Goal: Task Accomplishment & Management: Use online tool/utility

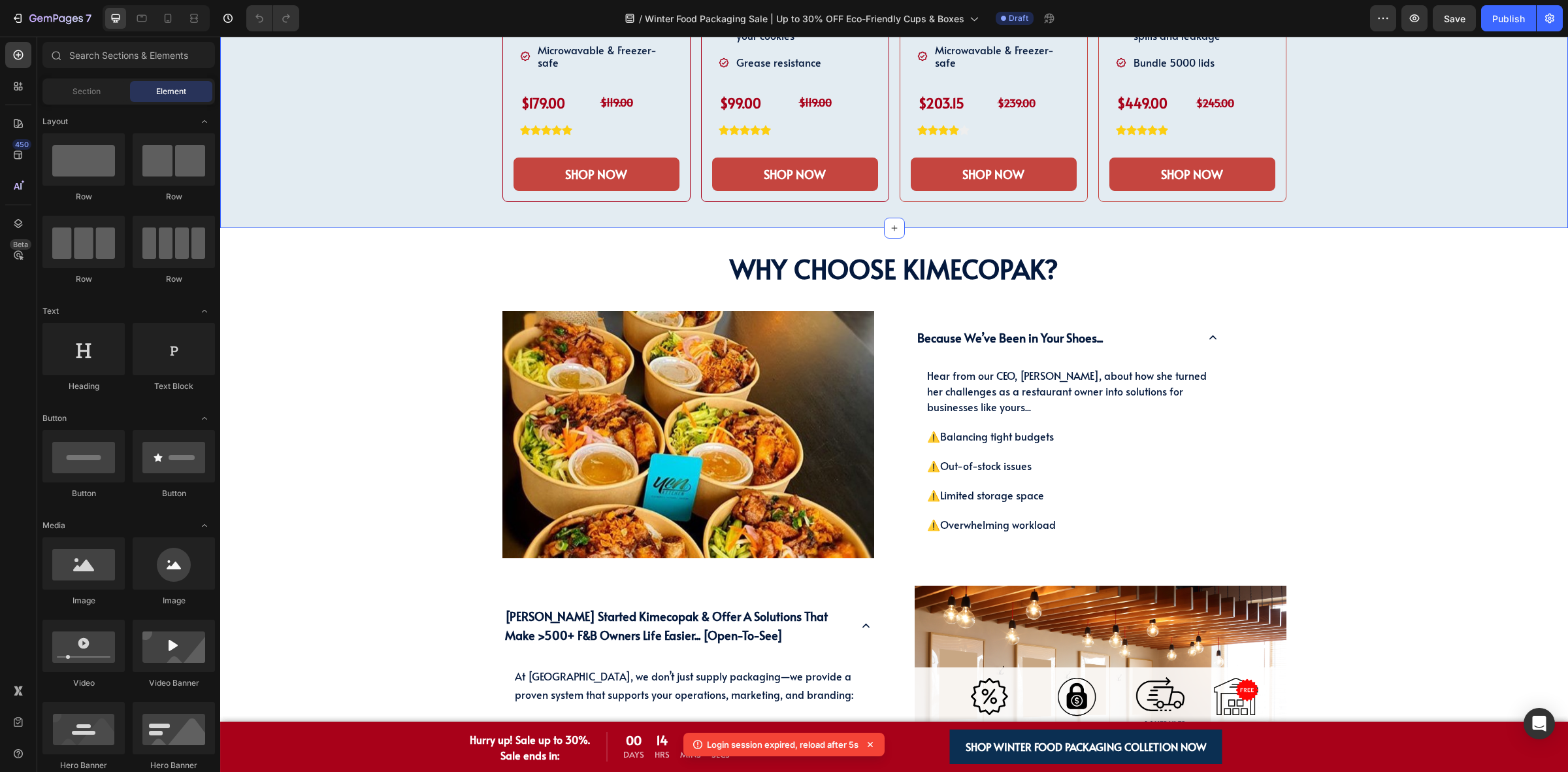
scroll to position [1307, 0]
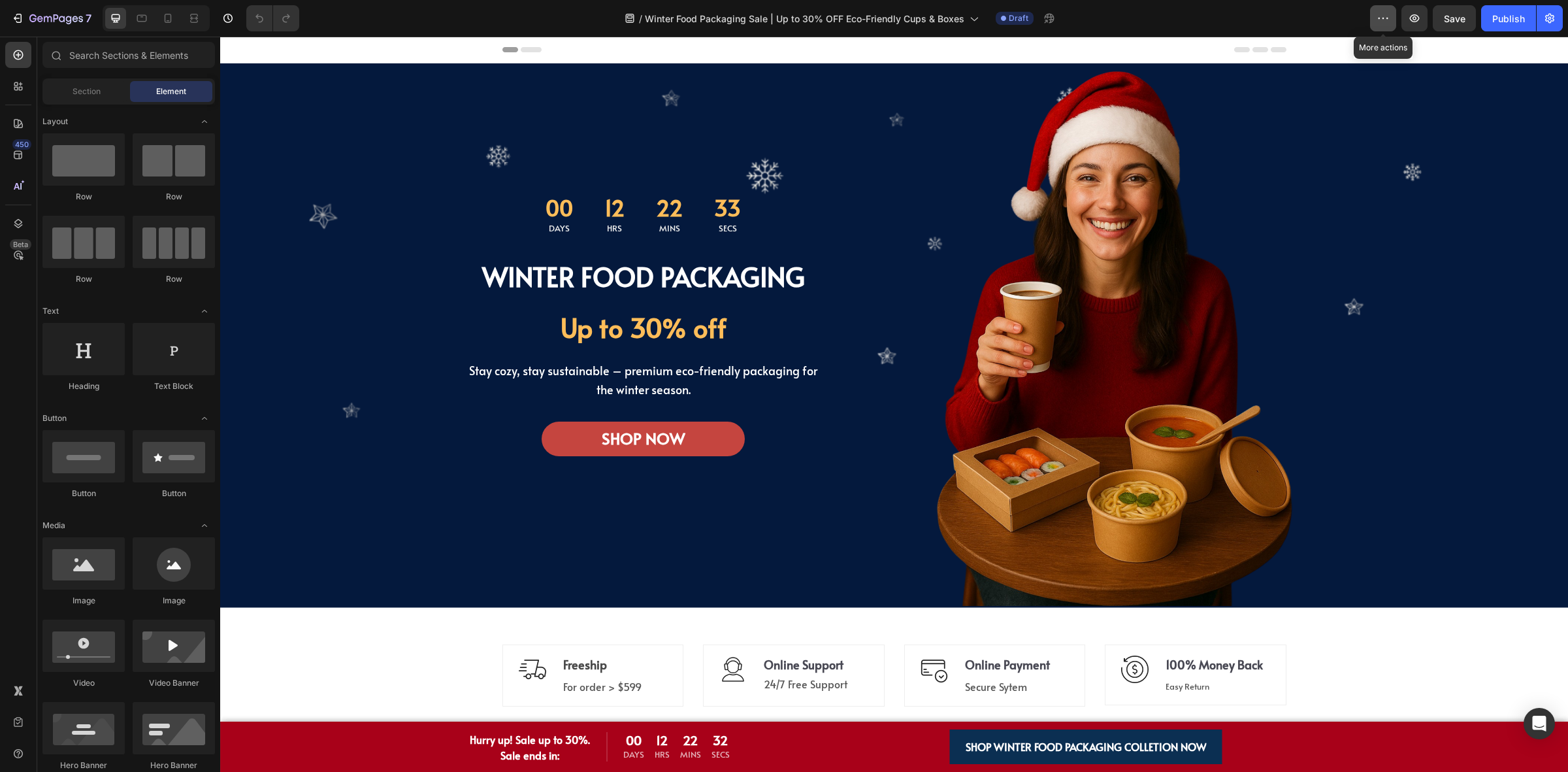
click at [1383, 25] on button "button" at bounding box center [1383, 18] width 26 height 26
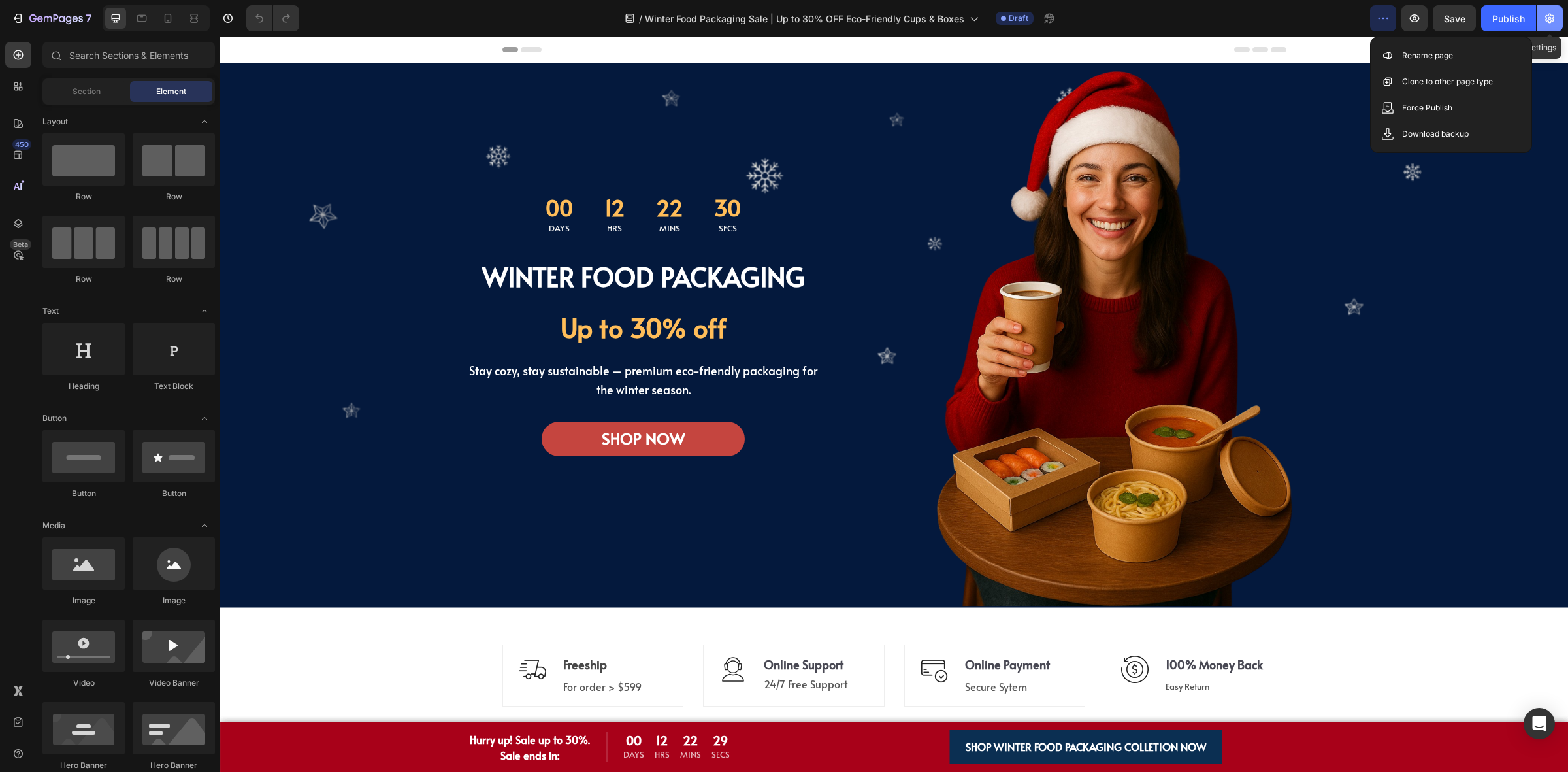
click at [1547, 21] on icon "button" at bounding box center [1549, 18] width 13 height 13
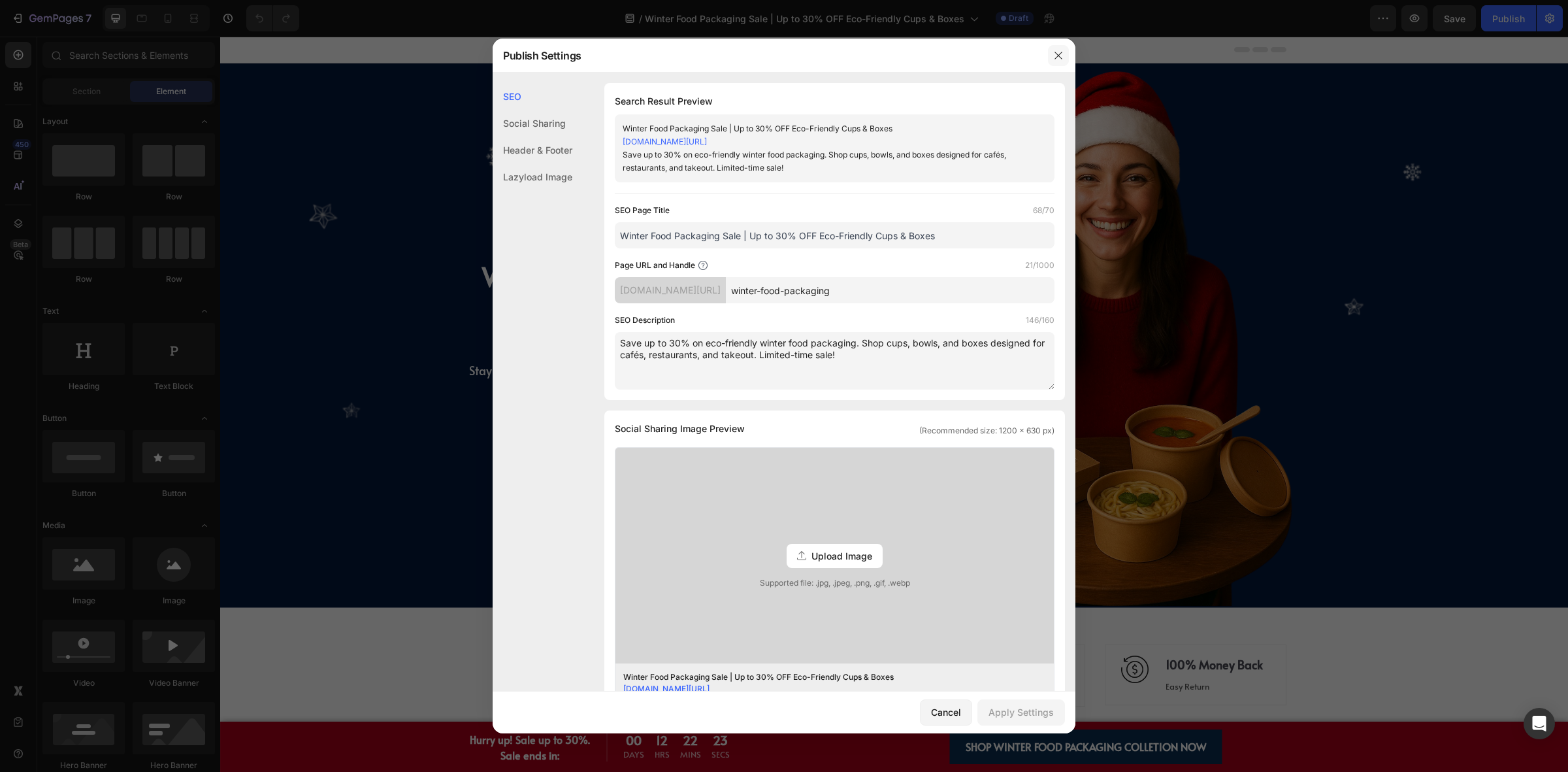
drag, startPoint x: 1063, startPoint y: 58, endPoint x: 736, endPoint y: 11, distance: 330.4
click at [1063, 58] on icon "button" at bounding box center [1059, 56] width 10 height 10
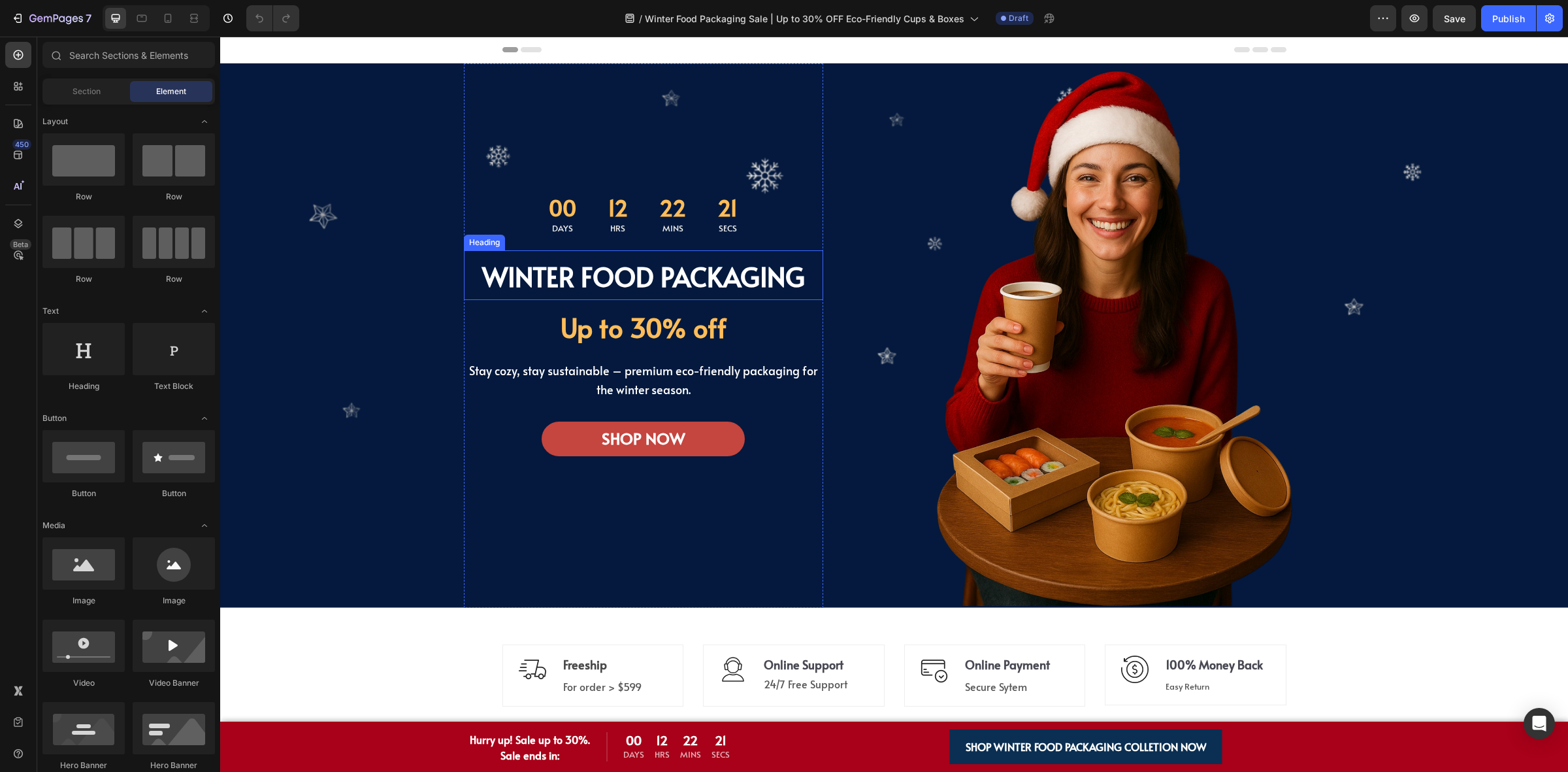
click at [597, 280] on strong "WINTER FOOD PACKAGING" at bounding box center [644, 277] width 323 height 36
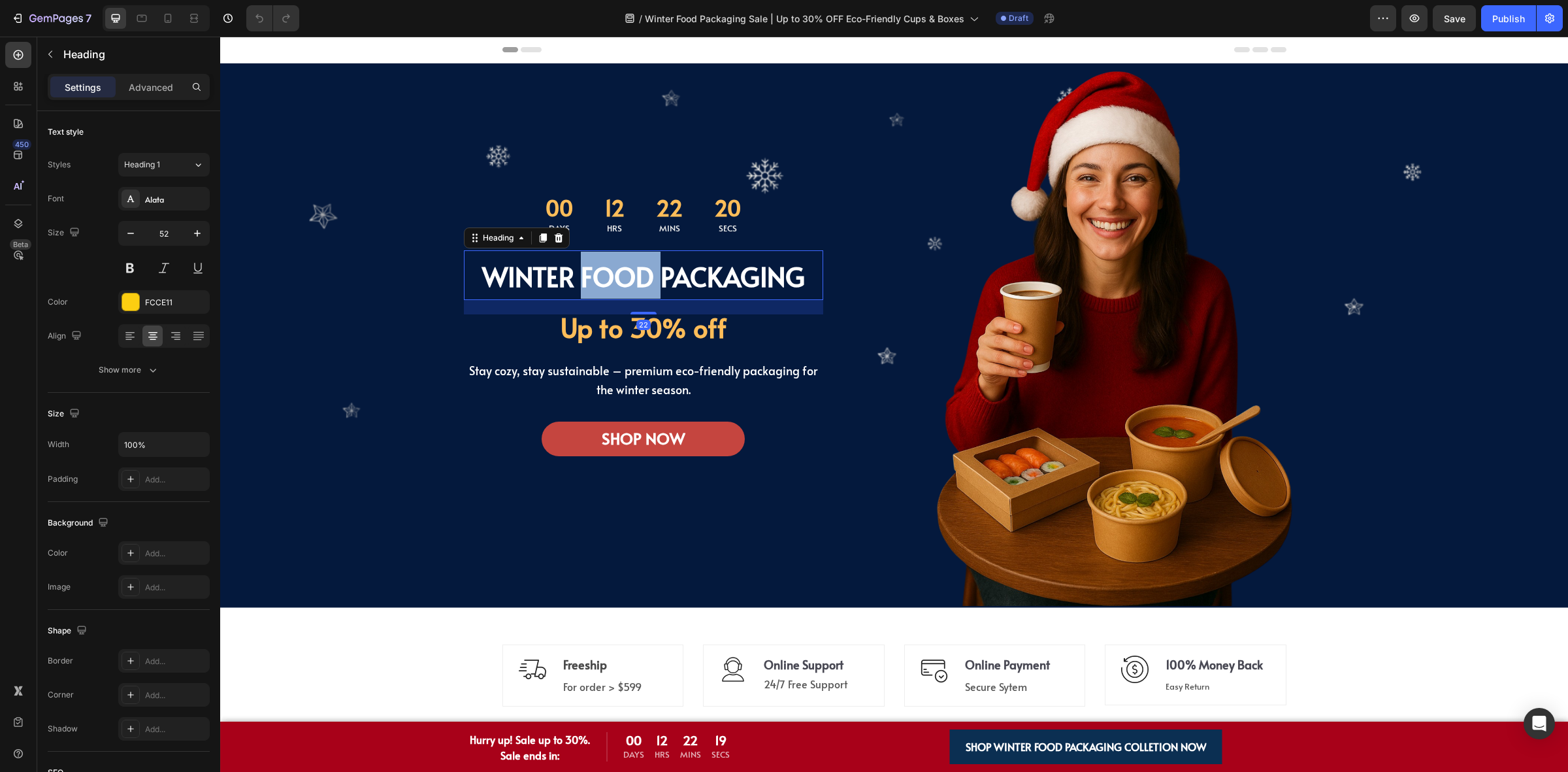
click at [597, 280] on strong "WINTER FOOD PACKAGING" at bounding box center [644, 277] width 323 height 36
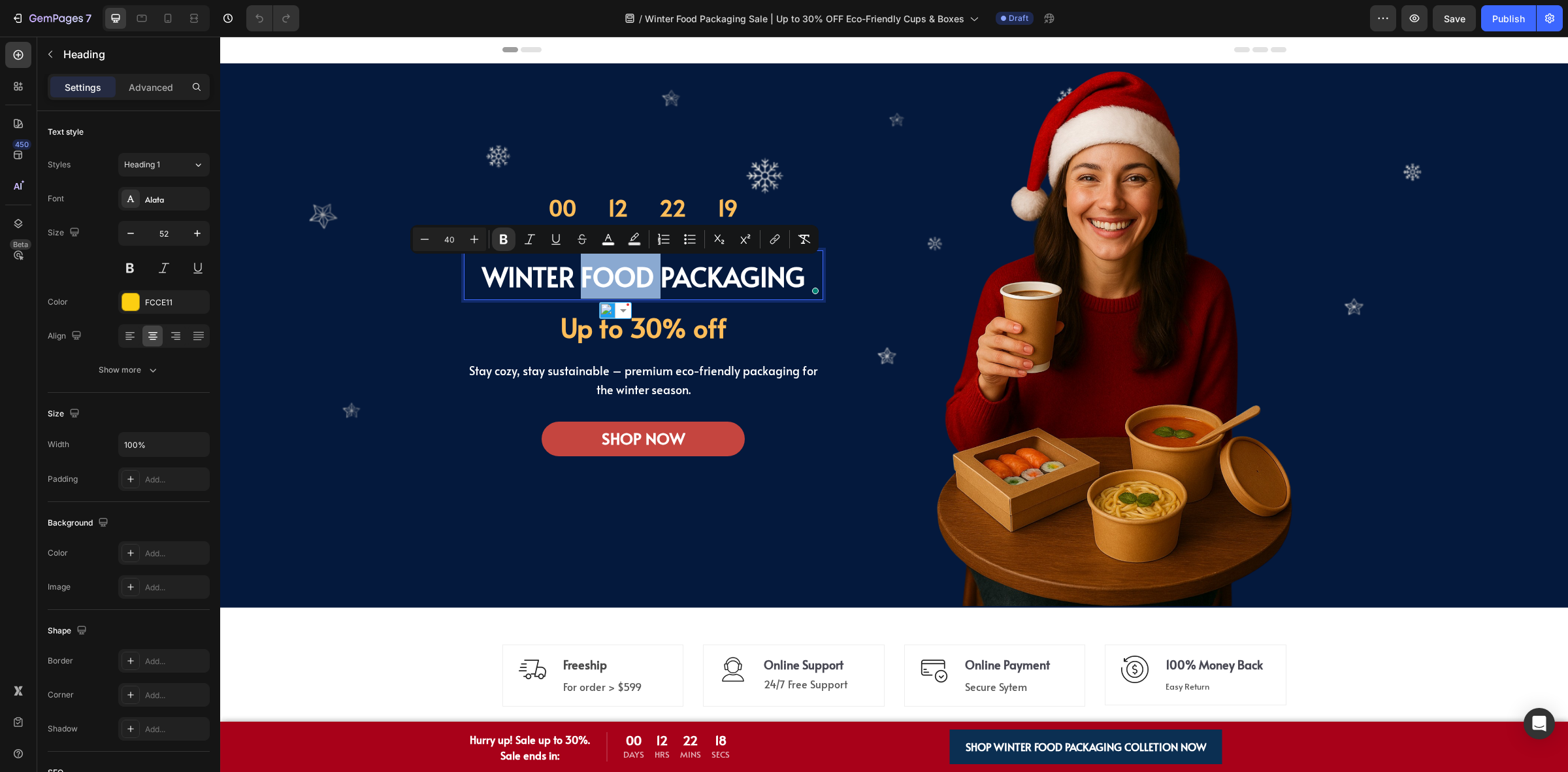
click at [434, 178] on div "Overlay" at bounding box center [894, 336] width 1348 height 544
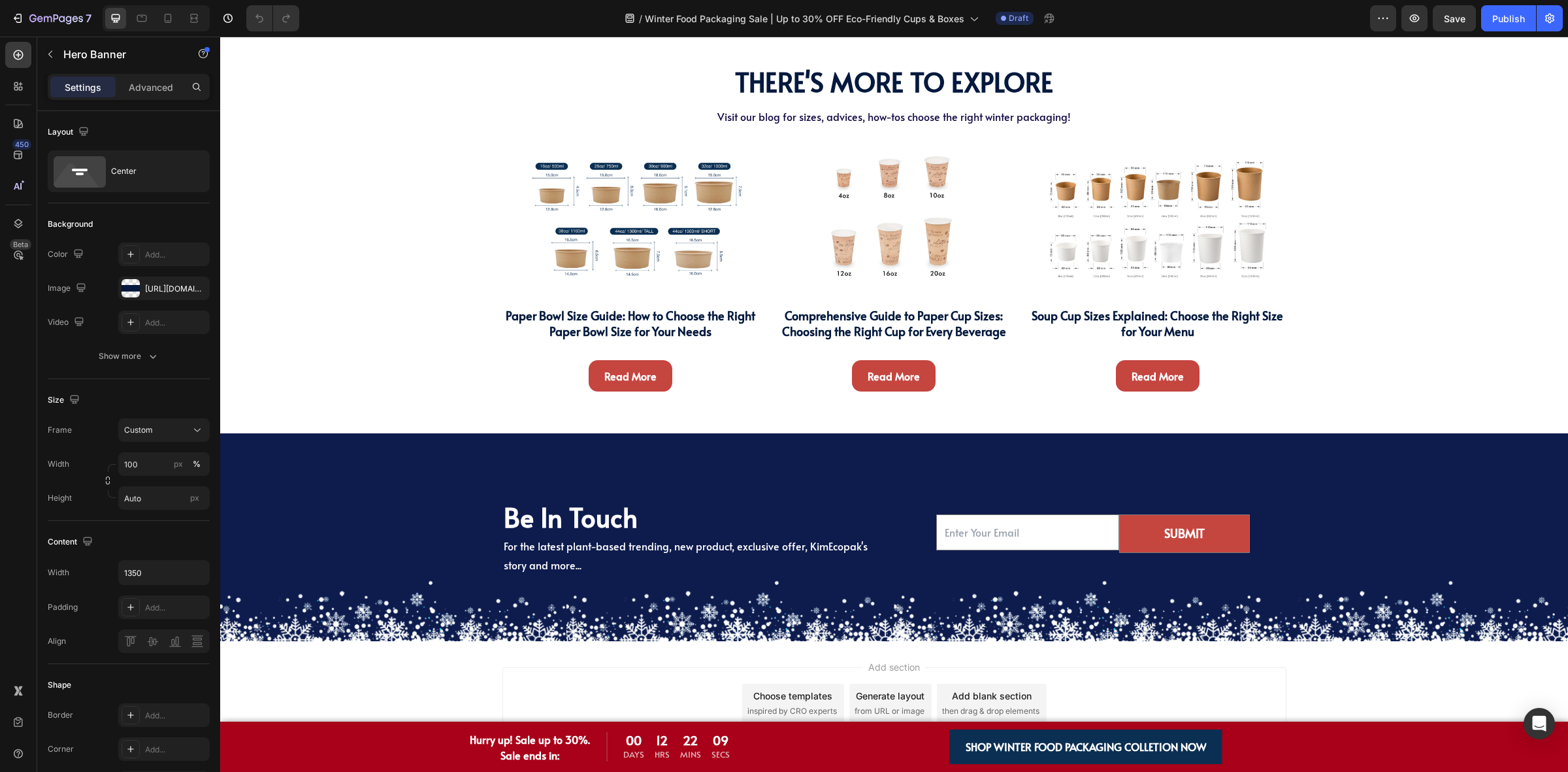
scroll to position [5074, 0]
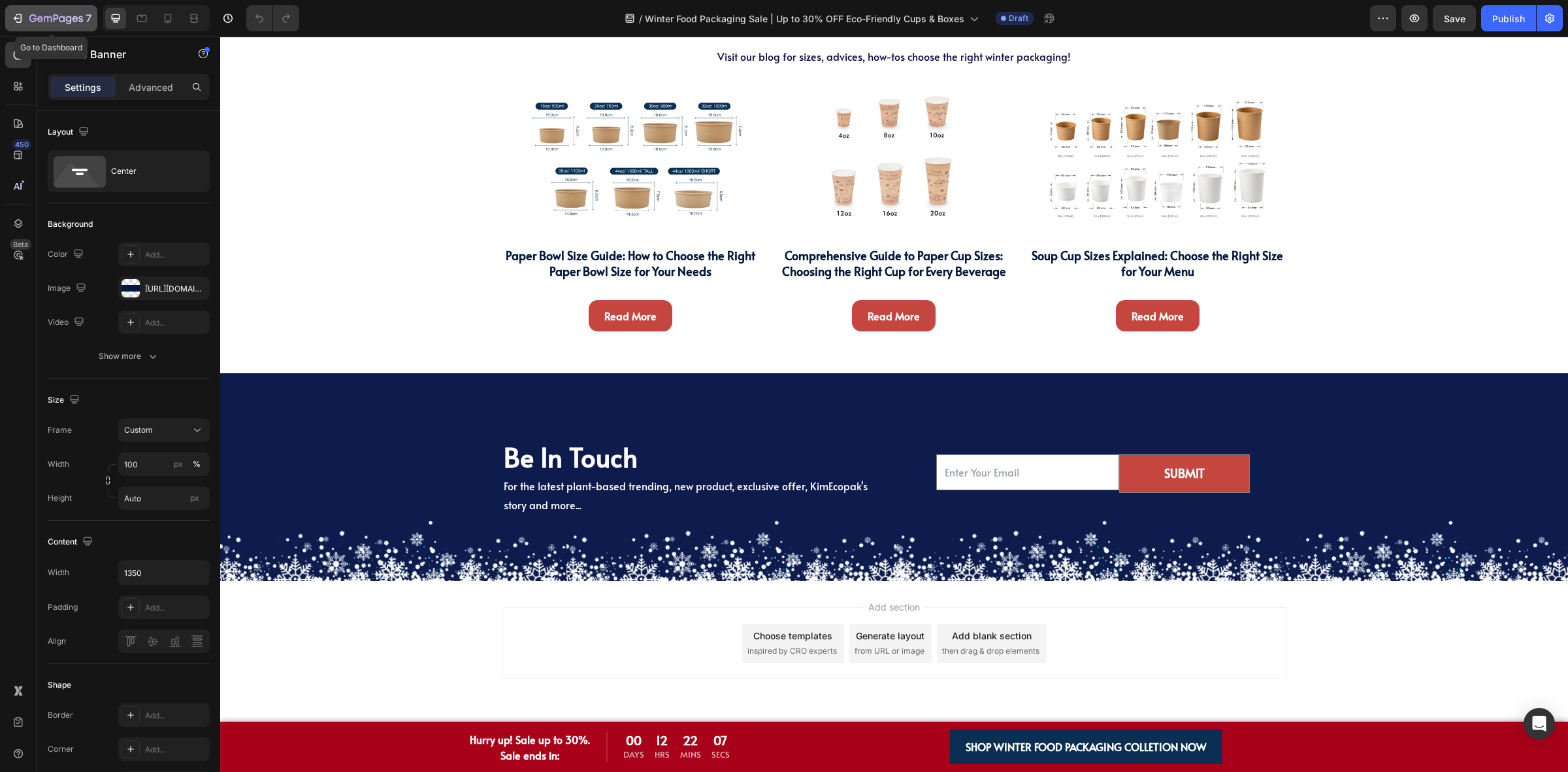
click at [73, 18] on icon "button" at bounding box center [75, 18] width 6 height 6
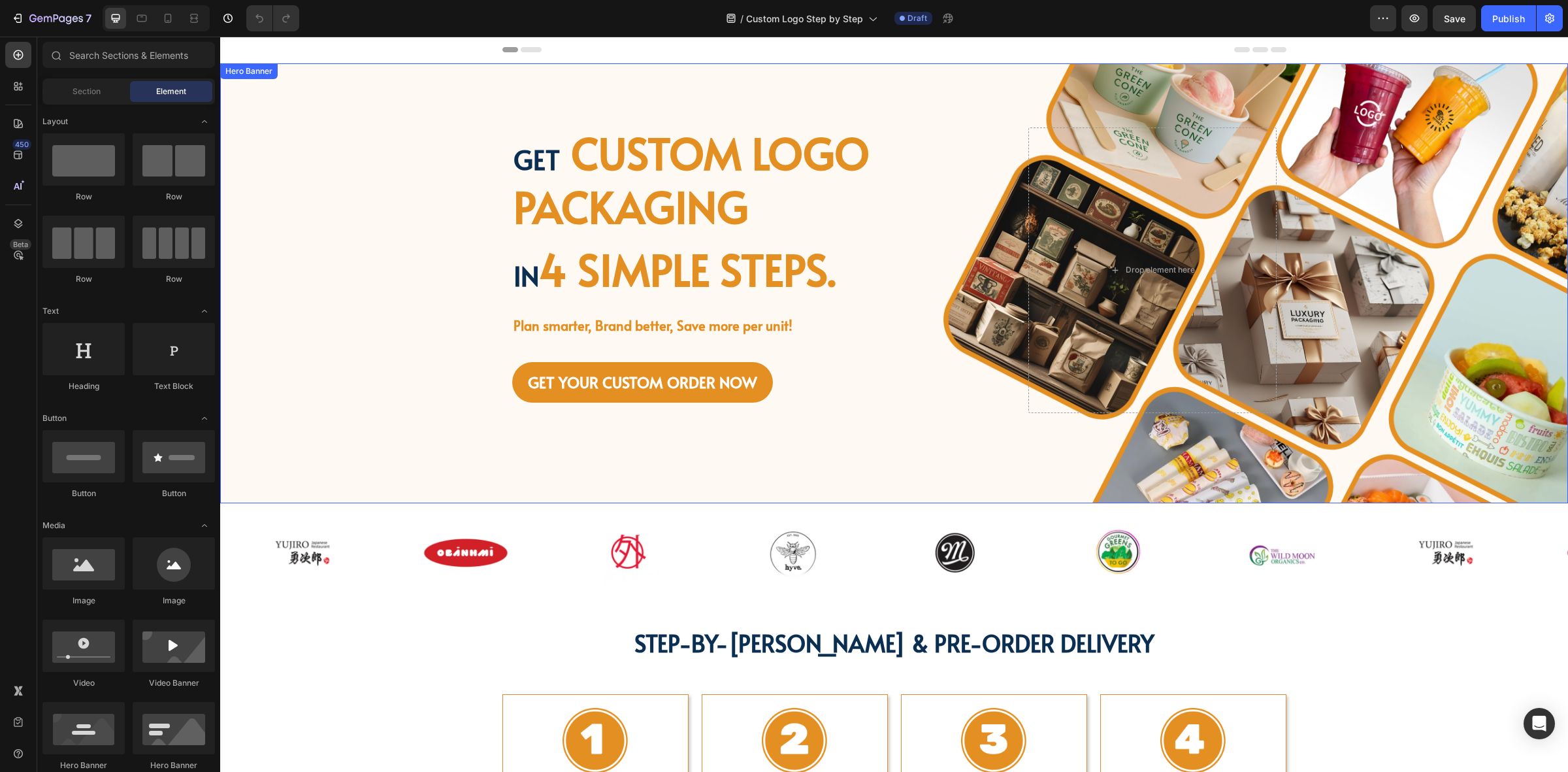
click at [337, 371] on div "Background Image" at bounding box center [894, 283] width 1348 height 440
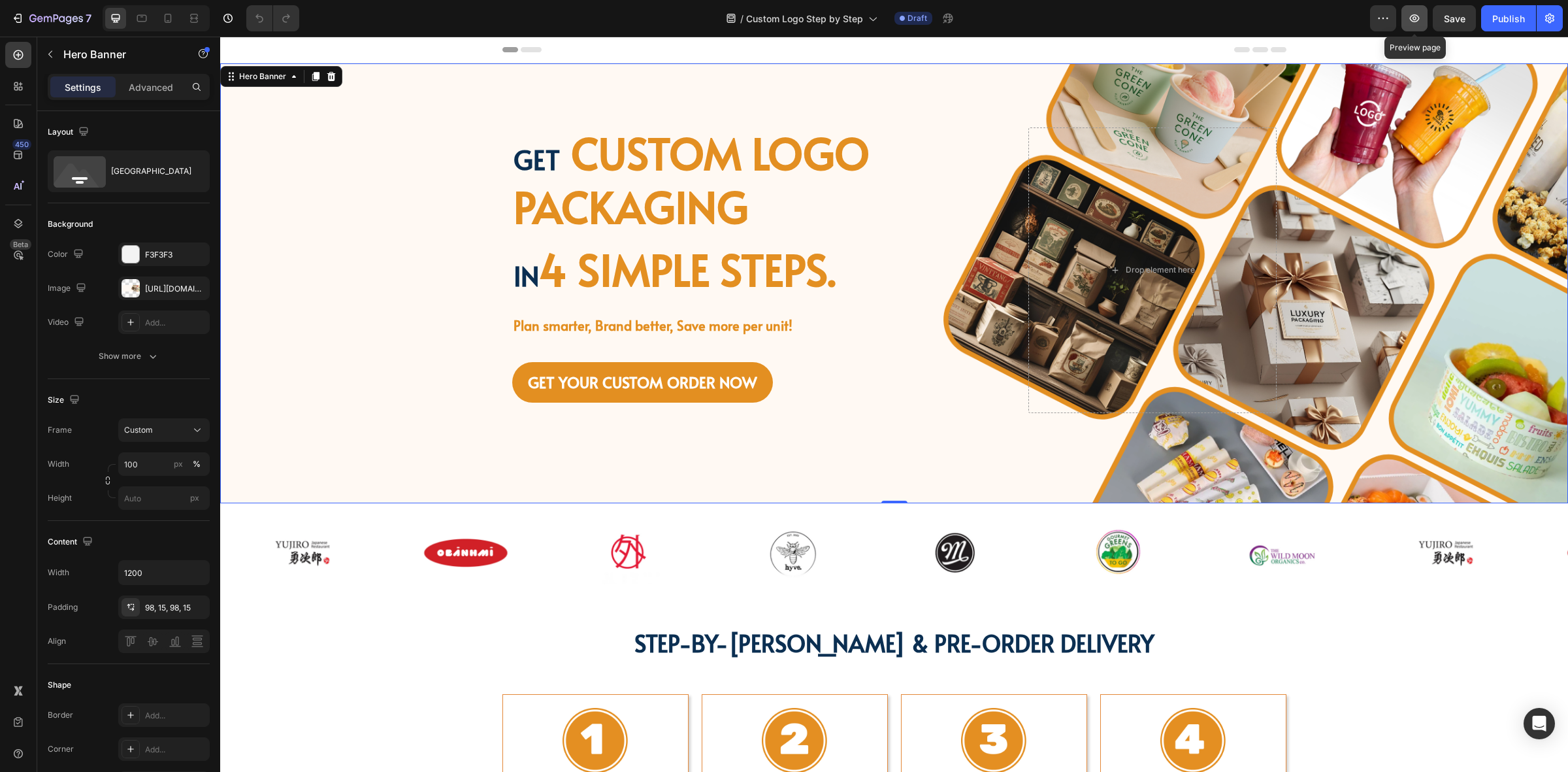
click at [1412, 30] on button "button" at bounding box center [1414, 18] width 26 height 26
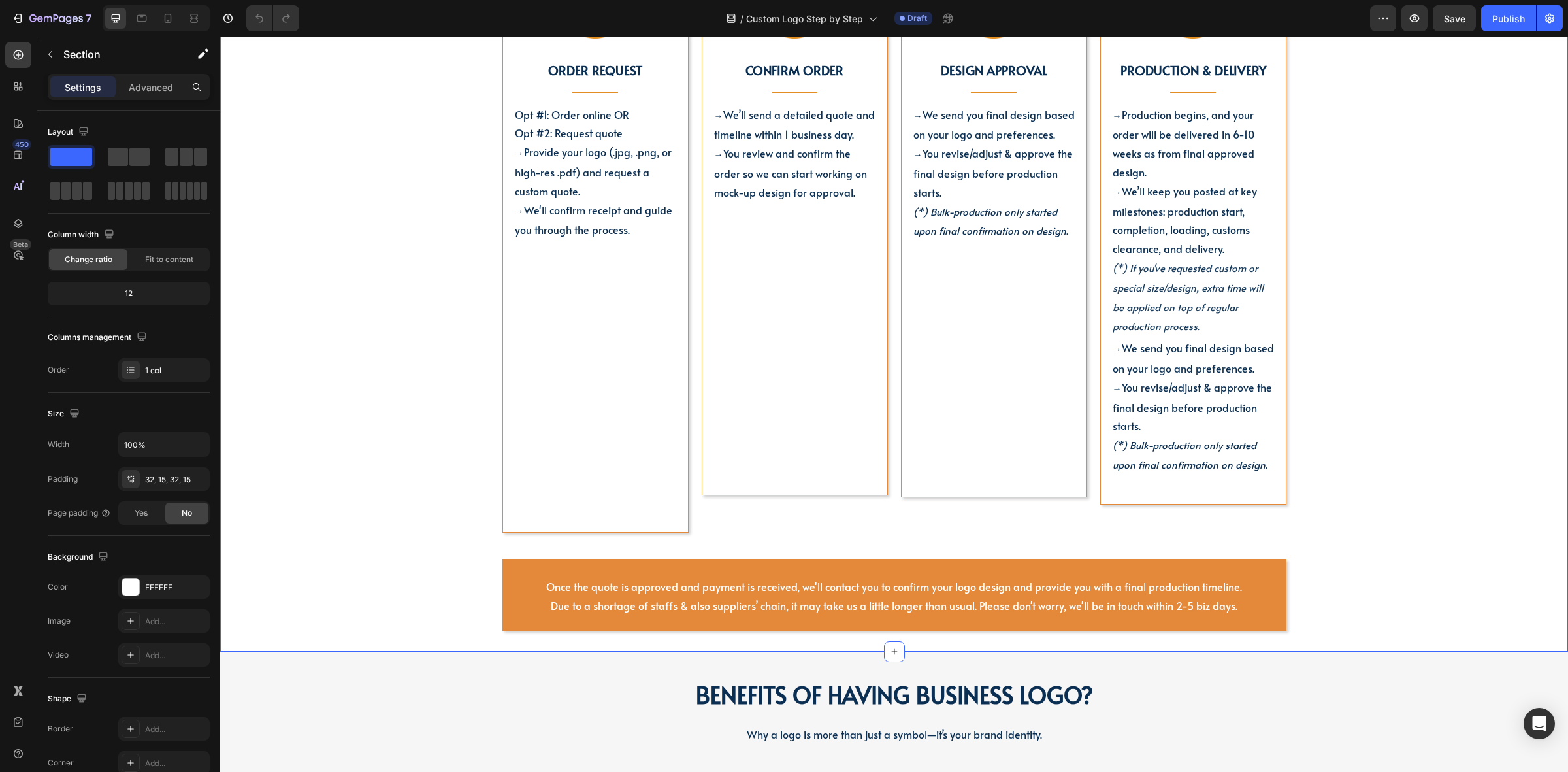
click at [417, 197] on div "STEP-BY-STEP GUIDE & PRE-ORDER DELIVERY Heading Image Order Request Text block …" at bounding box center [894, 260] width 1328 height 742
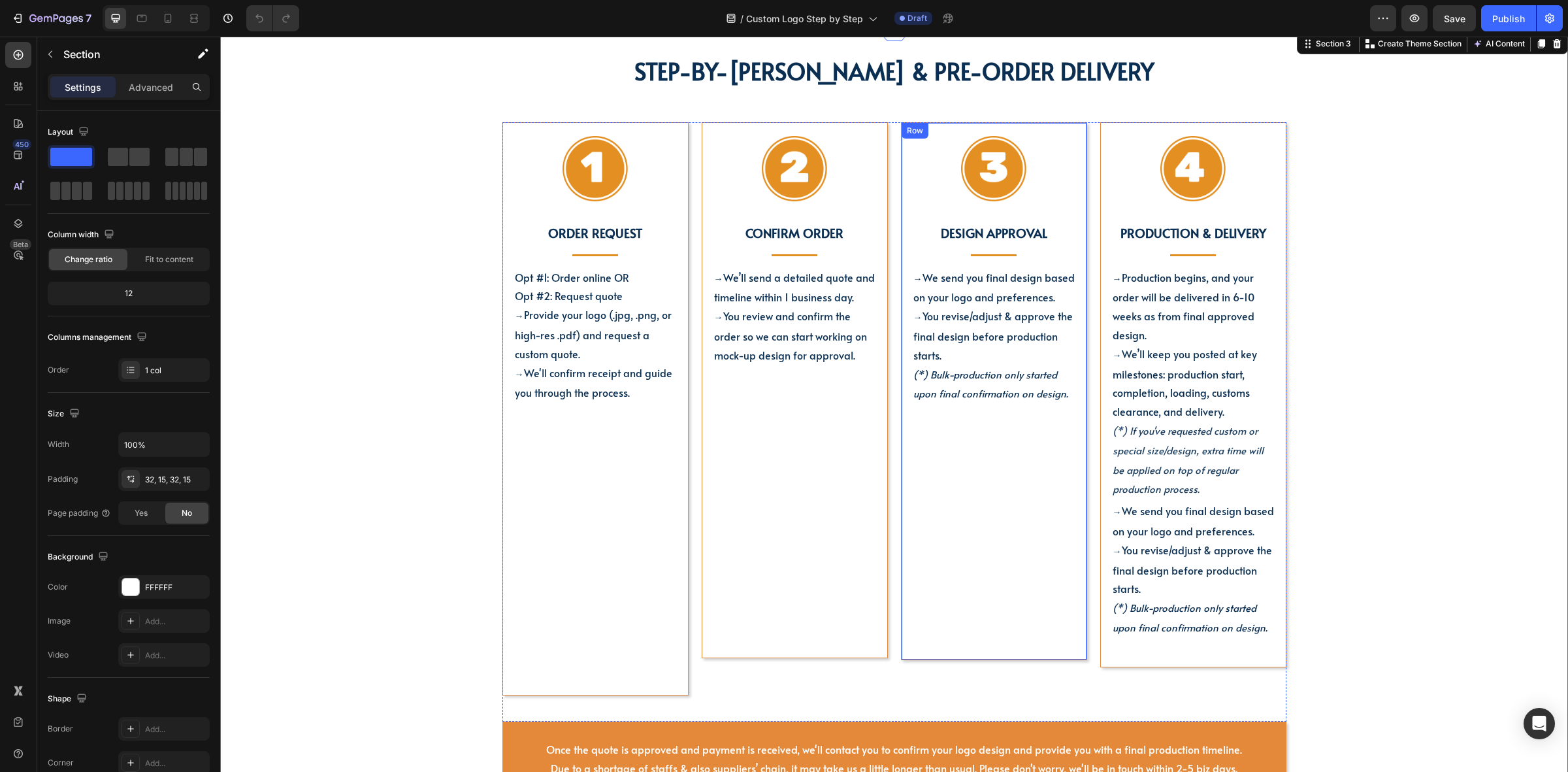
scroll to position [572, 0]
click at [1309, 198] on div "STEP-BY-STEP GUIDE & PRE-ORDER DELIVERY Heading Image Order Request Text block …" at bounding box center [894, 423] width 1328 height 742
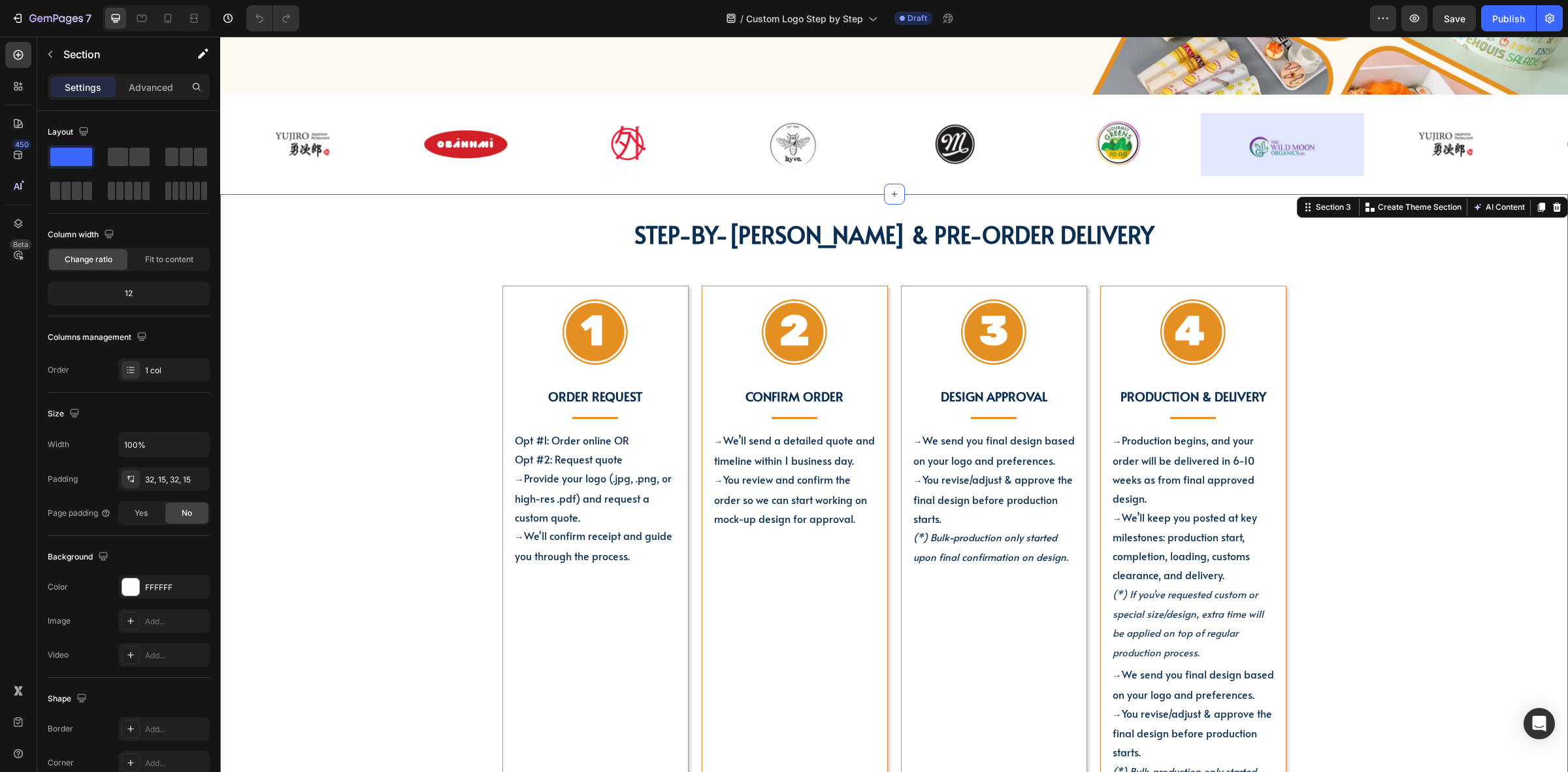
click at [430, 266] on div "STEP-BY-STEP GUIDE & PRE-ORDER DELIVERY Heading Image Order Request Text block …" at bounding box center [894, 586] width 1328 height 742
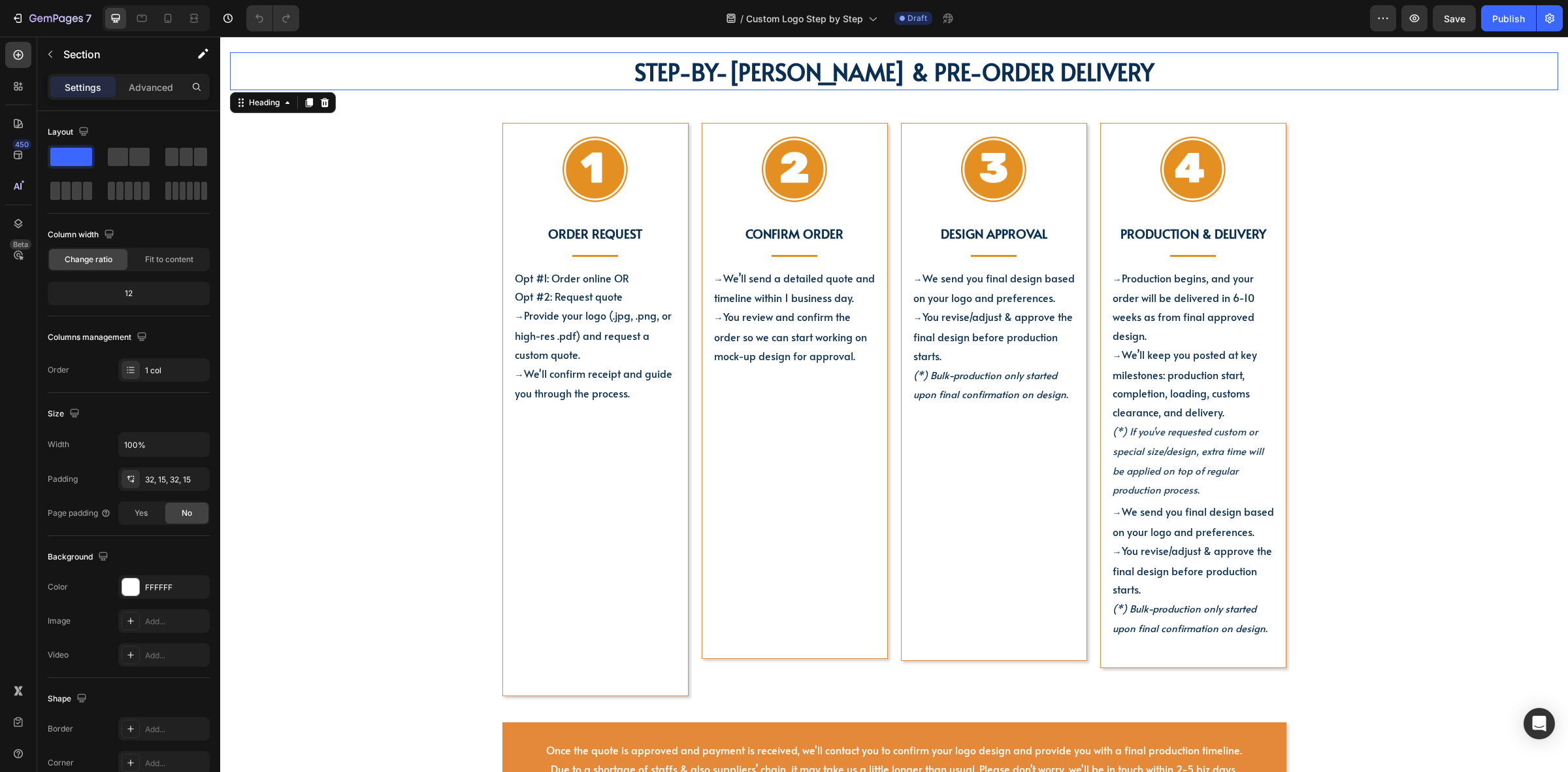
click at [621, 76] on h2 "STEP-BY-[PERSON_NAME] & PRE-ORDER DELIVERY" at bounding box center [894, 71] width 1328 height 38
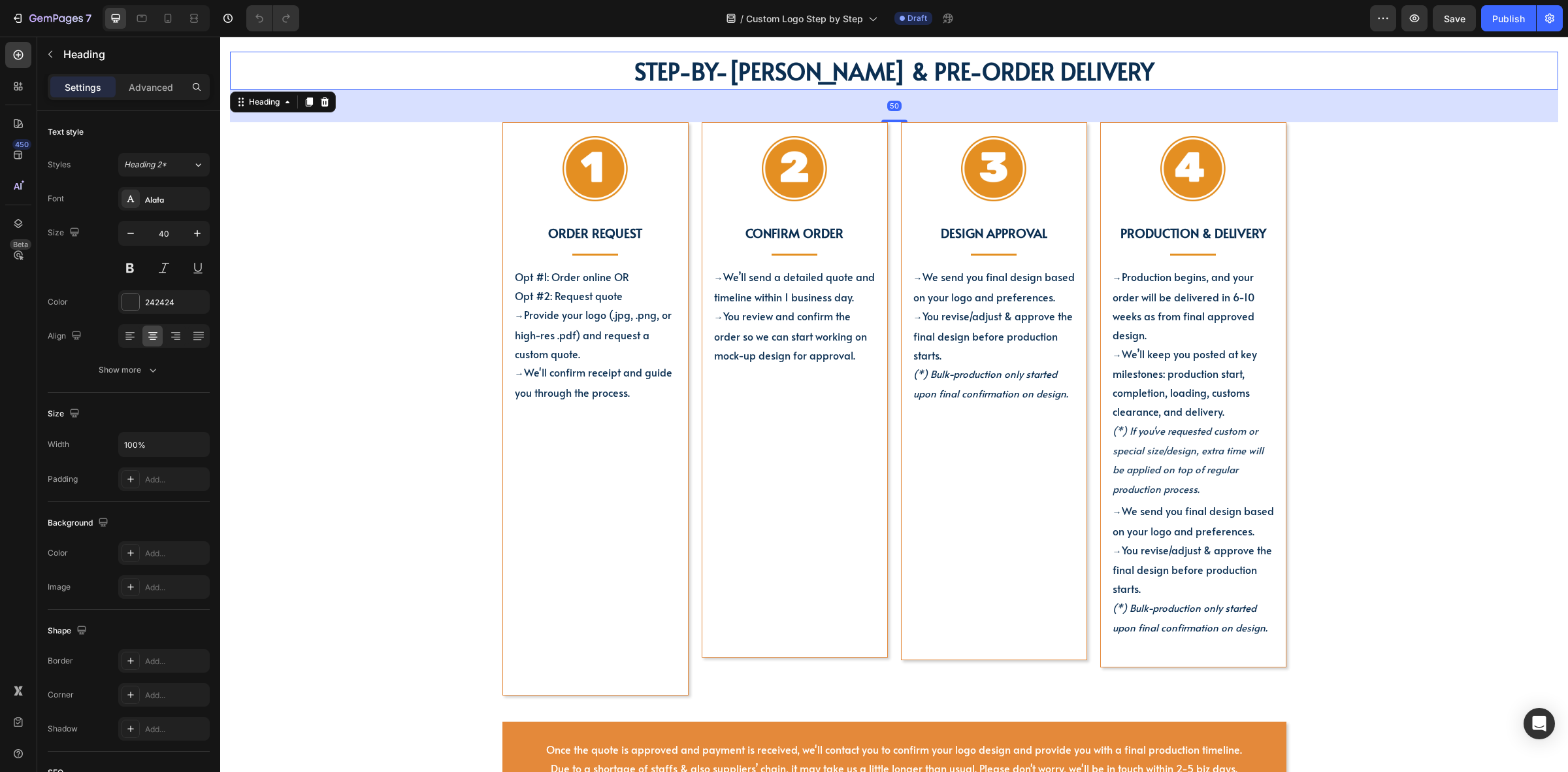
scroll to position [409, 0]
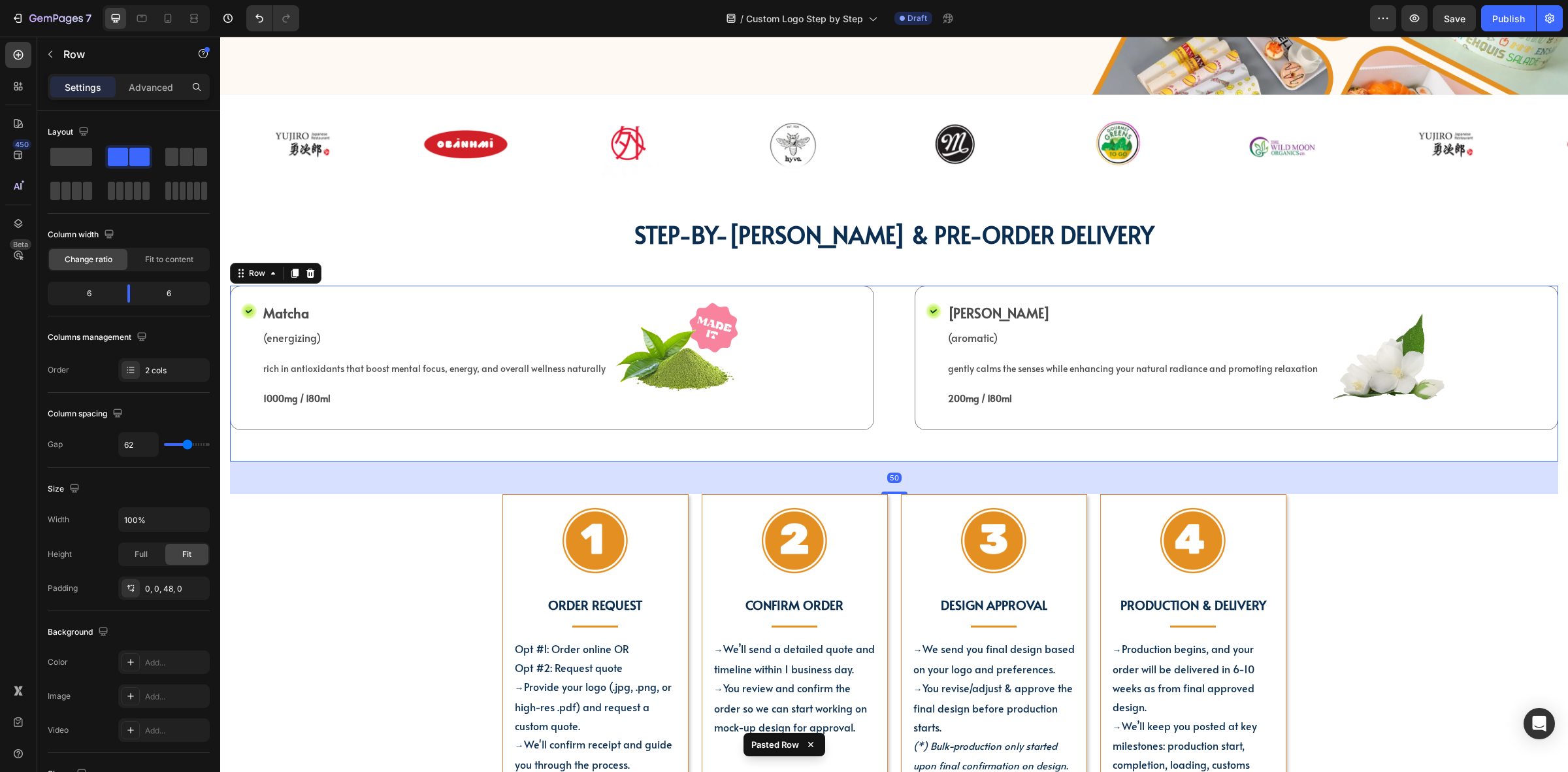
click at [572, 447] on div "Icon Matcha Text Block (energizing) Text Block rich in antioxidants that boost …" at bounding box center [894, 374] width 1328 height 176
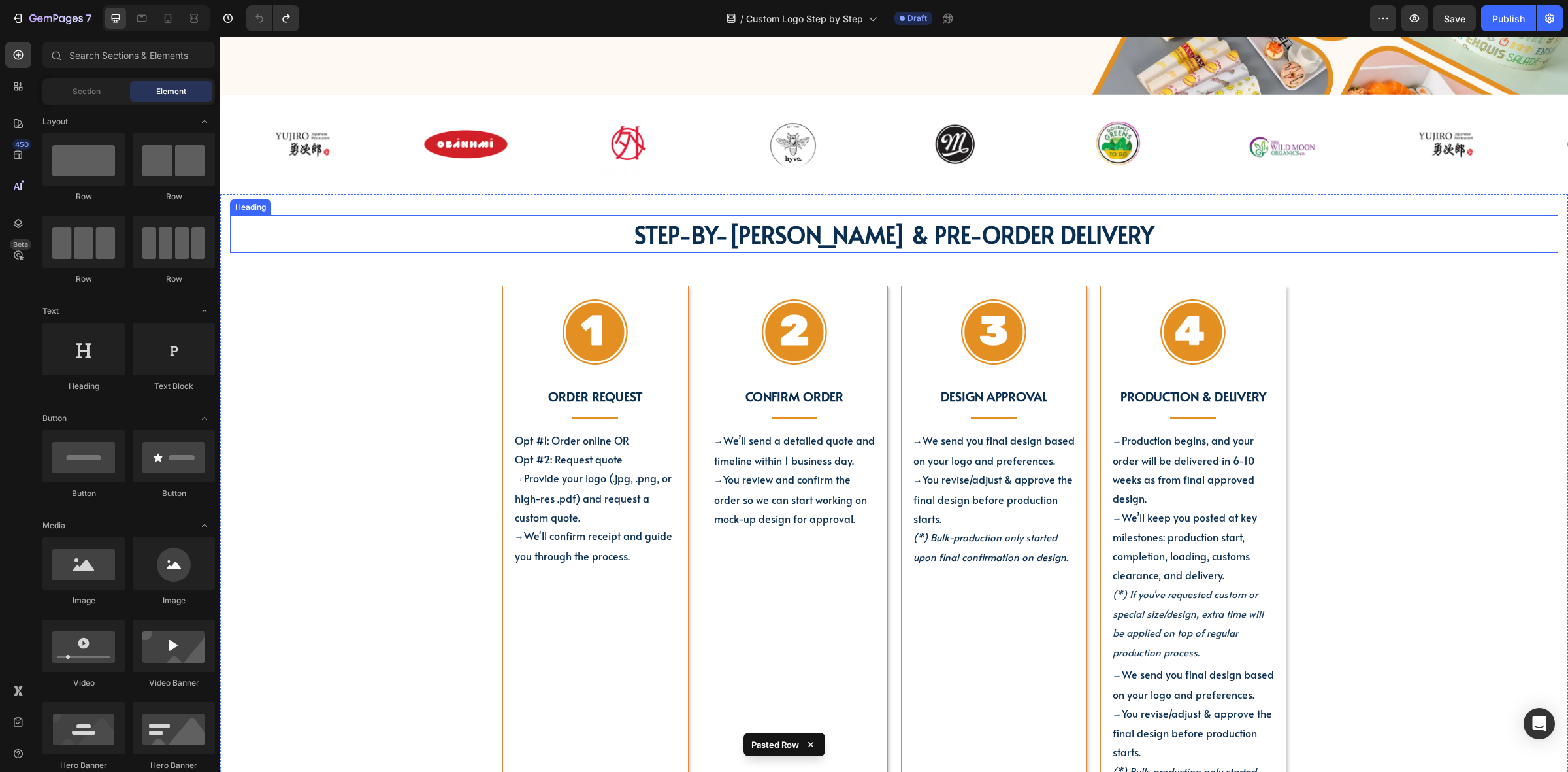
click at [504, 240] on h2 "STEP-BY-[PERSON_NAME] & PRE-ORDER DELIVERY" at bounding box center [894, 234] width 1328 height 38
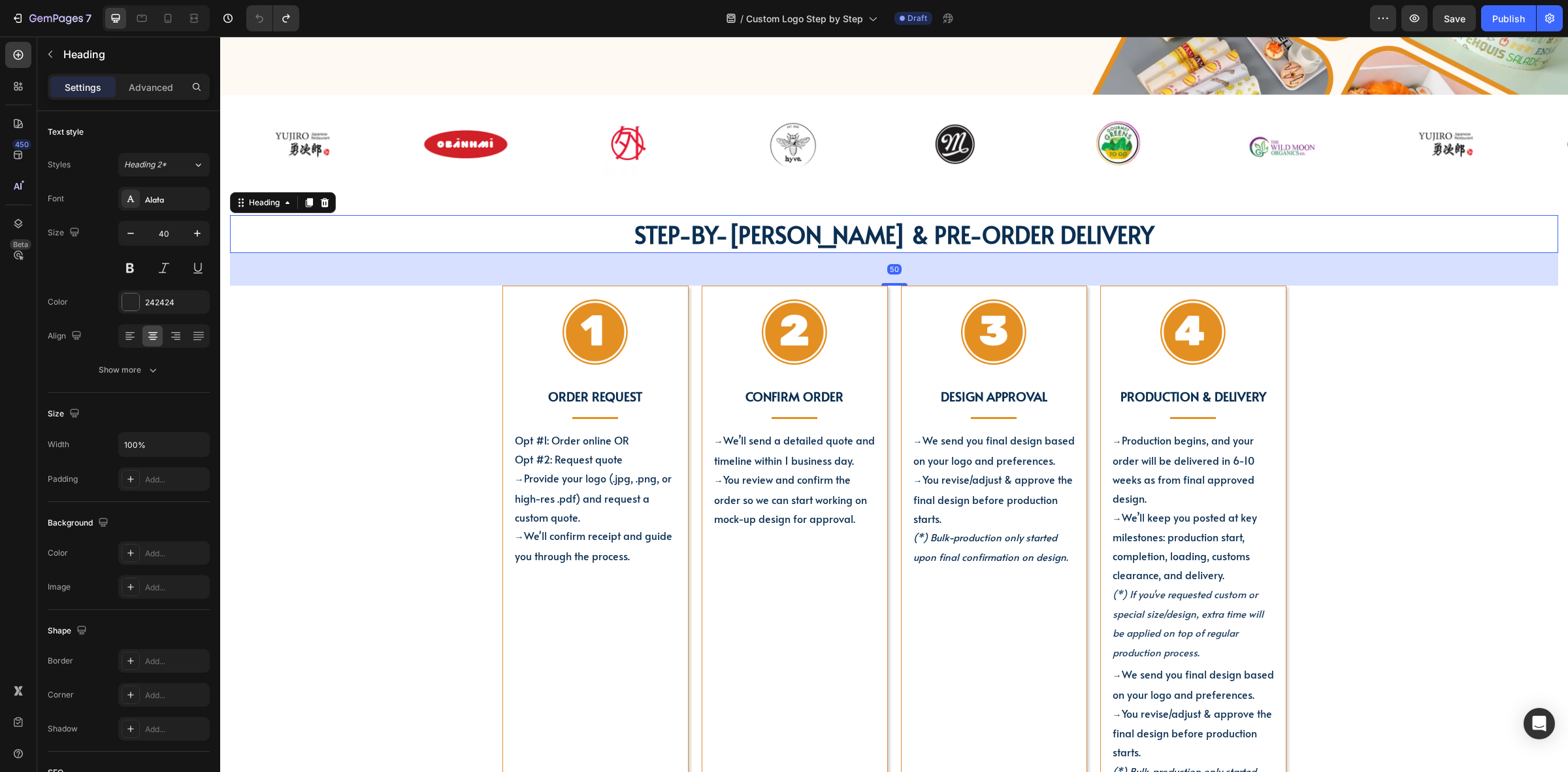
click at [423, 268] on div "50" at bounding box center [894, 270] width 1328 height 33
click at [459, 206] on div "STEP-BY-STEP GUIDE & PRE-ORDER DELIVERY Heading 50 Image Order Request Text blo…" at bounding box center [894, 586] width 1348 height 783
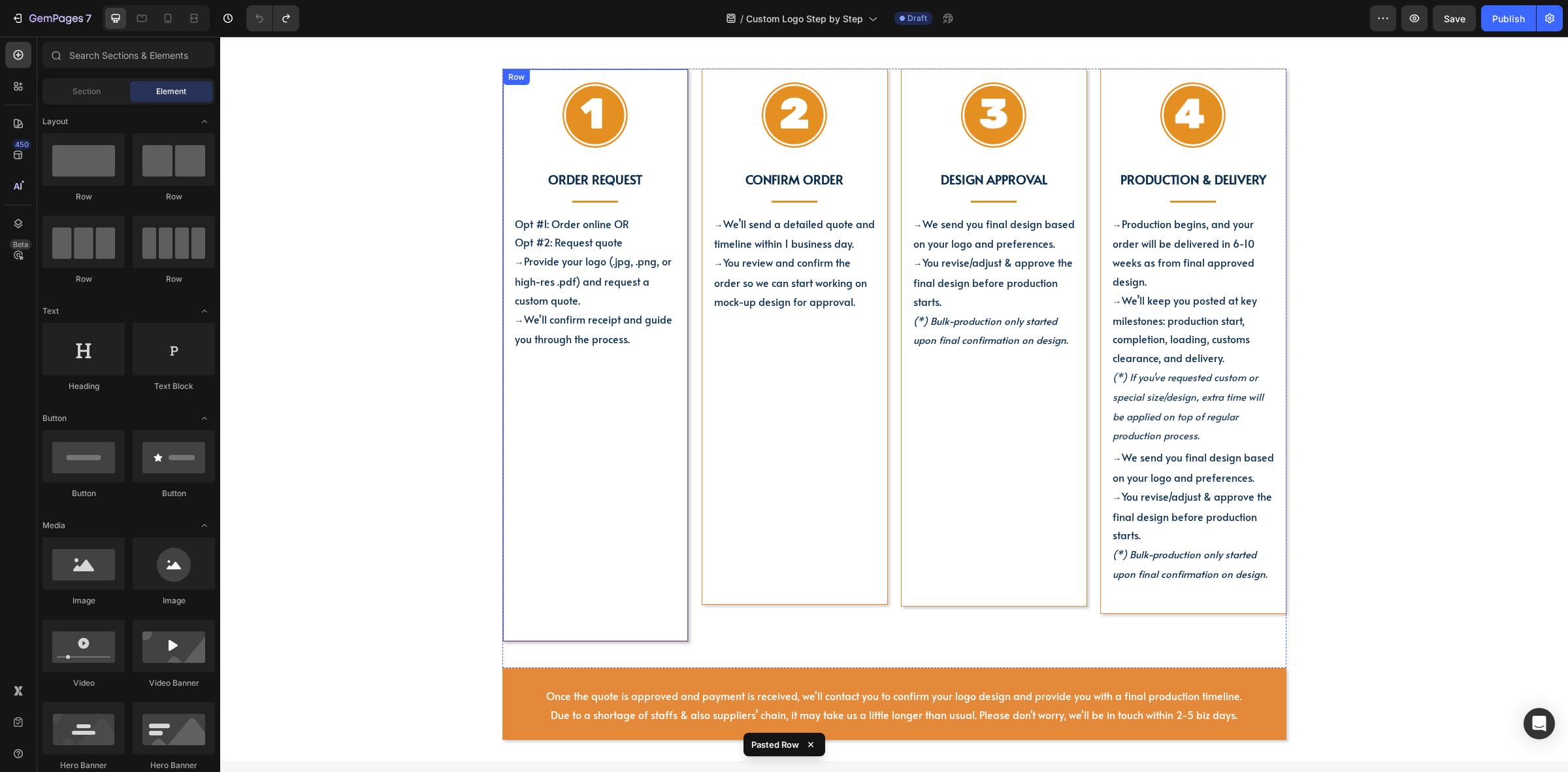
scroll to position [300, 0]
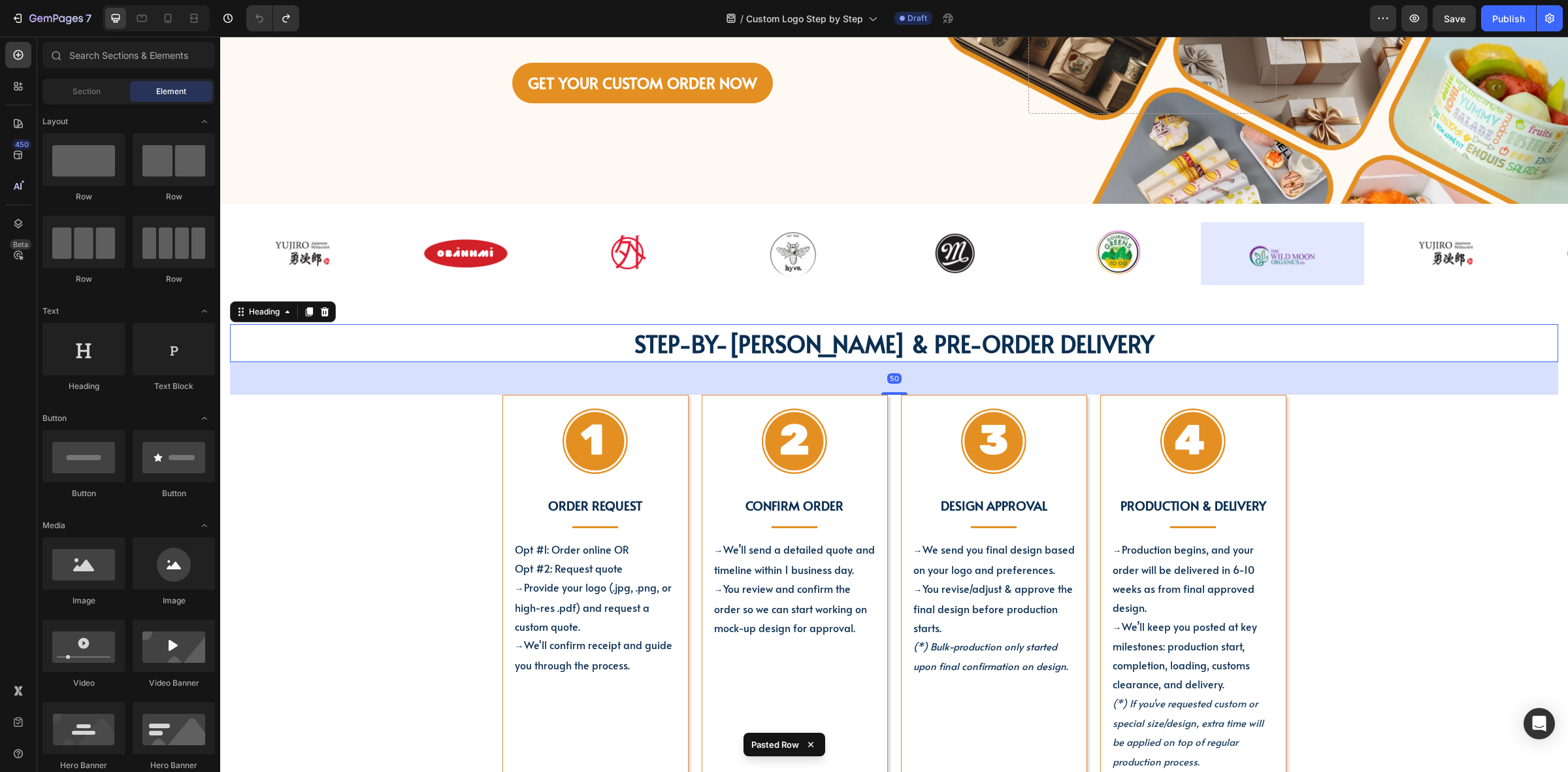
click at [649, 340] on h2 "STEP-BY-[PERSON_NAME] & PRE-ORDER DELIVERY" at bounding box center [894, 343] width 1328 height 38
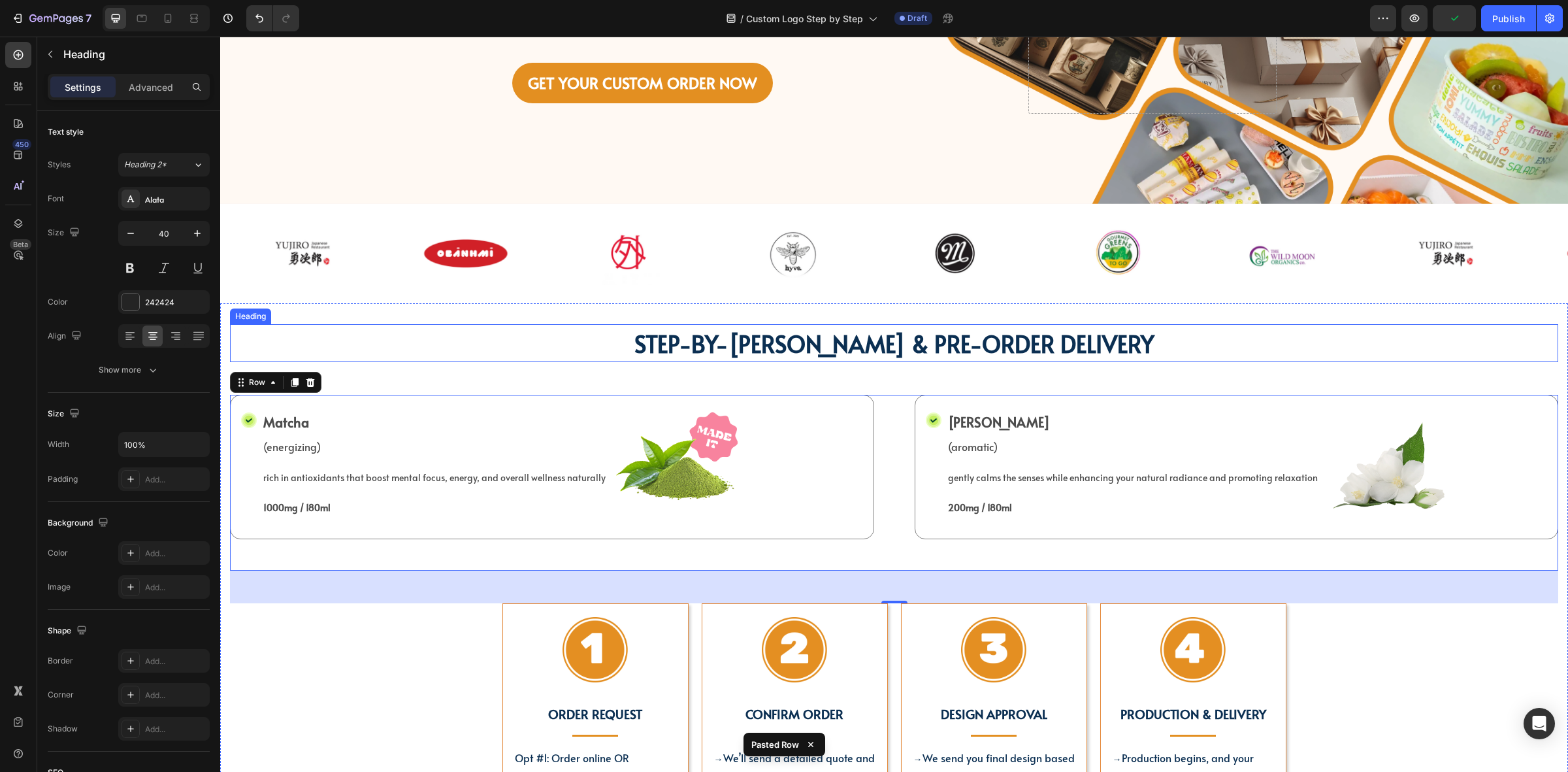
click at [1249, 347] on h2 "STEP-BY-[PERSON_NAME] & PRE-ORDER DELIVERY" at bounding box center [894, 343] width 1328 height 38
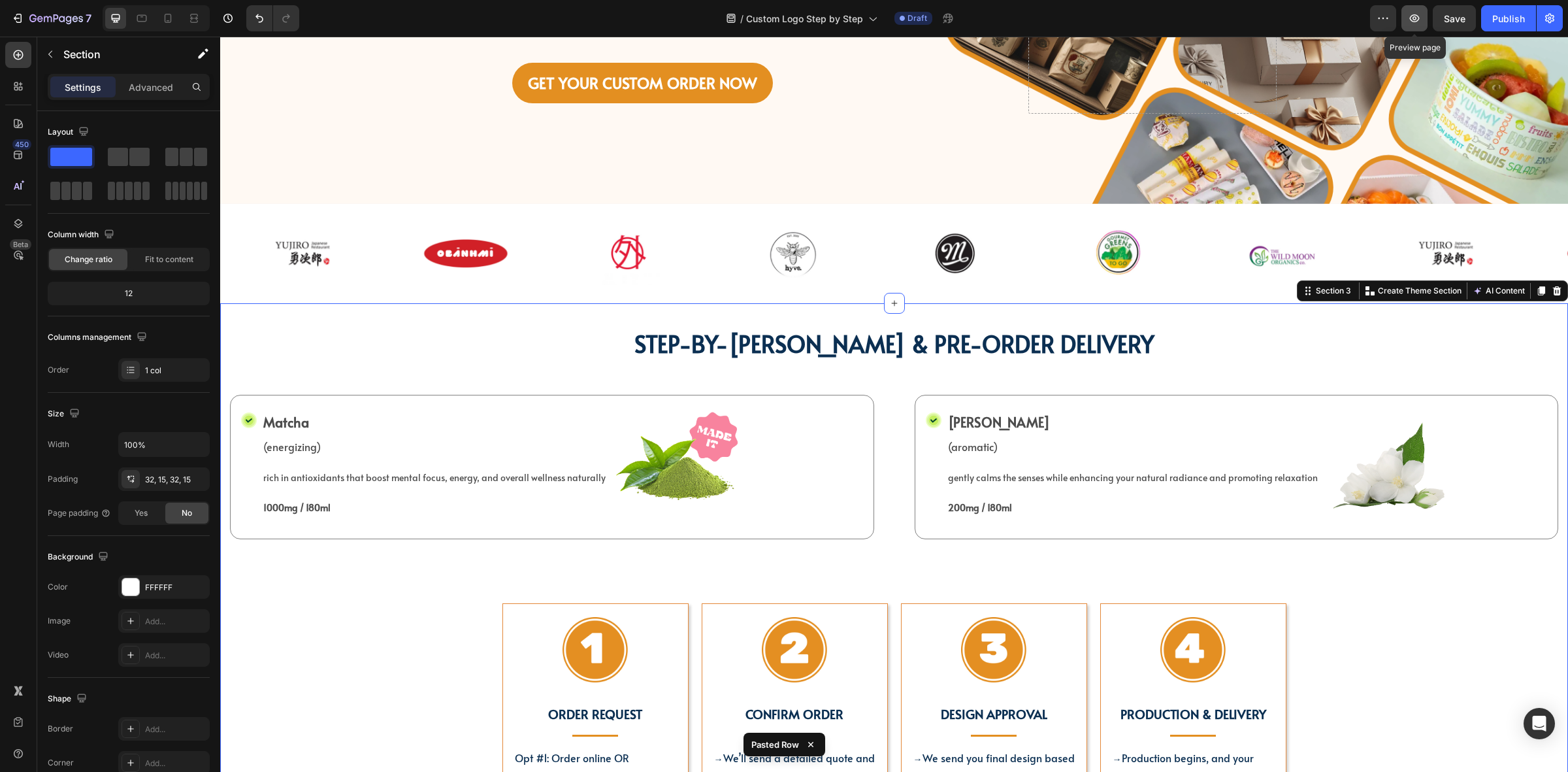
click at [1417, 23] on icon "button" at bounding box center [1414, 18] width 13 height 13
click at [44, 66] on div "Section" at bounding box center [105, 54] width 136 height 34
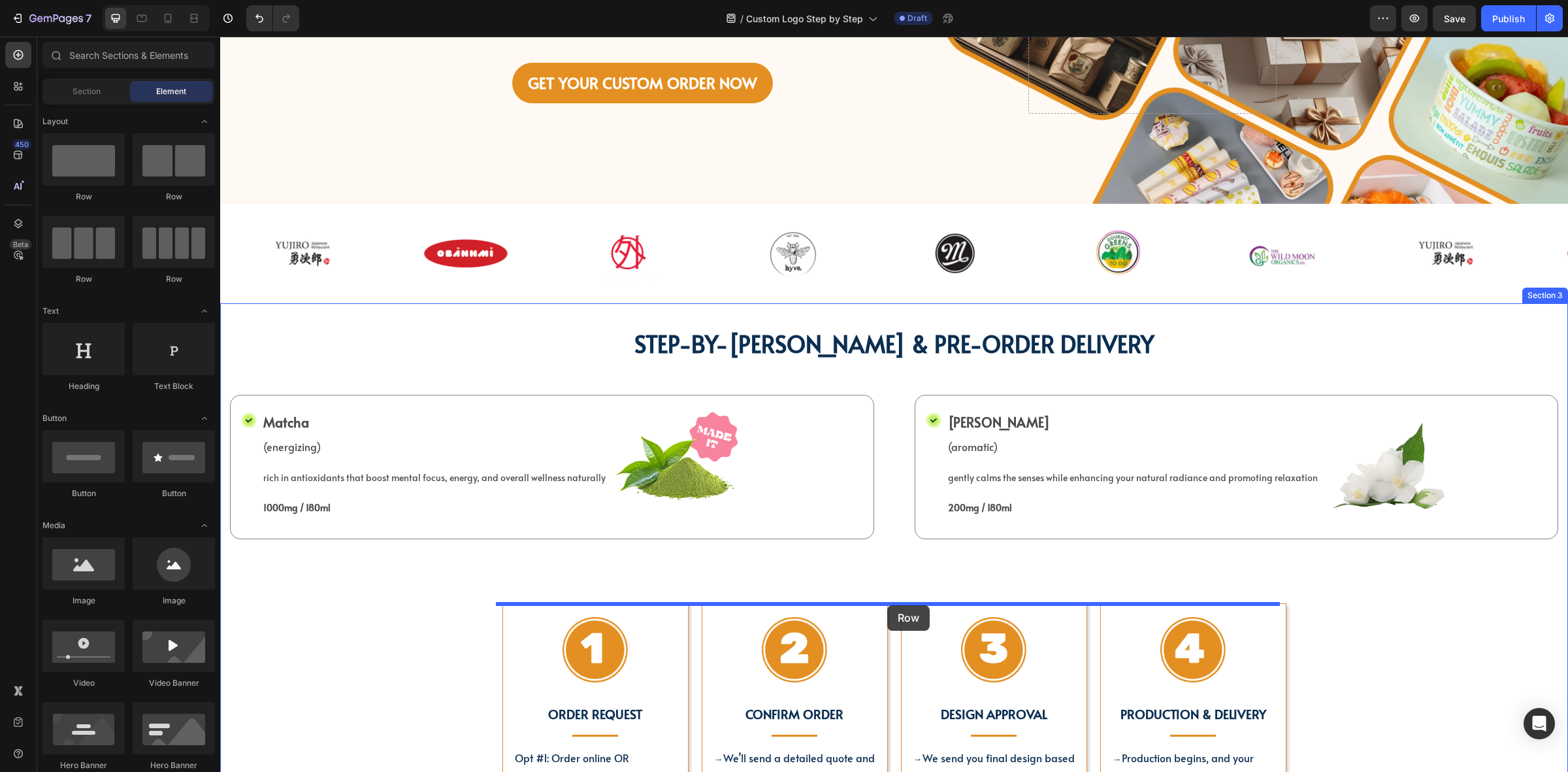
drag, startPoint x: 332, startPoint y: 217, endPoint x: 887, endPoint y: 605, distance: 677.2
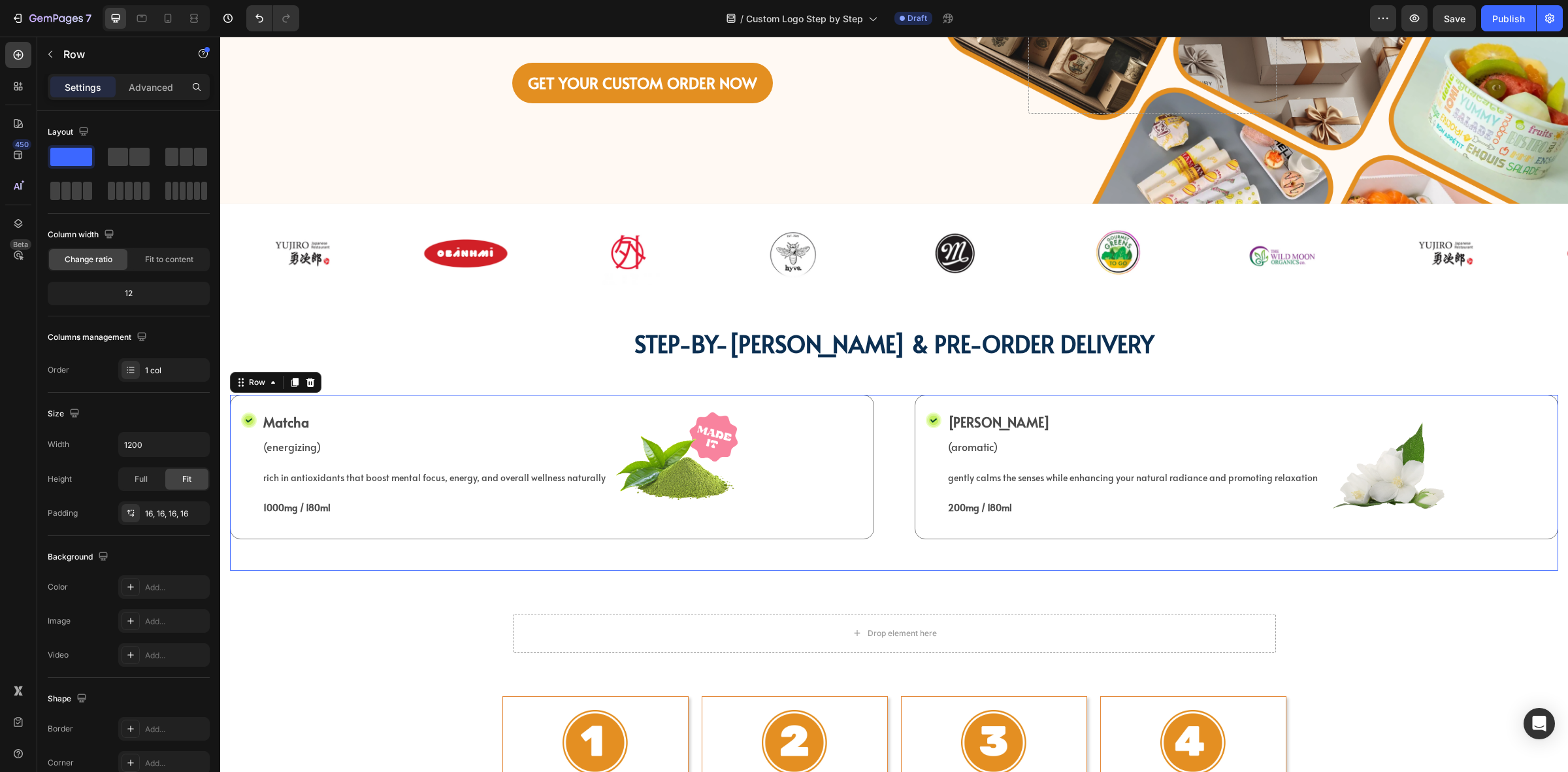
click at [890, 417] on div "Icon Matcha Text Block (energizing) Text Block rich in antioxidants that boost …" at bounding box center [894, 483] width 1328 height 176
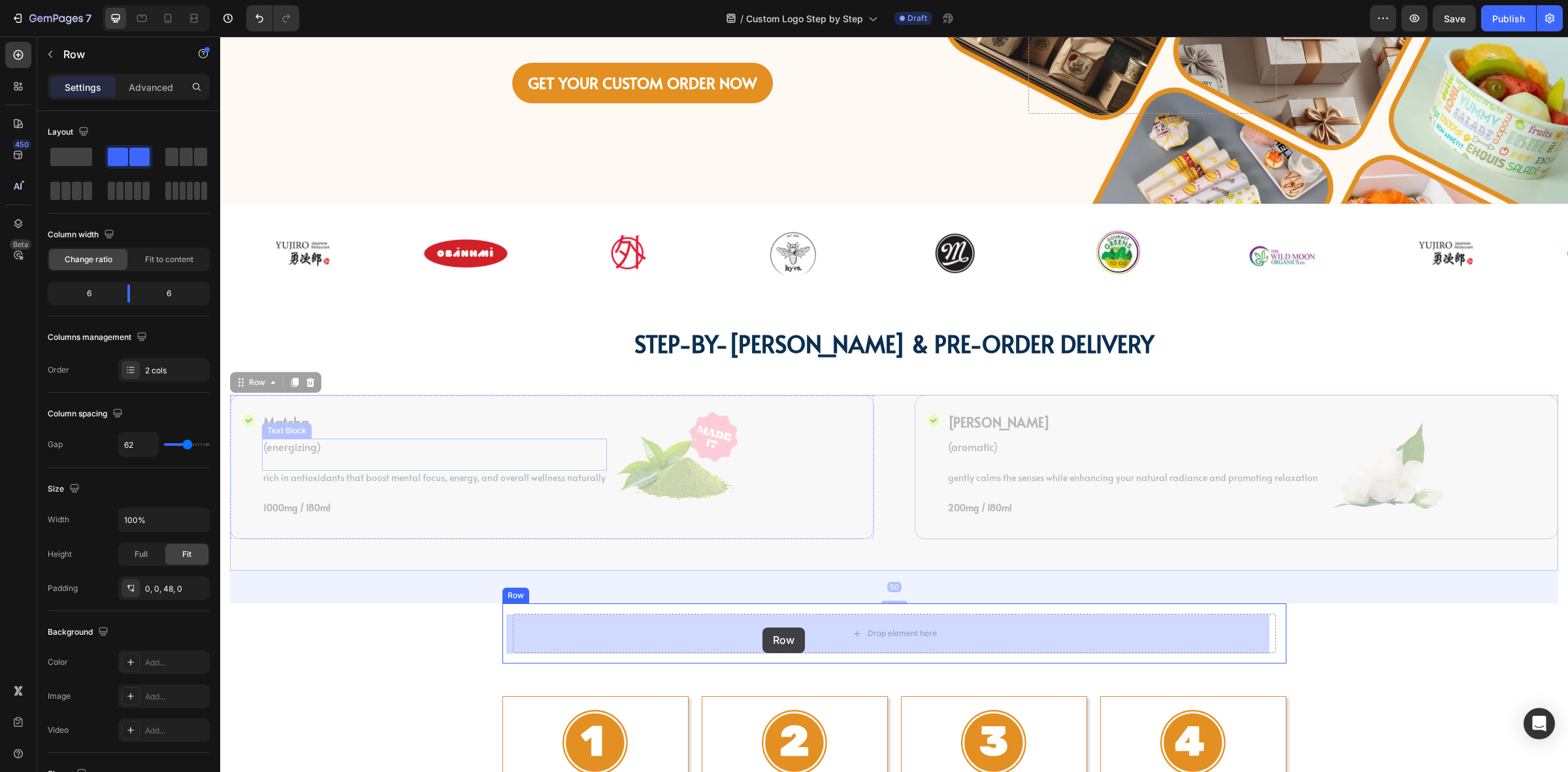
drag, startPoint x: 264, startPoint y: 382, endPoint x: 763, endPoint y: 628, distance: 556.3
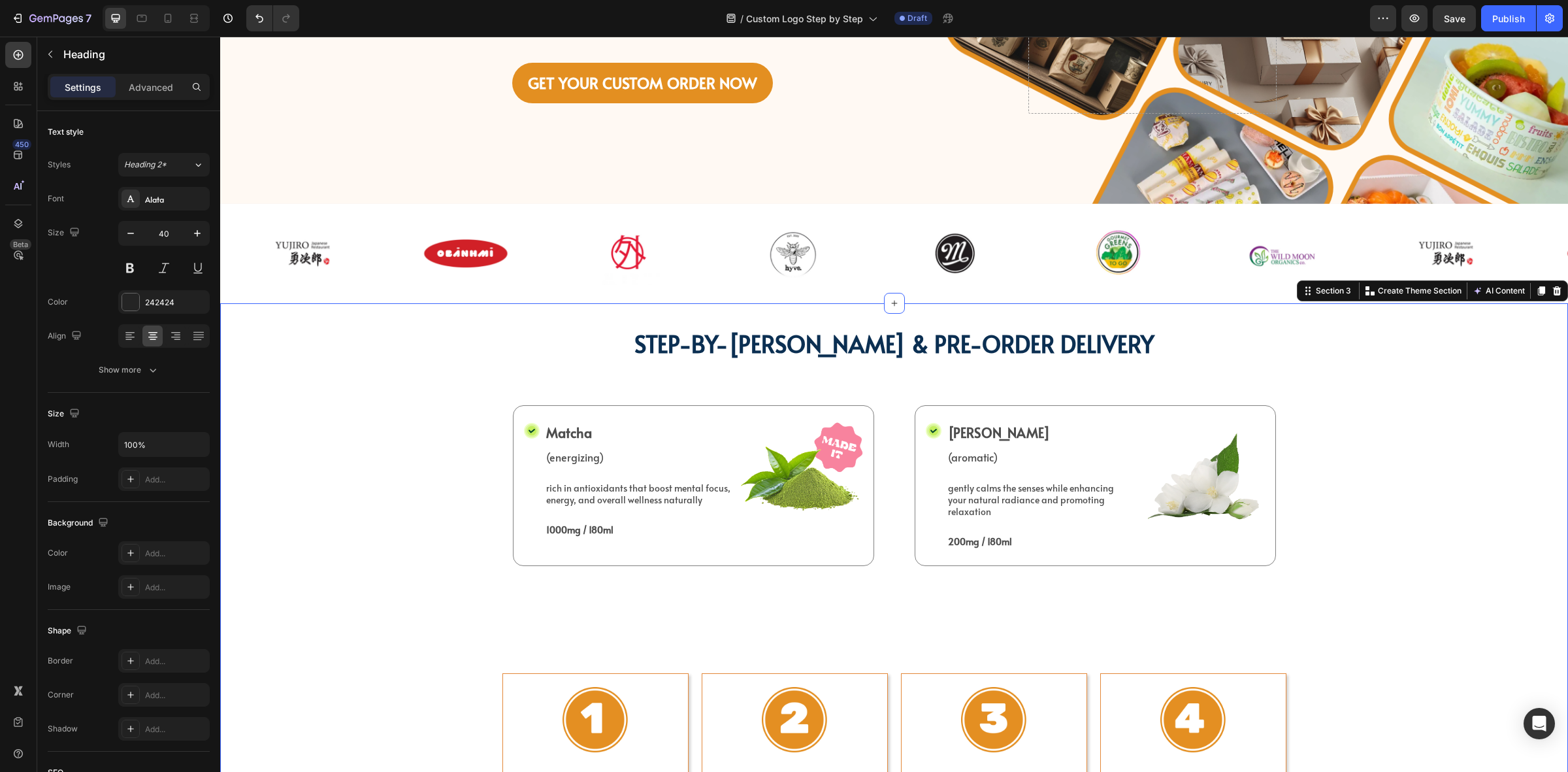
click at [843, 357] on strong "STEP-BY-[PERSON_NAME] & PRE-ORDER DELIVERY" at bounding box center [895, 343] width 520 height 32
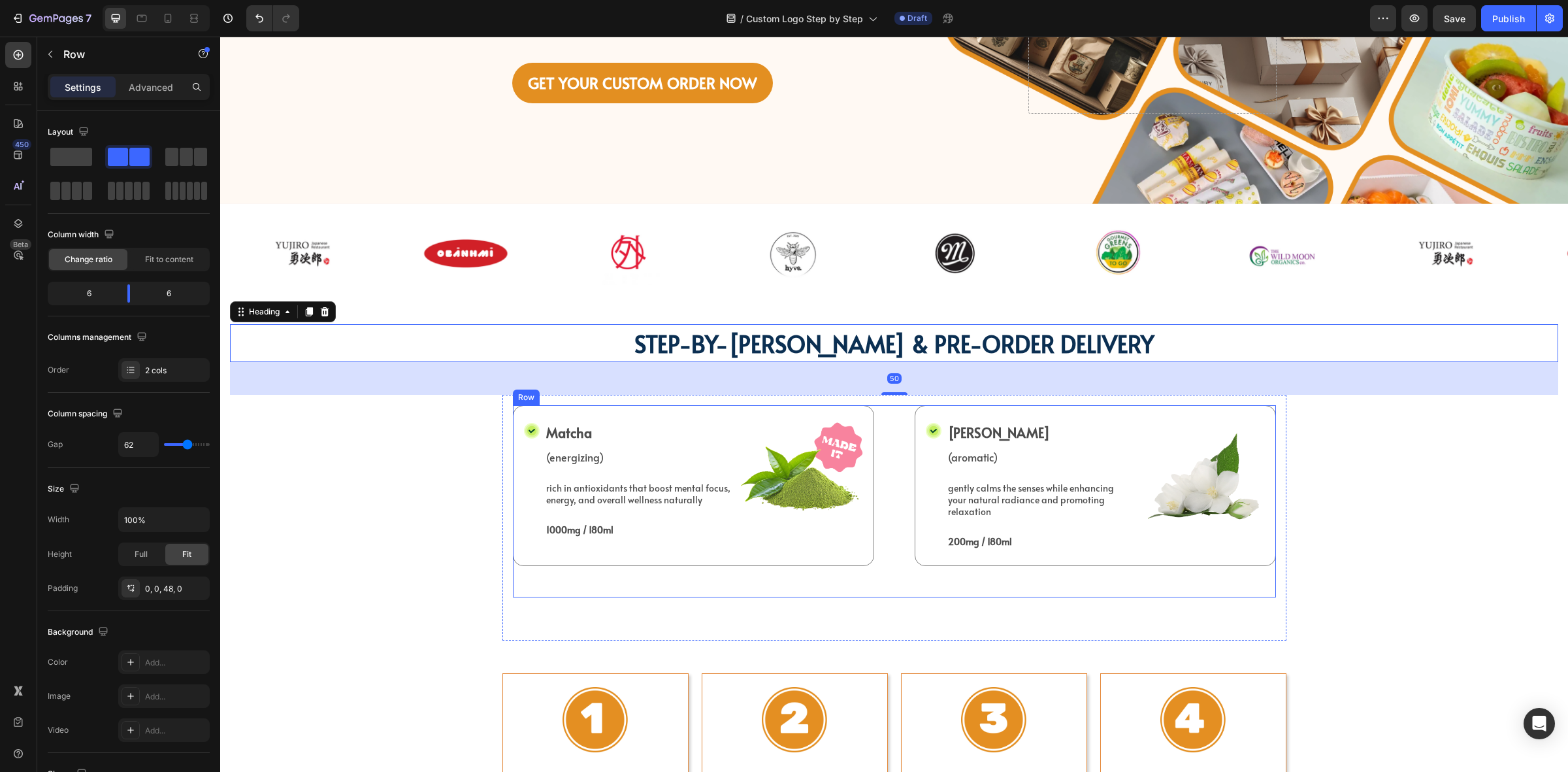
click at [884, 413] on div "Icon Matcha Text Block (energizing) Text Block rich in antioxidants that boost …" at bounding box center [894, 501] width 763 height 192
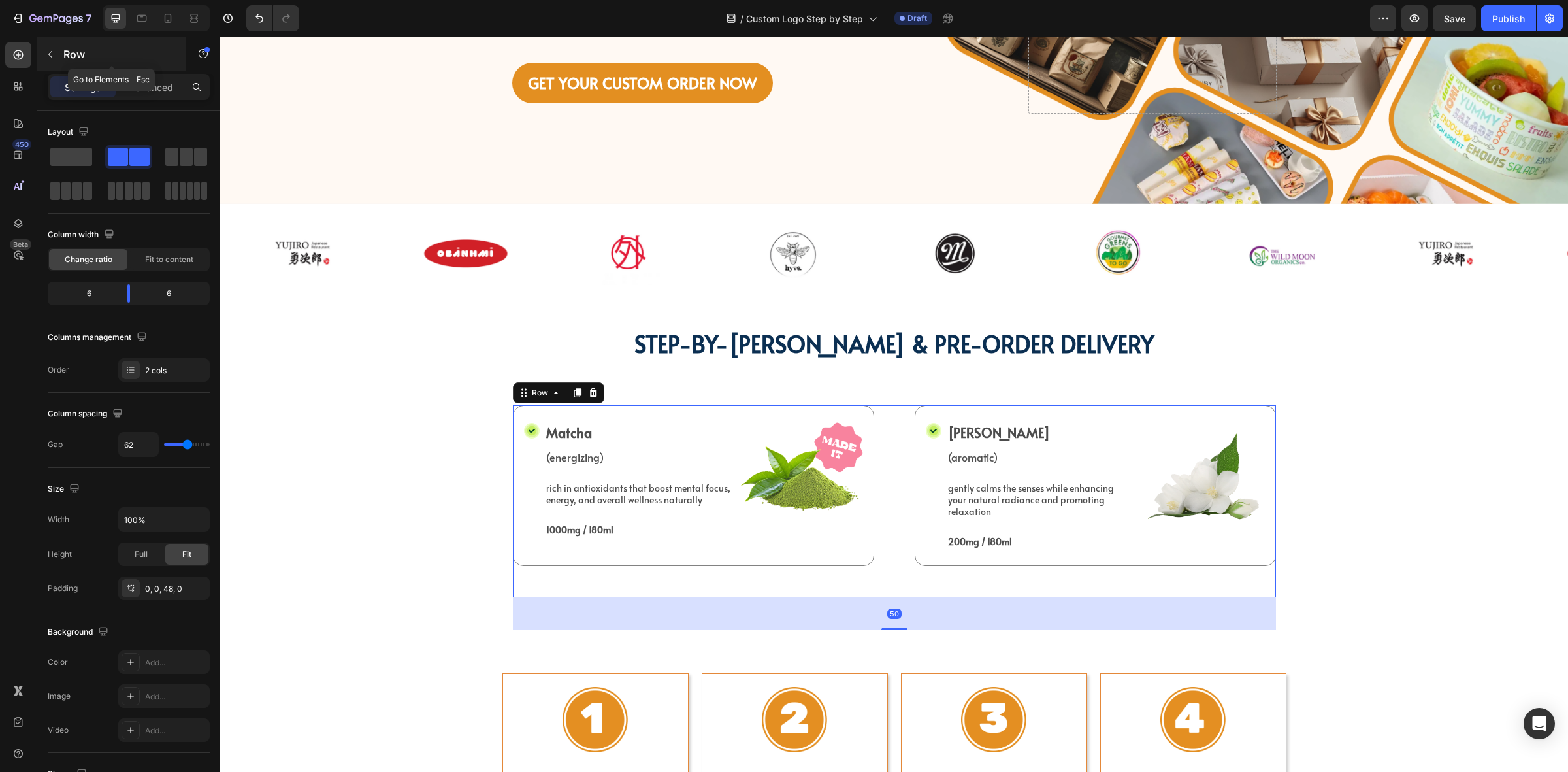
click at [48, 56] on icon "button" at bounding box center [51, 54] width 10 height 10
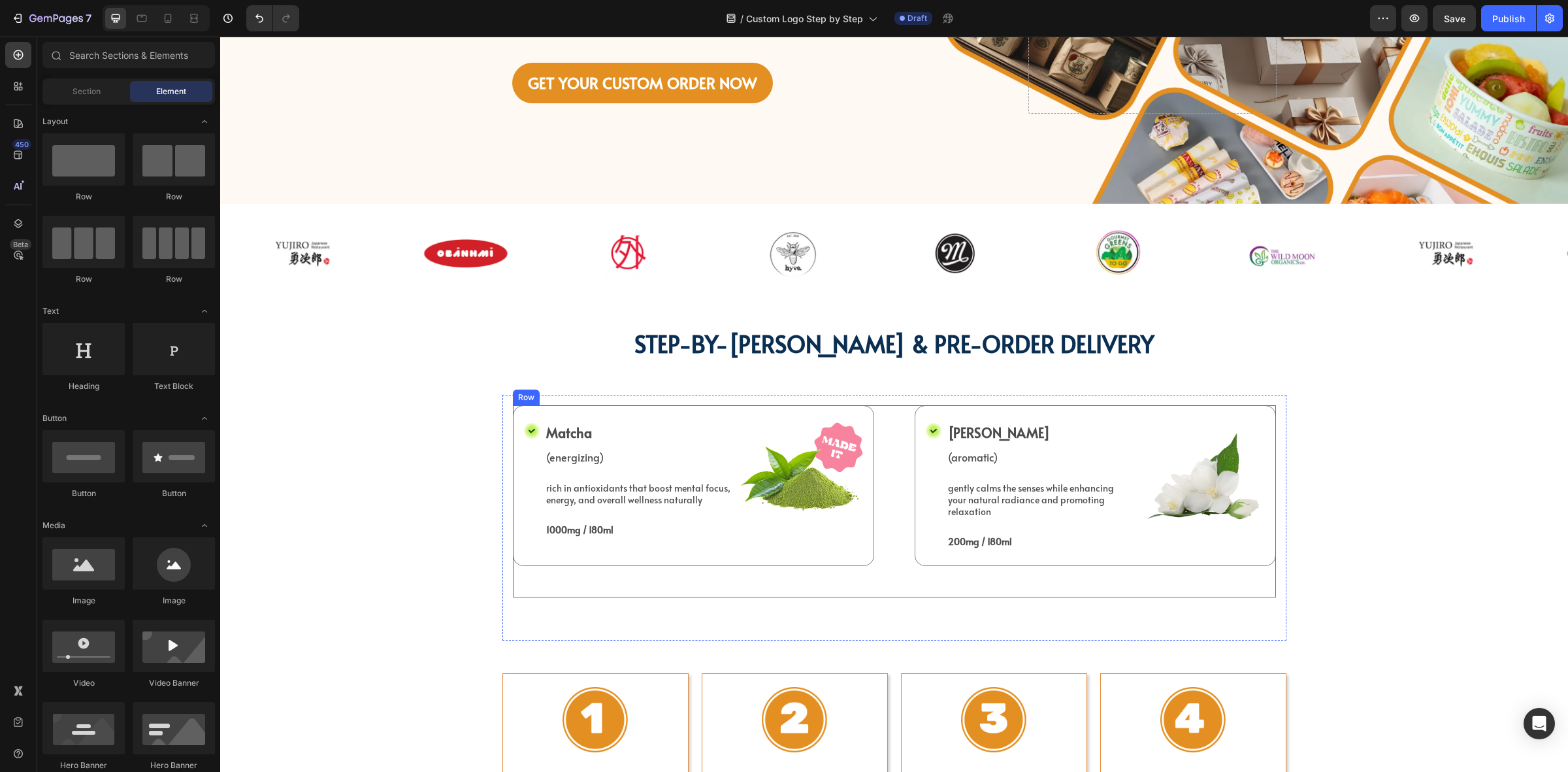
click at [884, 559] on div "Icon Matcha Text Block (energizing) Text Block rich in antioxidants that boost …" at bounding box center [894, 501] width 763 height 192
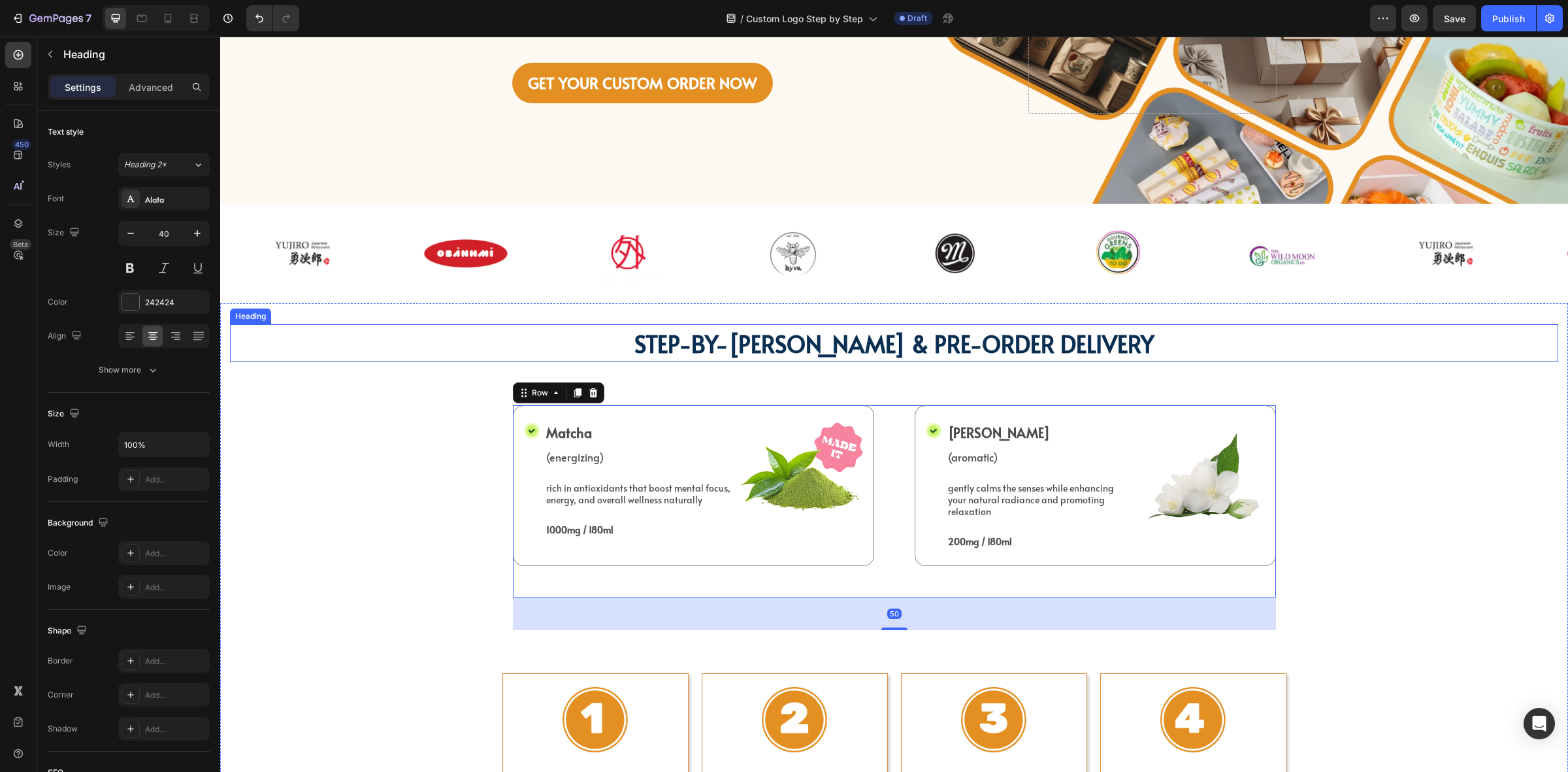
click at [524, 343] on h2 "STEP-BY-[PERSON_NAME] & PRE-ORDER DELIVERY" at bounding box center [894, 343] width 1328 height 38
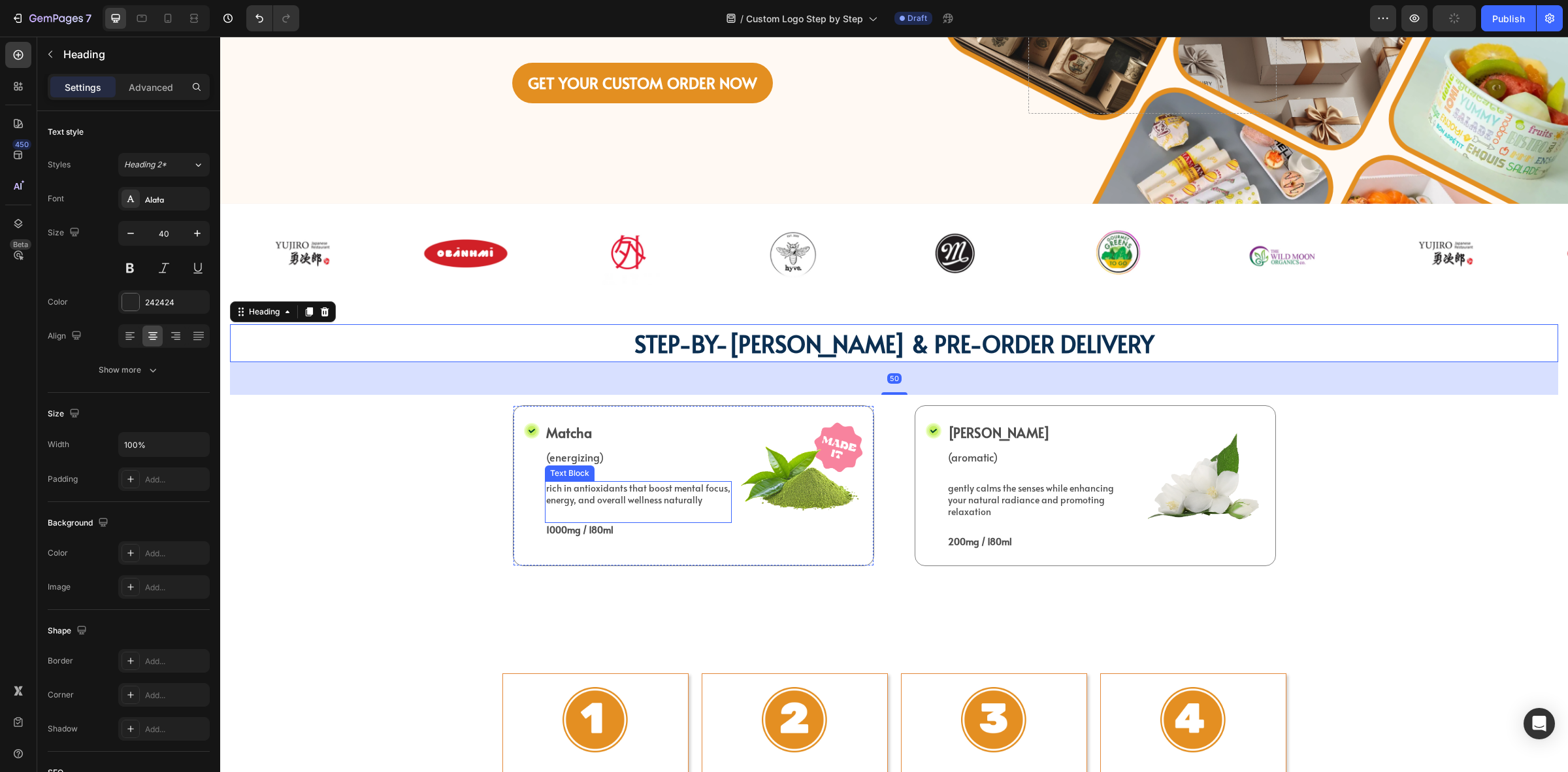
scroll to position [463, 0]
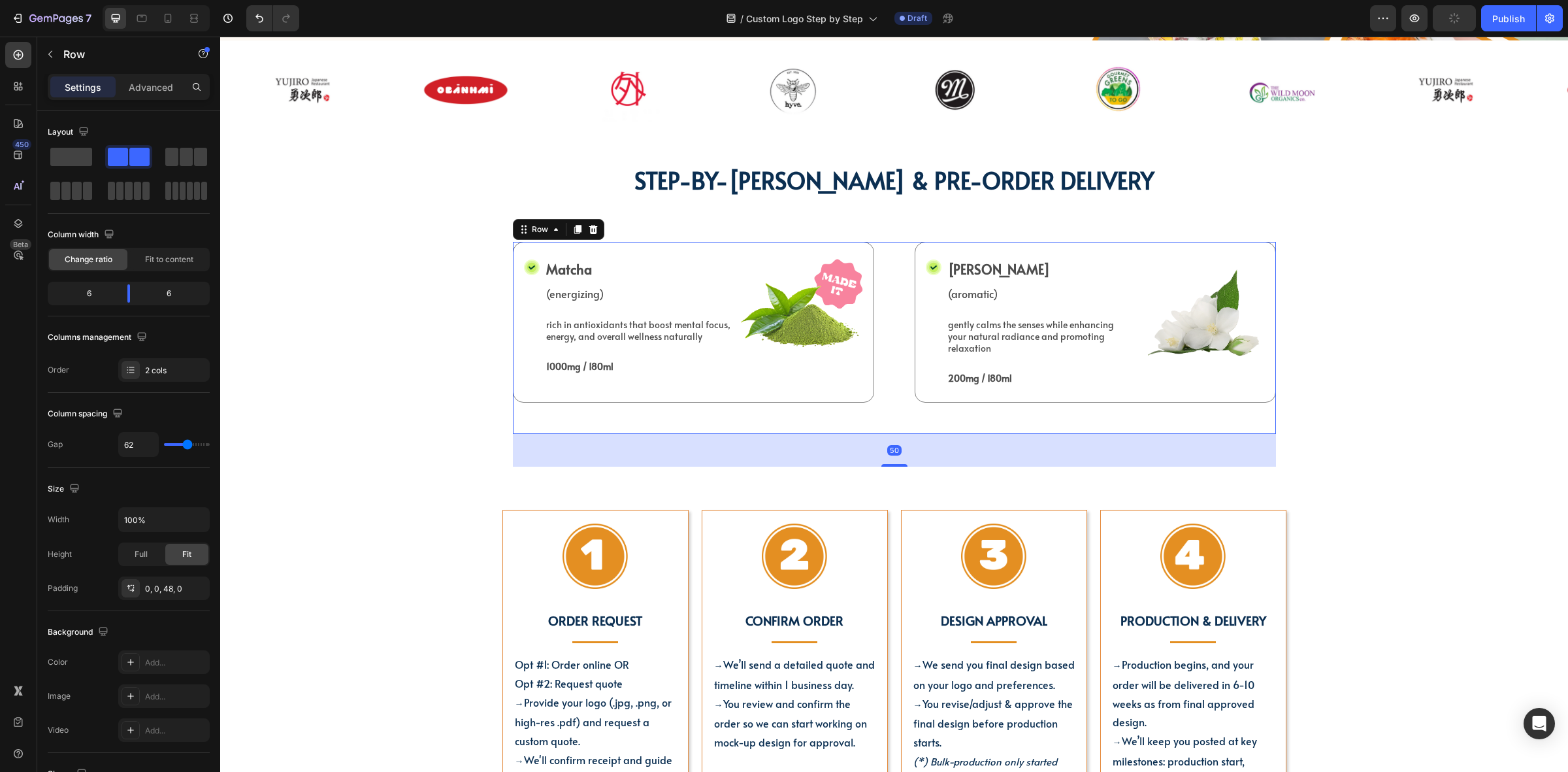
click at [827, 426] on div "Icon Matcha Text Block (energizing) Text Block rich in antioxidants that boost …" at bounding box center [894, 338] width 763 height 192
click at [573, 233] on icon at bounding box center [578, 229] width 10 height 10
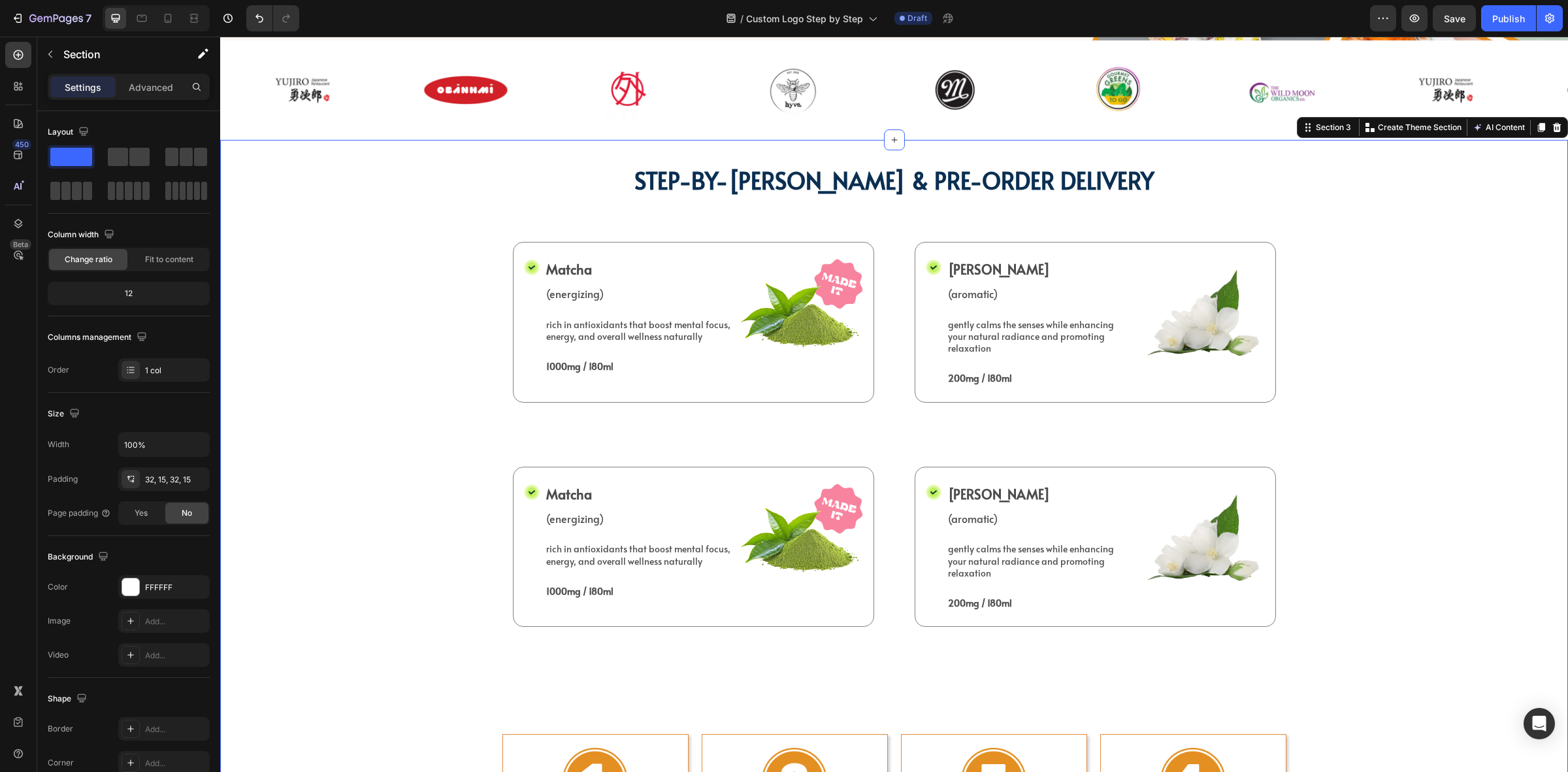
click at [1352, 414] on div "STEP-BY-STEP GUIDE & PRE-ORDER DELIVERY Heading Icon Matcha Text Block (energiz…" at bounding box center [894, 782] width 1328 height 1244
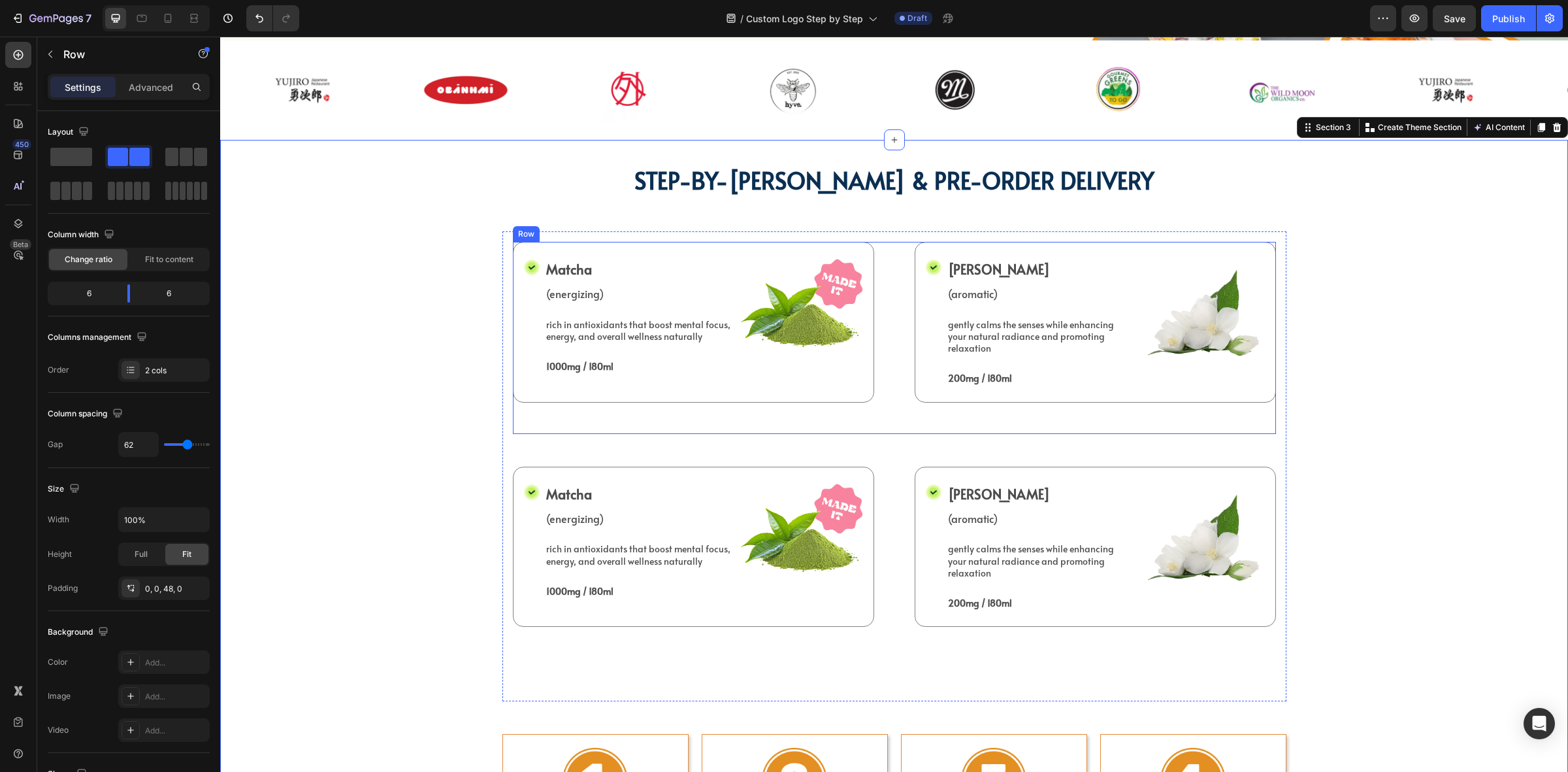
click at [1048, 430] on div "Icon Matcha Text Block (energizing) Text Block rich in antioxidants that boost …" at bounding box center [894, 338] width 763 height 192
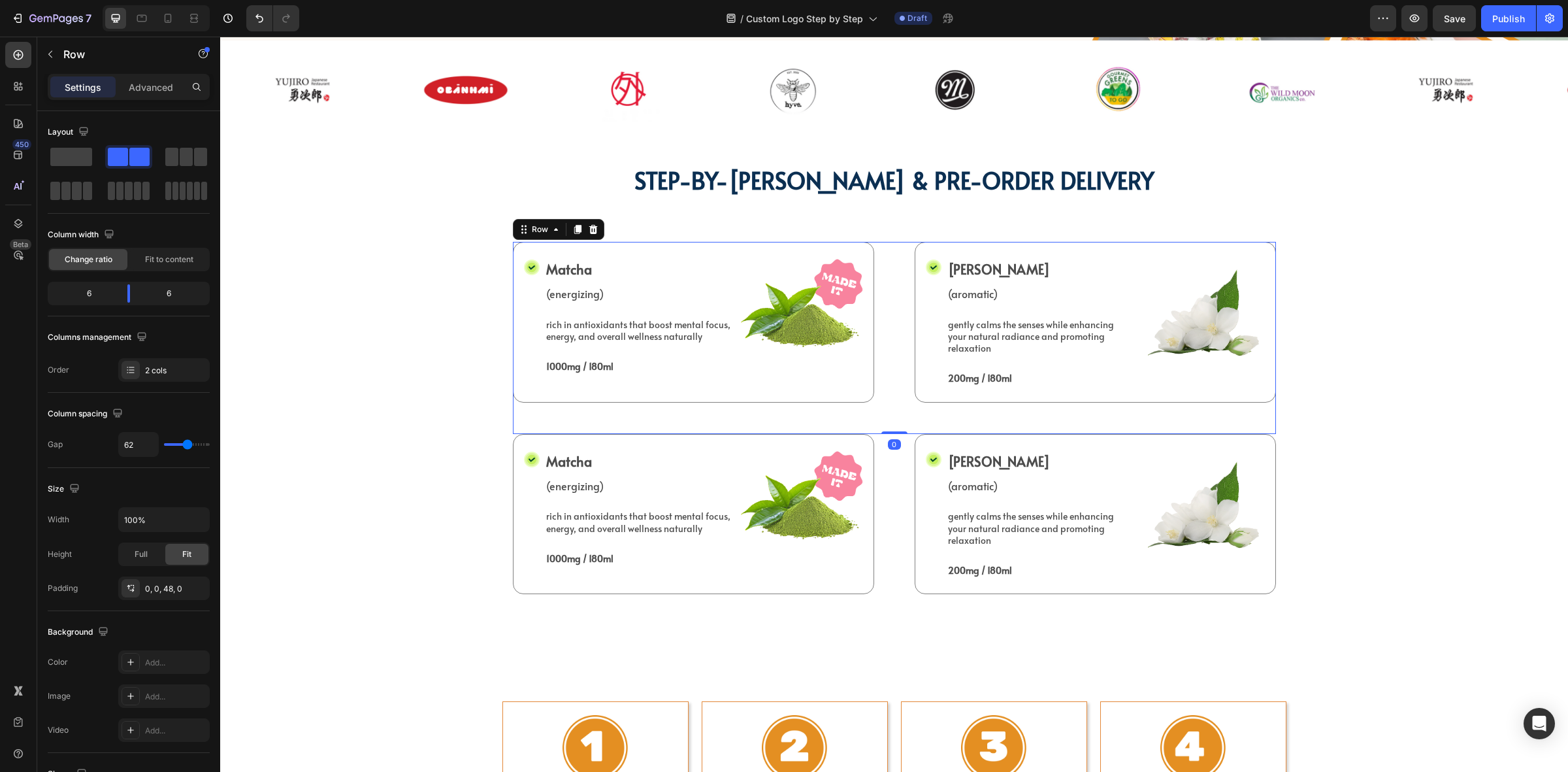
drag, startPoint x: 897, startPoint y: 463, endPoint x: 901, endPoint y: 429, distance: 34.2
click at [901, 429] on div "Icon Matcha Text Block (energizing) Text Block rich in antioxidants that boost …" at bounding box center [894, 338] width 763 height 192
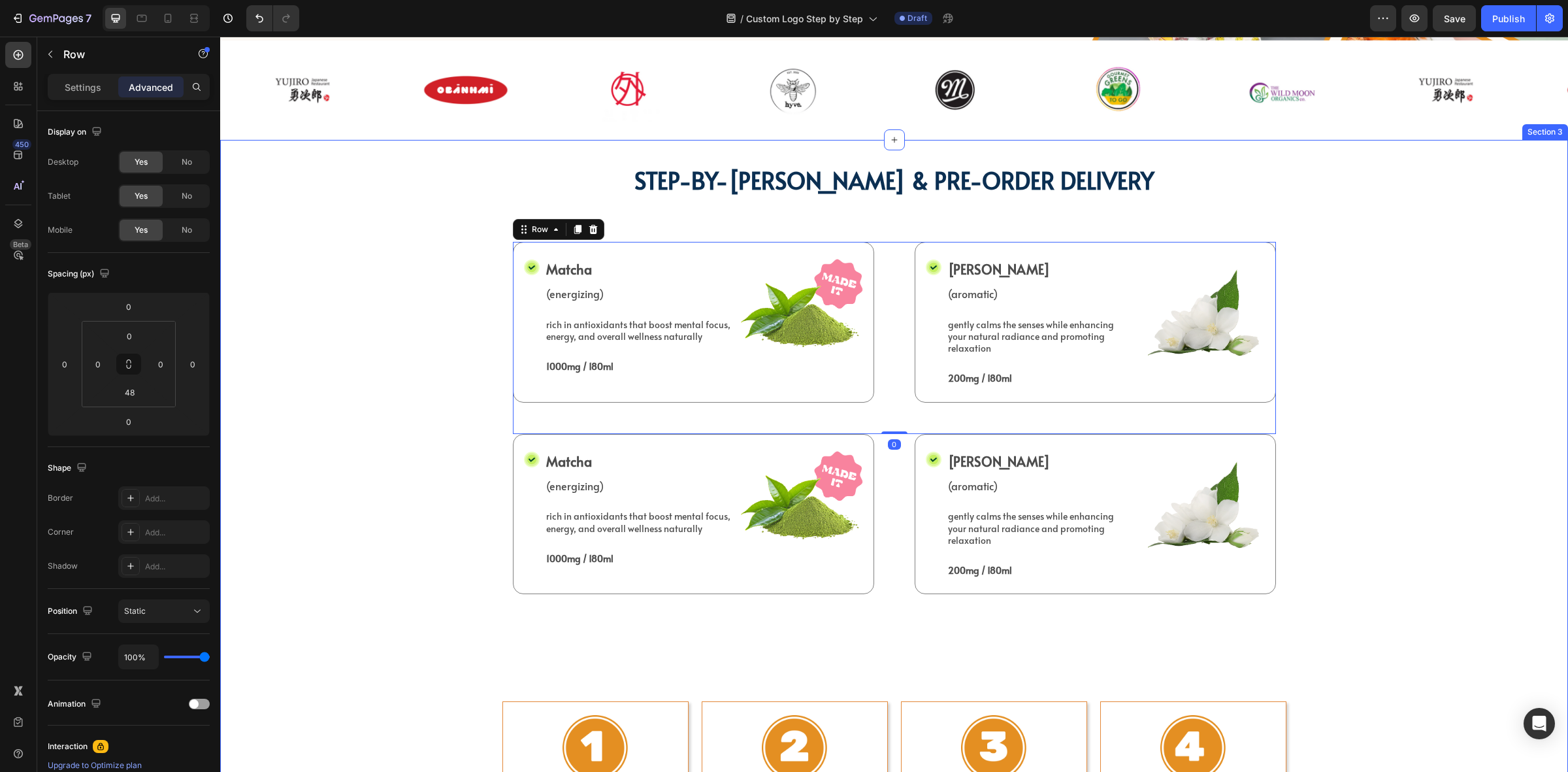
click at [1396, 347] on div "STEP-BY-STEP GUIDE & PRE-ORDER DELIVERY Heading Icon Matcha Text Block (energiz…" at bounding box center [894, 766] width 1328 height 1212
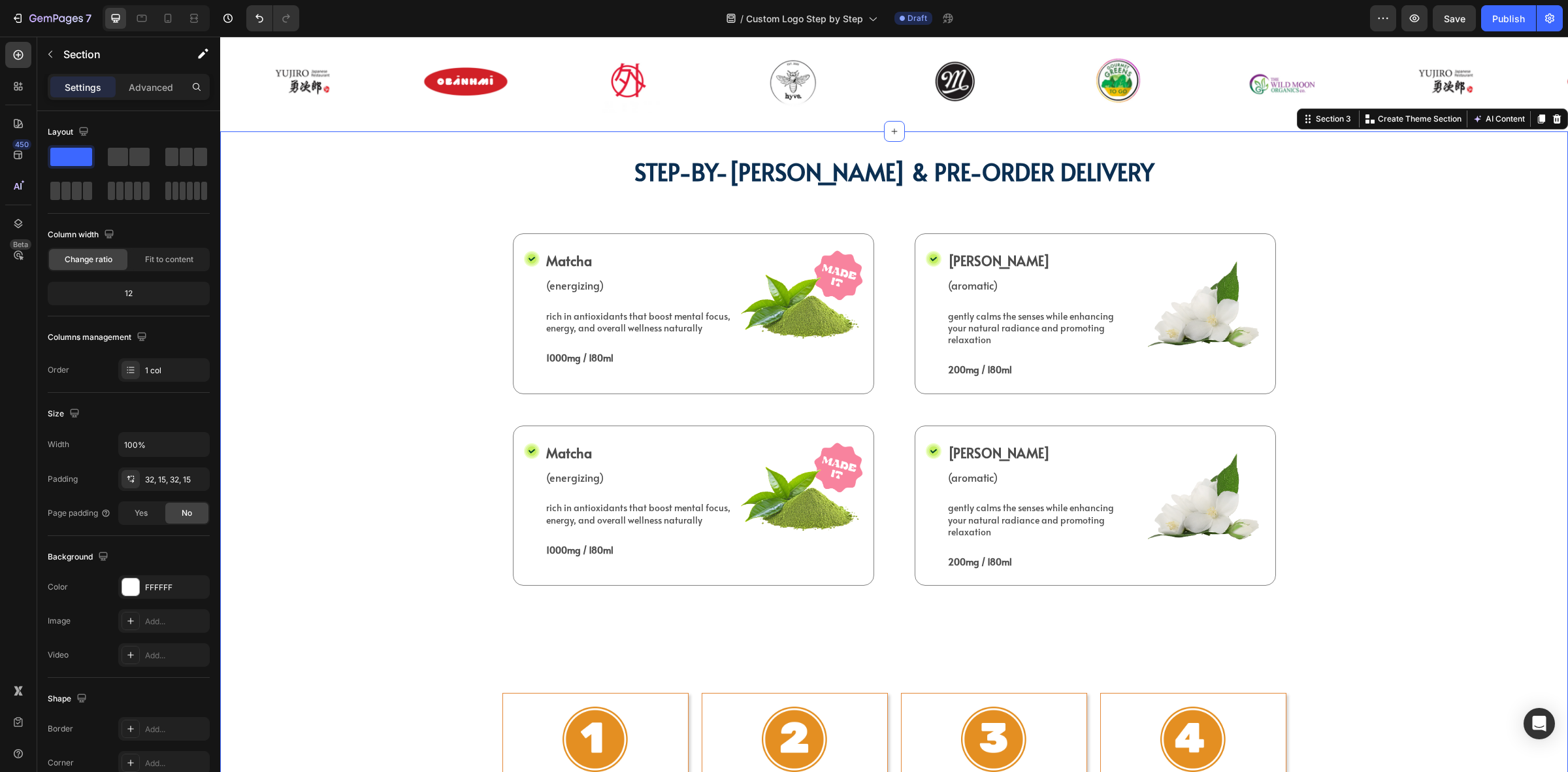
scroll to position [708, 0]
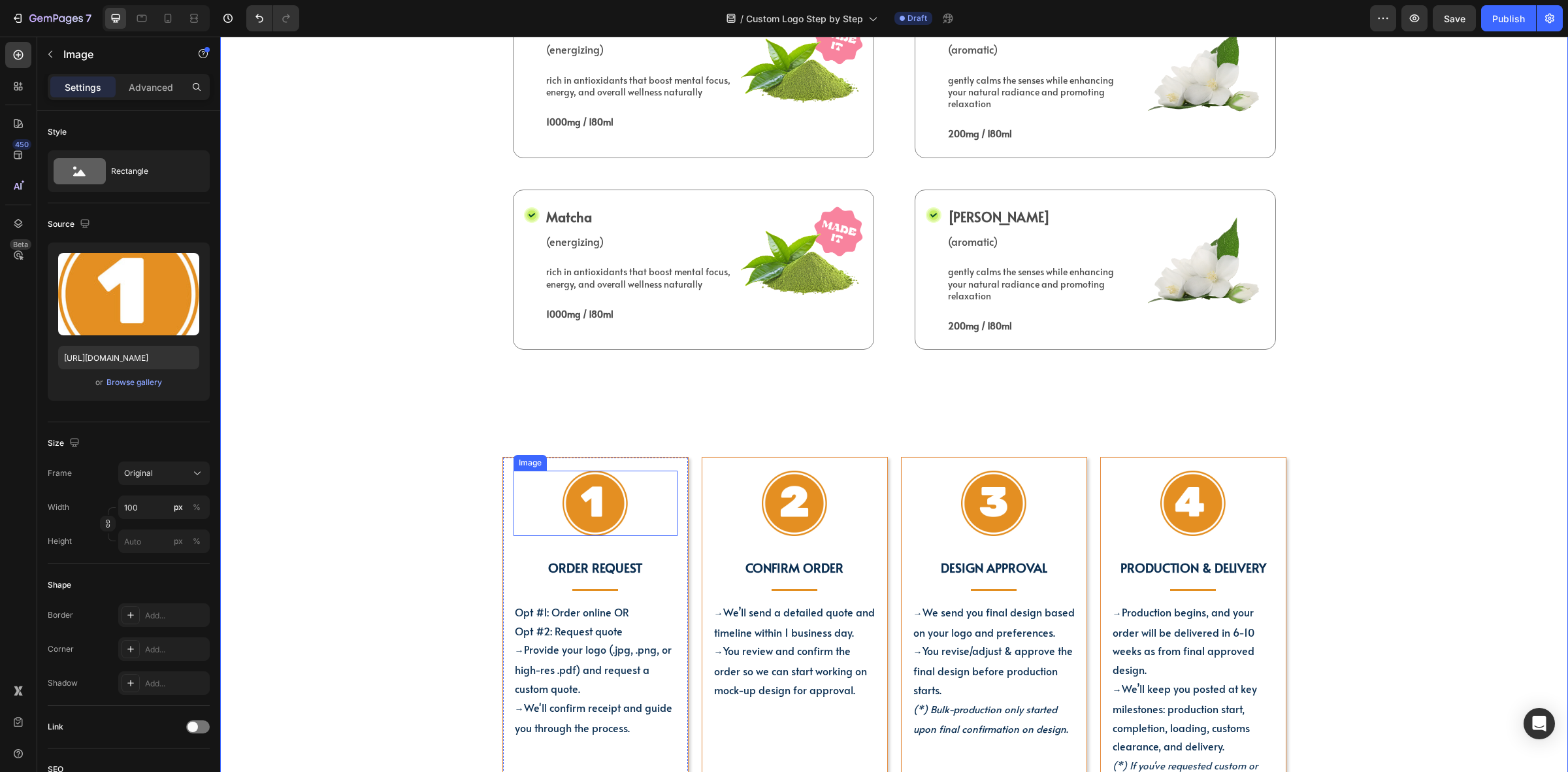
click at [592, 497] on img at bounding box center [595, 503] width 65 height 65
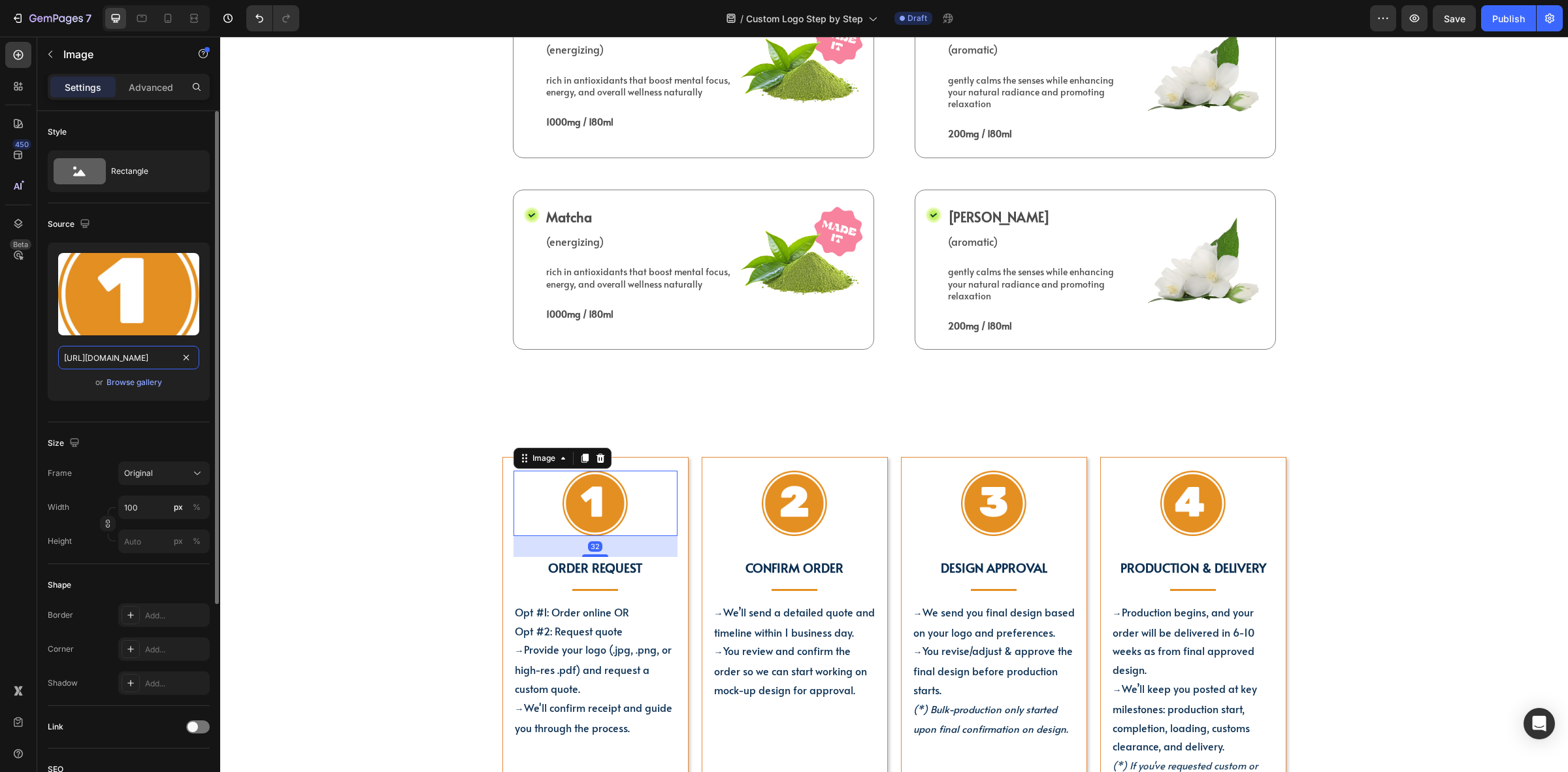
click at [134, 354] on input "https://cdn.shopify.com/s/files/1/0518/3825/5255/files/gempages_554882697223209…" at bounding box center [129, 357] width 141 height 23
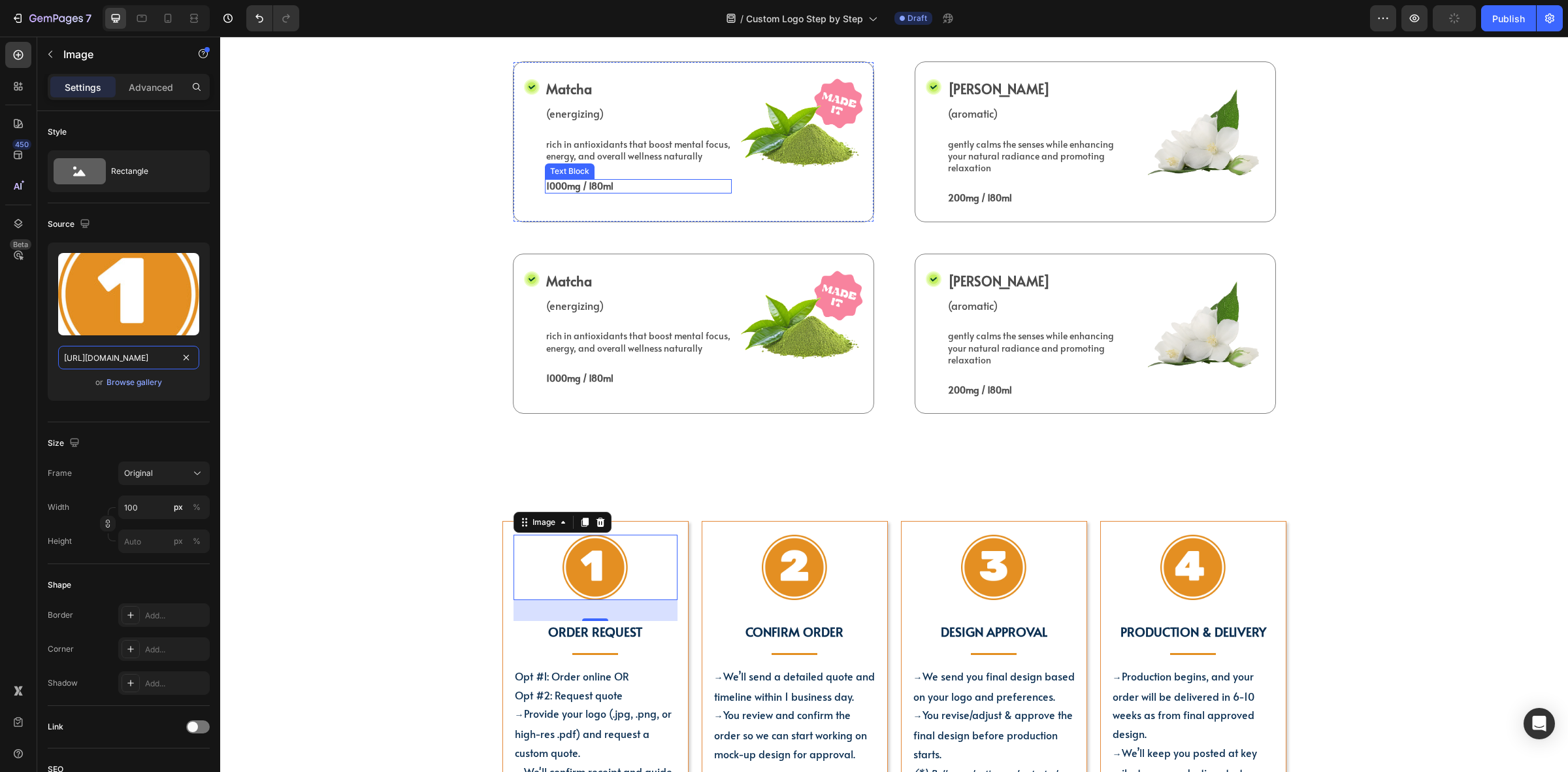
scroll to position [608, 0]
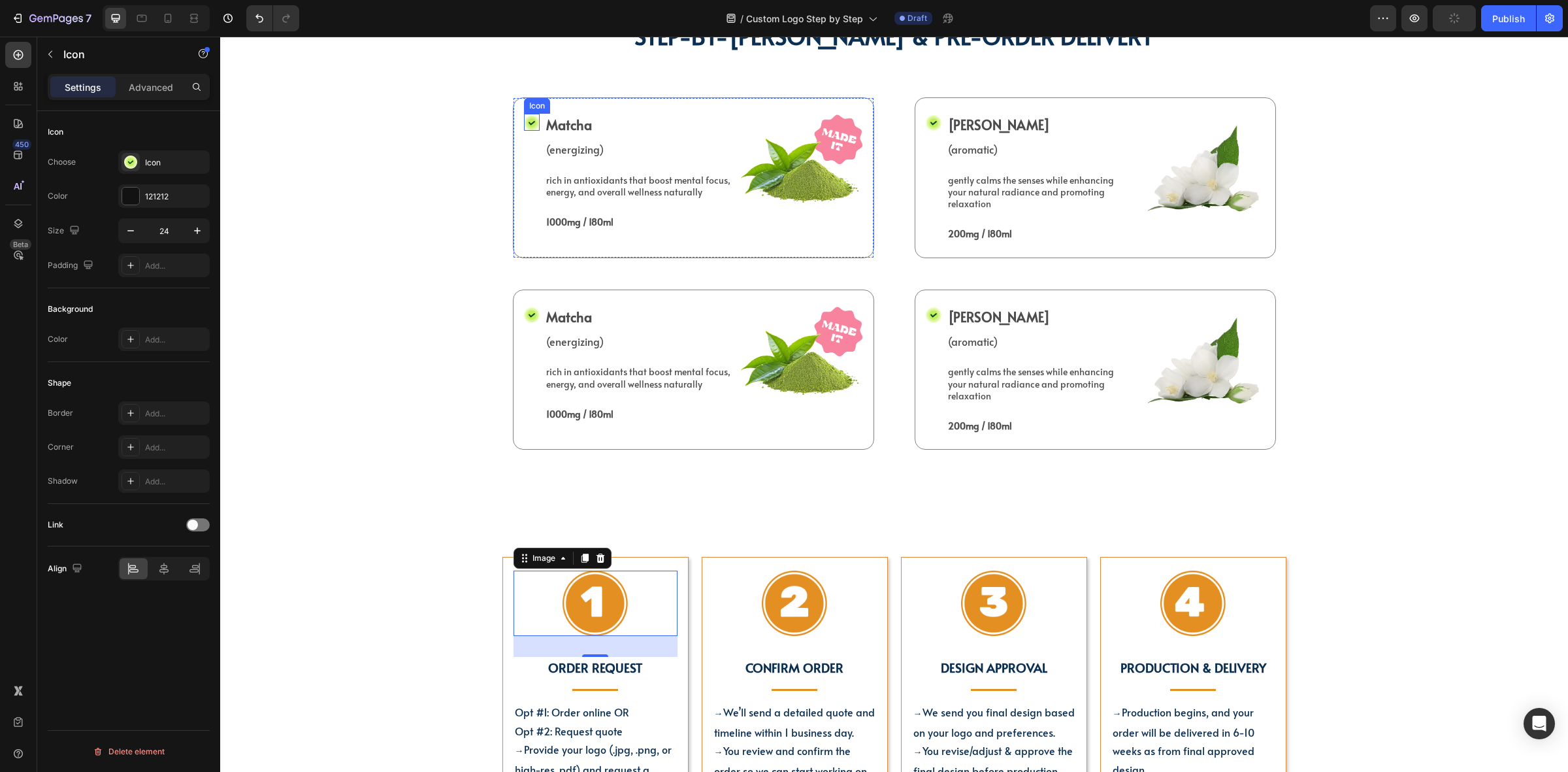
click at [528, 130] on div "Icon" at bounding box center [532, 122] width 15 height 17
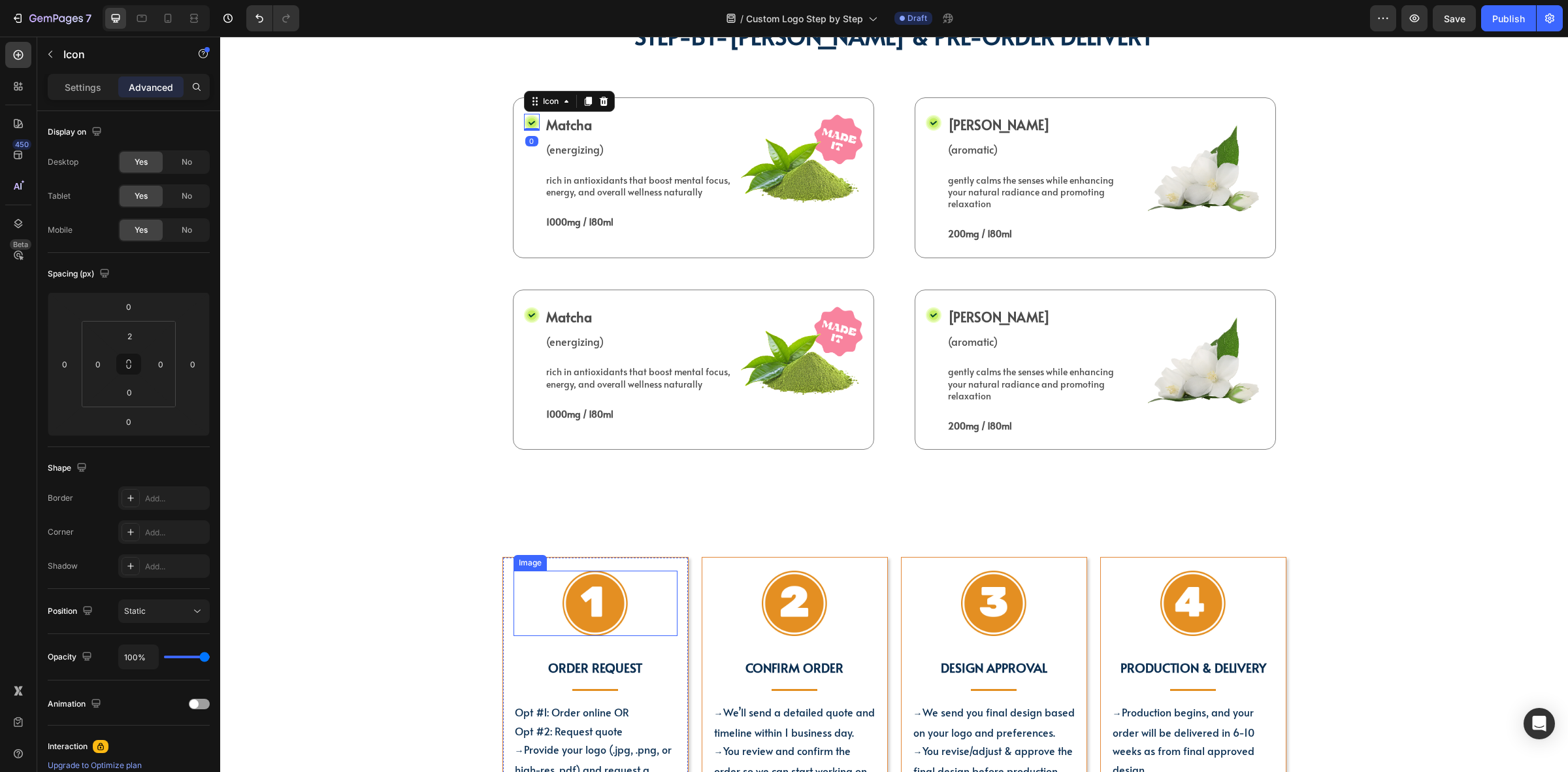
click at [586, 621] on img at bounding box center [595, 603] width 65 height 65
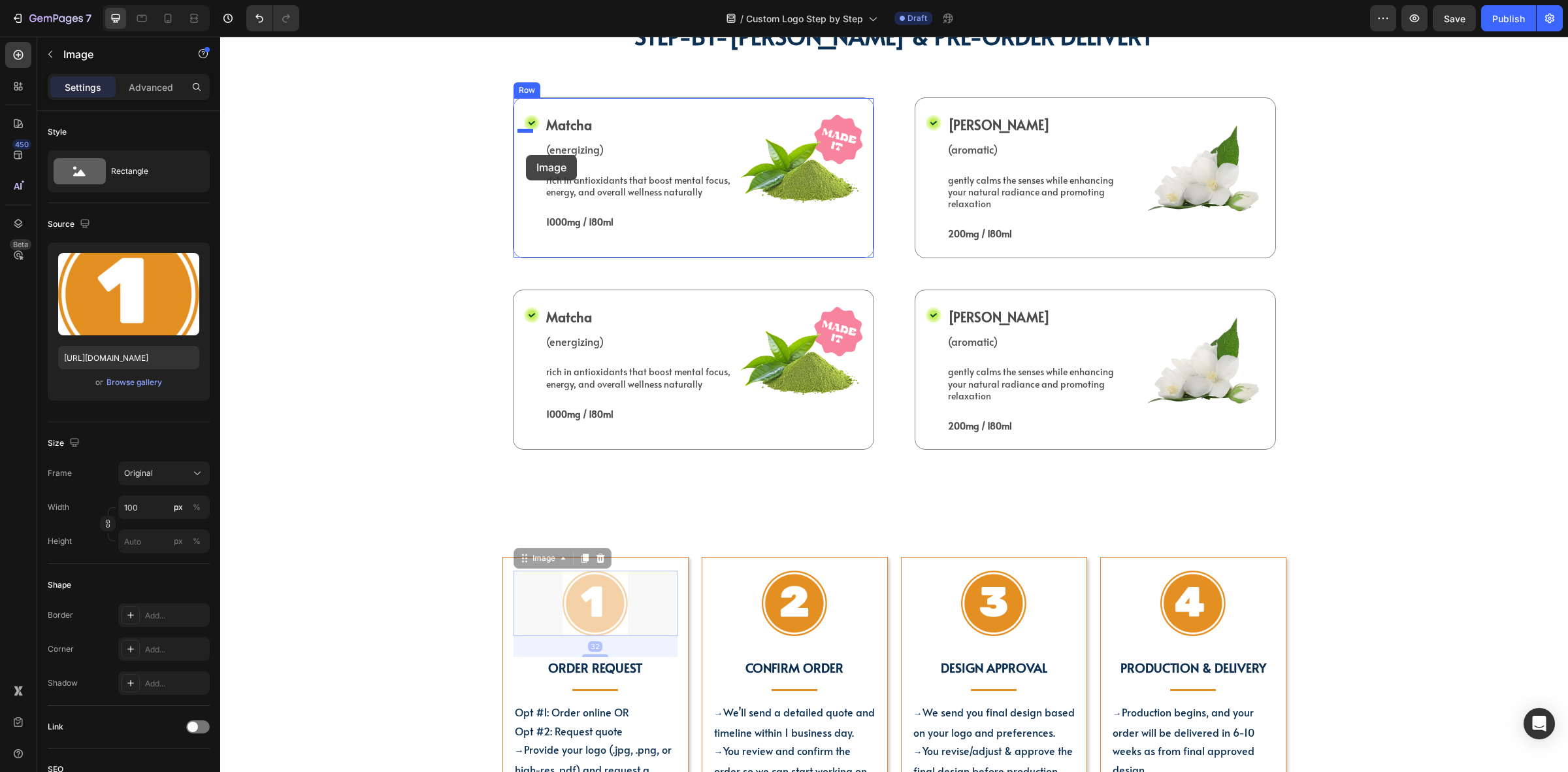
drag, startPoint x: 553, startPoint y: 562, endPoint x: 526, endPoint y: 155, distance: 407.9
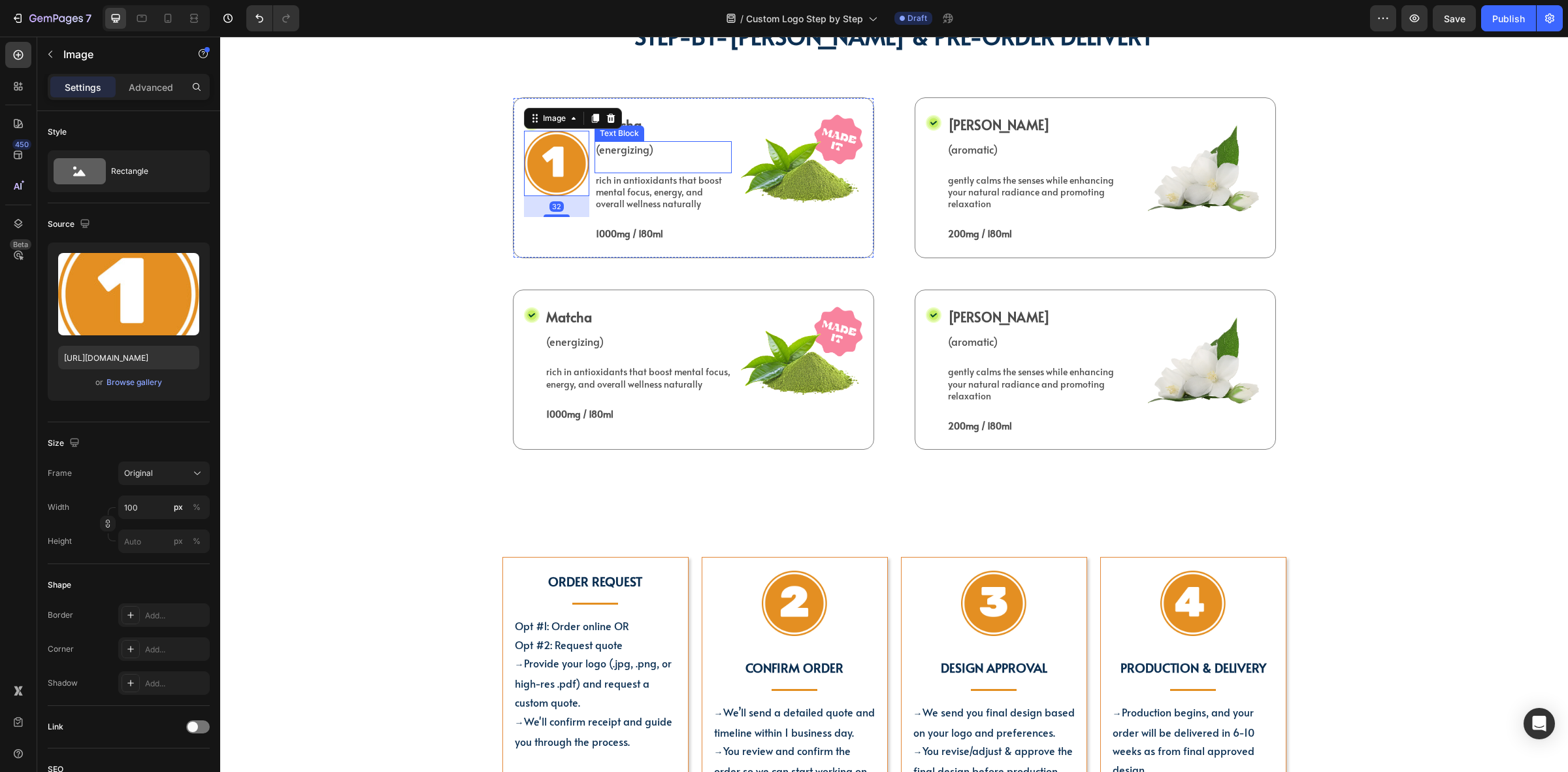
click at [678, 155] on div "(energizing)" at bounding box center [664, 149] width 137 height 16
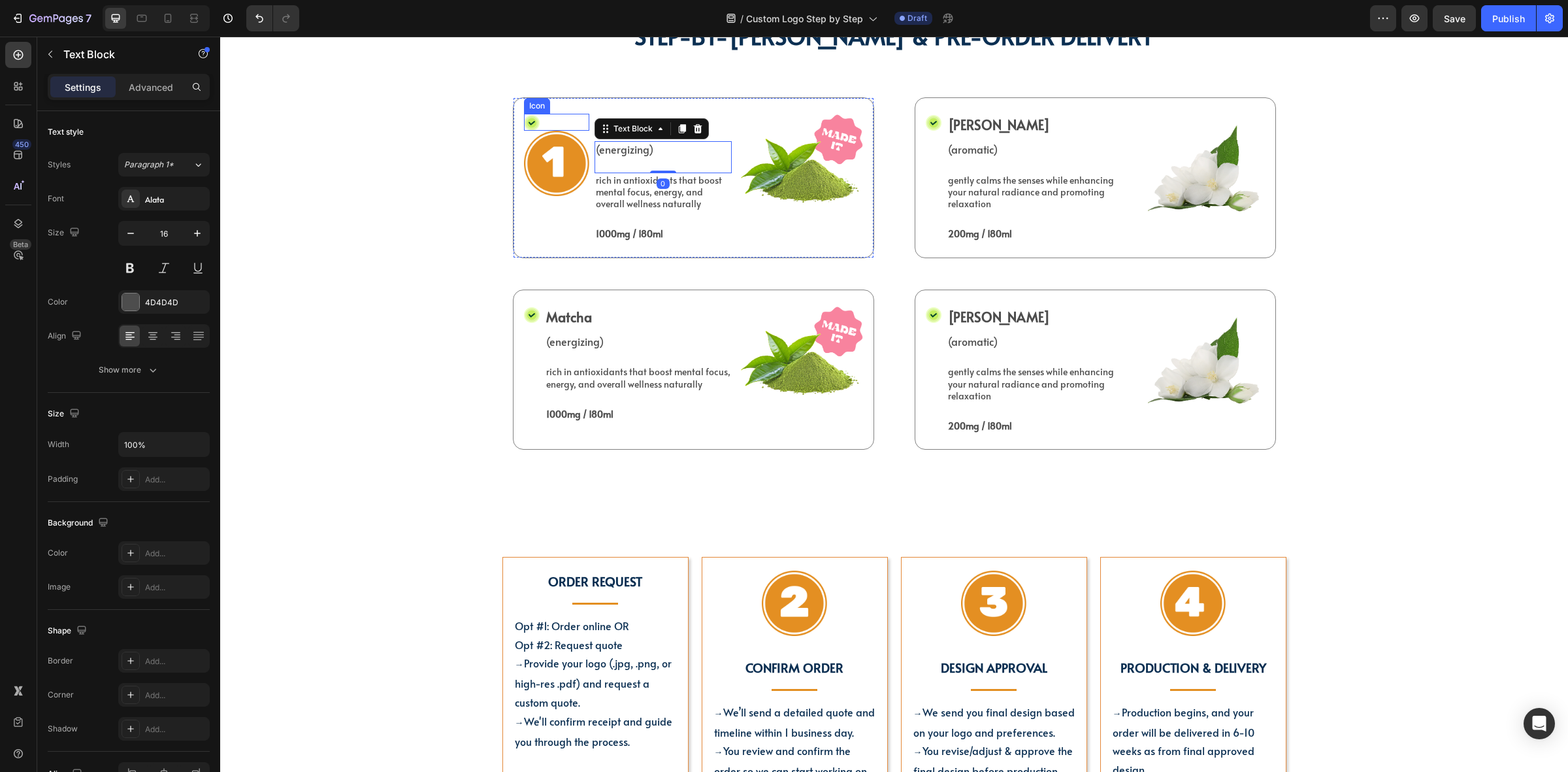
click at [544, 119] on div "Icon" at bounding box center [556, 122] width 65 height 17
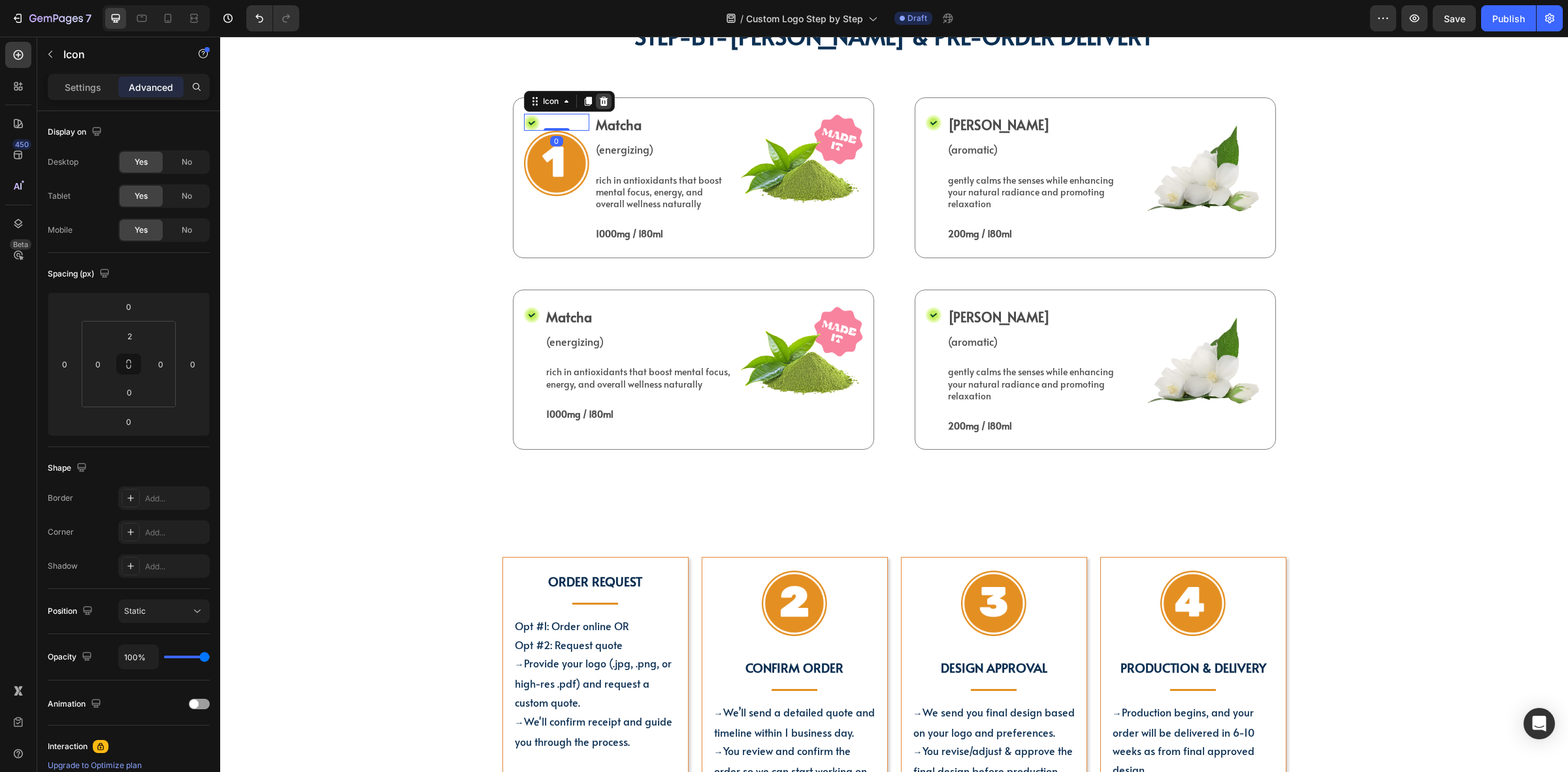
click at [599, 96] on icon at bounding box center [604, 101] width 10 height 10
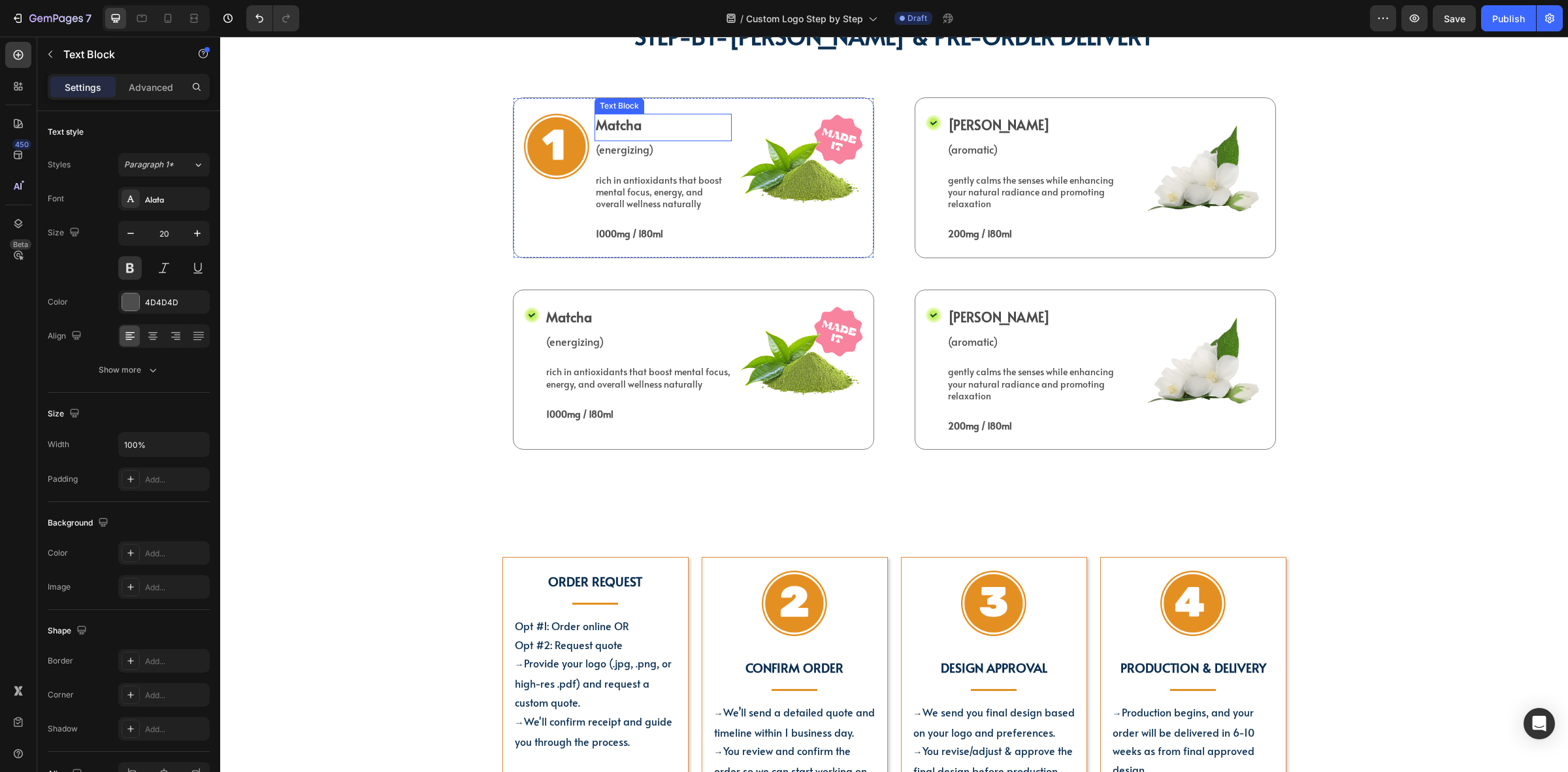
click at [647, 129] on p "Matcha" at bounding box center [663, 125] width 135 height 20
click at [621, 586] on strong "Order Request" at bounding box center [595, 581] width 94 height 17
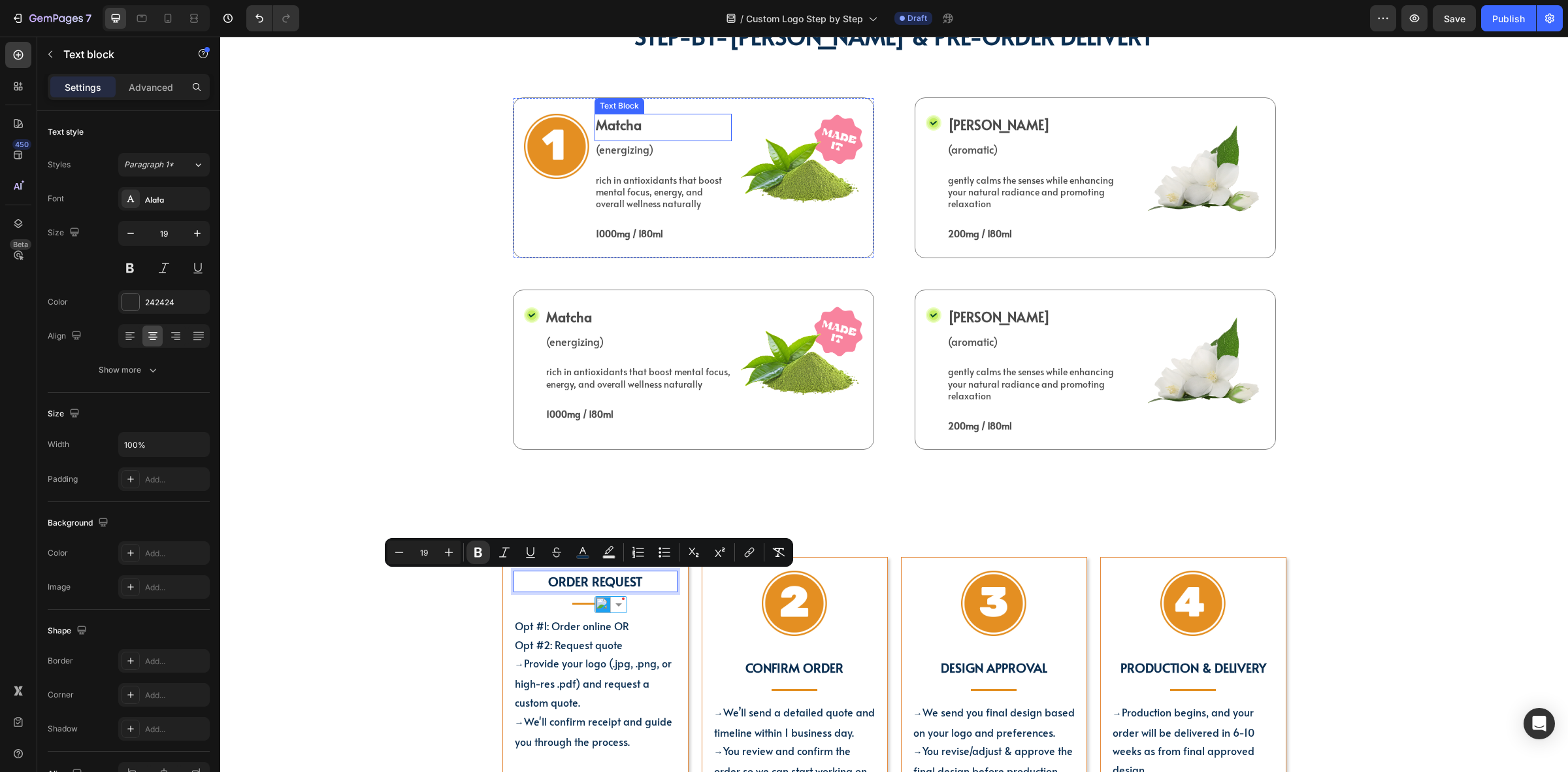
click at [618, 116] on p "Matcha" at bounding box center [663, 125] width 135 height 20
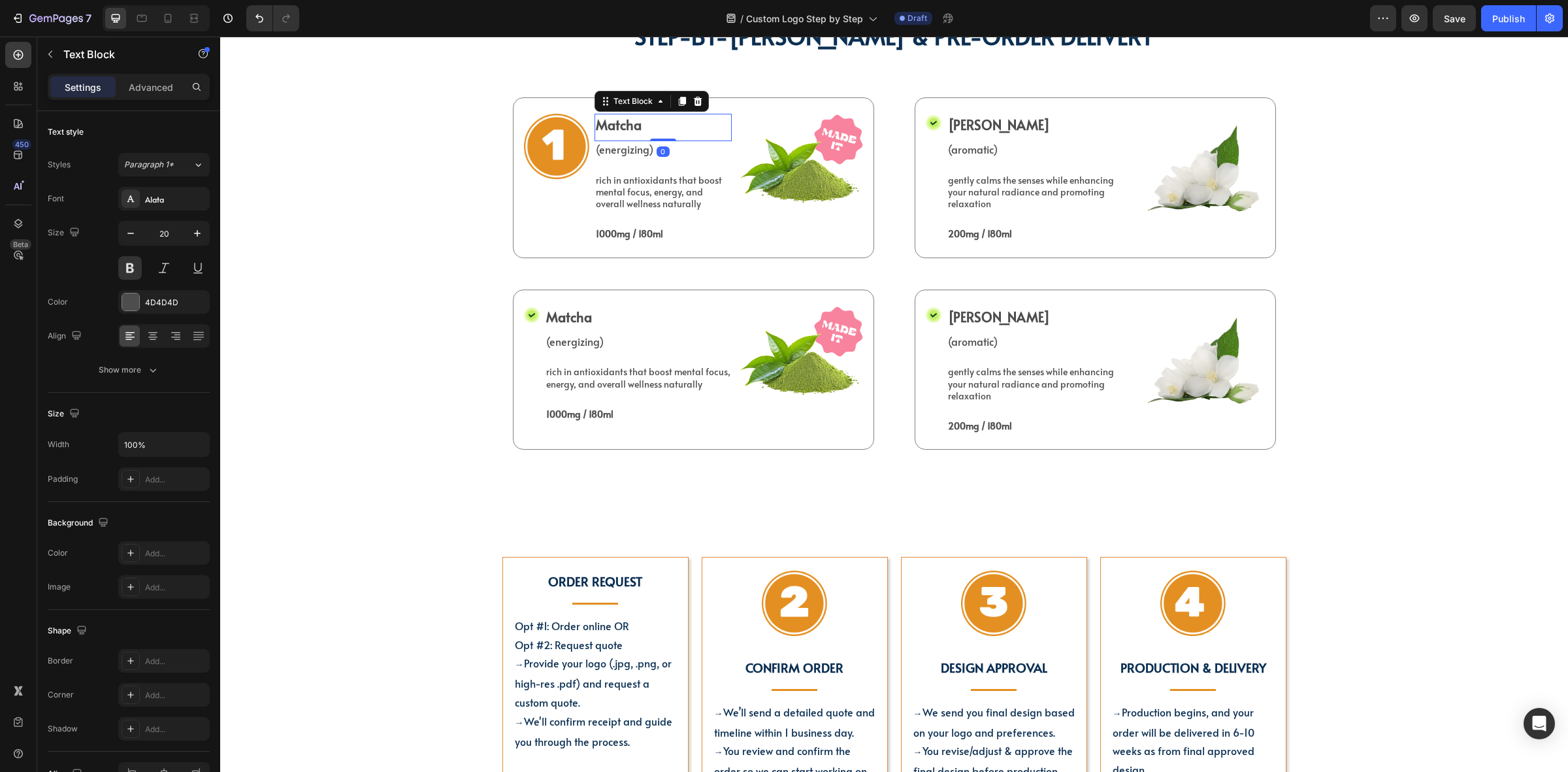
click at [612, 119] on p "Matcha" at bounding box center [663, 125] width 135 height 20
click at [666, 154] on p "(energizing)" at bounding box center [663, 149] width 135 height 14
click at [693, 133] on icon at bounding box center [697, 129] width 9 height 9
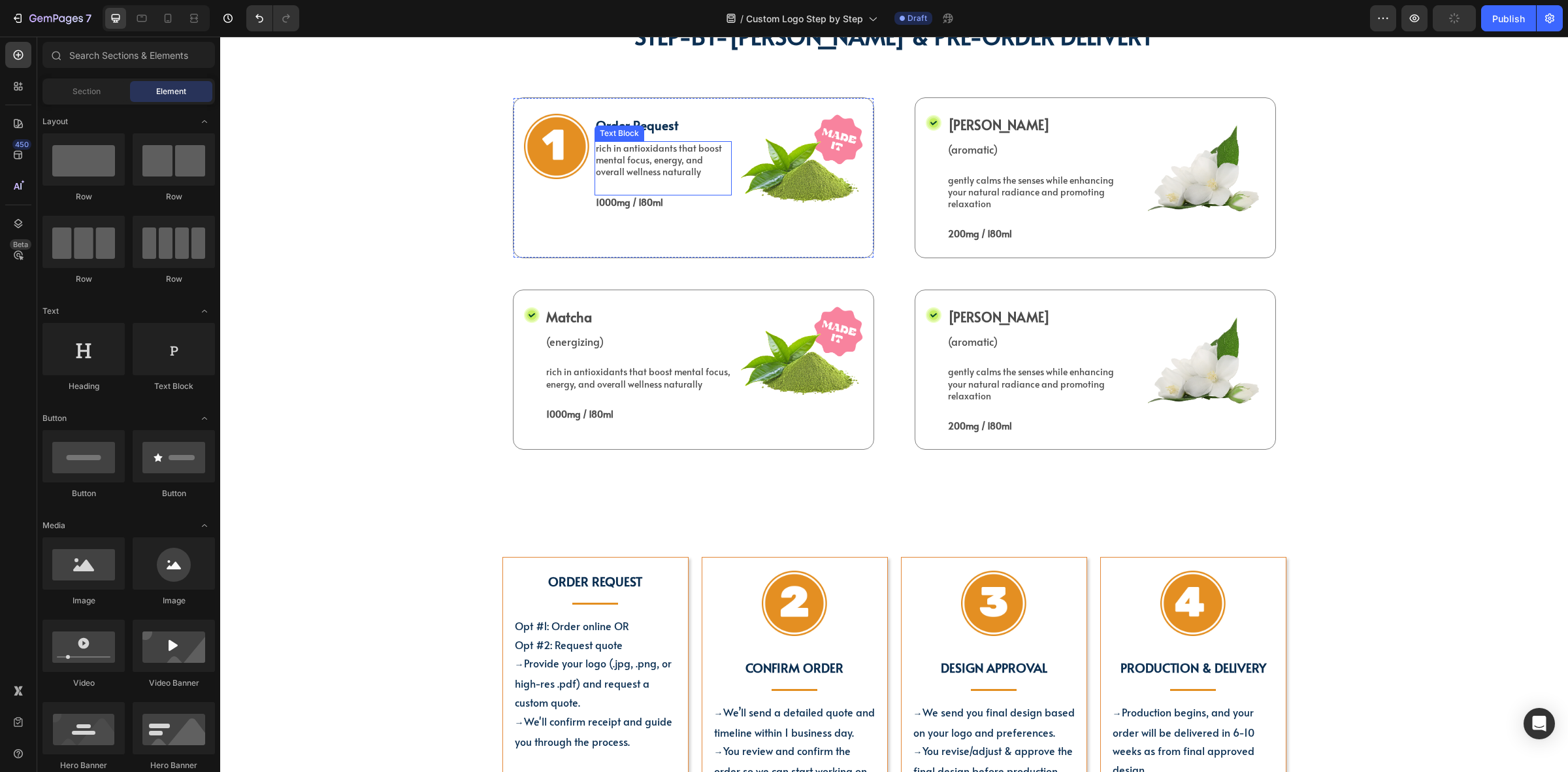
click at [625, 163] on p "rich in antioxidants that boost mental focus, energy, and overall wellness natu…" at bounding box center [663, 161] width 135 height 36
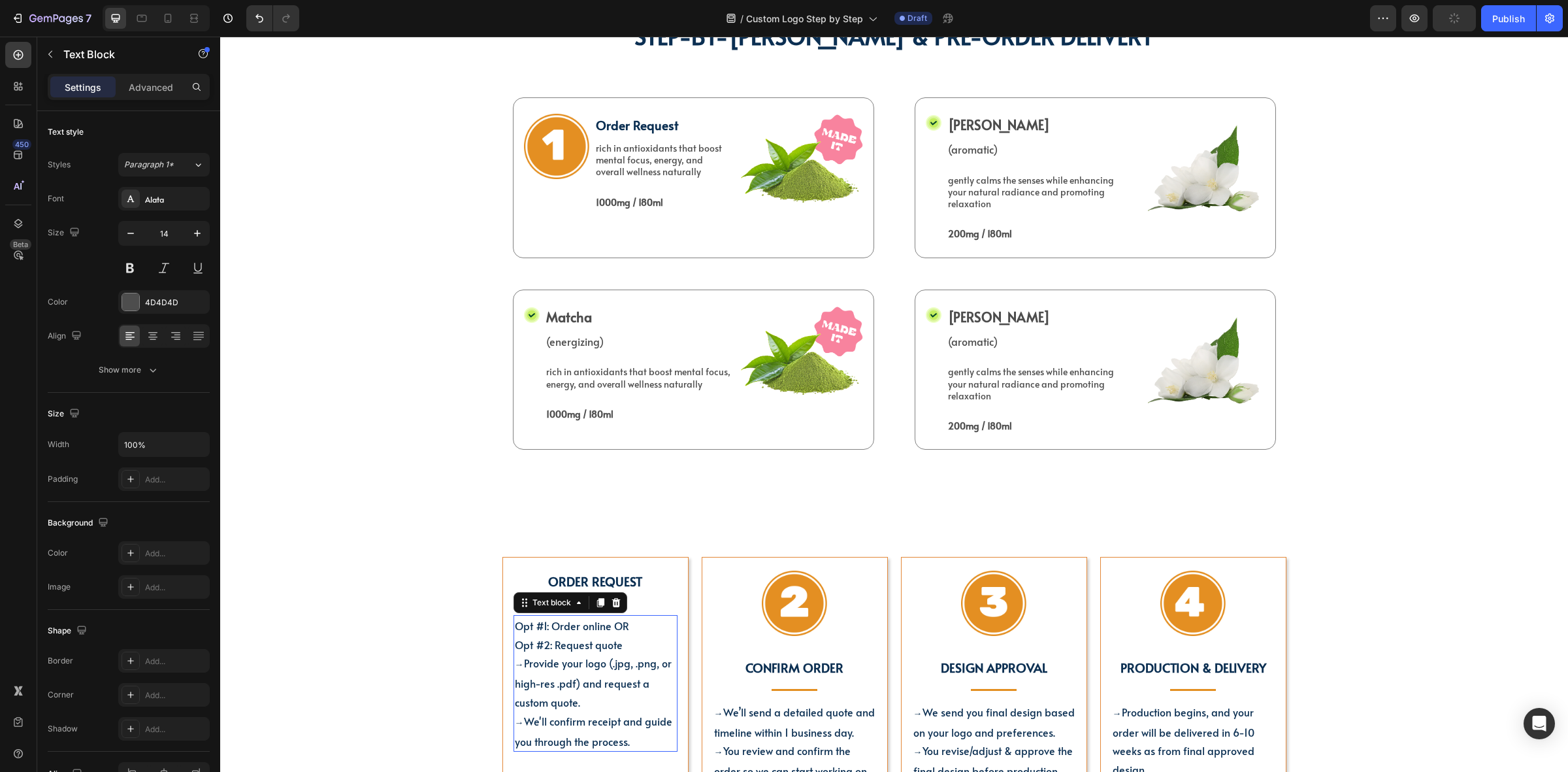
click at [566, 648] on span "Opt #2: Request quote" at bounding box center [569, 644] width 108 height 15
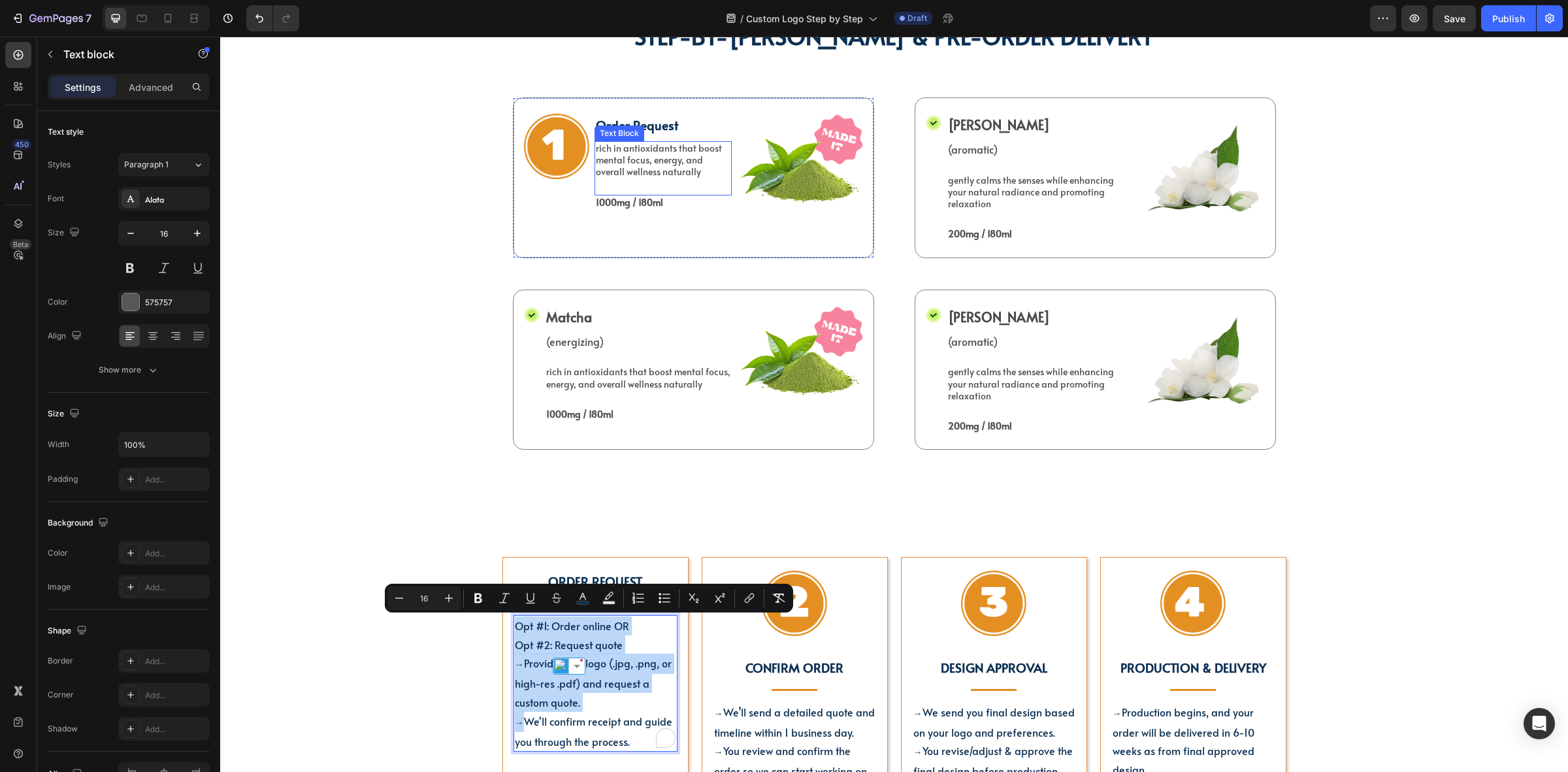
copy div "Opt #1: Order online OR Opt #2: Request quote → Provide your logo (.jpg, .png, …"
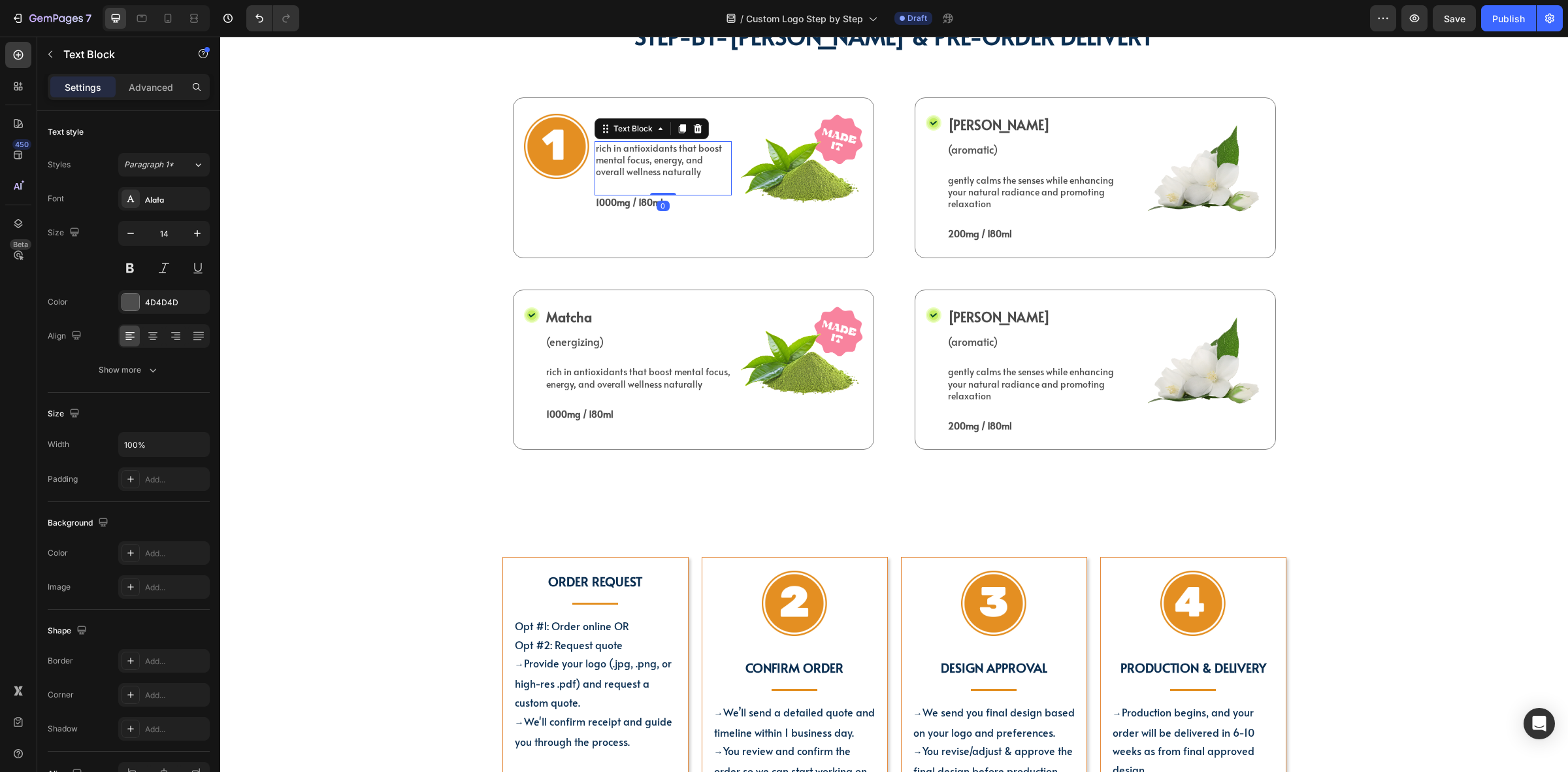
click at [647, 177] on p "rich in antioxidants that boost mental focus, energy, and overall wellness natu…" at bounding box center [663, 161] width 135 height 36
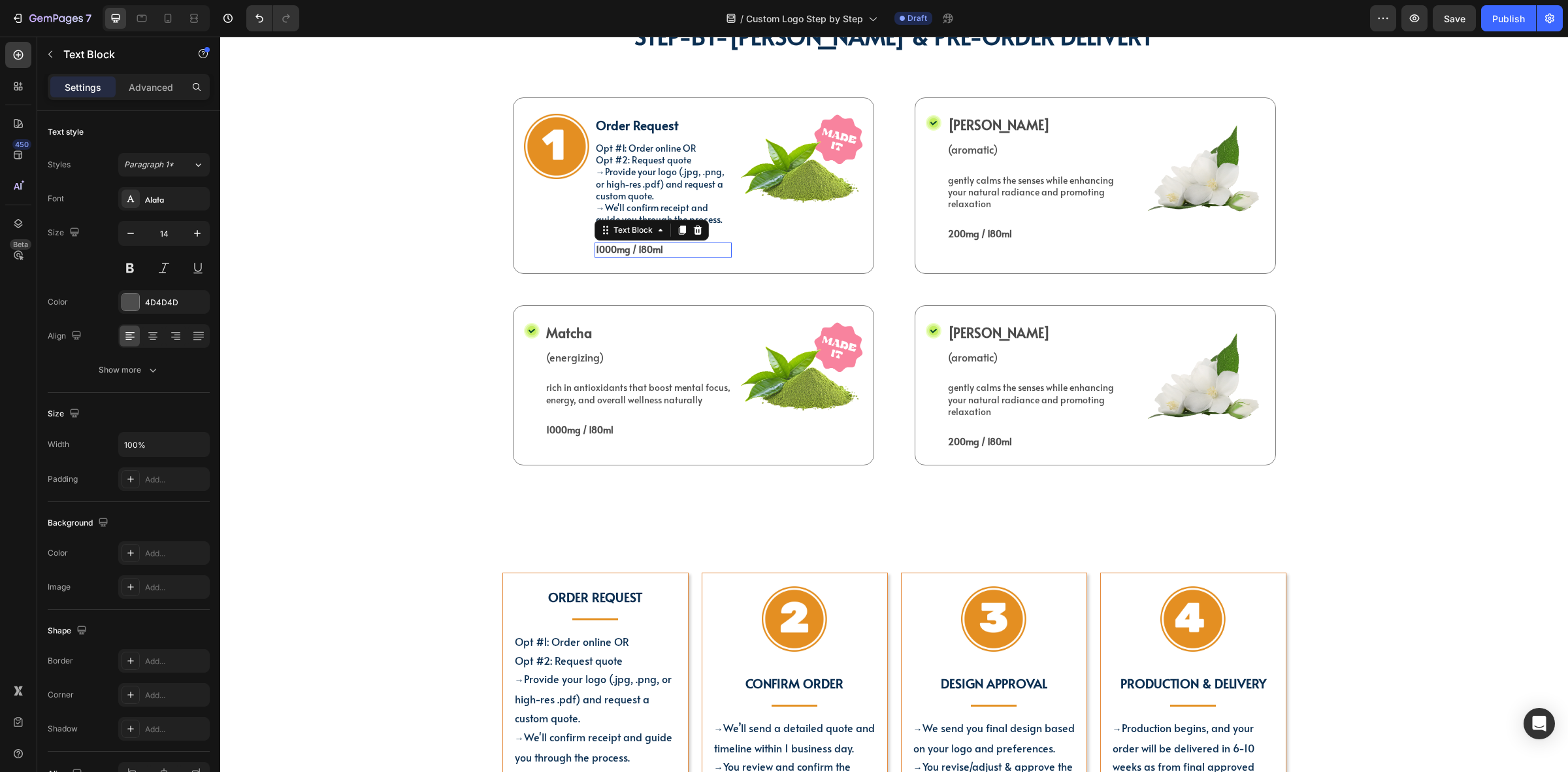
click at [647, 253] on p "1000mg / 180ml" at bounding box center [663, 250] width 135 height 12
click at [693, 226] on icon at bounding box center [698, 230] width 10 height 10
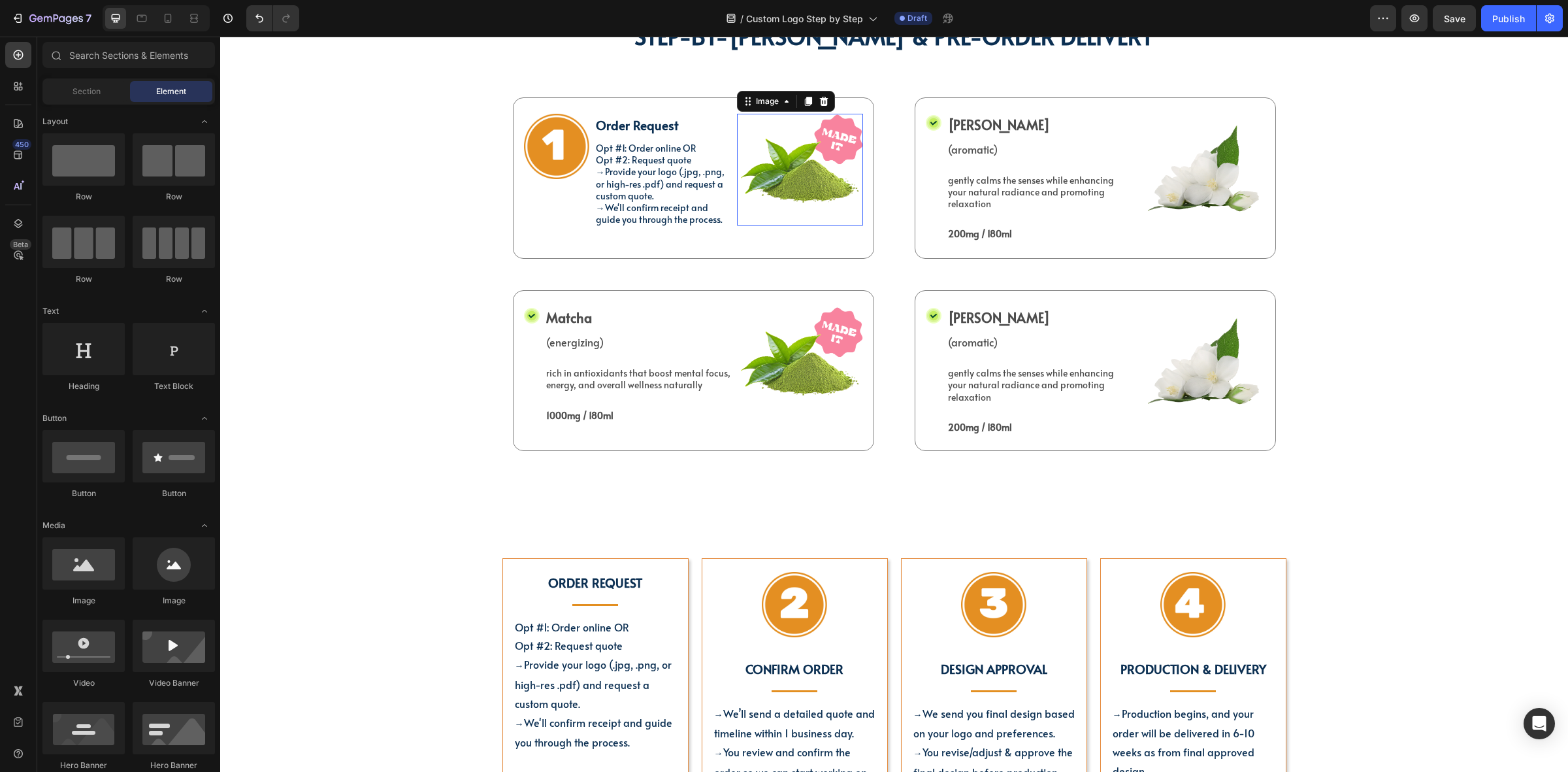
click at [775, 191] on img at bounding box center [799, 169] width 126 height 112
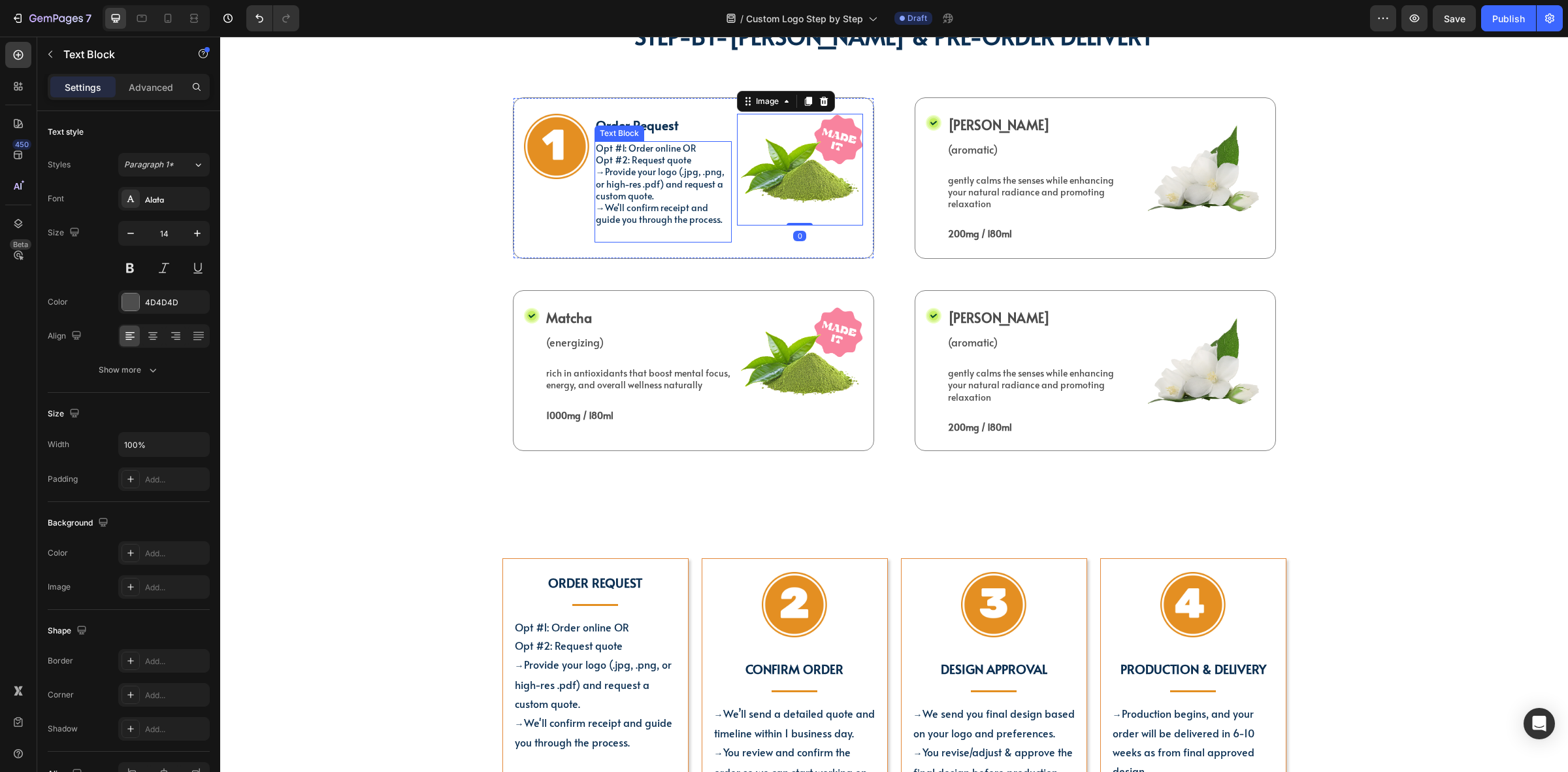
click at [722, 231] on div "Opt #1: Order online OR Opt #2: Request quote → Provide your logo (.jpg, .png, …" at bounding box center [664, 191] width 137 height 101
click at [742, 239] on div "Image" at bounding box center [799, 178] width 126 height 129
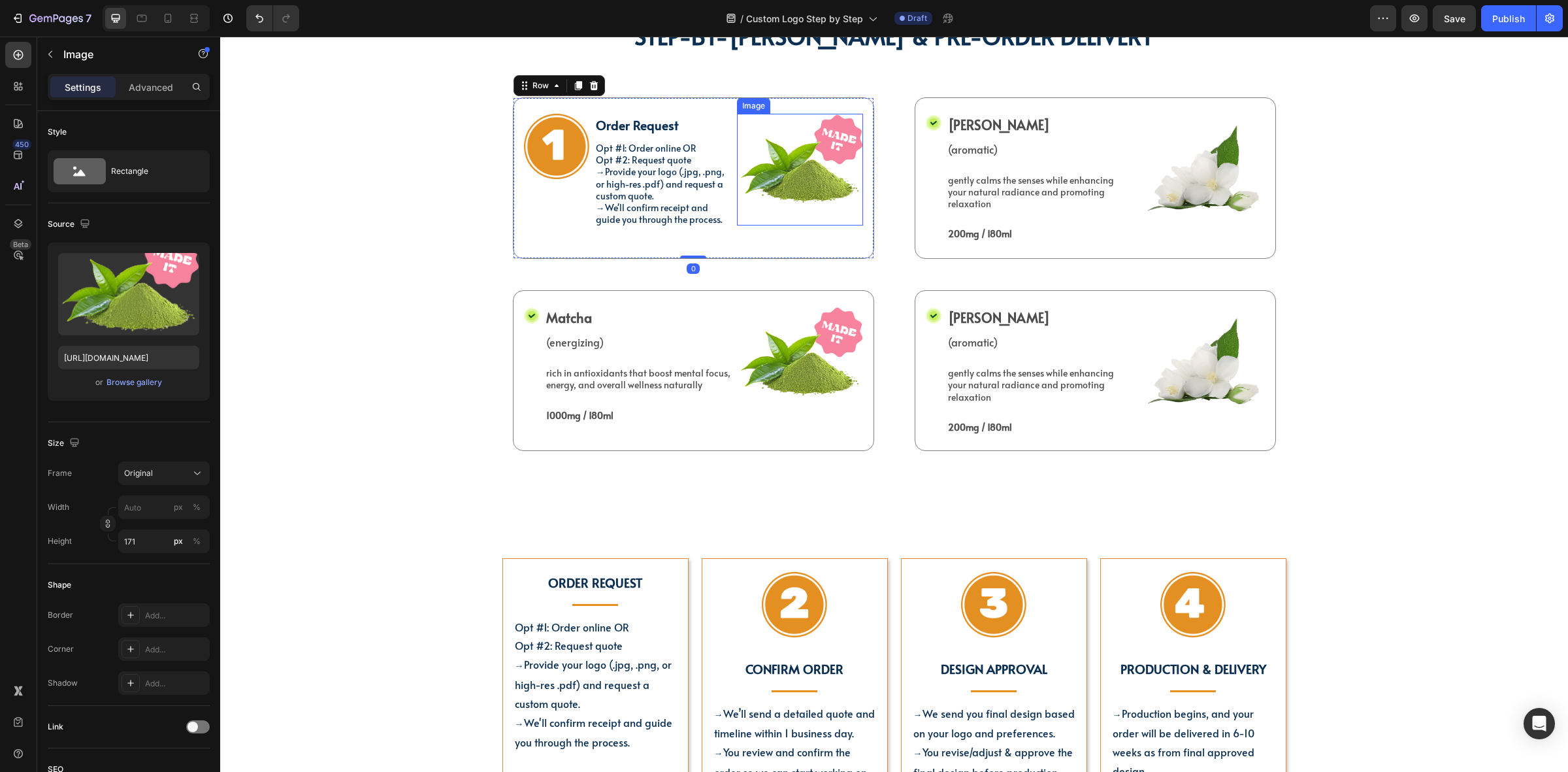
click at [788, 175] on img at bounding box center [799, 169] width 126 height 112
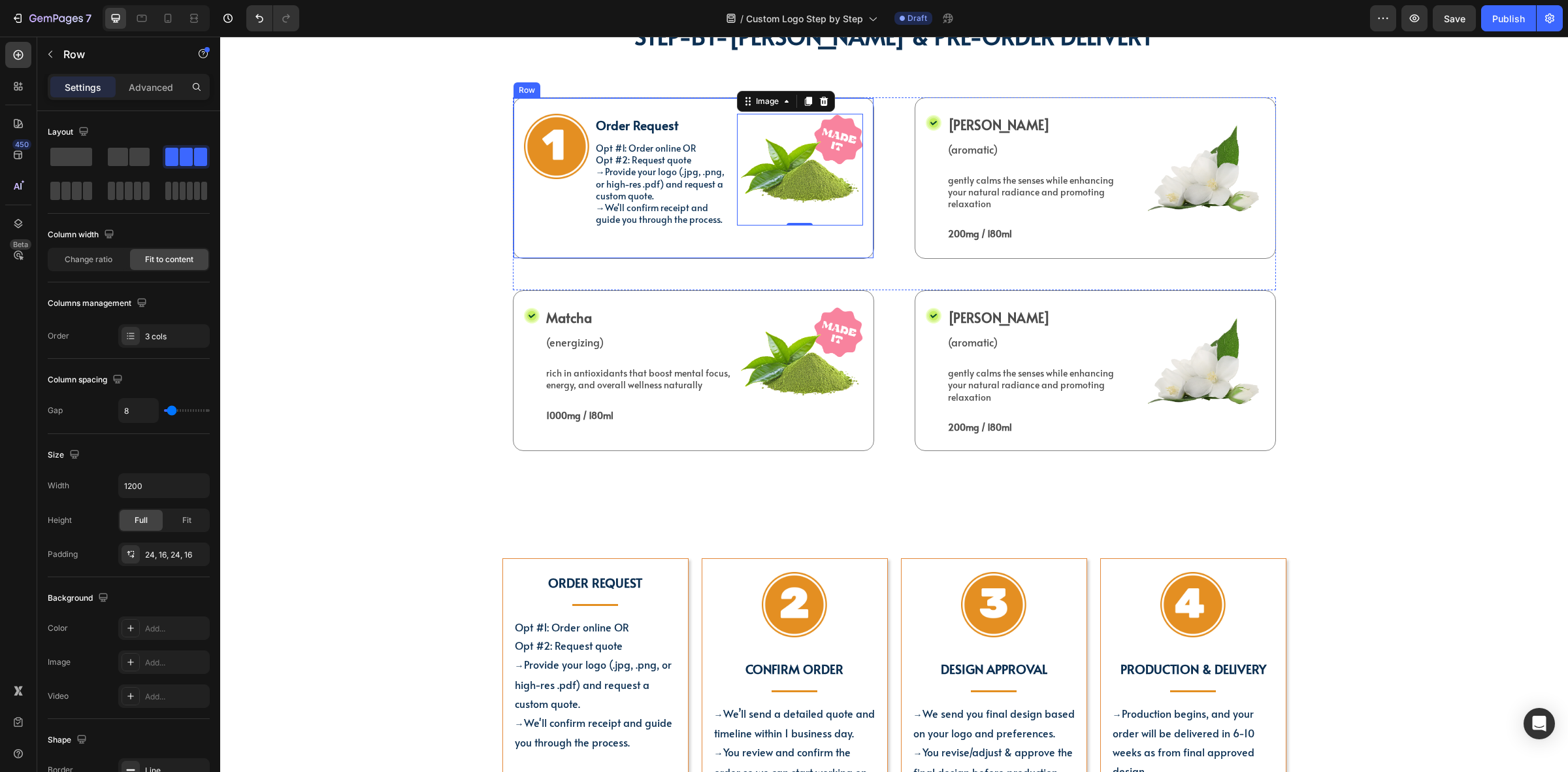
click at [720, 255] on div "Image Order Request Text Block Opt #1: Order online OR Opt #2: Request quote → …" at bounding box center [693, 178] width 362 height 161
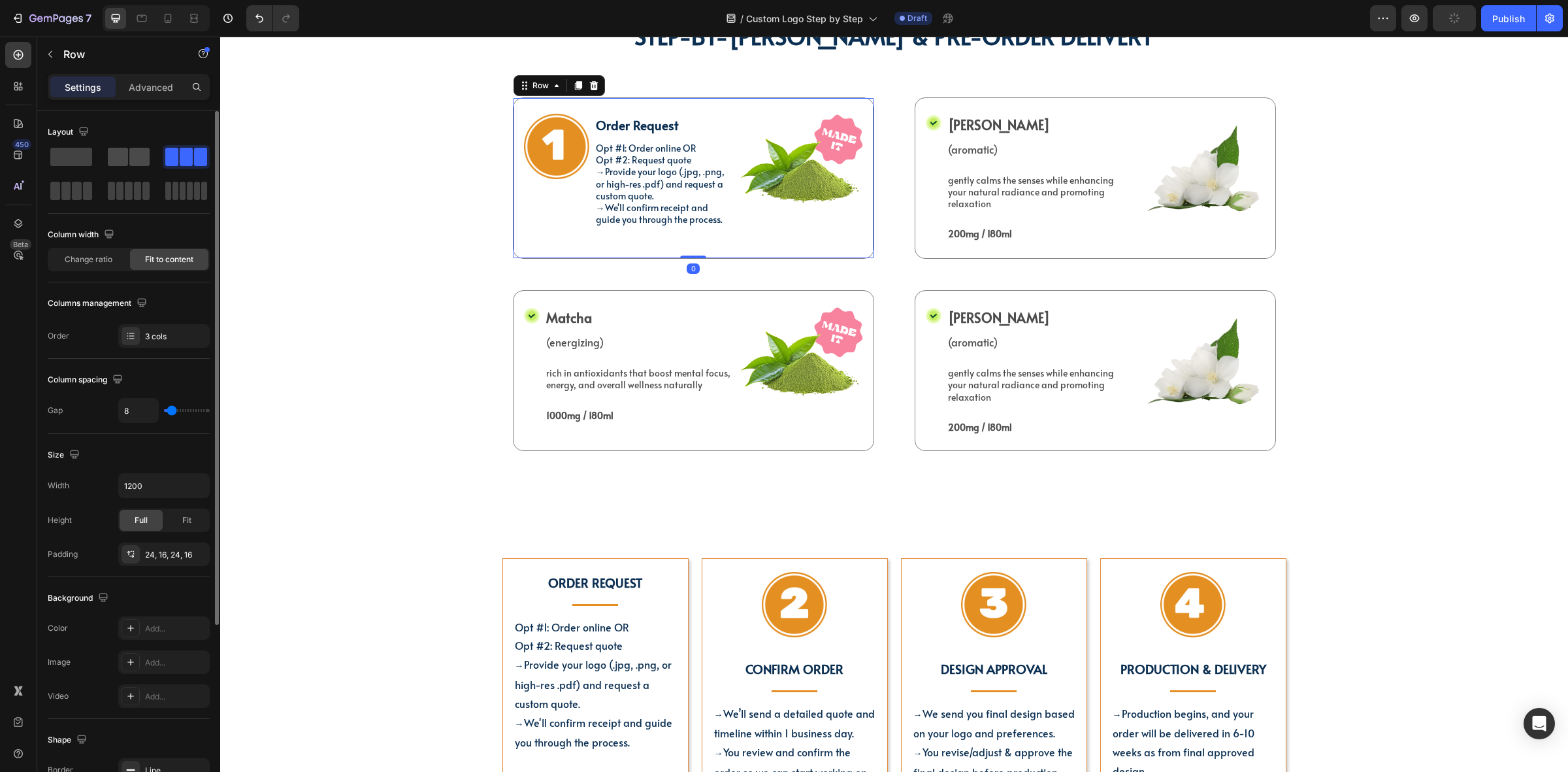
click at [146, 162] on span at bounding box center [140, 156] width 21 height 18
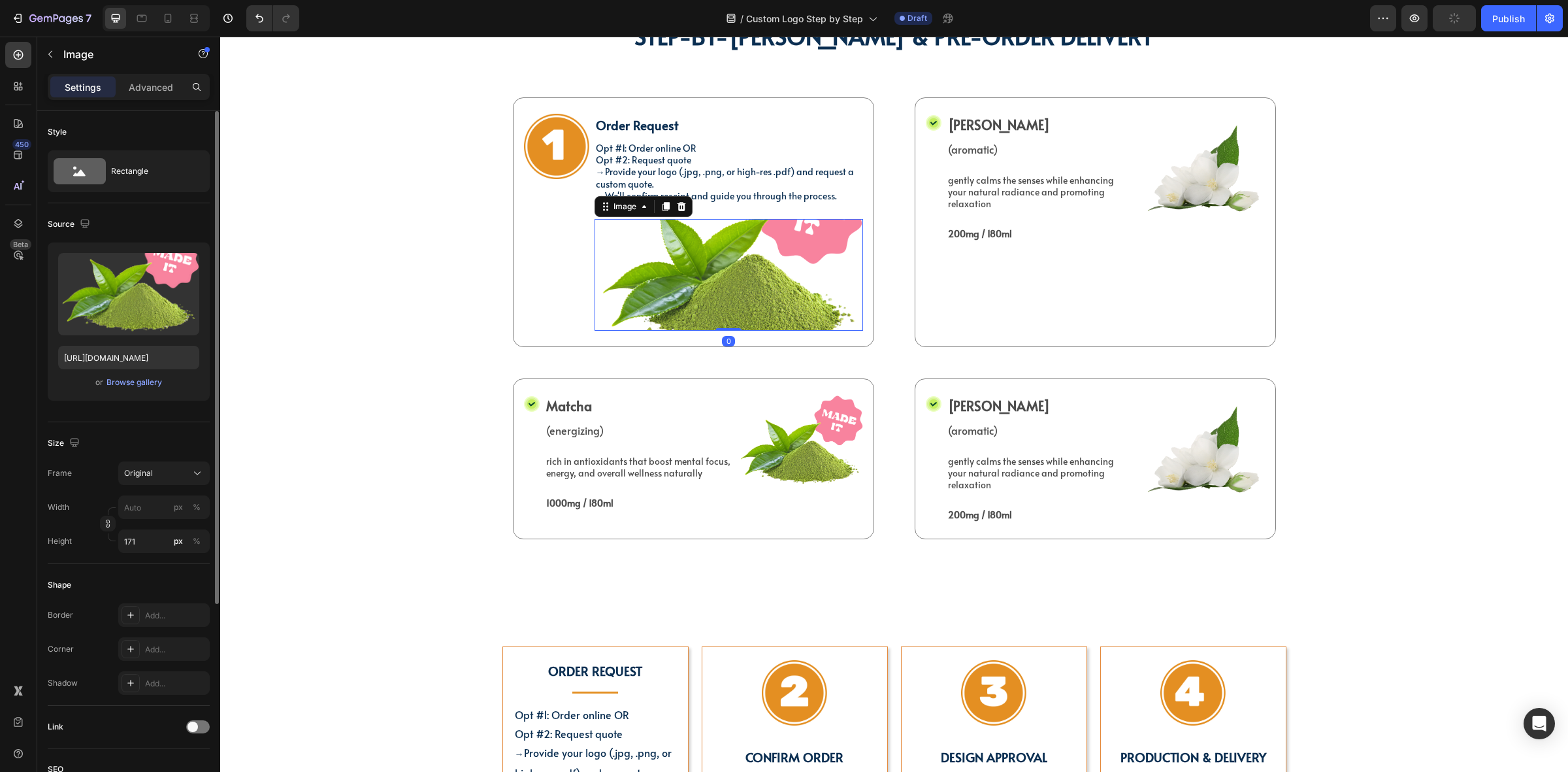
click at [642, 278] on img at bounding box center [729, 275] width 269 height 112
click at [677, 204] on icon at bounding box center [681, 206] width 9 height 9
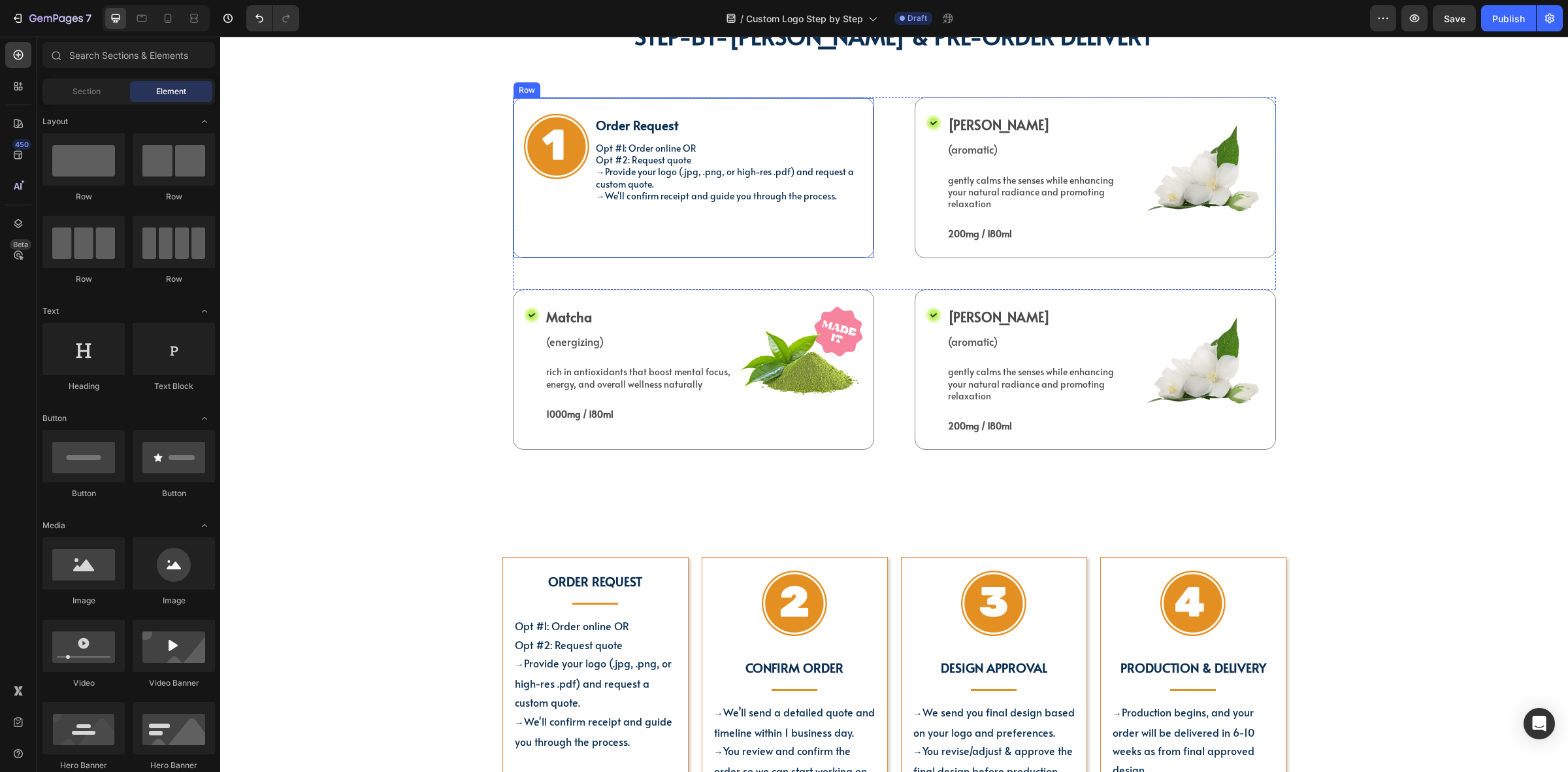
click at [763, 229] on div "Order Request Text Block Opt #1: Order online OR Opt #2: Request quote → Provid…" at bounding box center [729, 177] width 269 height 128
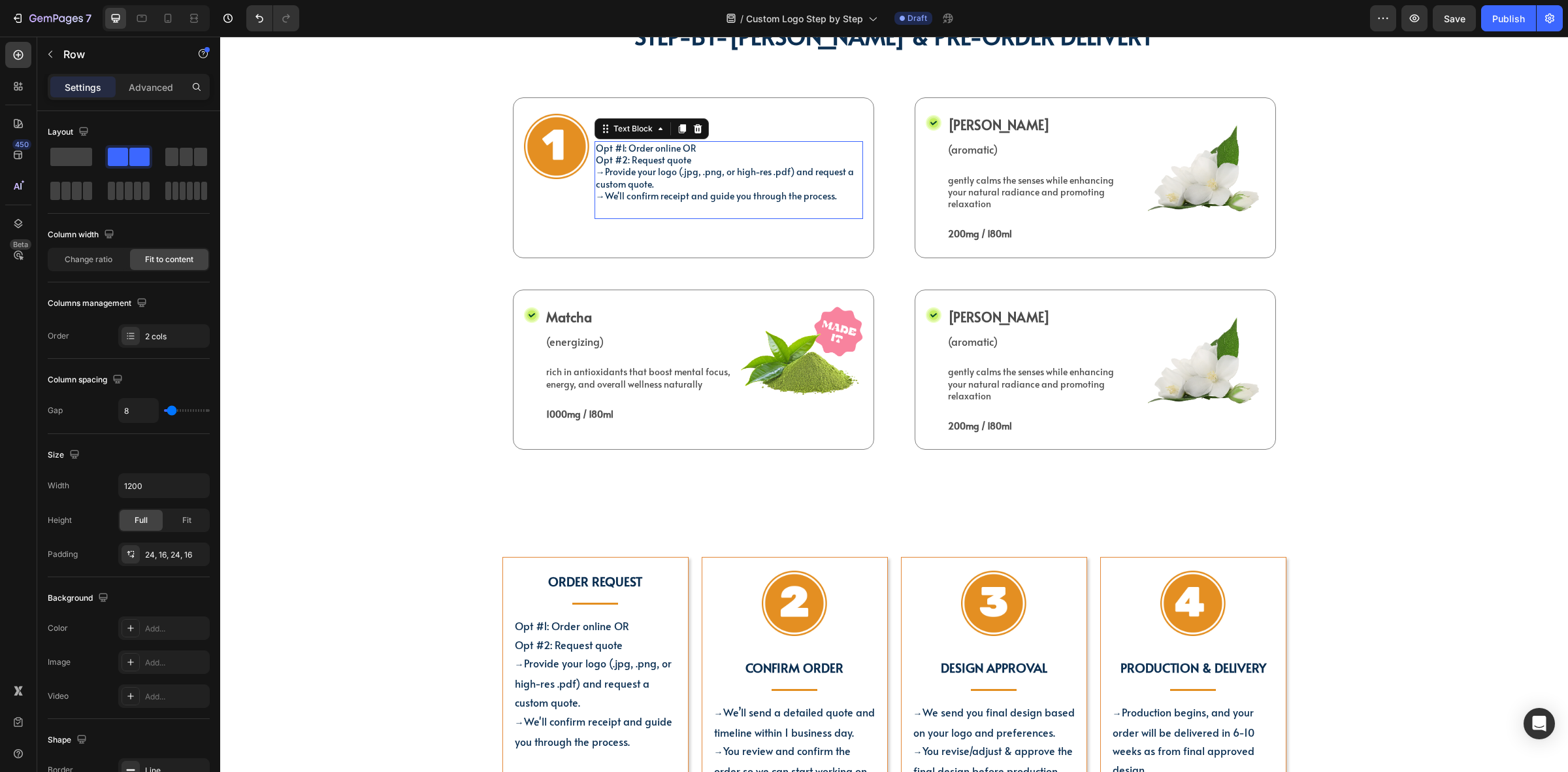
click at [737, 173] on span "Provide your logo (.jpg, .png, or high-res .pdf) and request a custom quote." at bounding box center [725, 178] width 258 height 24
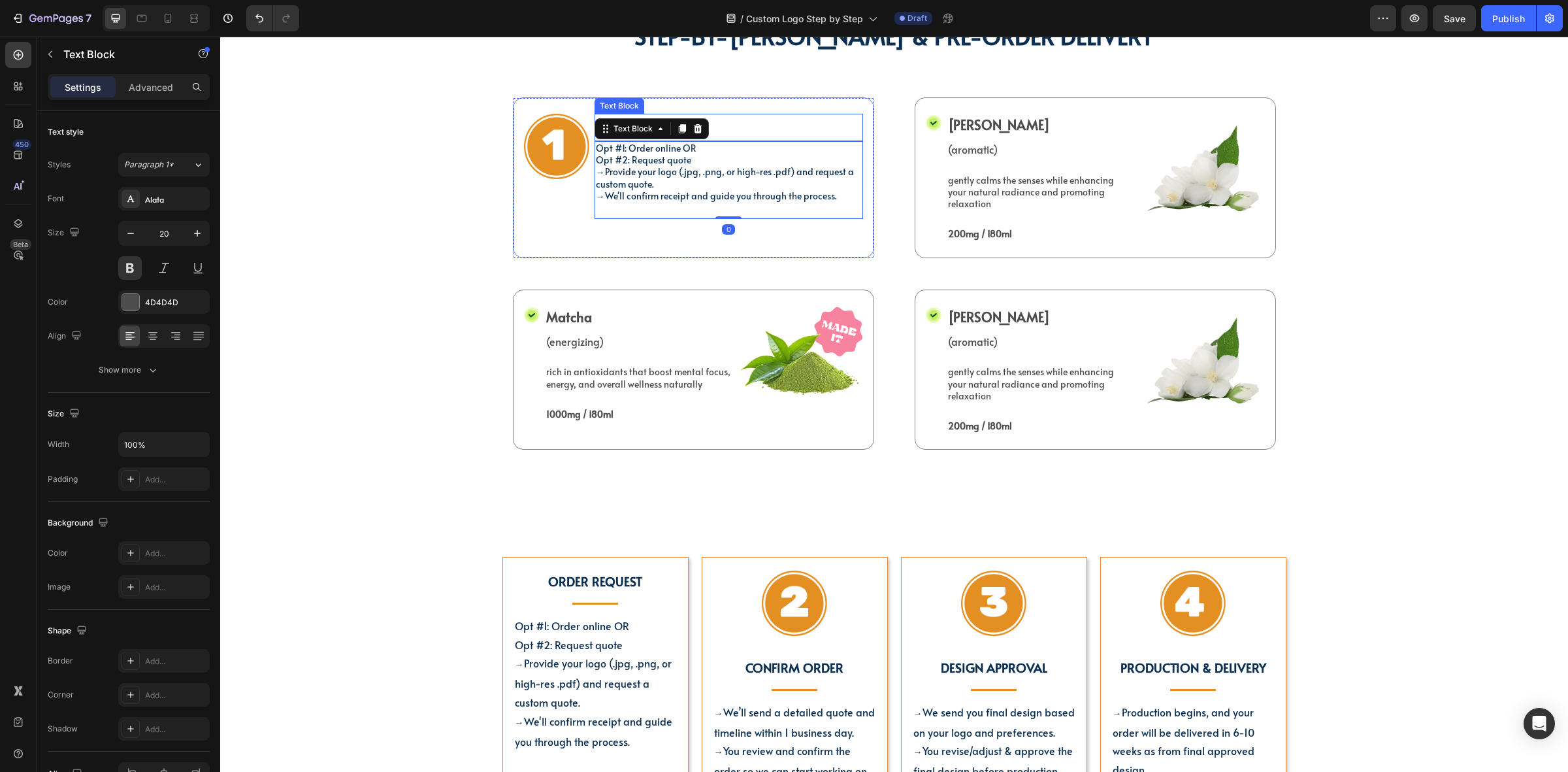
click at [801, 136] on div "Order Request" at bounding box center [729, 125] width 269 height 22
click at [768, 184] on p "Opt #2: Request quote → Provide your logo (.jpg, .png, or high-res .pdf) and re…" at bounding box center [729, 173] width 266 height 36
click at [755, 234] on div "Order Request Text Block Opt #1: Order online OR Opt #2: Request quote → Provid…" at bounding box center [729, 177] width 269 height 128
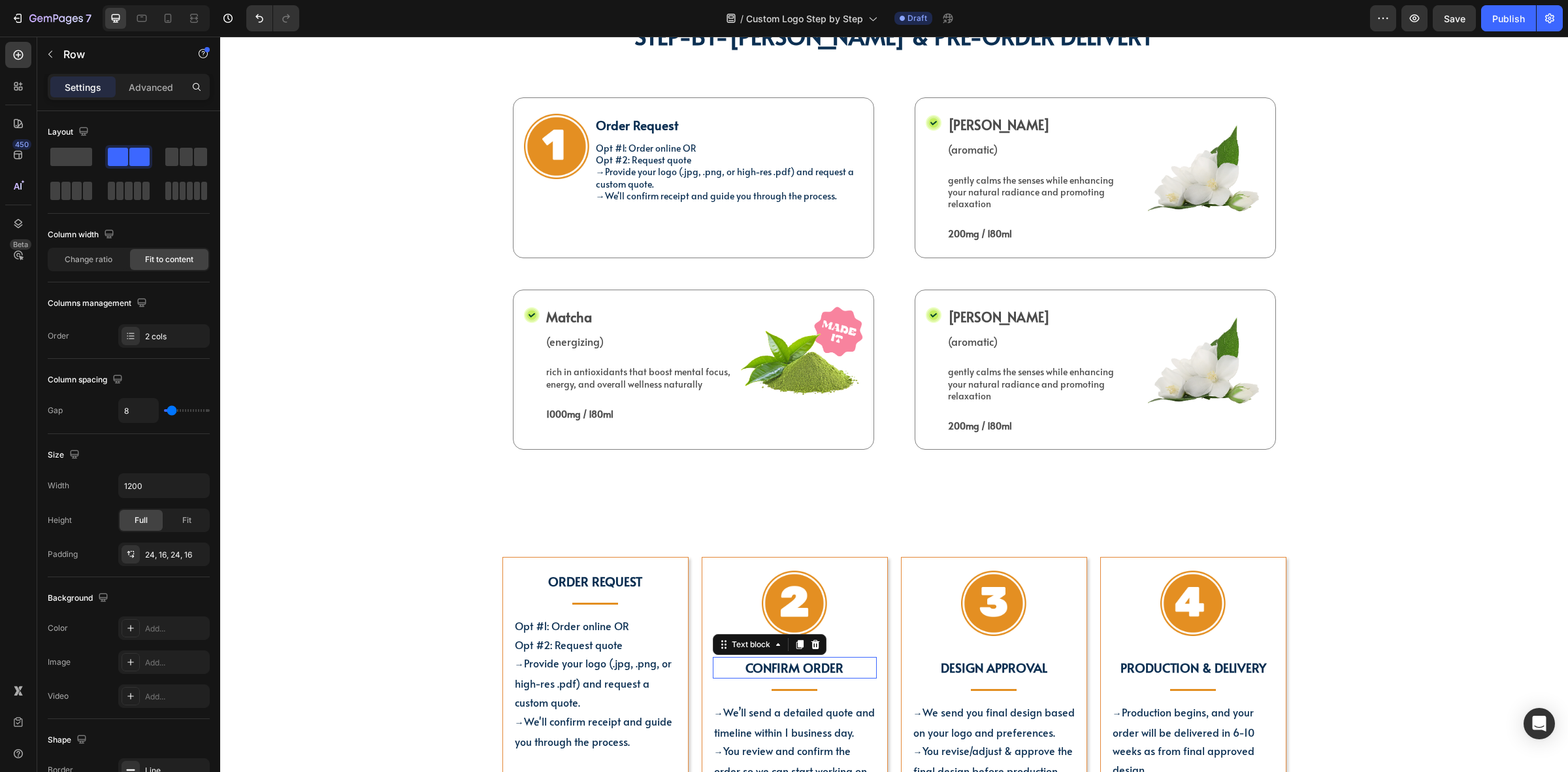
click at [783, 664] on strong "Confirm Order" at bounding box center [794, 667] width 98 height 17
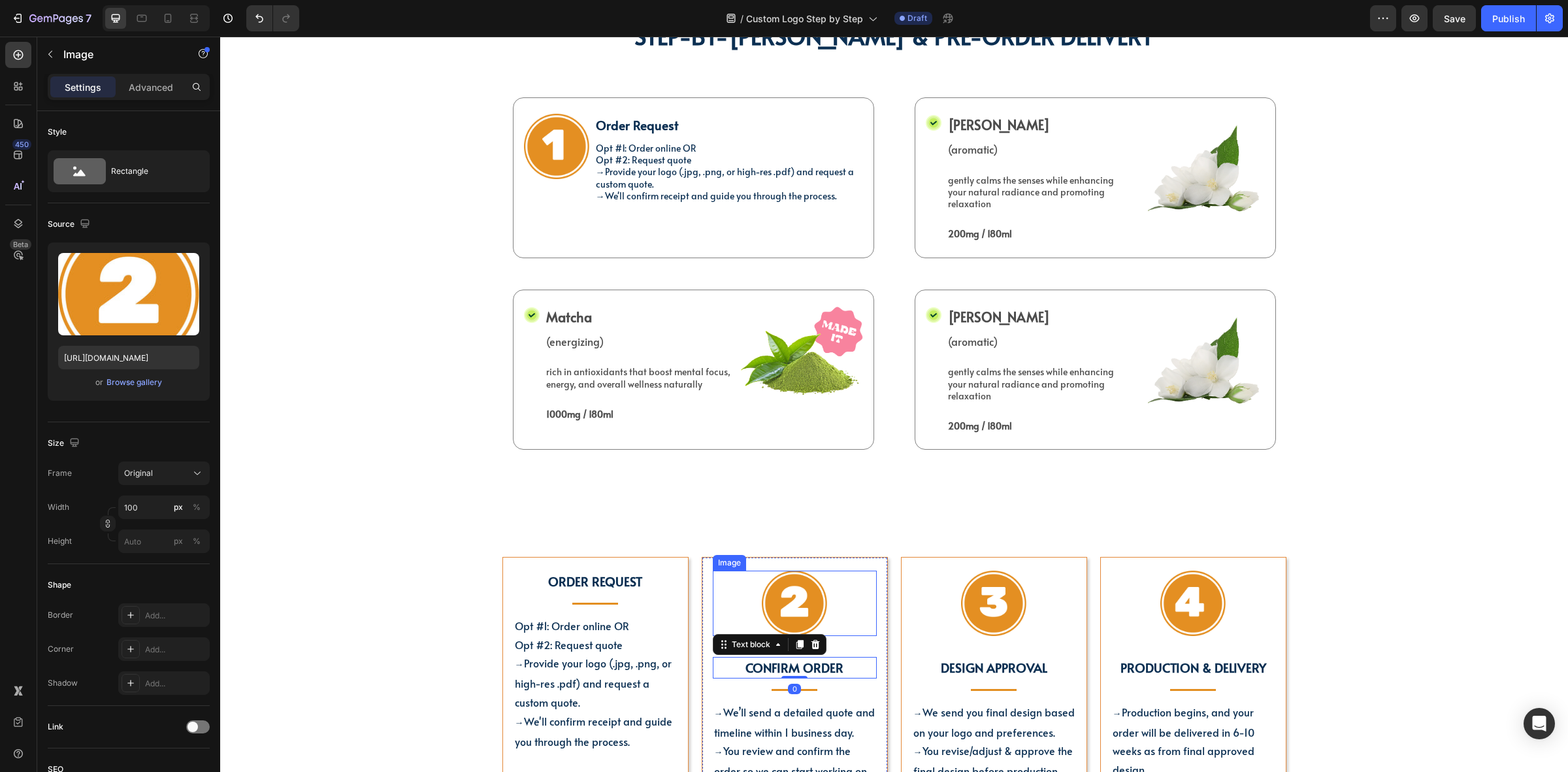
click at [798, 615] on img at bounding box center [794, 603] width 65 height 65
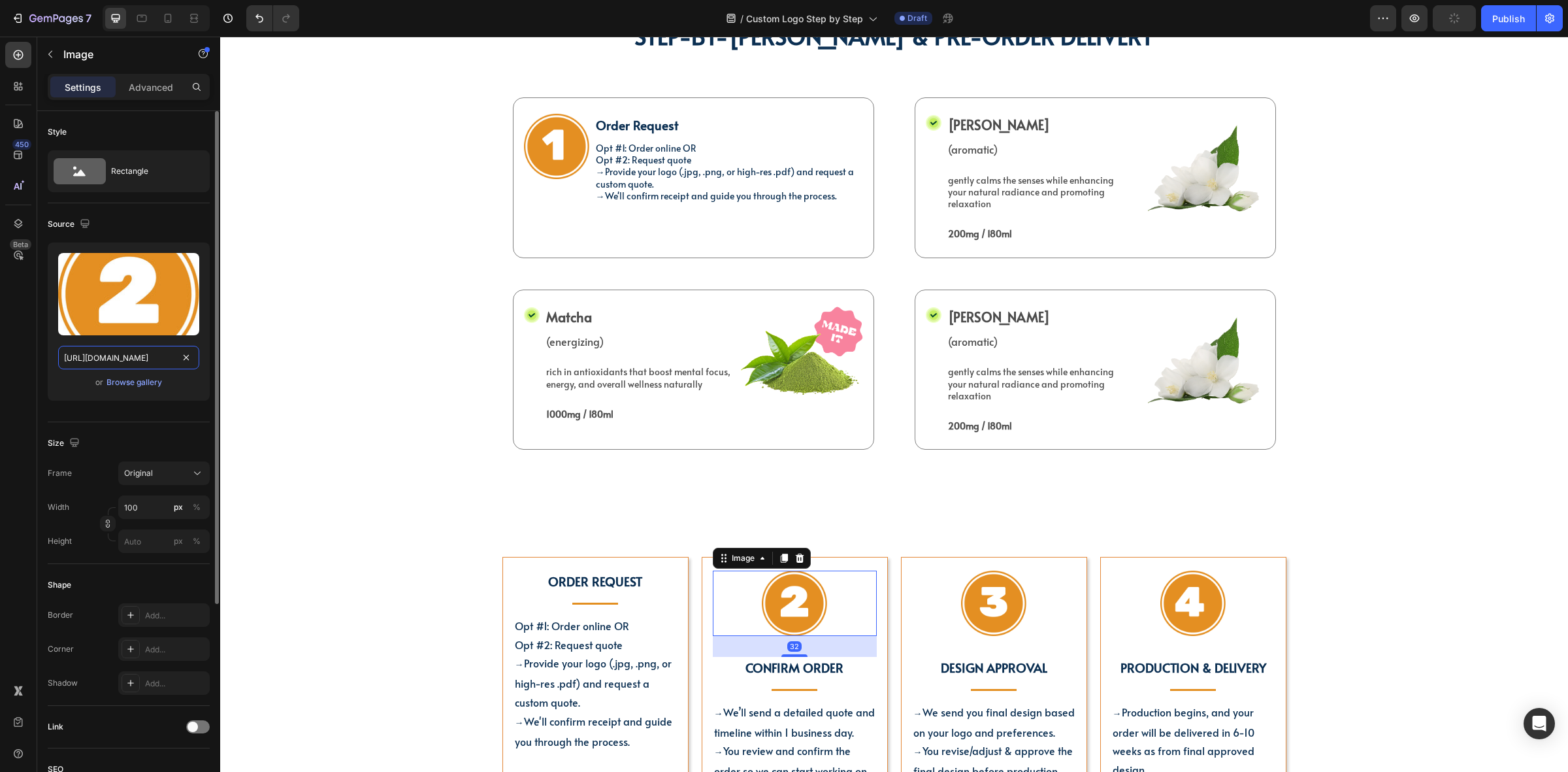
click at [147, 356] on input "https://cdn.shopify.com/s/files/1/0518/3825/5255/files/gempages_554882697223209…" at bounding box center [129, 357] width 141 height 23
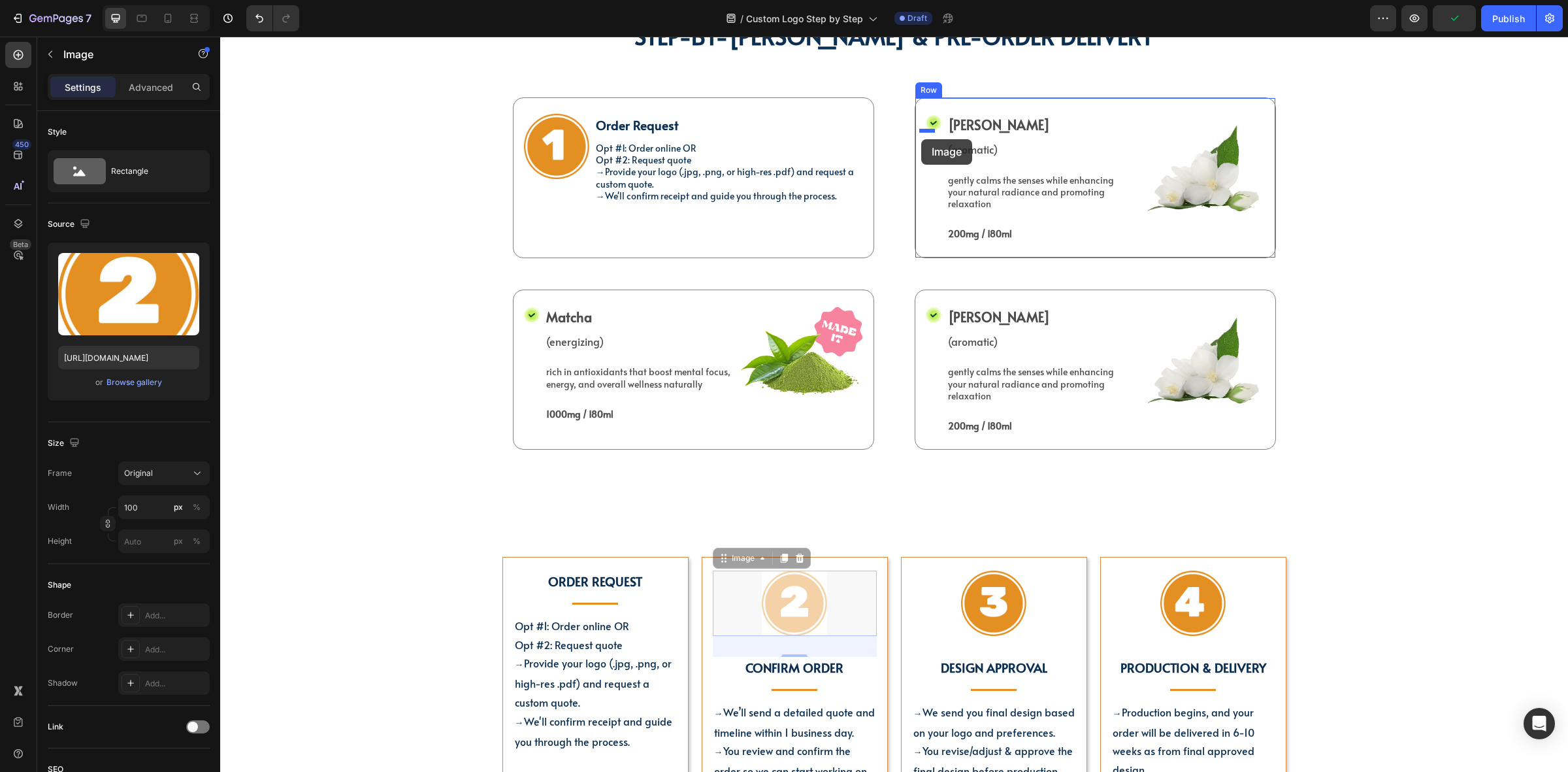
drag, startPoint x: 726, startPoint y: 554, endPoint x: 921, endPoint y: 139, distance: 458.5
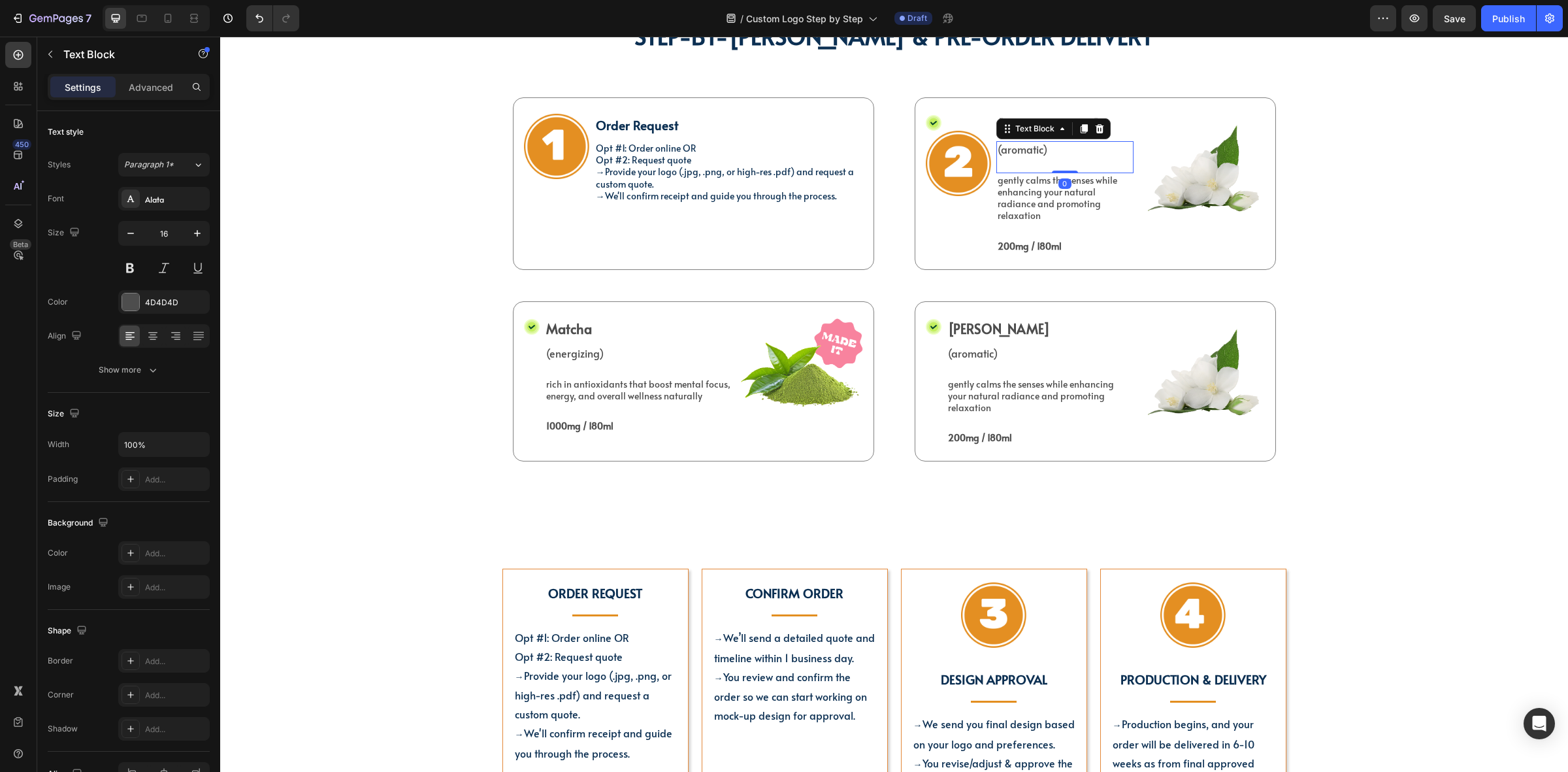
click at [1042, 155] on div "(aromatic)" at bounding box center [1066, 149] width 137 height 16
click at [937, 125] on div "Icon" at bounding box center [958, 122] width 65 height 17
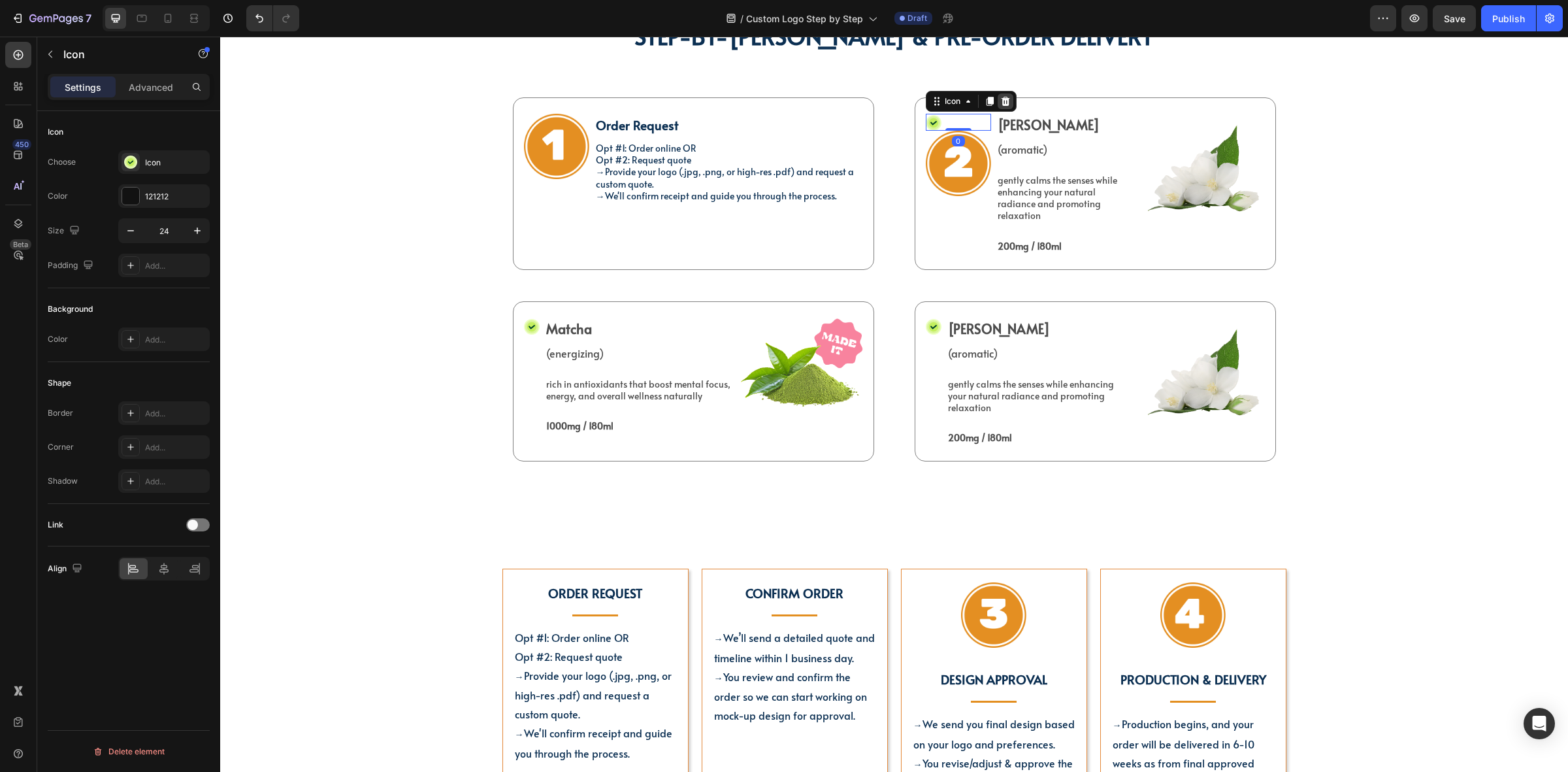
click at [1001, 99] on icon at bounding box center [1006, 101] width 9 height 9
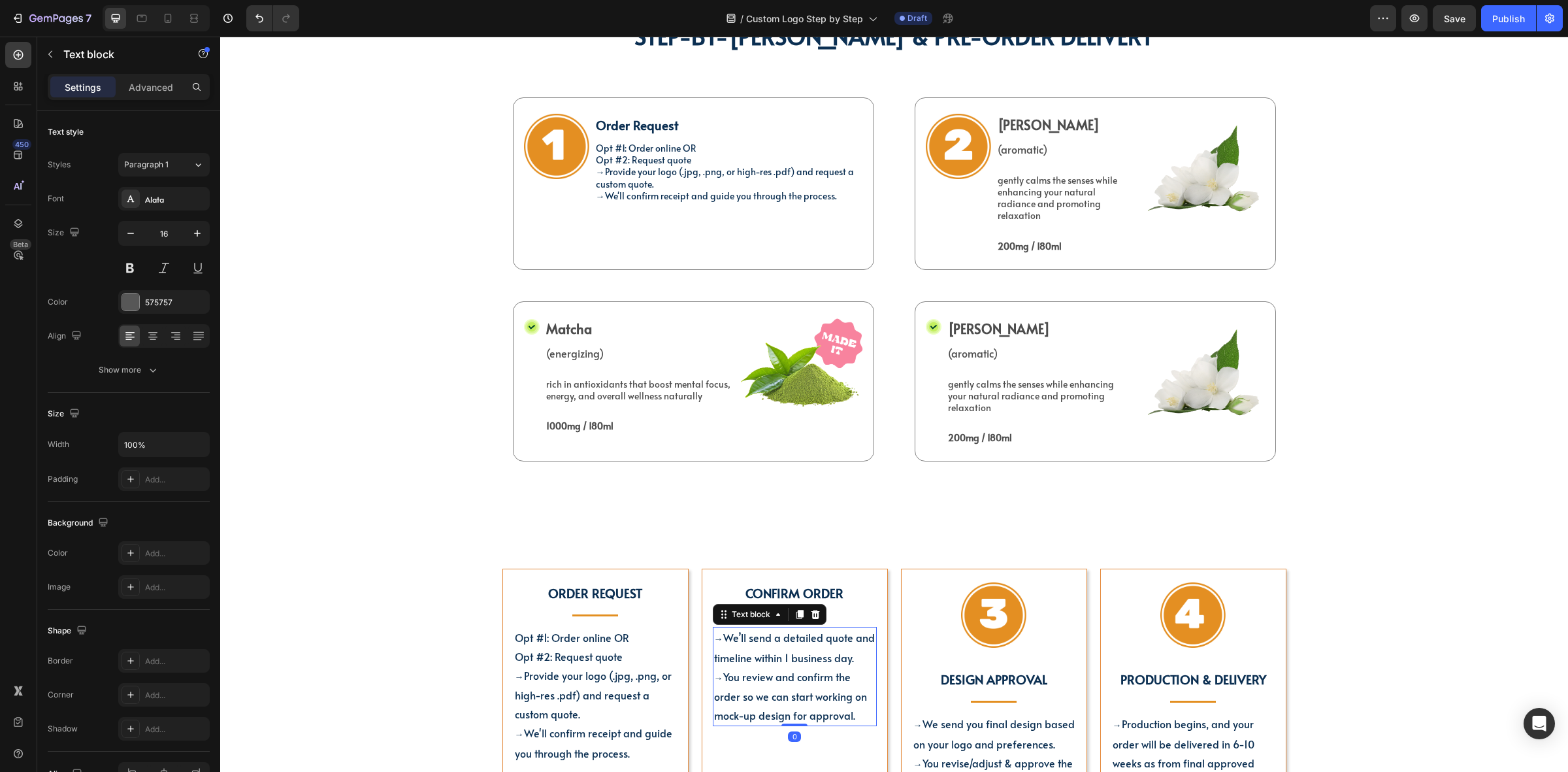
click at [794, 631] on span "We’ll send a detailed quote and timeline within 1 business day." at bounding box center [794, 647] width 161 height 34
click at [751, 635] on span "We’ll send a detailed quote and timeline within 1 business day." at bounding box center [794, 647] width 161 height 34
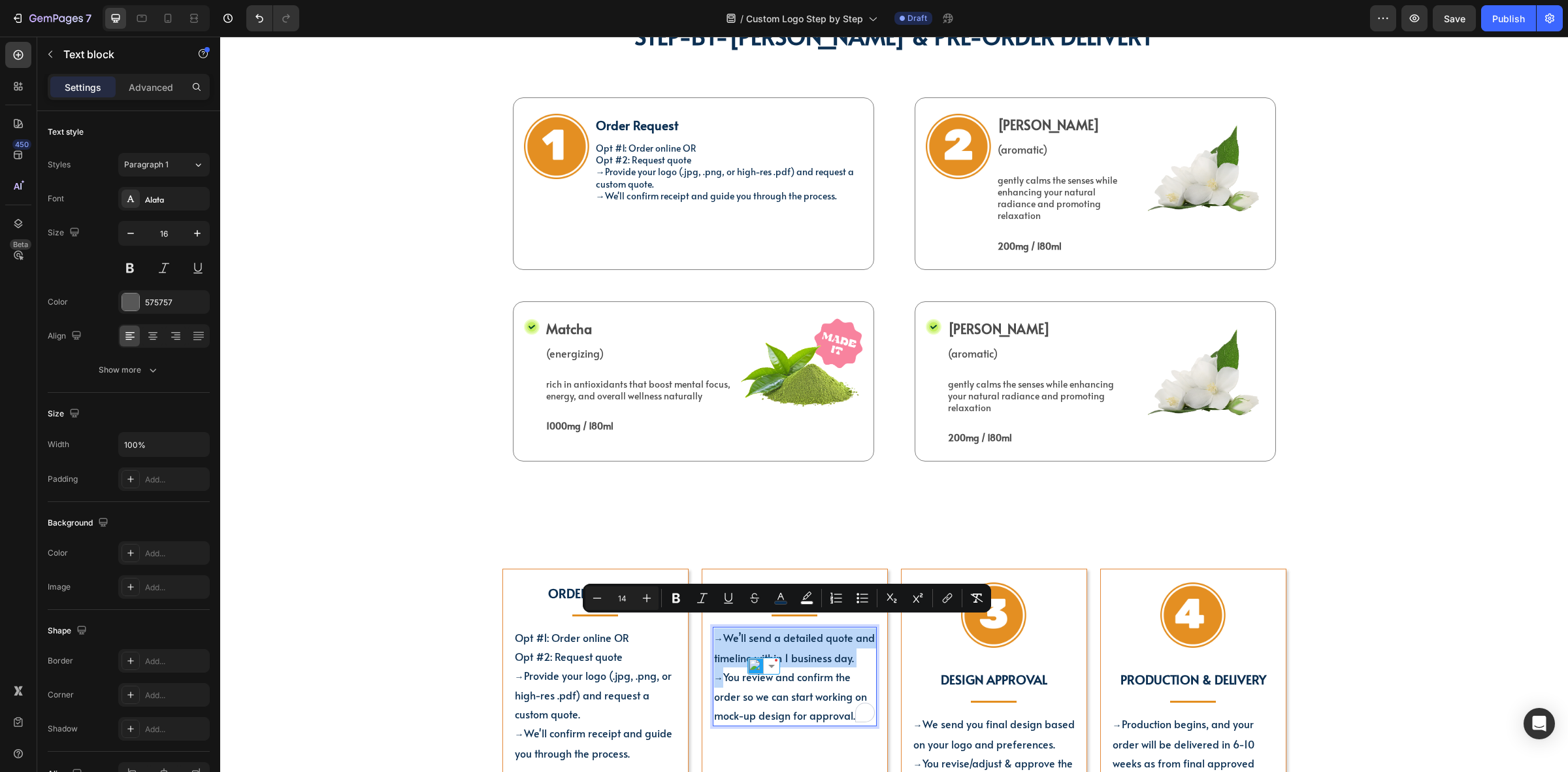
copy div "→ We’ll send a detailed quote and timeline within 1 business day. →"
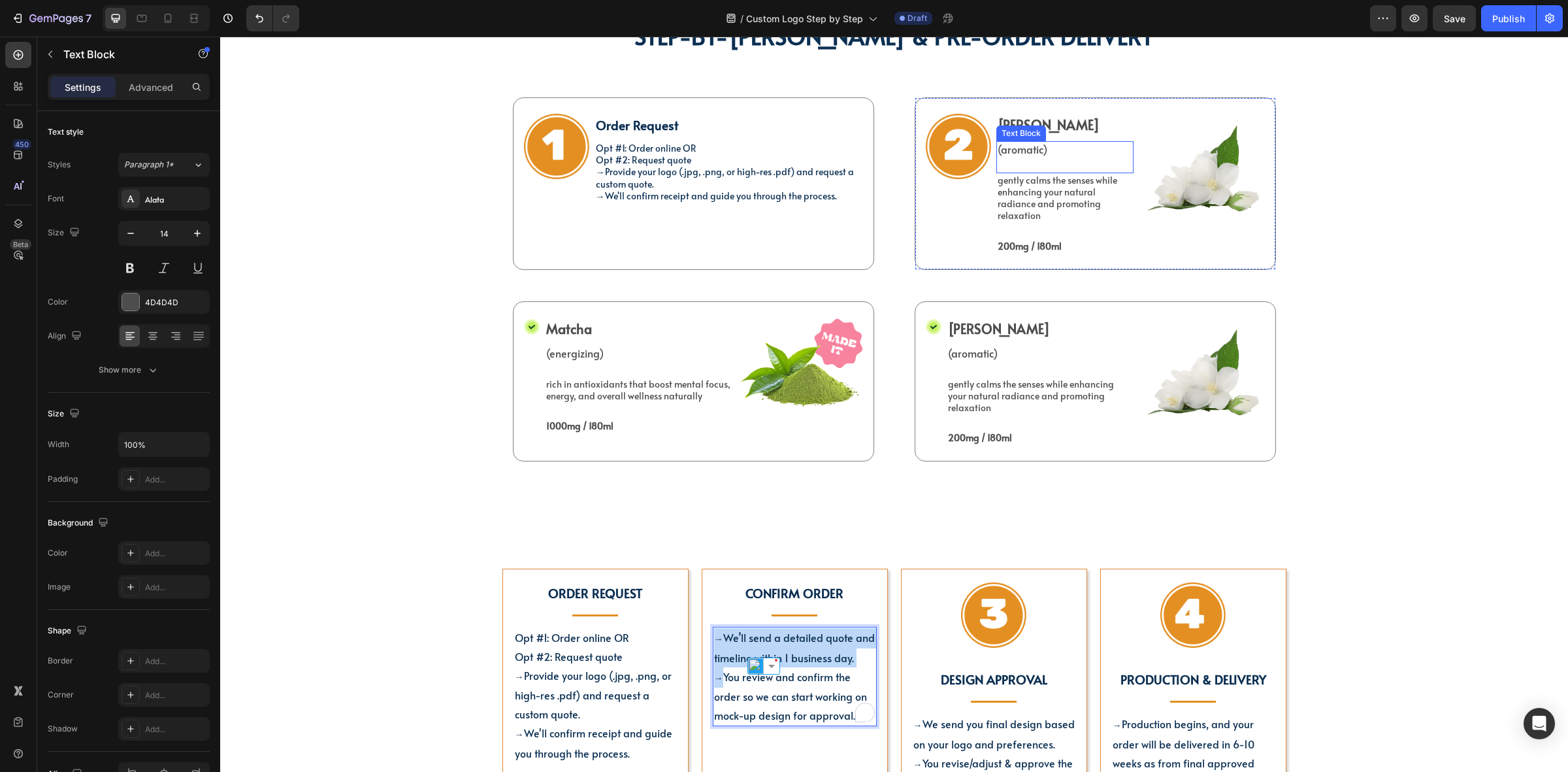
click at [1018, 191] on p "gently calms the senses while enhancing your natural radiance and promoting rel…" at bounding box center [1065, 198] width 135 height 48
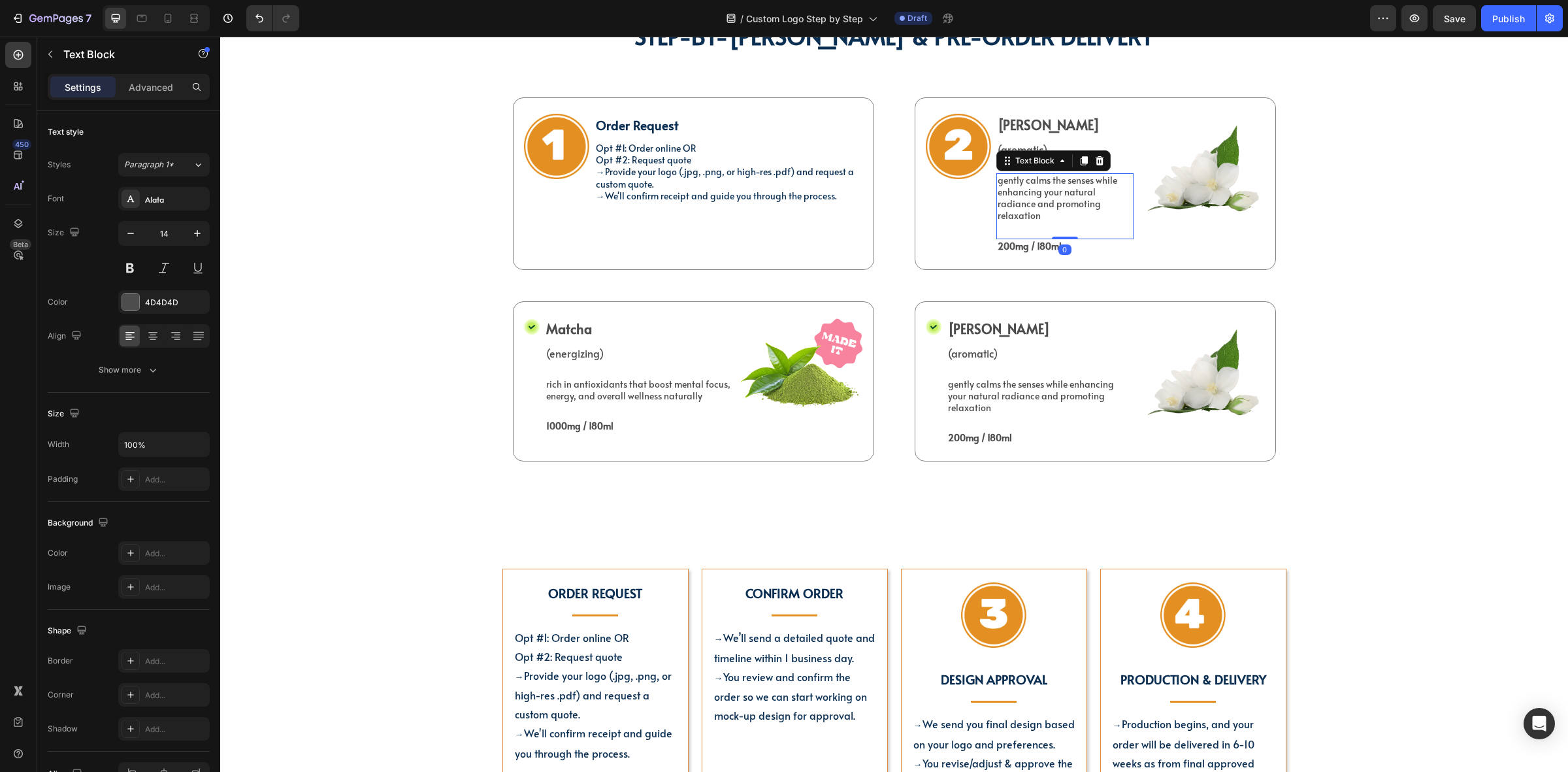
click at [1018, 191] on p "gently calms the senses while enhancing your natural radiance and promoting rel…" at bounding box center [1065, 198] width 135 height 48
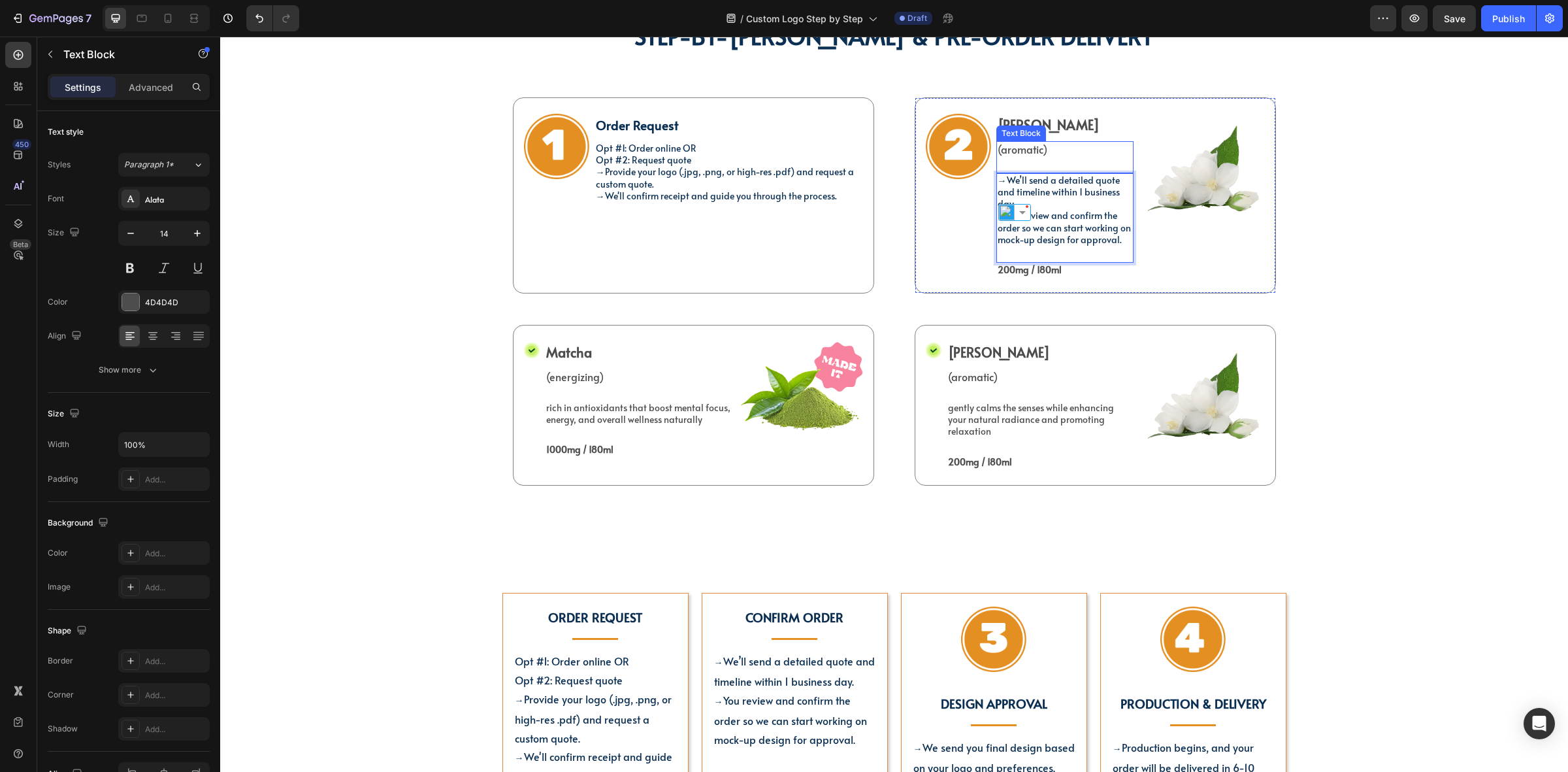
click at [1054, 144] on p "(aromatic)" at bounding box center [1065, 149] width 135 height 14
click at [1095, 130] on icon at bounding box center [1100, 129] width 10 height 10
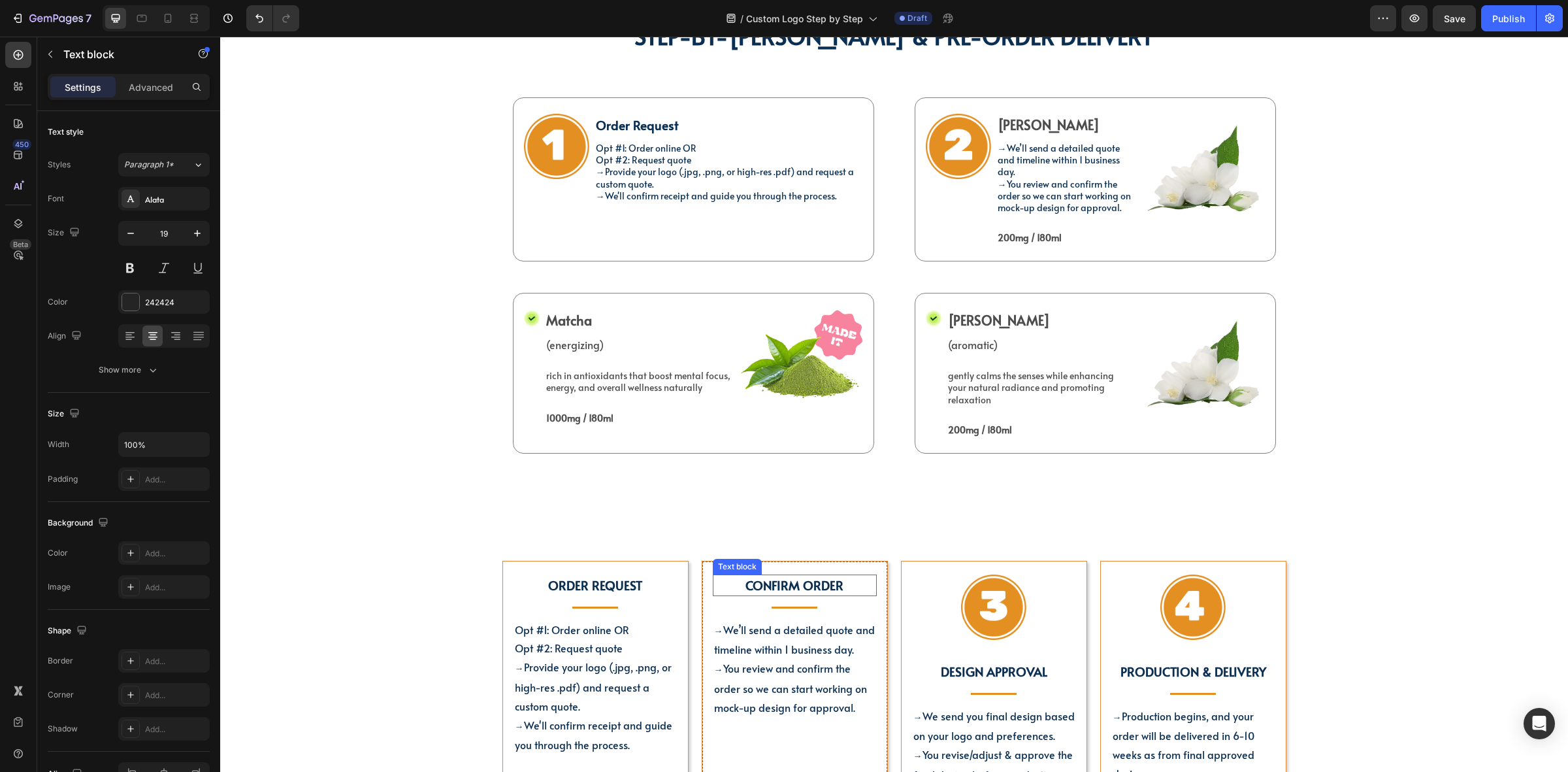
click at [775, 586] on strong "Confirm Order" at bounding box center [794, 585] width 98 height 17
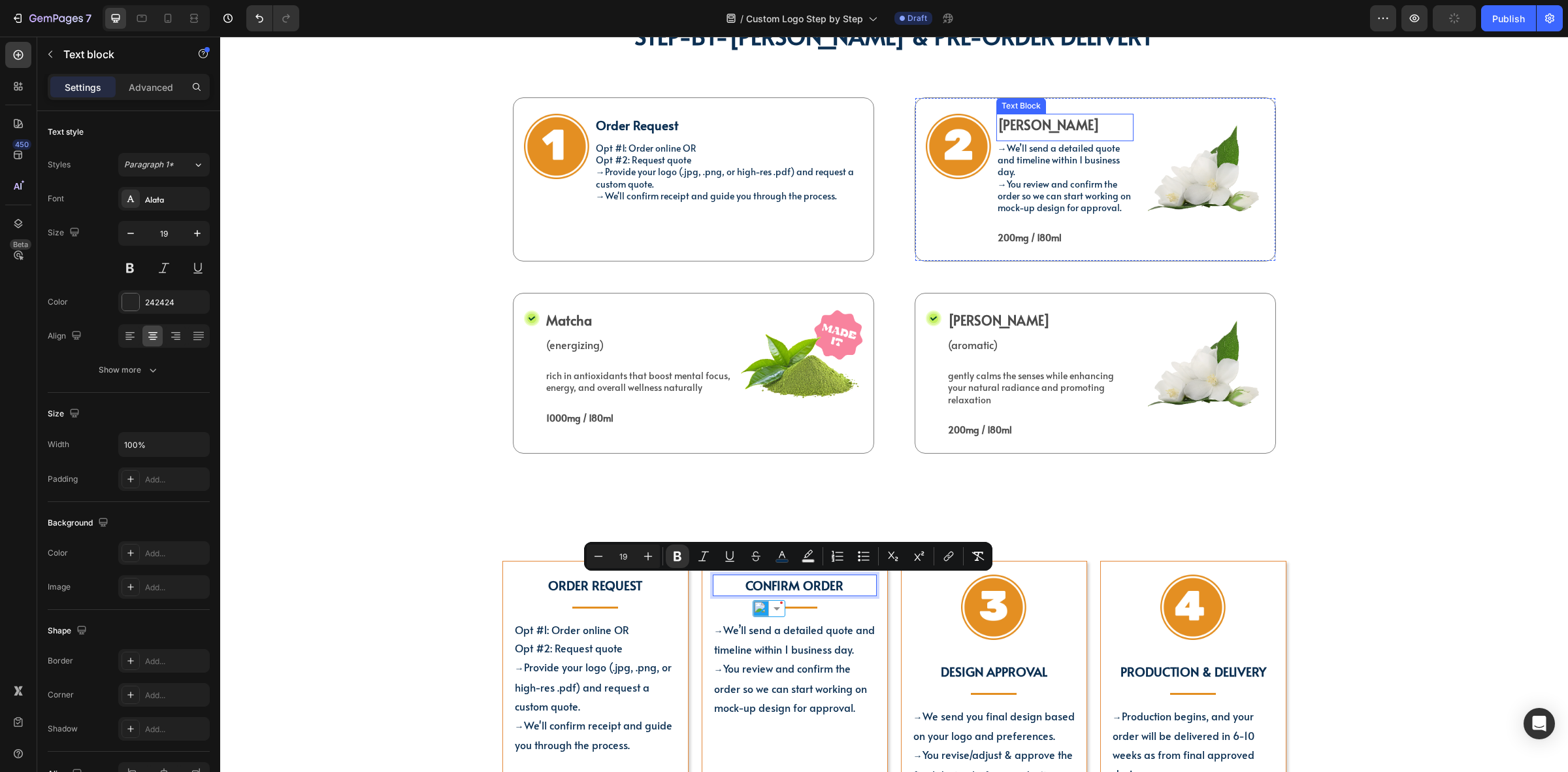
click at [1037, 125] on p "Jasmine" at bounding box center [1065, 125] width 135 height 20
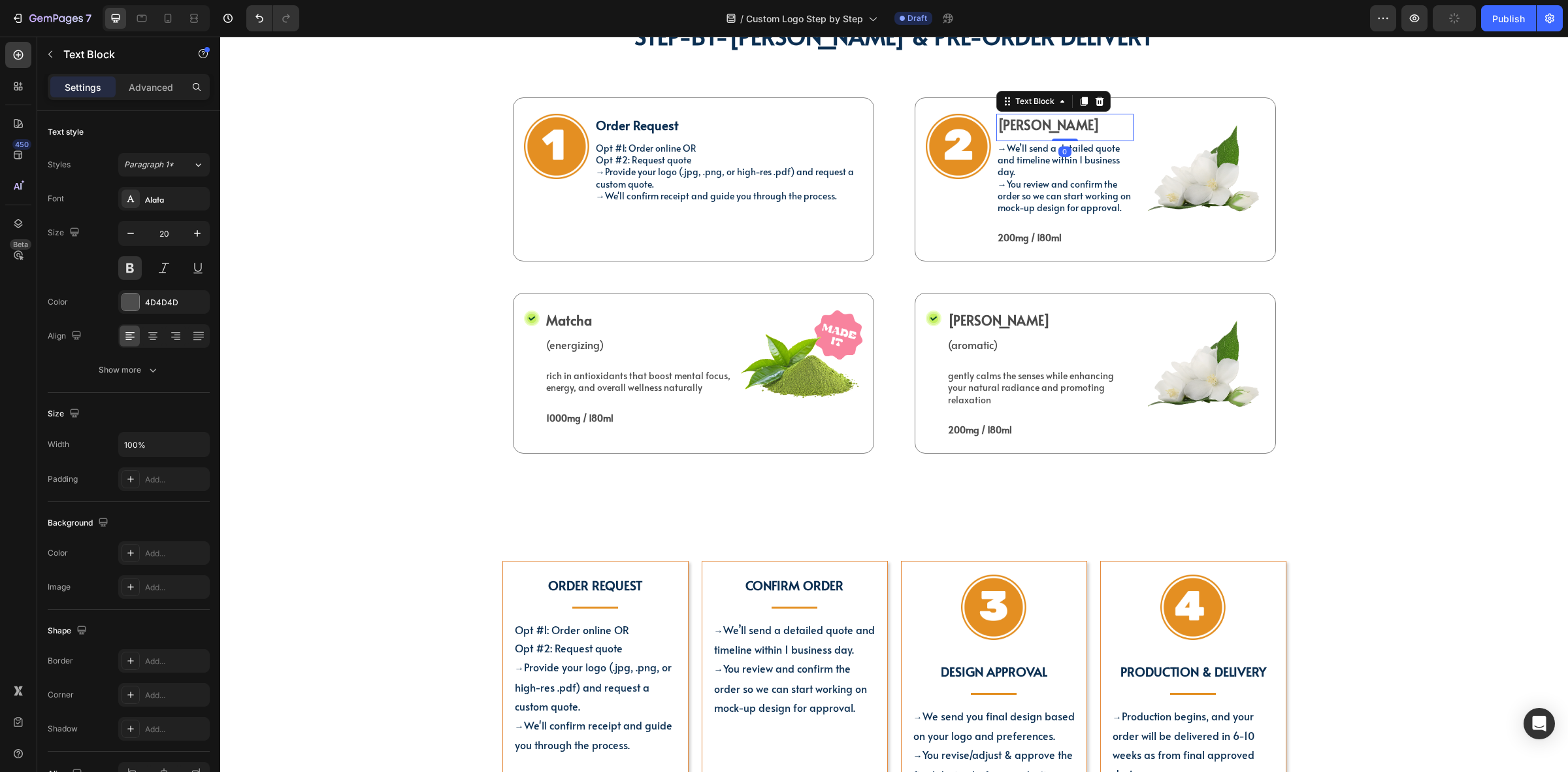
click at [1037, 125] on p "Jasmine" at bounding box center [1065, 125] width 135 height 20
click at [610, 125] on strong "Order Request" at bounding box center [637, 125] width 83 height 17
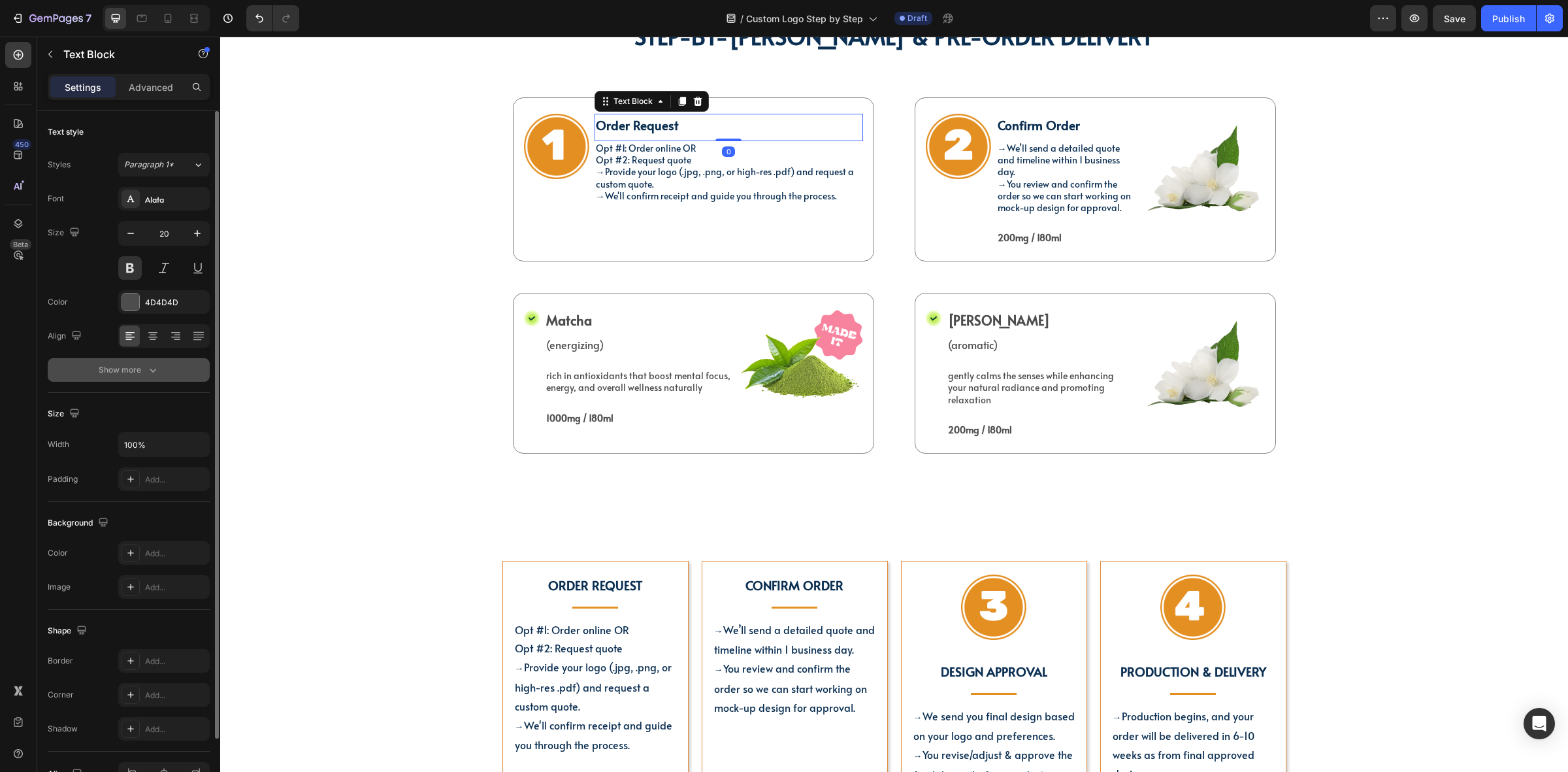
click at [138, 362] on button "Show more" at bounding box center [129, 369] width 162 height 23
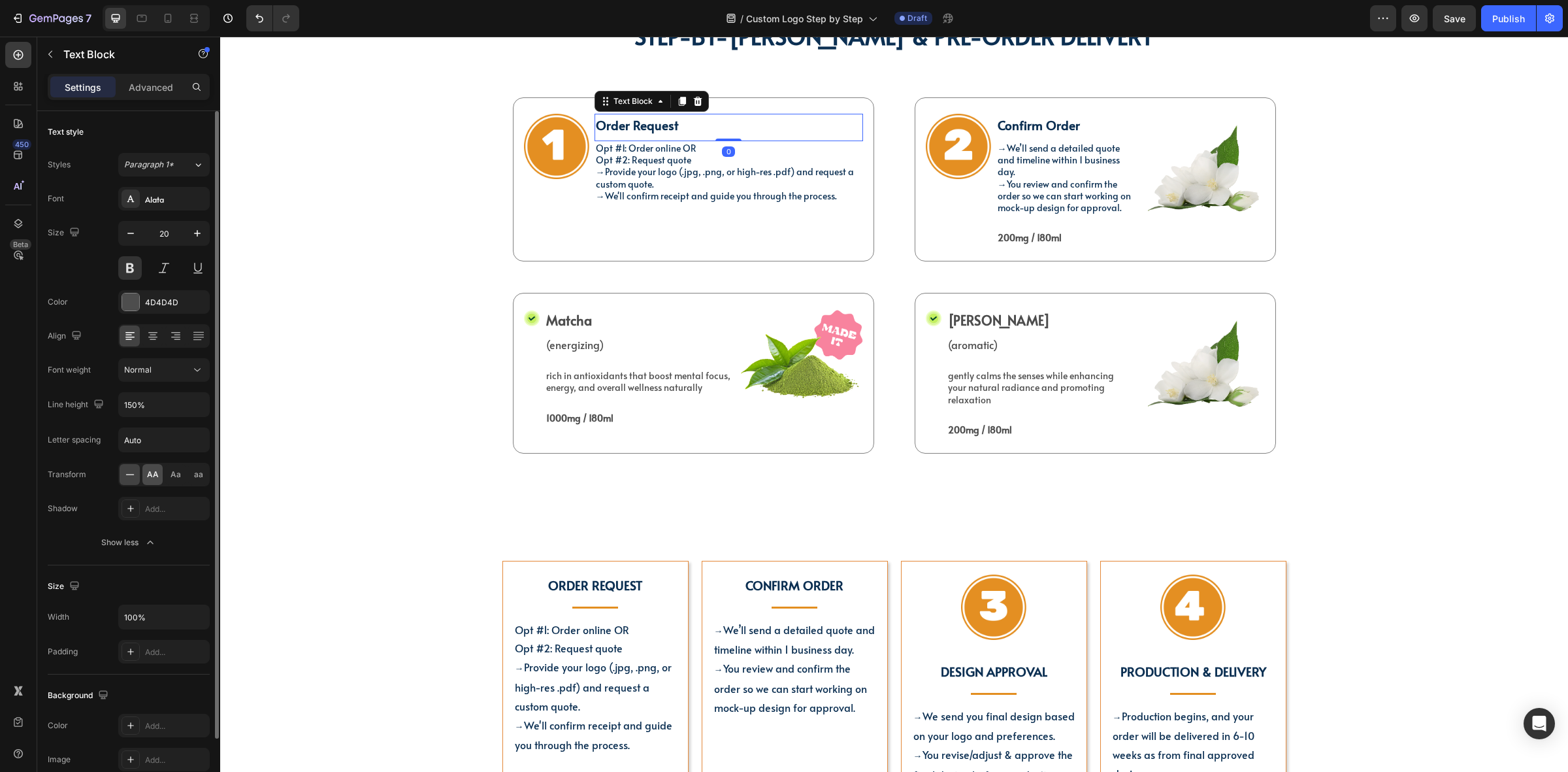
click at [155, 468] on div "AA" at bounding box center [153, 474] width 21 height 21
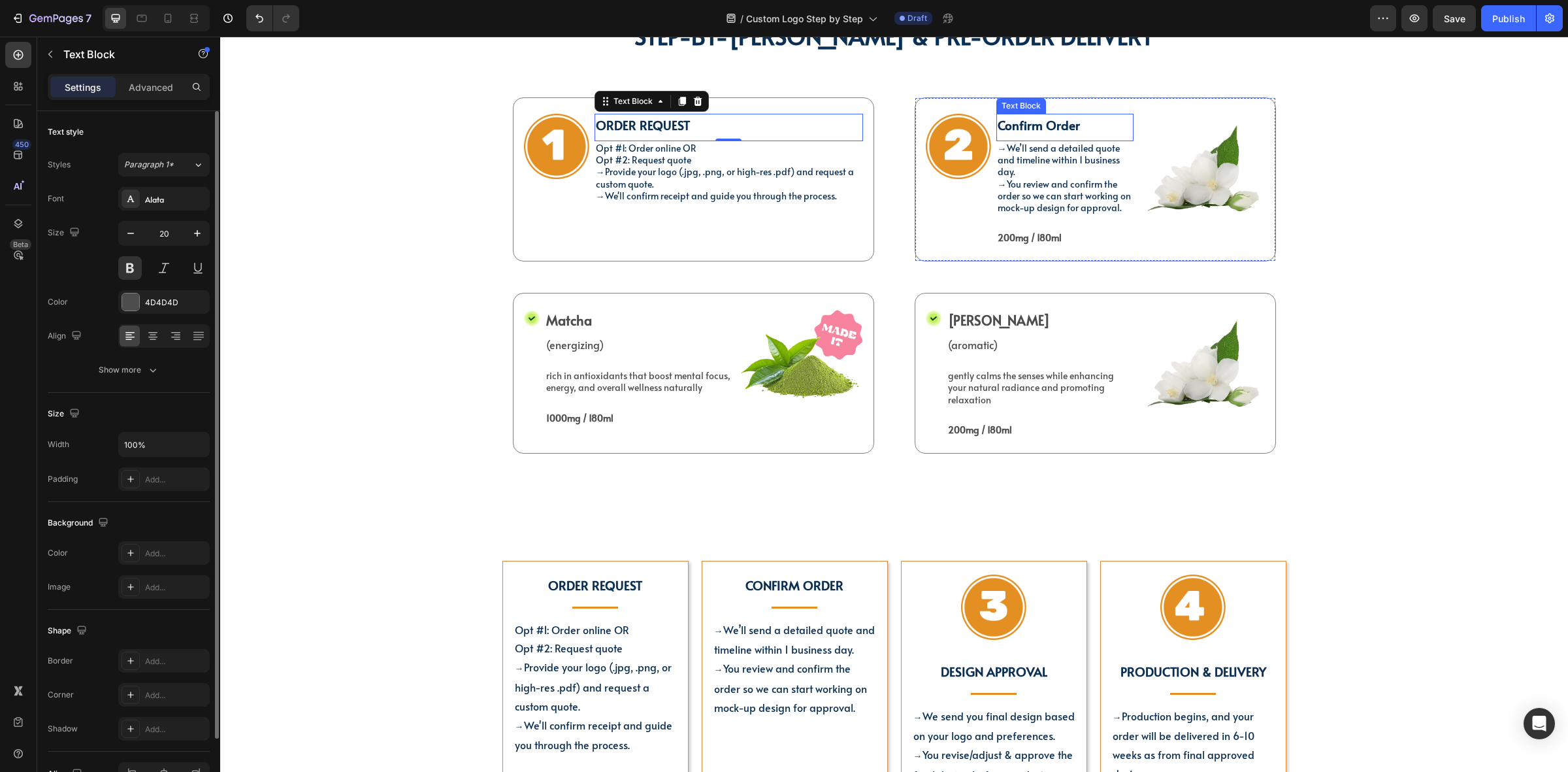
click at [1015, 122] on strong "Confirm Order" at bounding box center [1039, 125] width 82 height 17
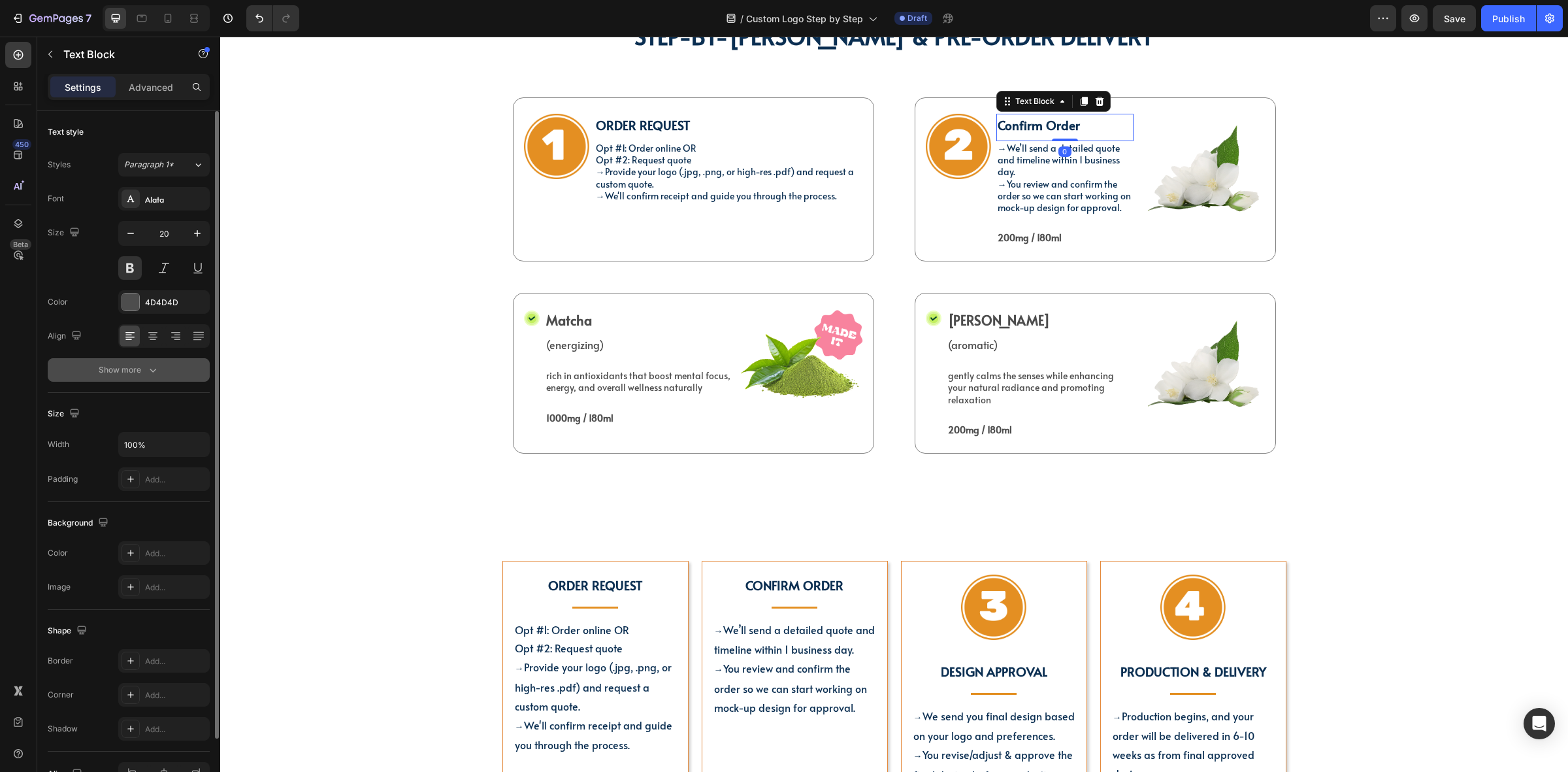
click at [132, 368] on div "Show more" at bounding box center [129, 369] width 61 height 13
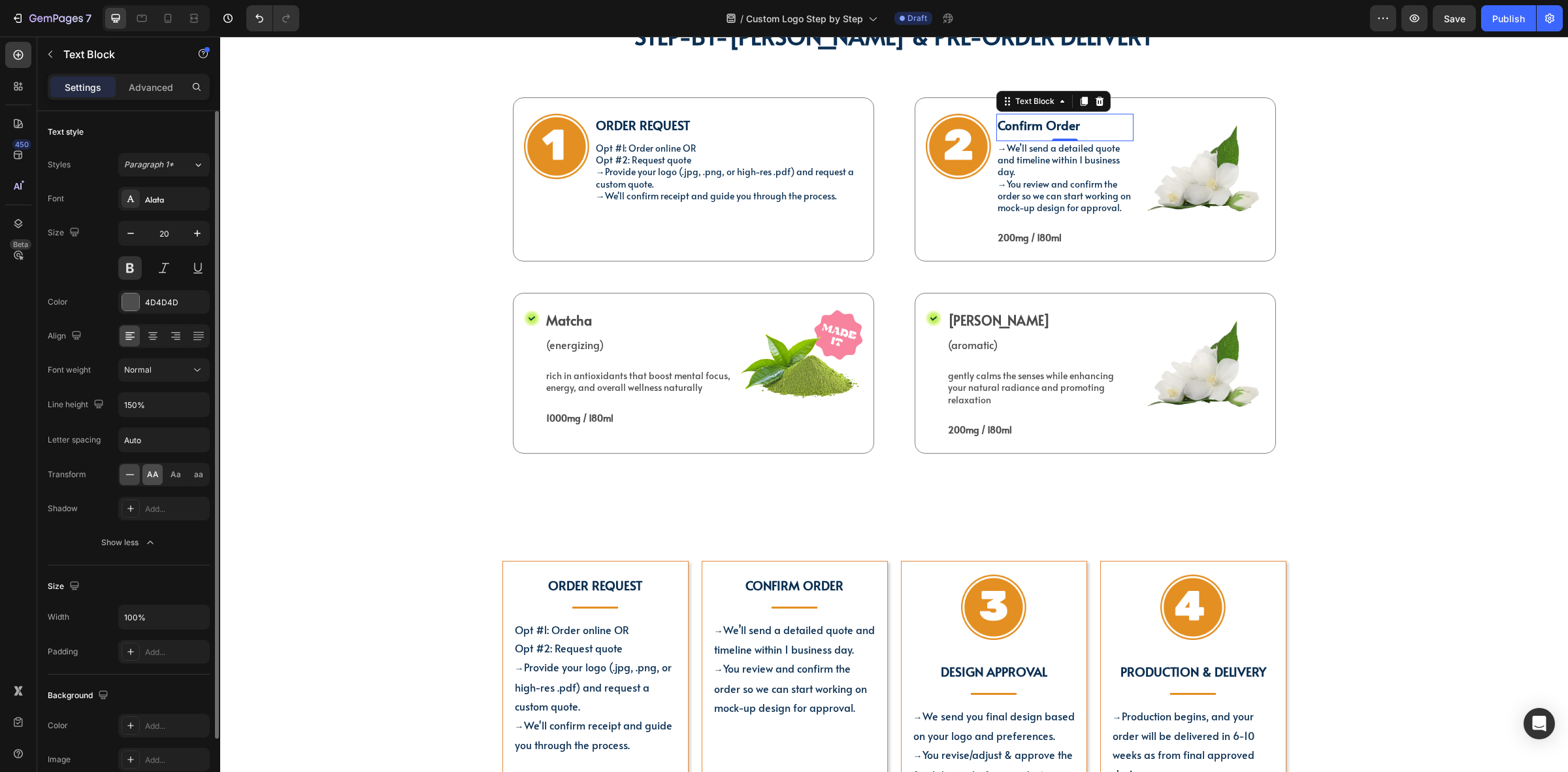
click at [152, 479] on span "AA" at bounding box center [153, 475] width 12 height 12
click at [1026, 216] on div "Text Block" at bounding box center [1022, 222] width 50 height 15
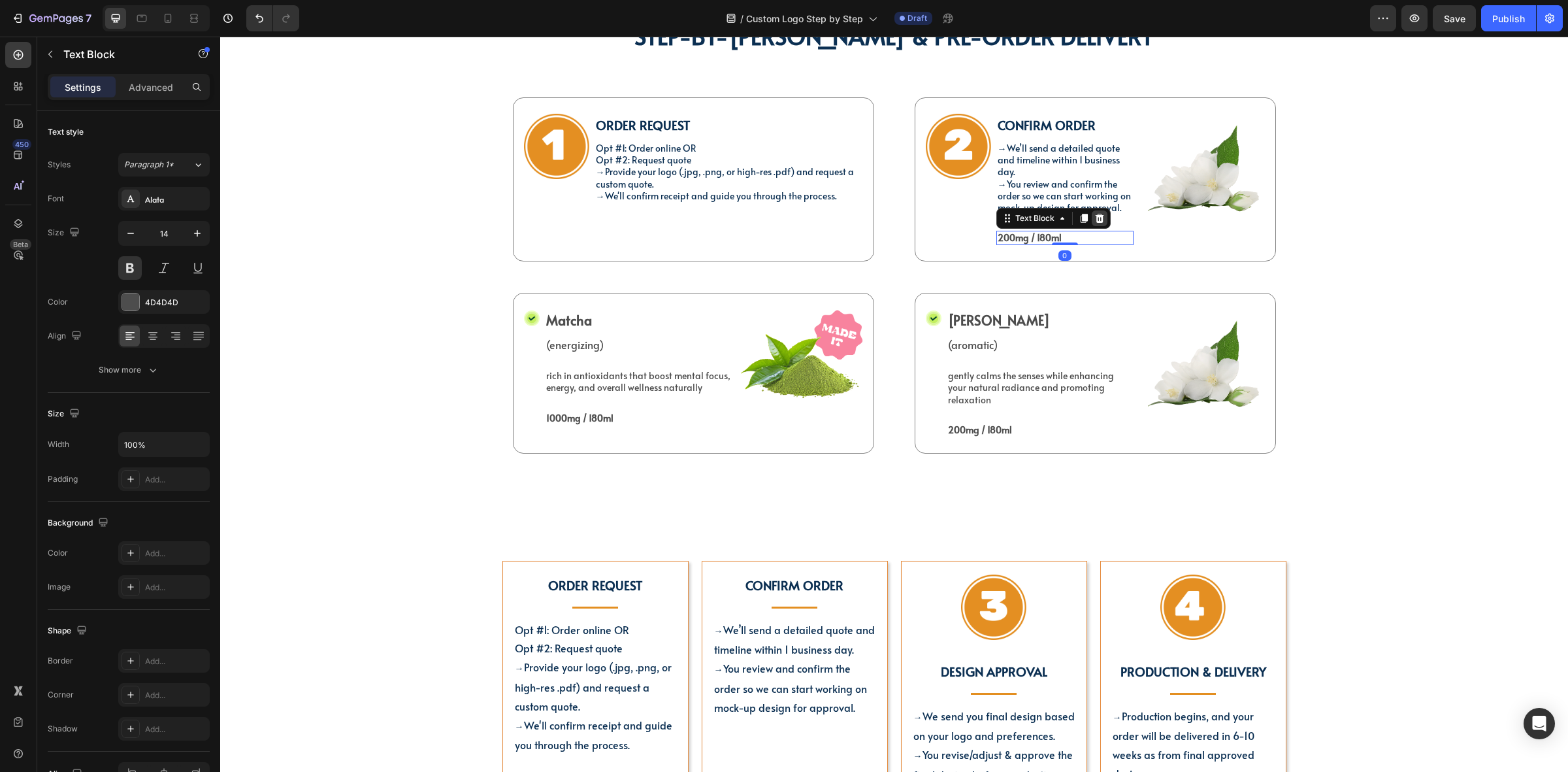
click at [1095, 220] on icon at bounding box center [1100, 218] width 10 height 10
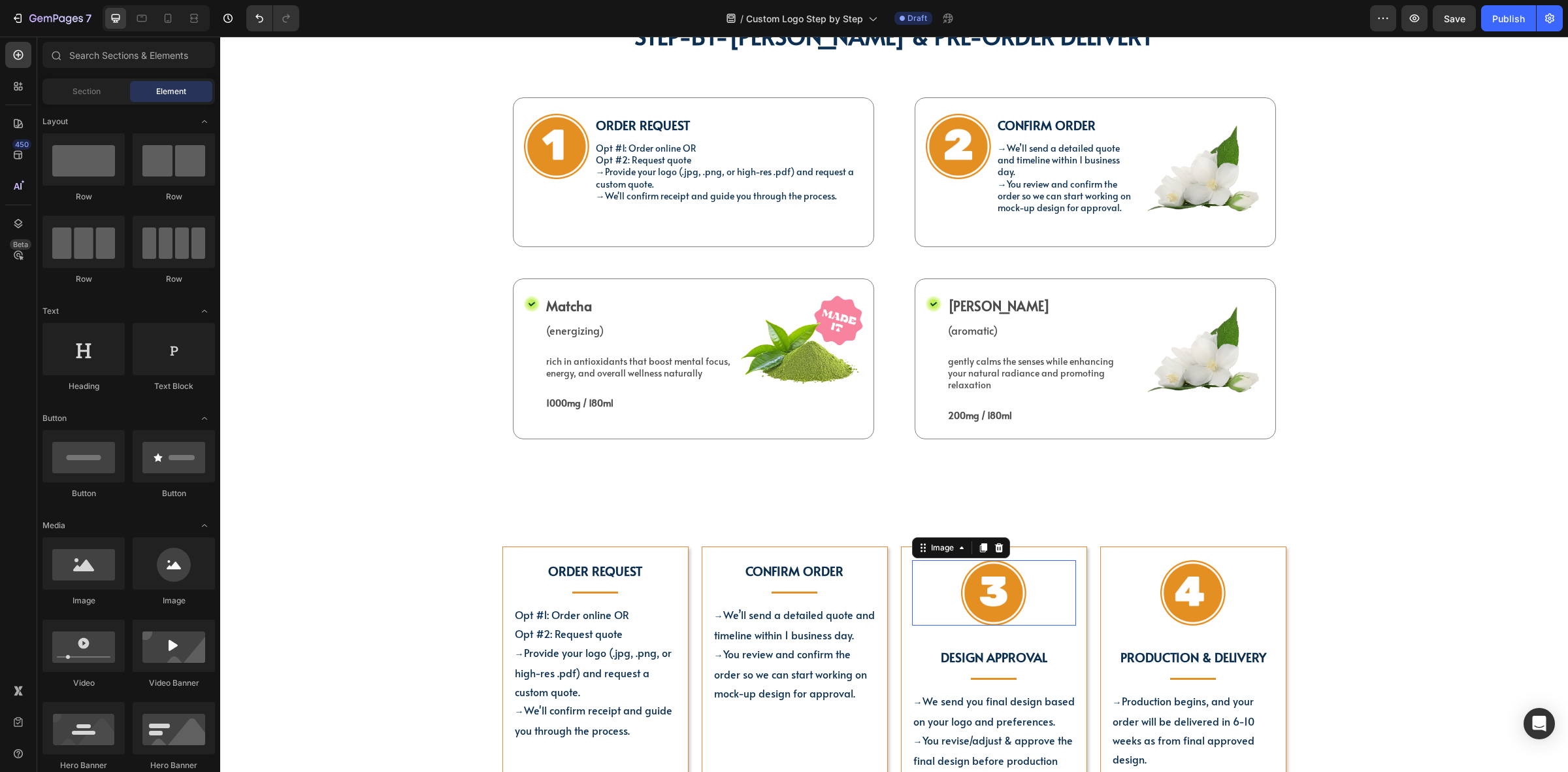
click at [1015, 608] on img at bounding box center [994, 593] width 65 height 65
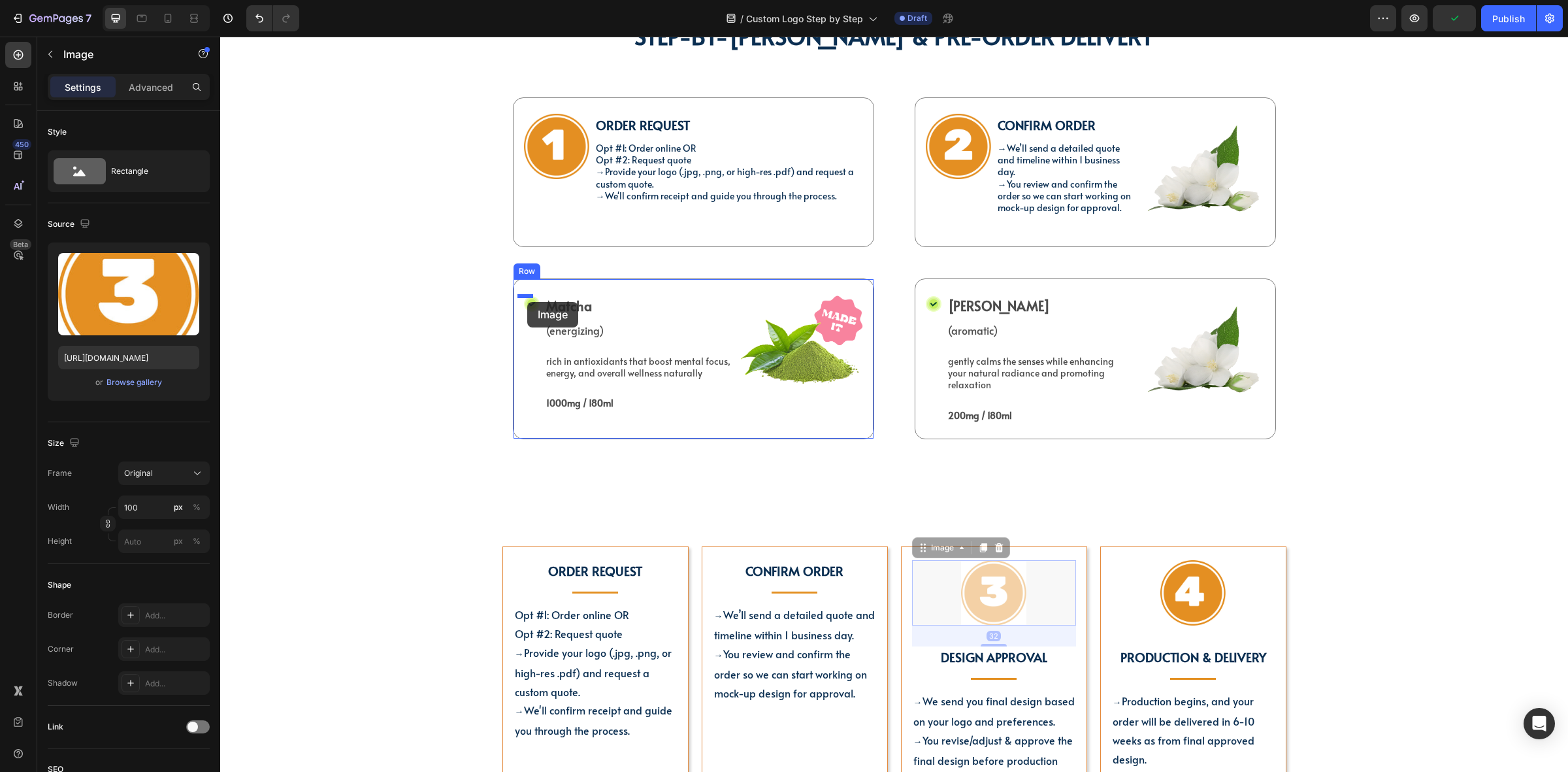
drag, startPoint x: 935, startPoint y: 546, endPoint x: 527, endPoint y: 302, distance: 475.4
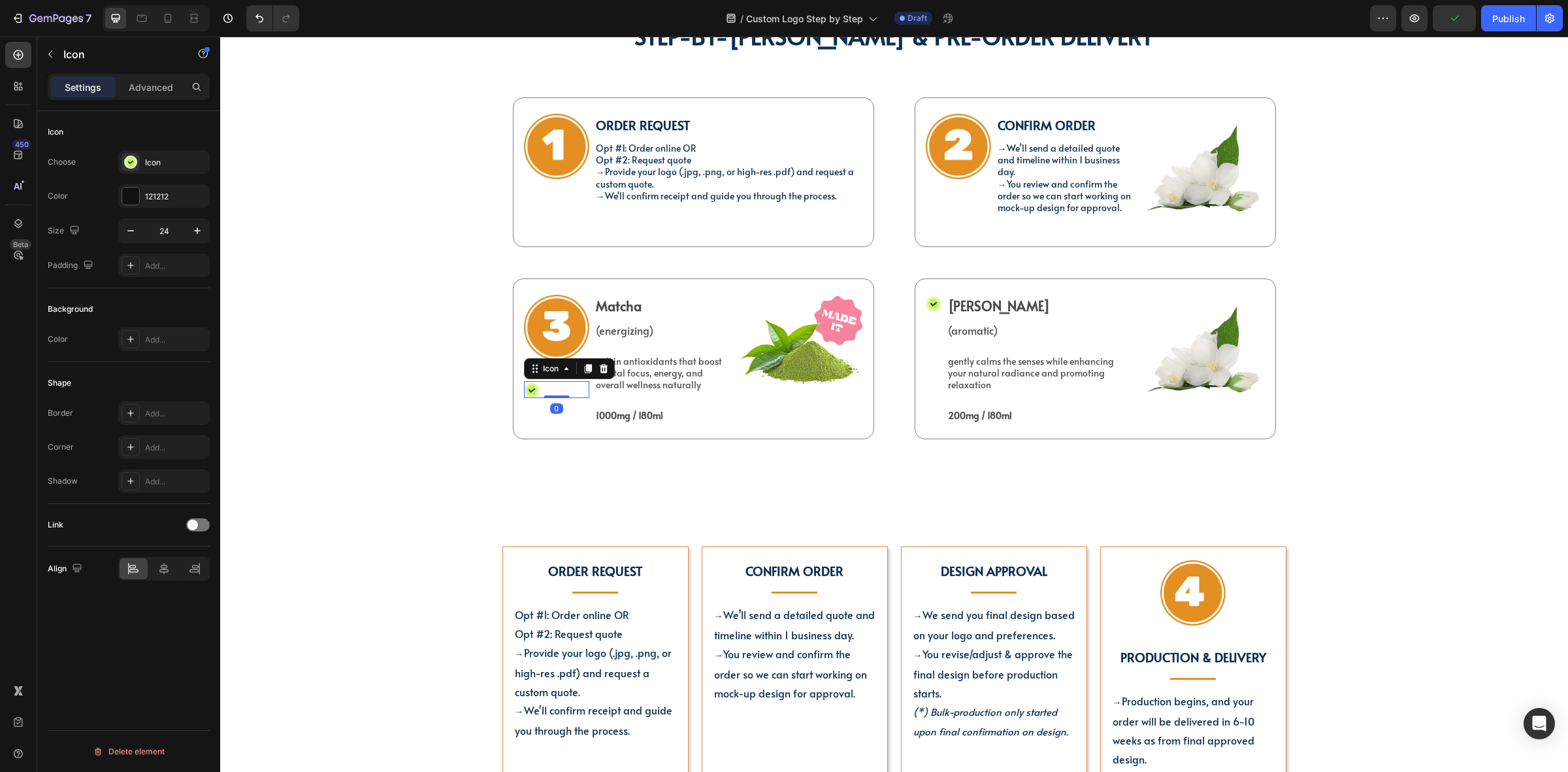
click at [526, 387] on icon at bounding box center [531, 390] width 9 height 9
click at [600, 373] on icon at bounding box center [604, 368] width 9 height 9
click at [625, 319] on div "Text Block" at bounding box center [620, 314] width 51 height 15
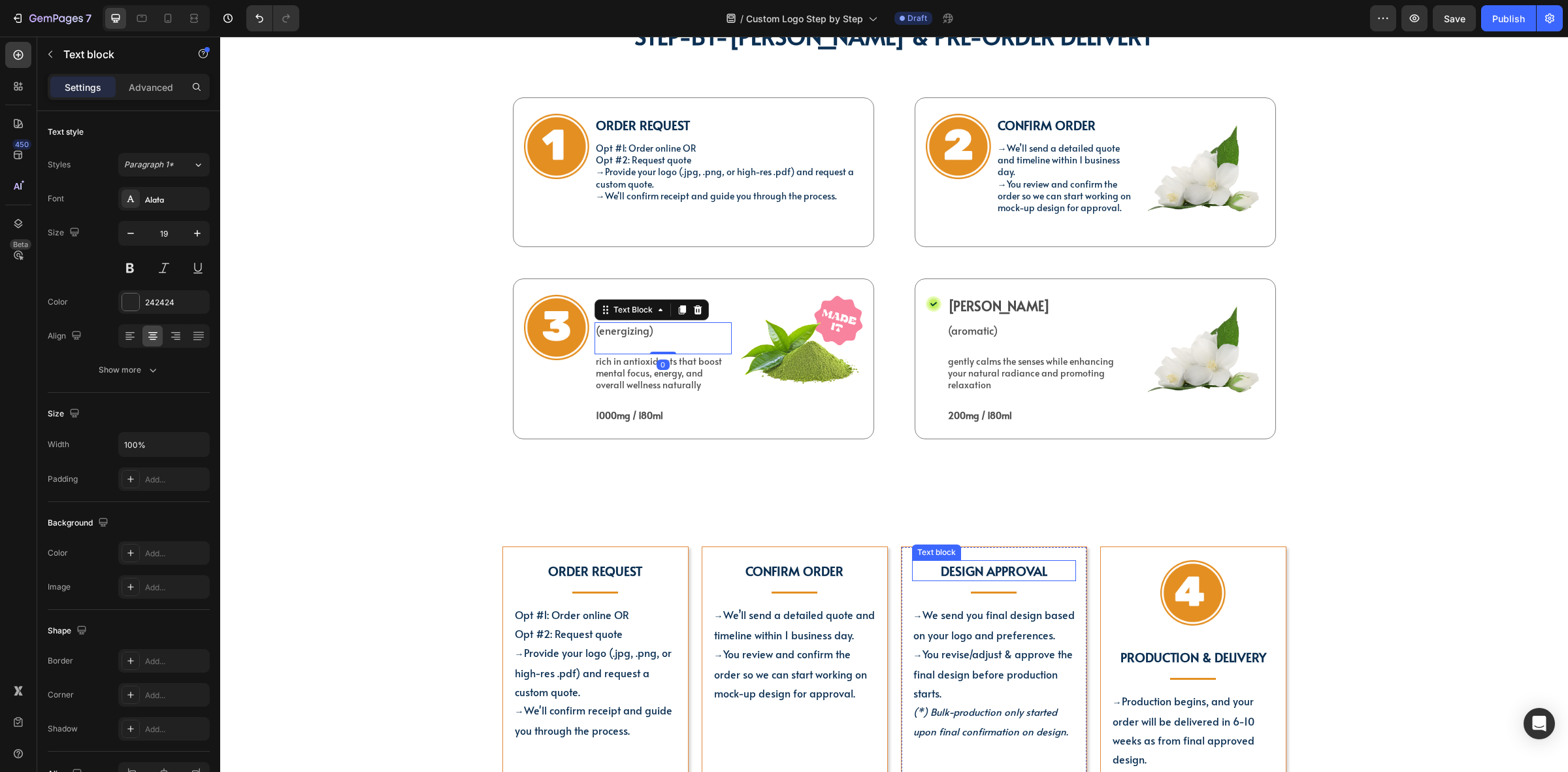
click at [994, 573] on strong "Design Approval" at bounding box center [994, 570] width 106 height 17
click at [622, 311] on p "Matcha" at bounding box center [663, 306] width 135 height 20
click at [674, 362] on p "rich in antioxidants that boost mental focus, energy, and overall wellness natu…" at bounding box center [663, 374] width 135 height 36
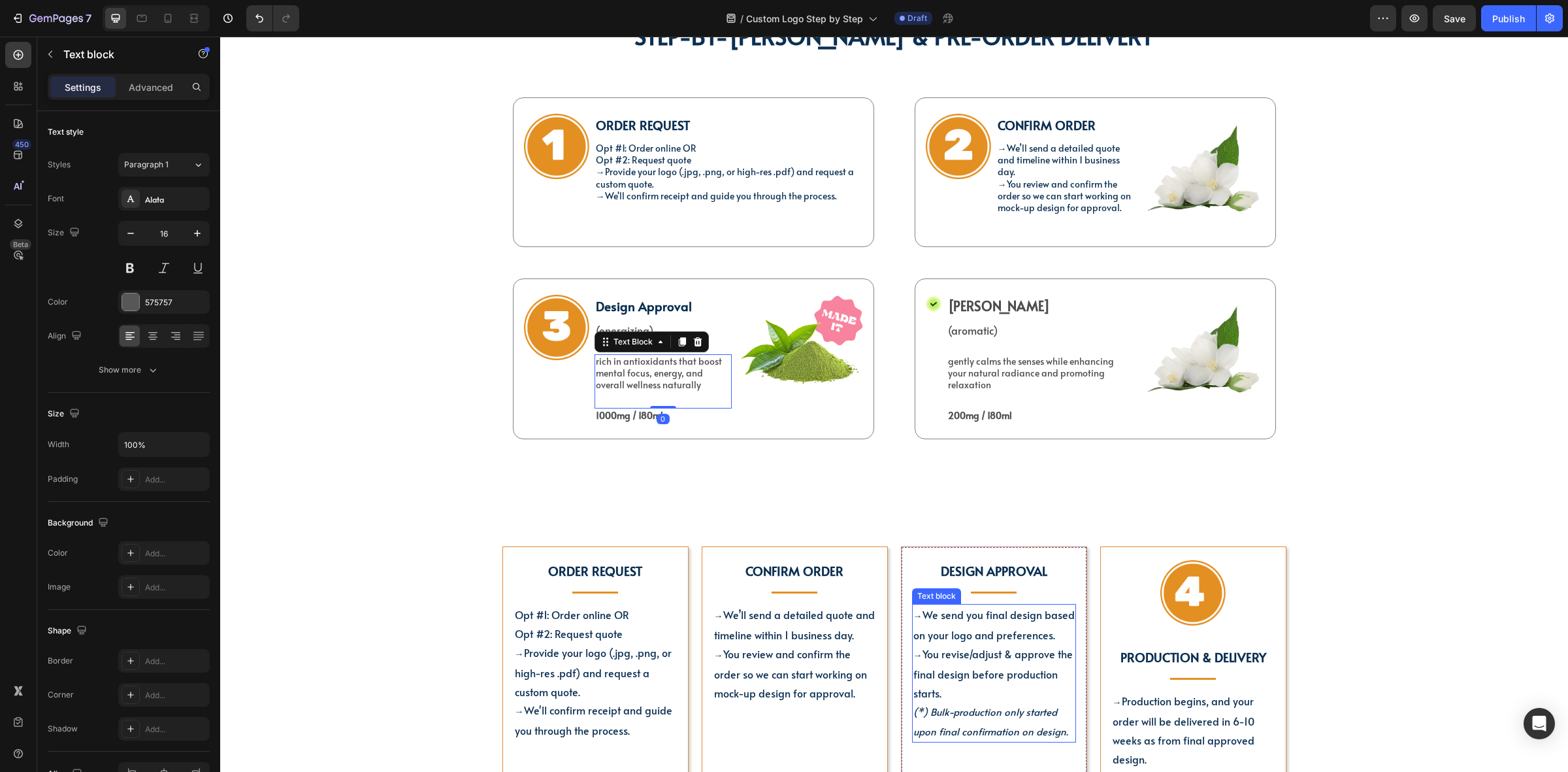
click at [981, 622] on span "We send you final design based on your logo and preferences." at bounding box center [994, 624] width 161 height 34
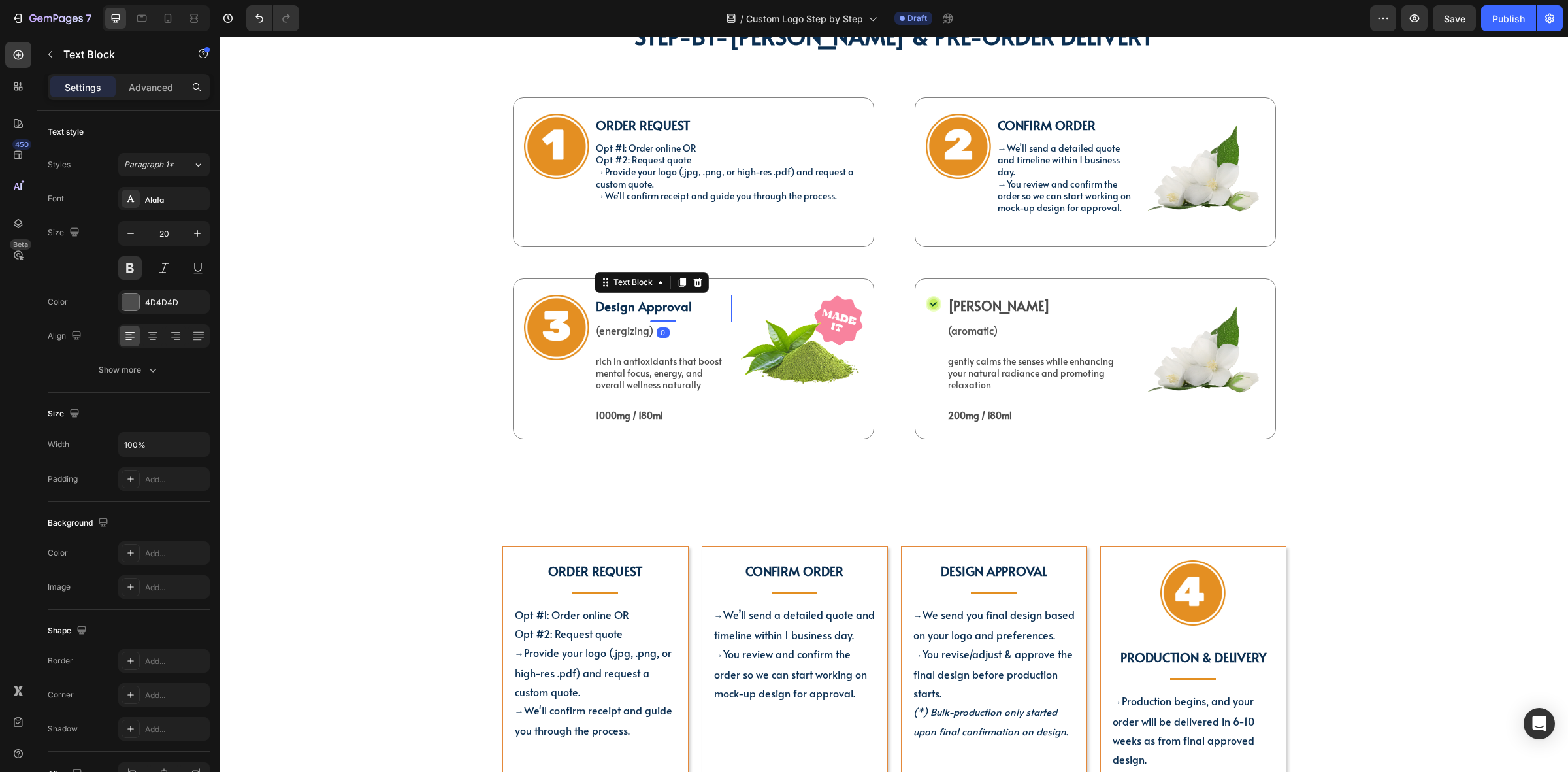
click at [660, 306] on strong "Design Approval" at bounding box center [644, 306] width 96 height 17
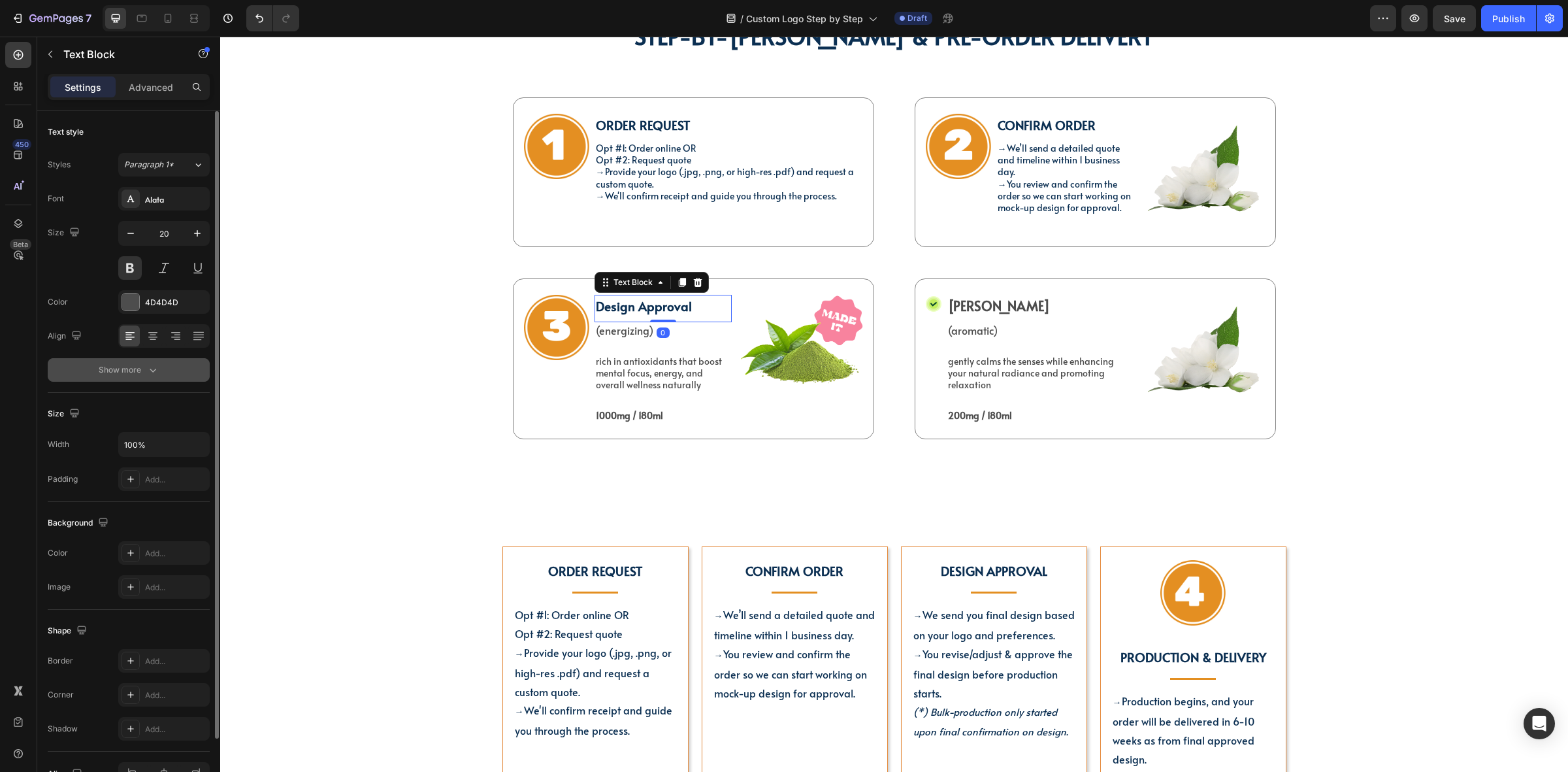
click at [166, 363] on button "Show more" at bounding box center [129, 369] width 162 height 23
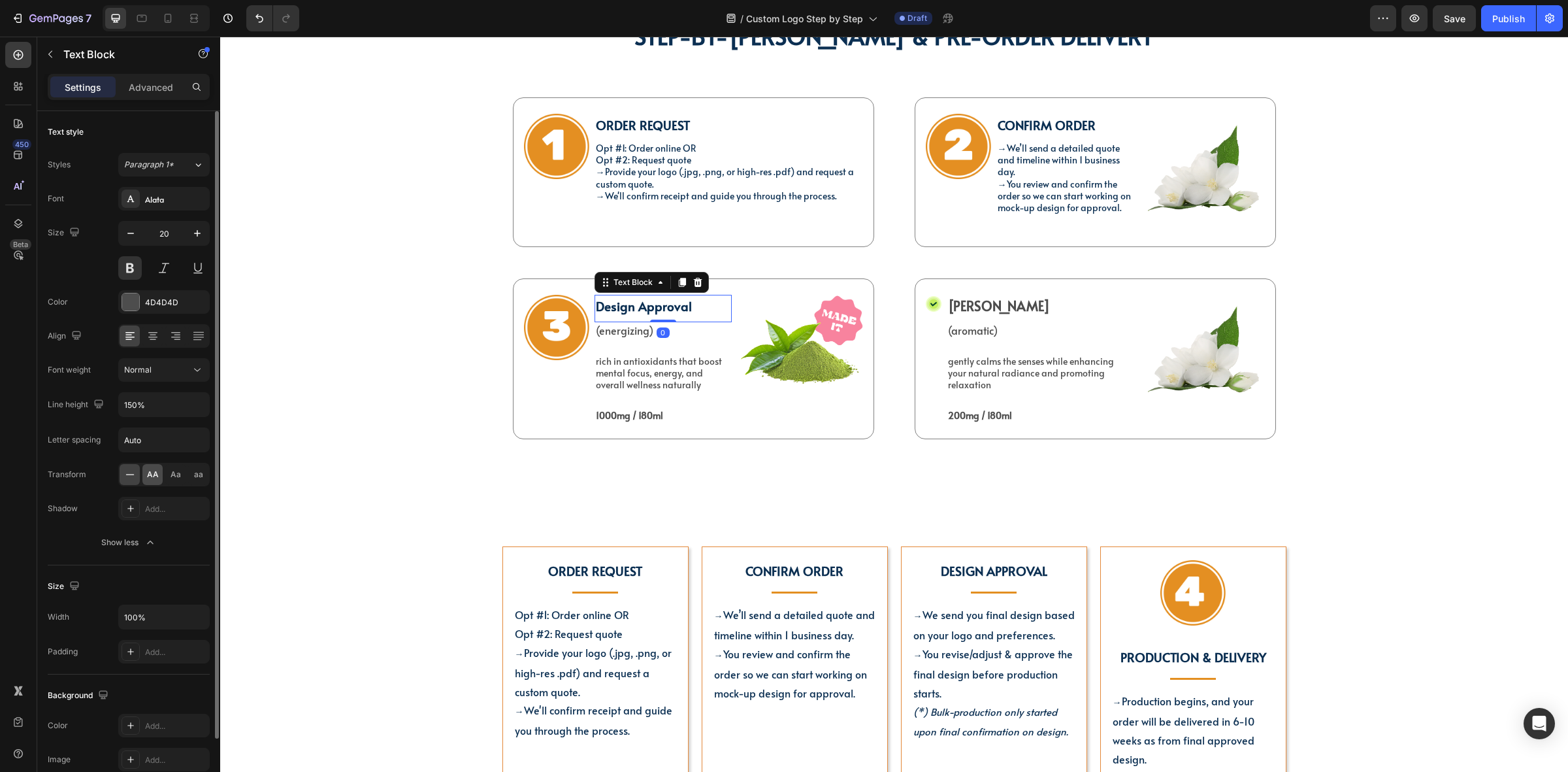
click at [158, 472] on div "AA" at bounding box center [153, 474] width 21 height 21
click at [1004, 625] on p "→ We send you final design based on your logo and preferences." at bounding box center [994, 625] width 161 height 40
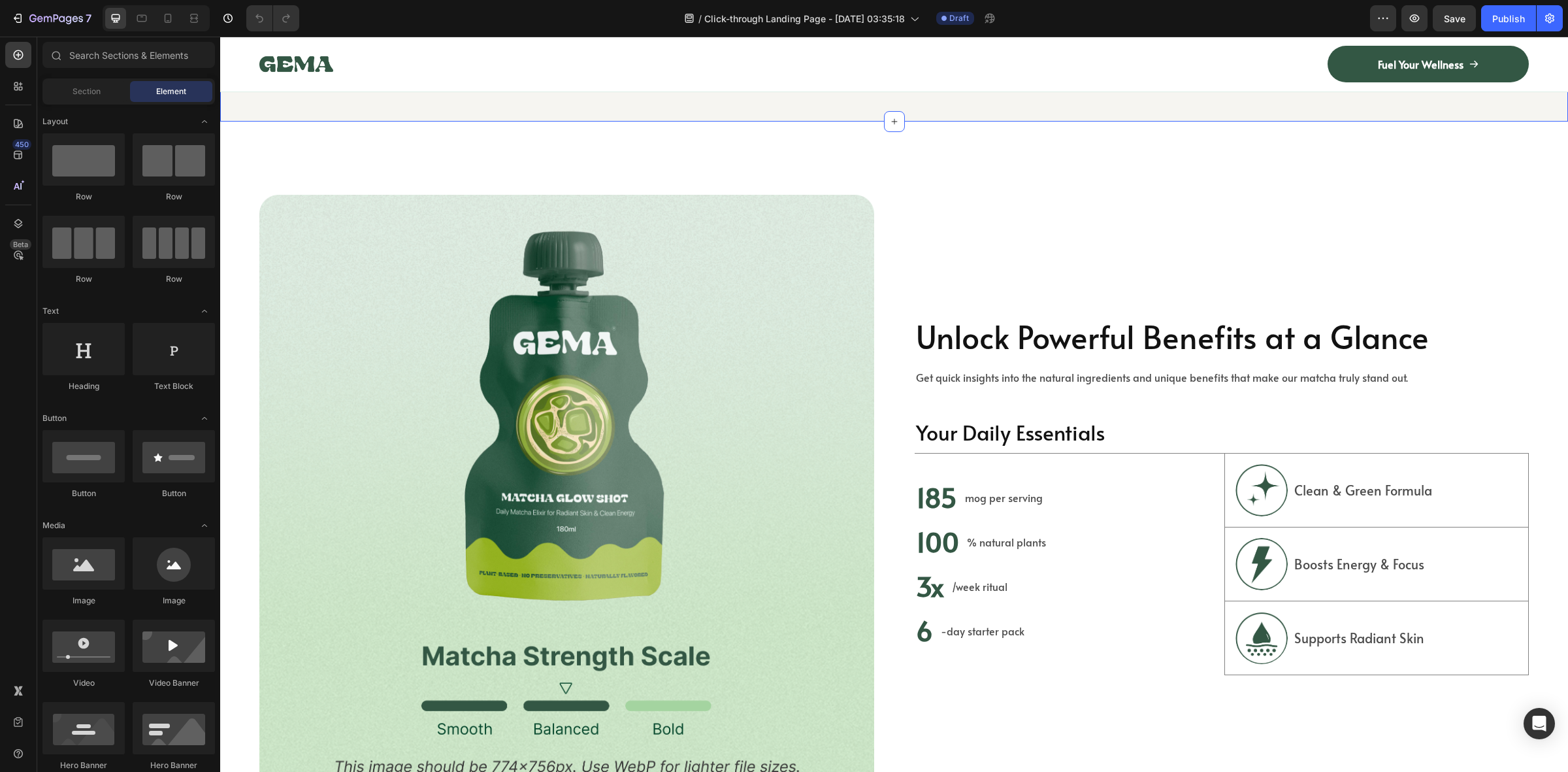
scroll to position [735, 0]
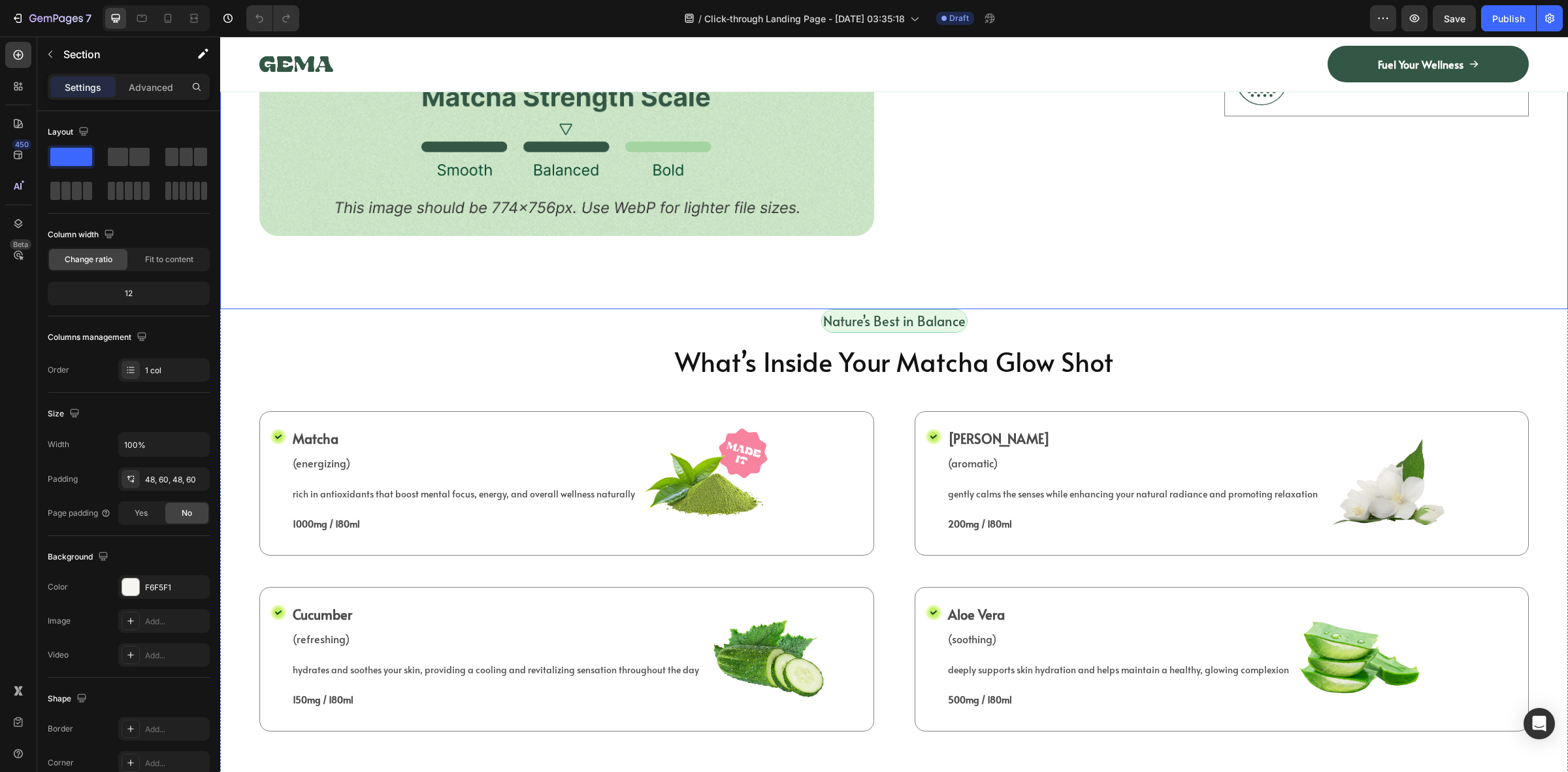
scroll to position [1634, 0]
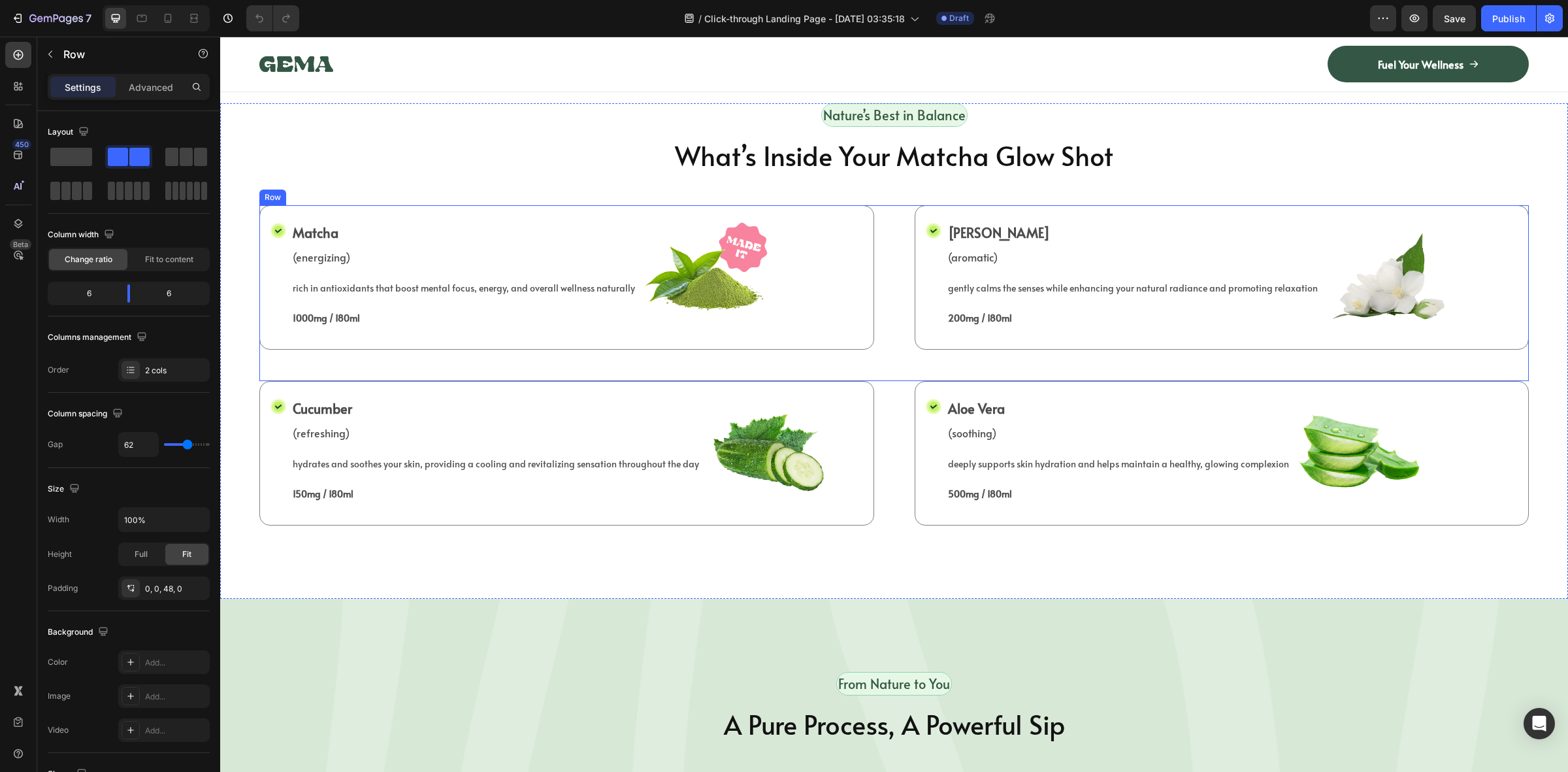
click at [893, 300] on div "Icon Matcha Text Block (energizing) Text Block rich in antioxidants that boost …" at bounding box center [894, 293] width 1270 height 176
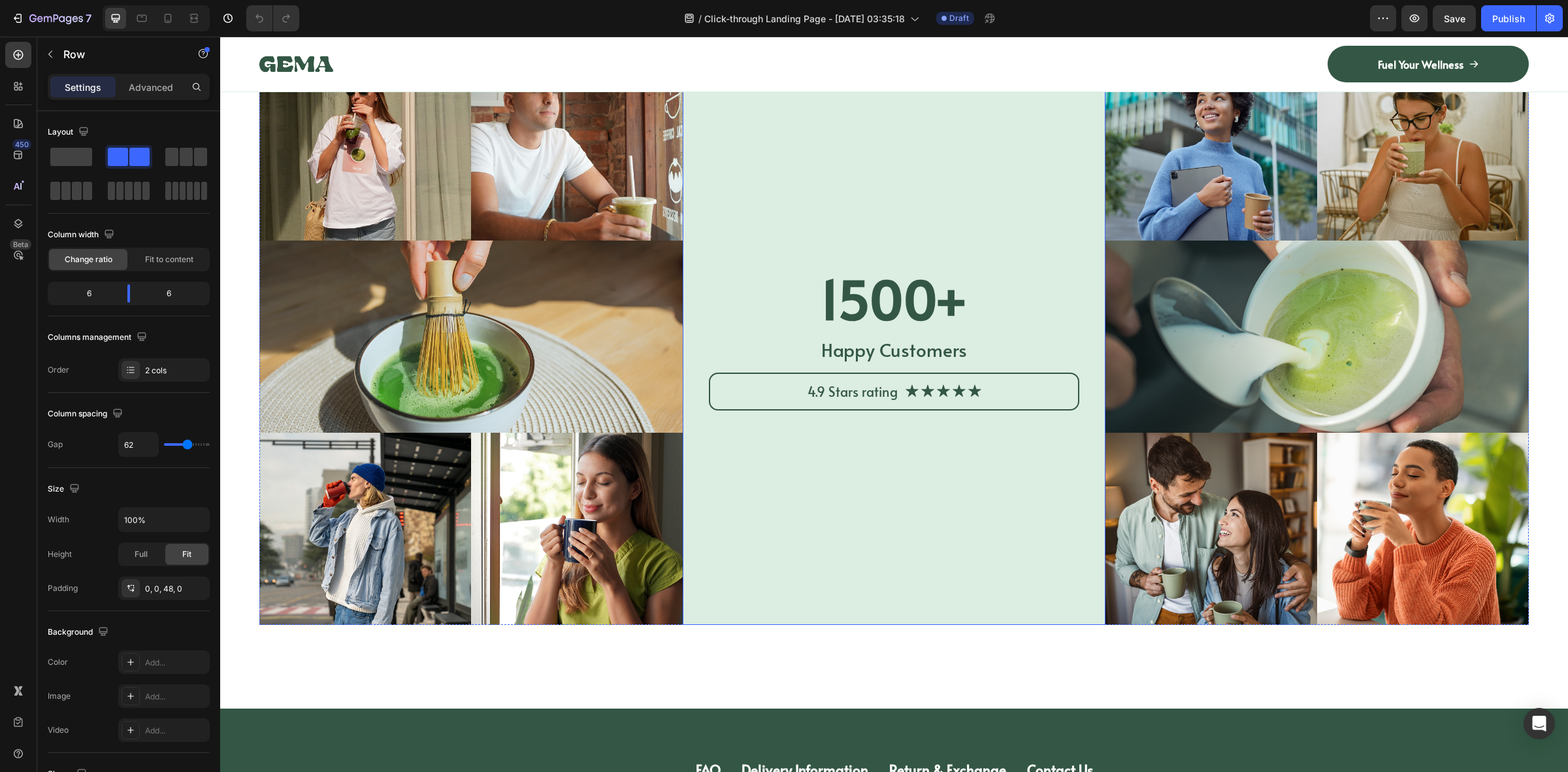
scroll to position [6275, 0]
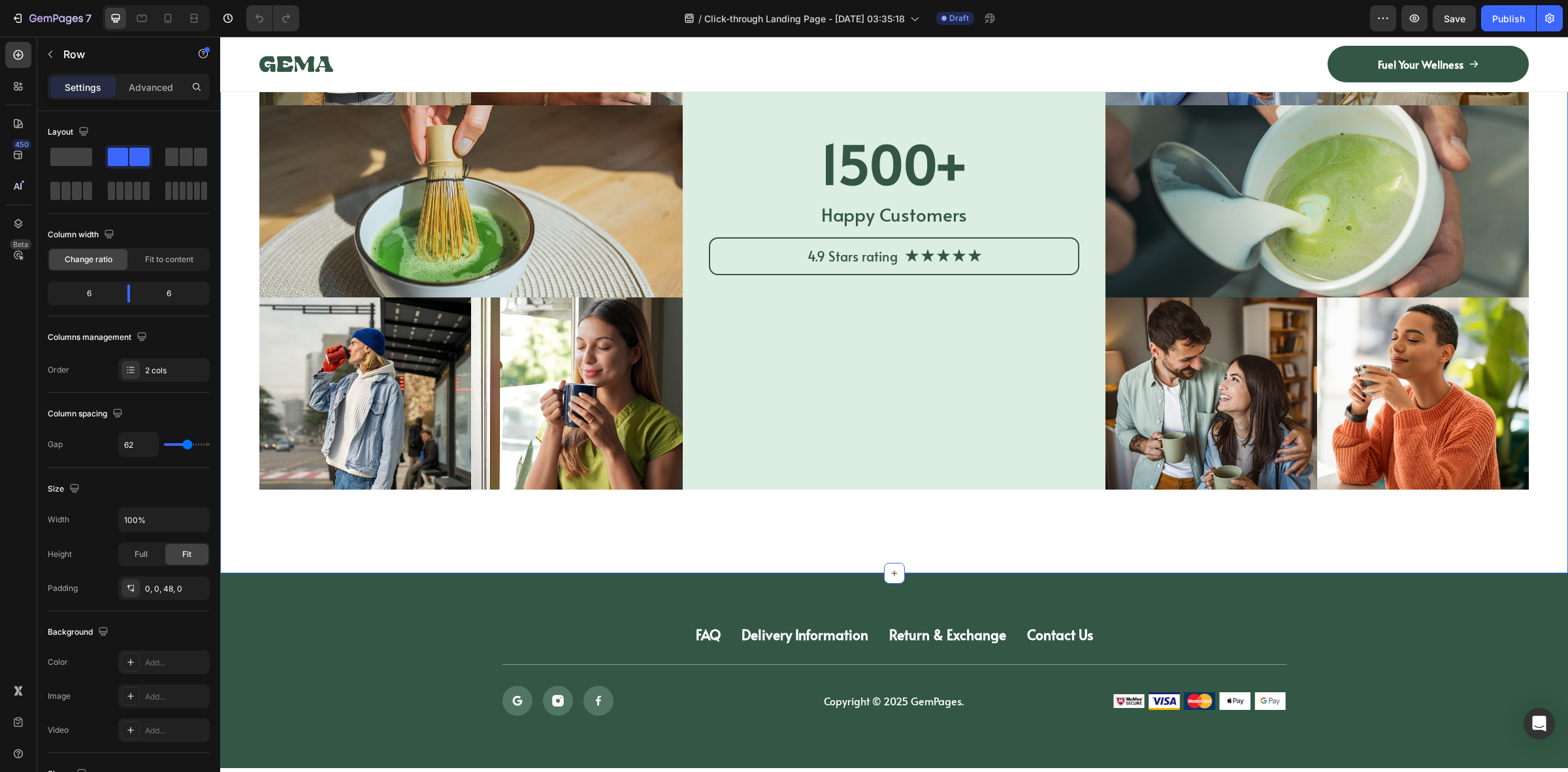
click at [239, 360] on div "Image 1500+ Heading Happy Customers Text Block 4.9 Stars rating Text Block Icon…" at bounding box center [894, 243] width 1348 height 660
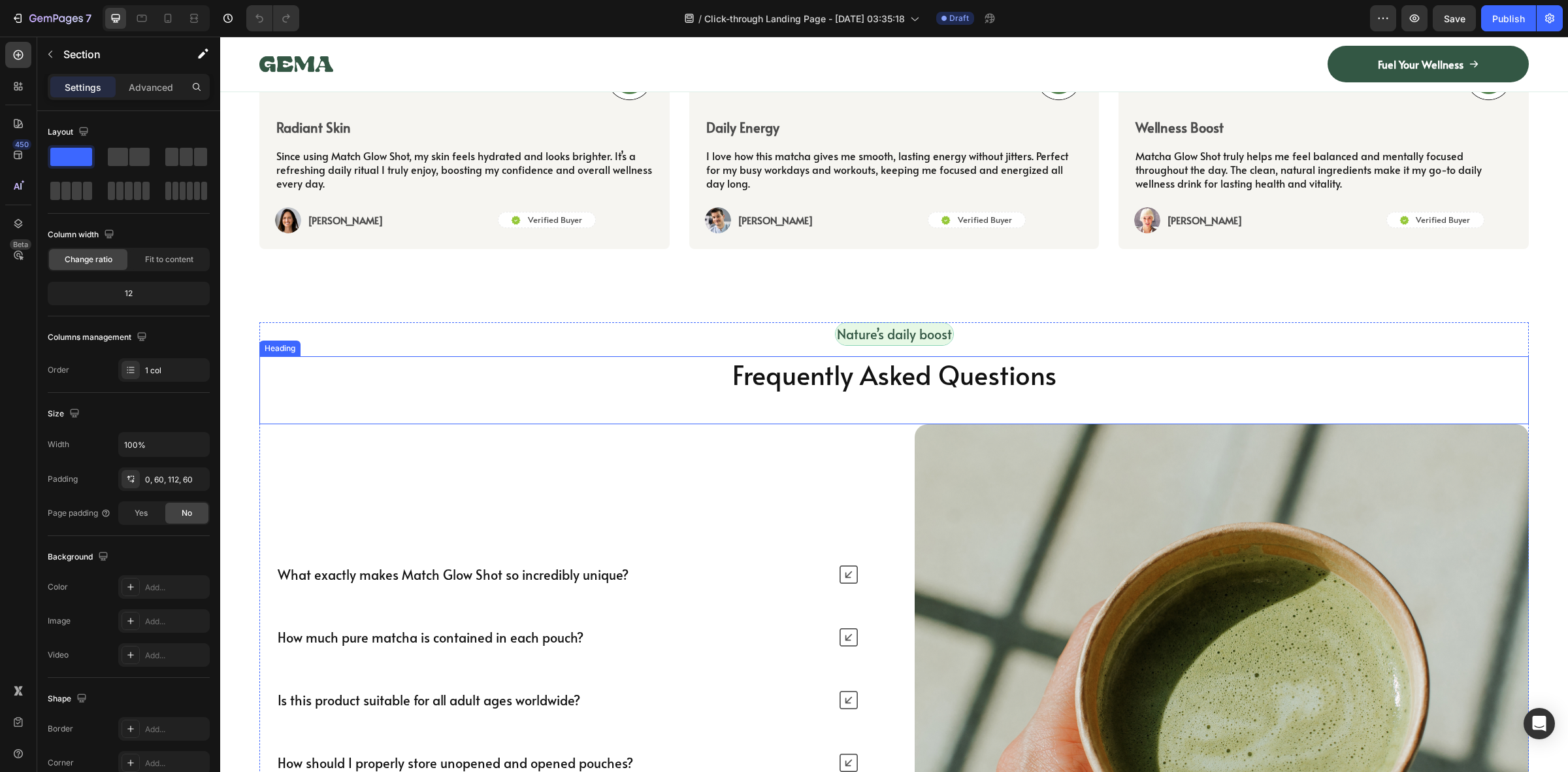
scroll to position [4886, 0]
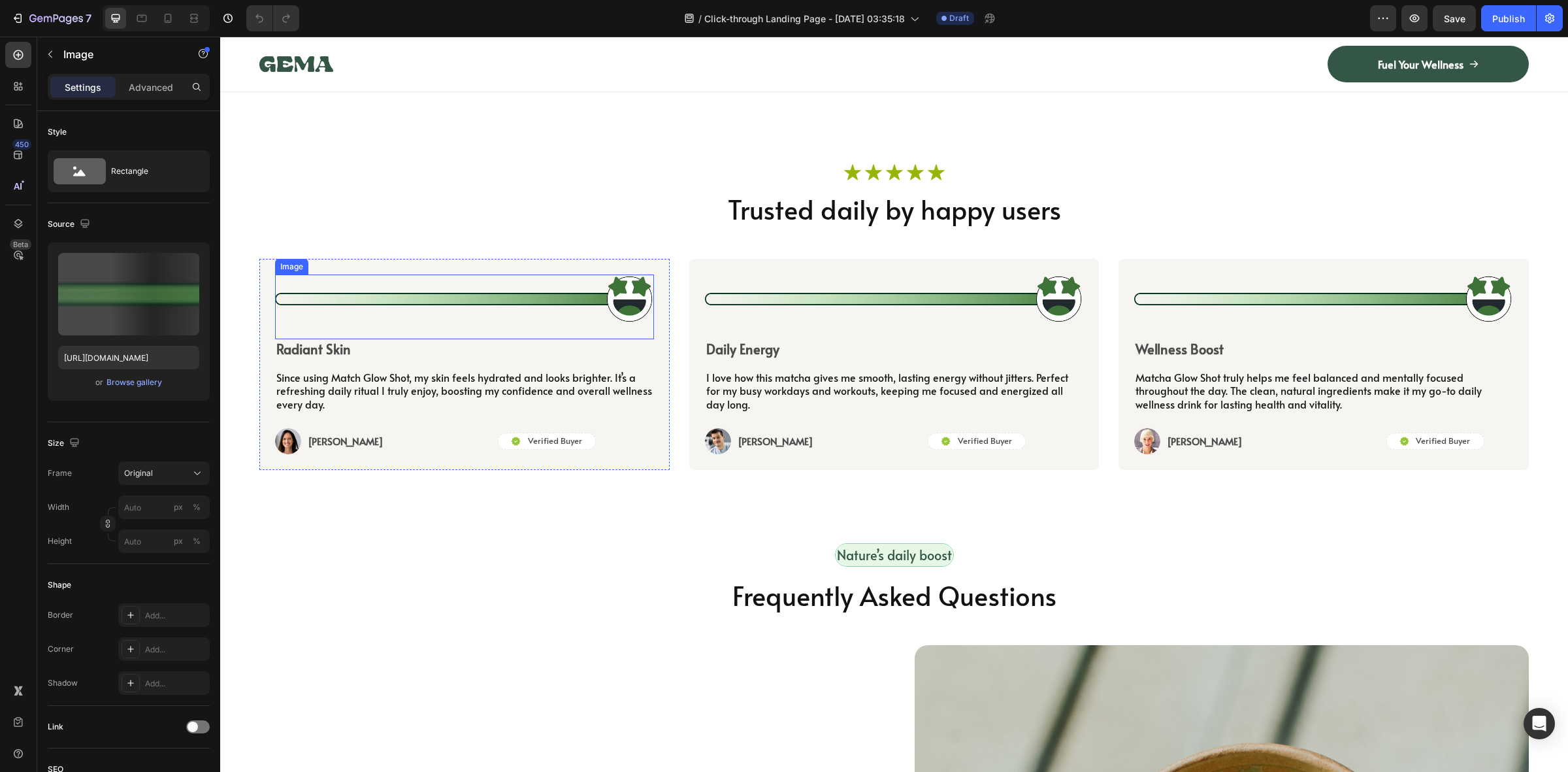
click at [445, 321] on img at bounding box center [464, 299] width 379 height 49
click at [619, 315] on img at bounding box center [464, 299] width 379 height 49
click at [560, 228] on h2 "Trusted daily by happy users" at bounding box center [894, 209] width 1270 height 37
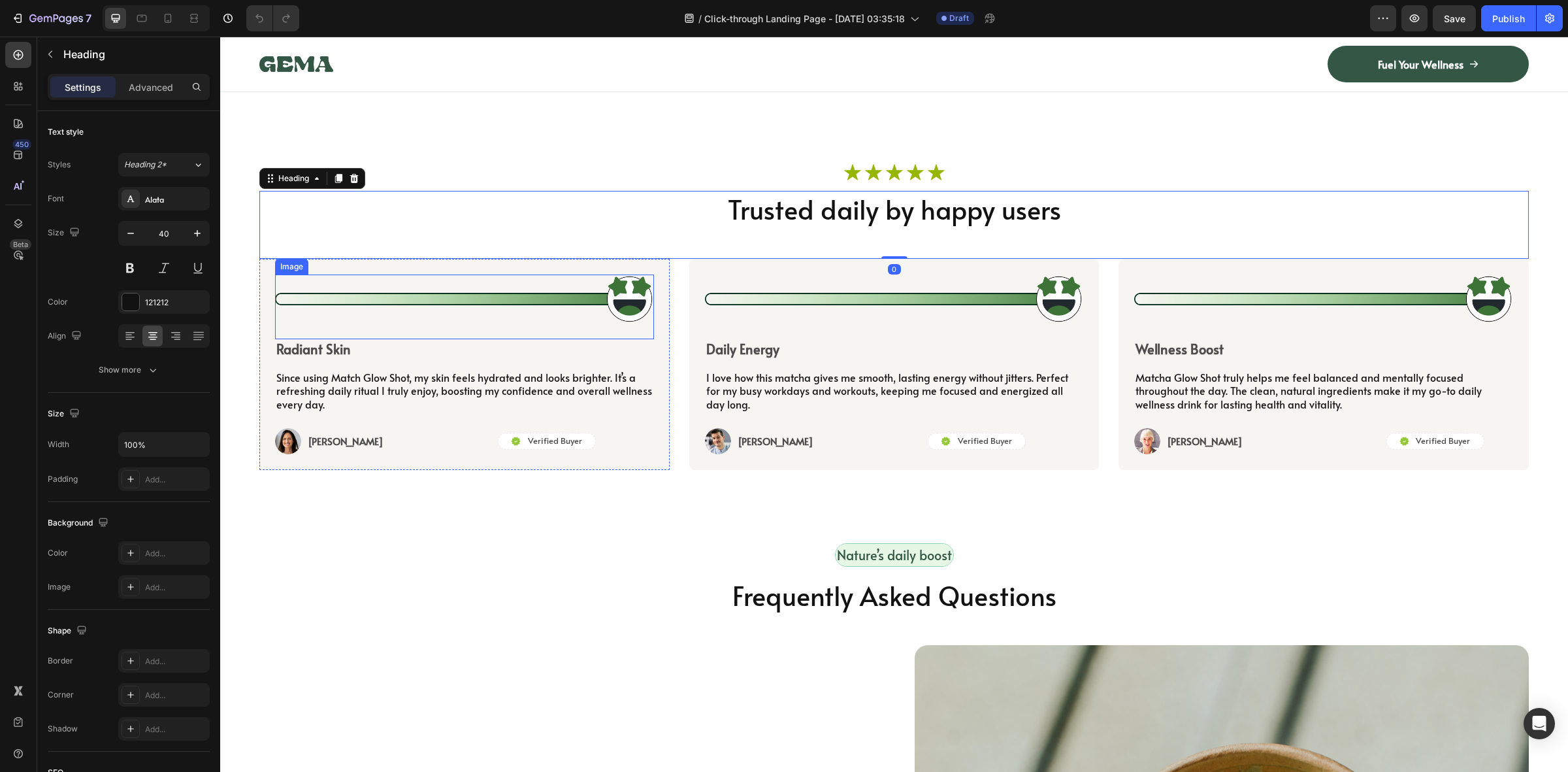
click at [622, 324] on img at bounding box center [464, 299] width 379 height 49
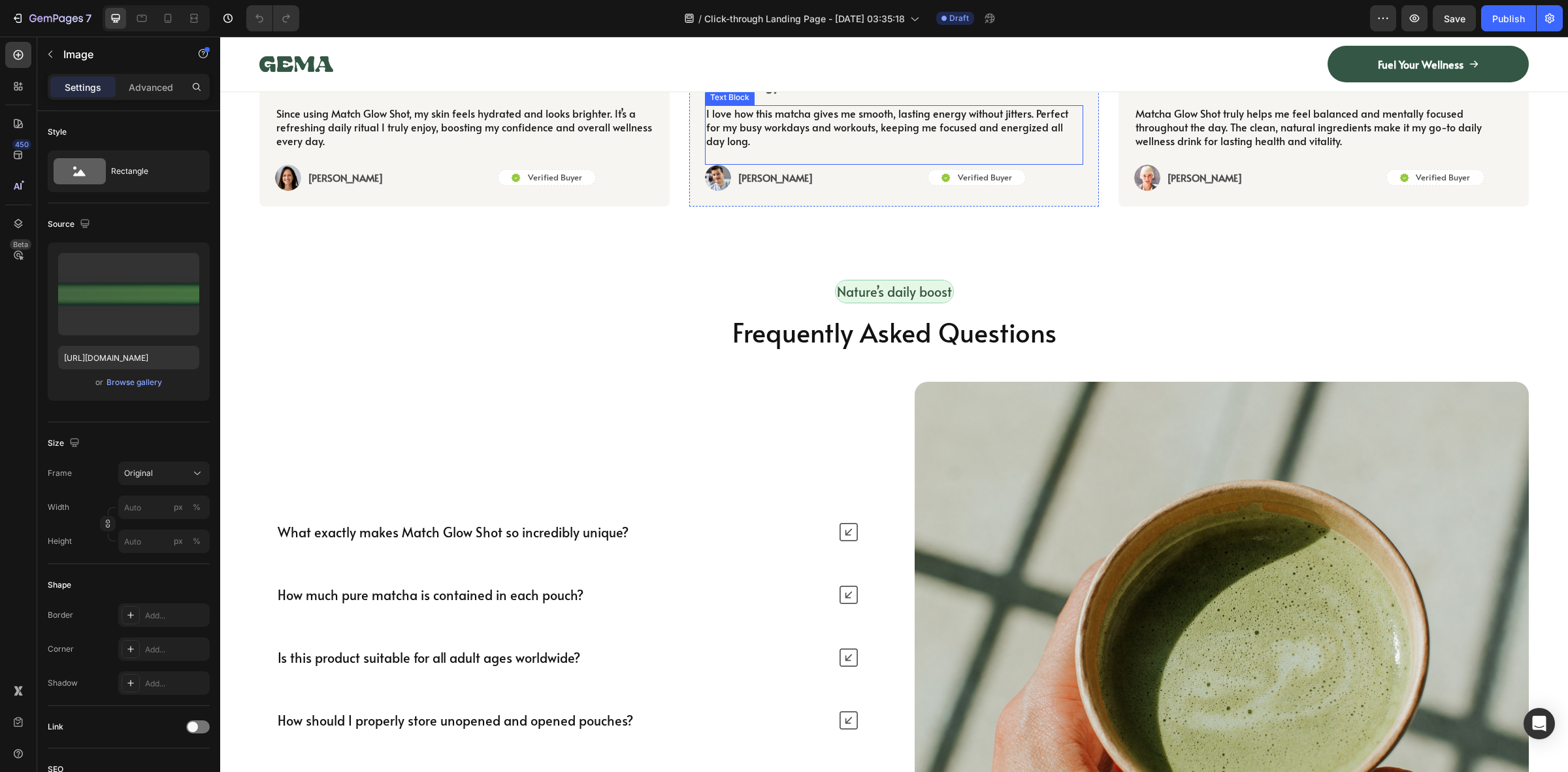
scroll to position [5213, 0]
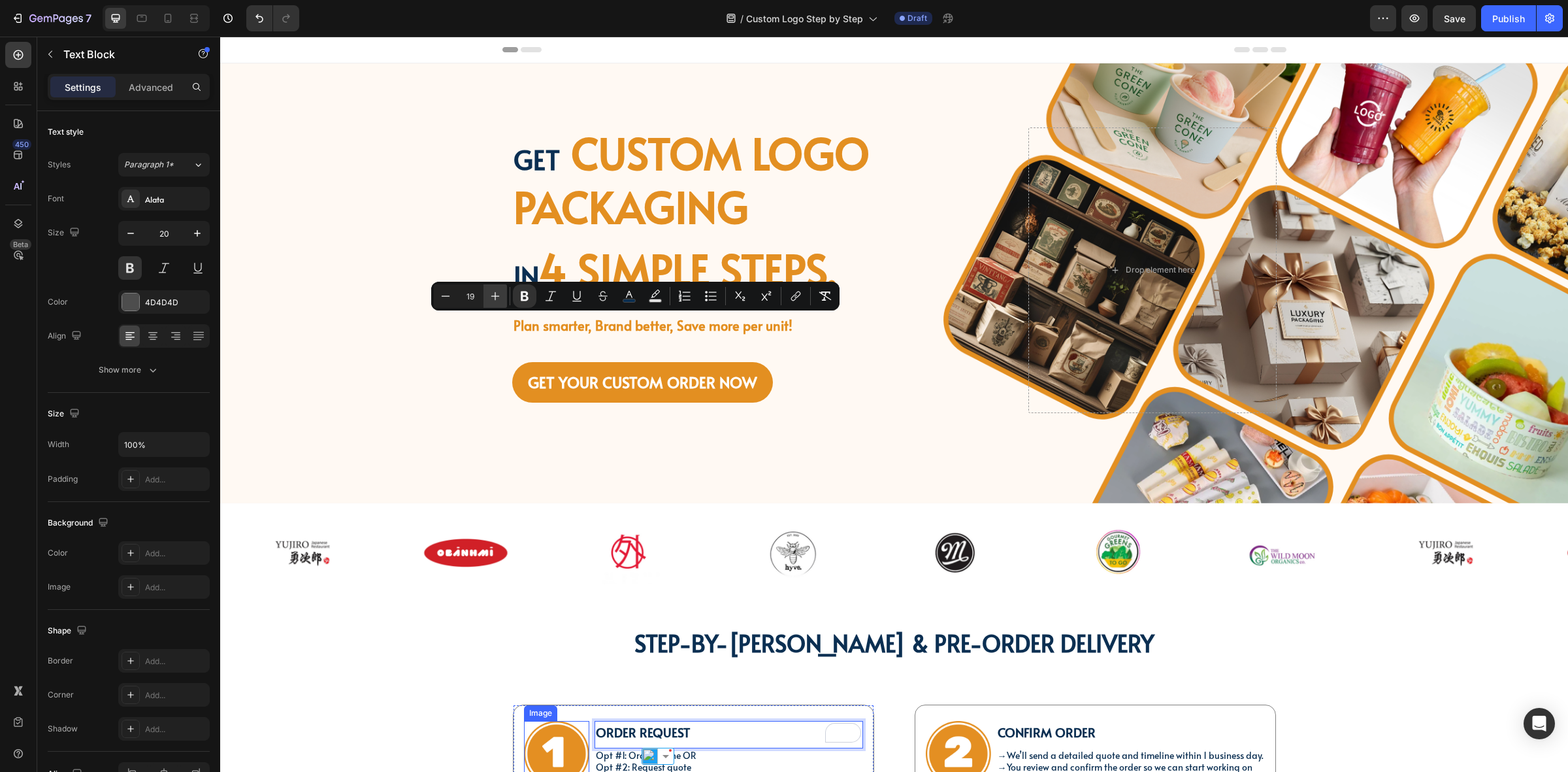
scroll to position [409, 0]
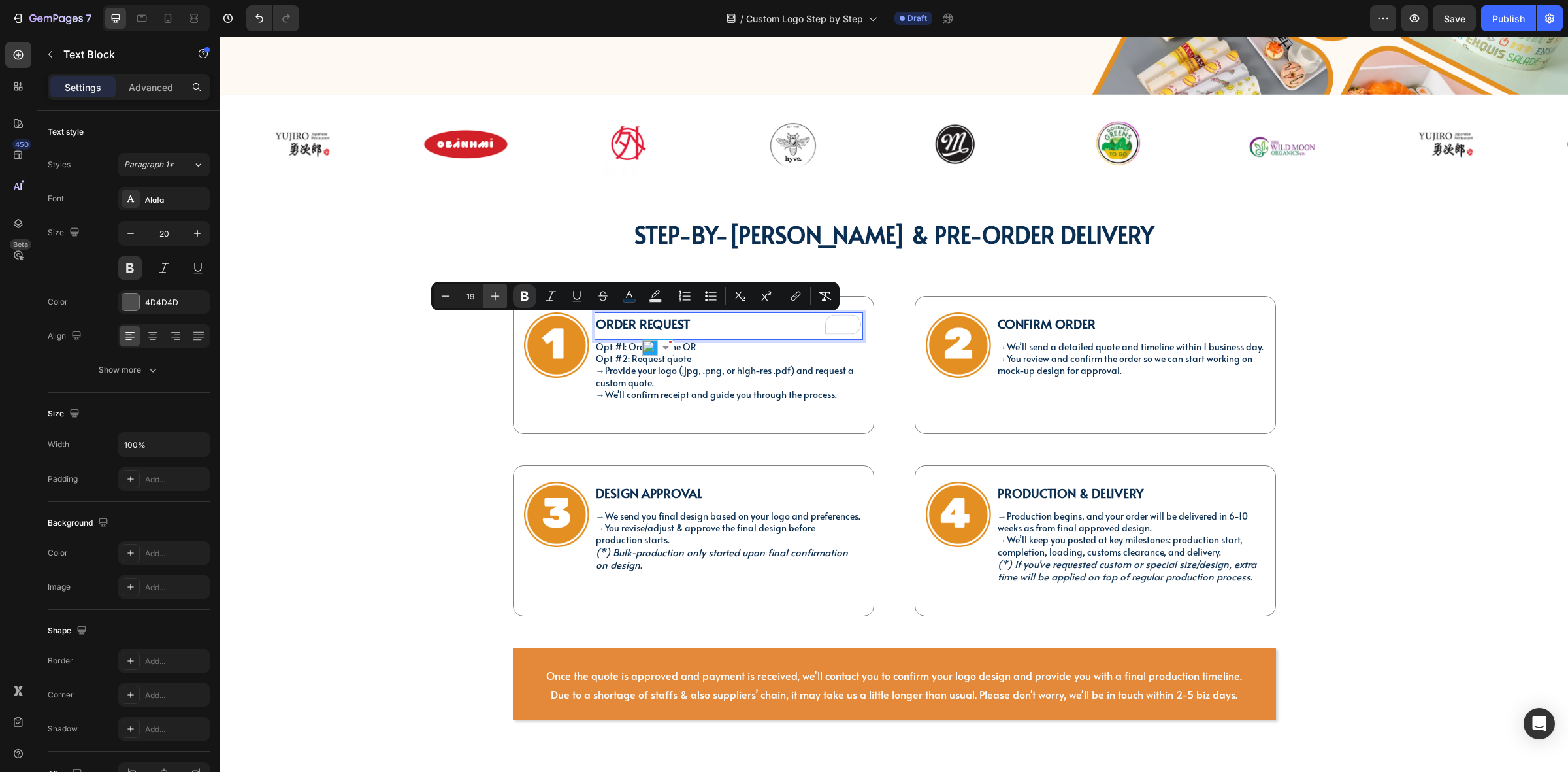
click at [496, 295] on icon "Editor contextual toolbar" at bounding box center [495, 296] width 9 height 9
click at [495, 295] on icon "Editor contextual toolbar" at bounding box center [495, 295] width 13 height 13
type input "22"
click at [1082, 321] on strong "Confirm Order" at bounding box center [1047, 324] width 98 height 17
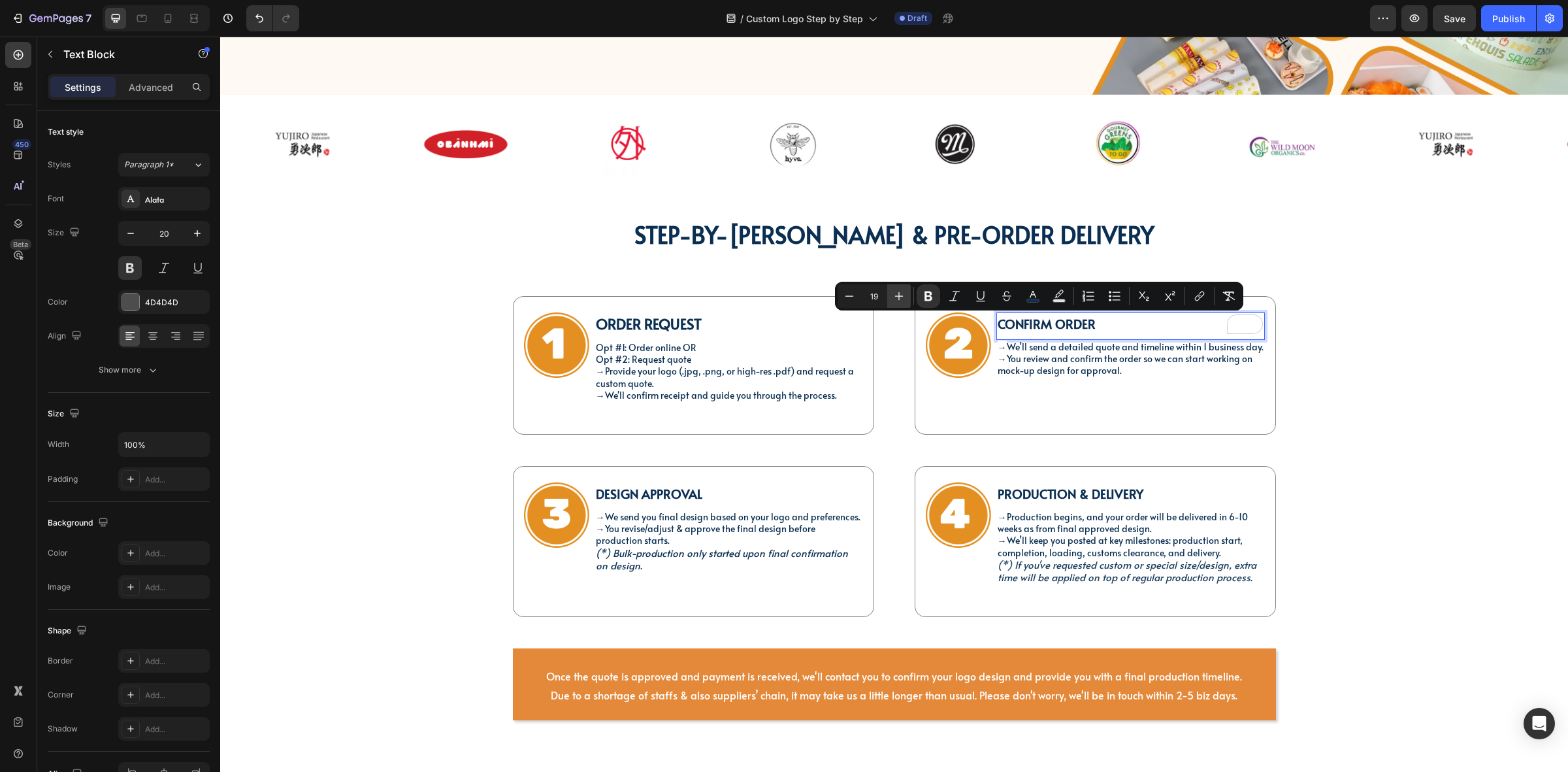
click at [892, 293] on button "Plus" at bounding box center [898, 295] width 23 height 23
click at [893, 293] on icon "Editor contextual toolbar" at bounding box center [899, 295] width 13 height 13
type input "22"
click at [694, 360] on p "Opt #2: Request quote → Provide your logo (.jpg, .png, or high-res .pdf) and re…" at bounding box center [729, 372] width 266 height 36
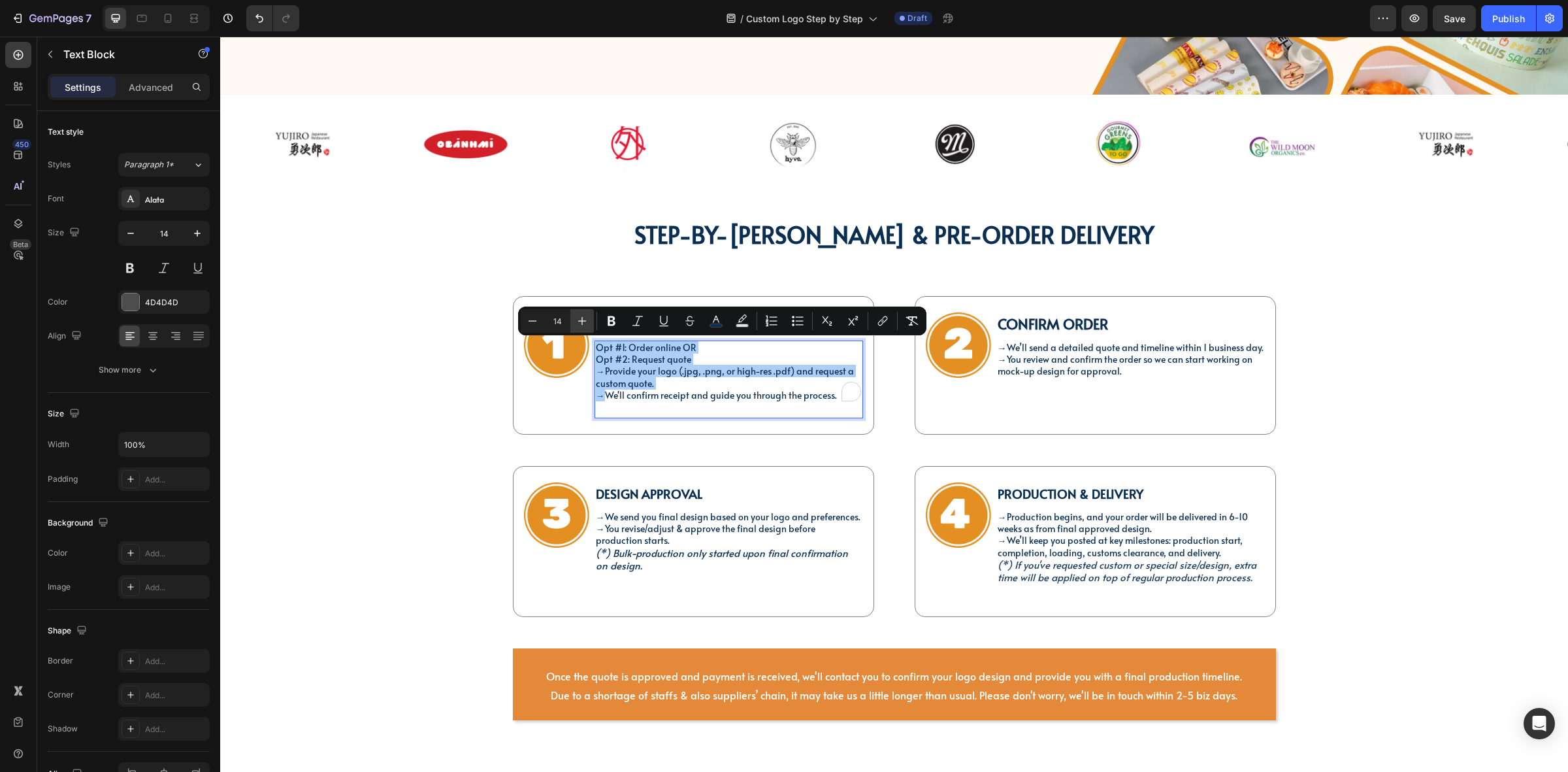
click at [586, 321] on icon "Editor contextual toolbar" at bounding box center [581, 320] width 13 height 13
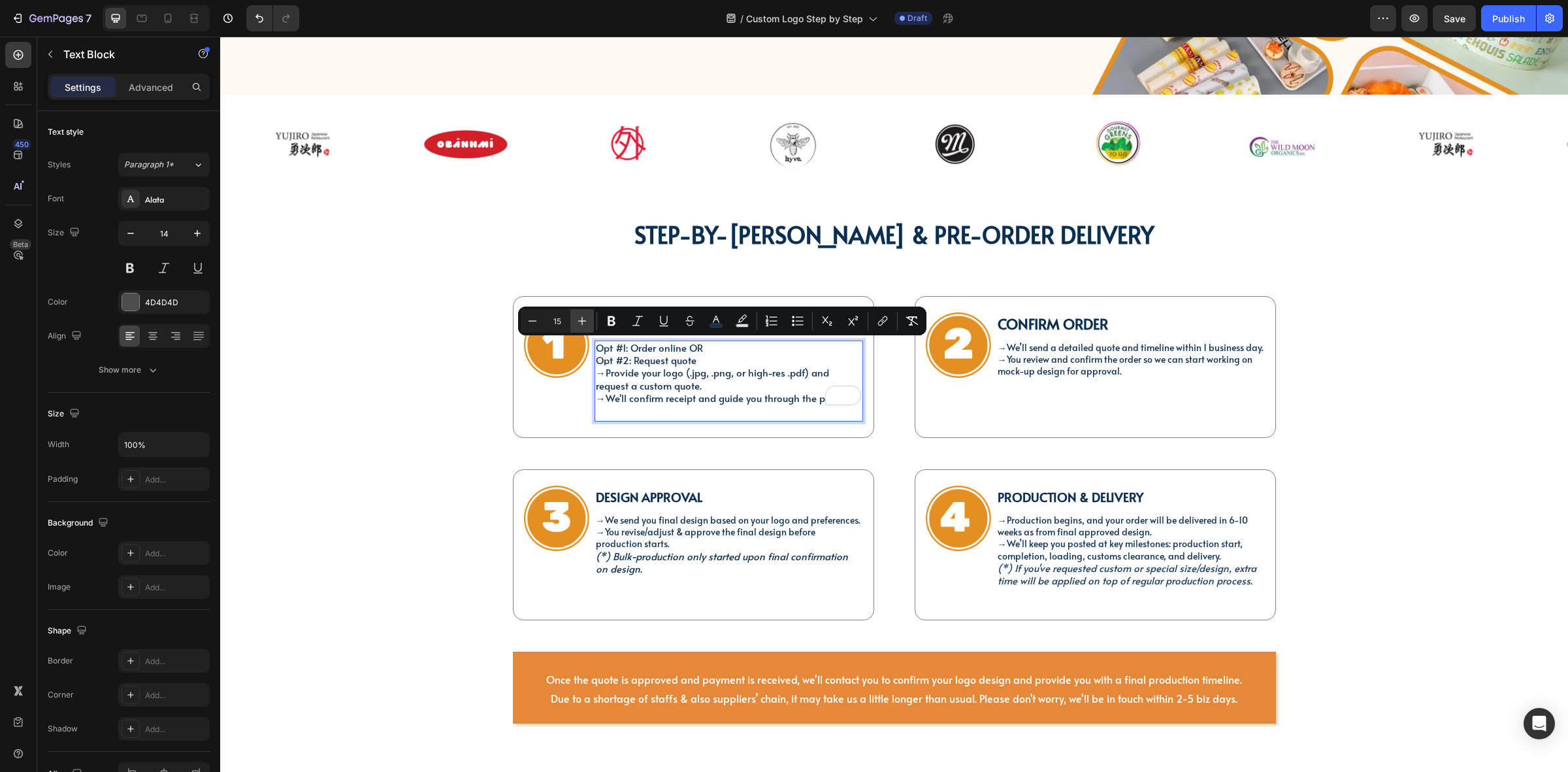
click at [586, 321] on icon "Editor contextual toolbar" at bounding box center [581, 320] width 13 height 13
type input "16"
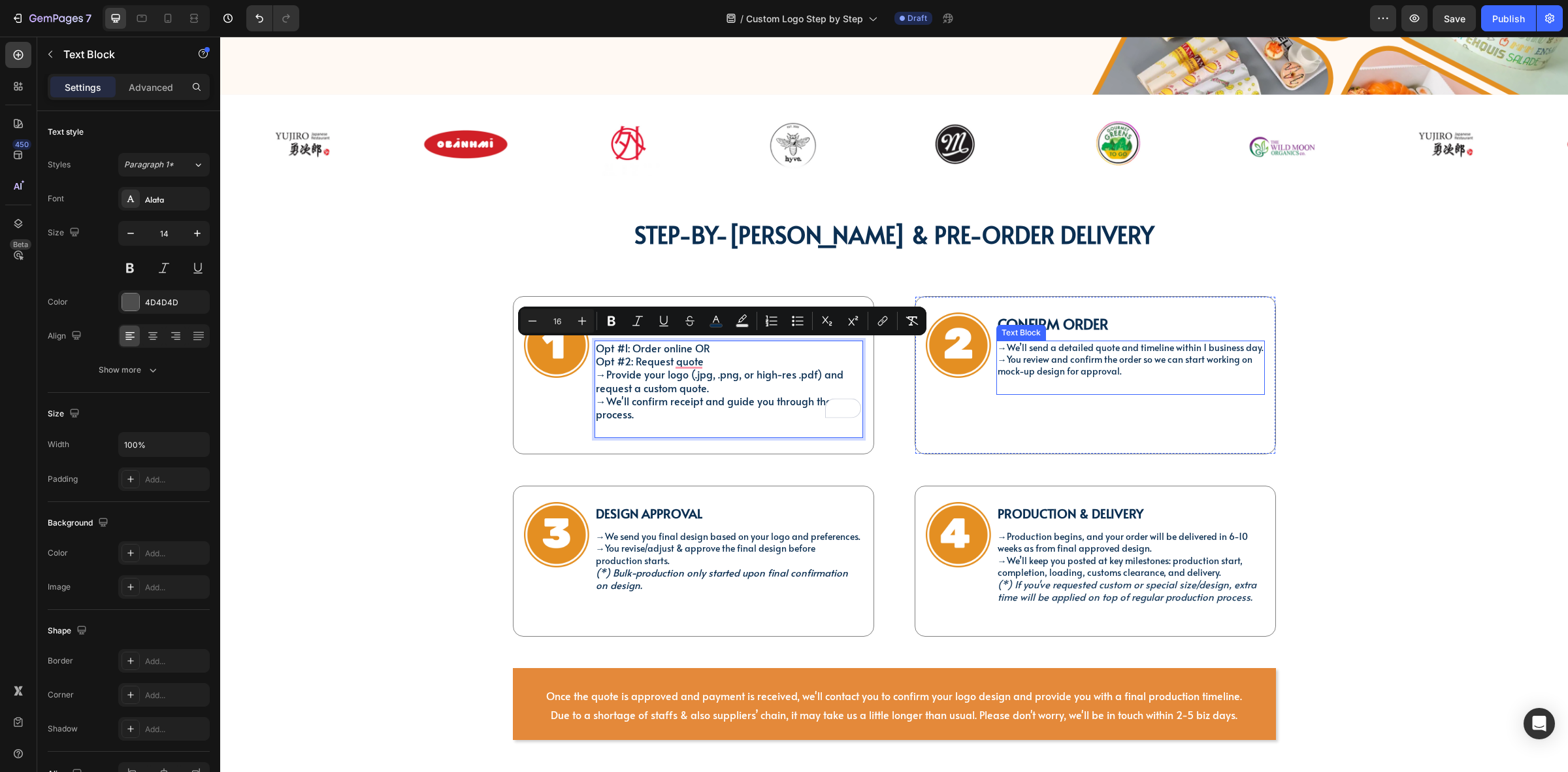
click at [1079, 368] on span "You review and confirm the order so we can start working on mock-up design for …" at bounding box center [1125, 365] width 255 height 24
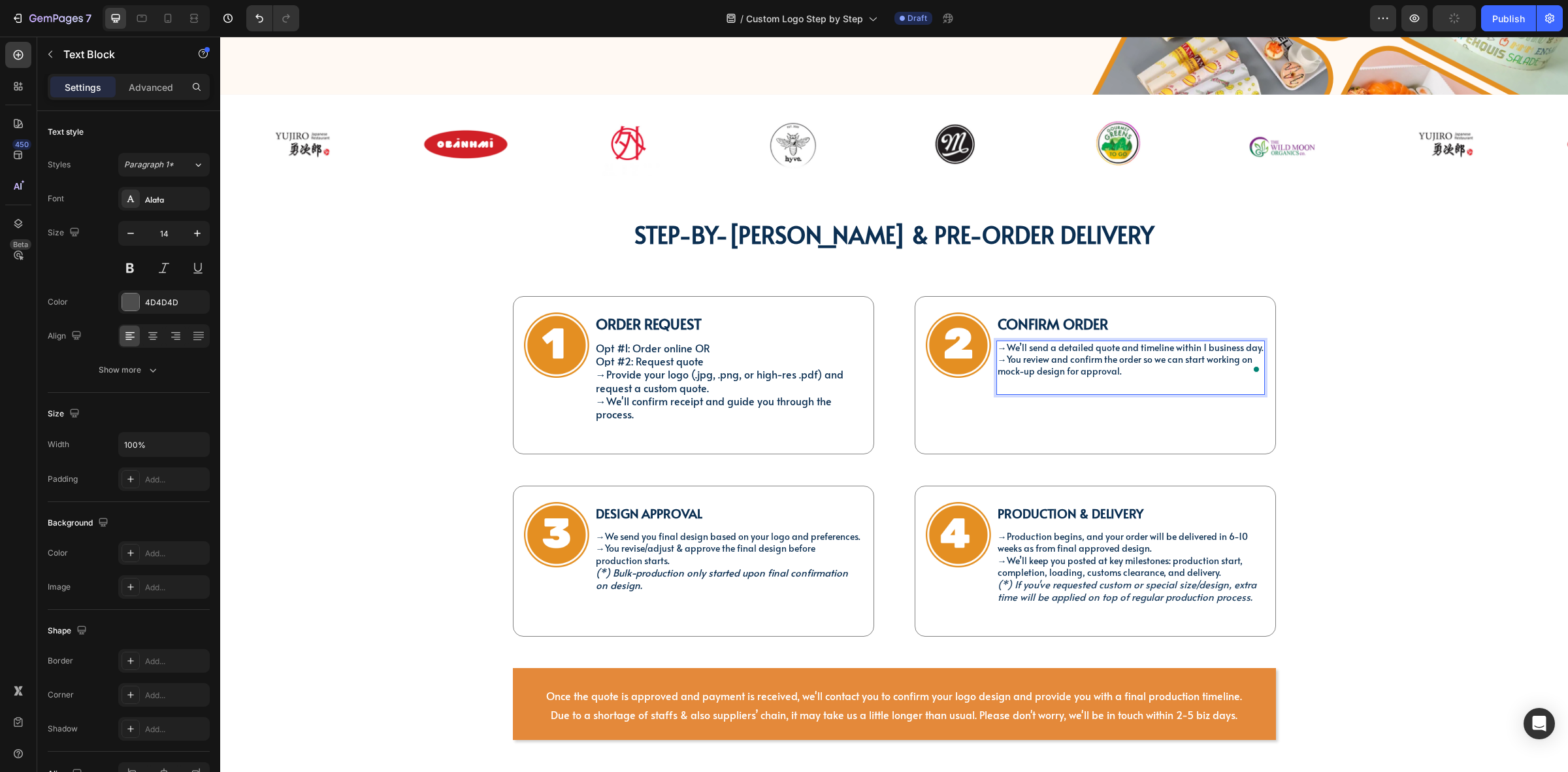
click at [1015, 364] on span "You review and confirm the order so we can start working on mock-up design for …" at bounding box center [1125, 365] width 255 height 24
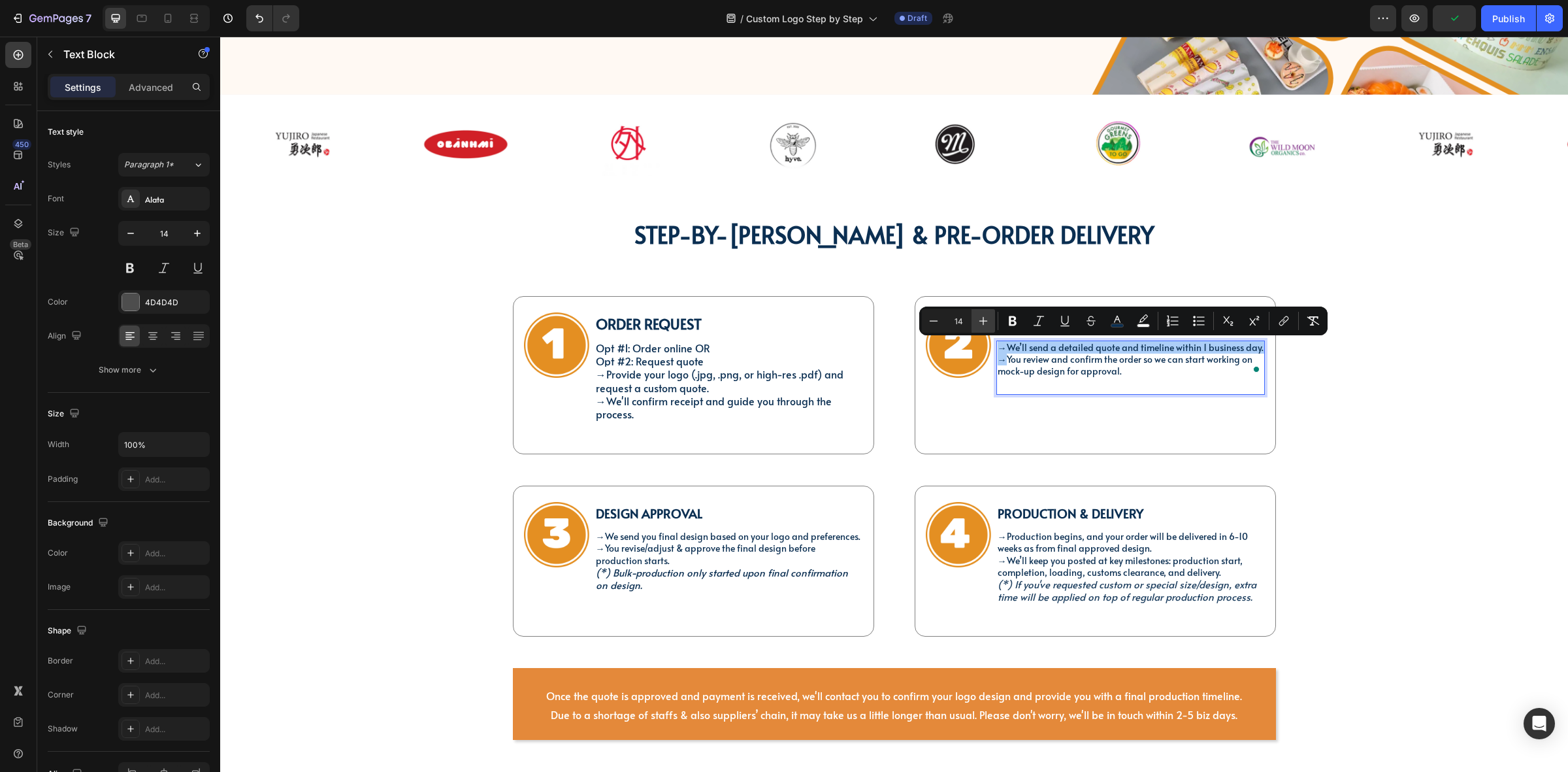
click at [986, 324] on icon "Editor contextual toolbar" at bounding box center [983, 320] width 13 height 13
type input "16"
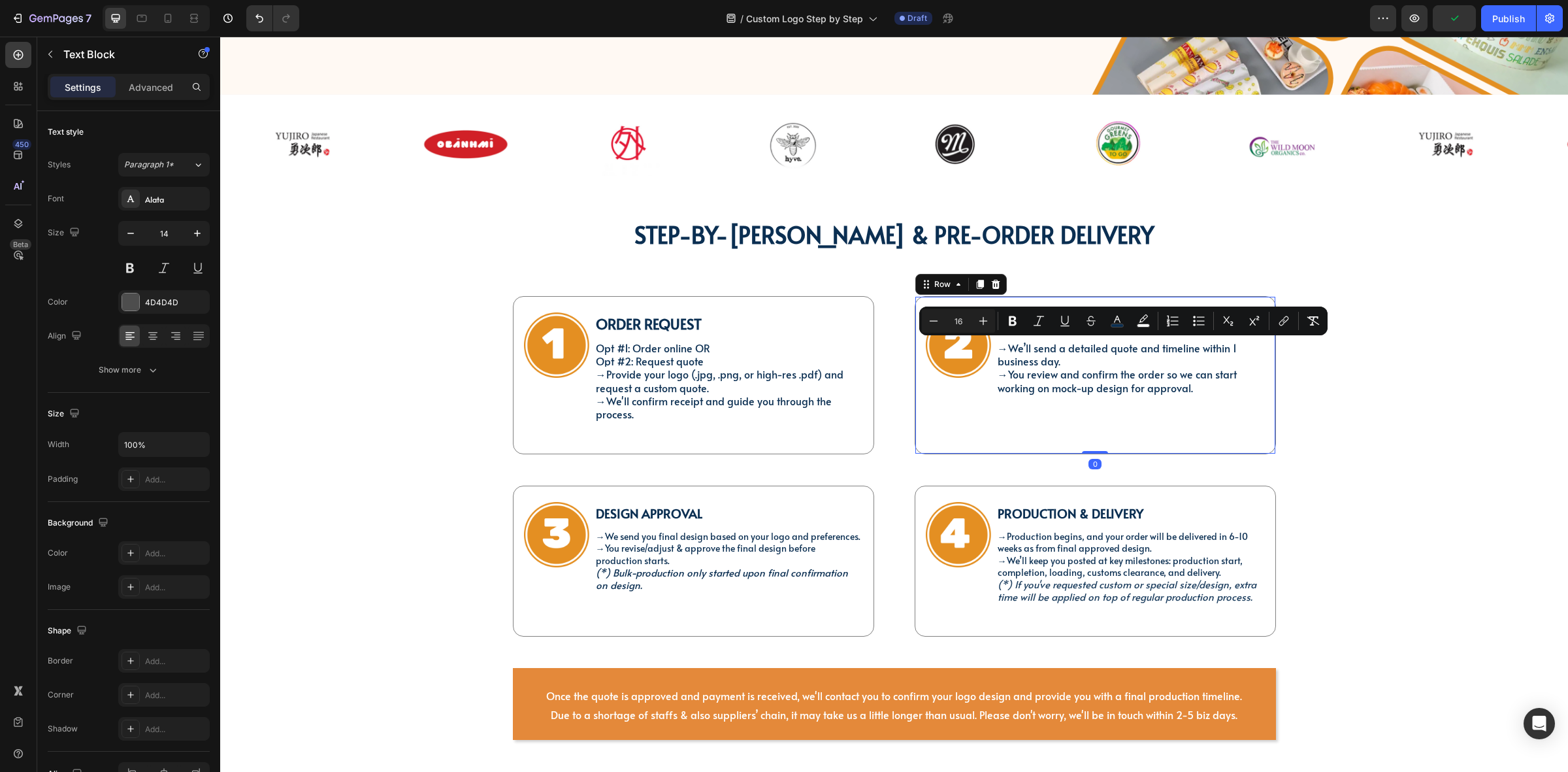
click at [975, 429] on div "Image" at bounding box center [958, 375] width 65 height 125
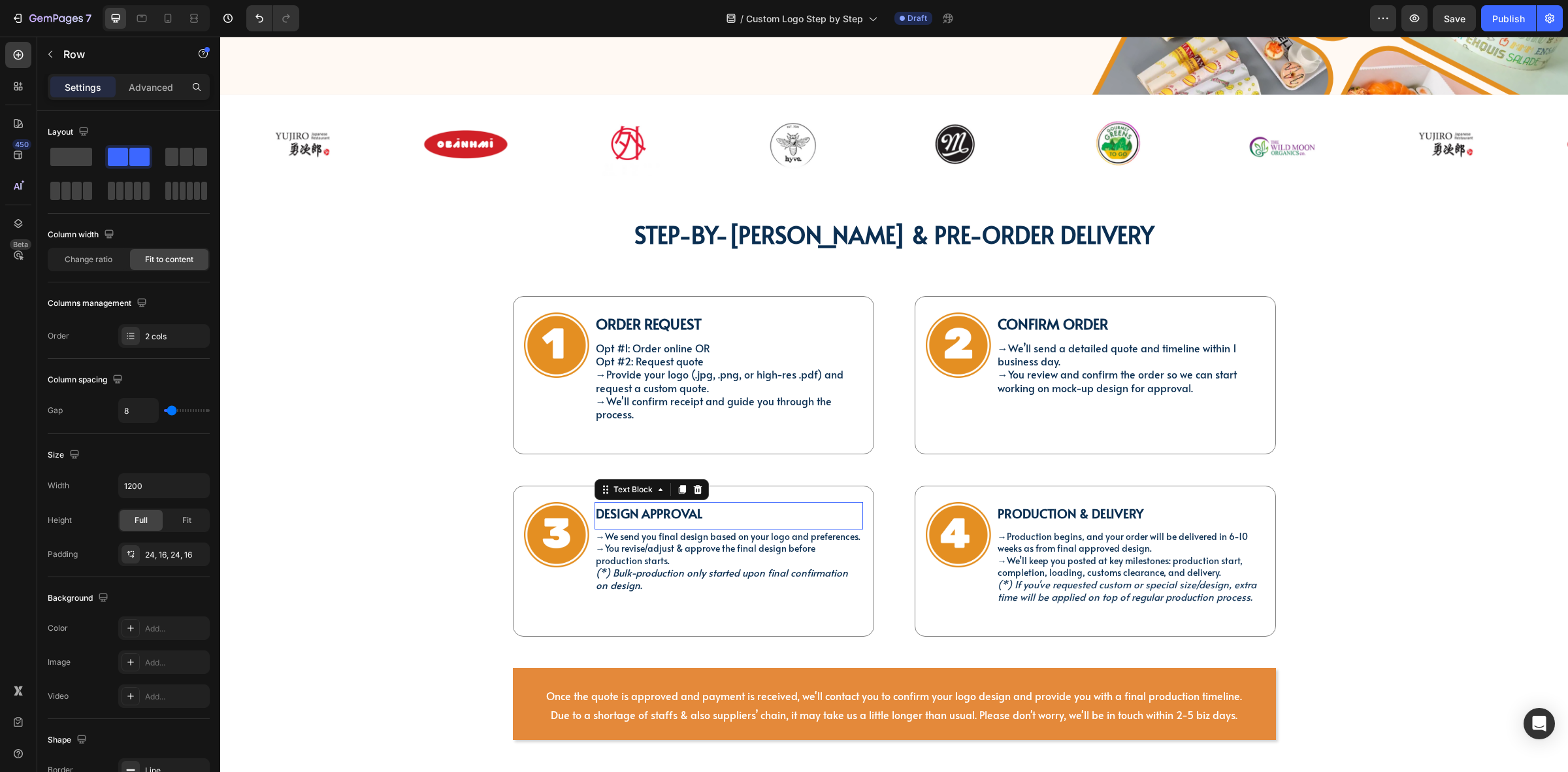
click at [693, 514] on strong "Design Approval" at bounding box center [649, 513] width 106 height 17
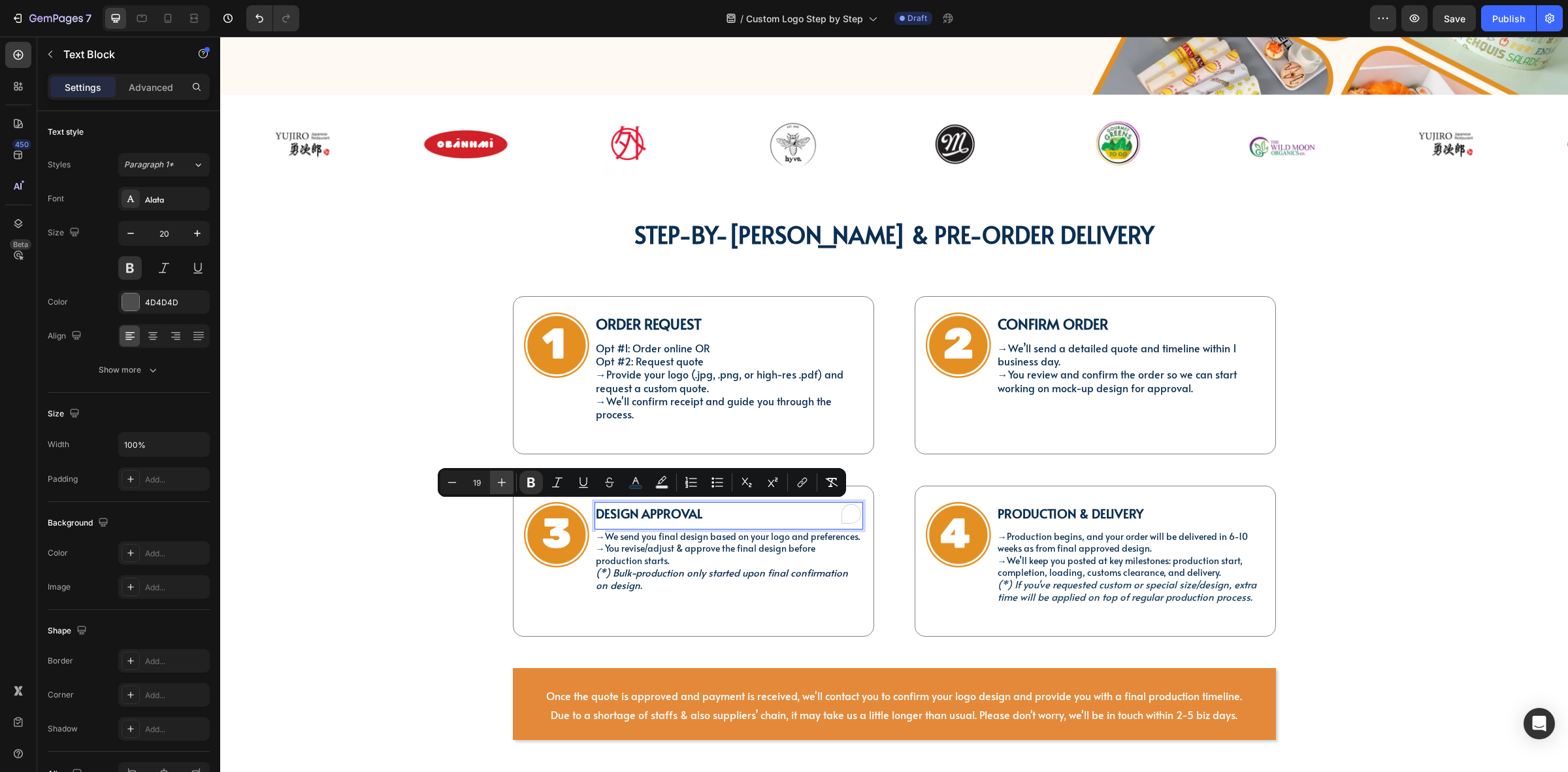
click at [507, 485] on icon "Editor contextual toolbar" at bounding box center [501, 482] width 13 height 13
click at [505, 485] on icon "Editor contextual toolbar" at bounding box center [501, 482] width 13 height 13
type input "22"
click at [720, 556] on p "→ You revise/adjust & approve the final design before production starts. (*) Bu…" at bounding box center [729, 567] width 266 height 49
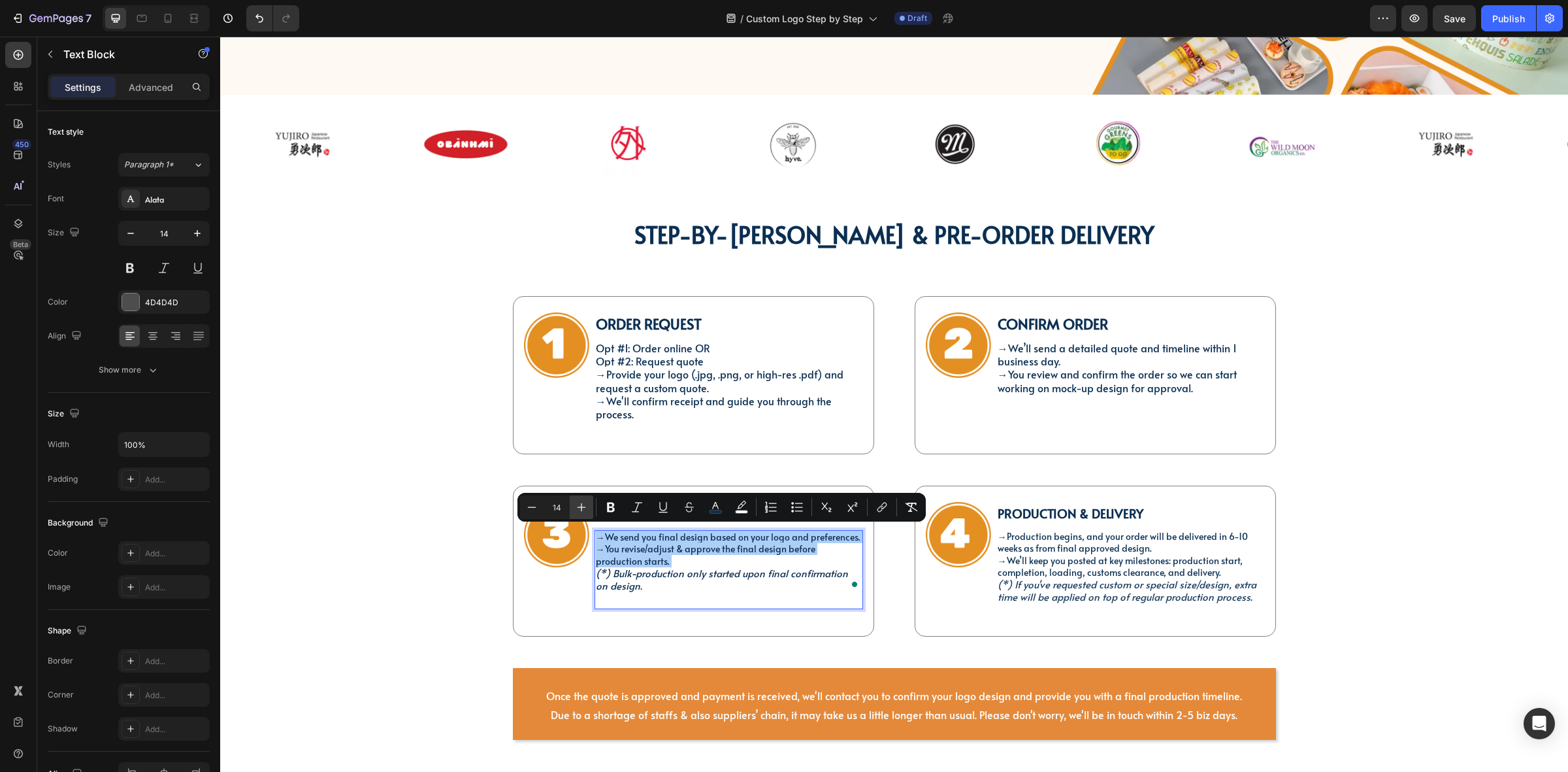
click at [576, 508] on icon "Editor contextual toolbar" at bounding box center [581, 507] width 13 height 13
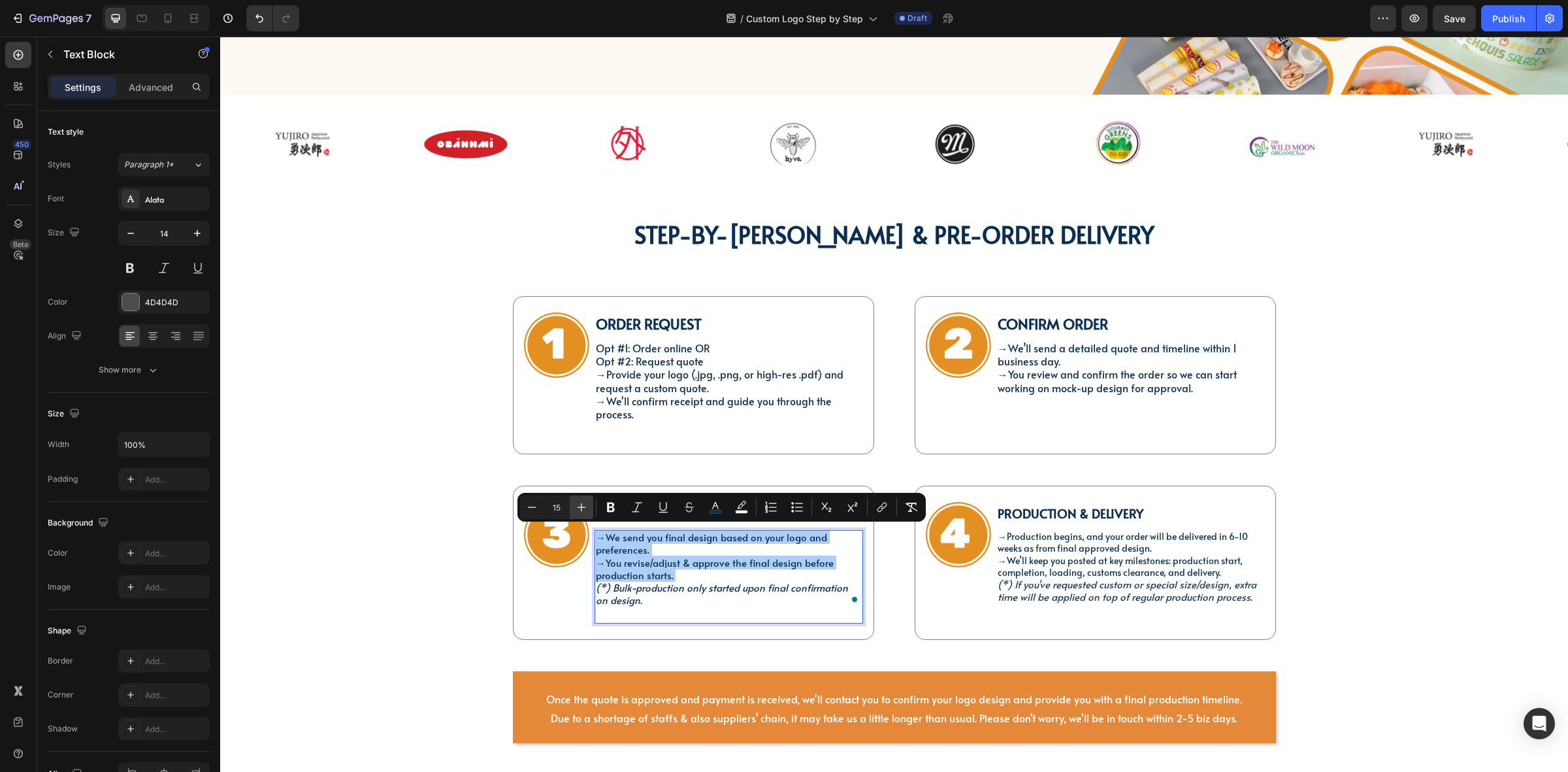
click at [576, 508] on icon "Editor contextual toolbar" at bounding box center [581, 507] width 13 height 13
type input "16"
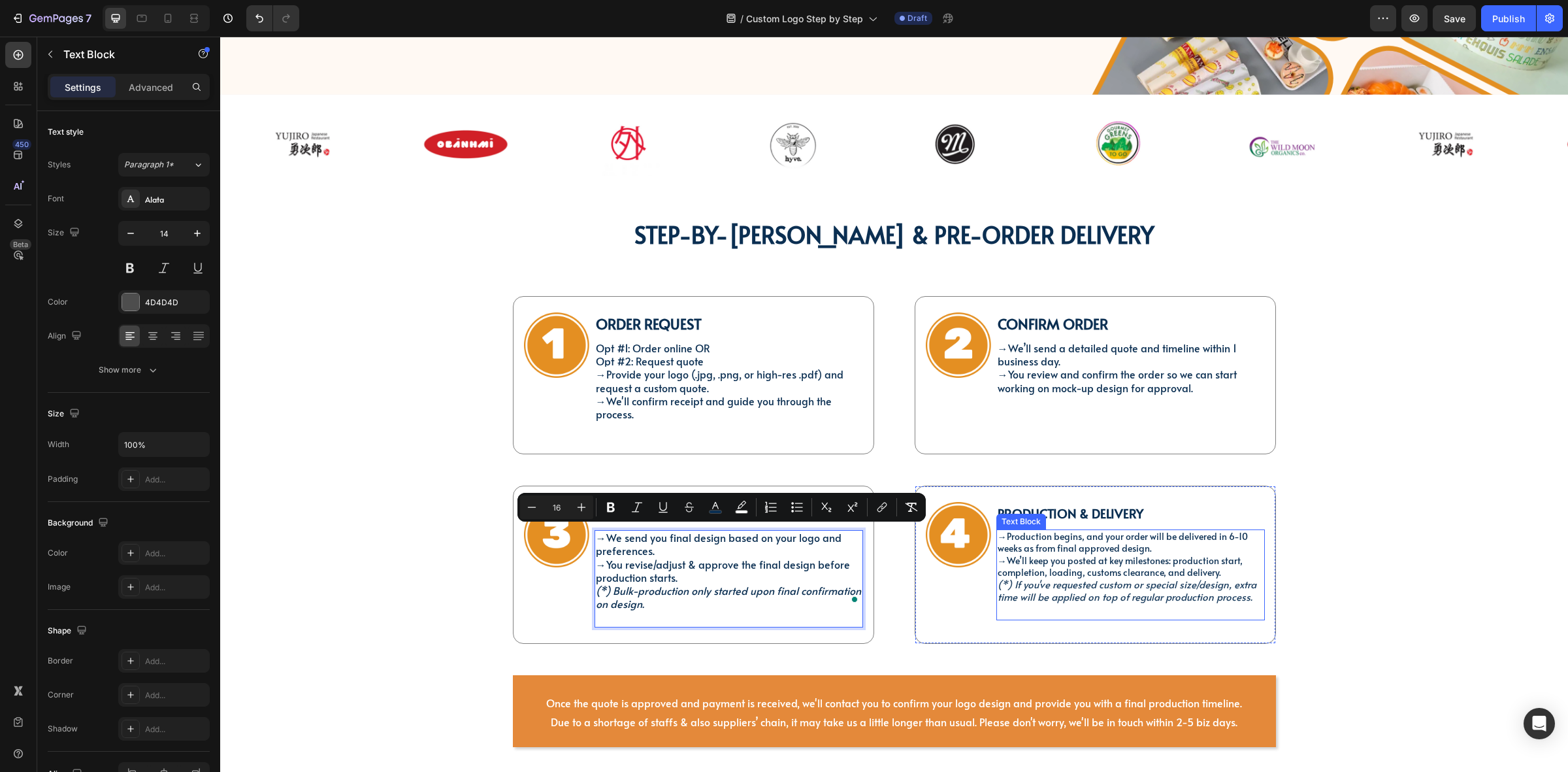
click at [1099, 545] on span "Production begins, and your order will be delivered in 6-10 weeks as from final…" at bounding box center [1122, 542] width 250 height 24
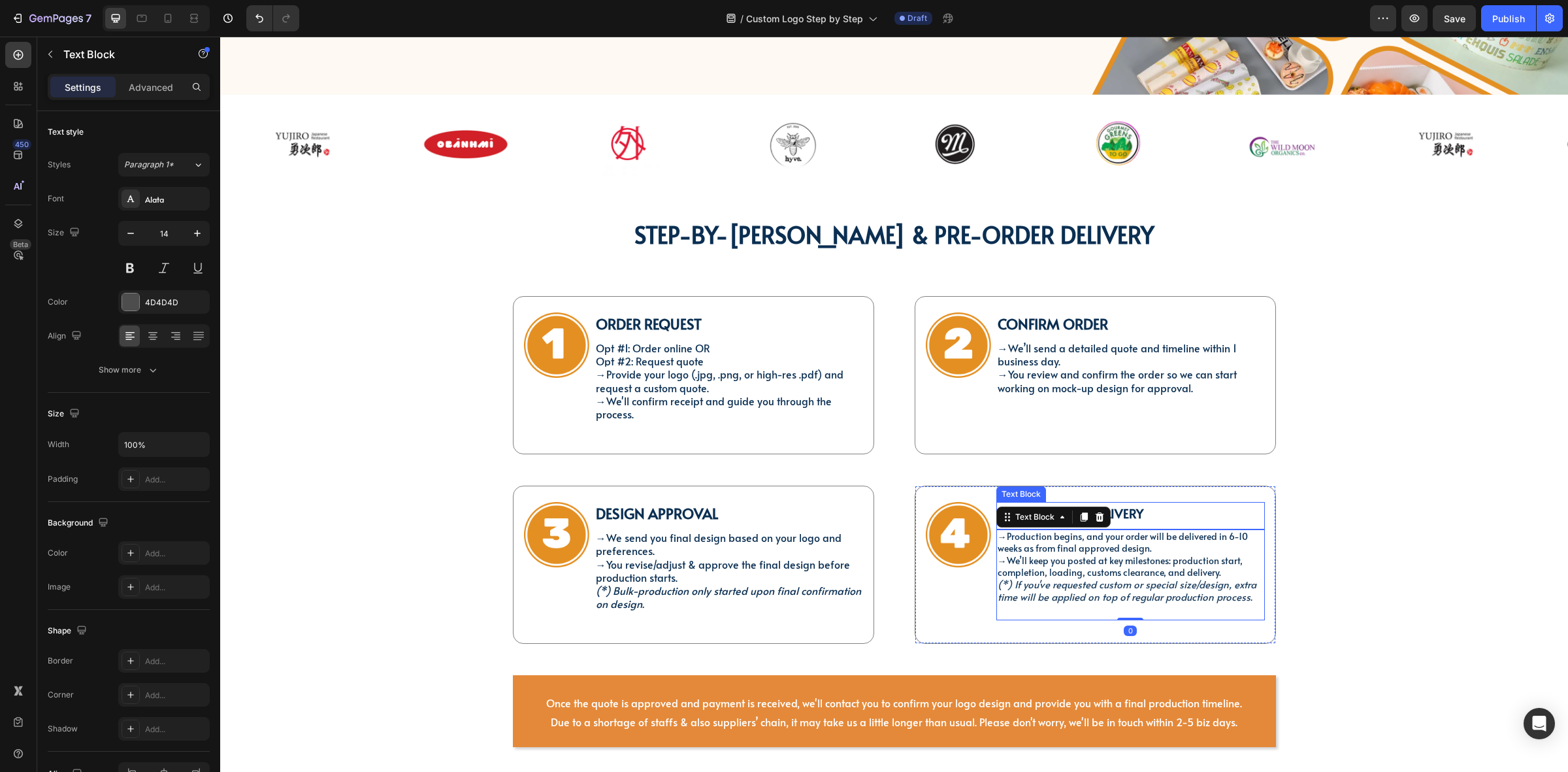
click at [1141, 514] on p "Production & Delivery" at bounding box center [1131, 513] width 266 height 20
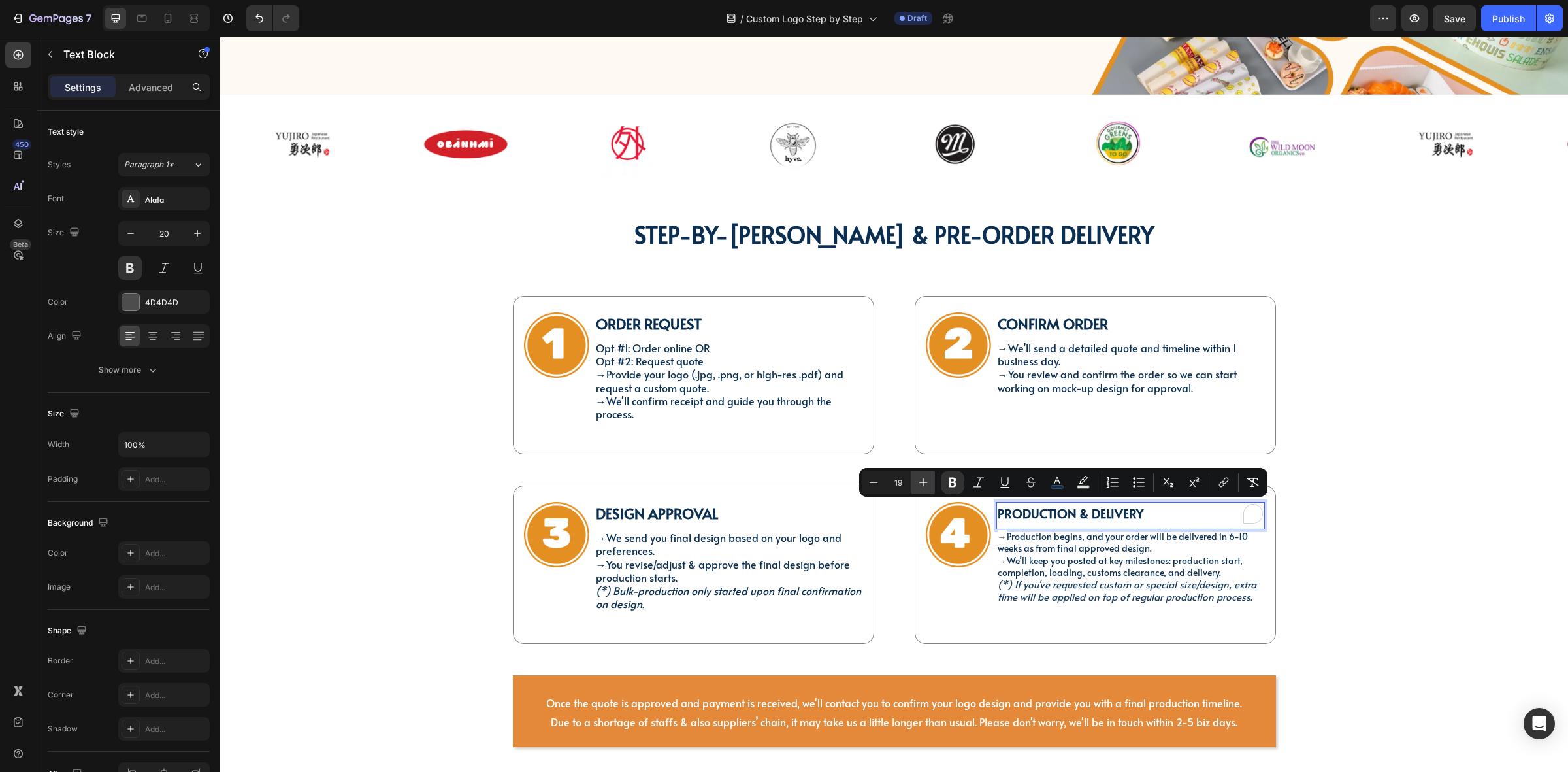
click at [914, 487] on button "Plus" at bounding box center [923, 482] width 23 height 23
type input "22"
click at [1097, 567] on span "We’ll keep you posted at key milestones: production start, completion, loading,…" at bounding box center [1120, 567] width 245 height 24
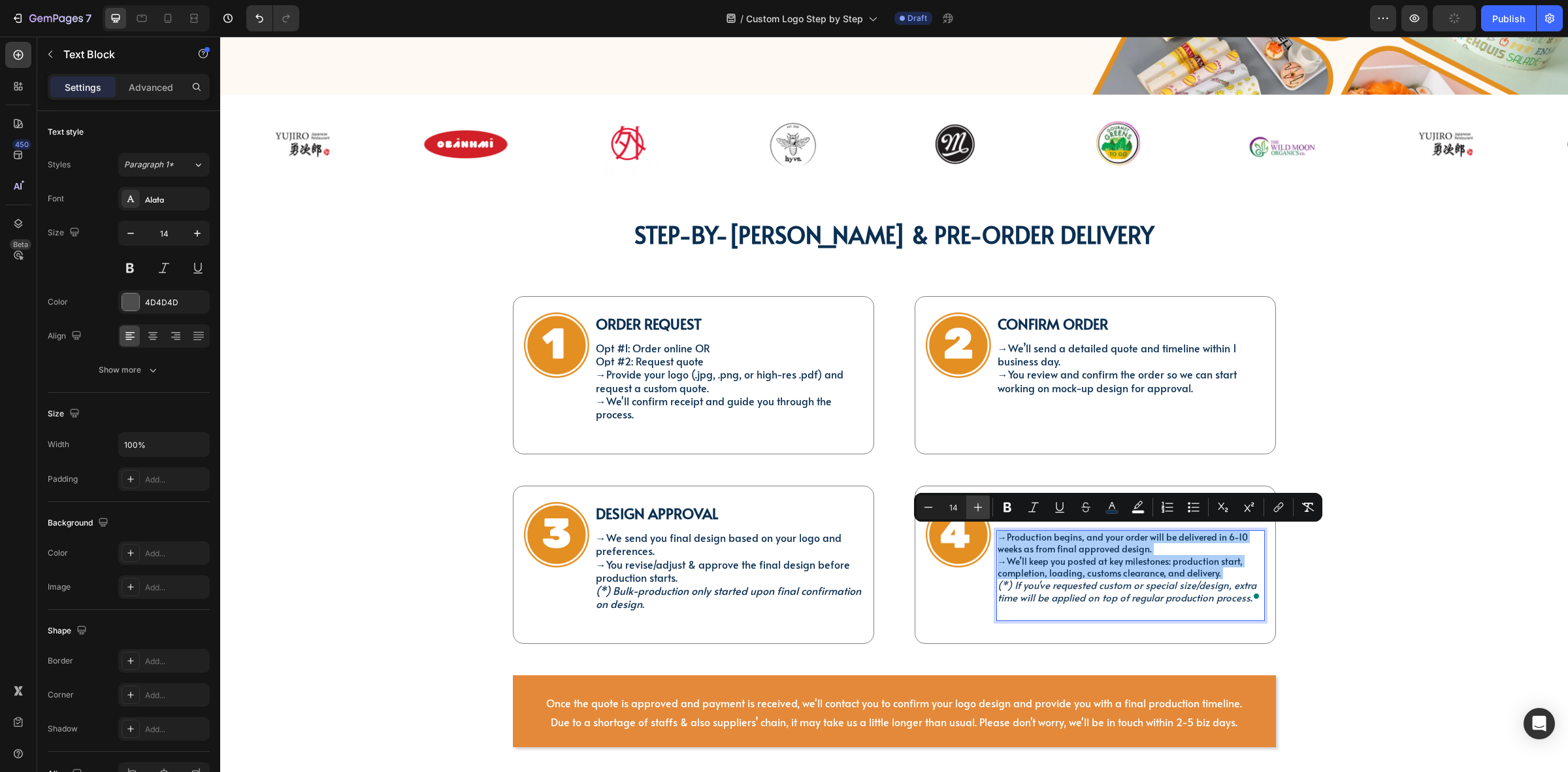
click at [982, 503] on icon "Editor contextual toolbar" at bounding box center [978, 507] width 13 height 13
type input "16"
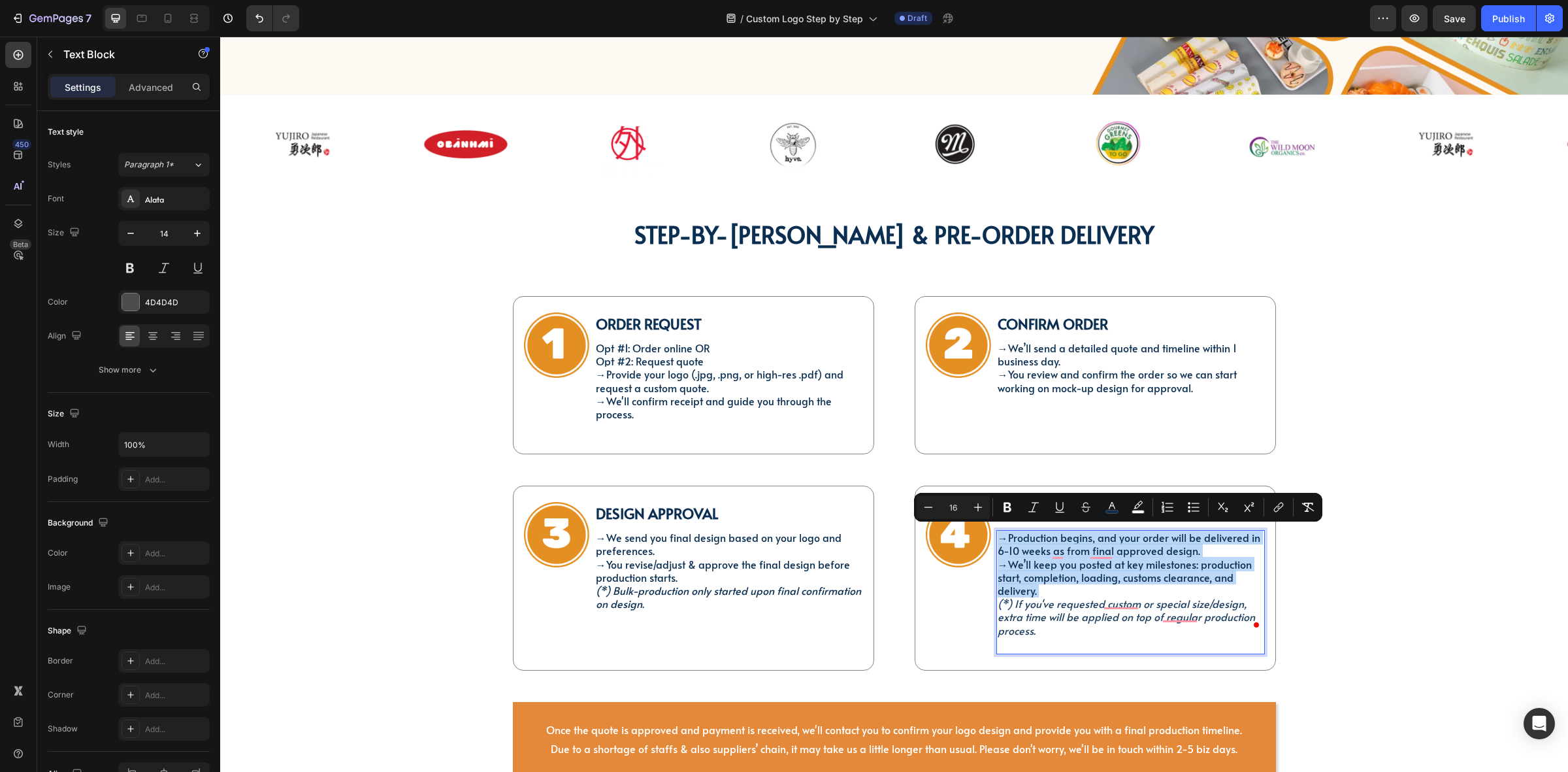
click at [1027, 638] on div "→ Production begins, and your order will be delivered in 6-10 weeks as from fin…" at bounding box center [1131, 592] width 269 height 125
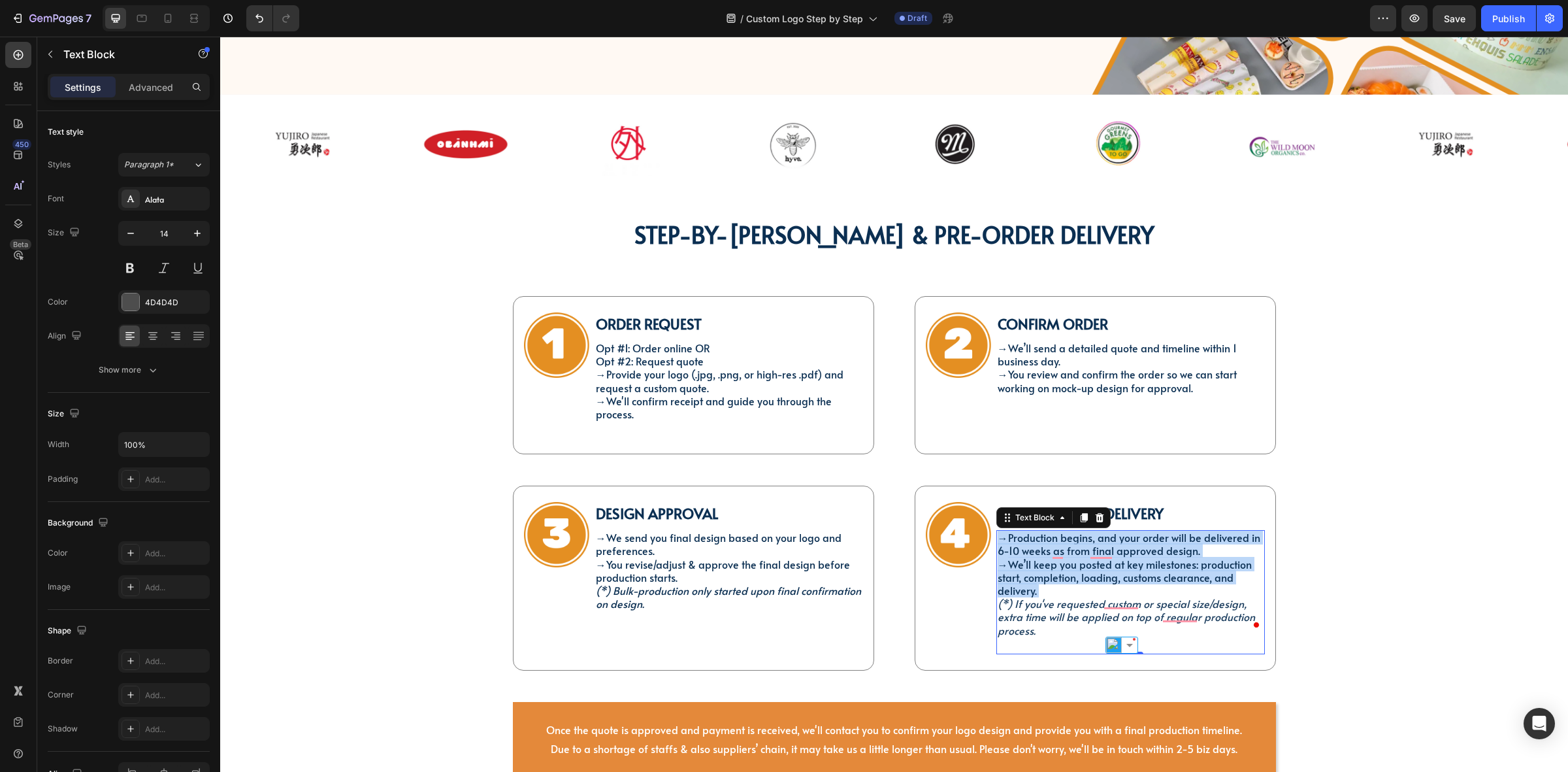
click at [1011, 641] on div "→ Production begins, and your order will be delivered in 6-10 weeks as from fin…" at bounding box center [1131, 592] width 269 height 125
click at [801, 617] on div "→ We send you final design based on your logo and preferences. → You revise/adj…" at bounding box center [729, 578] width 269 height 97
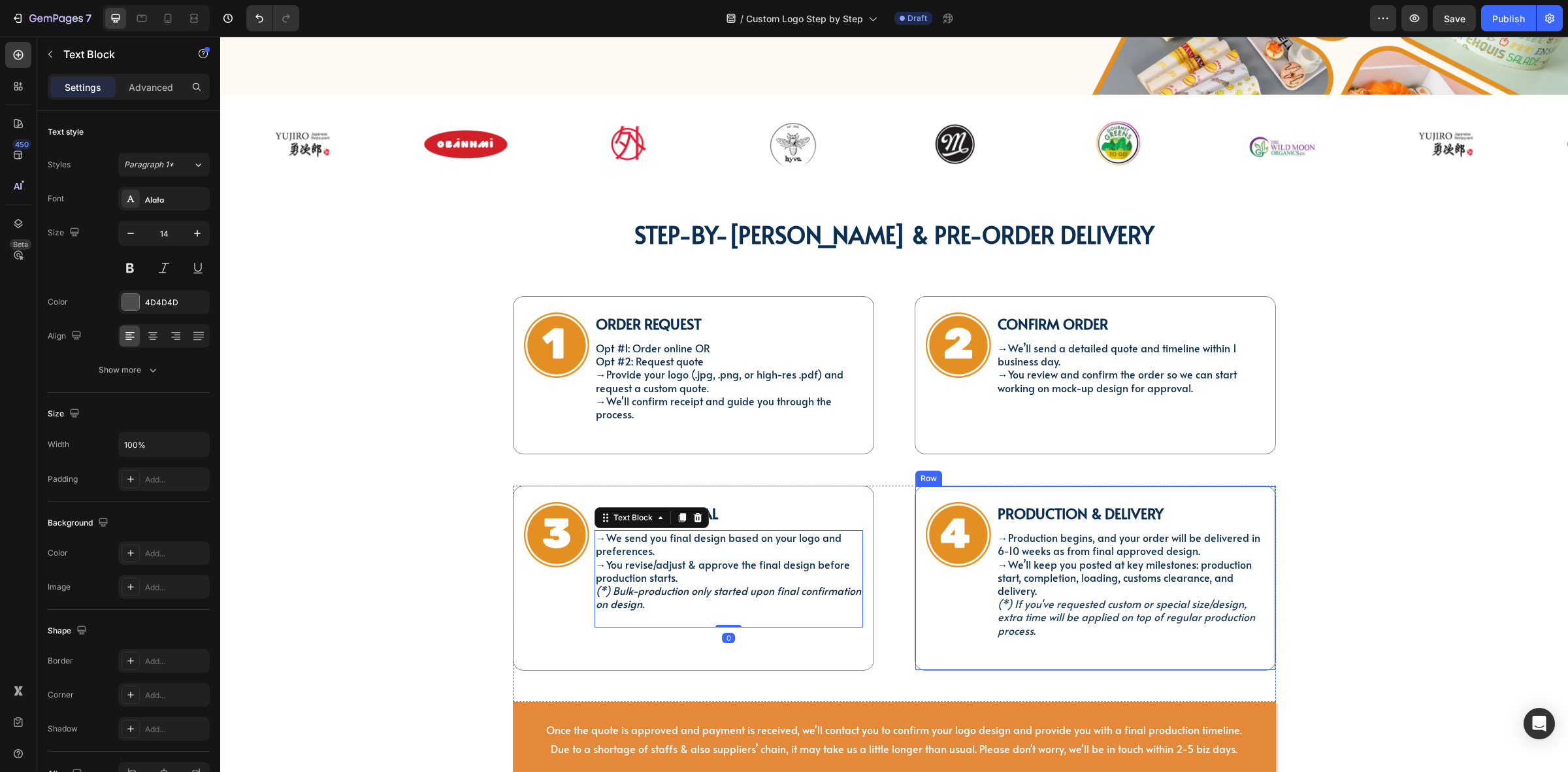
click at [975, 635] on div "Image" at bounding box center [958, 577] width 65 height 152
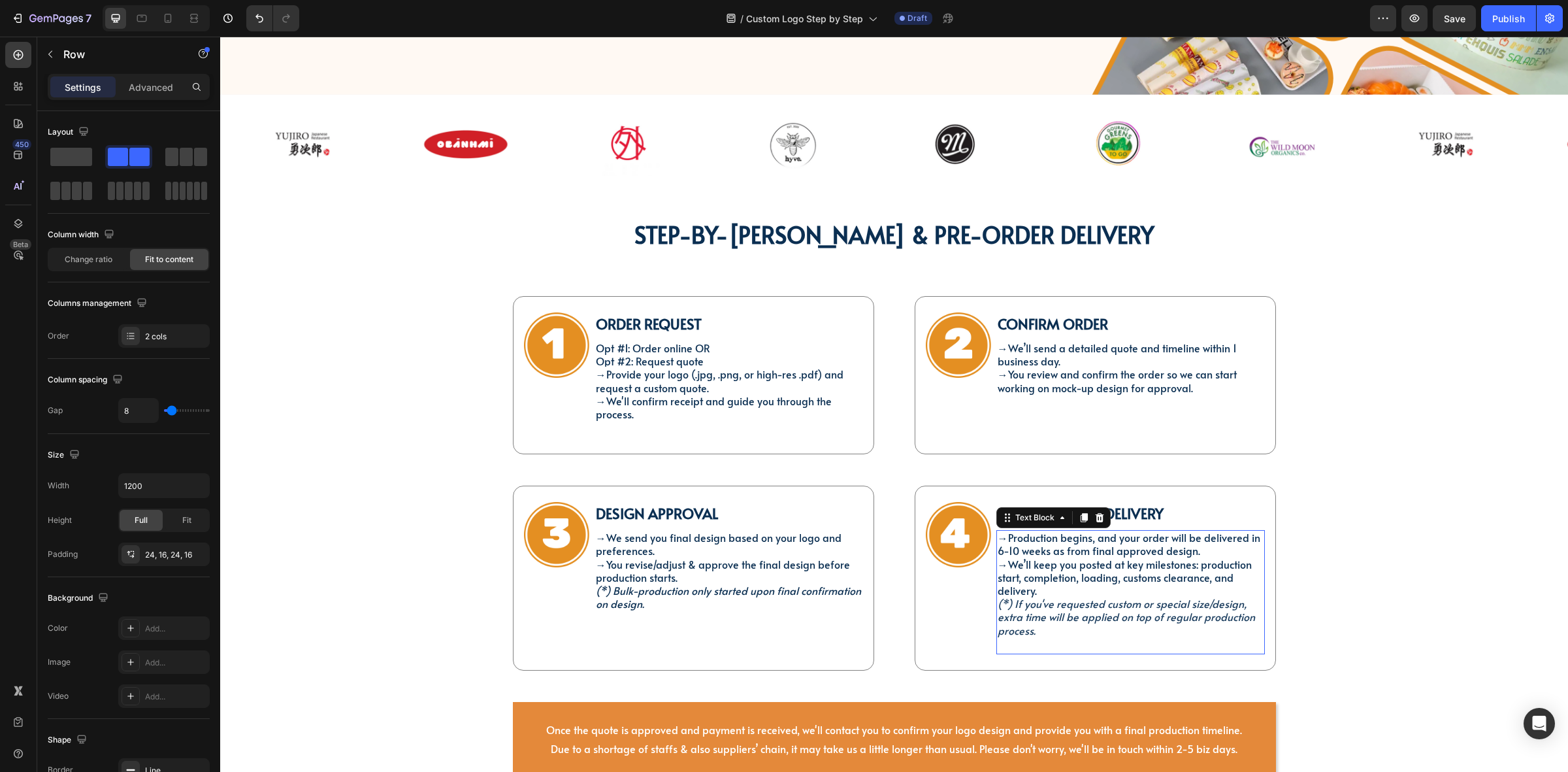
click at [1024, 621] on icon "(*) If you've requested custom or special size/design, extra time will be appli…" at bounding box center [1127, 616] width 258 height 40
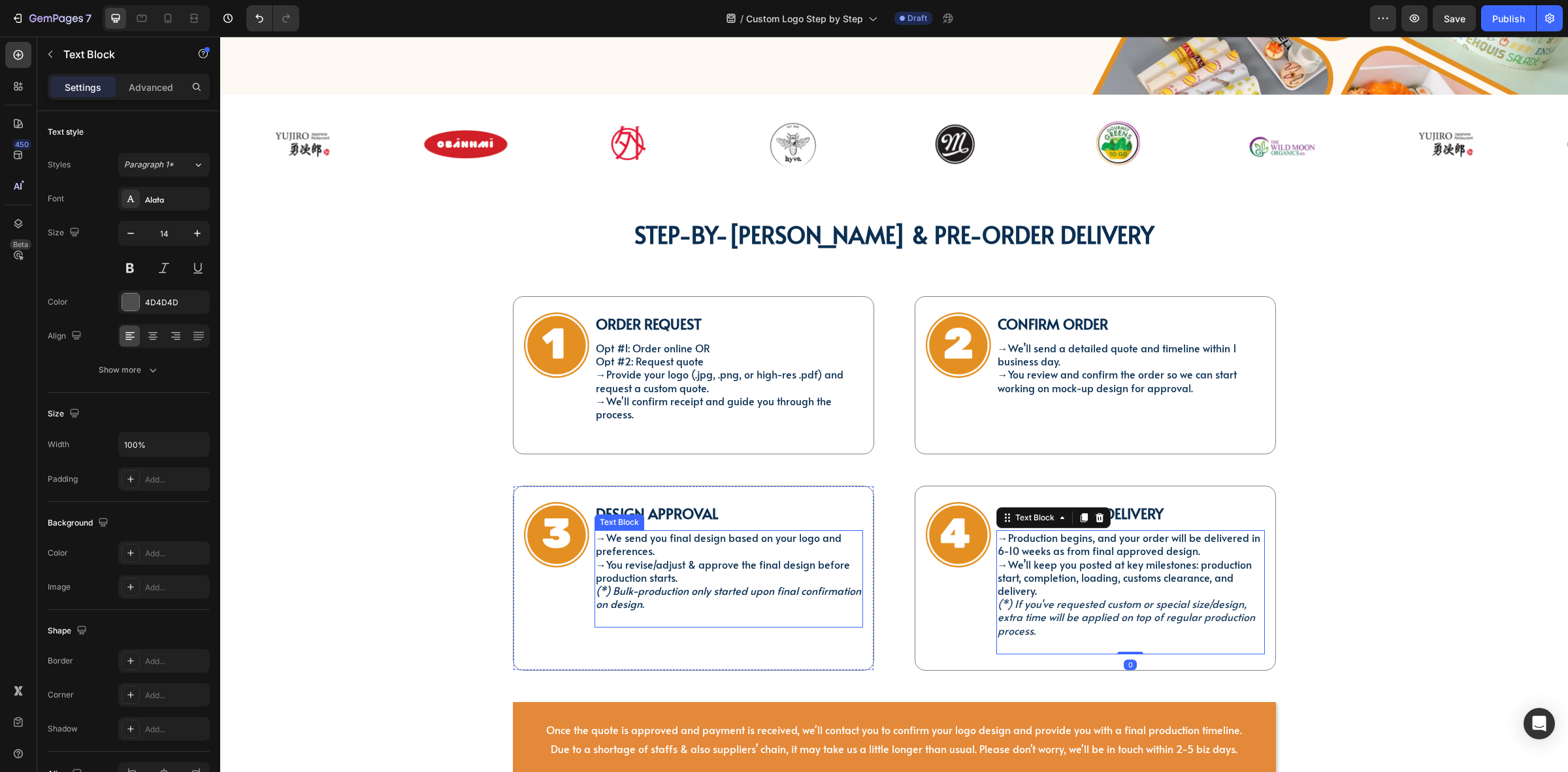
click at [778, 596] on p "→ You revise/adjust & approve the final design before production starts. (*) Bu…" at bounding box center [729, 585] width 266 height 53
click at [746, 608] on div "→ We send you final design based on your logo and preferences. → You revise/adj…" at bounding box center [729, 578] width 269 height 97
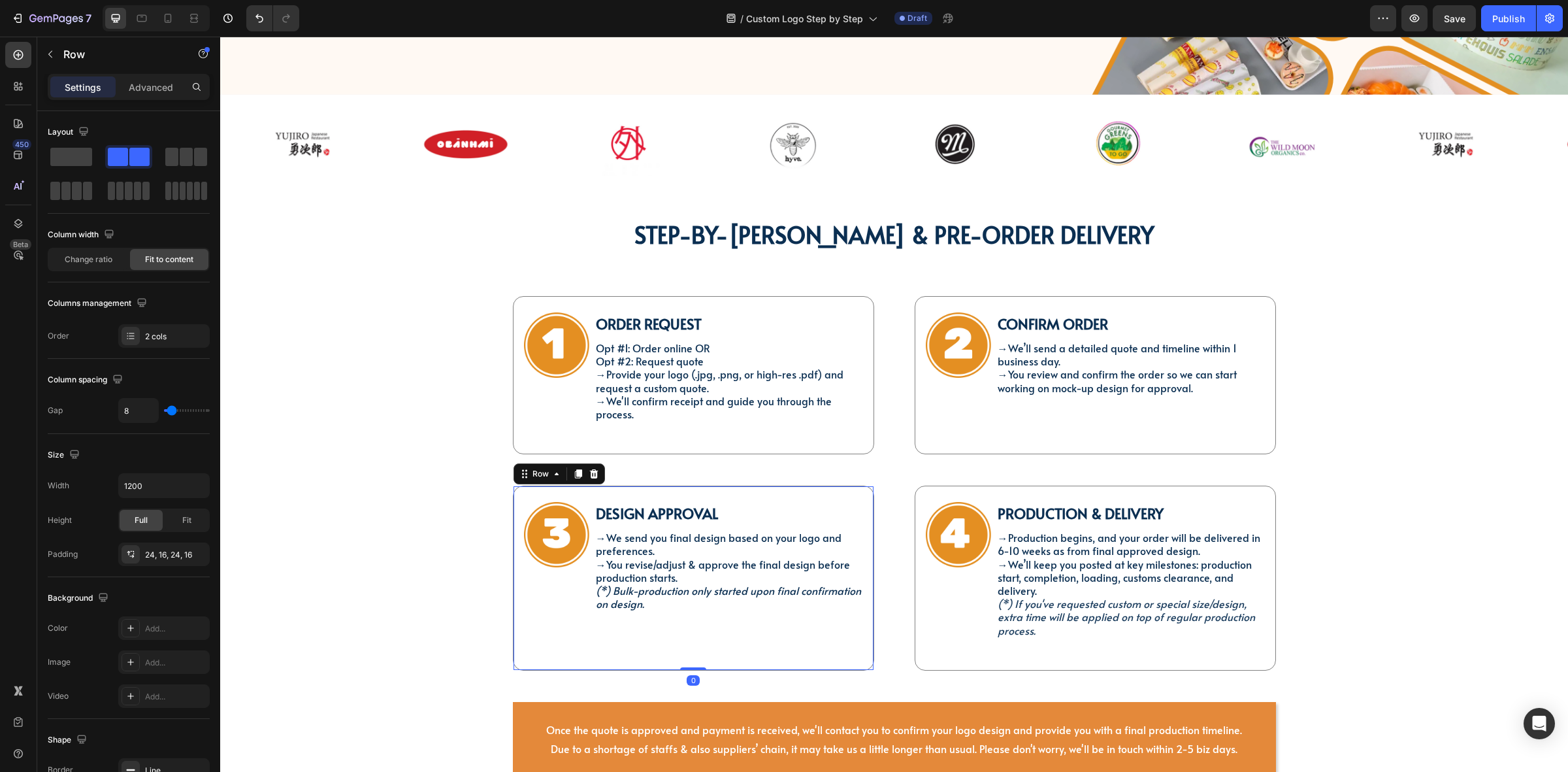
click at [659, 637] on div "Design Approval Text Block → We send you final design based on your logo and pr…" at bounding box center [729, 577] width 269 height 152
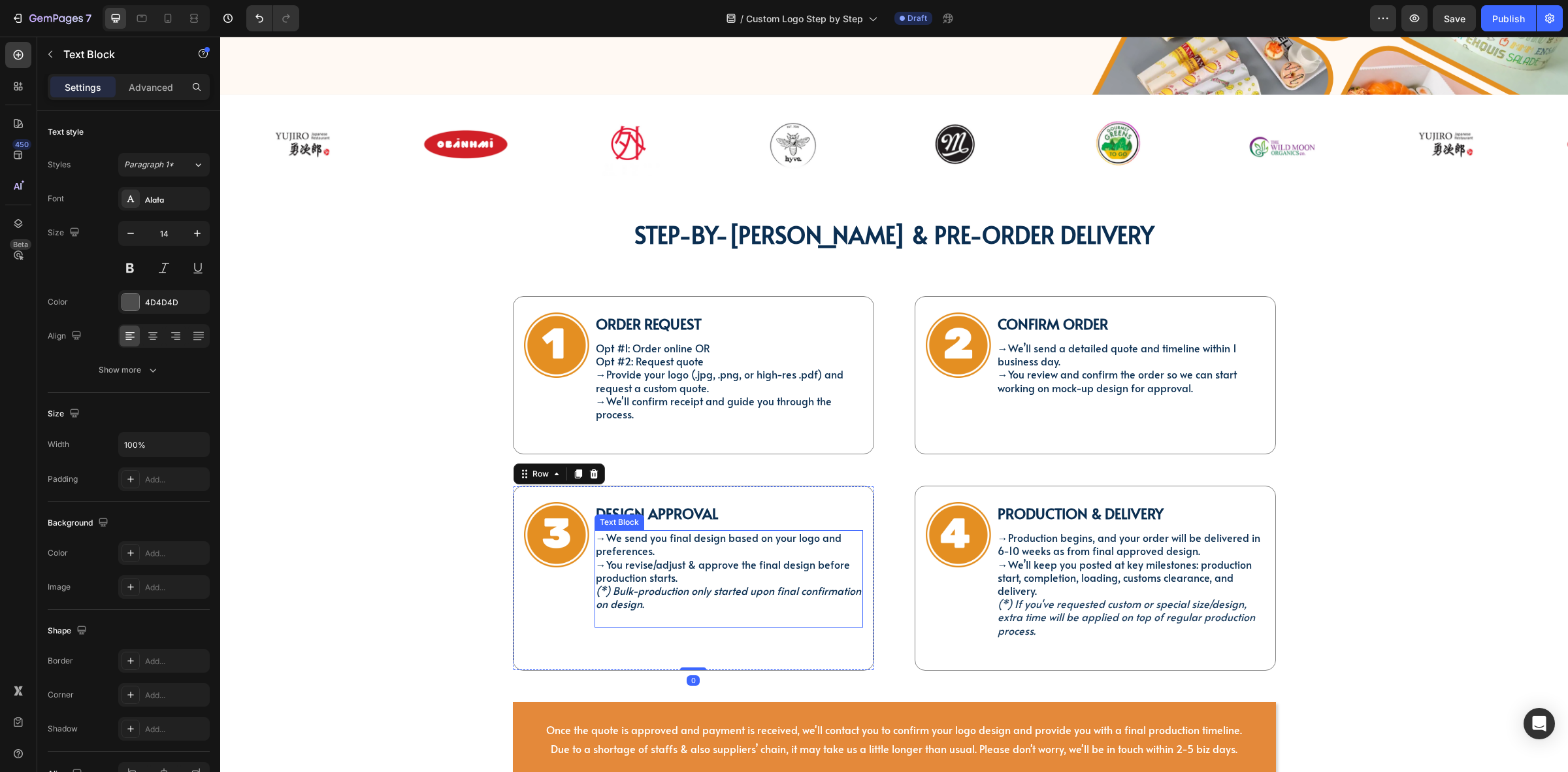
click at [671, 606] on div "→ We send you final design based on your logo and preferences. → You revise/adj…" at bounding box center [729, 578] width 269 height 97
click at [663, 608] on div "→ We send you final design based on your logo and preferences. → You revise/adj…" at bounding box center [729, 578] width 269 height 97
click at [674, 583] on icon "(*) Bulk-production only started upon final confirmation on design." at bounding box center [728, 597] width 265 height 27
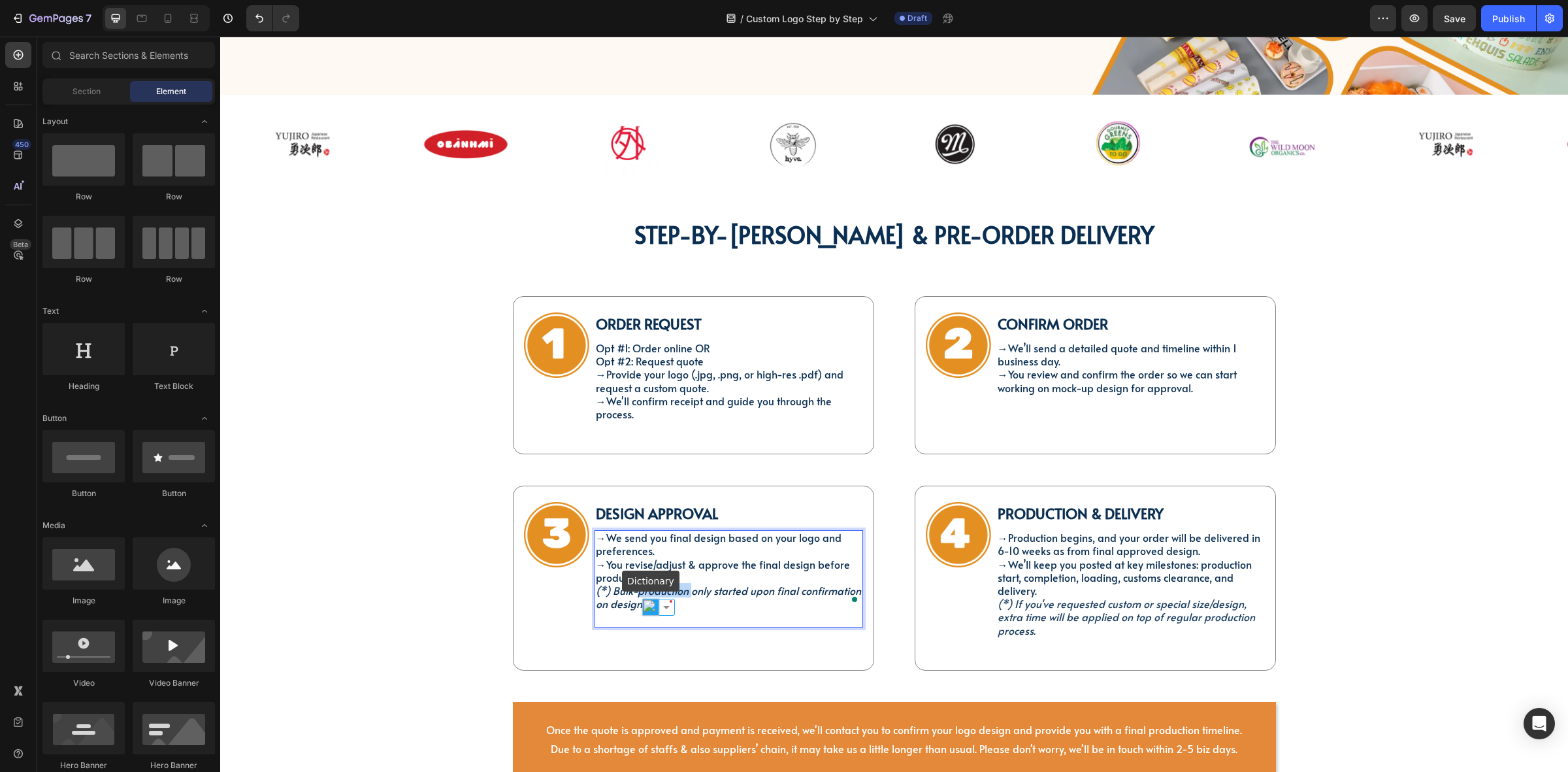
click at [651, 601] on img at bounding box center [651, 607] width 17 height 17
click at [619, 611] on div "→ We send you final design based on your logo and preferences. → You revise/adj…" at bounding box center [729, 578] width 269 height 97
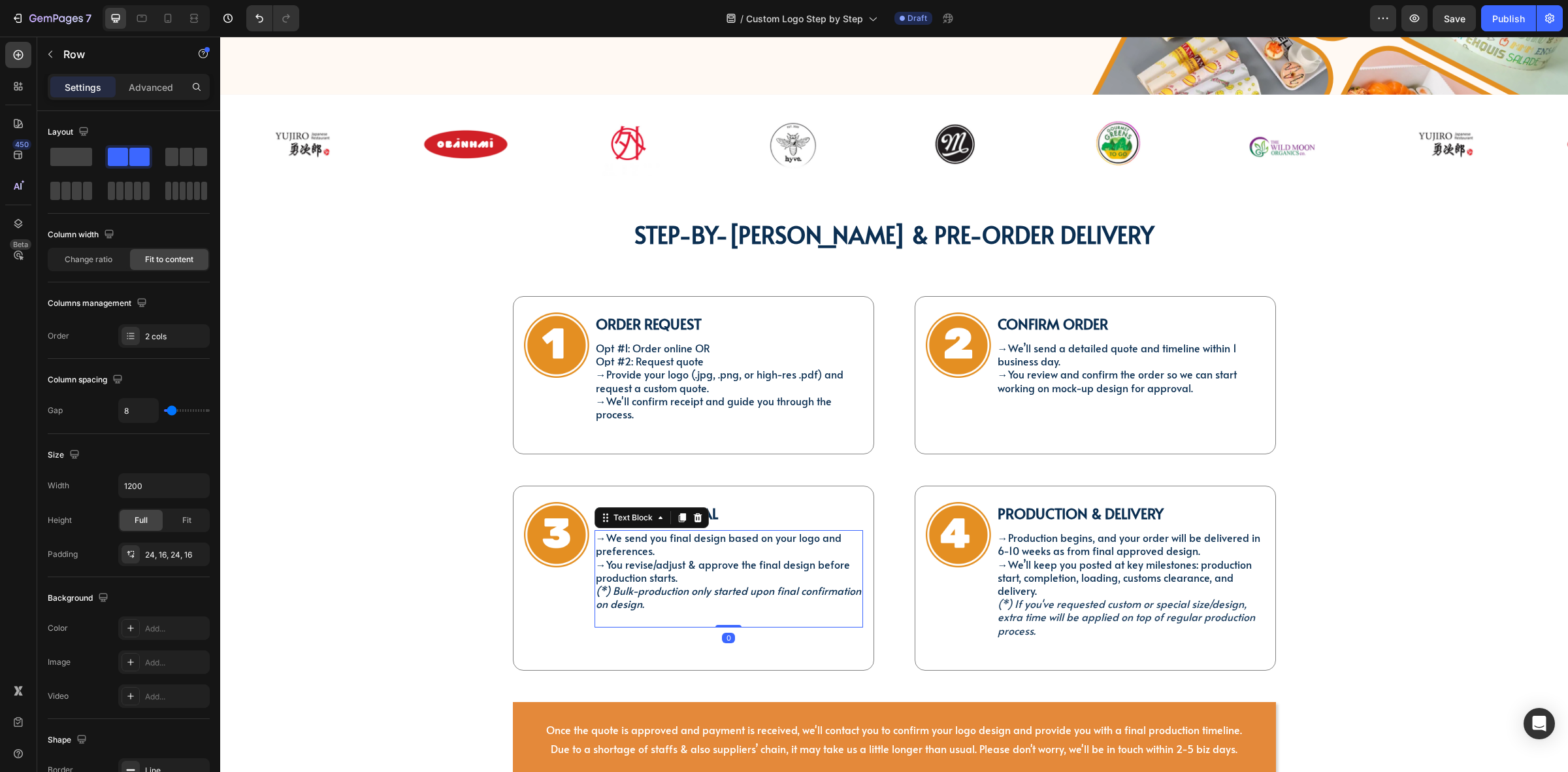
click at [564, 610] on div "Image" at bounding box center [556, 577] width 65 height 152
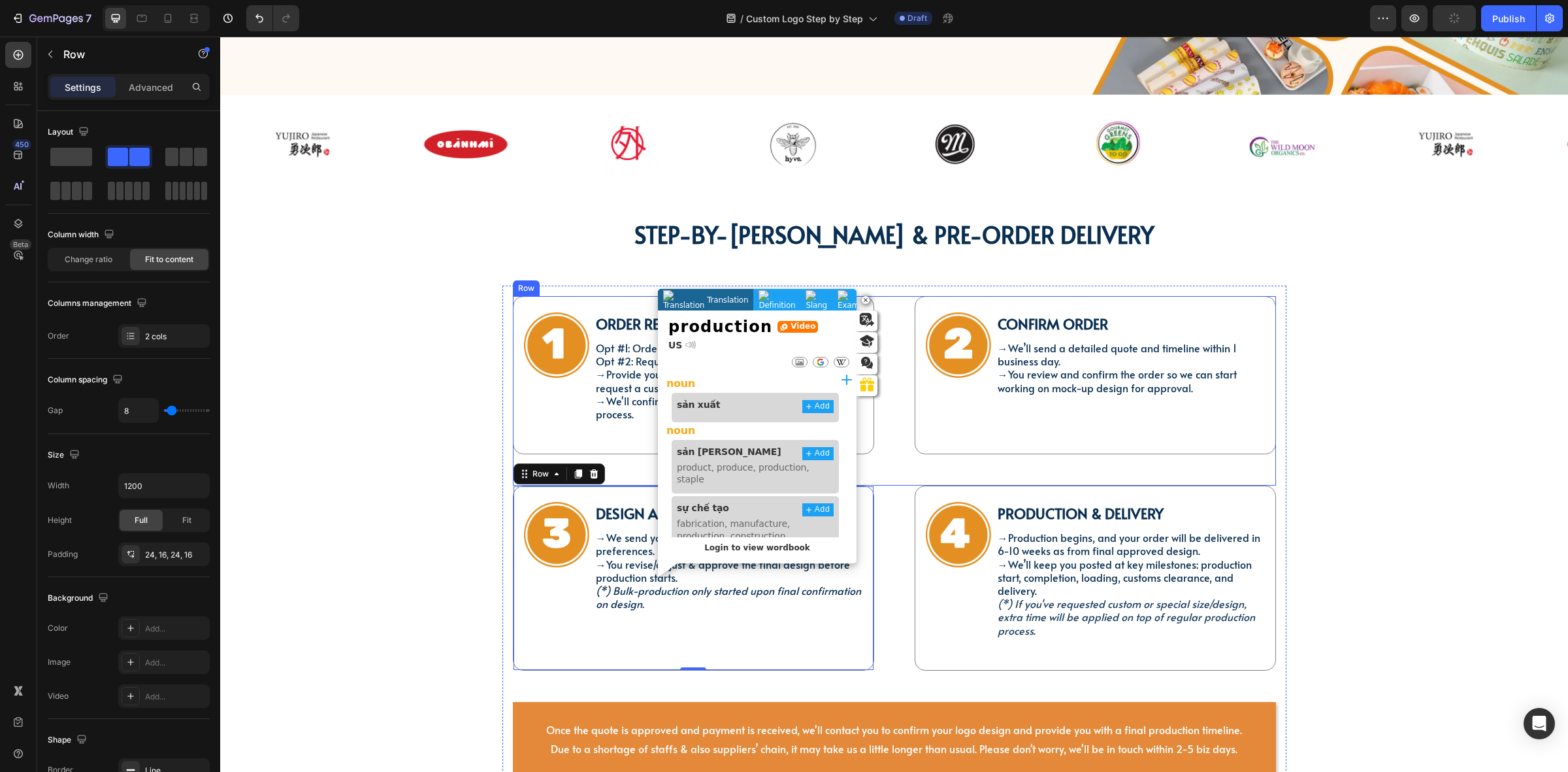
click at [1344, 357] on div "STEP-BY-STEP GUIDE & PRE-ORDER DELIVERY Heading Image Order Request Text Block …" at bounding box center [894, 515] width 1328 height 601
click at [1171, 204] on div "STEP-BY-STEP GUIDE & PRE-ORDER DELIVERY Heading Image Order Request Text Block …" at bounding box center [894, 515] width 1348 height 643
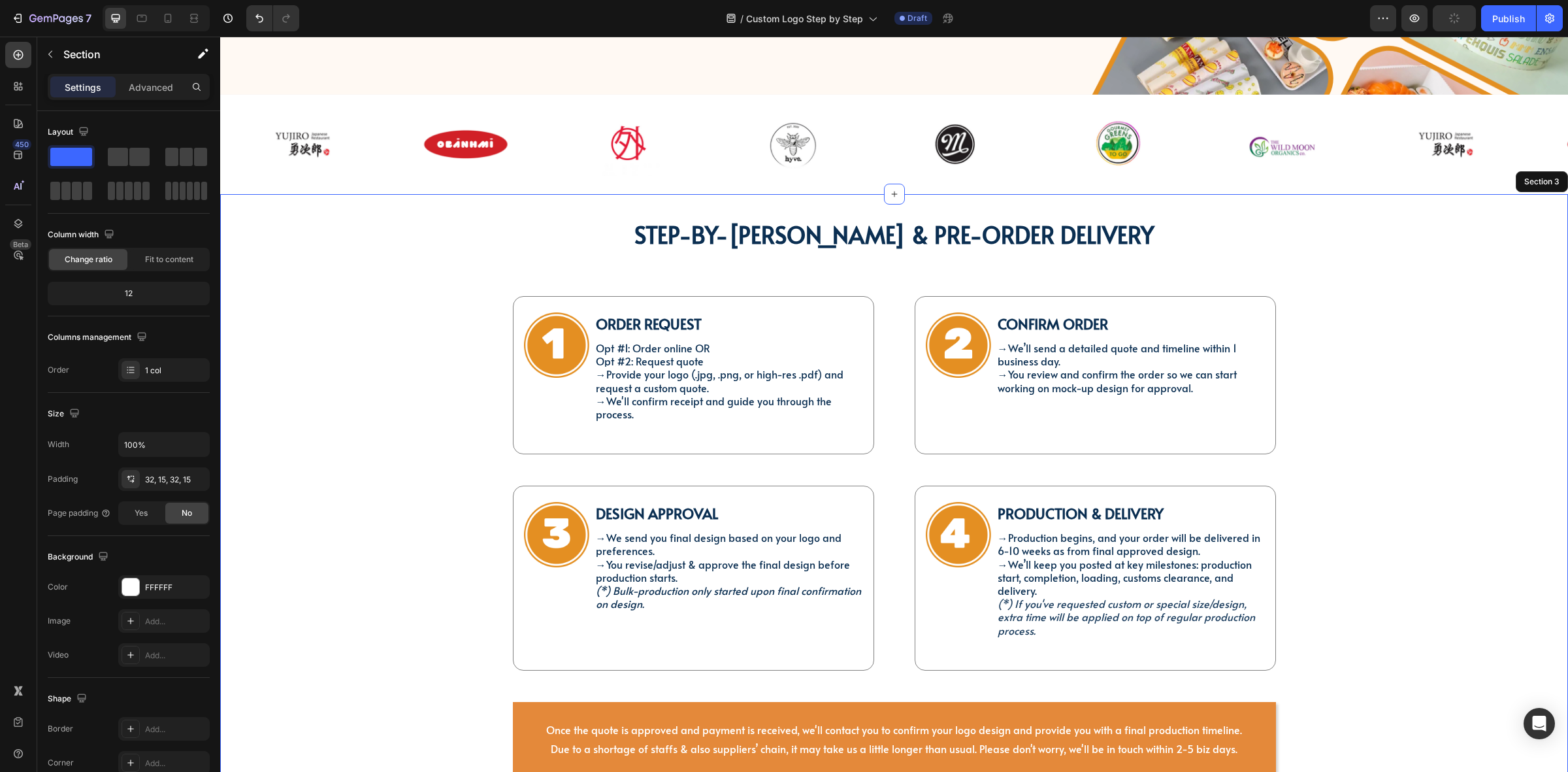
click at [1334, 263] on div "STEP-BY-STEP GUIDE & PRE-ORDER DELIVERY Heading Image Order Request Text Block …" at bounding box center [894, 515] width 1328 height 601
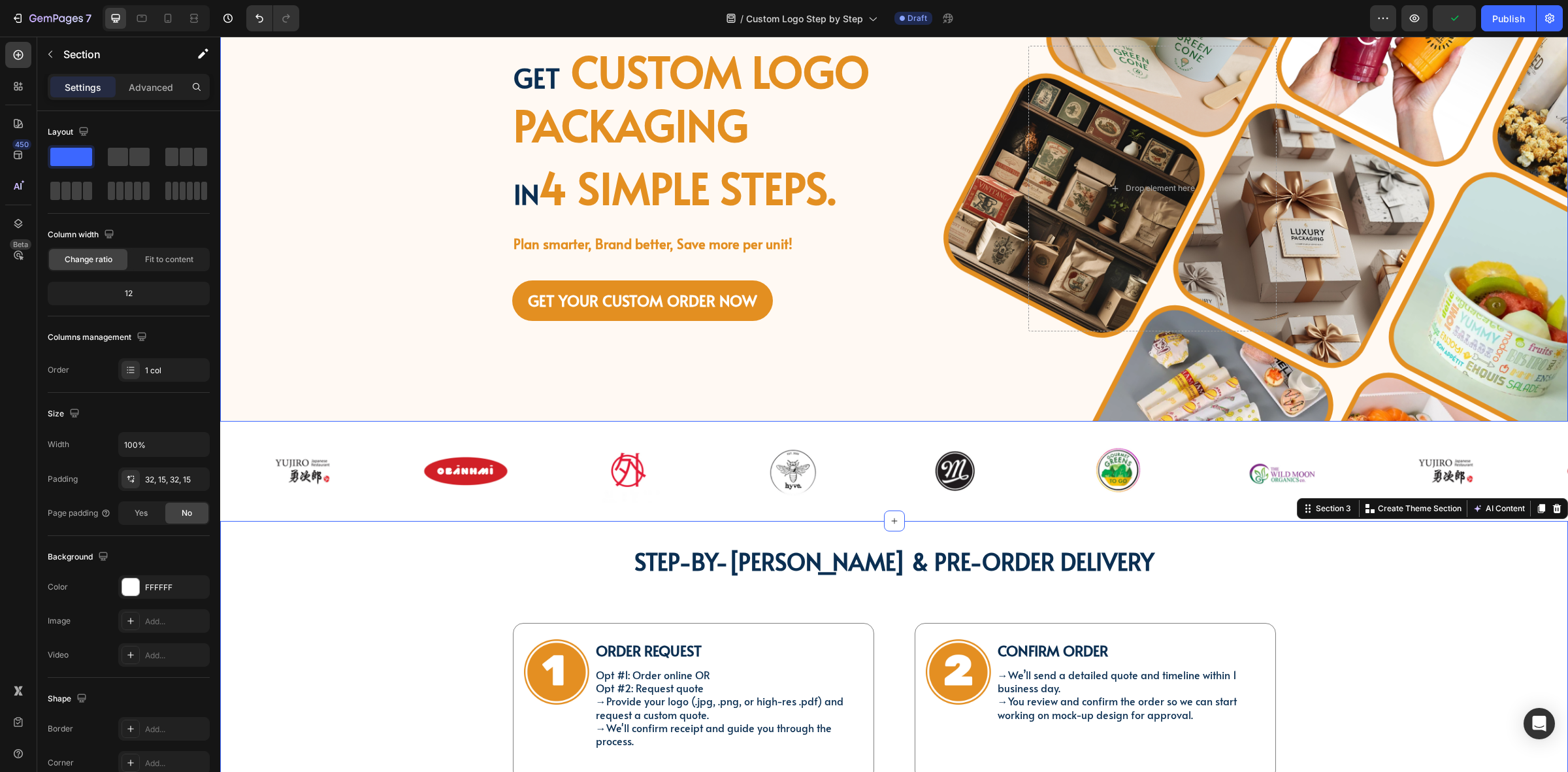
scroll to position [0, 0]
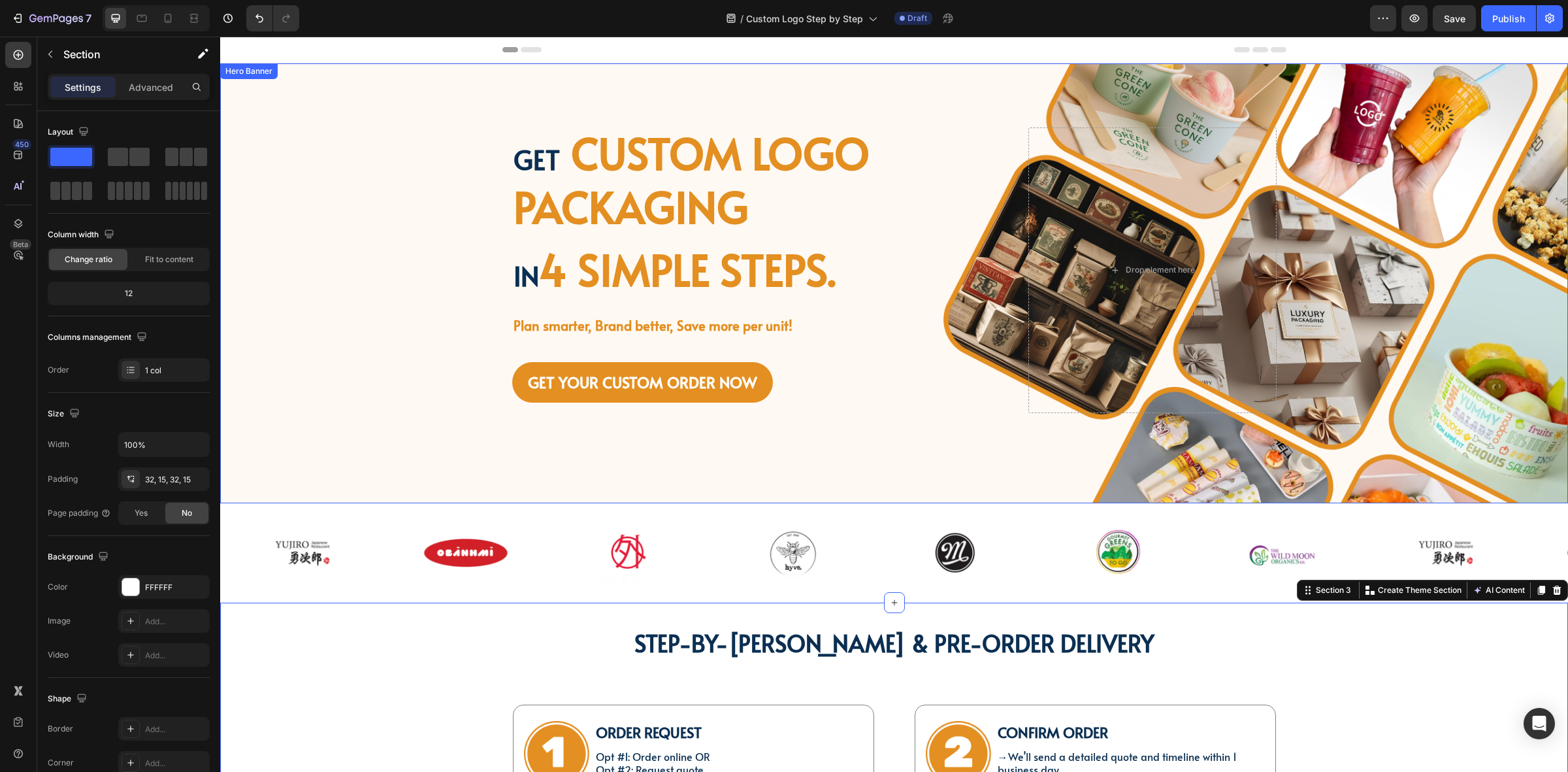
click at [439, 195] on div "Background Image" at bounding box center [894, 283] width 1348 height 440
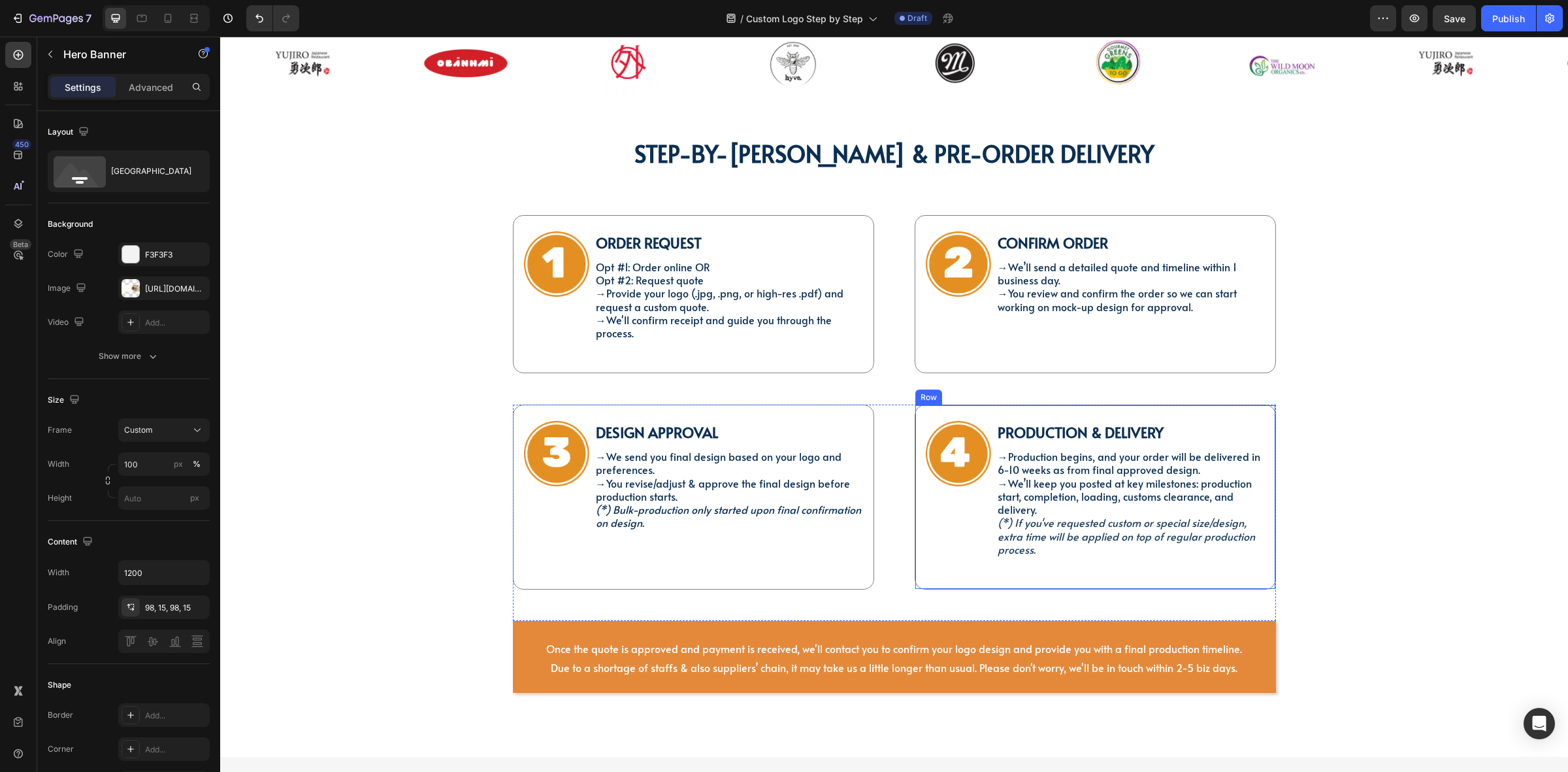
scroll to position [653, 0]
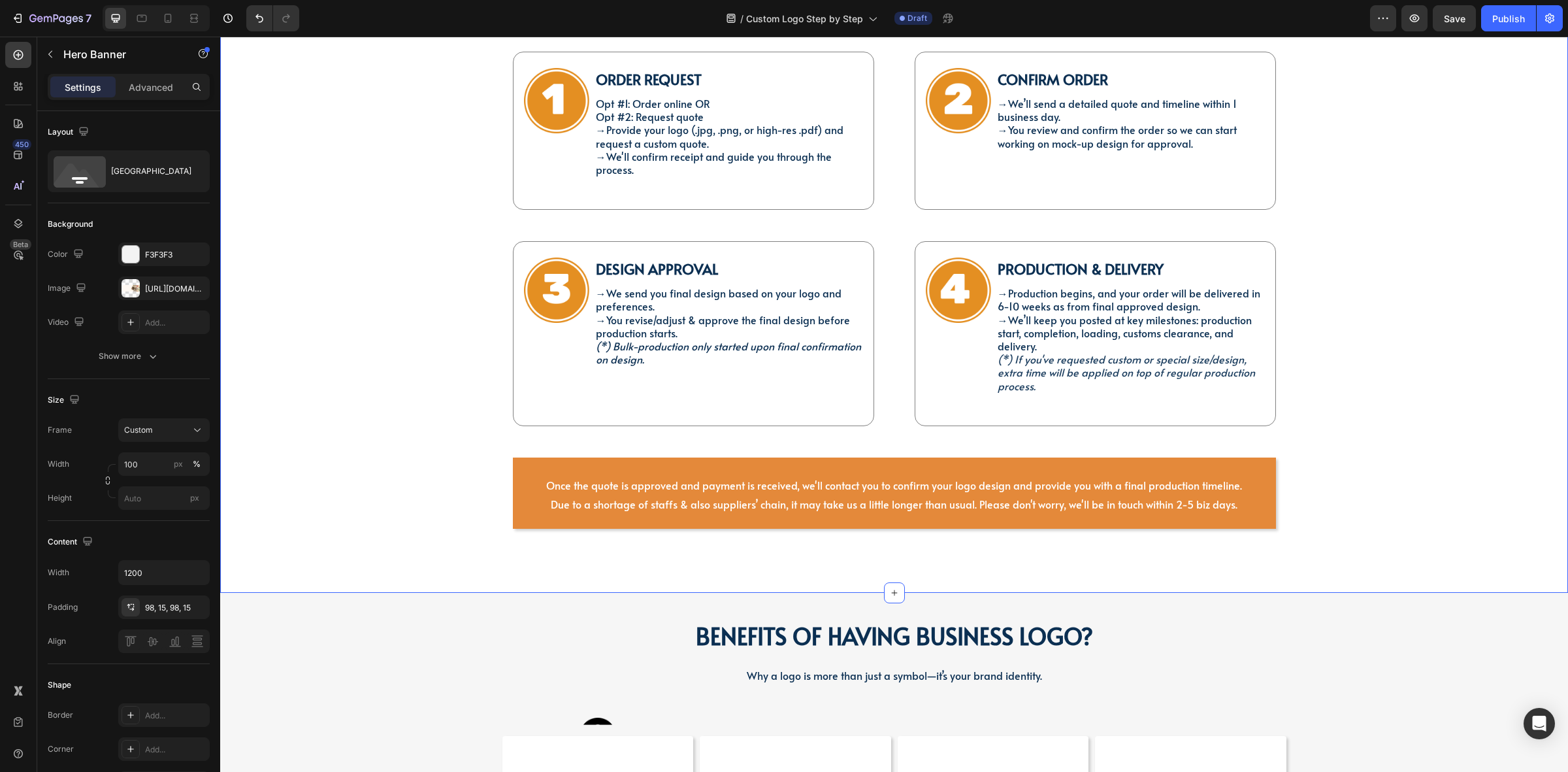
click at [1291, 448] on div "STEP-BY-STEP GUIDE & PRE-ORDER DELIVERY Heading Image Order Request Text Block …" at bounding box center [894, 271] width 1328 height 601
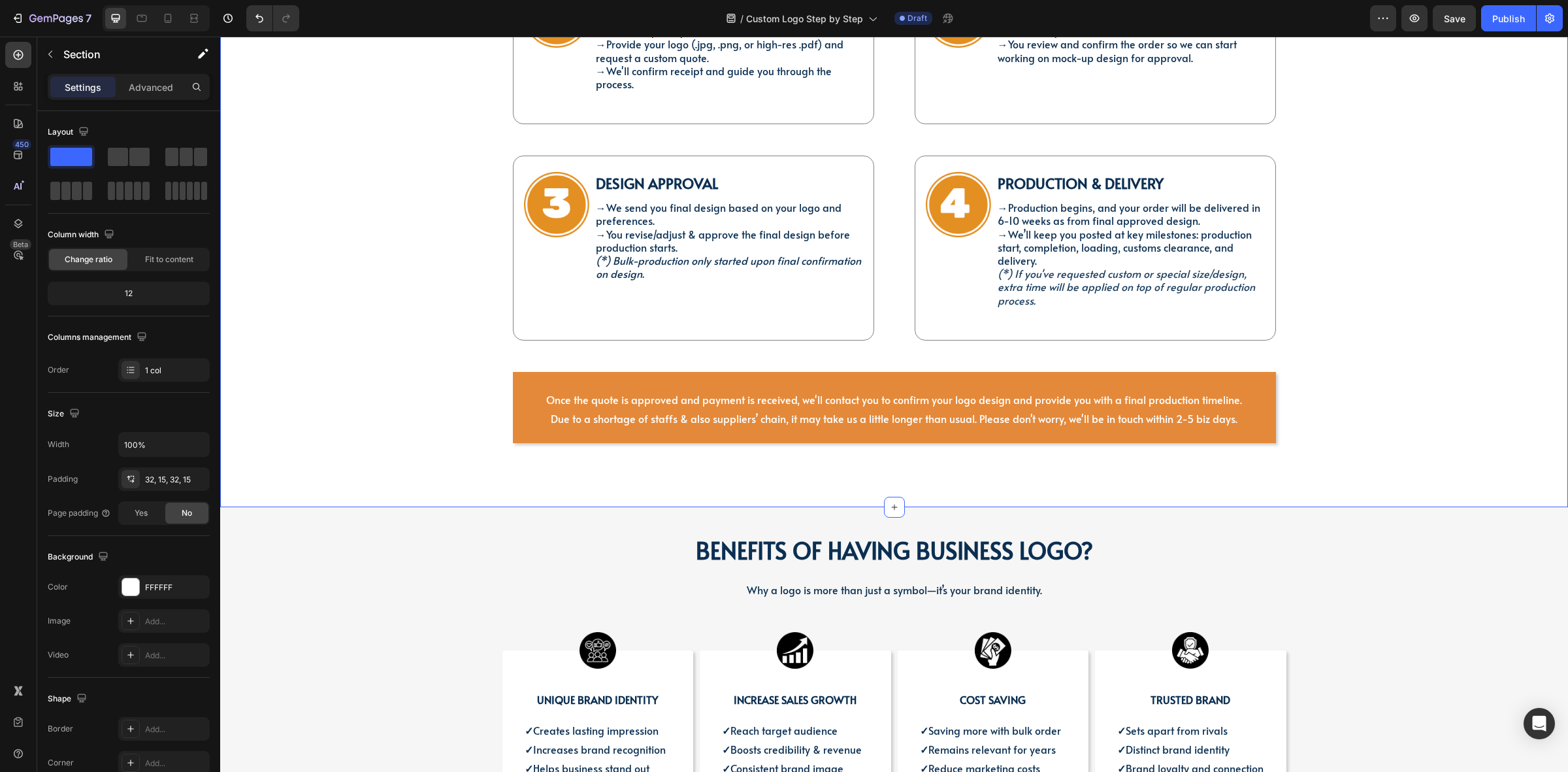
scroll to position [898, 0]
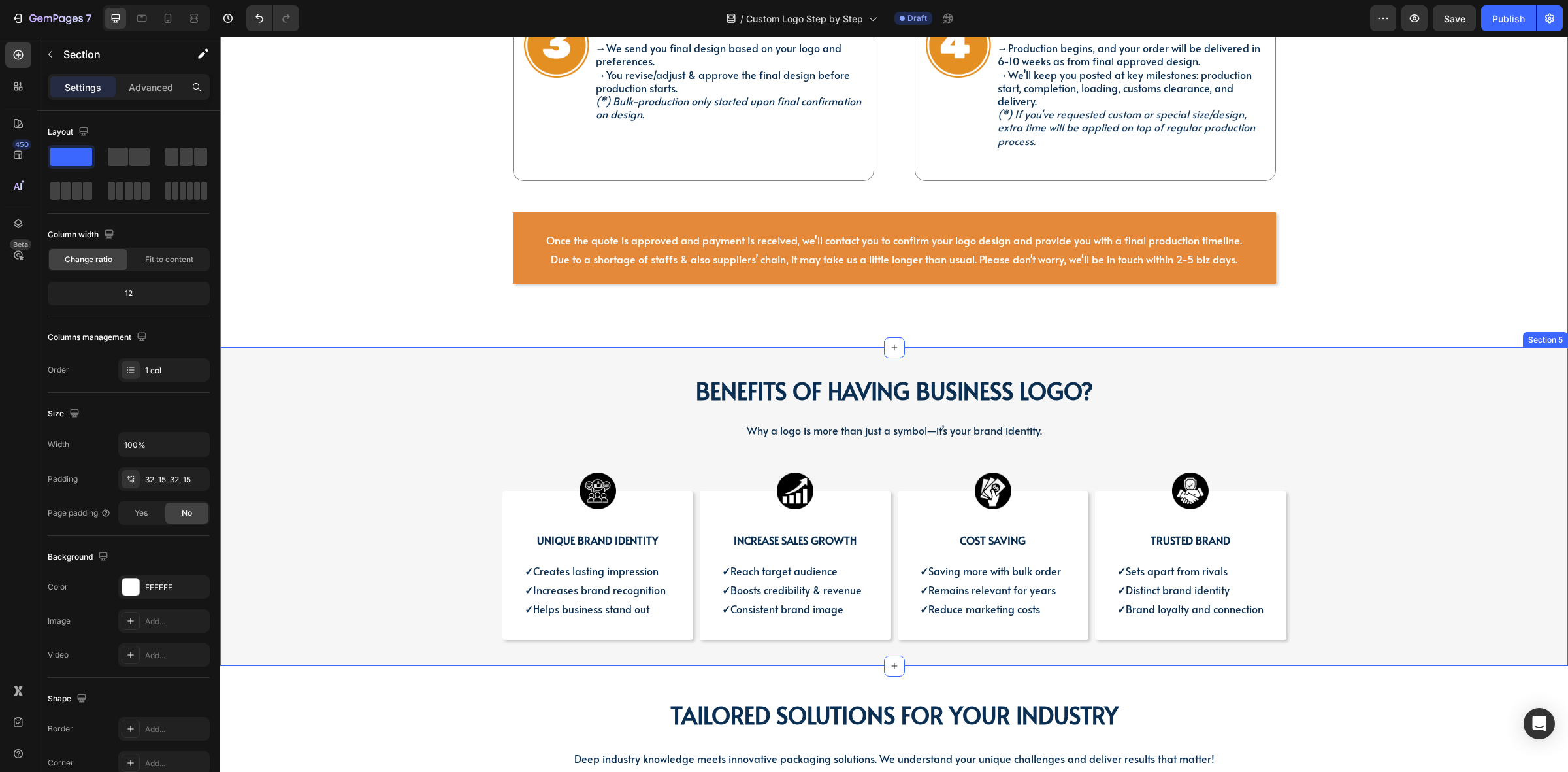
click at [409, 415] on div "BENEFITS OF HAVING BUSINESS LOGO? Heading BENEFITS OF HAVING BUSINESS LOGO? Hea…" at bounding box center [894, 505] width 1328 height 269
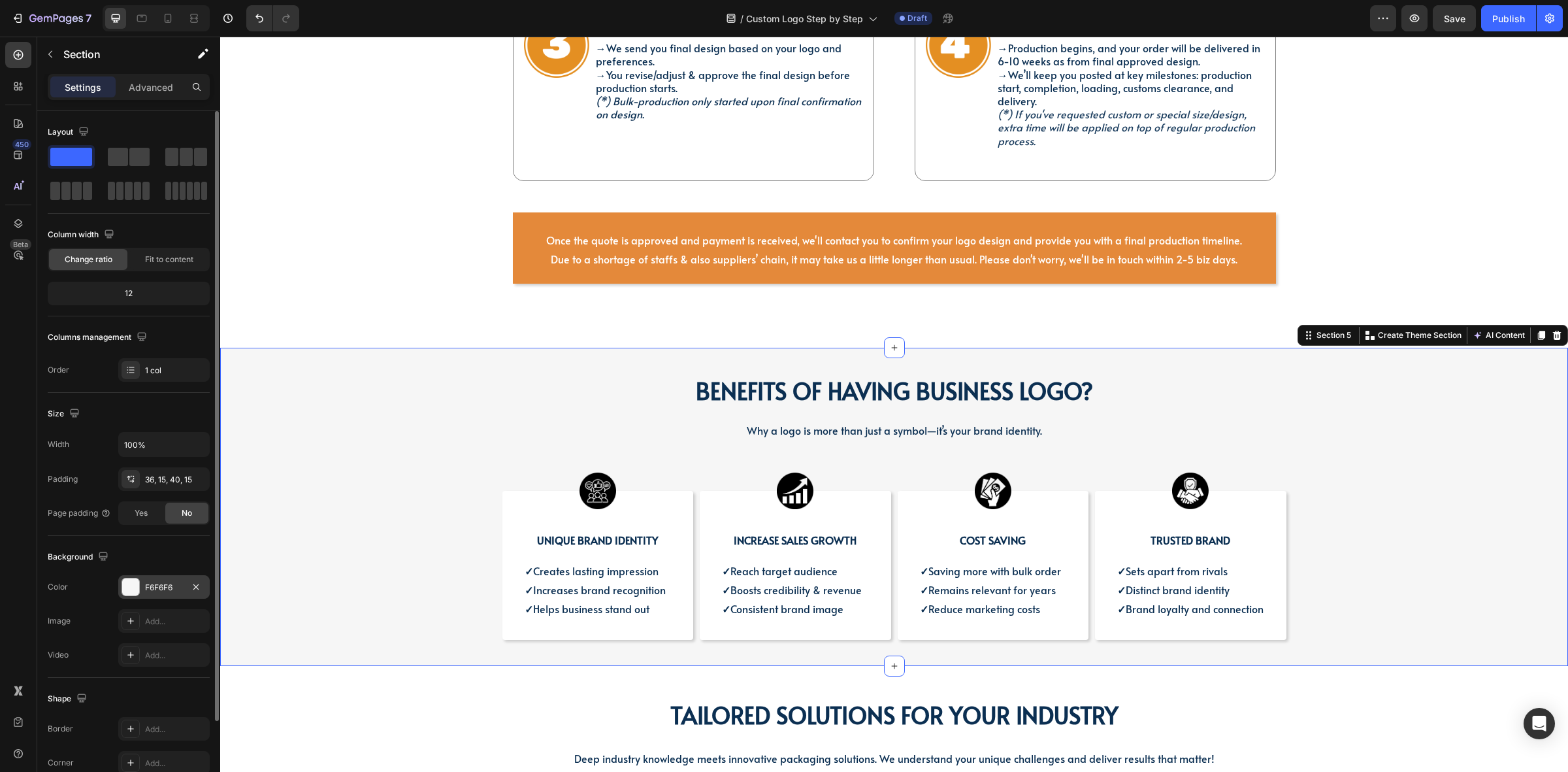
click at [151, 583] on div "F6F6F6" at bounding box center [164, 587] width 38 height 12
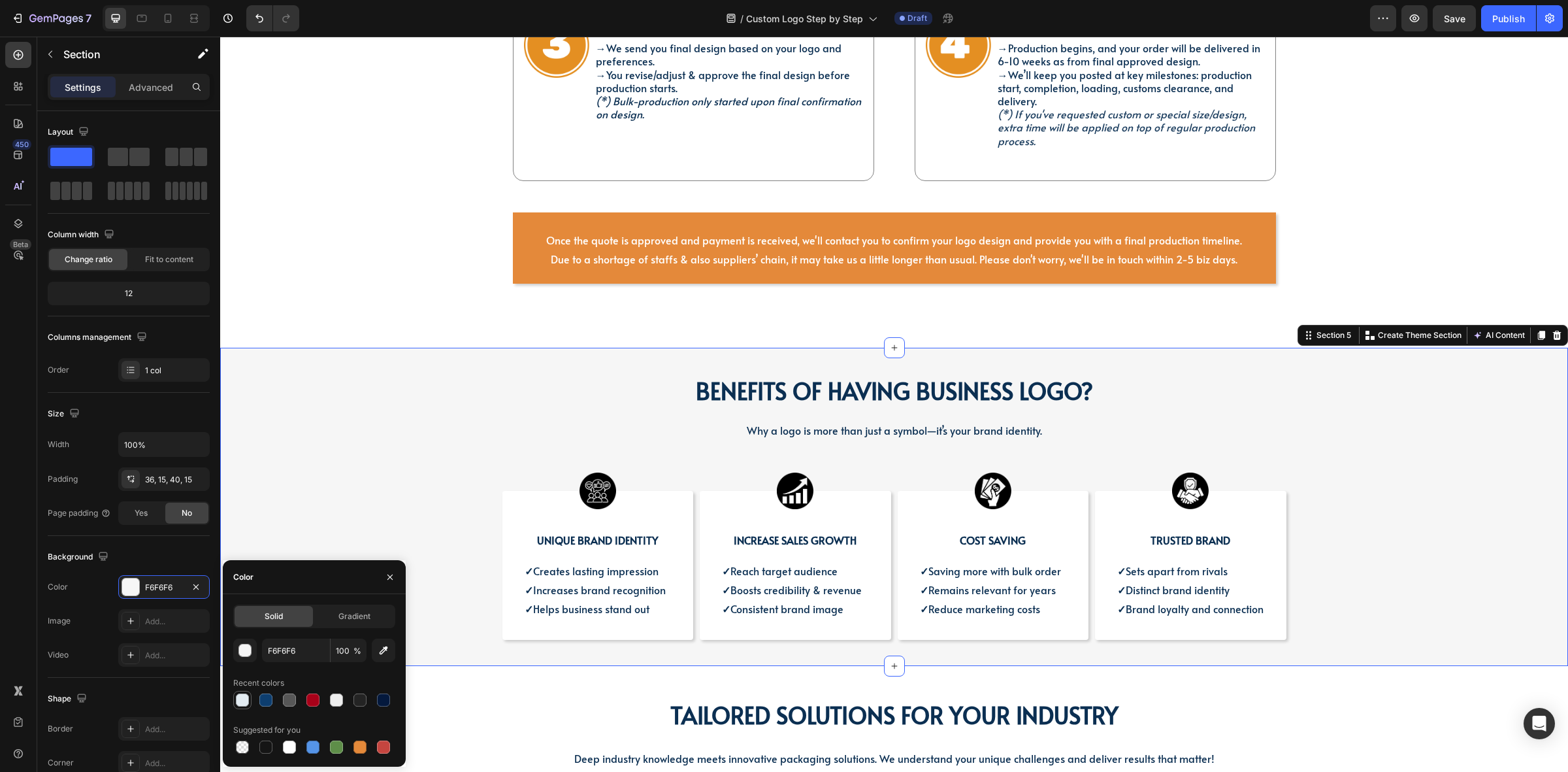
click at [247, 699] on div at bounding box center [242, 699] width 13 height 13
type input "E3ECF2"
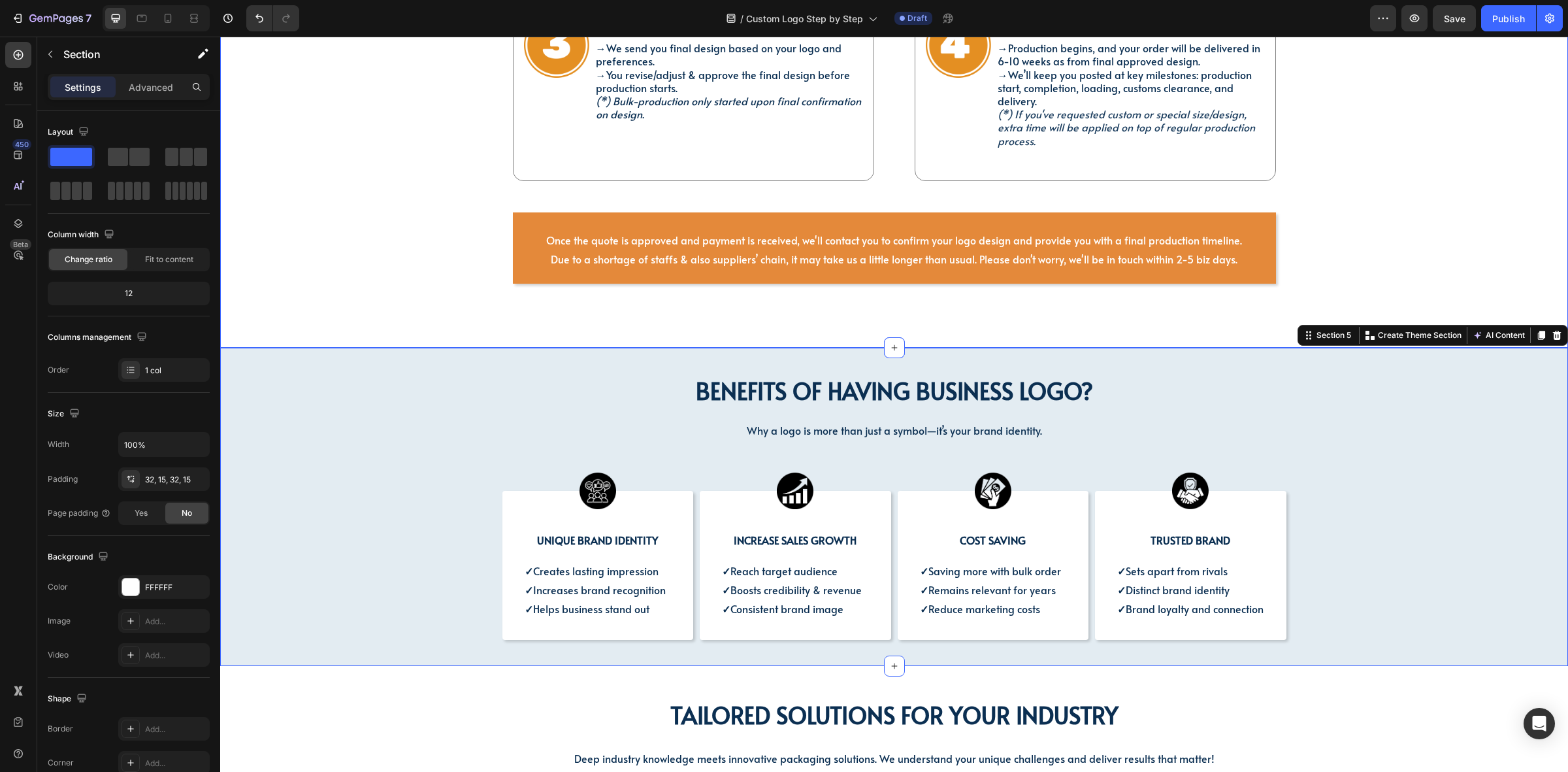
click at [305, 331] on div "STEP-BY-STEP GUIDE & PRE-ORDER DELIVERY Heading Image Order Request Text Block …" at bounding box center [894, 26] width 1348 height 643
click at [1344, 569] on div "BENEFITS OF HAVING BUSINESS LOGO? Heading BENEFITS OF HAVING BUSINESS LOGO? Hea…" at bounding box center [894, 505] width 1328 height 269
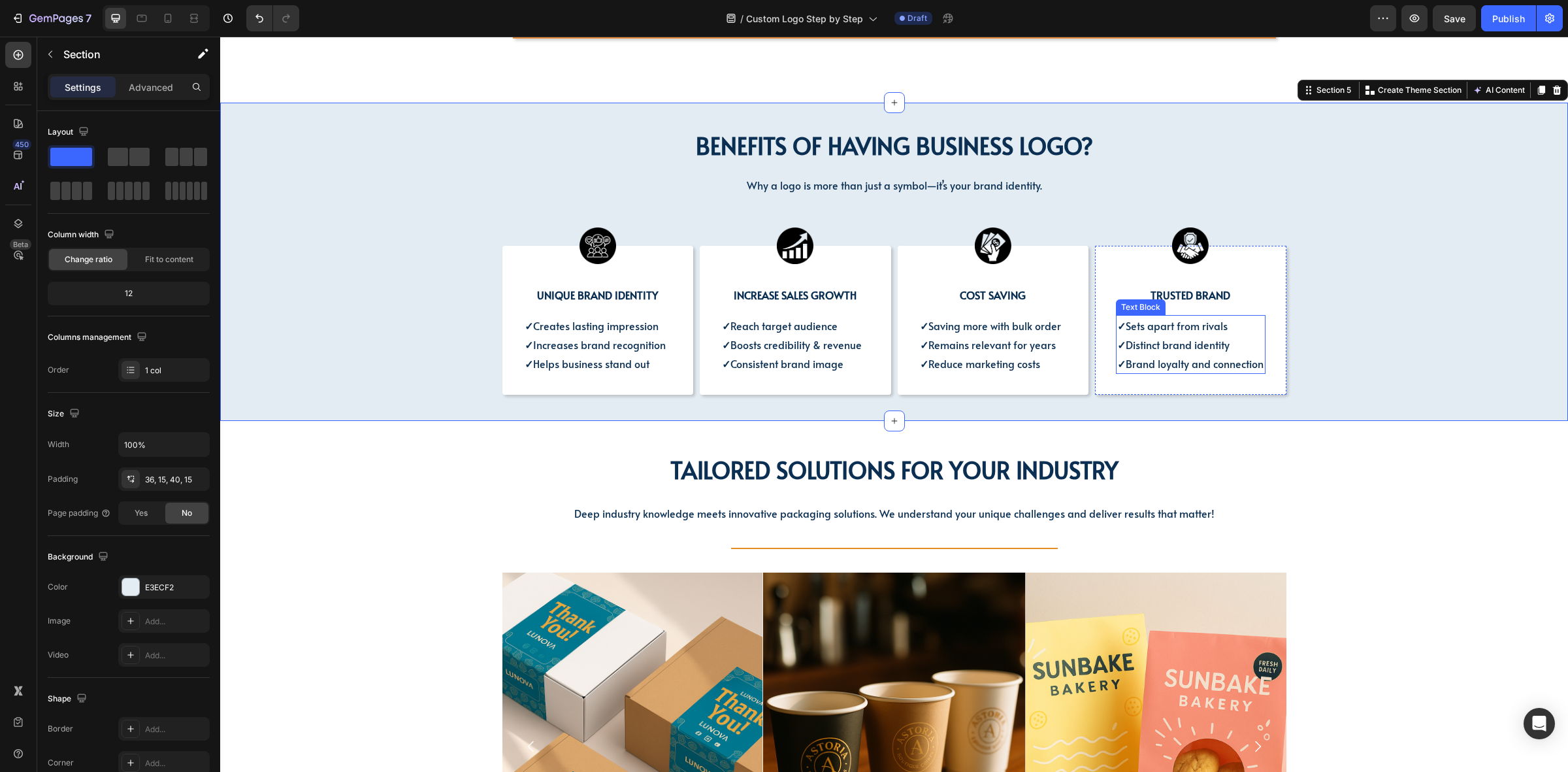
click at [1160, 337] on span "✓ Distinct brand identity" at bounding box center [1173, 344] width 112 height 15
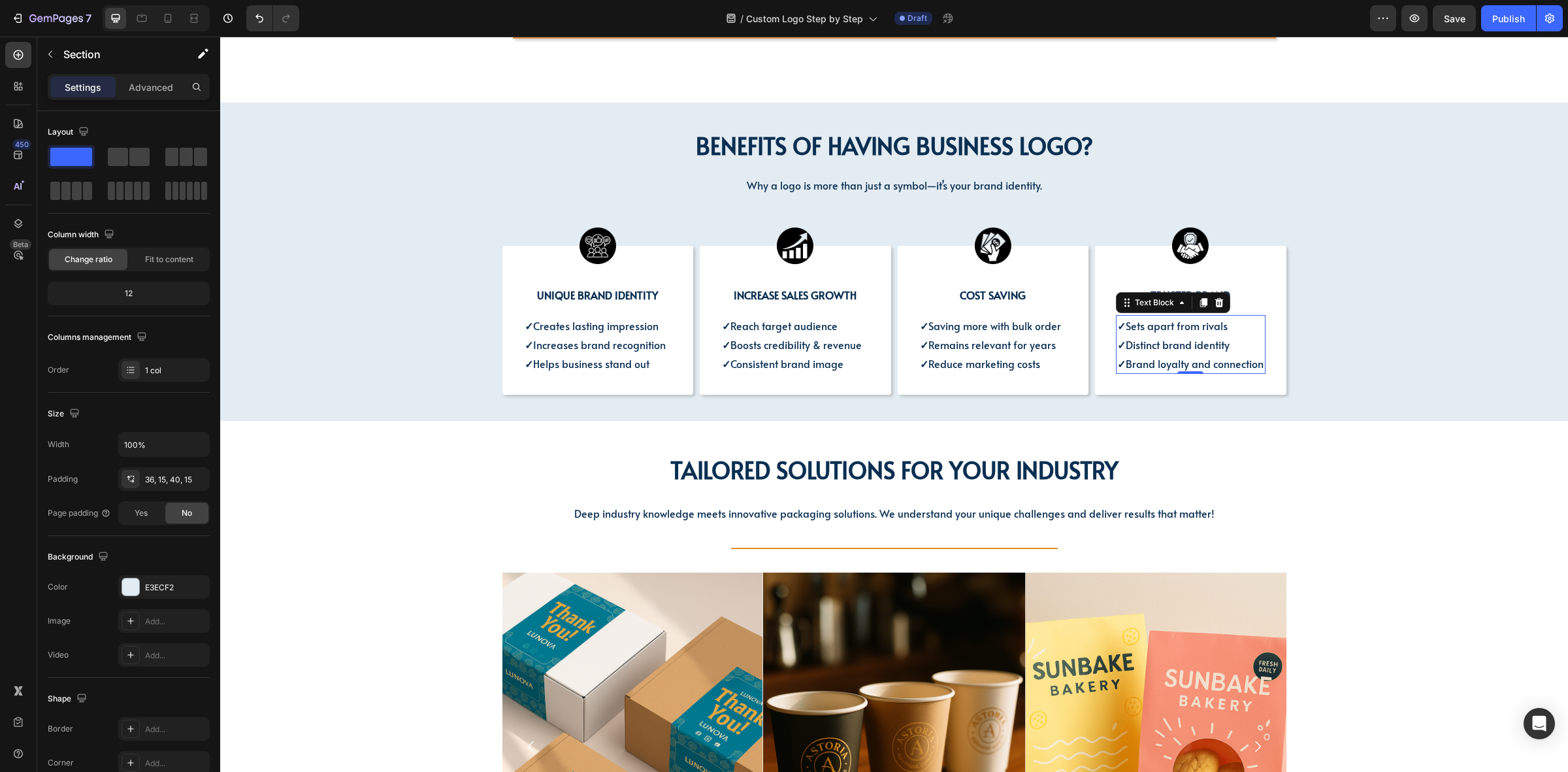
click at [1160, 337] on span "✓ Distinct brand identity" at bounding box center [1173, 344] width 112 height 15
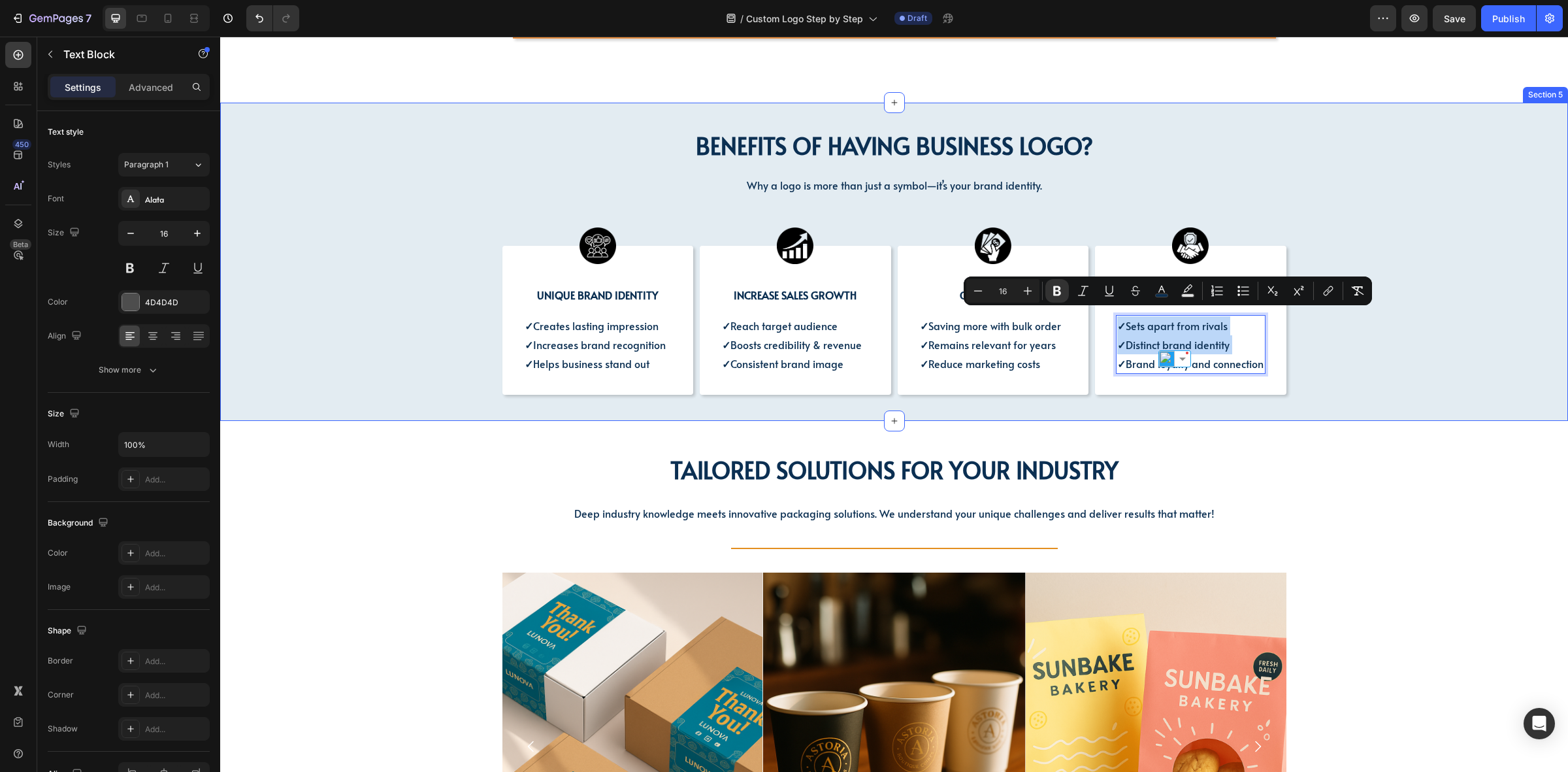
click at [1308, 360] on div "BENEFITS OF HAVING BUSINESS LOGO? Heading BENEFITS OF HAVING BUSINESS LOGO? Hea…" at bounding box center [894, 260] width 1328 height 269
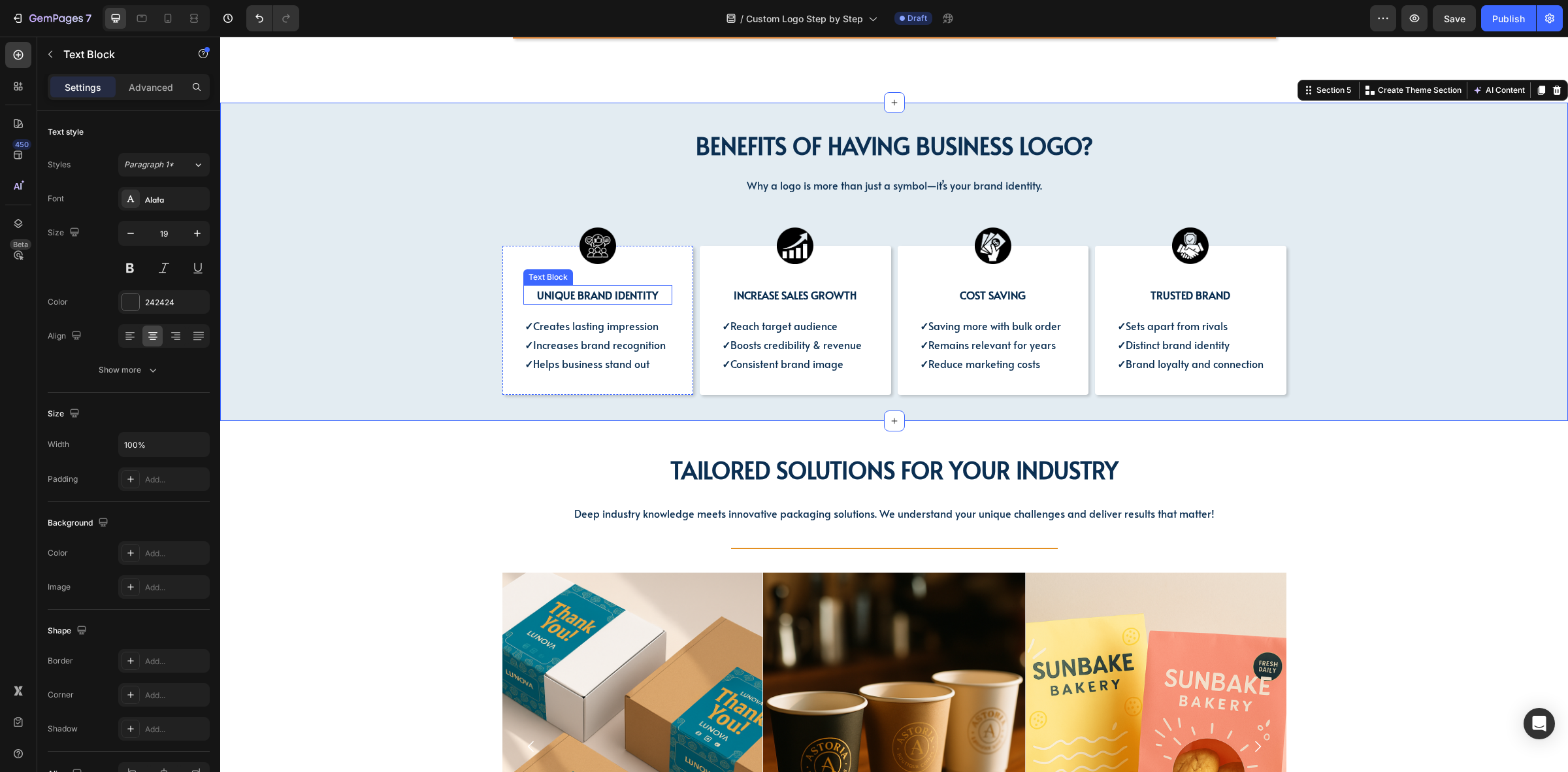
click at [577, 288] on strong "UNIQUE BRAND IDENTITY" at bounding box center [598, 295] width 121 height 15
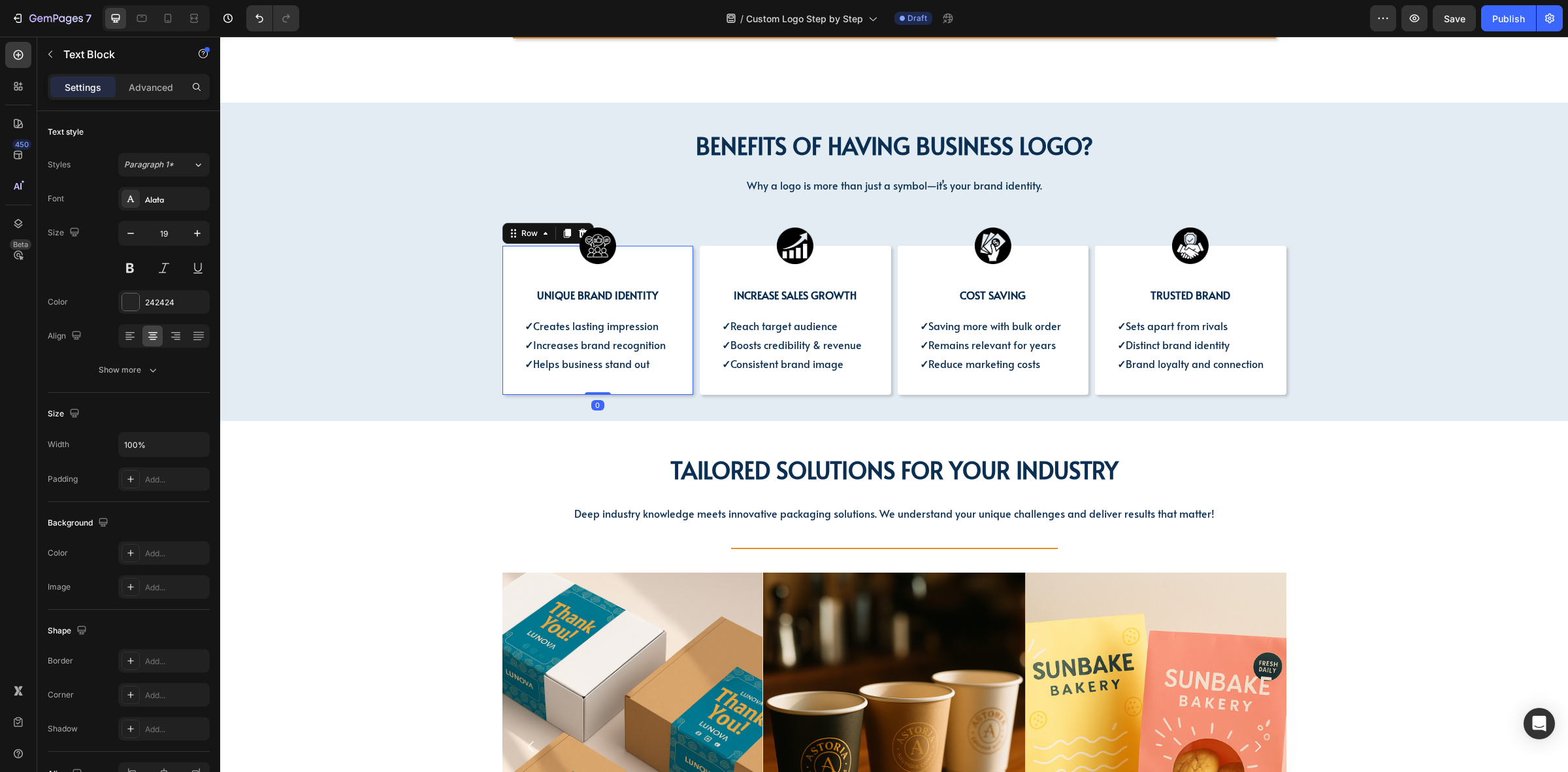
click at [510, 291] on div "Image UNIQUE BRAND IDENTITY Text Block ✓ Creates lasting impression ✓ Increases…" at bounding box center [598, 320] width 191 height 149
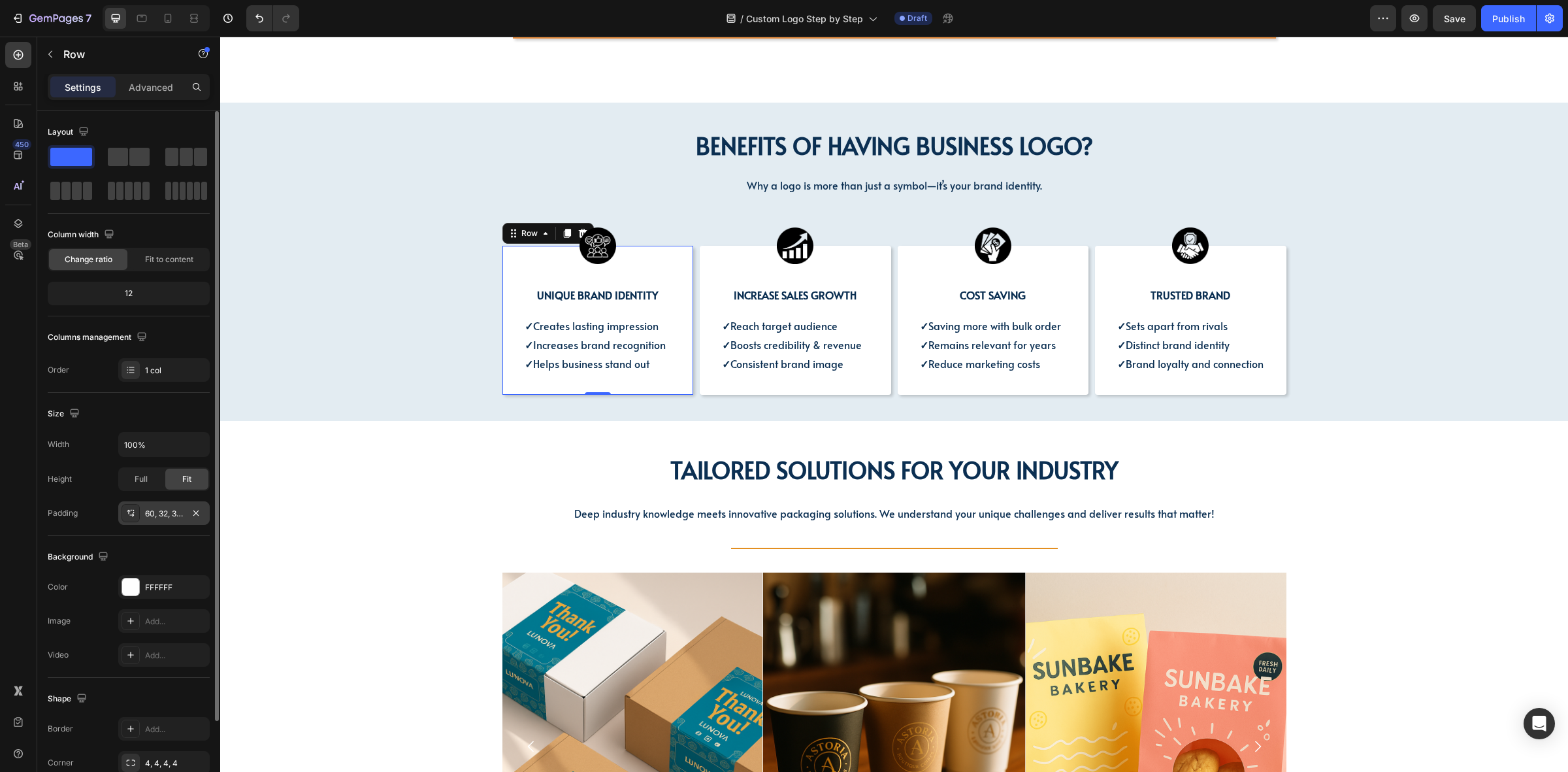
click at [170, 517] on div "60, 32, 32, 32" at bounding box center [164, 514] width 38 height 12
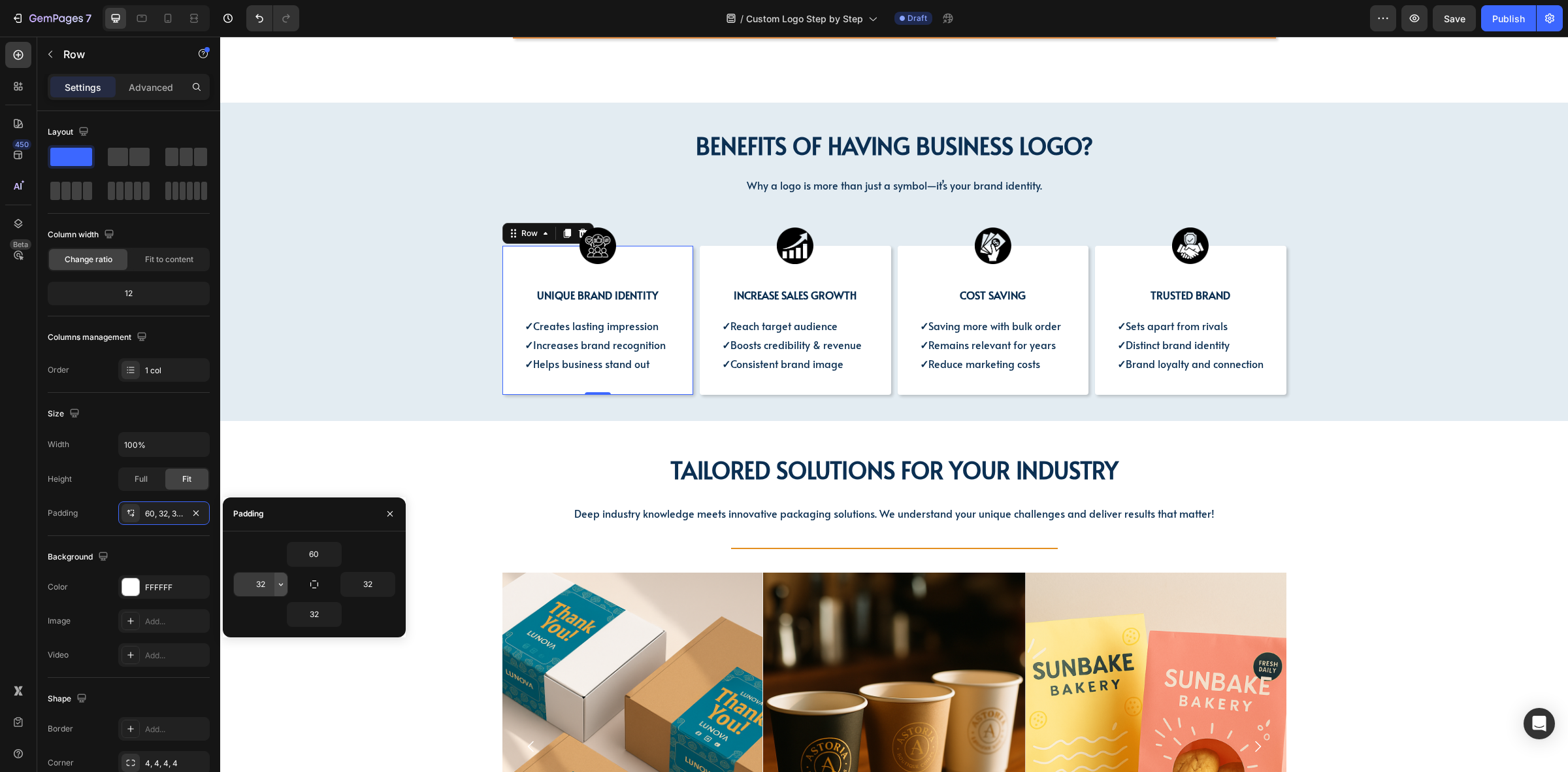
click at [275, 592] on button "button" at bounding box center [281, 584] width 13 height 23
click at [266, 589] on input "32" at bounding box center [260, 584] width 53 height 23
type input "16"
click at [366, 576] on input "32" at bounding box center [368, 584] width 53 height 23
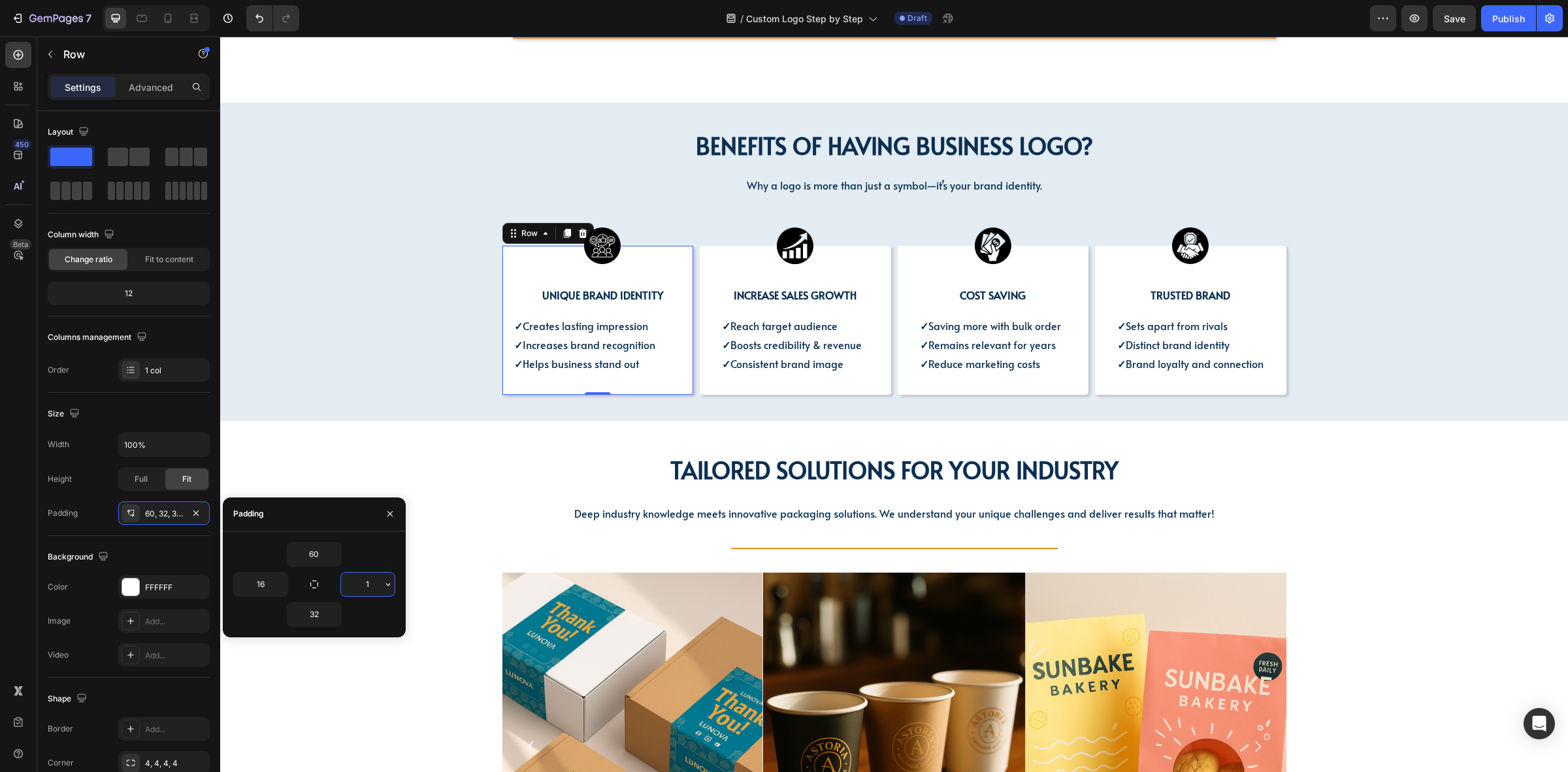
type input "16"
click at [645, 361] on p "✓ Creates lasting impression ✓ Increases brand recognition ✓ Helps business sta…" at bounding box center [599, 343] width 168 height 56
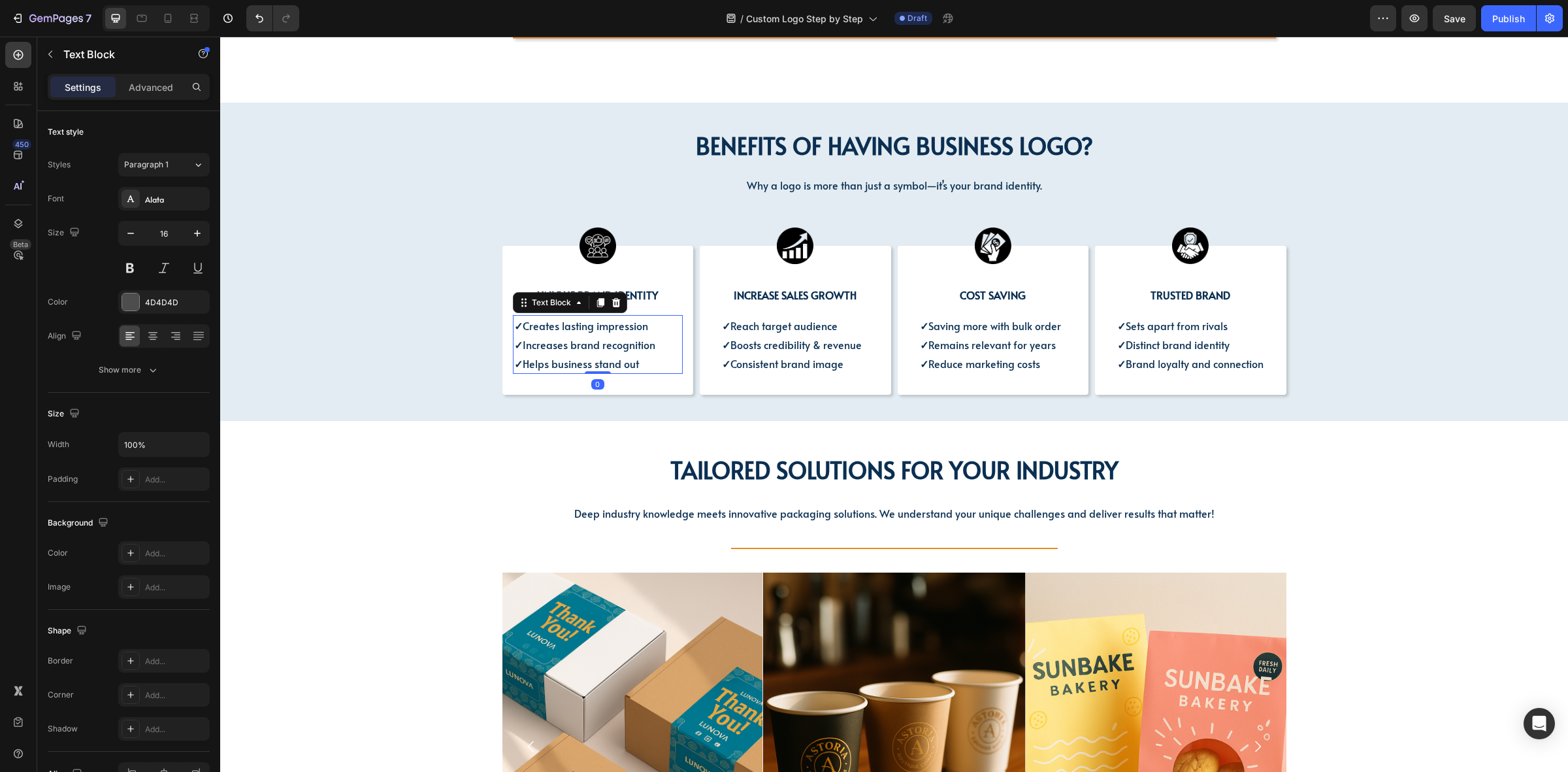
click at [605, 319] on span "Creates lasting impression" at bounding box center [586, 325] width 125 height 15
click at [635, 288] on strong "UNIQUE BRAND IDENTITY" at bounding box center [598, 295] width 121 height 15
click at [538, 288] on strong "UNIQUE BRAND IDENTITY" at bounding box center [598, 295] width 121 height 15
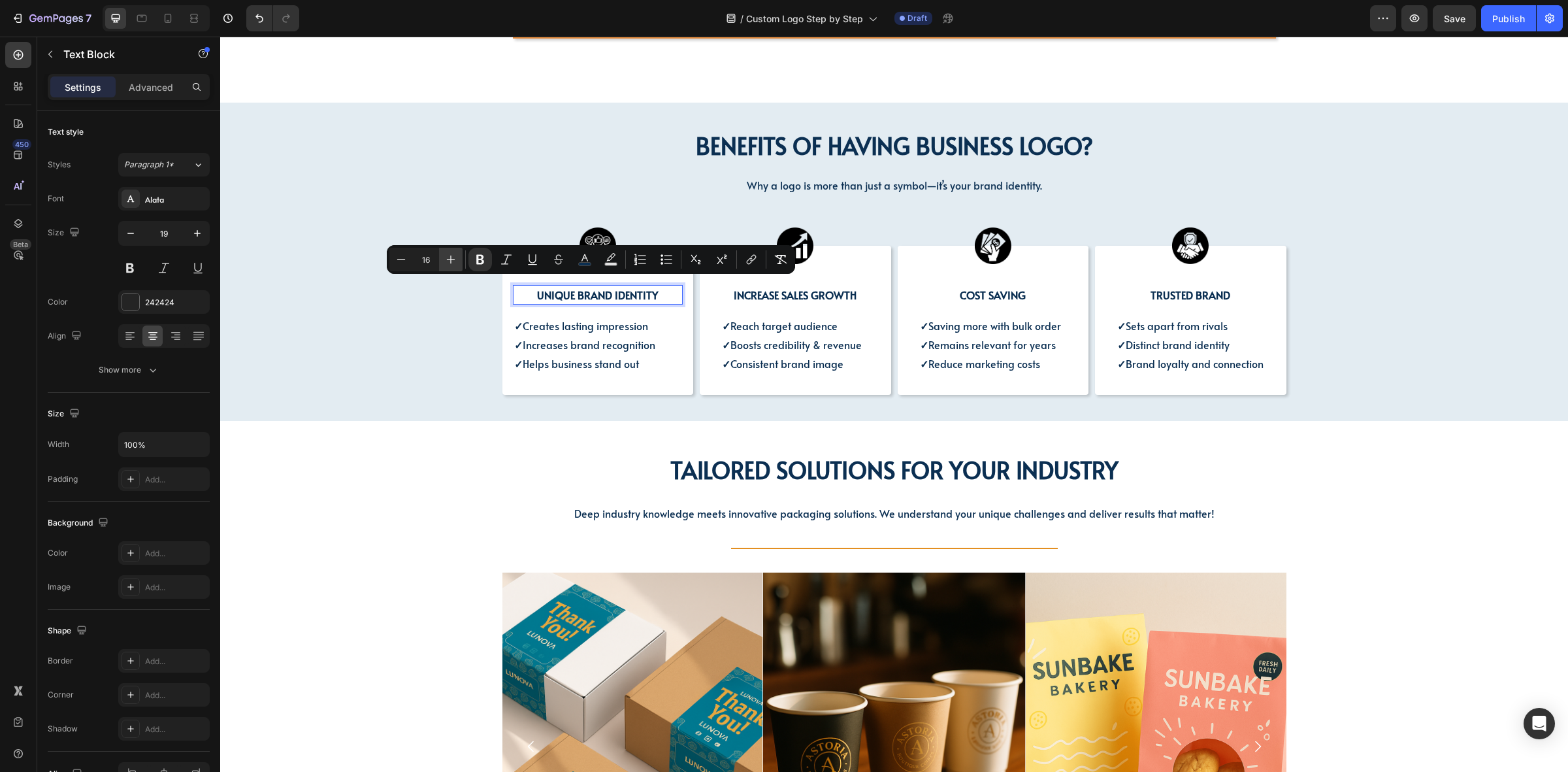
click at [448, 258] on icon "Editor contextual toolbar" at bounding box center [450, 259] width 13 height 13
click at [447, 258] on icon "Editor contextual toolbar" at bounding box center [450, 259] width 13 height 13
type input "20"
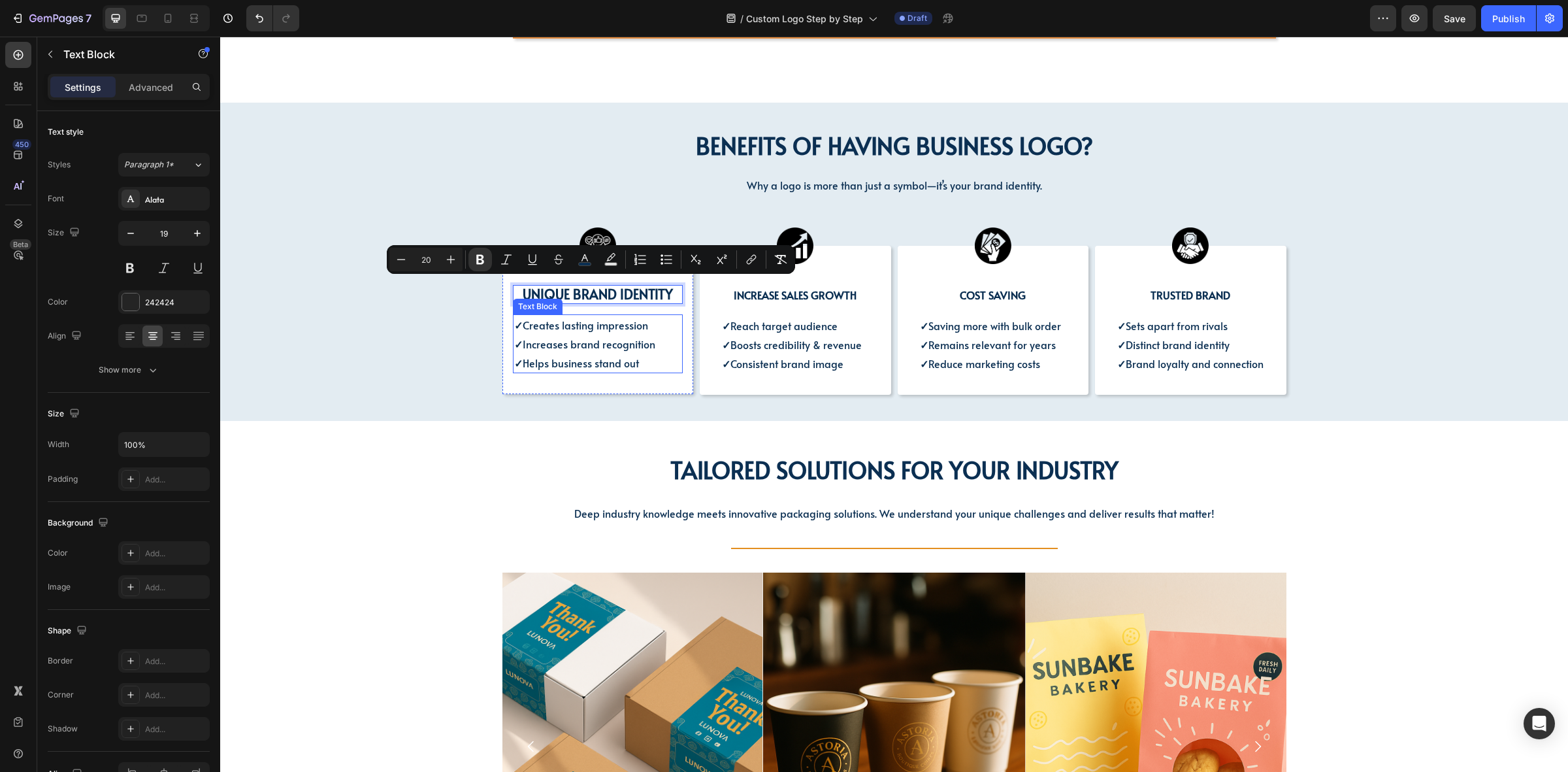
click at [590, 356] on span "Helps business stand out" at bounding box center [580, 362] width 116 height 15
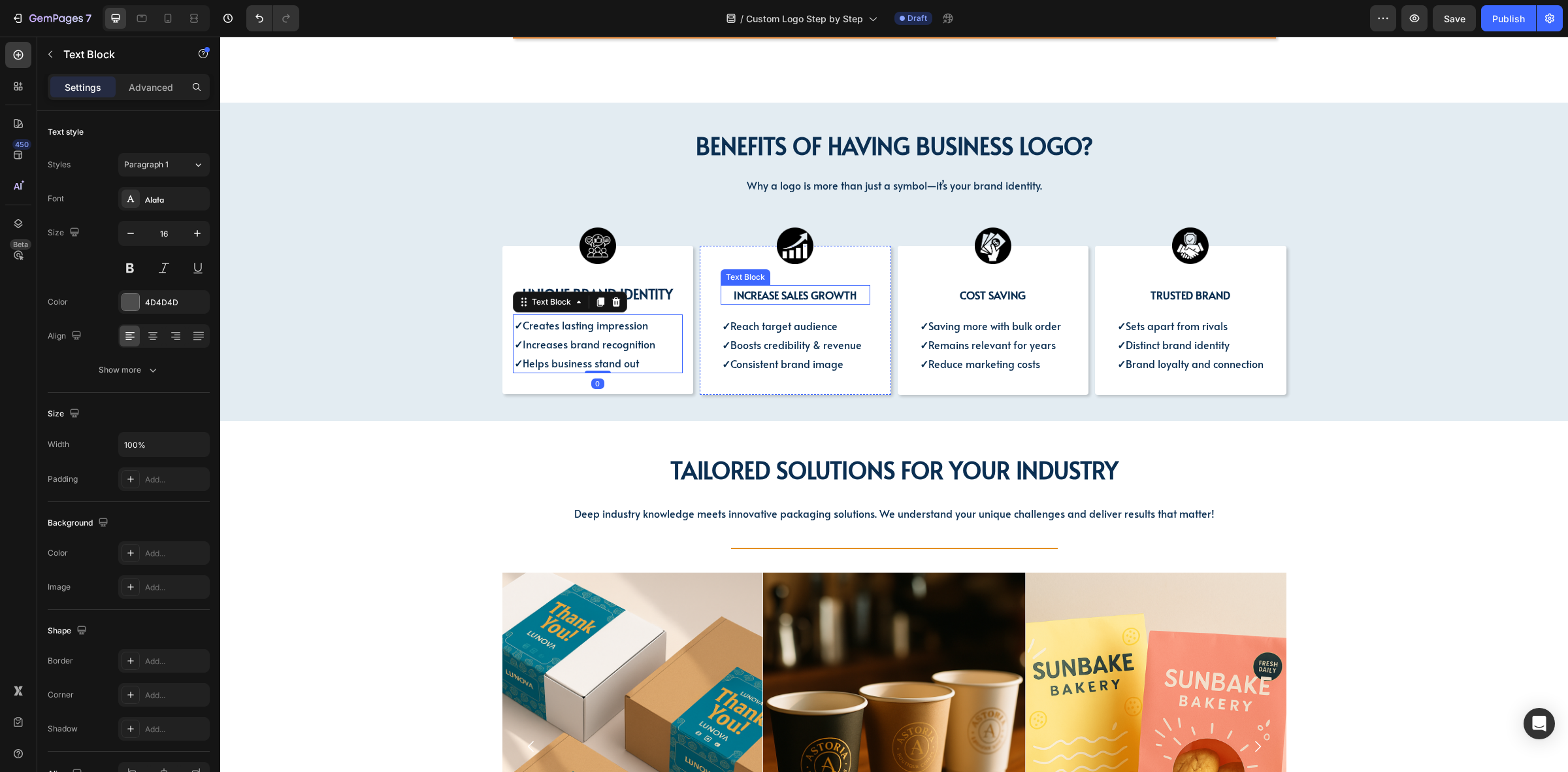
click at [768, 288] on strong "INCREASE SALES GROWTH" at bounding box center [795, 295] width 123 height 15
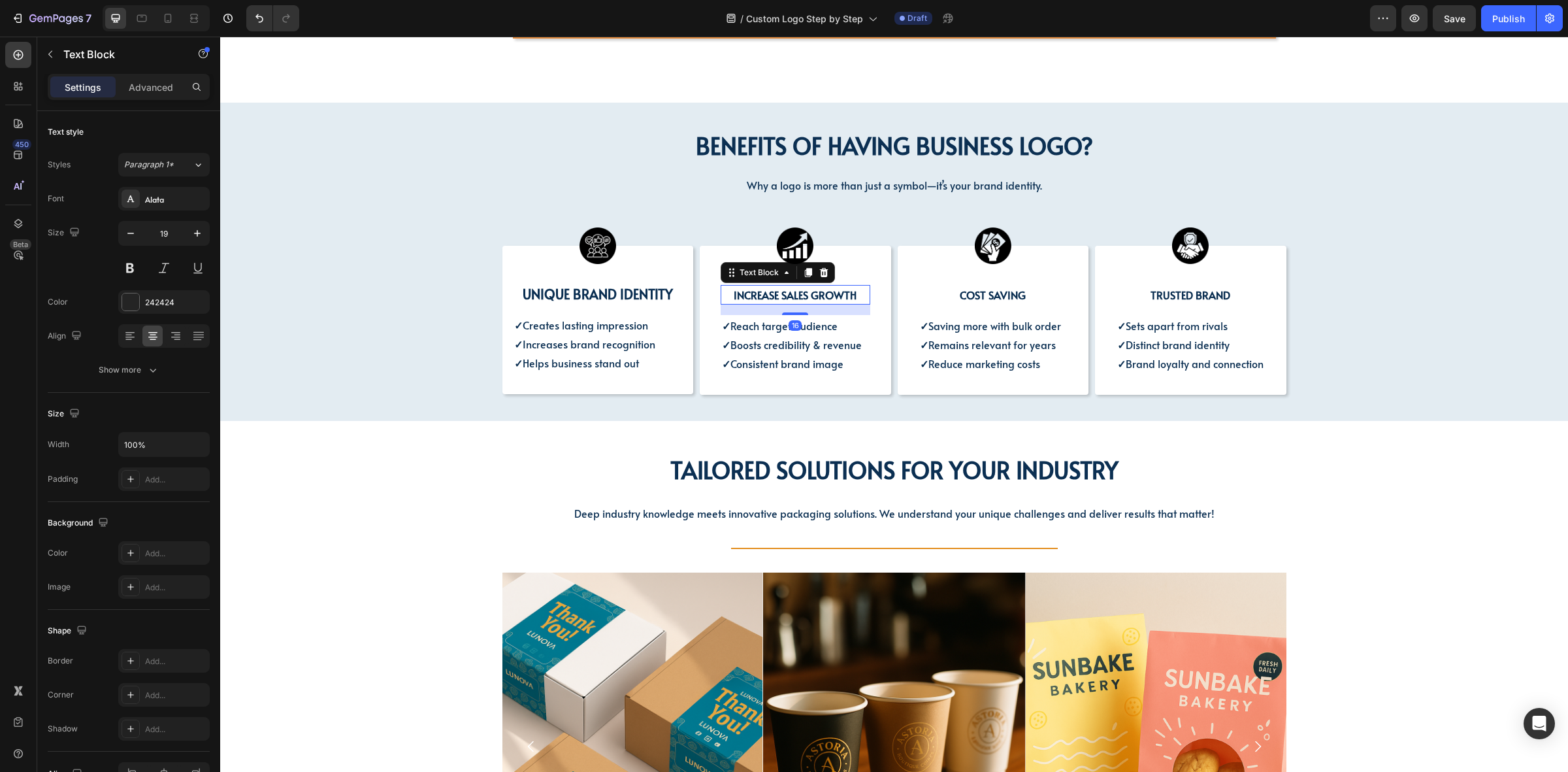
click at [768, 288] on strong "INCREASE SALES GROWTH" at bounding box center [795, 295] width 123 height 15
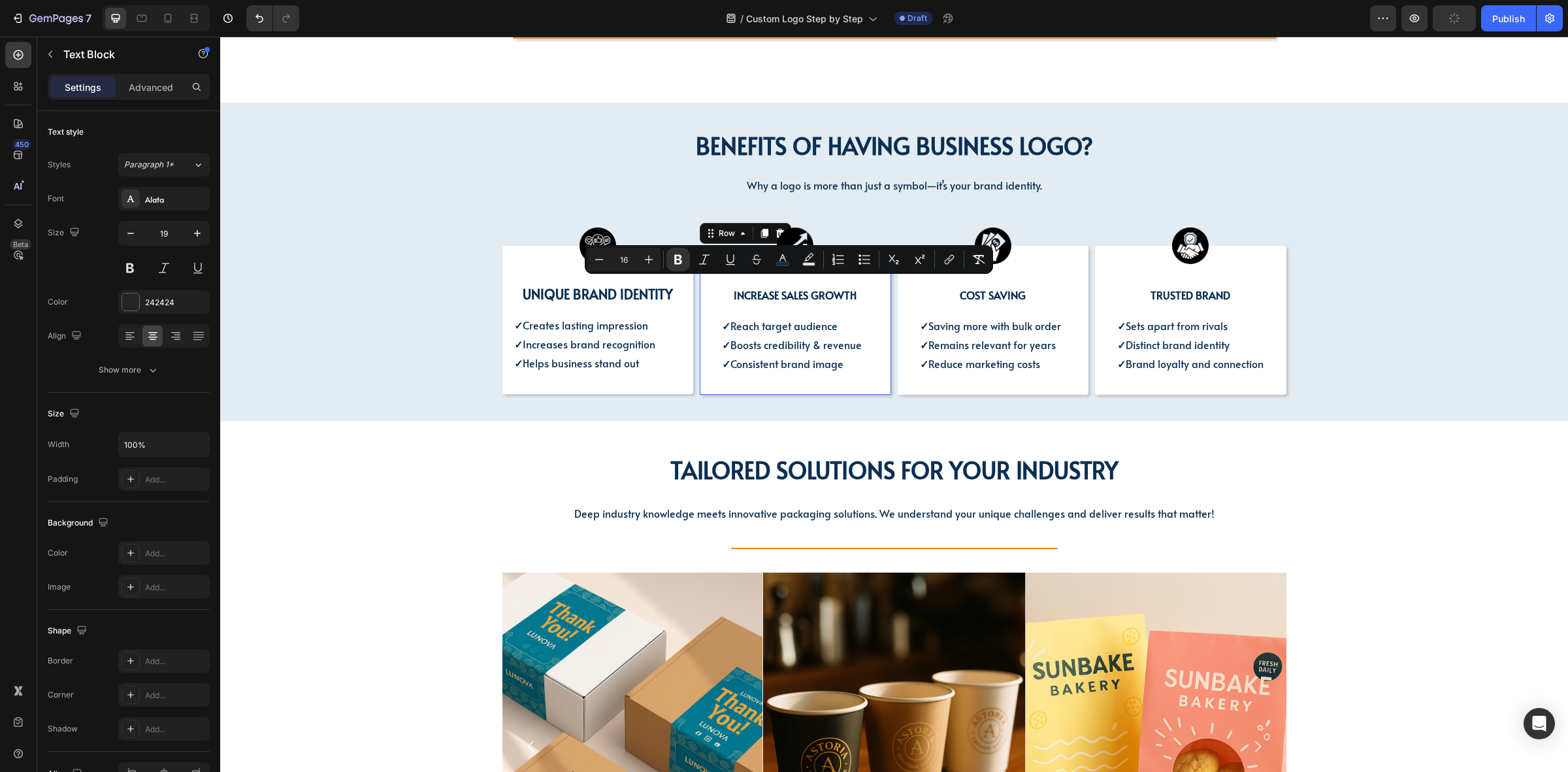
click at [707, 315] on div "Image INCREASE SALES GROWTH Text Block ✓ Reach target audience ✓ Boosts credibi…" at bounding box center [795, 320] width 191 height 149
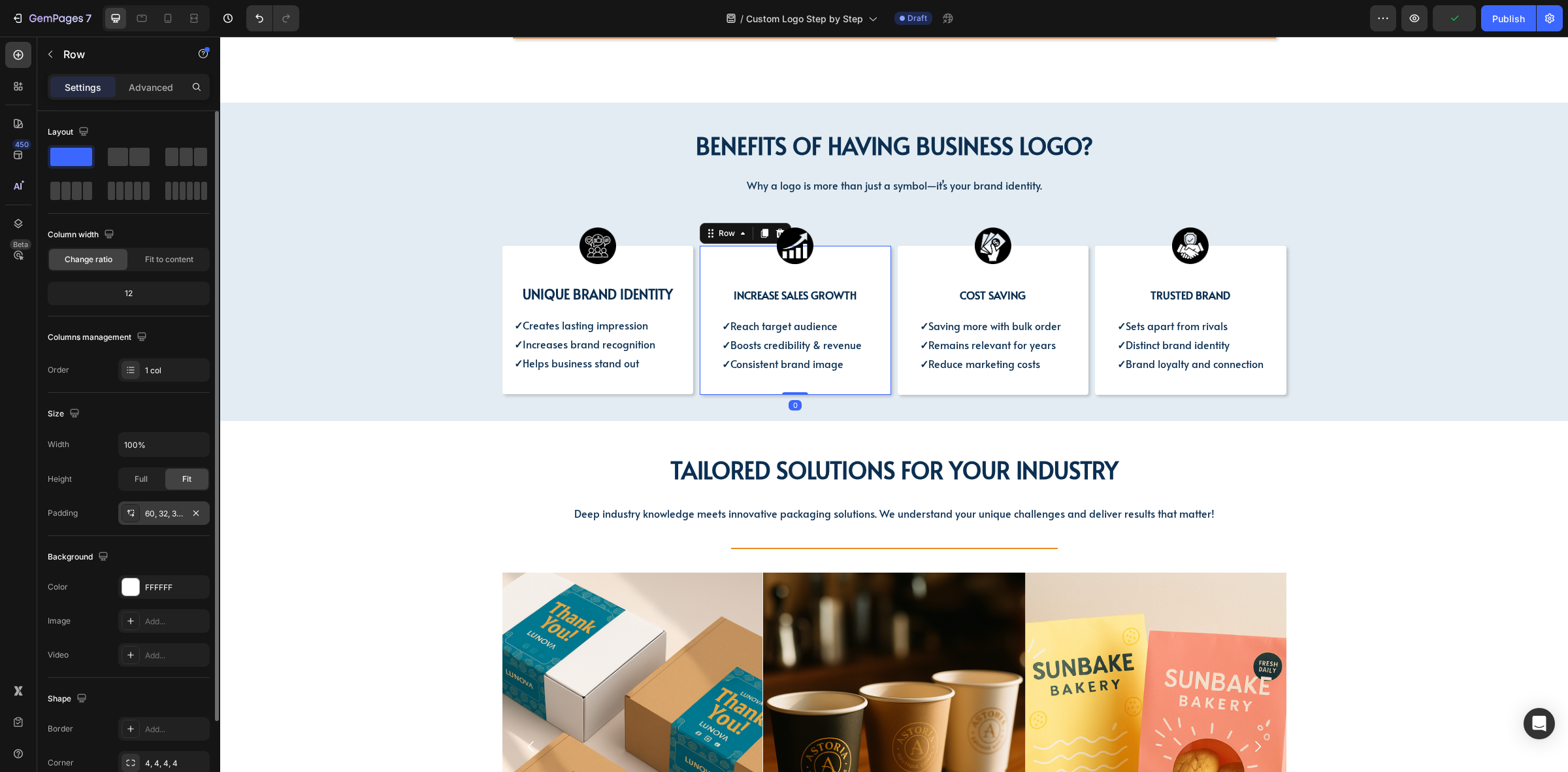
click at [158, 514] on div "60, 32, 32, 32" at bounding box center [164, 514] width 38 height 12
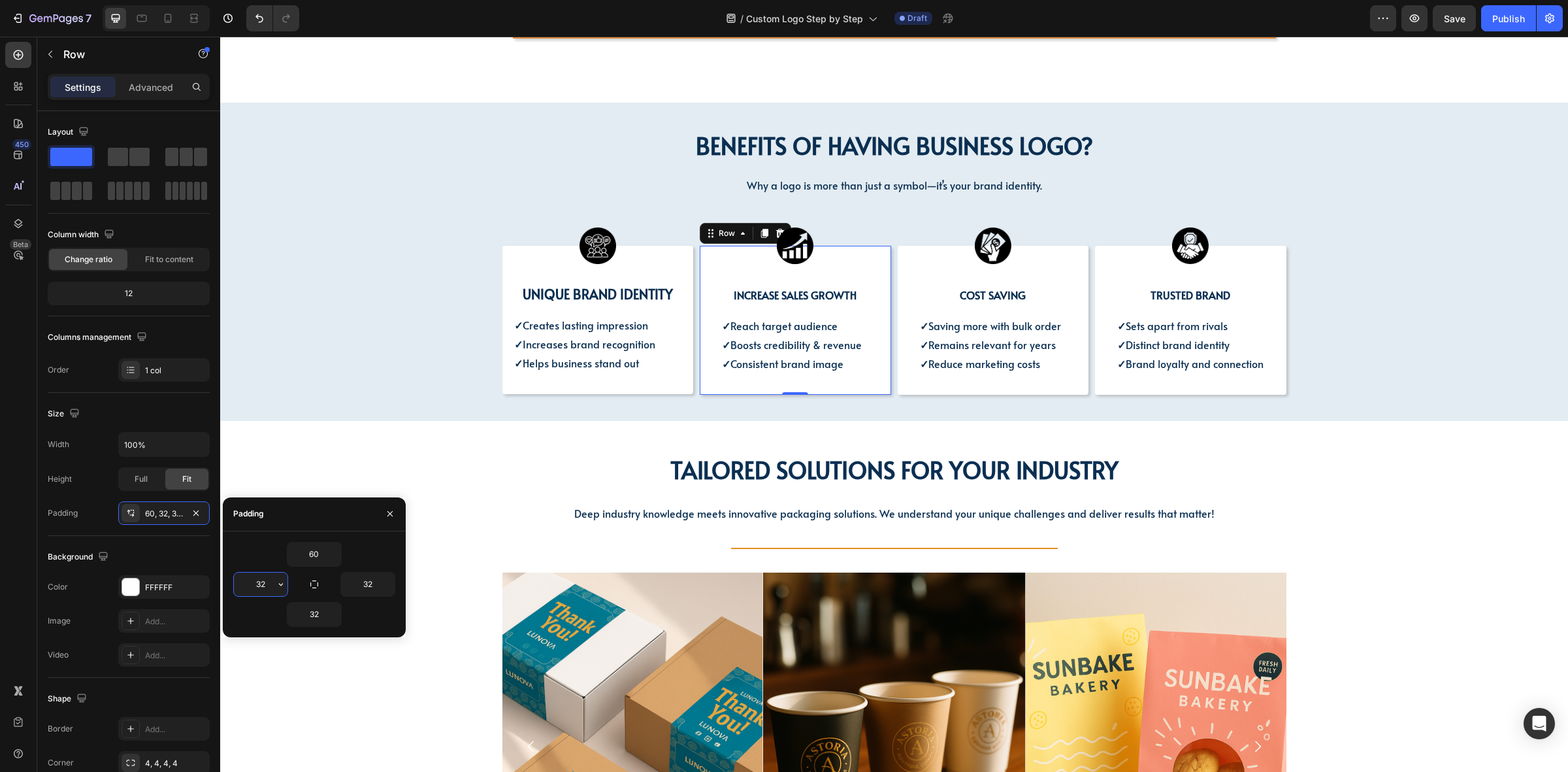
click at [258, 585] on input "32" at bounding box center [260, 584] width 53 height 23
type input "16"
click at [368, 587] on input "32" at bounding box center [368, 584] width 53 height 23
type input "16"
click at [772, 293] on strong "INCREASE SALES GROWTH" at bounding box center [795, 295] width 123 height 15
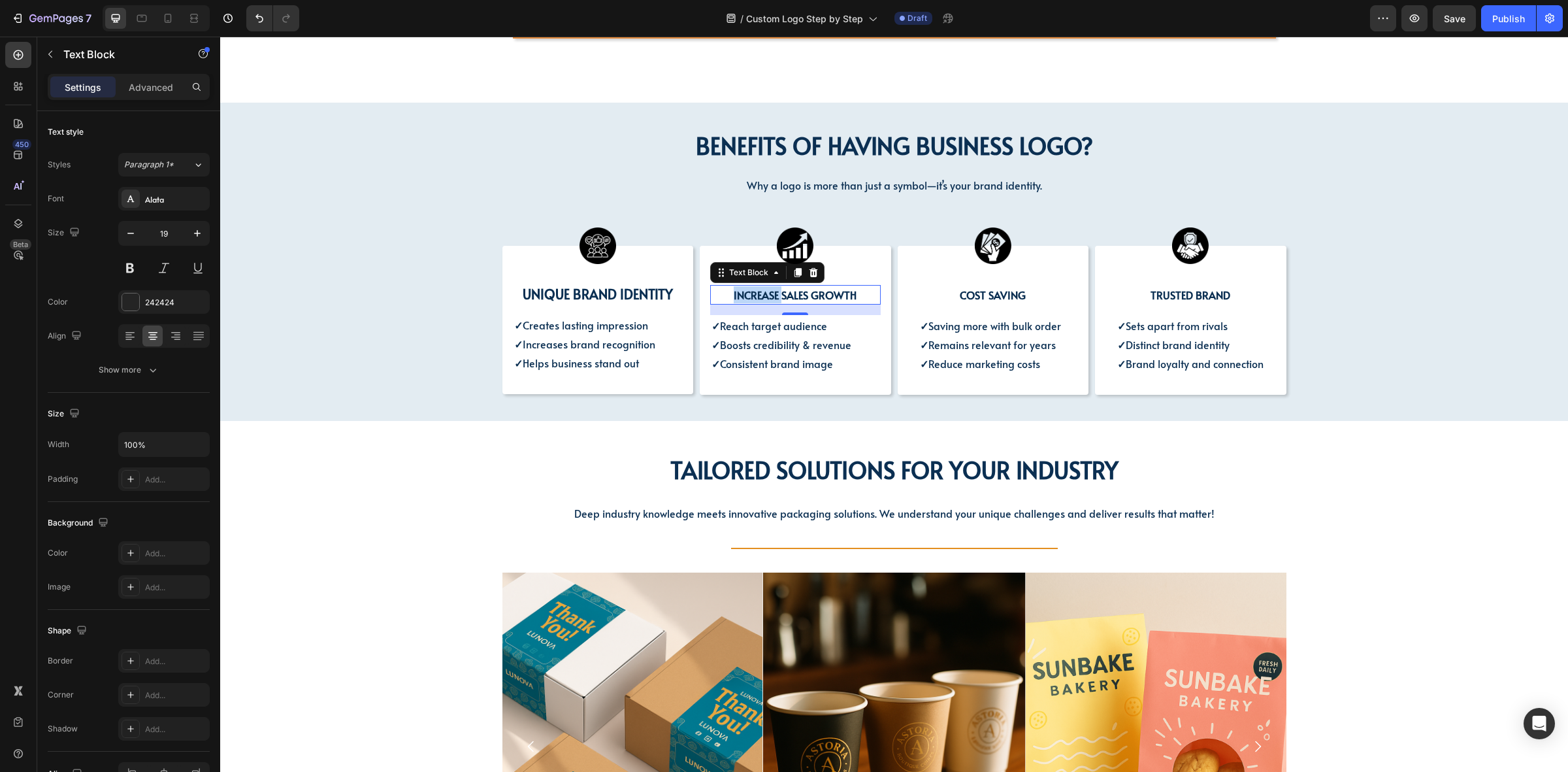
click at [736, 288] on strong "INCREASE SALES GROWTH" at bounding box center [795, 295] width 123 height 15
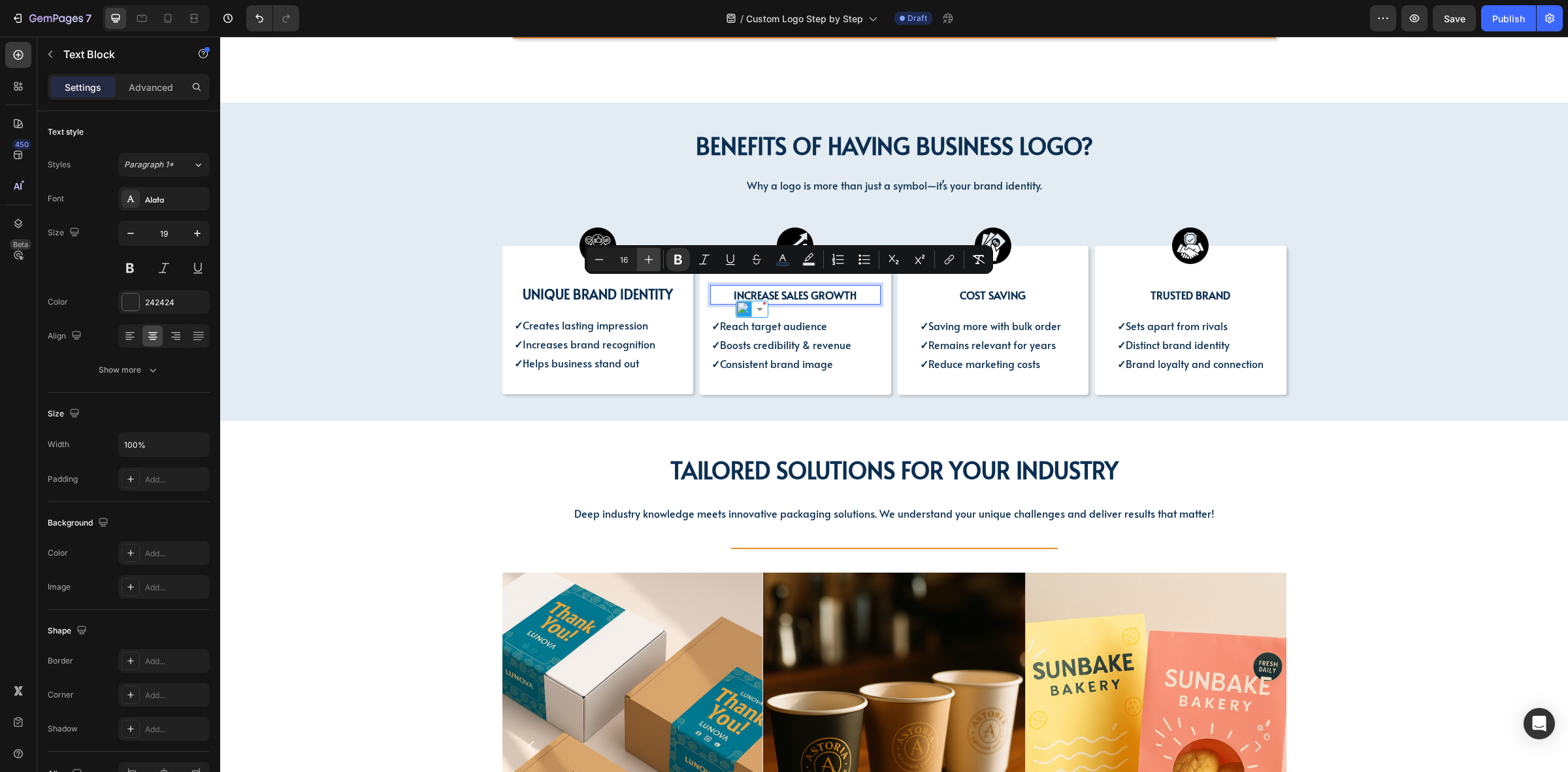
click at [652, 264] on icon "Editor contextual toolbar" at bounding box center [648, 259] width 13 height 13
type input "20"
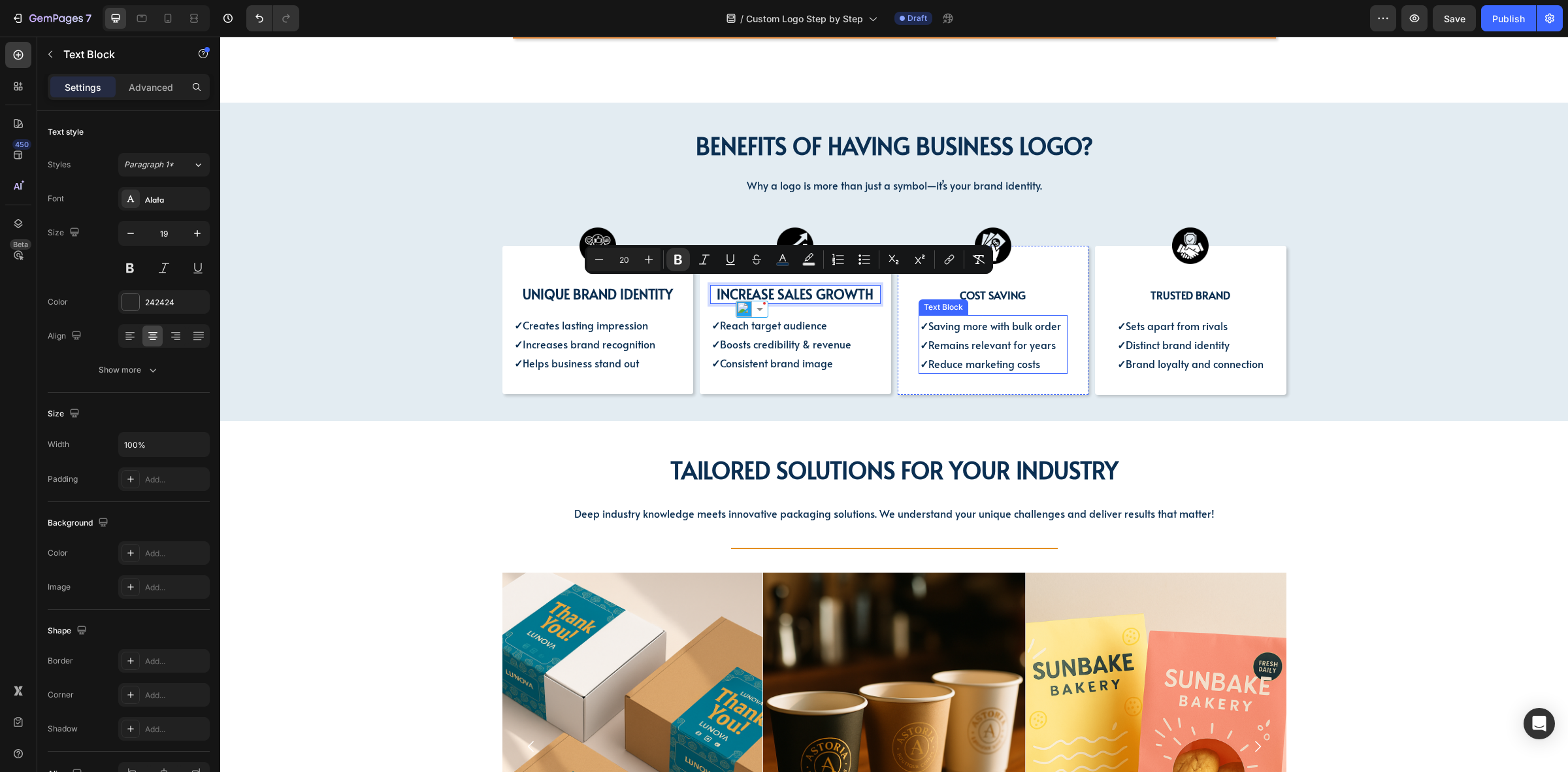
click at [970, 320] on span "✓ Saving more with bulk order" at bounding box center [990, 325] width 141 height 15
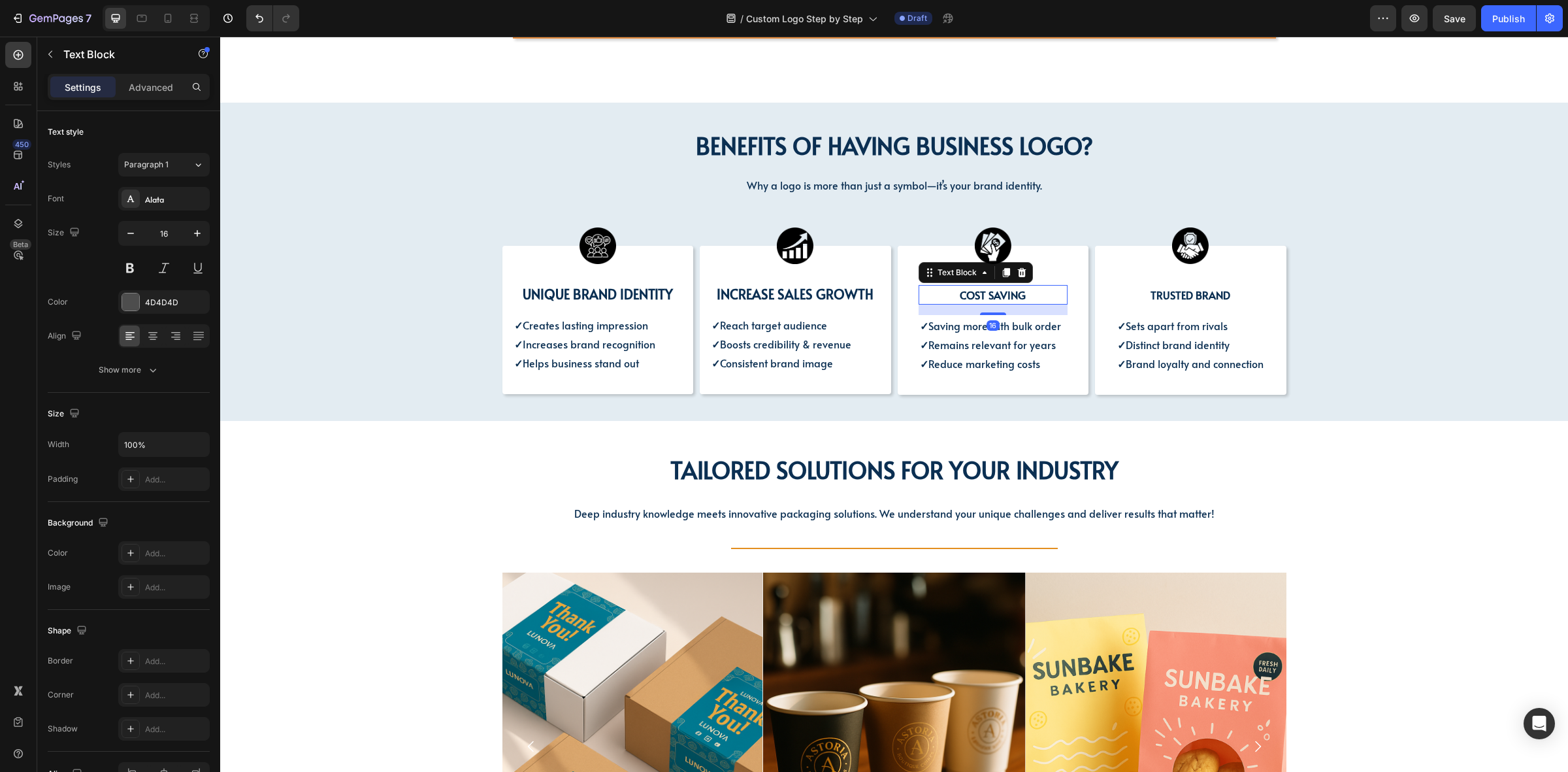
click at [1048, 288] on p "COST SAVING" at bounding box center [993, 295] width 147 height 17
click at [898, 325] on div "Image COST SAVING Text Block ✓ Saving more with bulk order ✓ Remains relevant f…" at bounding box center [994, 320] width 191 height 149
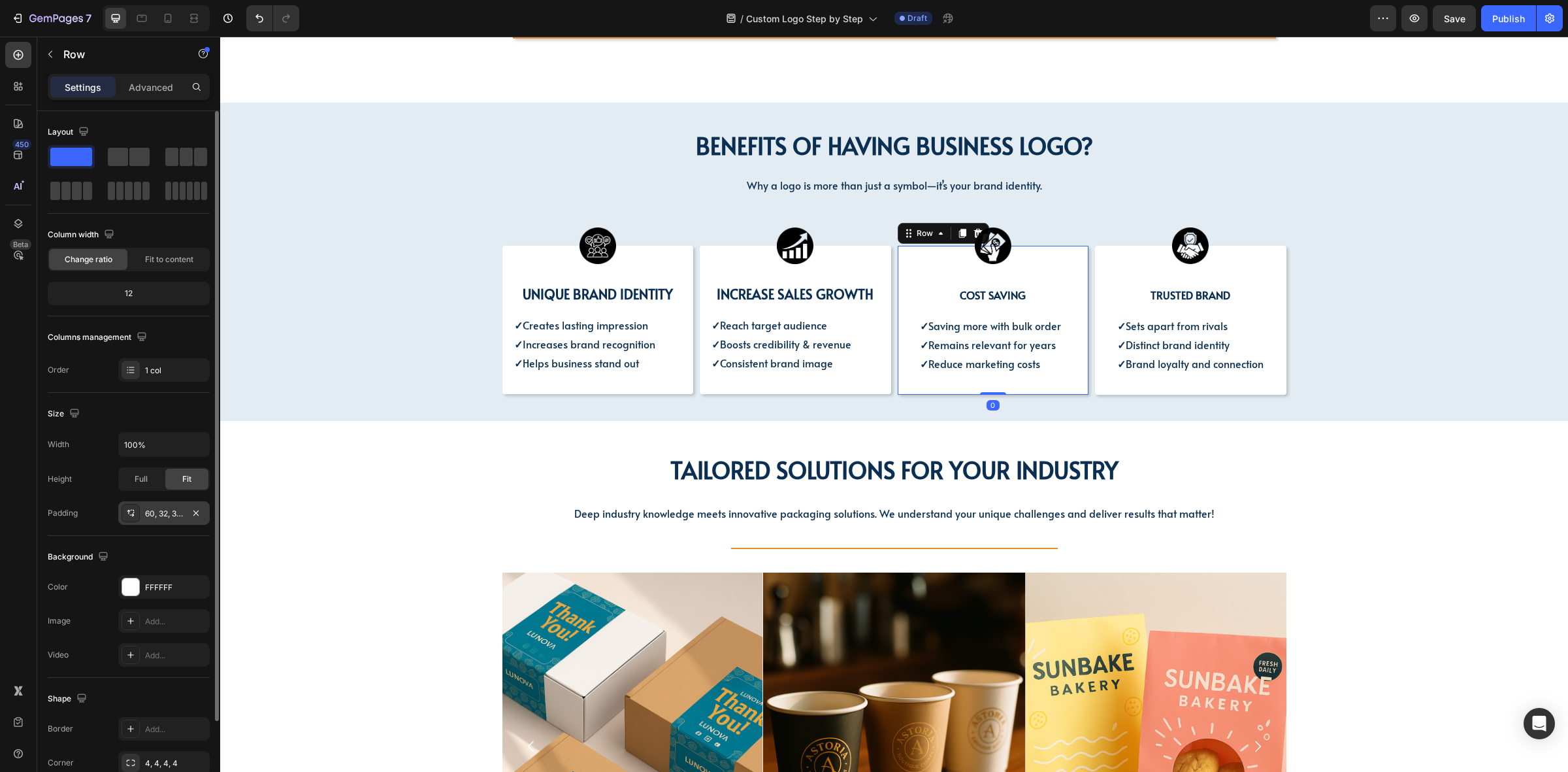
click at [155, 525] on div "60, 32, 32, 32" at bounding box center [164, 513] width 92 height 23
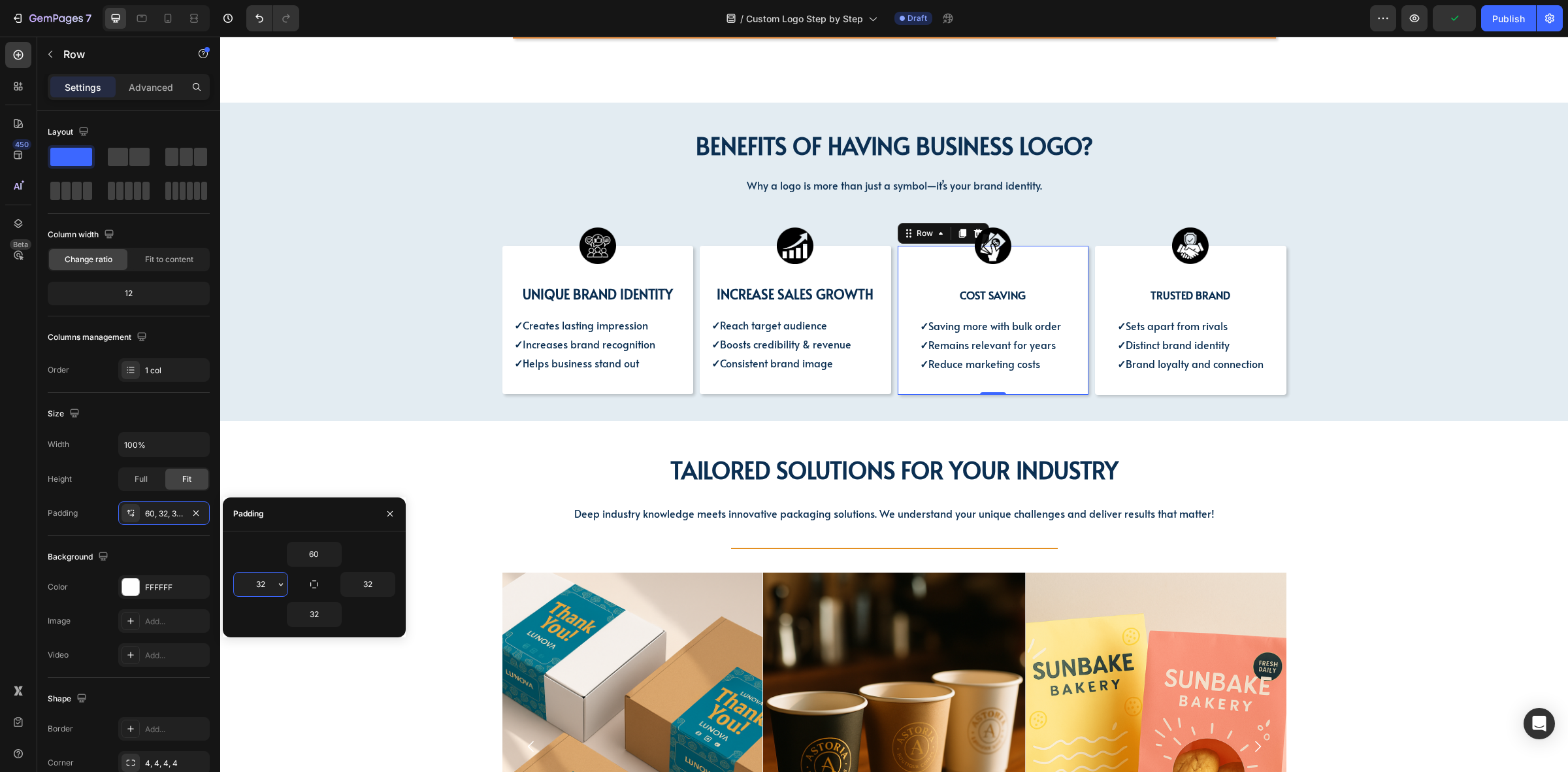
click at [266, 584] on input "32" at bounding box center [260, 584] width 53 height 23
type input "16"
click at [376, 588] on input "32" at bounding box center [368, 584] width 53 height 23
type input "16"
click at [1079, 285] on div "Image COST SAVING Text Block ✓ Saving more with bulk order ✓ Remains relevant f…" at bounding box center [994, 320] width 191 height 149
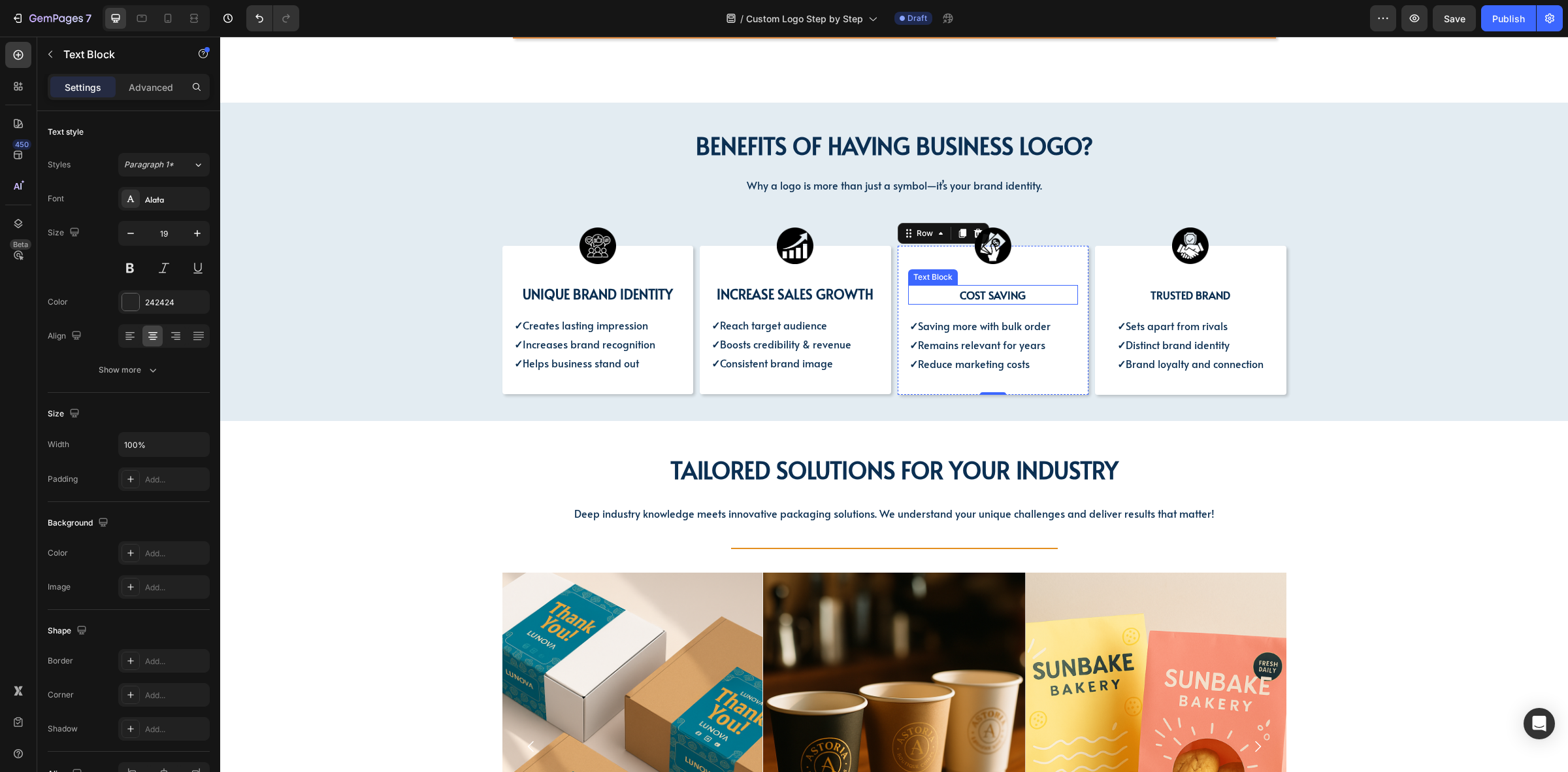
click at [991, 293] on strong "COST SAVING" at bounding box center [993, 295] width 66 height 15
click at [988, 289] on strong "COST SAVING" at bounding box center [993, 295] width 66 height 15
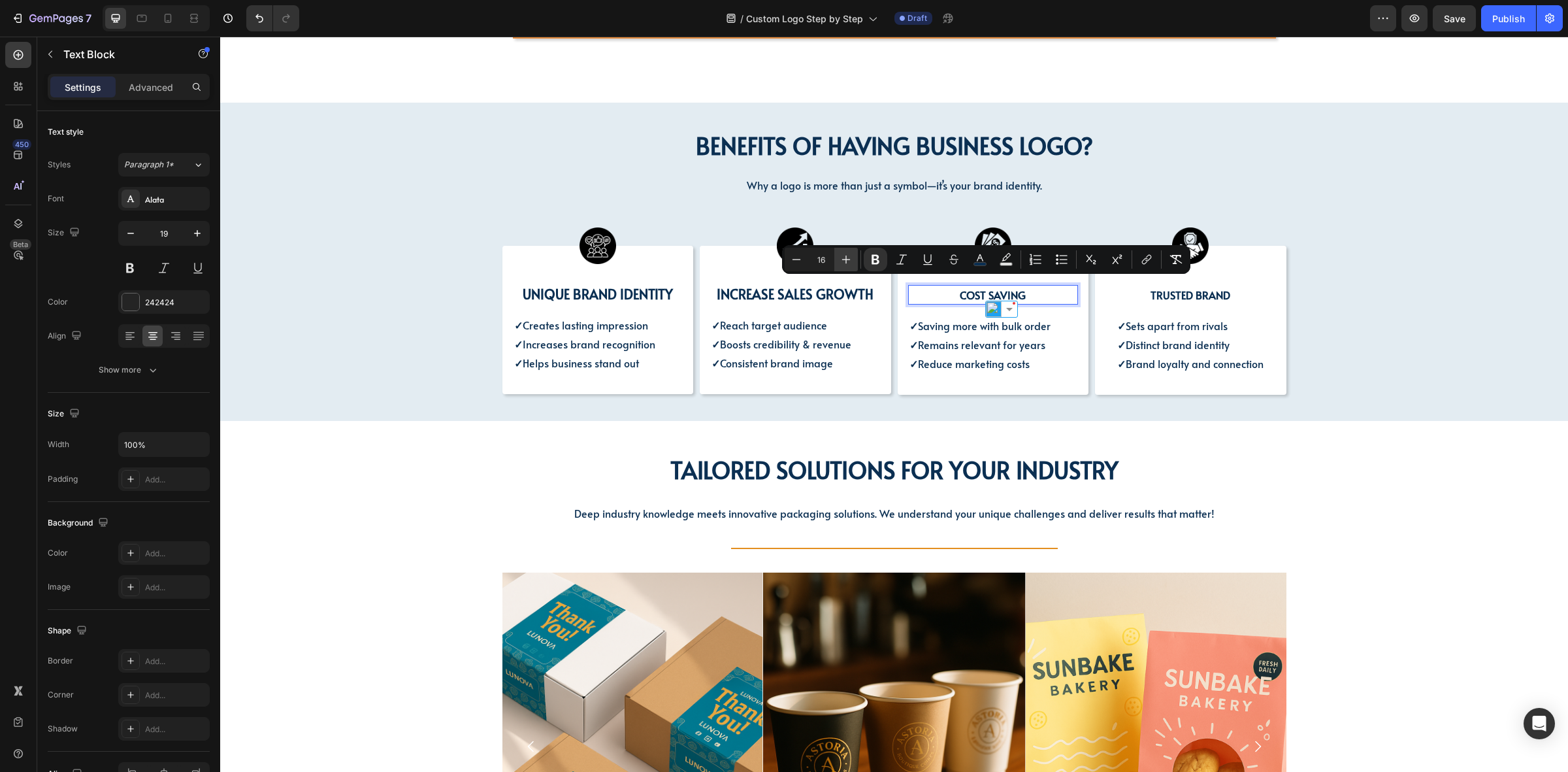
click at [843, 256] on icon "Editor contextual toolbar" at bounding box center [846, 259] width 13 height 13
click at [840, 263] on icon "Editor contextual toolbar" at bounding box center [846, 259] width 13 height 13
type input "20"
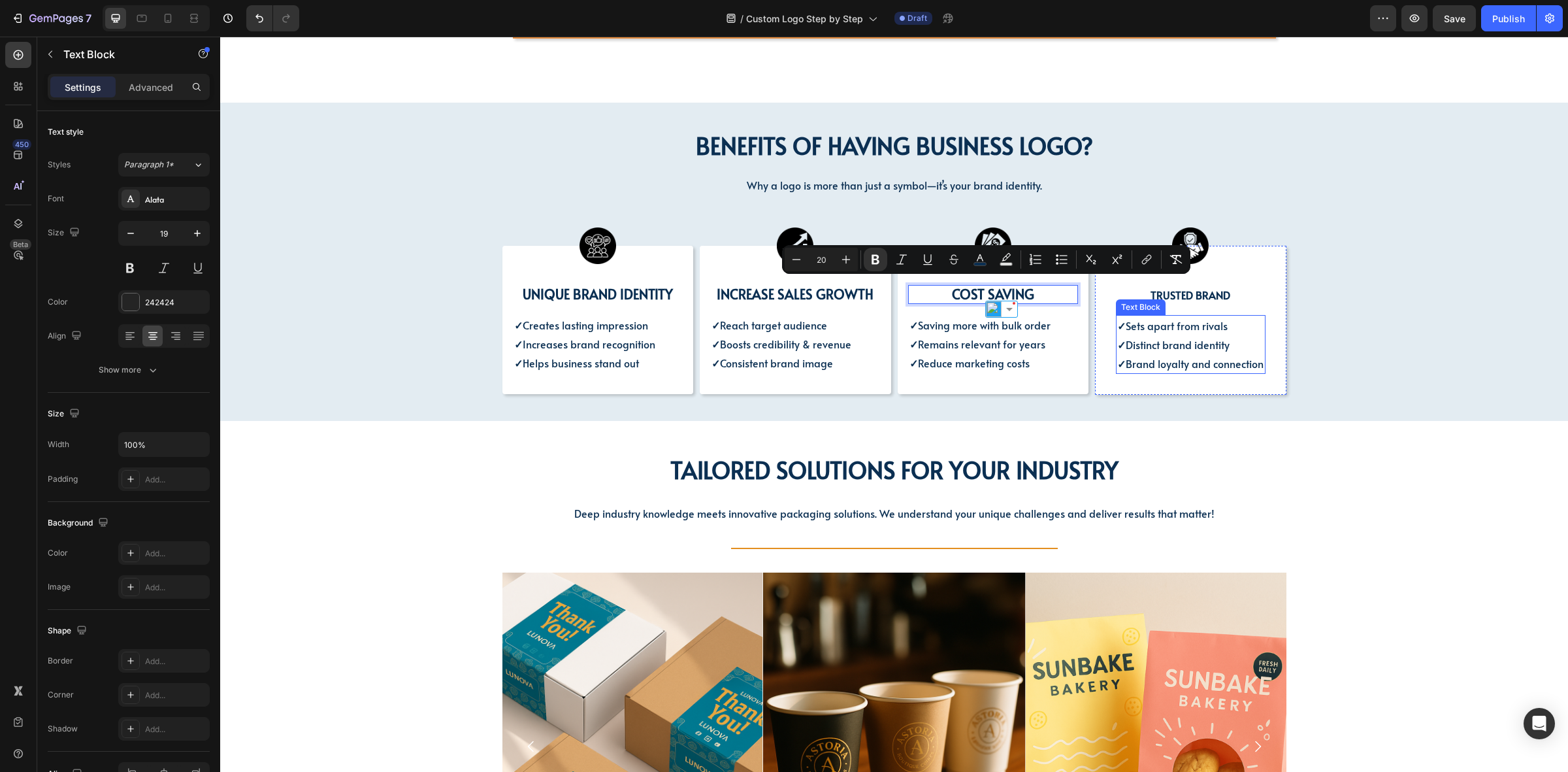
click at [1229, 341] on p "✓ Sets apart from rivals ✓ Distinct brand identity ✓ Brand loyalty and connecti…" at bounding box center [1190, 343] width 147 height 56
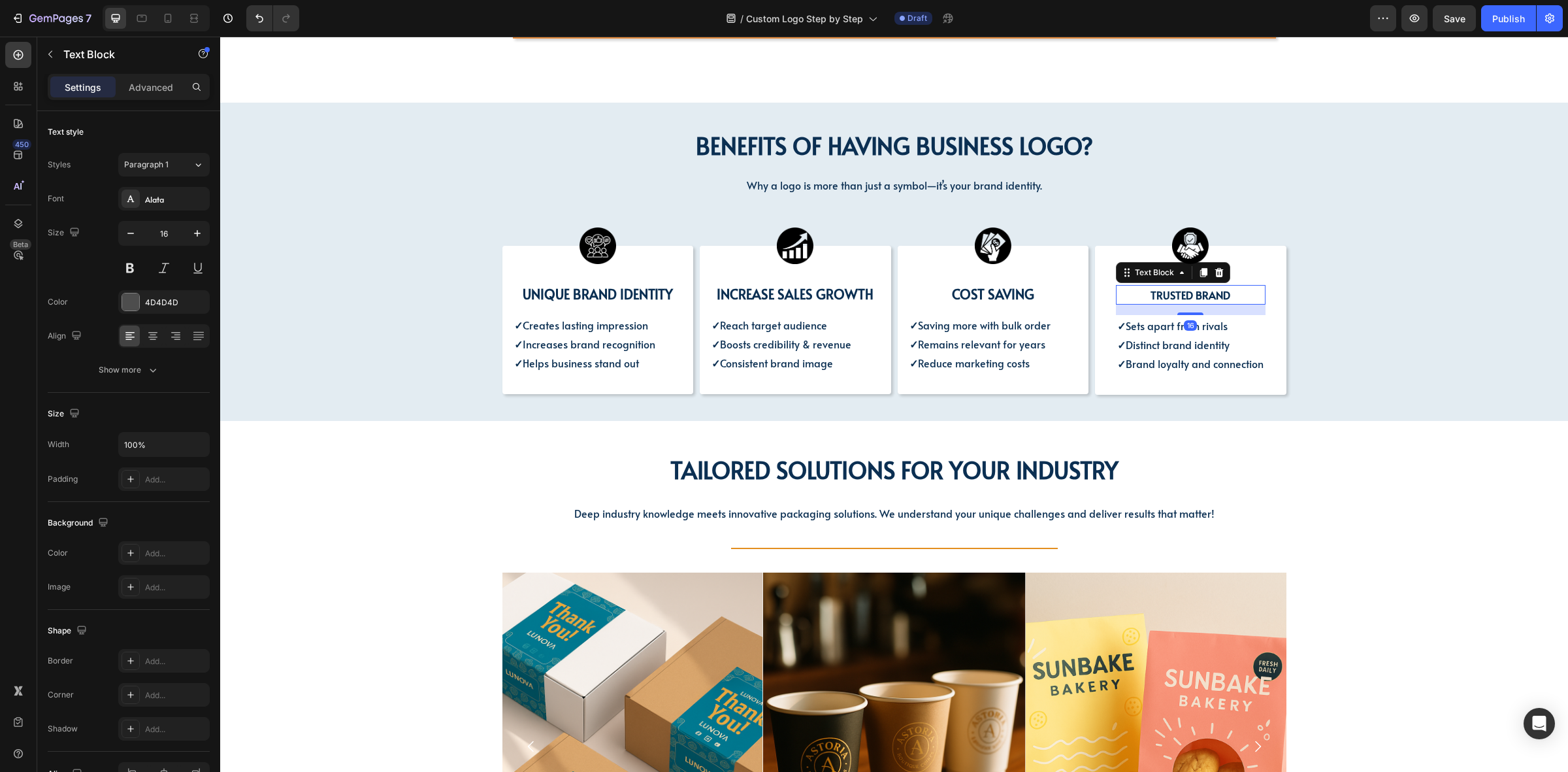
click at [1251, 289] on p "Trusted brand" at bounding box center [1190, 295] width 147 height 17
click at [1106, 311] on div "Image Trusted brand Text Block 16 ✓ Sets apart from rivals ✓ Distinct brand ide…" at bounding box center [1190, 320] width 191 height 149
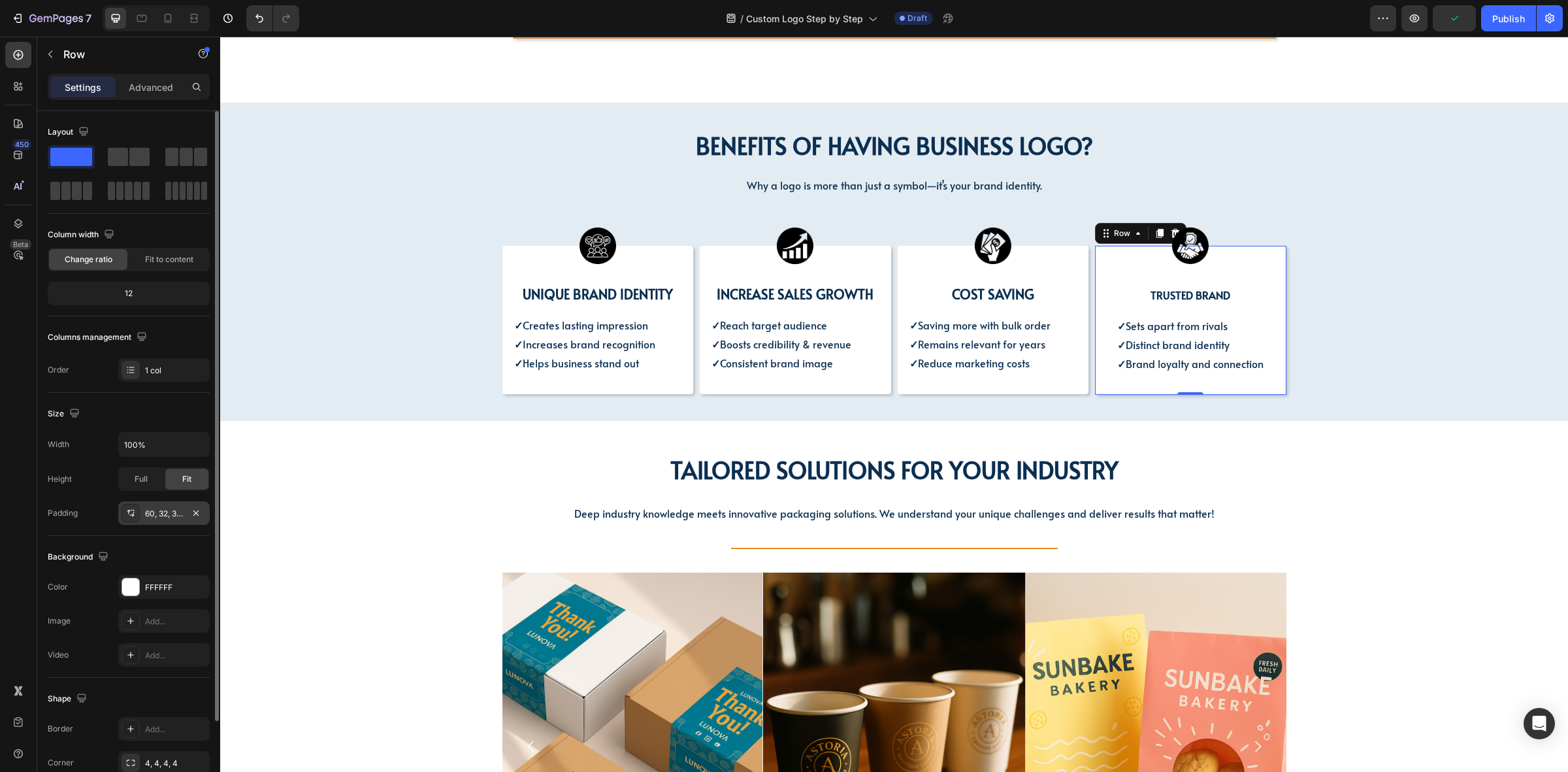
click at [167, 523] on div "60, 32, 32, 32" at bounding box center [164, 513] width 92 height 23
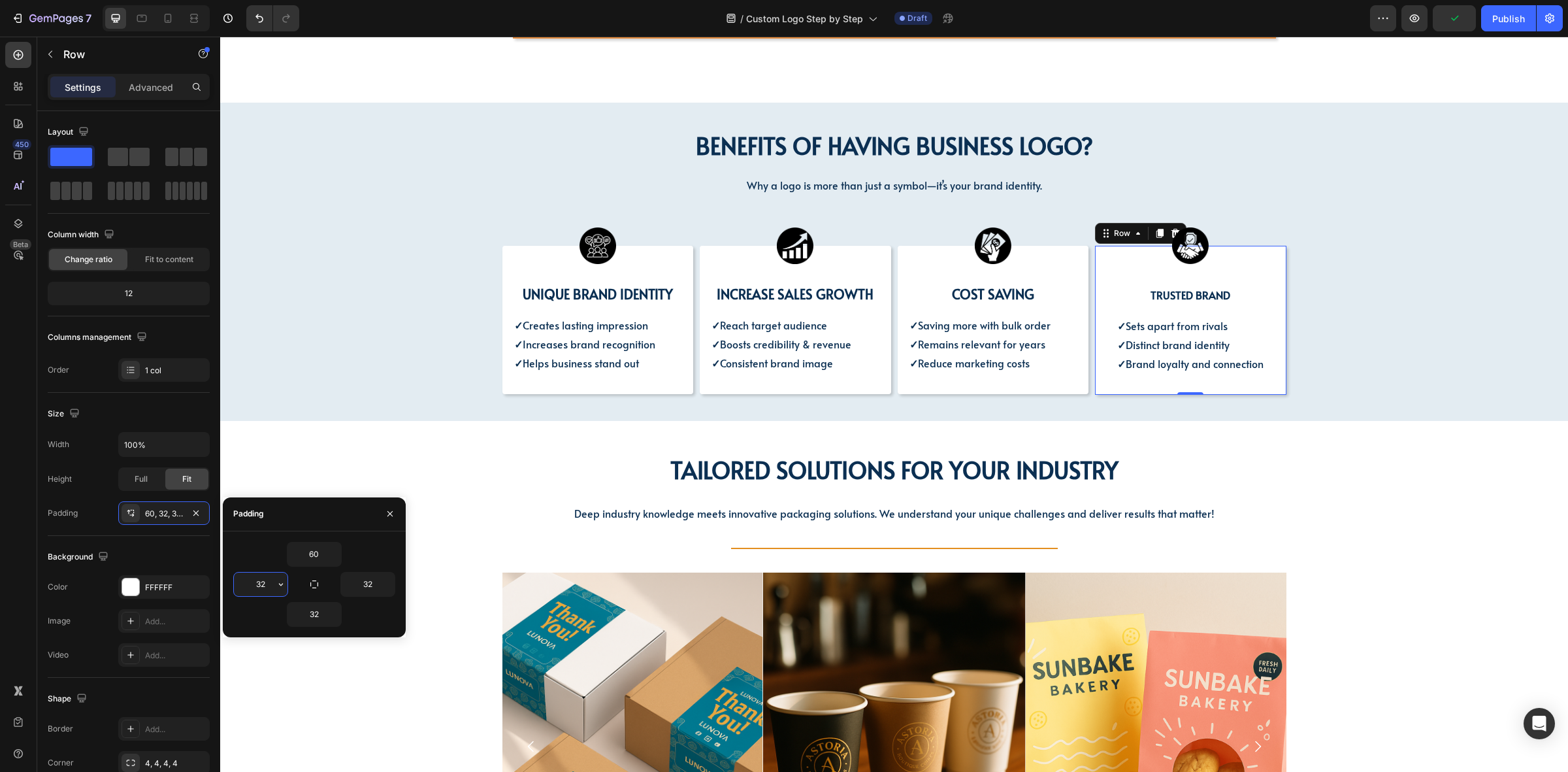
click at [260, 581] on input "32" at bounding box center [260, 584] width 53 height 23
type input "16"
click at [370, 586] on input "32" at bounding box center [368, 584] width 53 height 23
type input "16"
click at [1383, 321] on div "BENEFITS OF HAVING BUSINESS LOGO? Heading BENEFITS OF HAVING BUSINESS LOGO? Hea…" at bounding box center [894, 260] width 1328 height 269
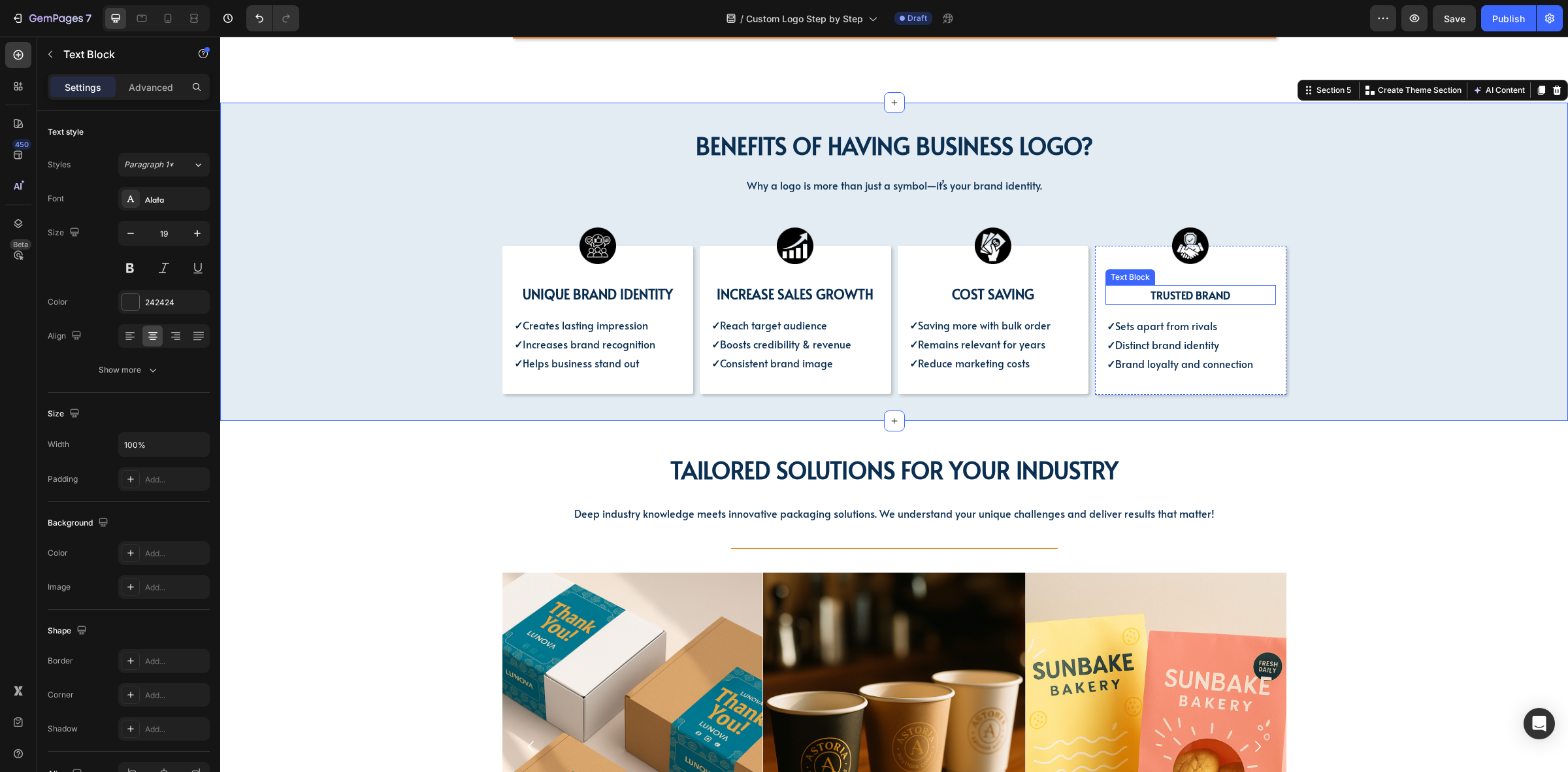
click at [1196, 295] on p "Trusted brand" at bounding box center [1191, 295] width 168 height 17
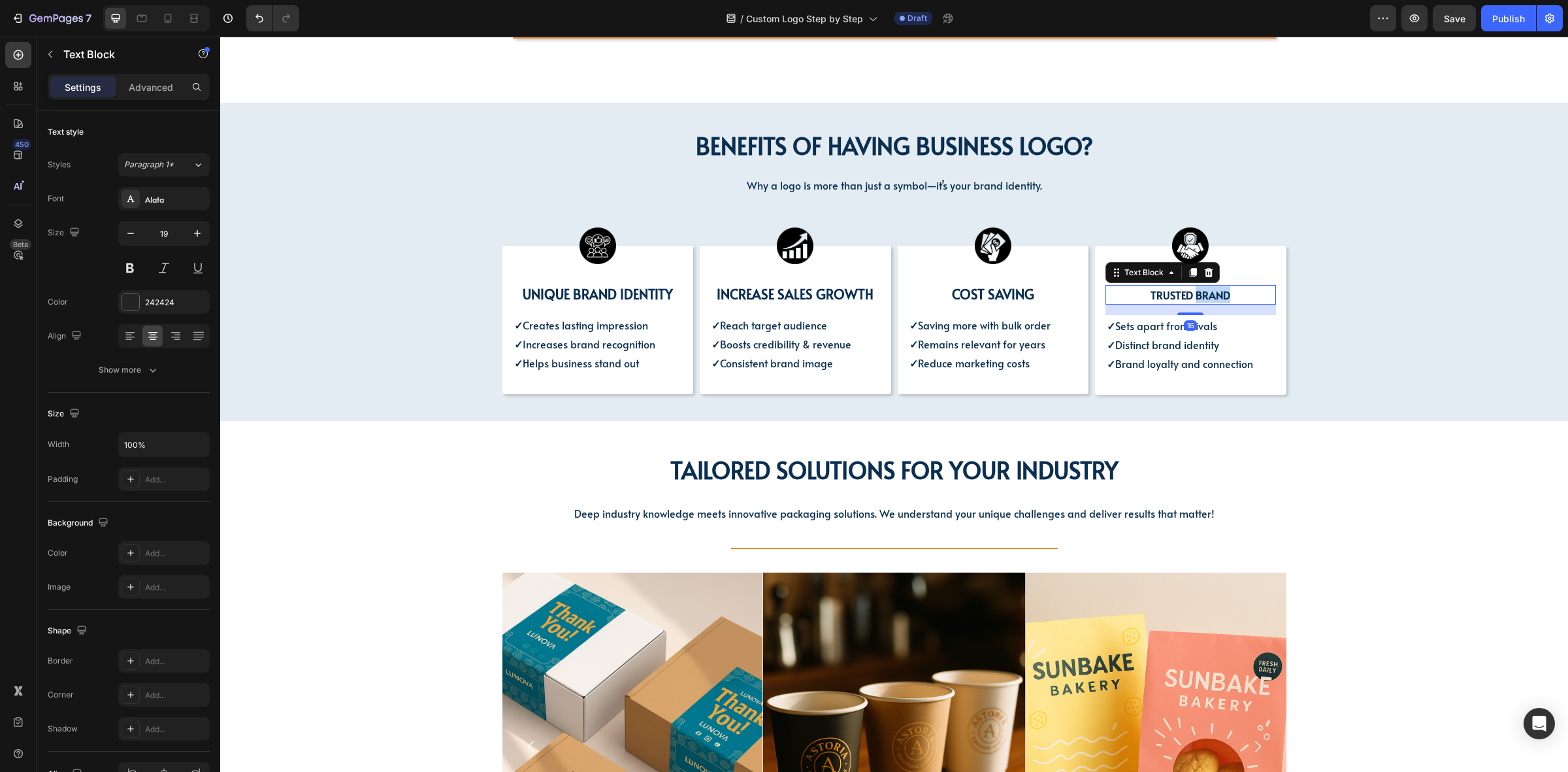
click at [1196, 295] on p "Trusted brand" at bounding box center [1191, 295] width 168 height 17
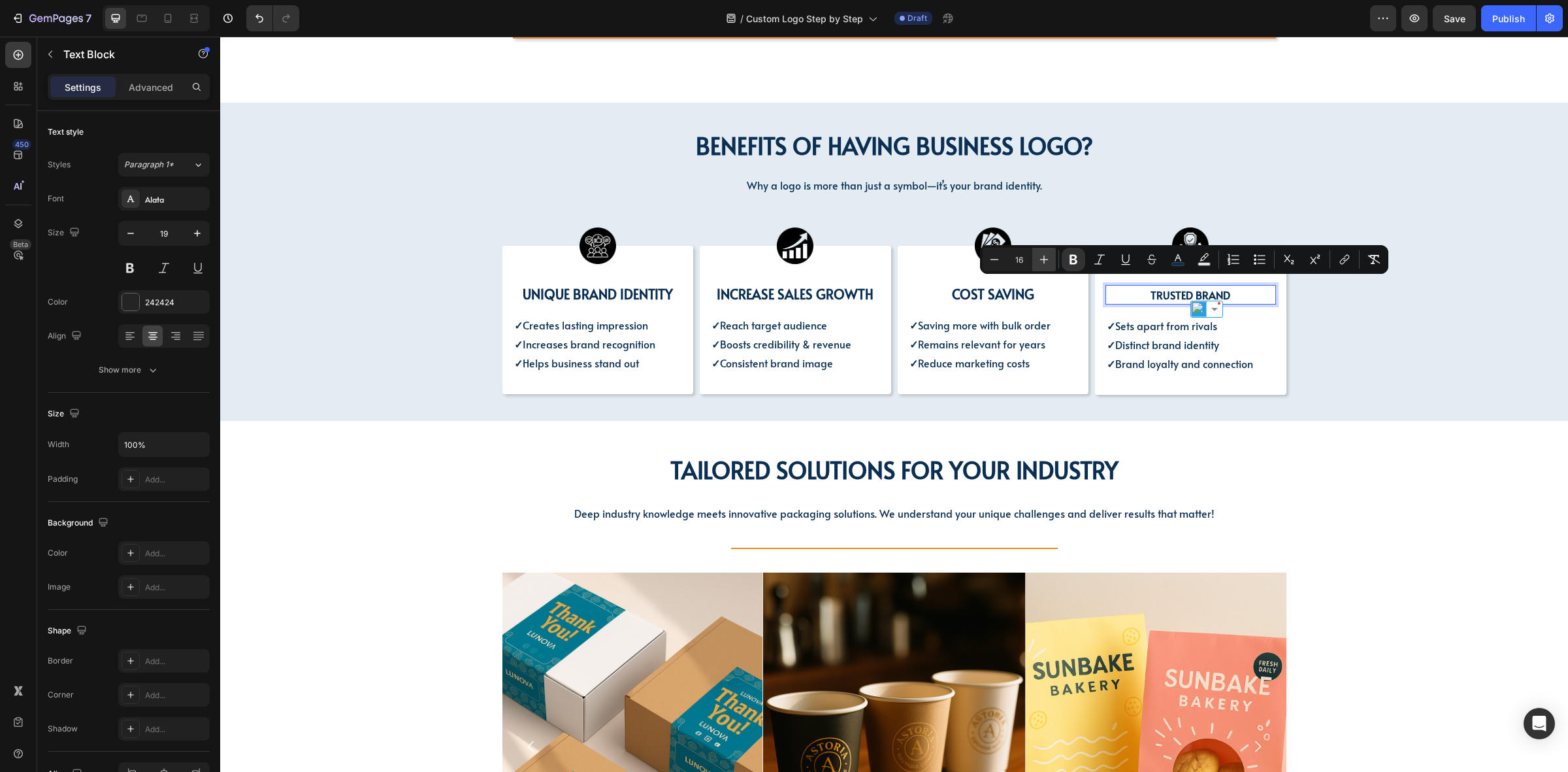
click at [1043, 262] on icon "Editor contextual toolbar" at bounding box center [1045, 260] width 9 height 9
type input "20"
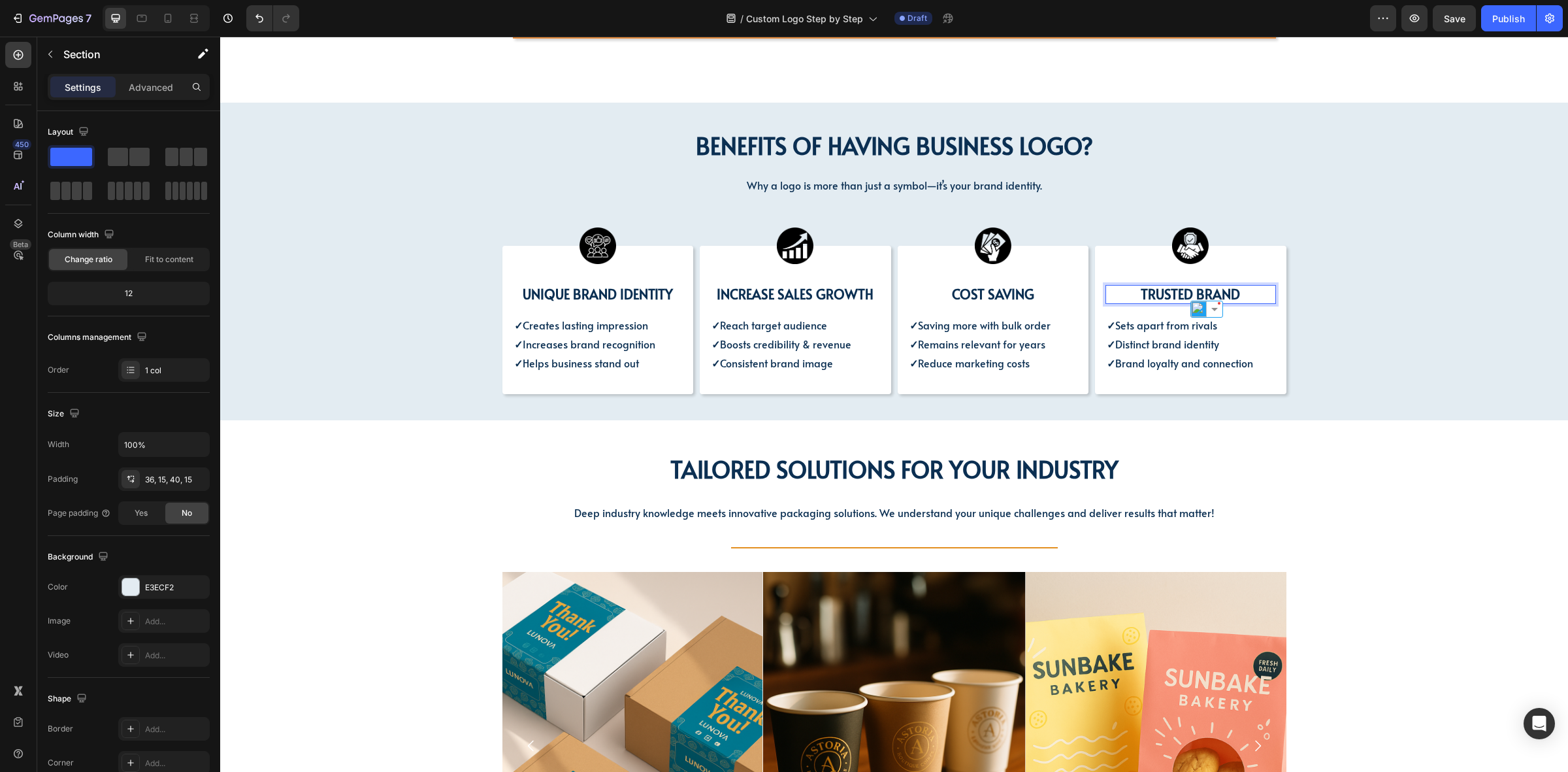
click at [1401, 370] on div "BENEFITS OF HAVING BUSINESS LOGO? Heading BENEFITS OF HAVING BUSINESS LOGO? Hea…" at bounding box center [894, 260] width 1328 height 268
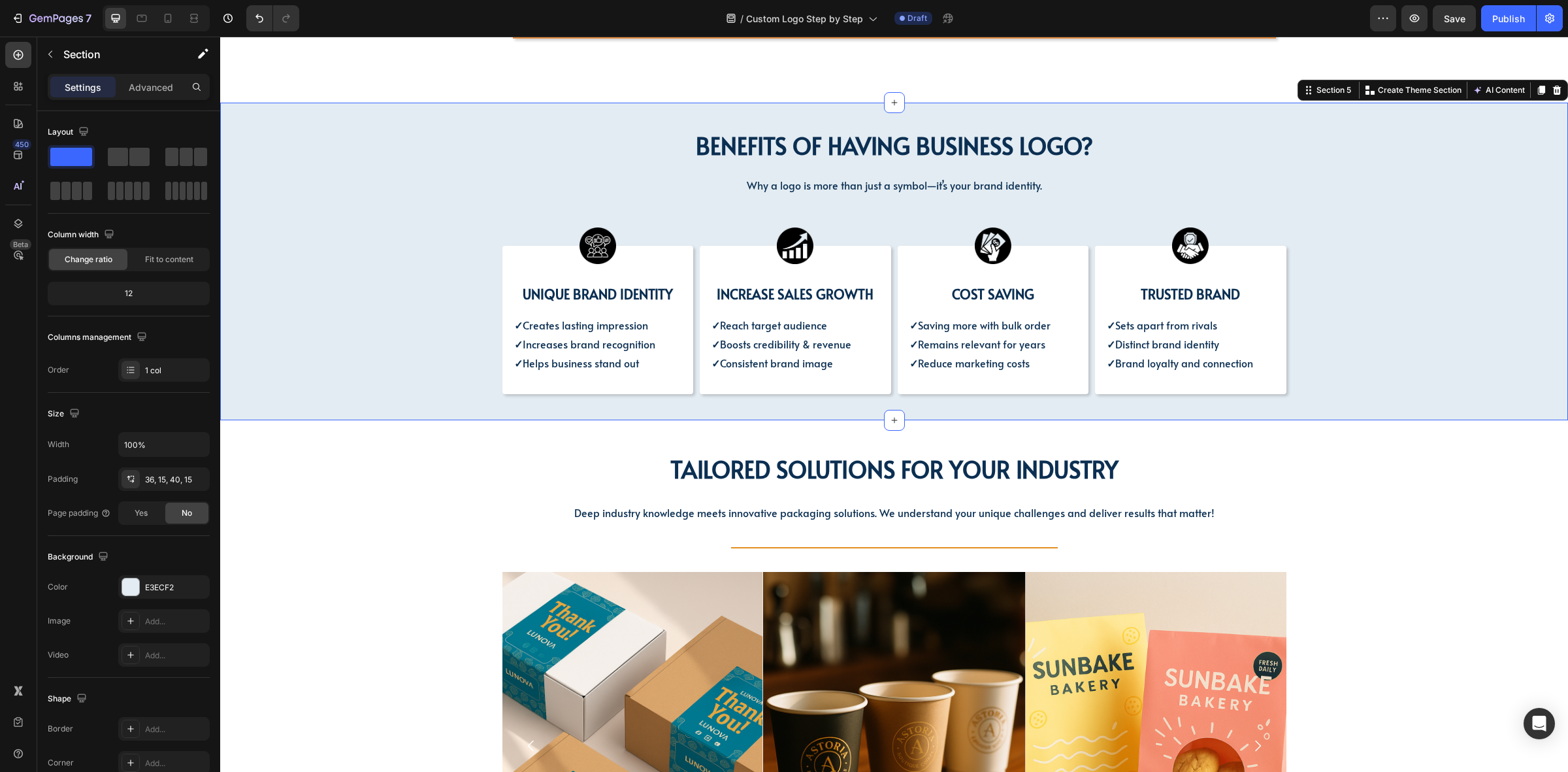
click at [400, 322] on div "BENEFITS OF HAVING BUSINESS LOGO? Heading BENEFITS OF HAVING BUSINESS LOGO? Hea…" at bounding box center [894, 260] width 1328 height 268
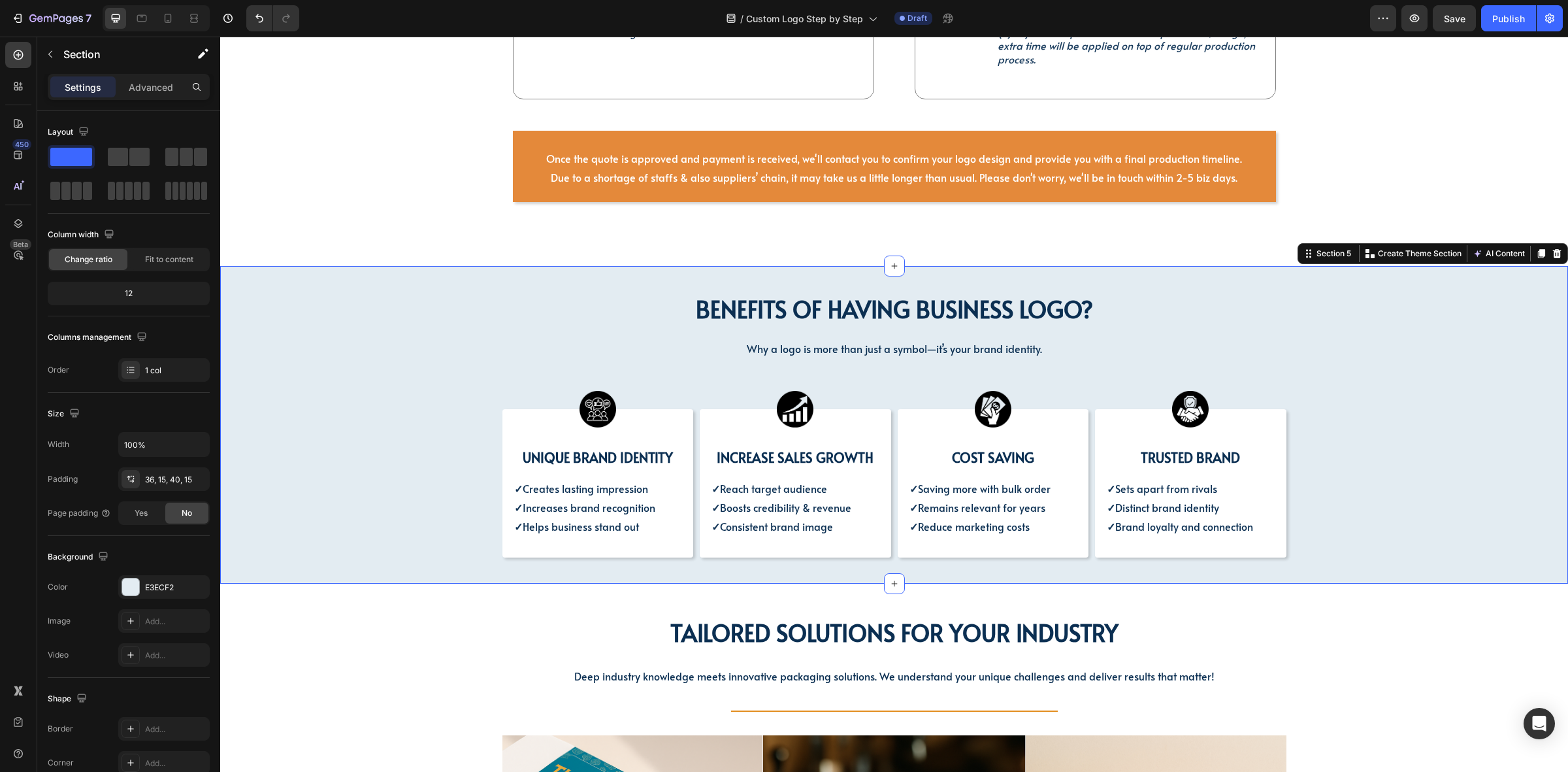
scroll to position [735, 0]
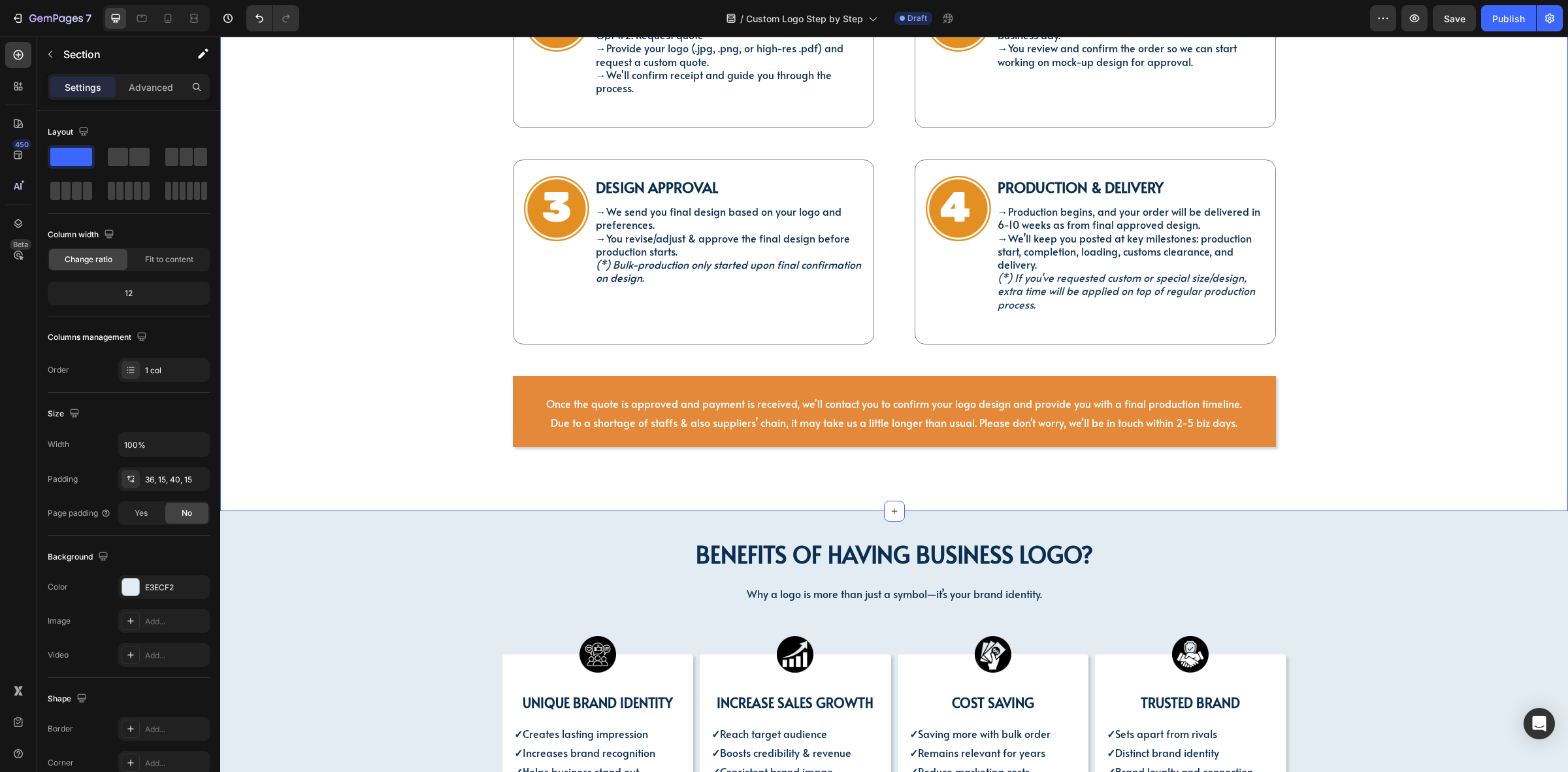
click at [649, 451] on div "STEP-BY-STEP GUIDE & PRE-ORDER DELIVERY Heading Image Order Request Text Block …" at bounding box center [894, 190] width 1328 height 601
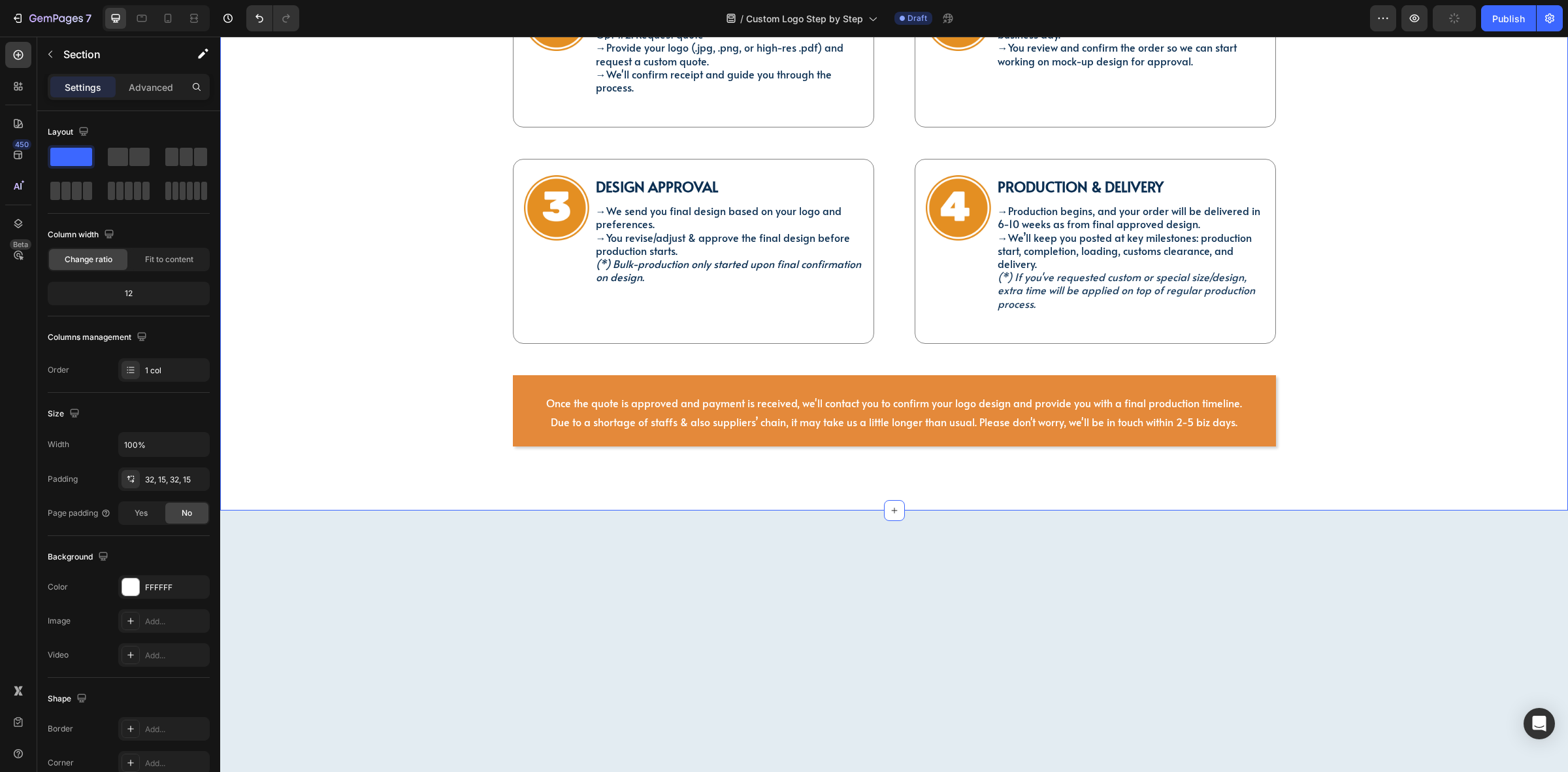
scroll to position [327, 0]
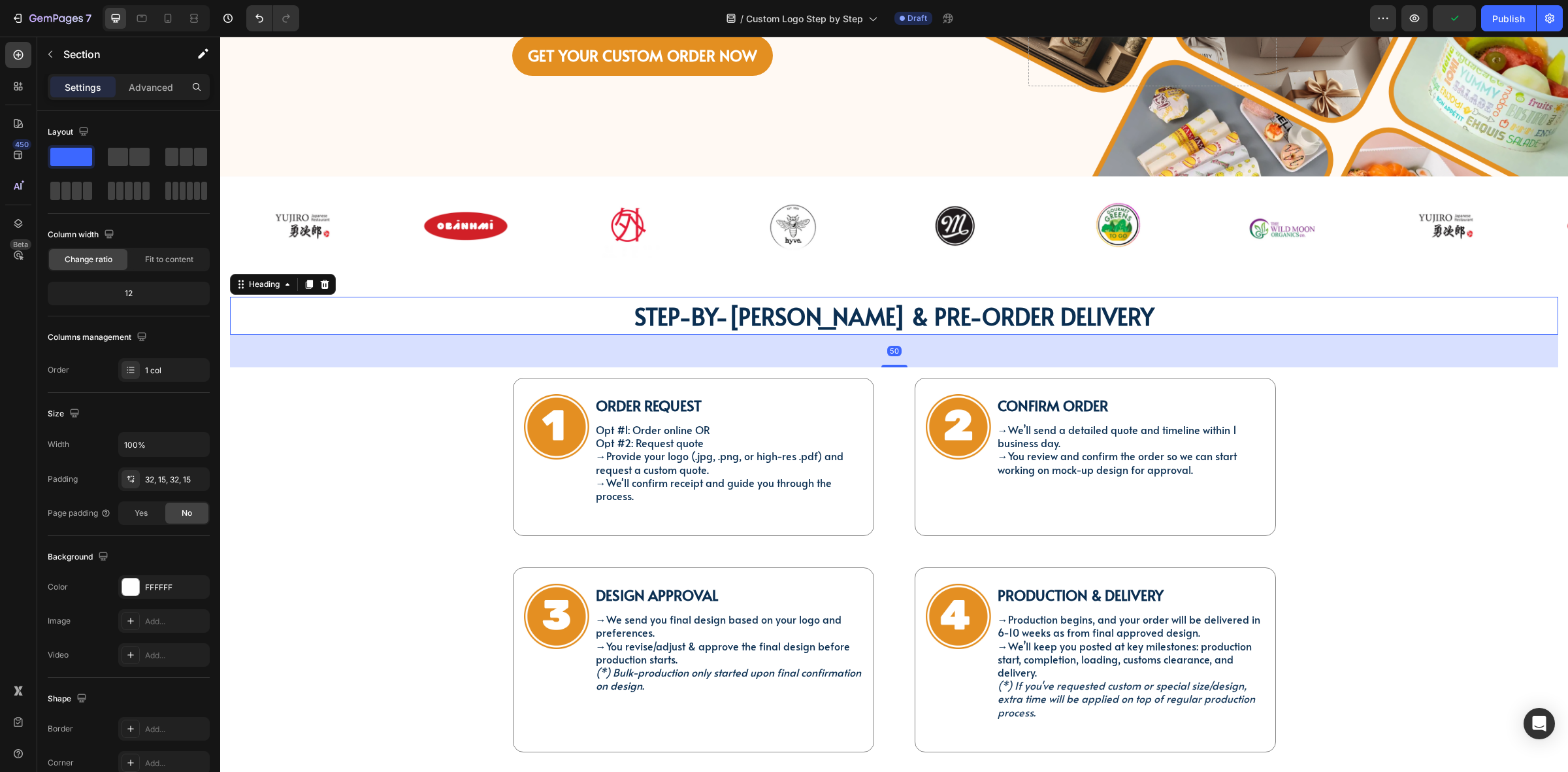
click at [883, 328] on strong "STEP-BY-[PERSON_NAME] & PRE-ORDER DELIVERY" at bounding box center [895, 315] width 520 height 32
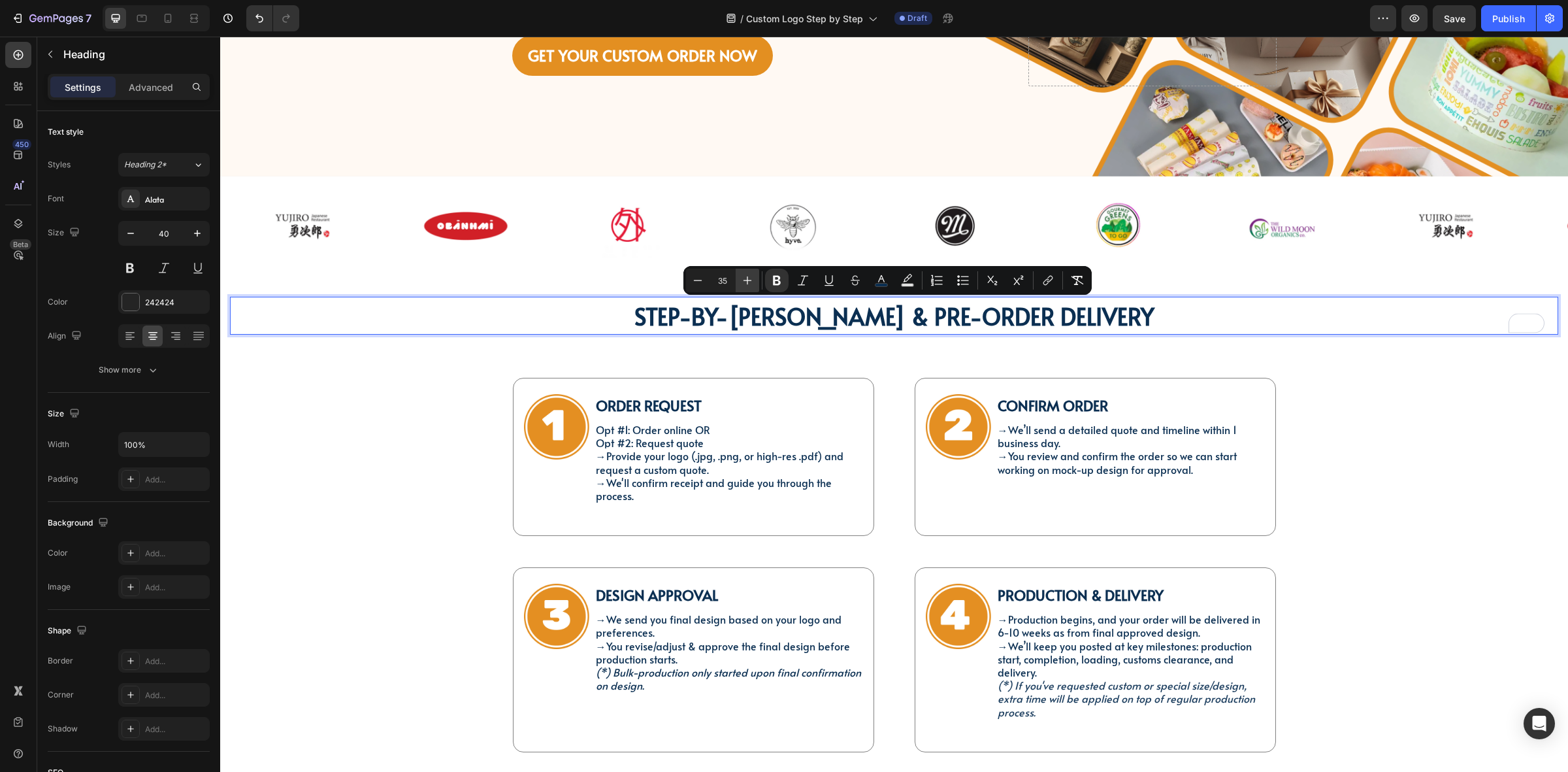
click at [752, 277] on icon "Editor contextual toolbar" at bounding box center [747, 280] width 13 height 13
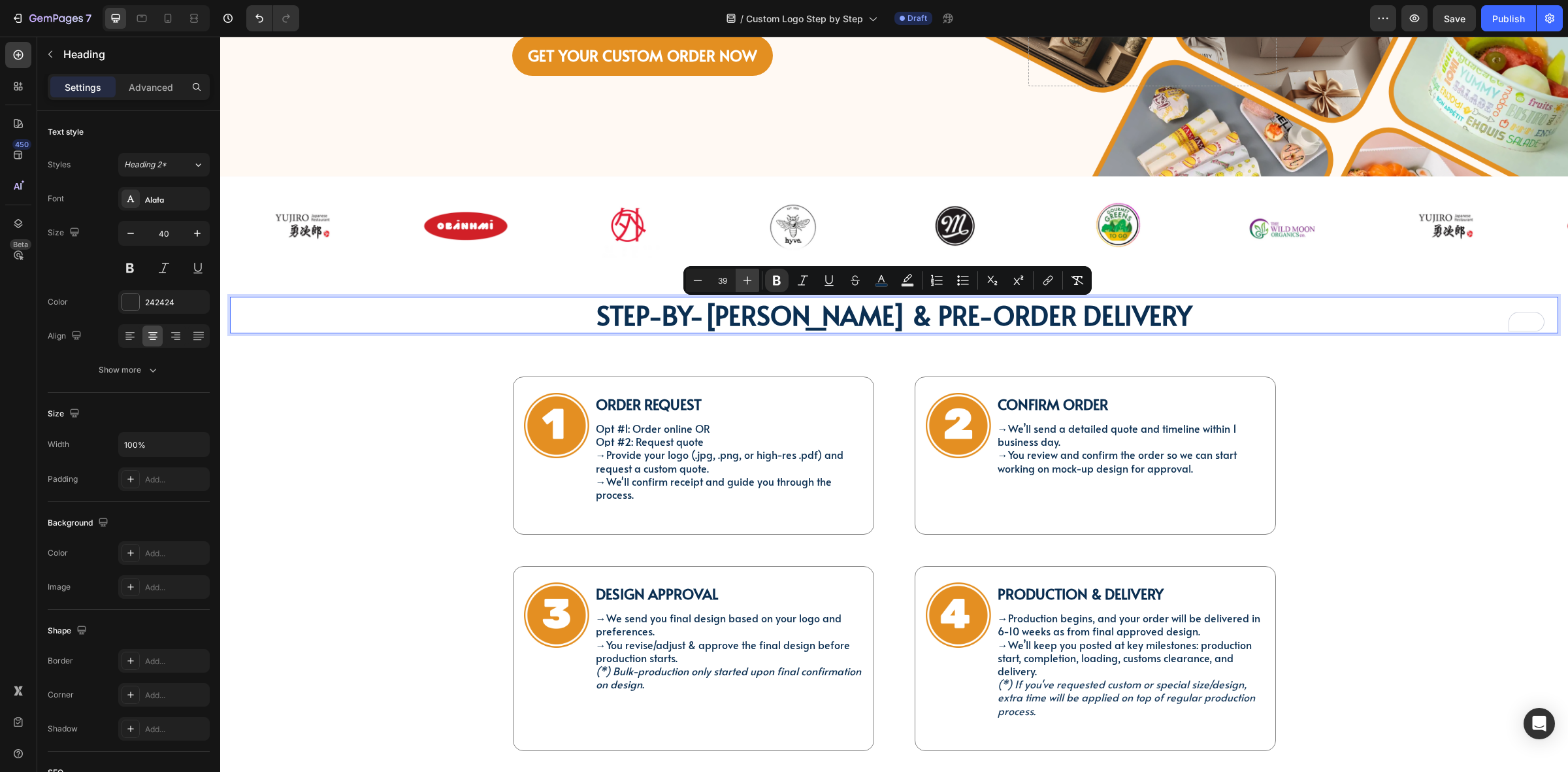
type input "40"
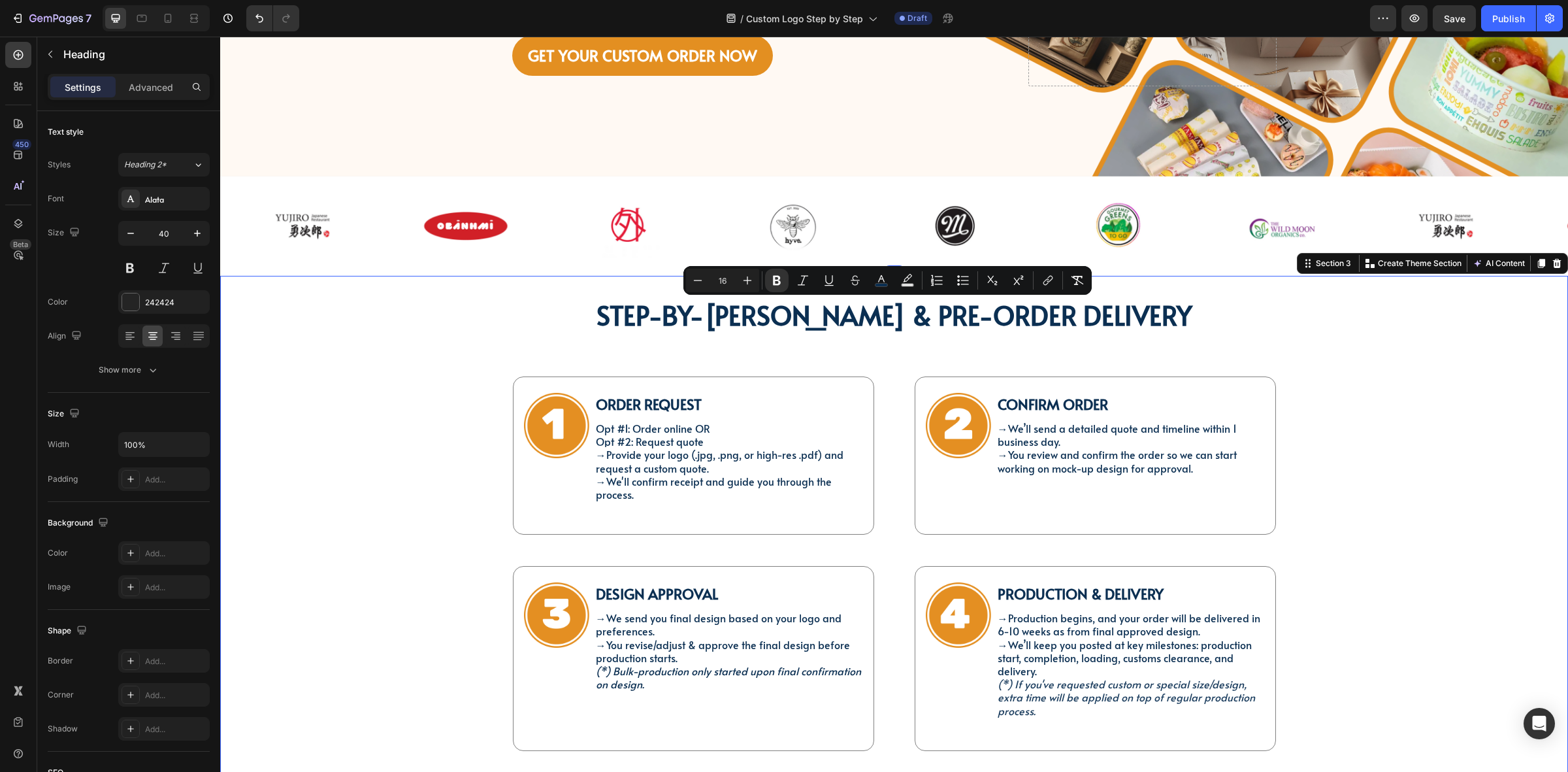
click at [357, 343] on div "⁠⁠⁠⁠⁠⁠⁠ STEP-BY-STEP GUIDE & PRE-ORDER DELIVERY Heading Image Order Request Tex…" at bounding box center [894, 596] width 1328 height 600
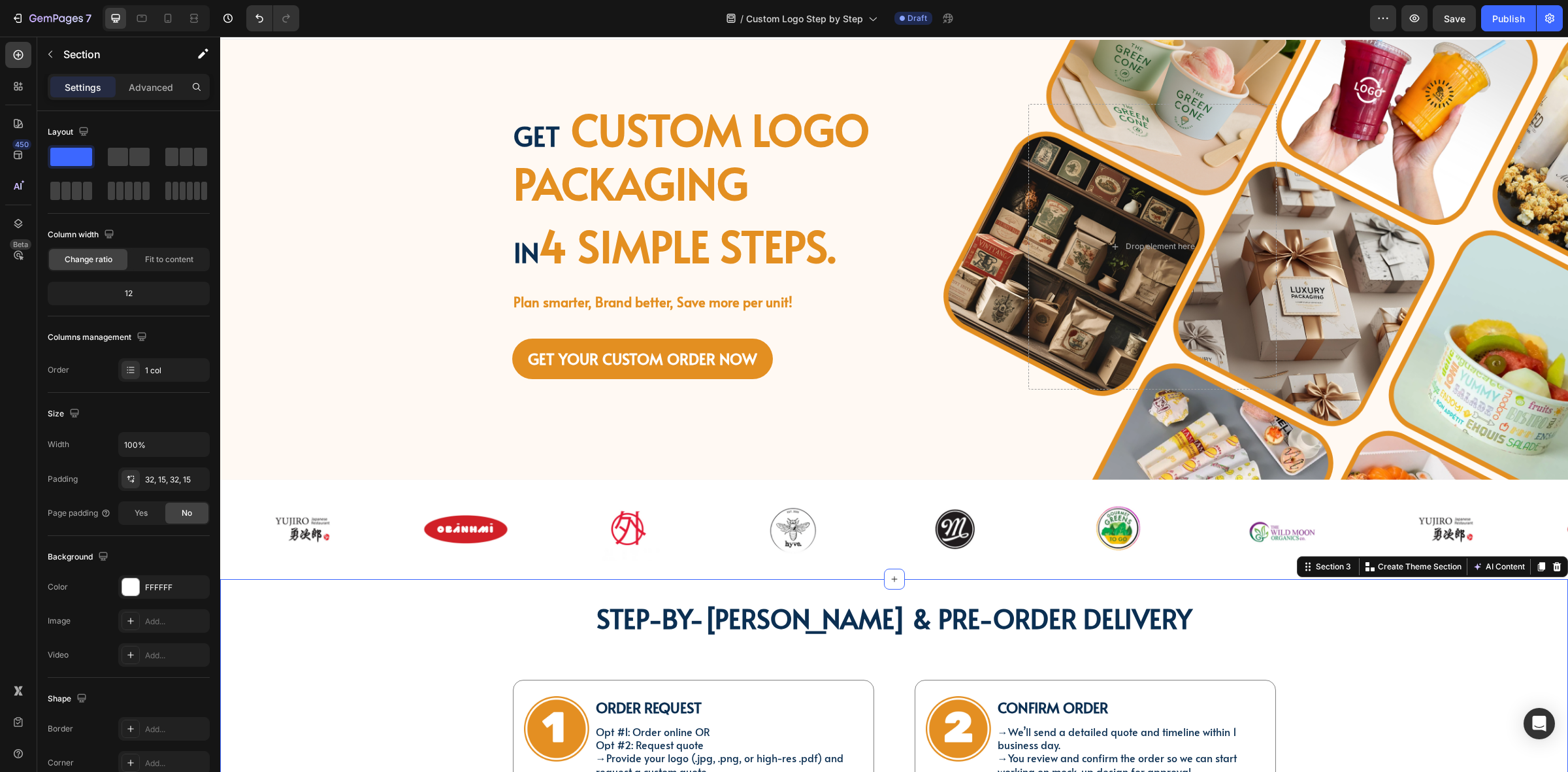
scroll to position [0, 0]
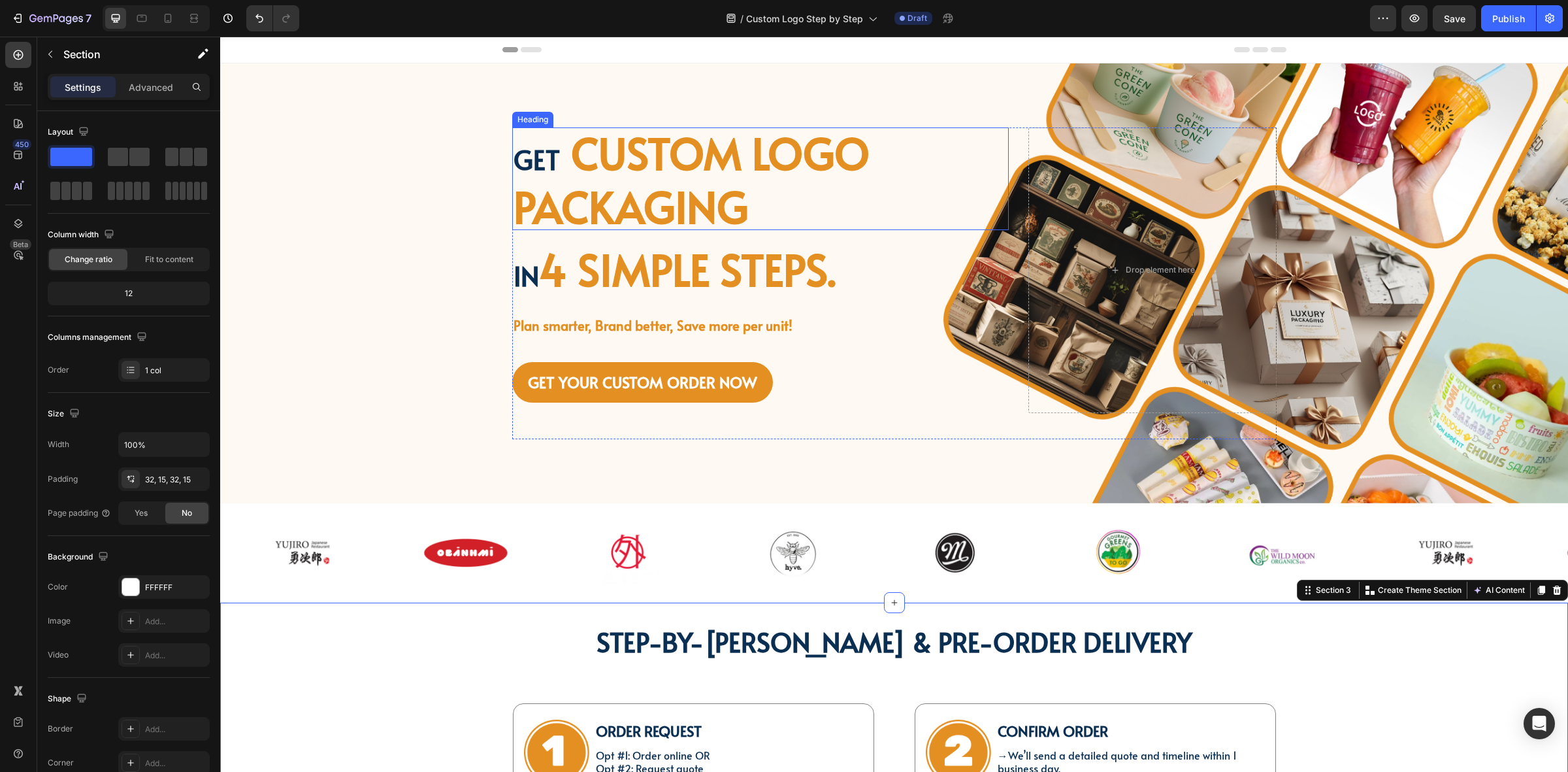
click at [569, 203] on strong "custom logo packaging" at bounding box center [691, 179] width 356 height 112
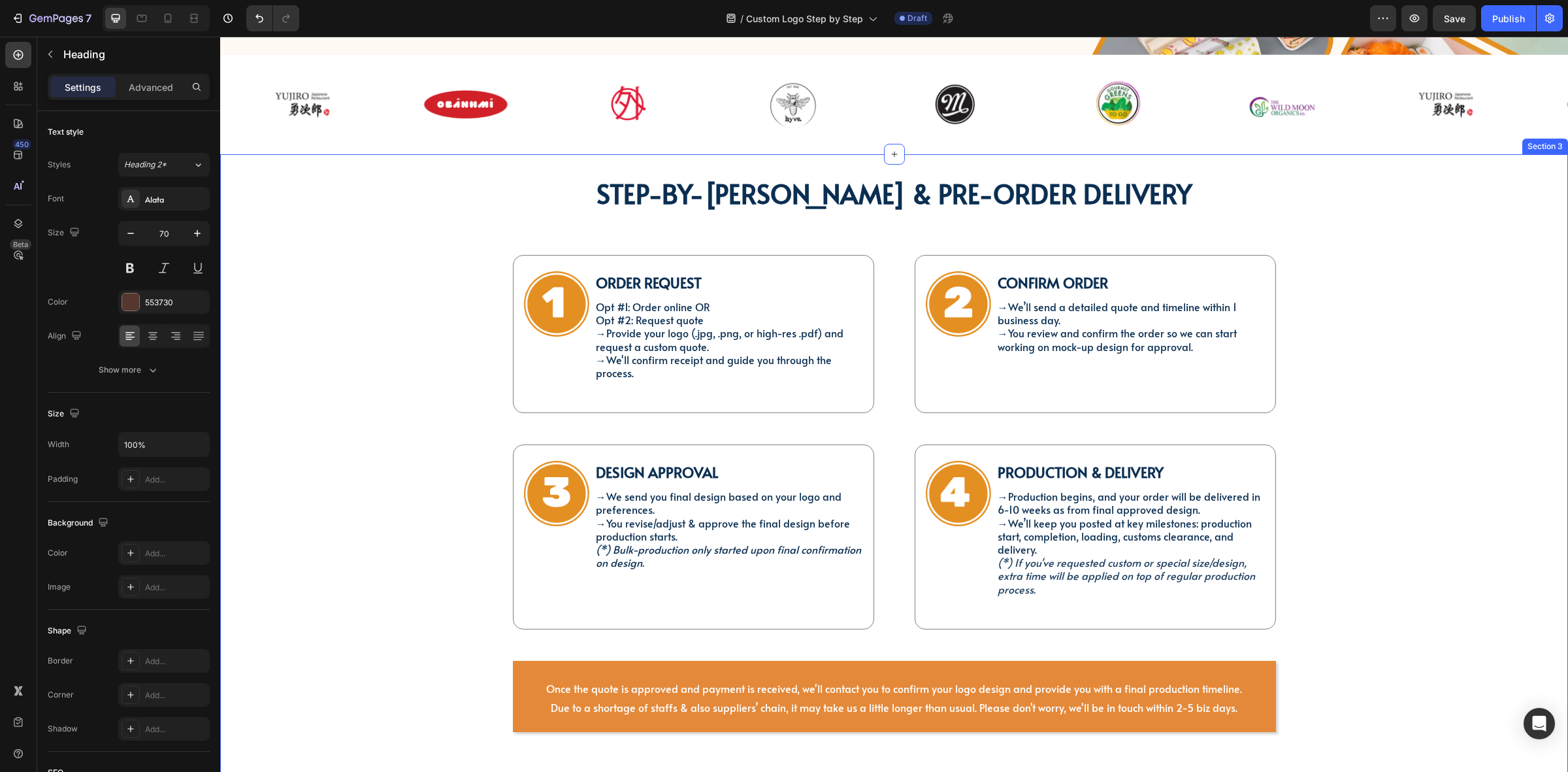
scroll to position [490, 0]
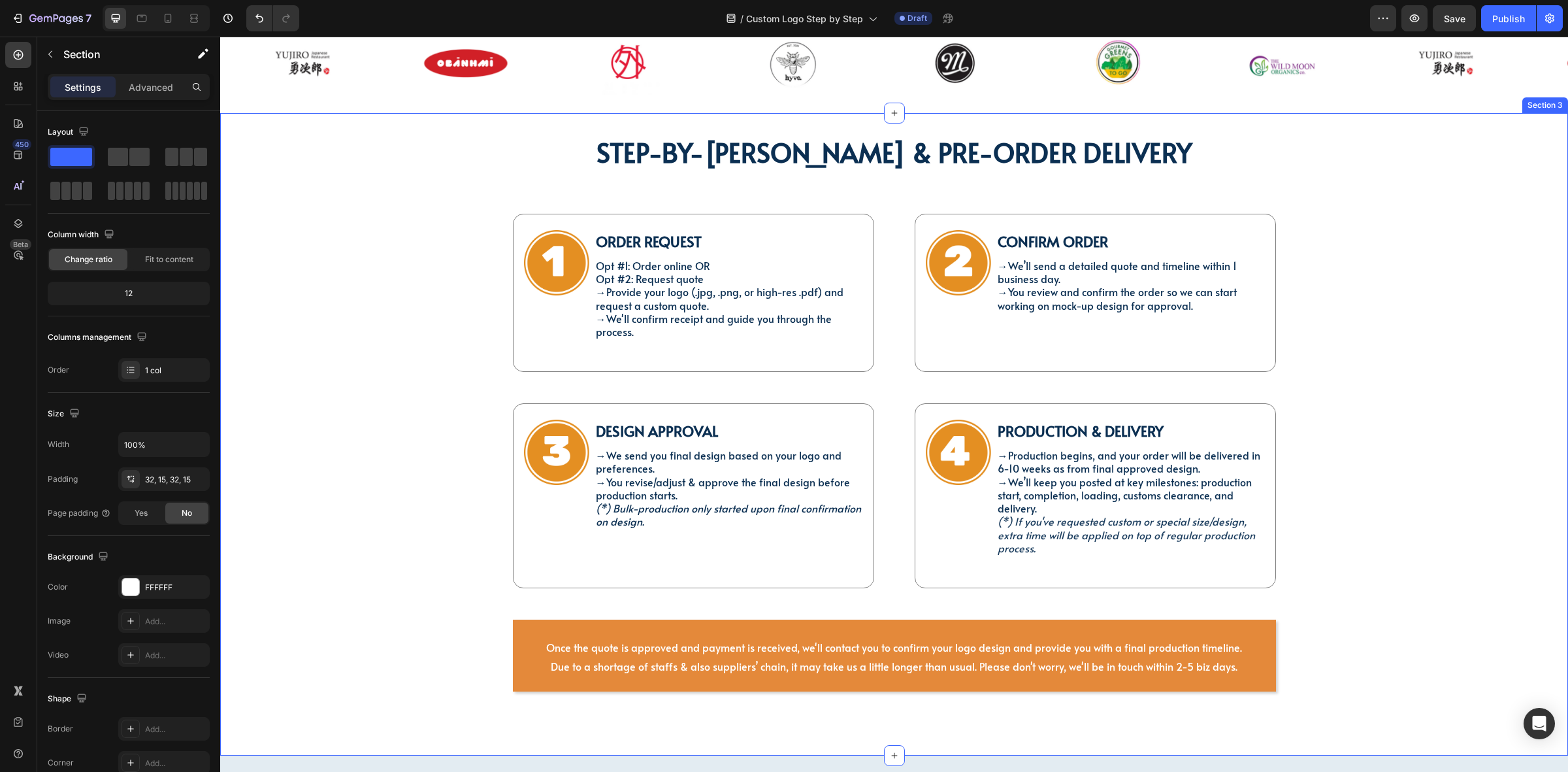
click at [926, 200] on div "⁠⁠⁠⁠⁠⁠⁠ STEP-BY-[PERSON_NAME] & PRE-ORDER DELIVERY Heading Image Order Request …" at bounding box center [894, 434] width 1328 height 600
click at [903, 212] on div "Image Order Request Text Block Opt #1: Order online OR Opt #2: Request quote → …" at bounding box center [894, 453] width 784 height 498
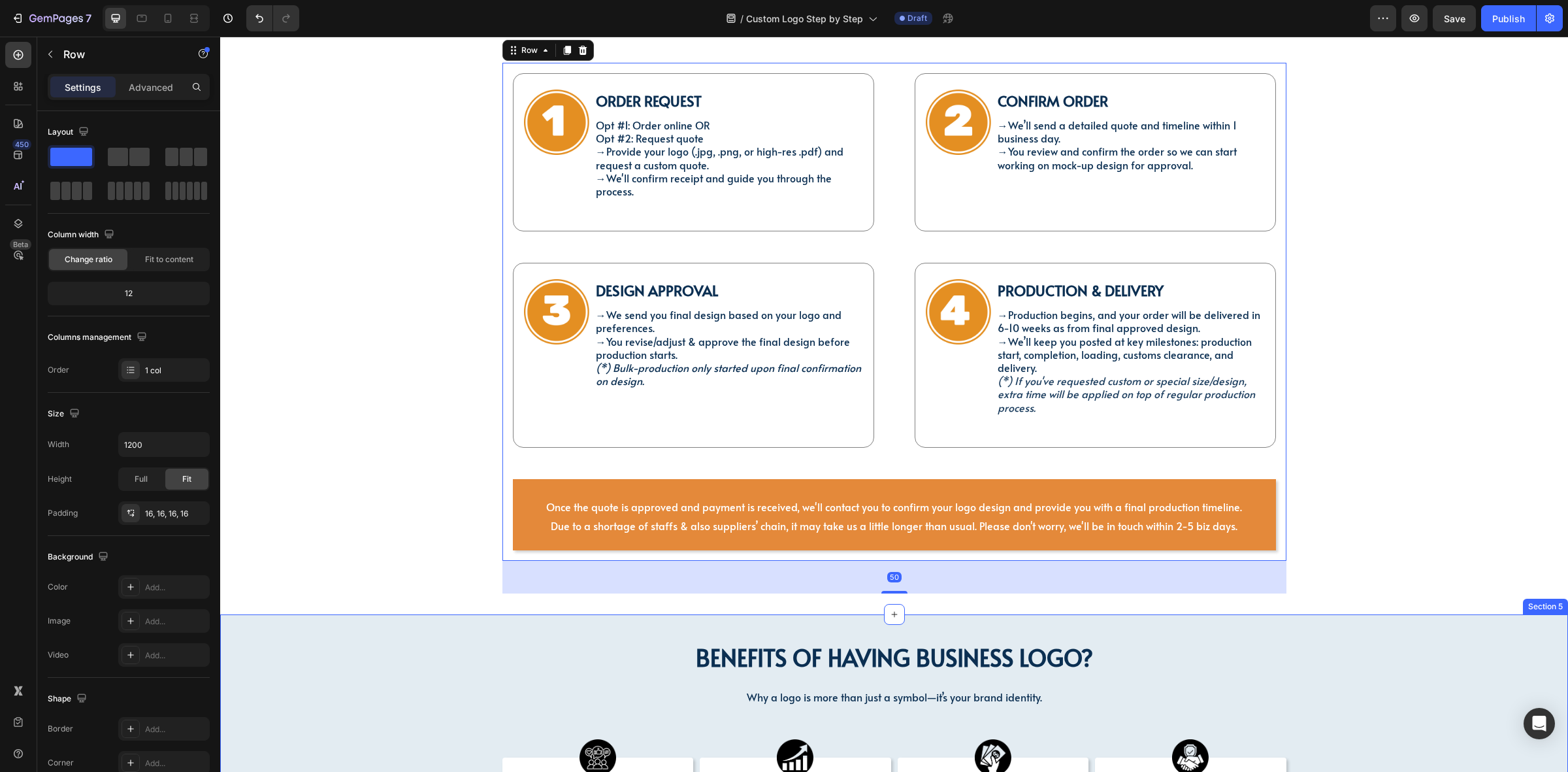
scroll to position [817, 0]
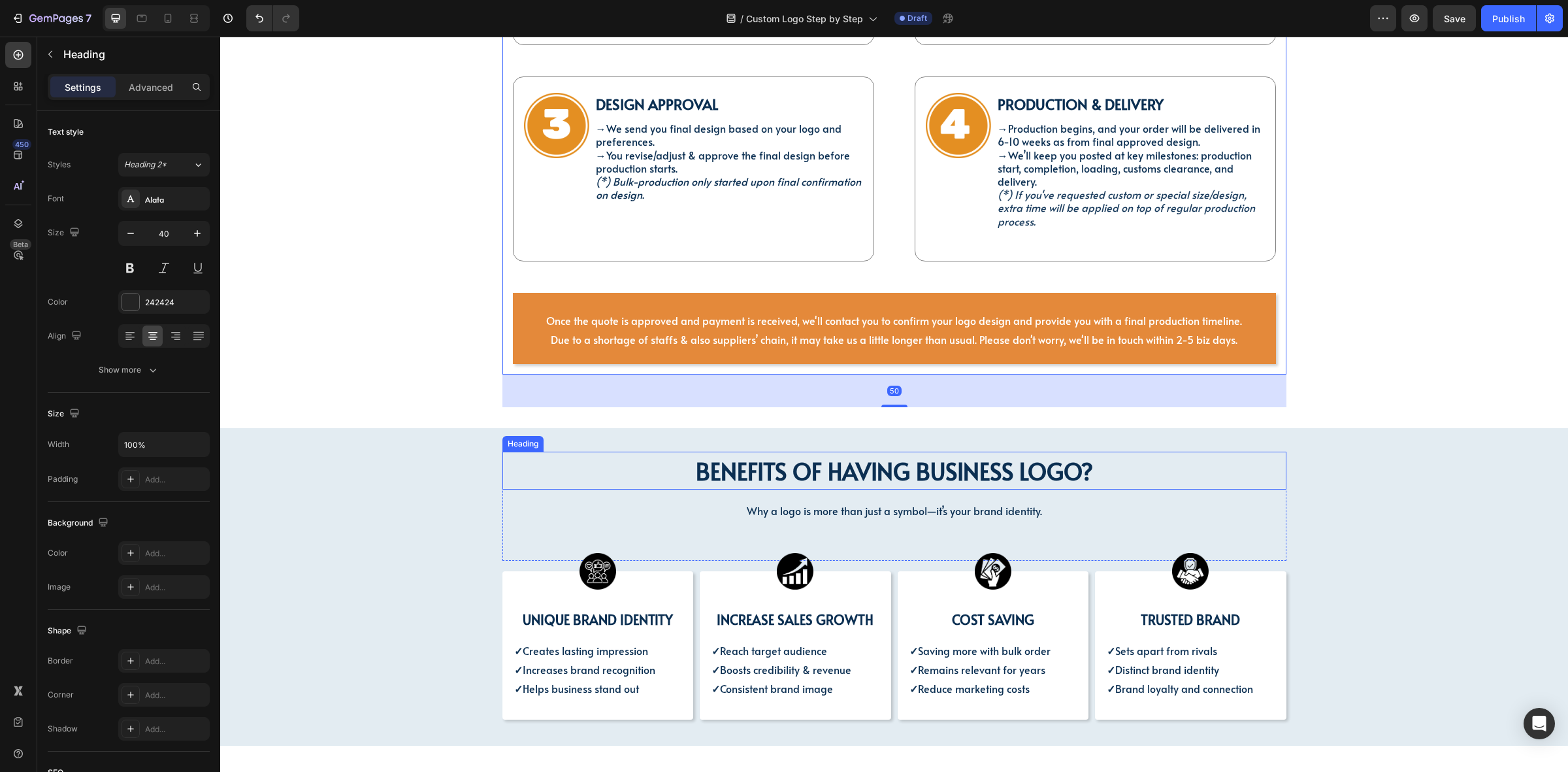
click at [781, 459] on strong "BENEFITS OF HAVING BUSINESS LOGO?" at bounding box center [894, 471] width 398 height 32
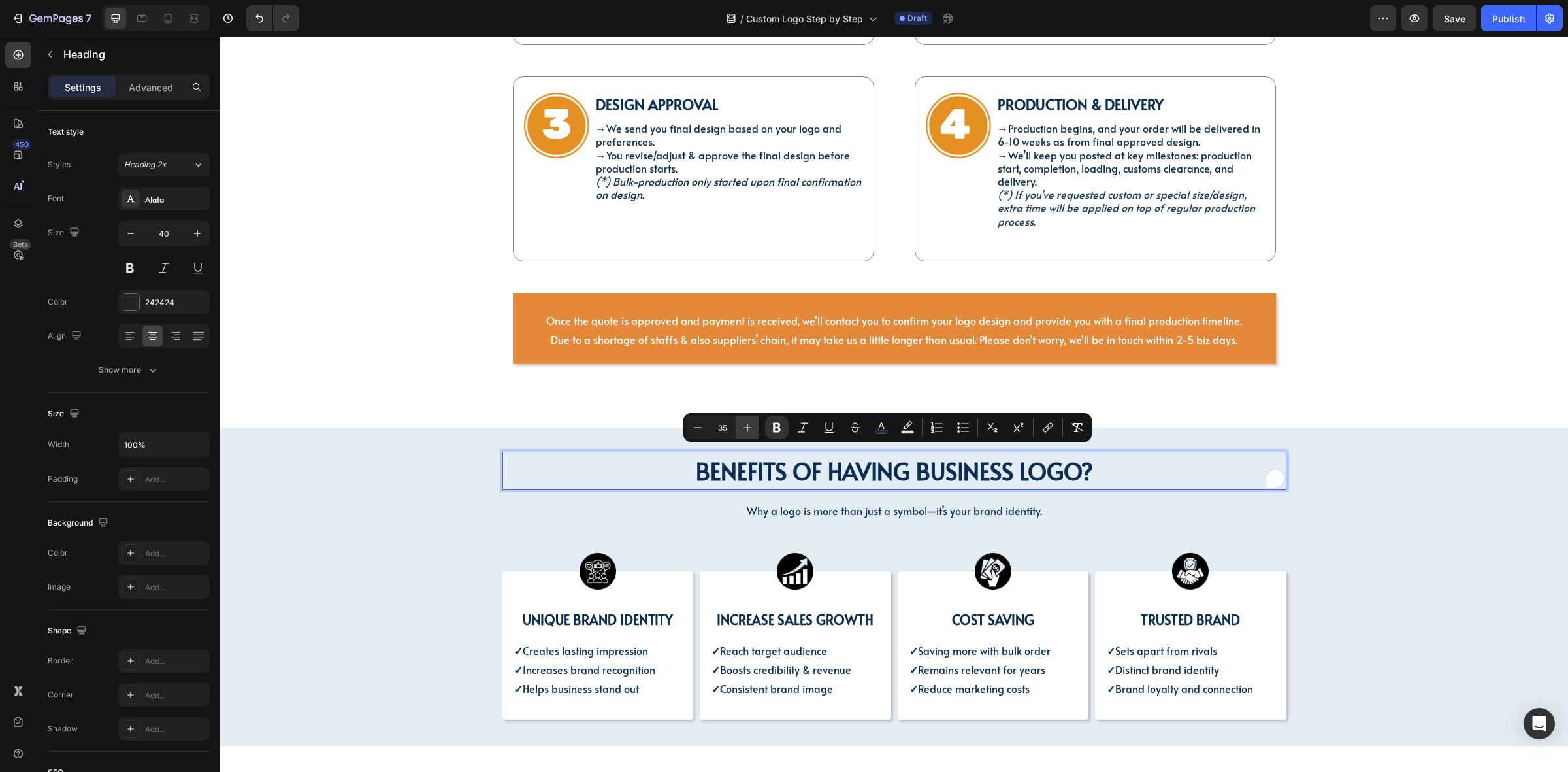
click at [746, 436] on button "Plus" at bounding box center [747, 427] width 23 height 23
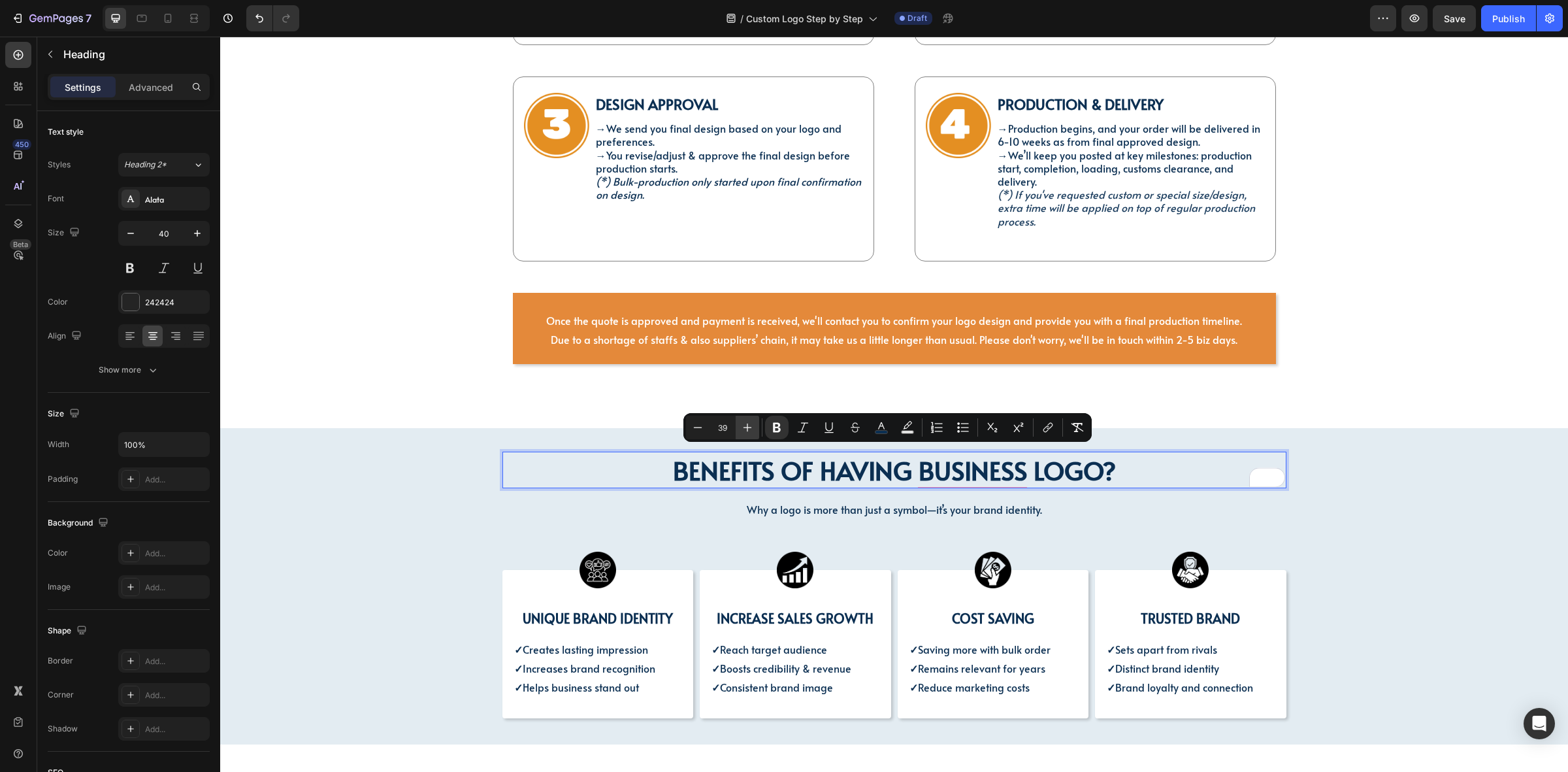
type input "40"
click at [376, 514] on div "BENEFITS OF HAVING BUSINESS LOGO? Heading BENEFITS OF HAVING BUSINESS LOGO? Hea…" at bounding box center [894, 585] width 1328 height 266
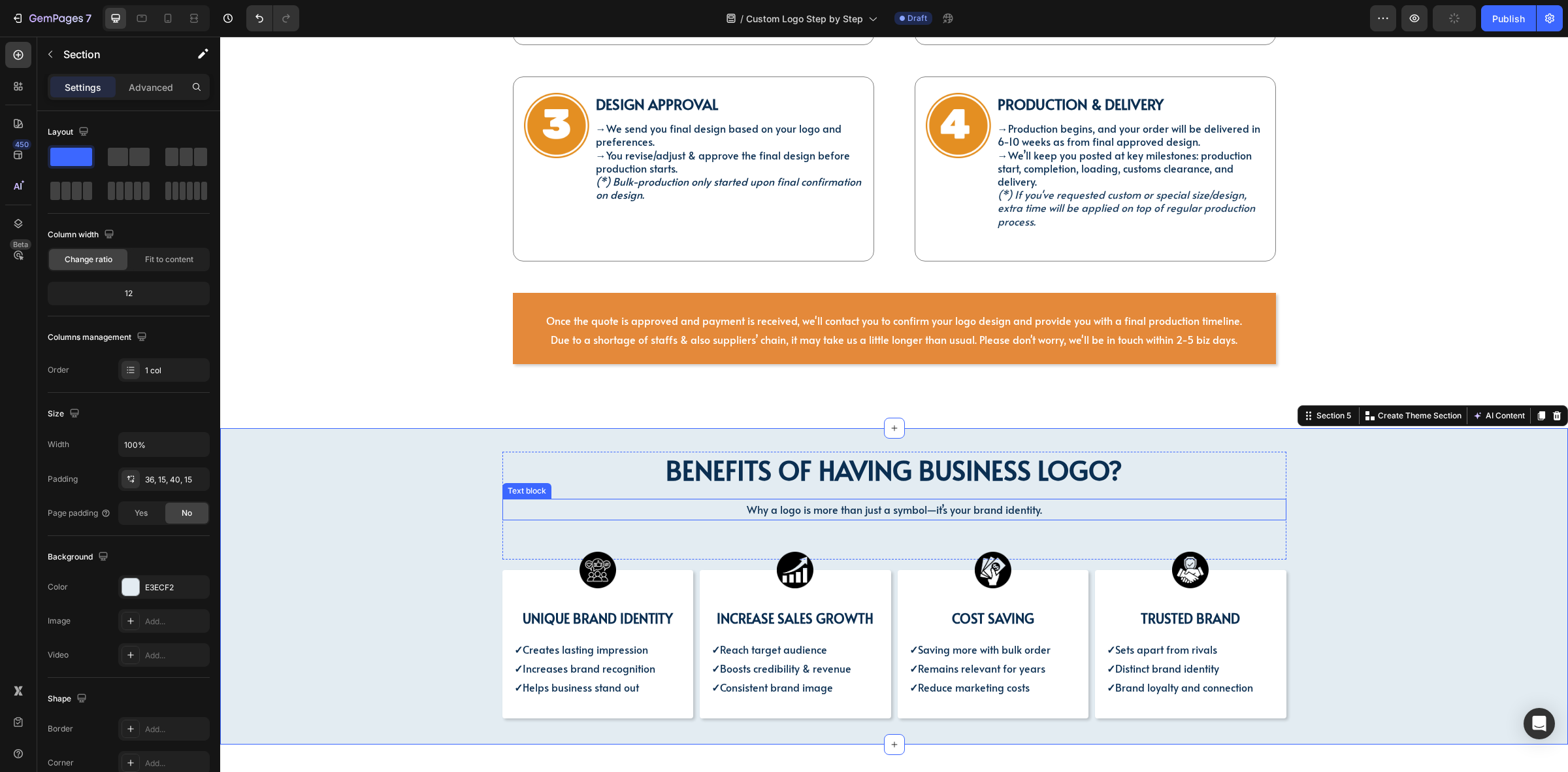
click at [874, 501] on span "Why a logo is more than just a symbol—it’s your brand identity." at bounding box center [895, 508] width 295 height 15
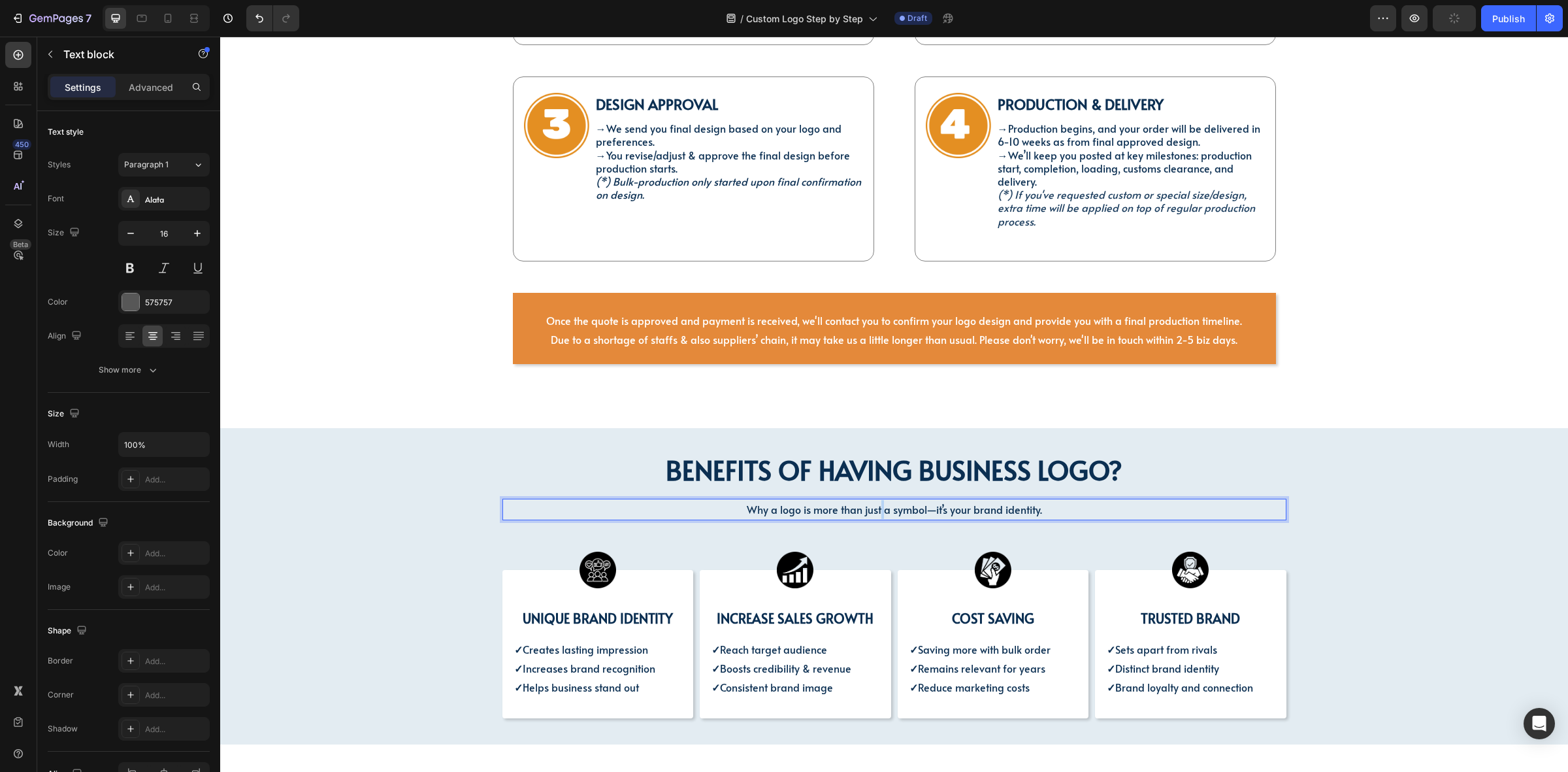
click at [874, 501] on span "Why a logo is more than just a symbol—it’s your brand identity." at bounding box center [895, 508] width 295 height 15
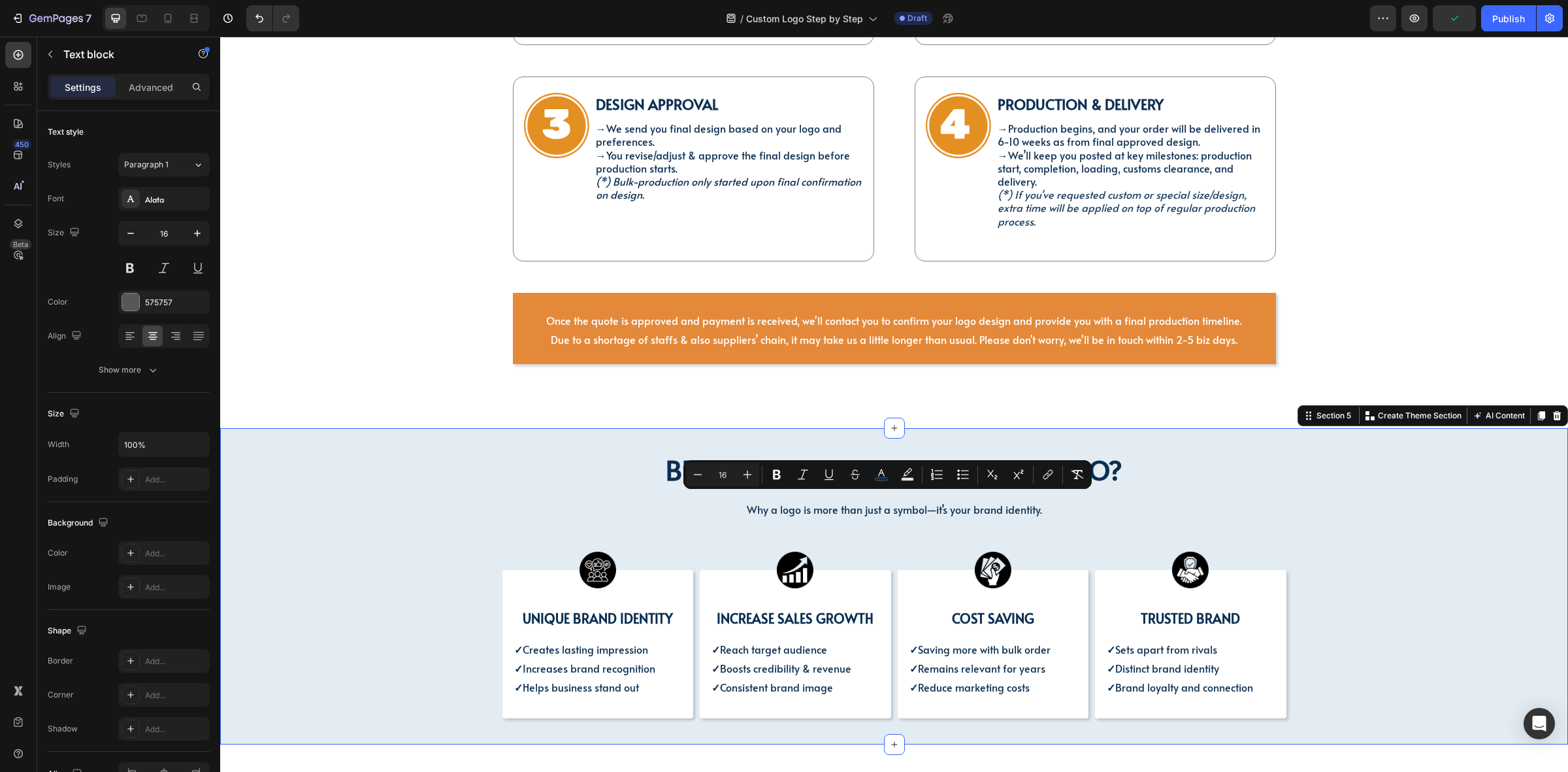
click at [383, 499] on div "BENEFITS OF HAVING BUSINESS LOGO? Heading ⁠⁠⁠⁠⁠⁠⁠ BENEFITS OF HAVING BUSINESS L…" at bounding box center [894, 585] width 1328 height 266
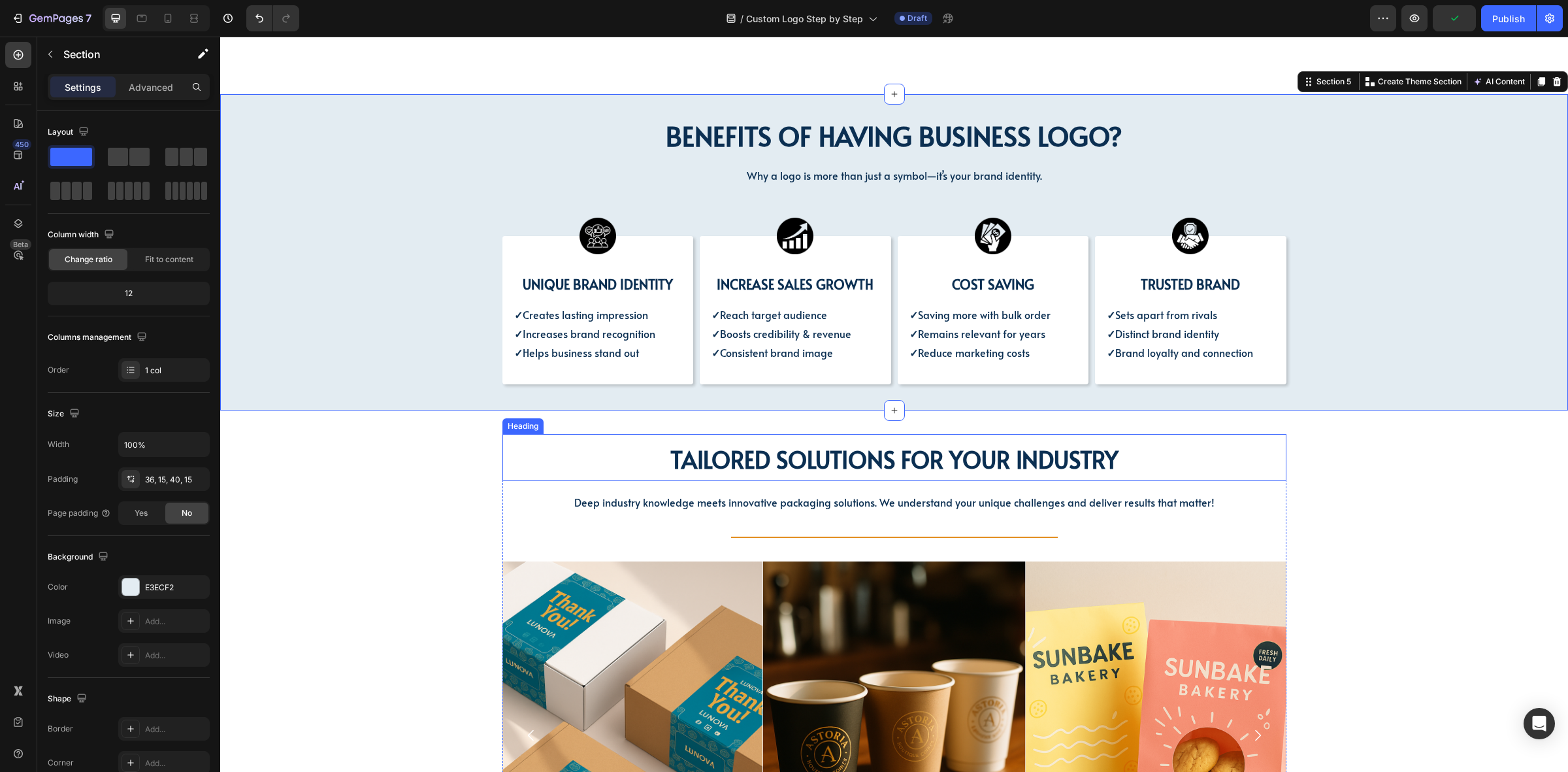
scroll to position [1307, 0]
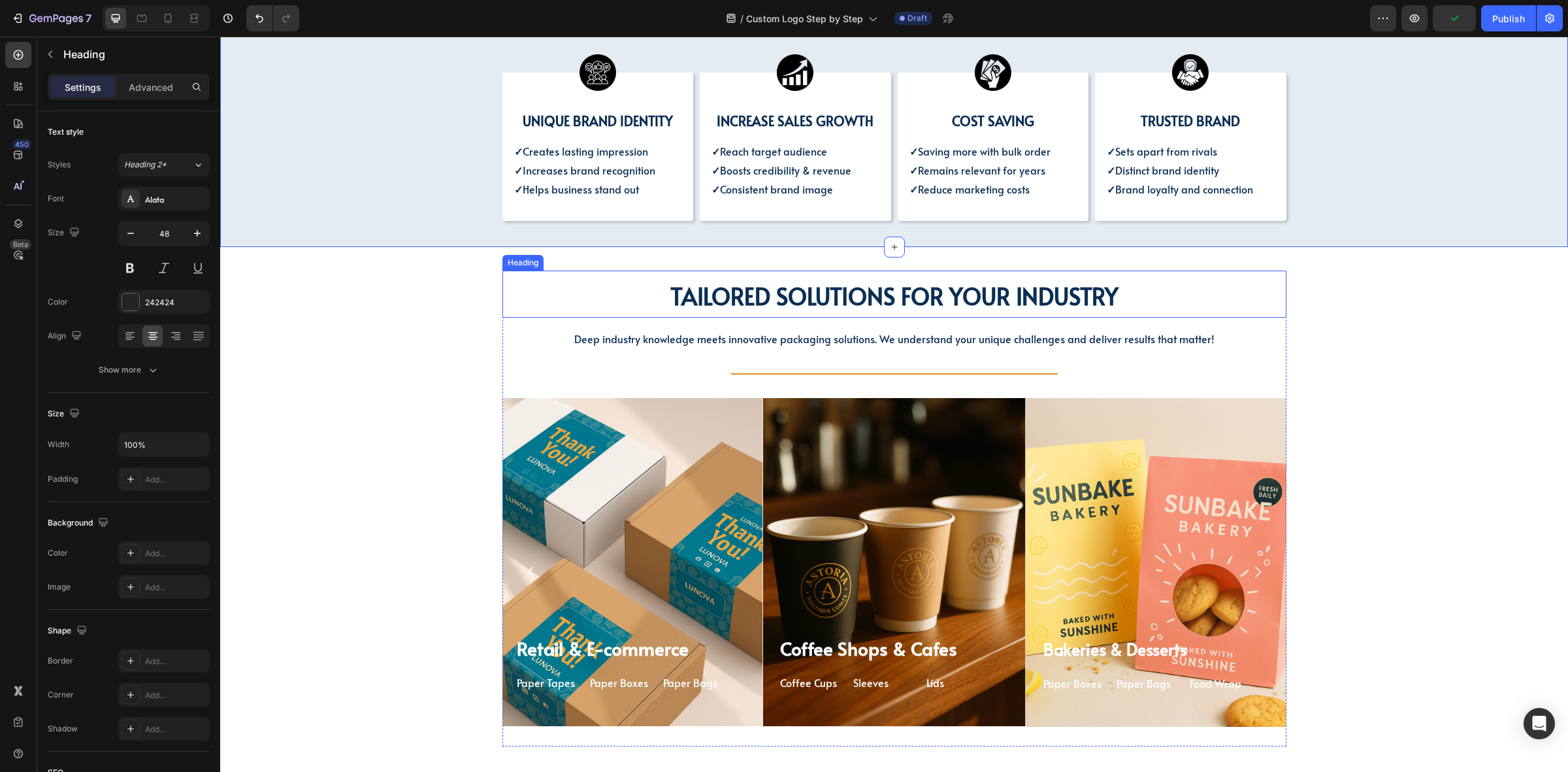
click at [743, 289] on span "TAILORED SOLUTIONS FOR YOUR INDUSTRY" at bounding box center [895, 295] width 448 height 32
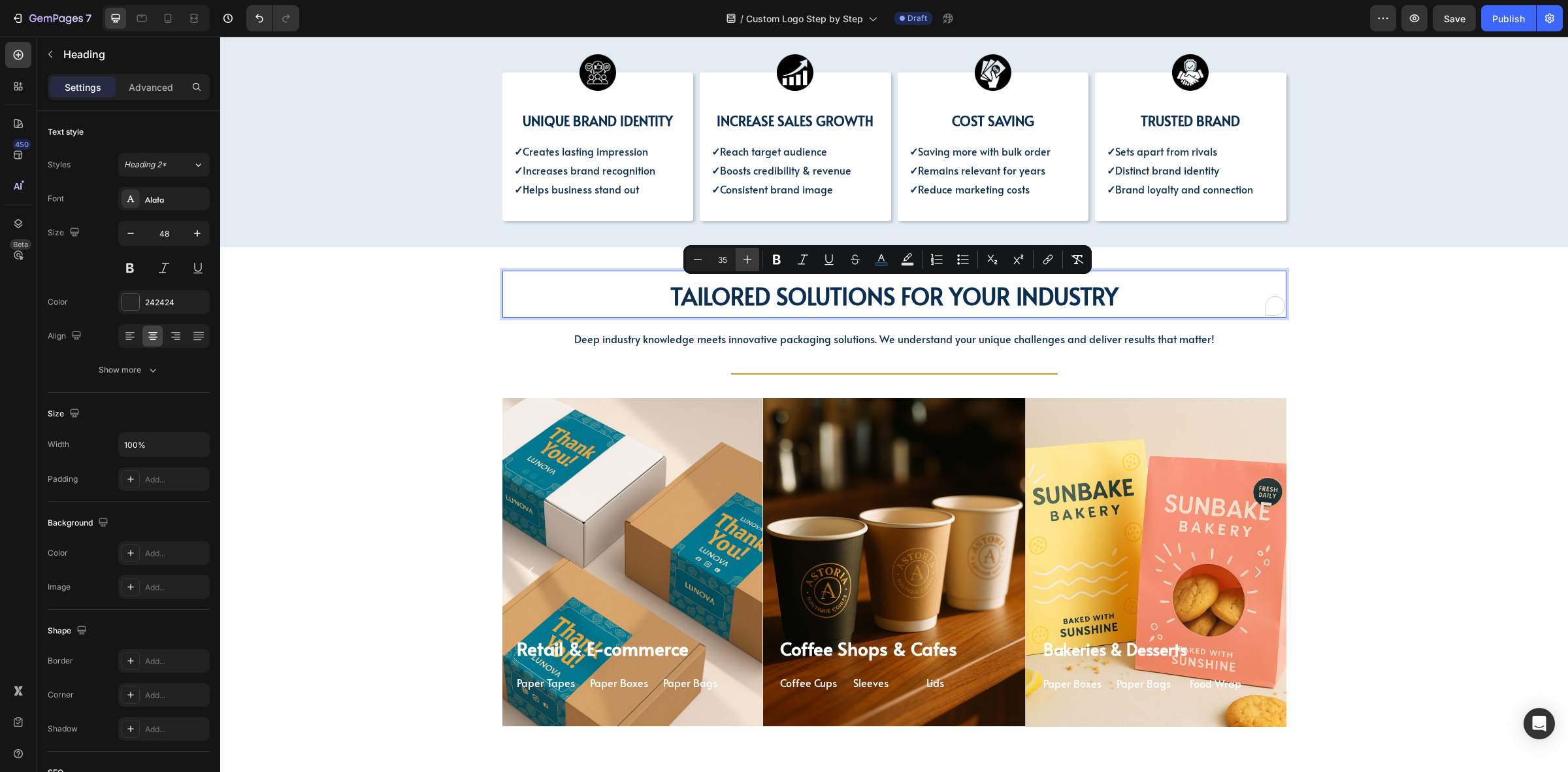
click at [737, 255] on button "Plus" at bounding box center [747, 258] width 23 height 23
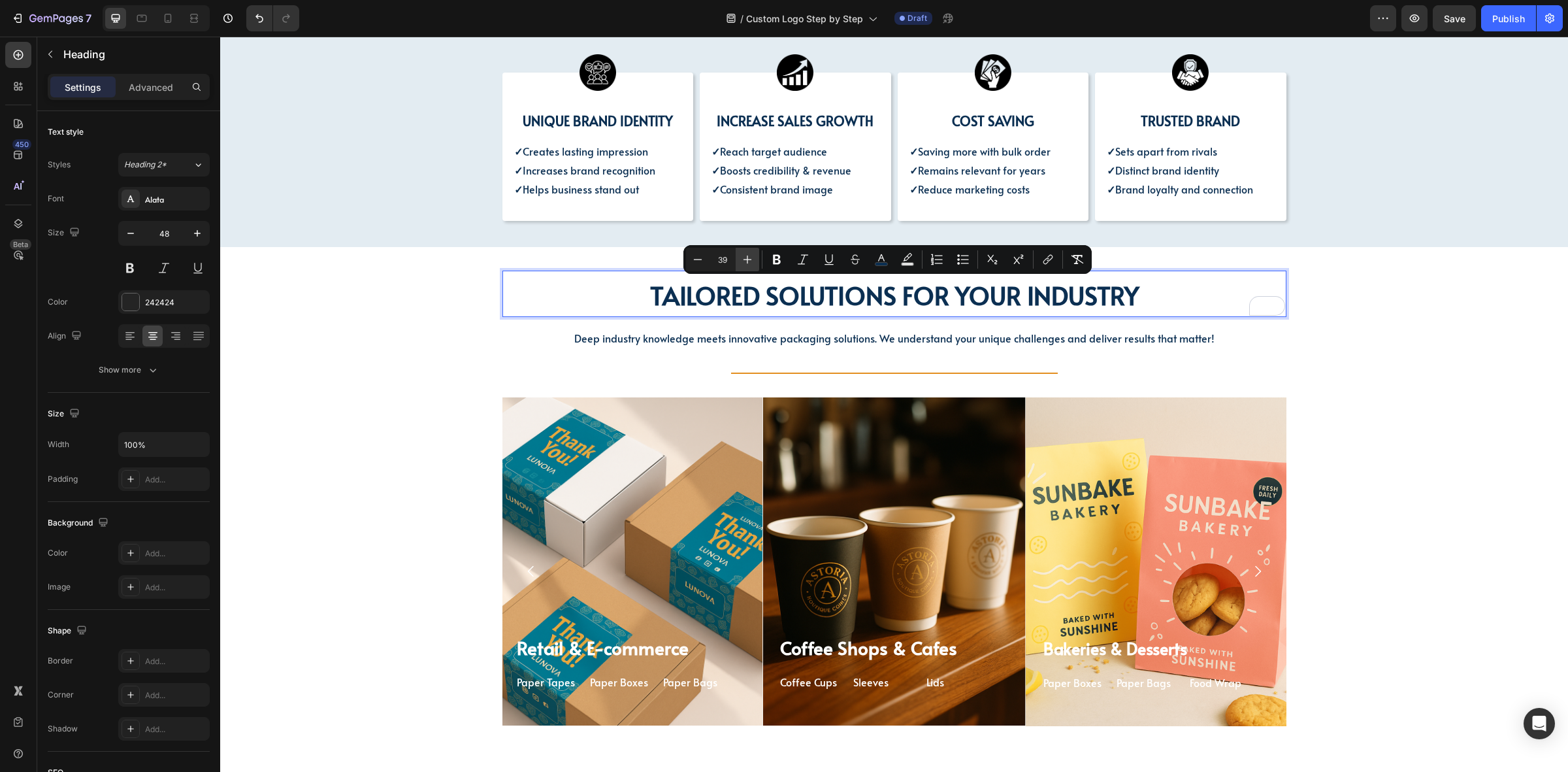
type input "40"
click at [414, 415] on div "TAILORED SOLUTIONS FOR YOUR INDUSTRY Heading 0 TAILORED SOLUTIONS FOR YOUR INDU…" at bounding box center [894, 523] width 1328 height 506
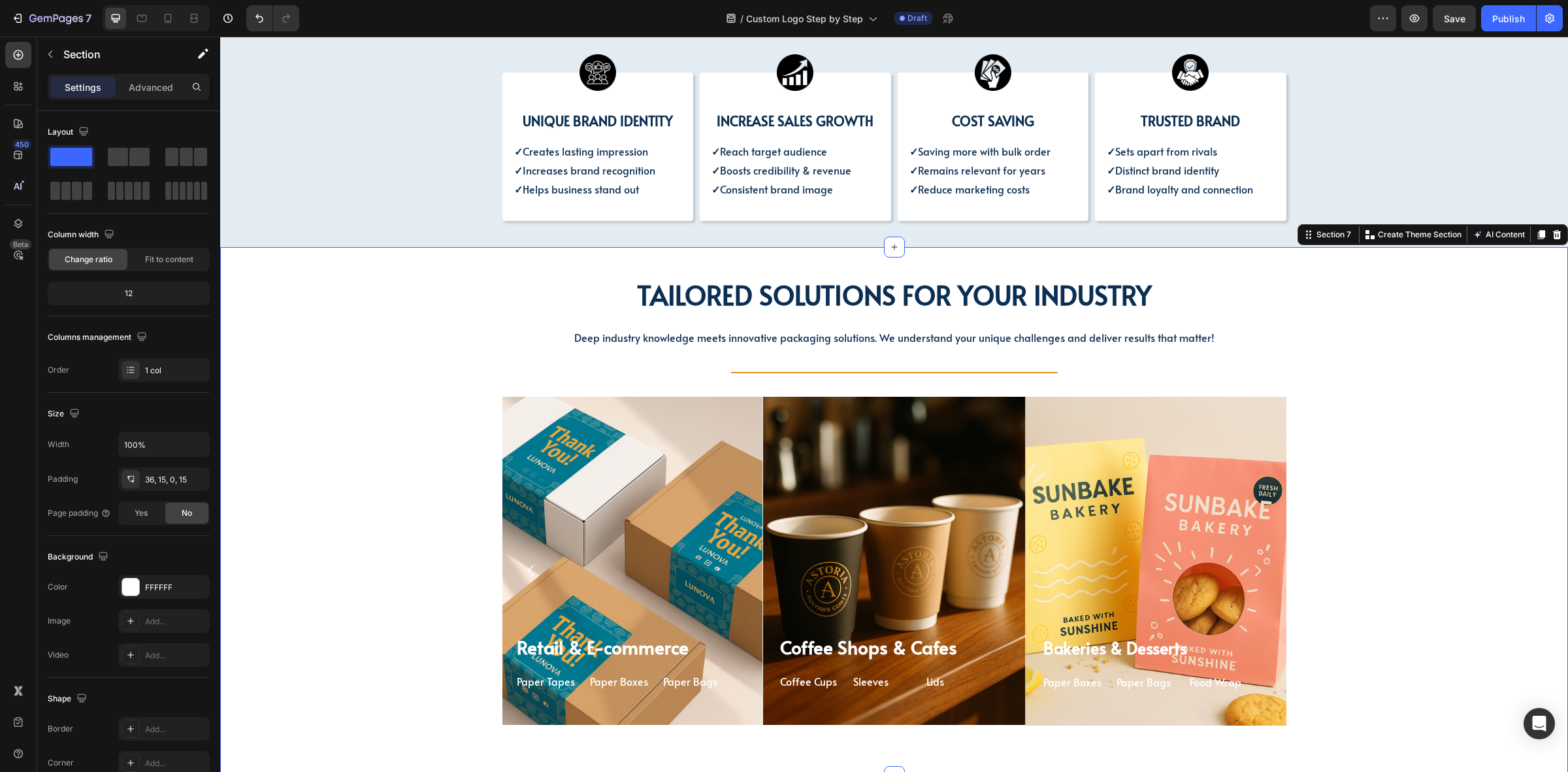
scroll to position [1470, 0]
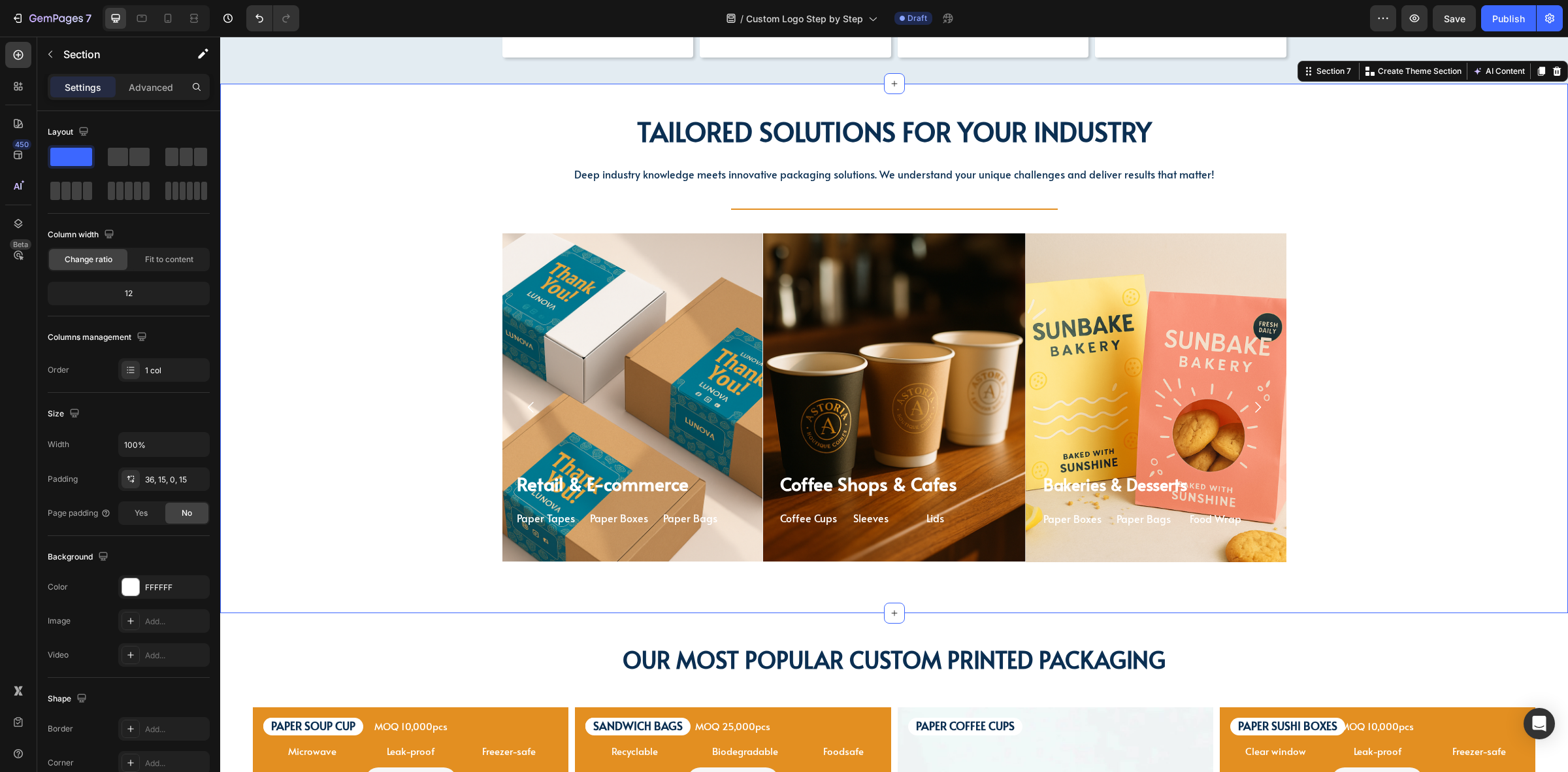
click at [387, 496] on div "⁠⁠⁠⁠⁠⁠⁠ TAILORED SOLUTIONS FOR YOUR INDUSTRY Heading TAILORED SOLUTIONS FOR YOU…" at bounding box center [894, 360] width 1328 height 506
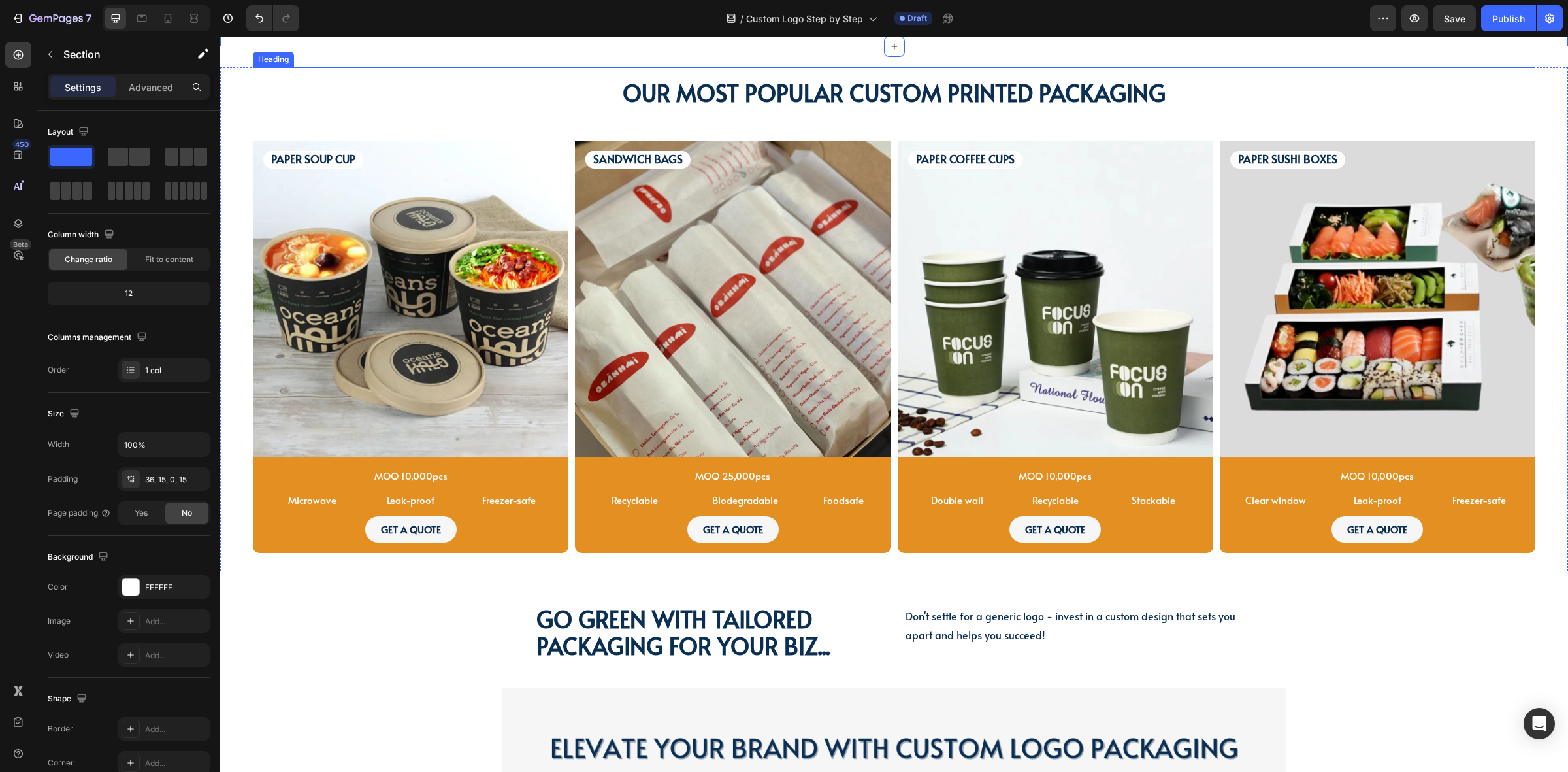
scroll to position [2042, 0]
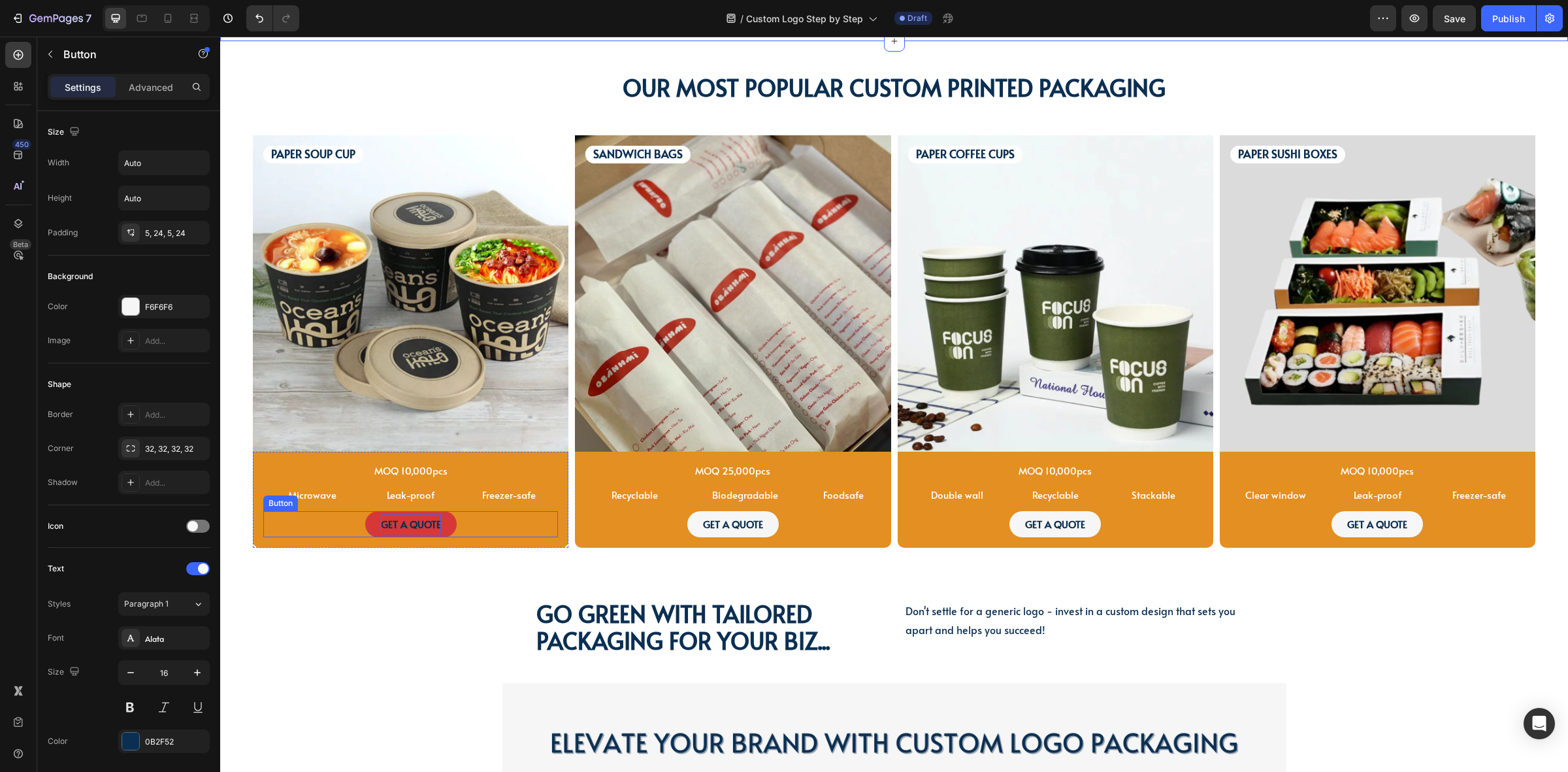
click at [419, 520] on strong "GET A QUOTE" at bounding box center [411, 524] width 60 height 14
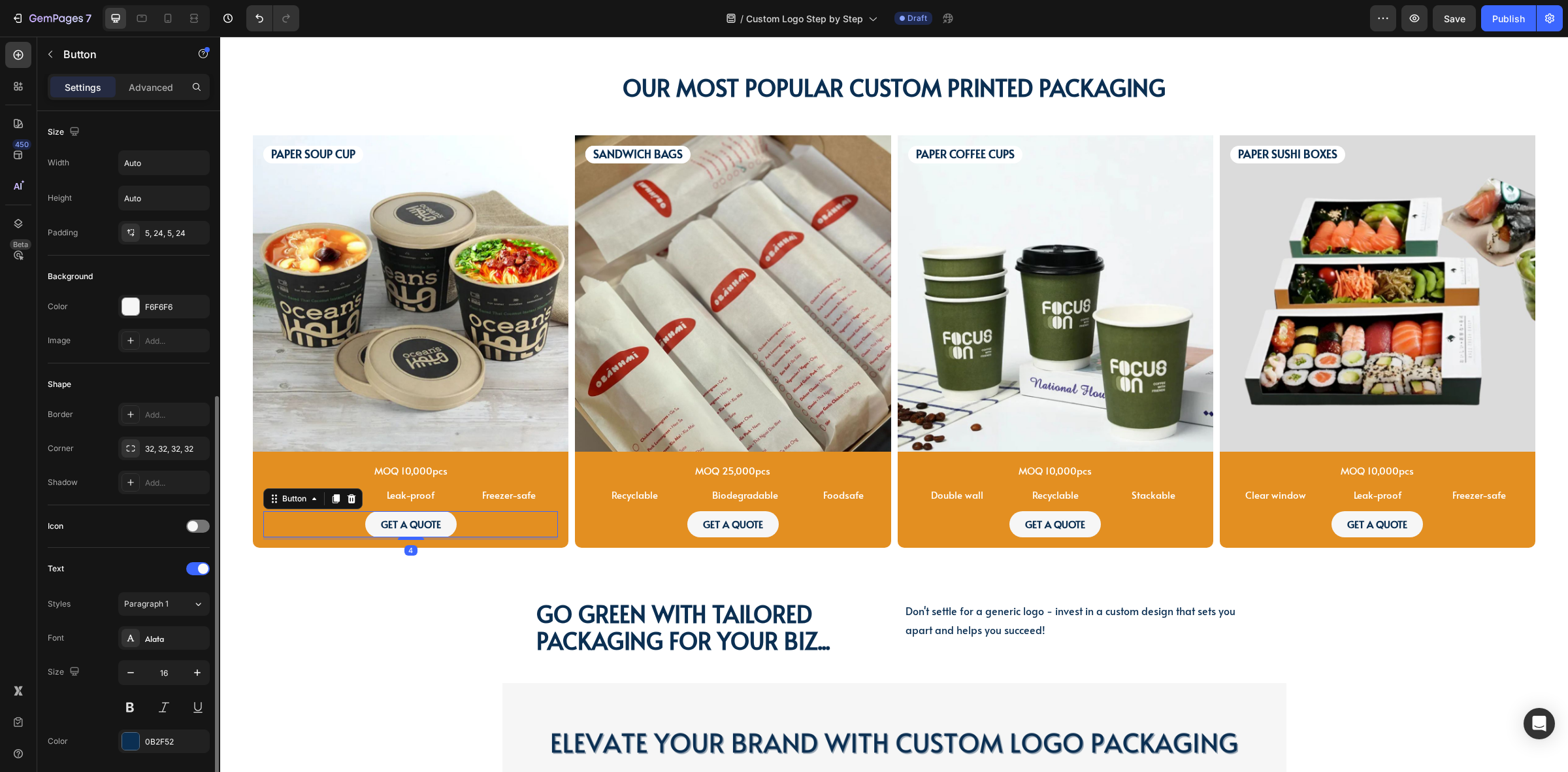
scroll to position [242, 0]
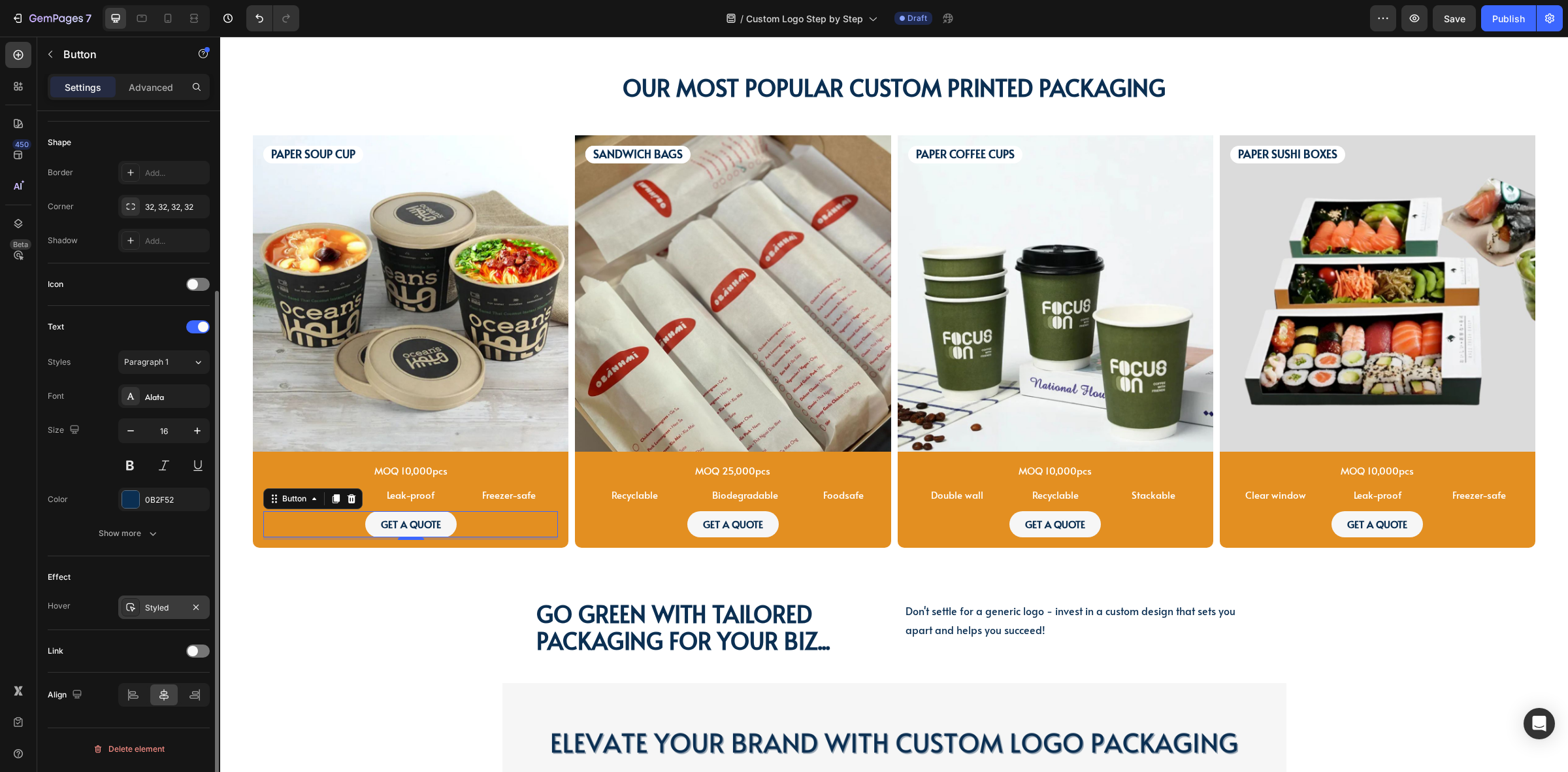
click at [148, 609] on div "Styled" at bounding box center [164, 608] width 38 height 12
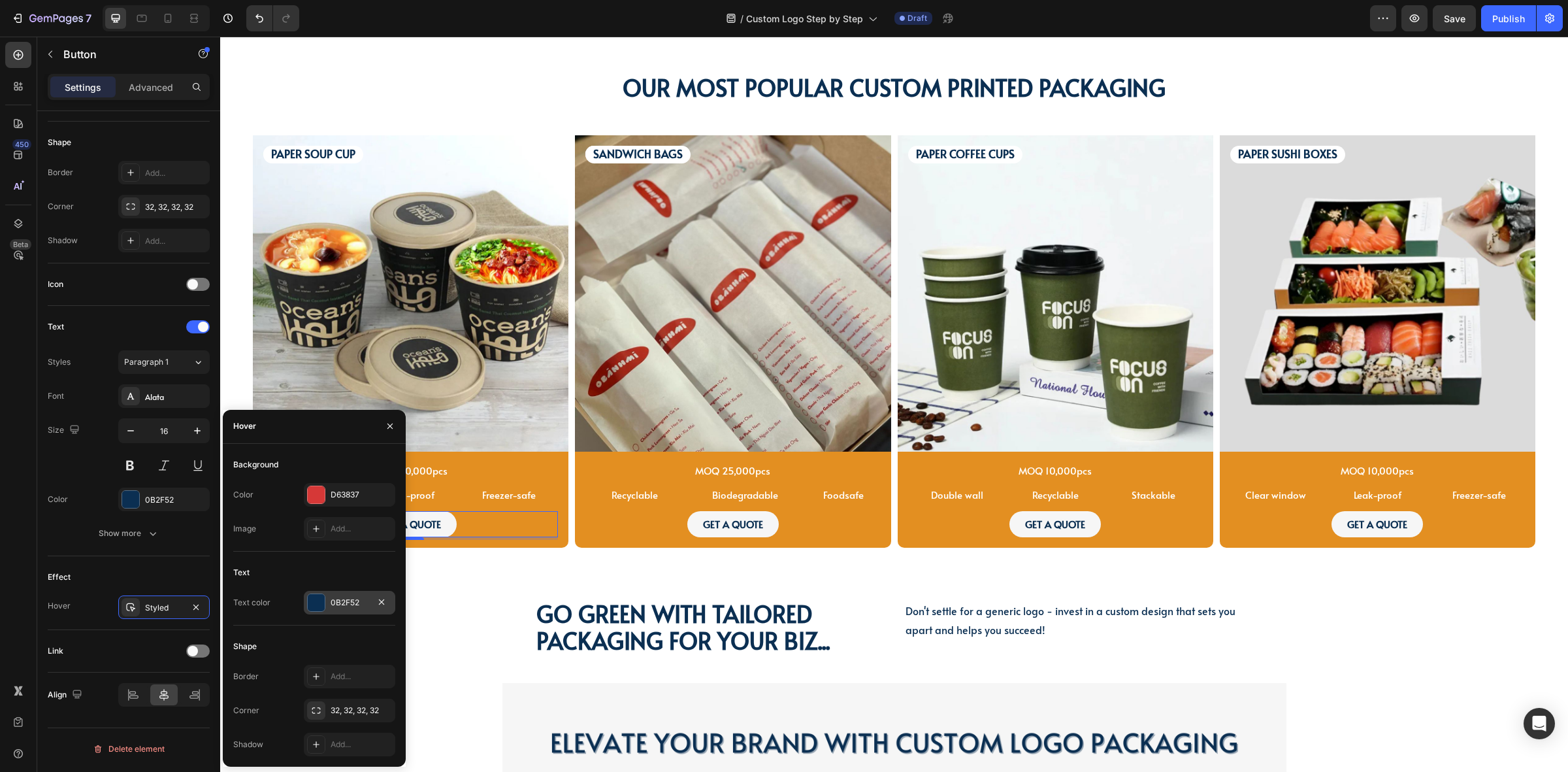
click at [331, 598] on div "0B2F52" at bounding box center [349, 603] width 38 height 12
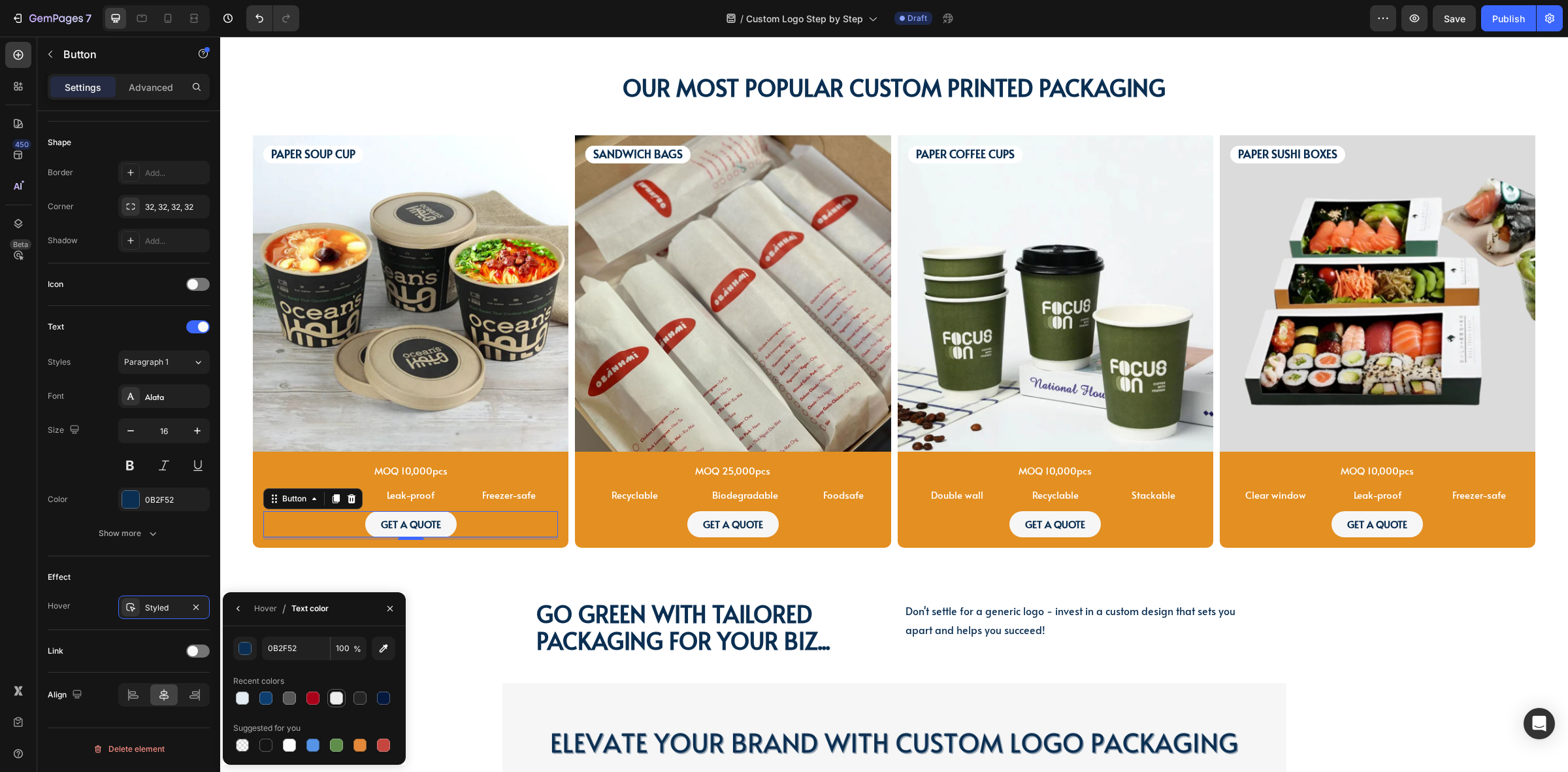
click at [330, 698] on div at bounding box center [336, 697] width 13 height 13
type input "EEEEEE"
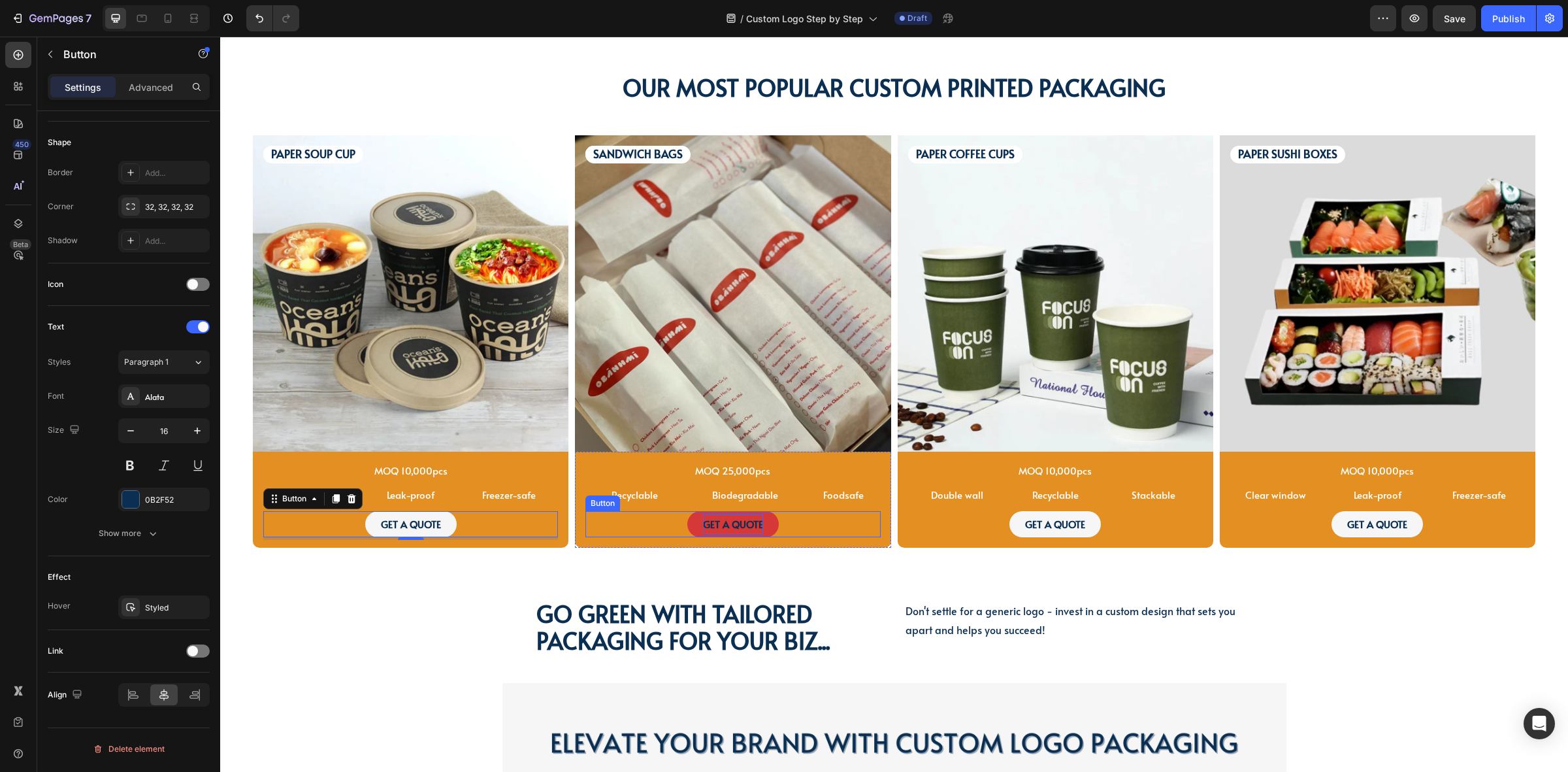
click at [719, 527] on p "GET A QUOTE" at bounding box center [733, 524] width 60 height 20
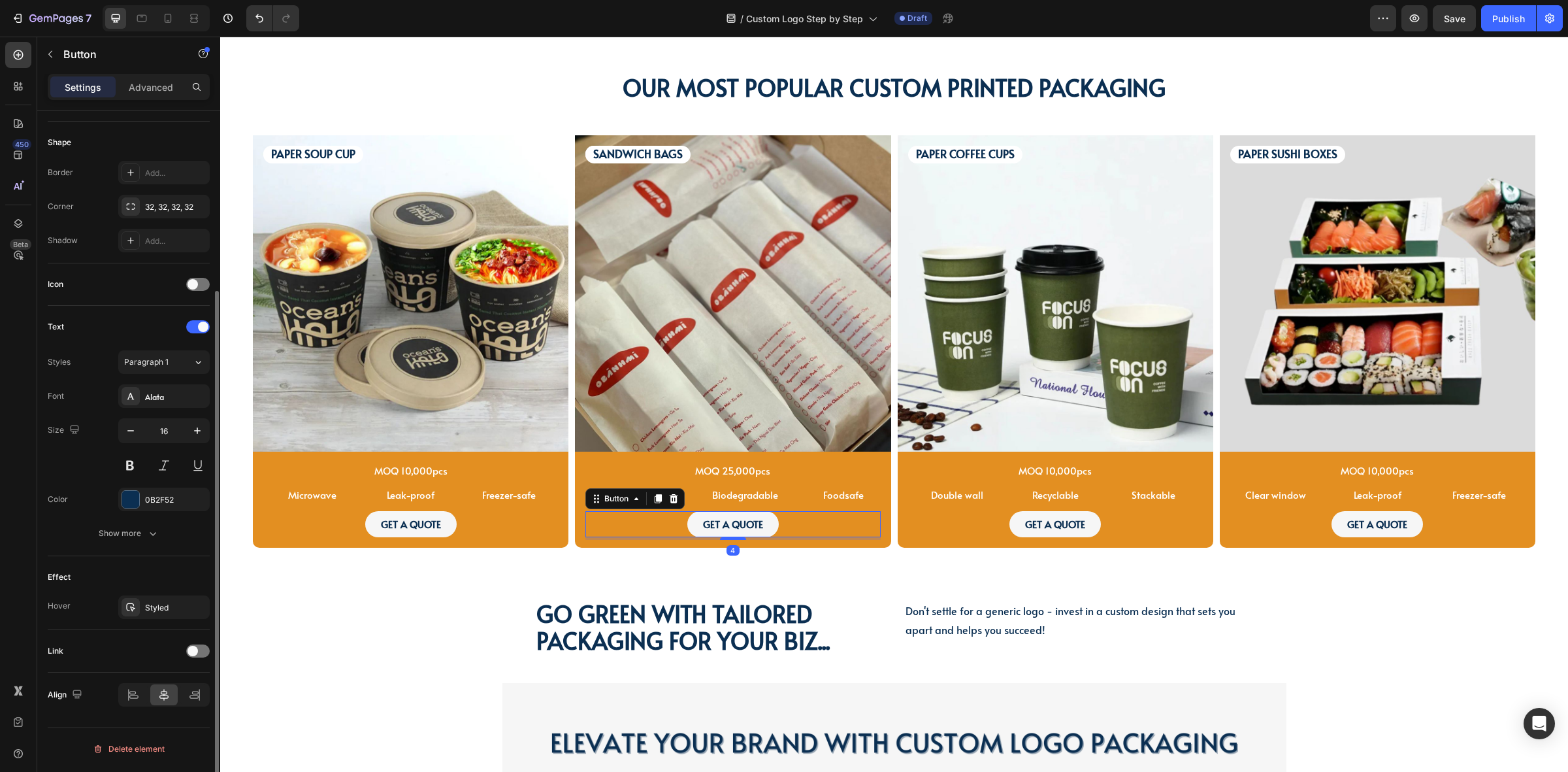
click at [162, 622] on div "Effect Hover Styled" at bounding box center [129, 593] width 162 height 74
click at [164, 614] on div "Styled" at bounding box center [164, 608] width 38 height 12
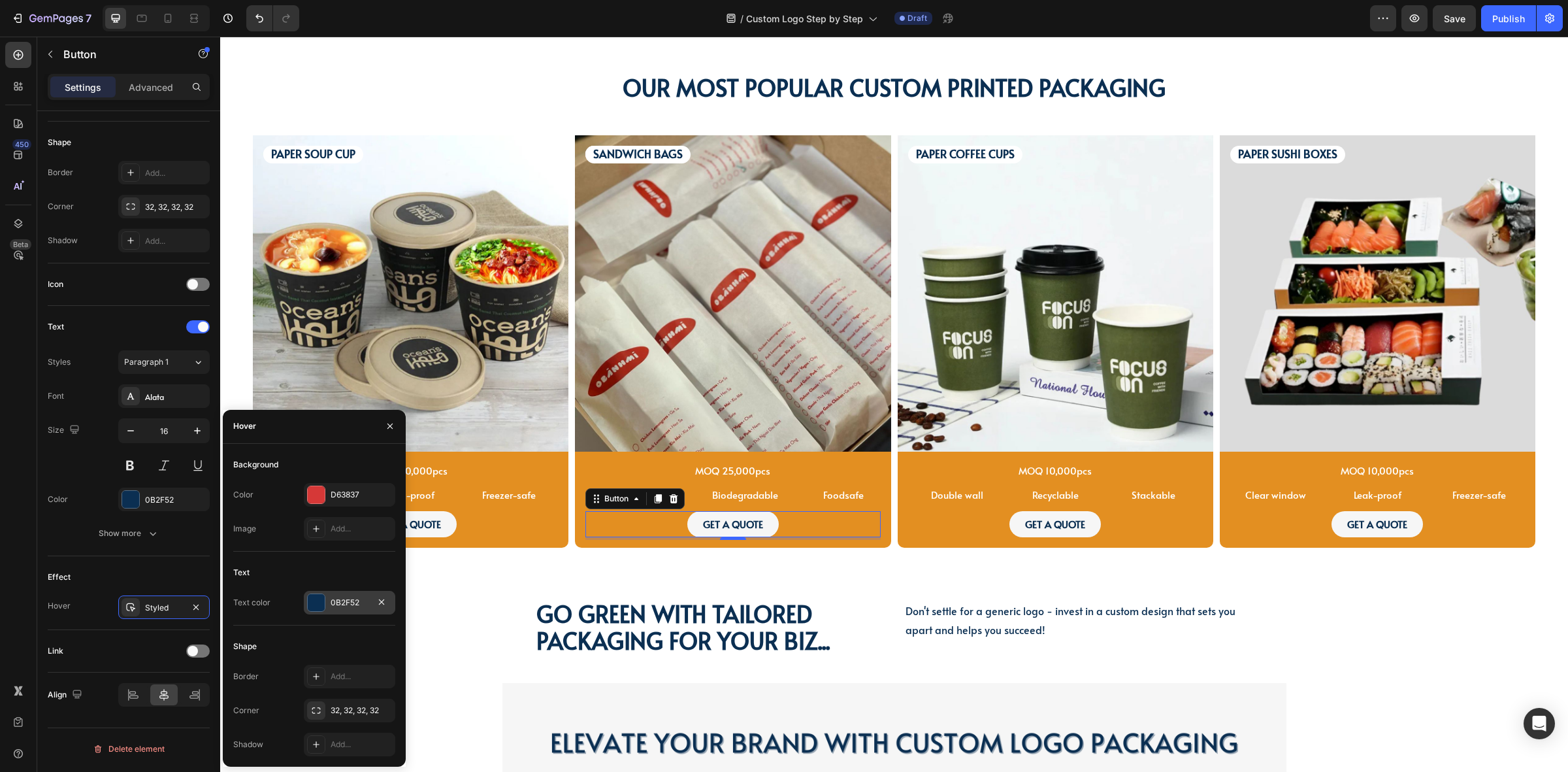
click at [340, 595] on div "0B2F52" at bounding box center [349, 602] width 92 height 23
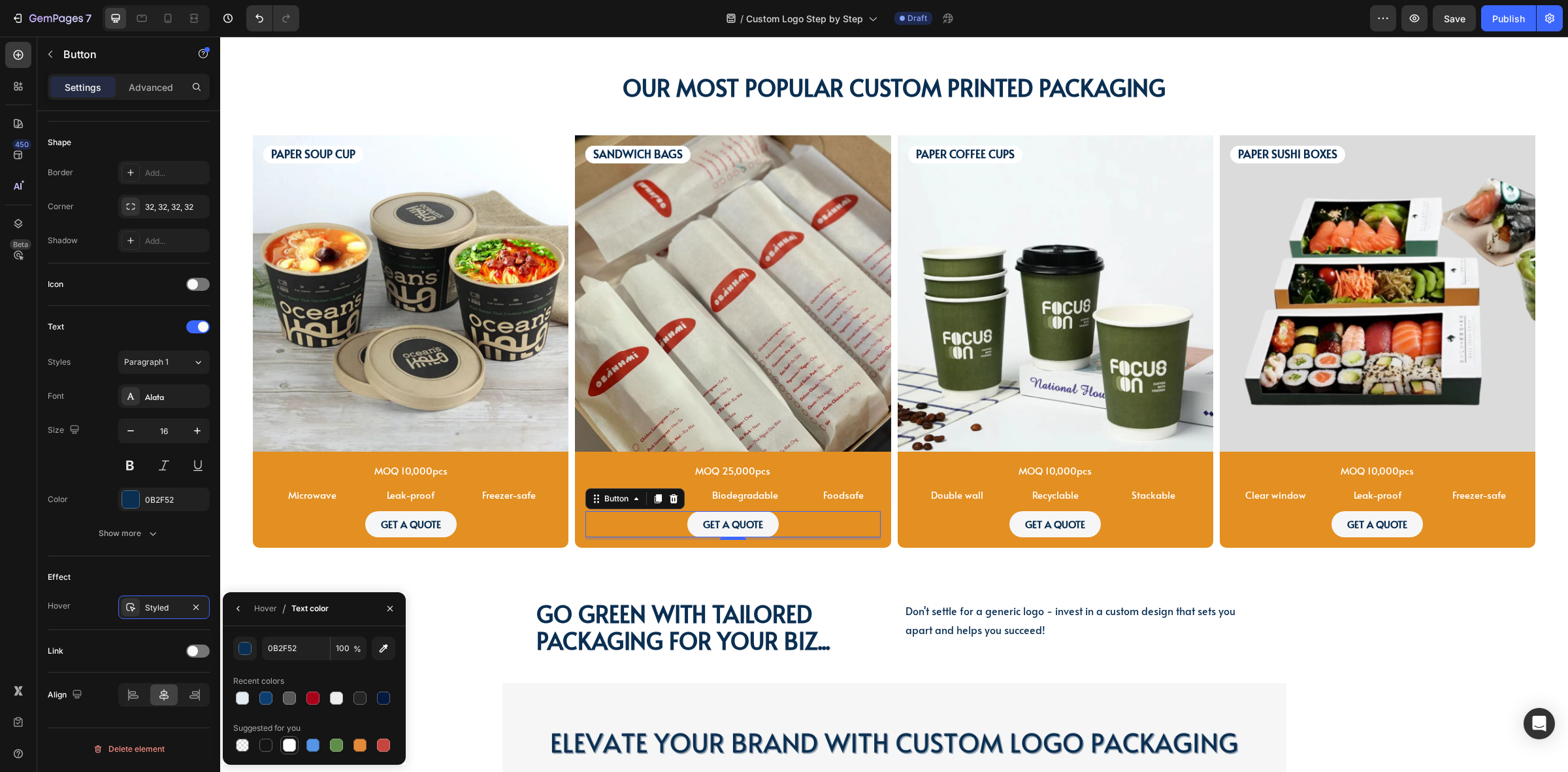
click at [283, 742] on div at bounding box center [289, 745] width 13 height 13
type input "FFFFFF"
click at [1012, 521] on button "GET A QUOTE" at bounding box center [1055, 524] width 92 height 26
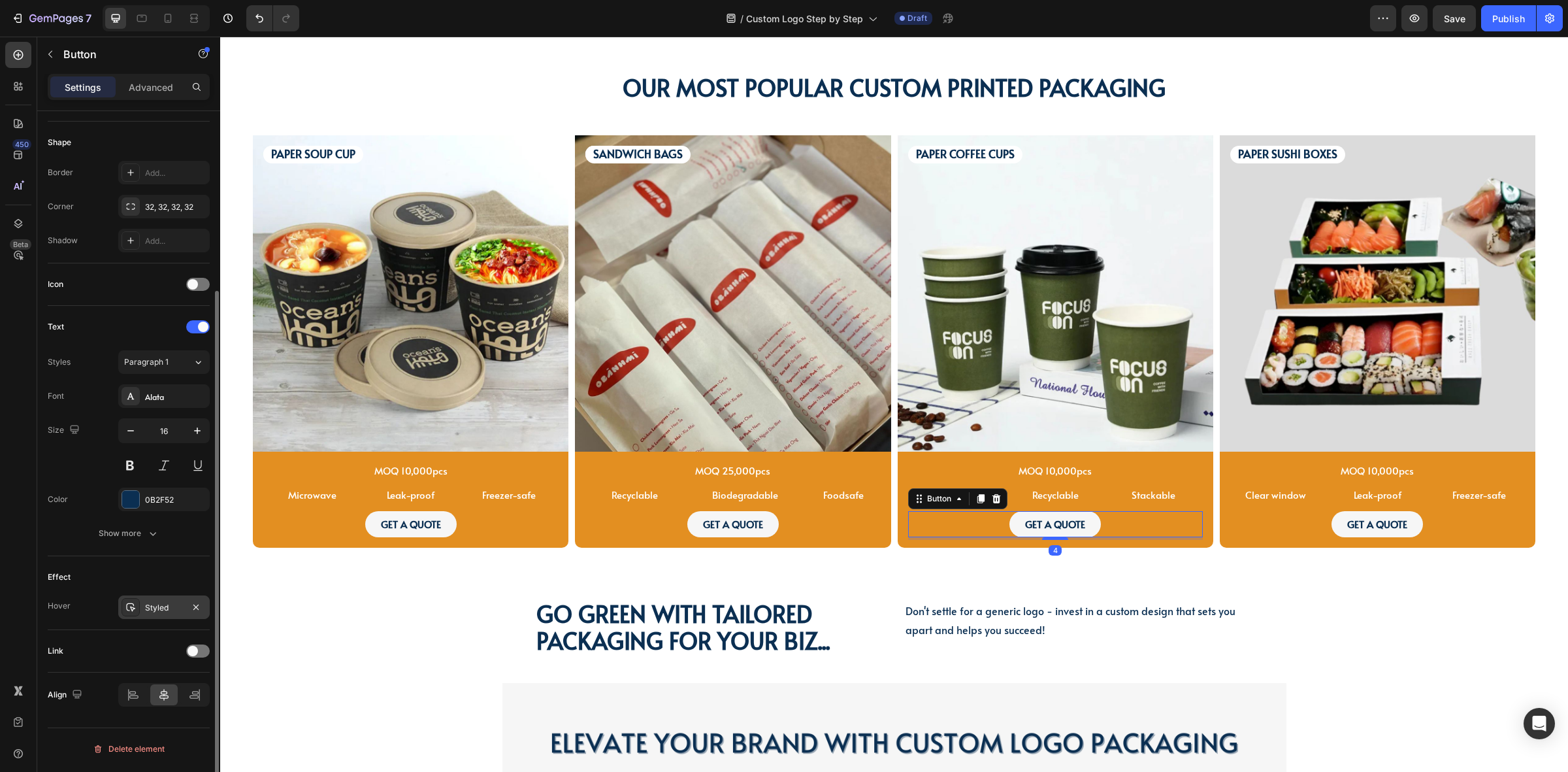
click at [147, 605] on div "Styled" at bounding box center [164, 608] width 38 height 12
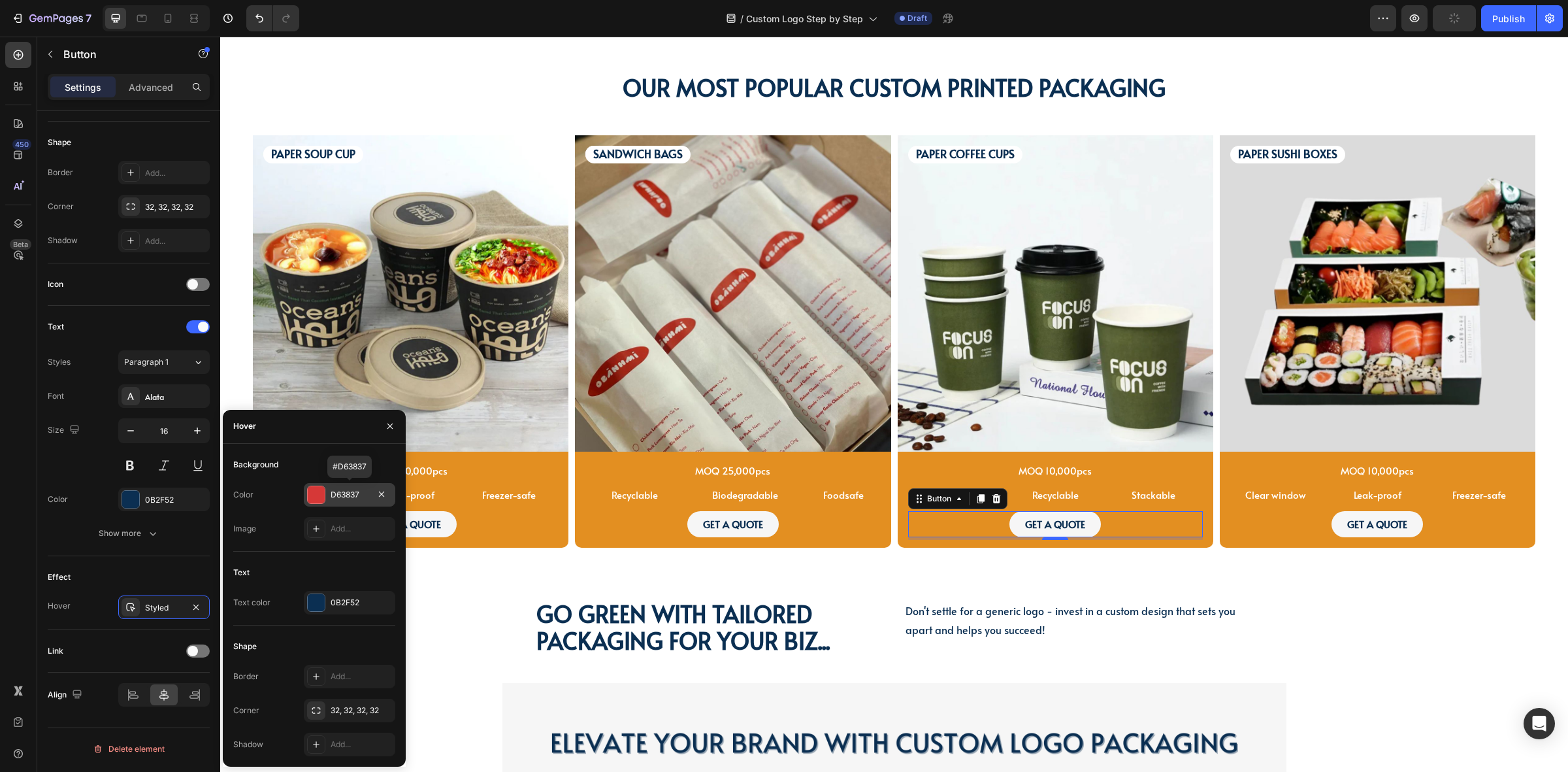
click at [343, 495] on div "D63837" at bounding box center [349, 495] width 38 height 12
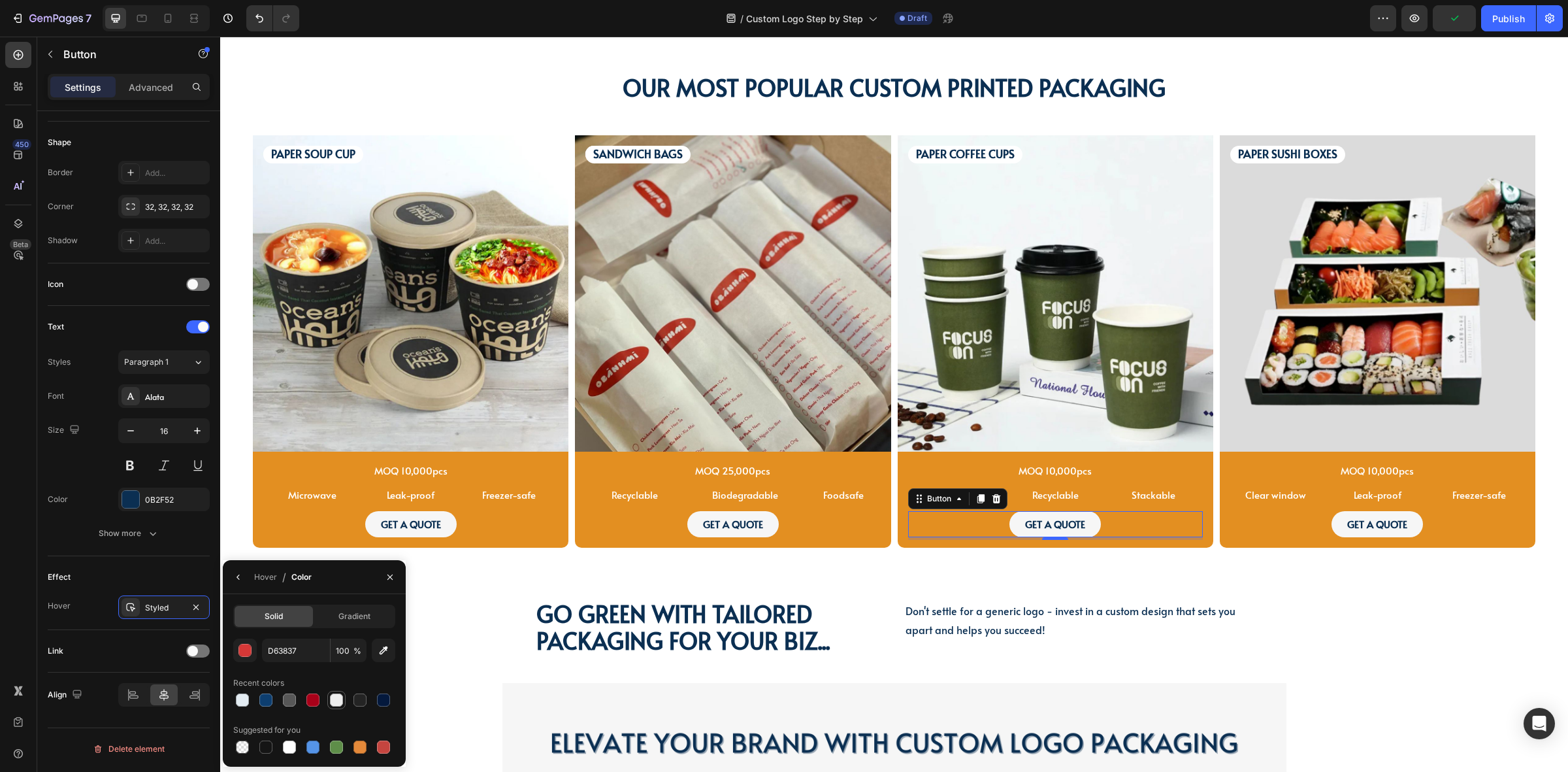
click at [337, 696] on div at bounding box center [336, 699] width 13 height 13
click at [285, 748] on div at bounding box center [289, 746] width 13 height 13
click at [991, 529] on div "GET A QUOTE Button 4" at bounding box center [1055, 524] width 295 height 26
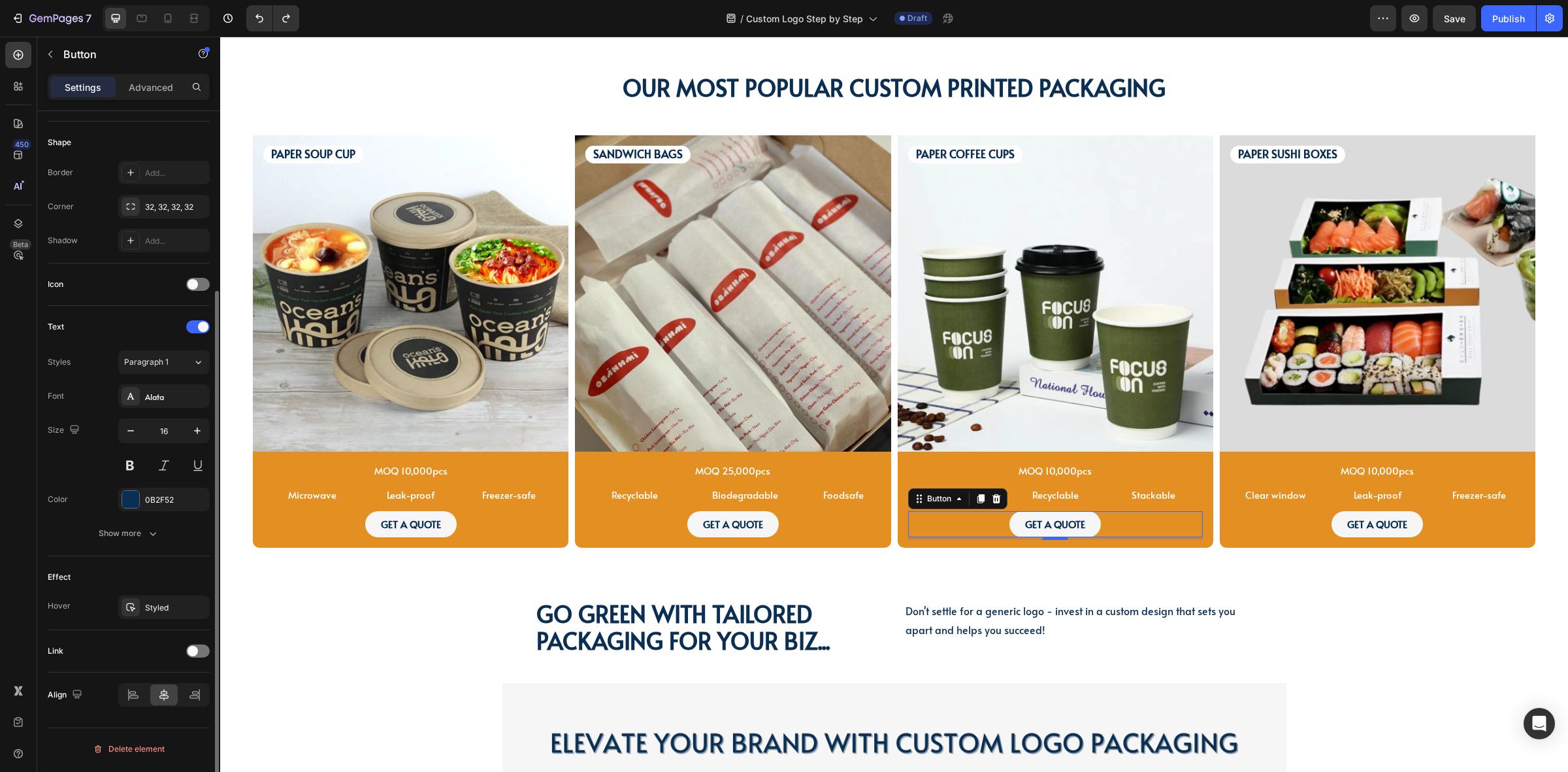
click at [155, 595] on div "Effect Hover Styled" at bounding box center [129, 593] width 162 height 74
click at [150, 610] on div "Styled" at bounding box center [164, 608] width 38 height 12
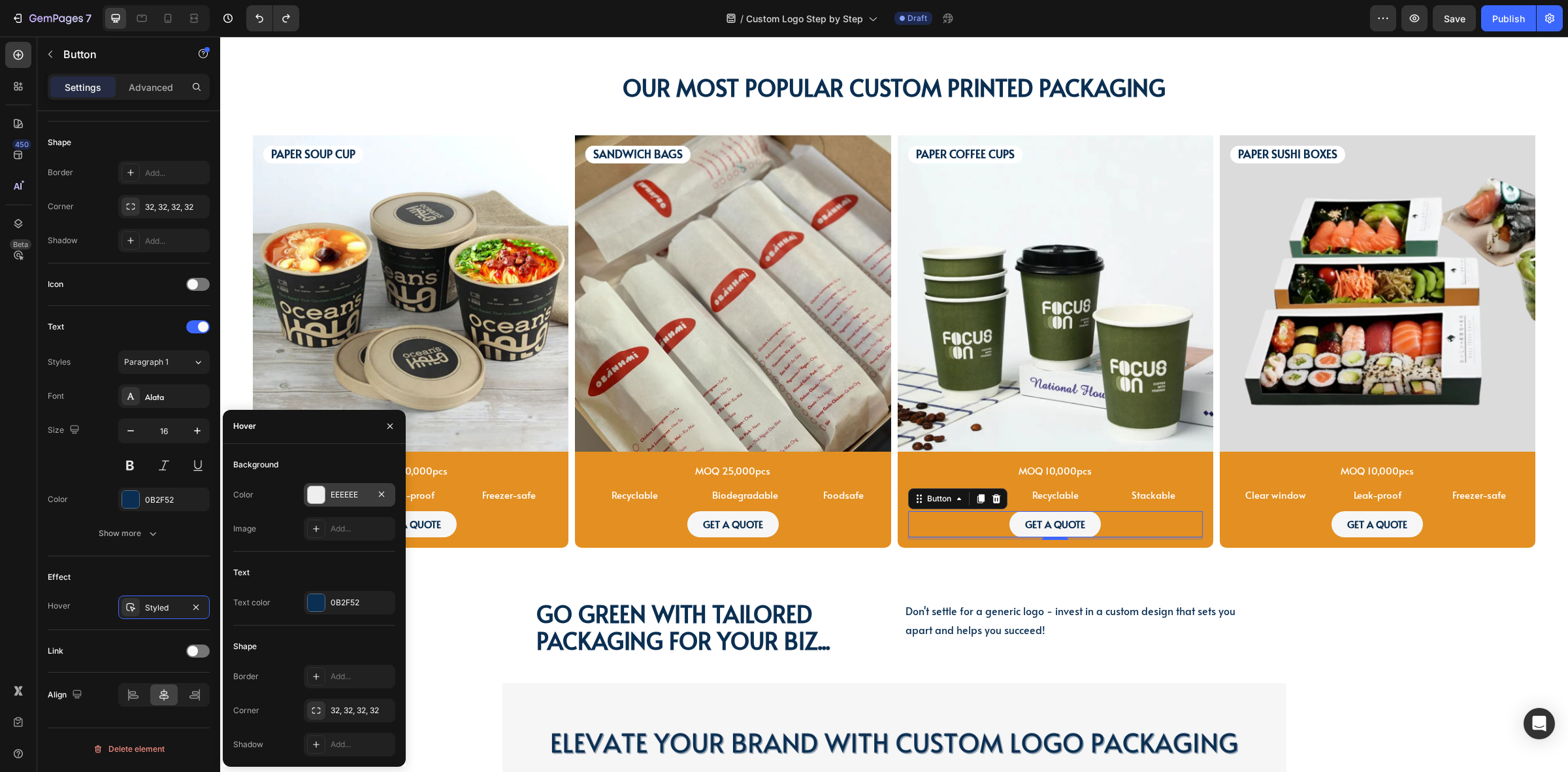
click at [322, 491] on div at bounding box center [316, 495] width 17 height 17
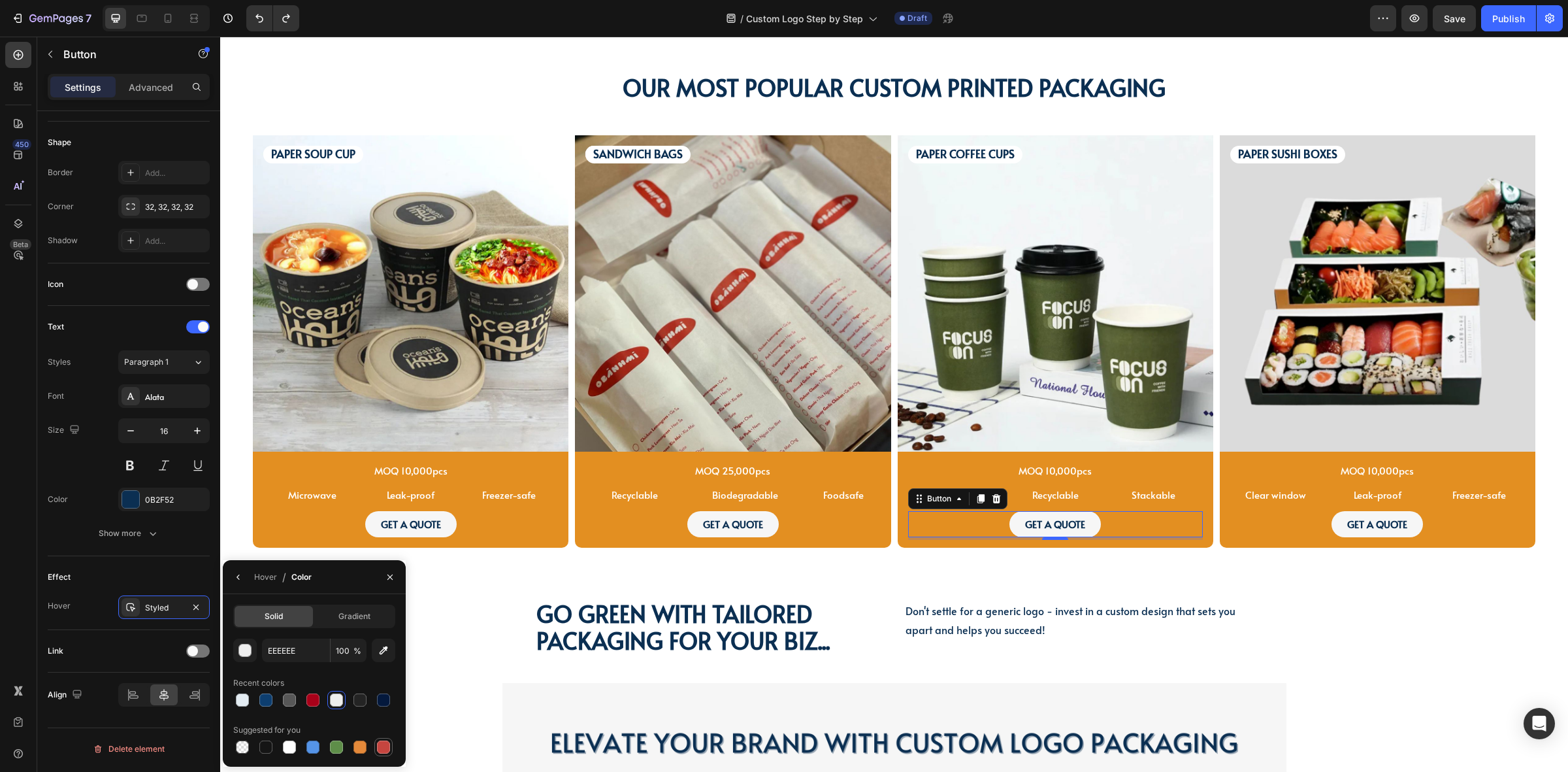
click at [384, 749] on div at bounding box center [383, 746] width 13 height 13
type input "C5453F"
click at [271, 579] on div "Hover" at bounding box center [265, 577] width 23 height 12
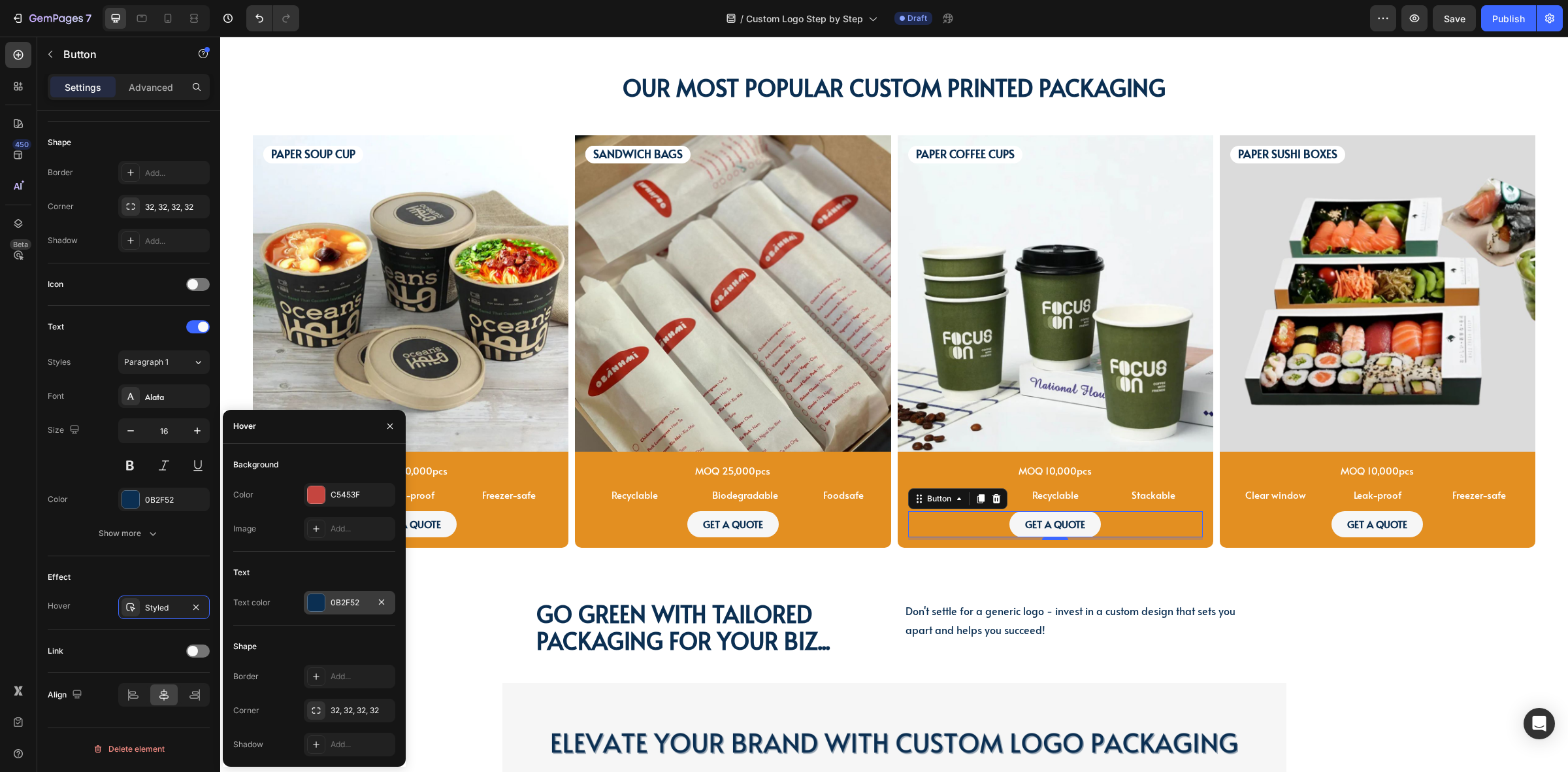
click at [341, 599] on div "0B2F52" at bounding box center [349, 603] width 38 height 12
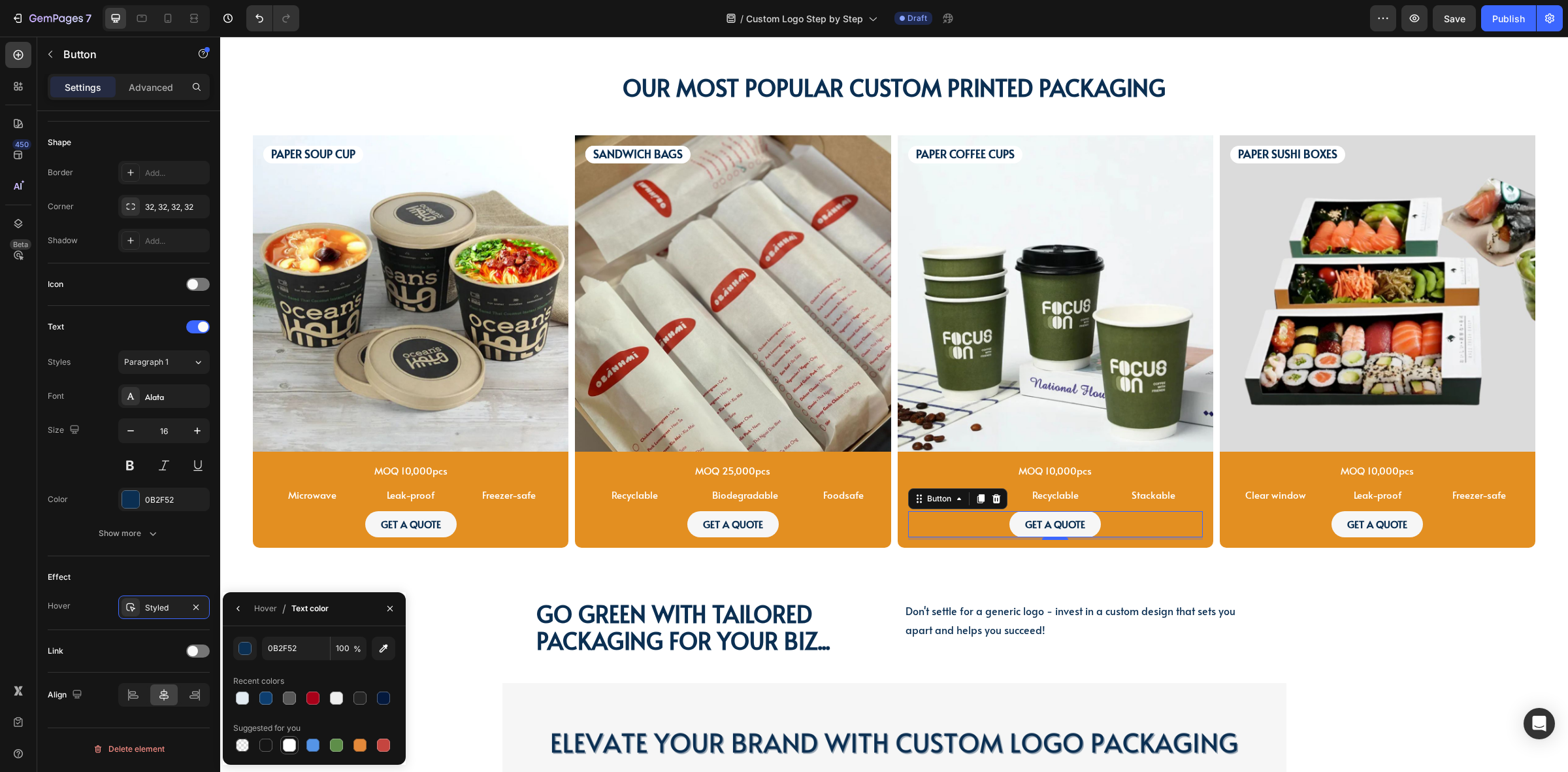
click at [283, 742] on div at bounding box center [289, 745] width 13 height 13
type input "FFFFFF"
click at [1334, 526] on button "GET A QUOTE" at bounding box center [1377, 524] width 92 height 26
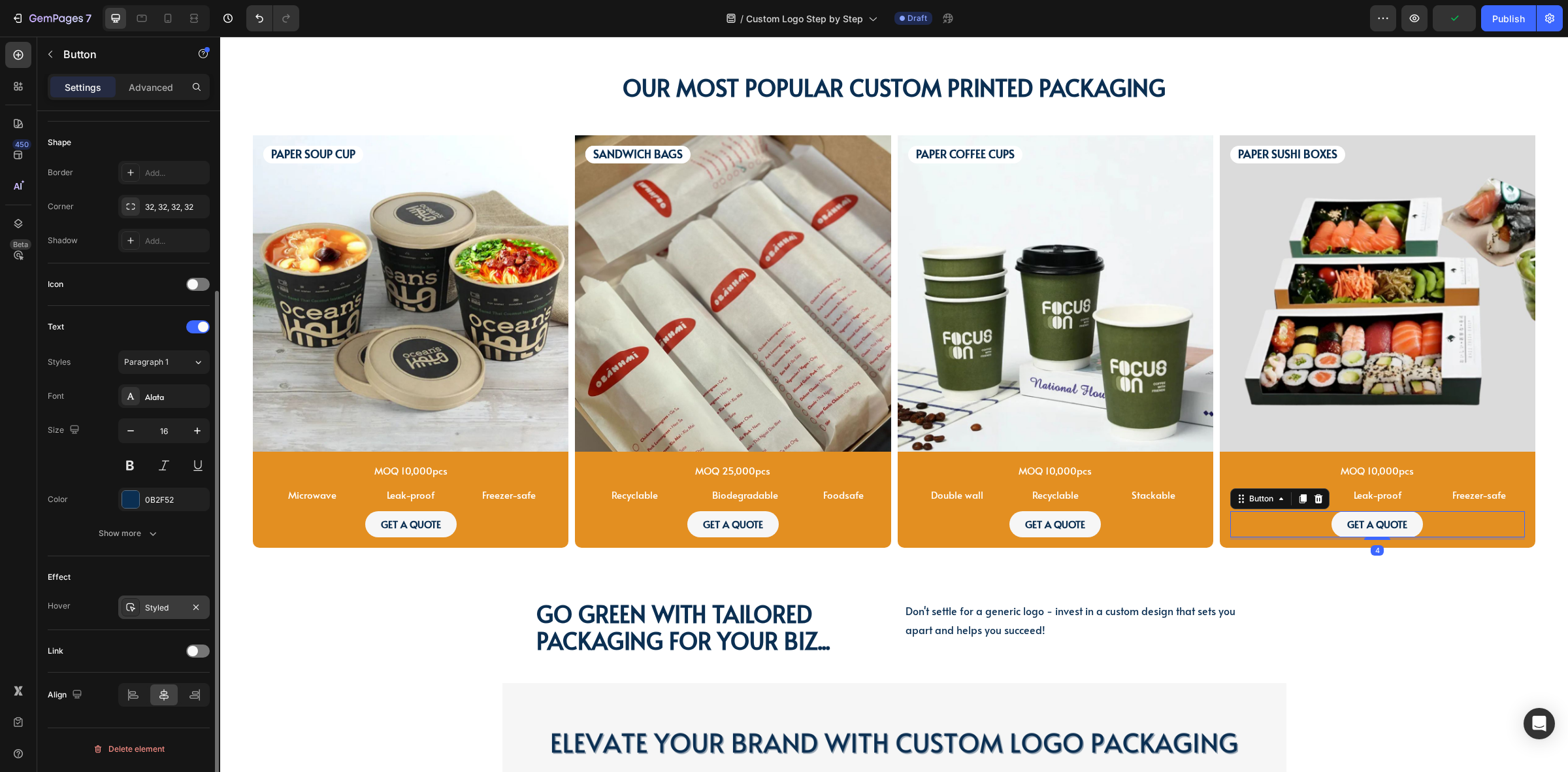
click at [171, 609] on div "Styled" at bounding box center [164, 608] width 38 height 12
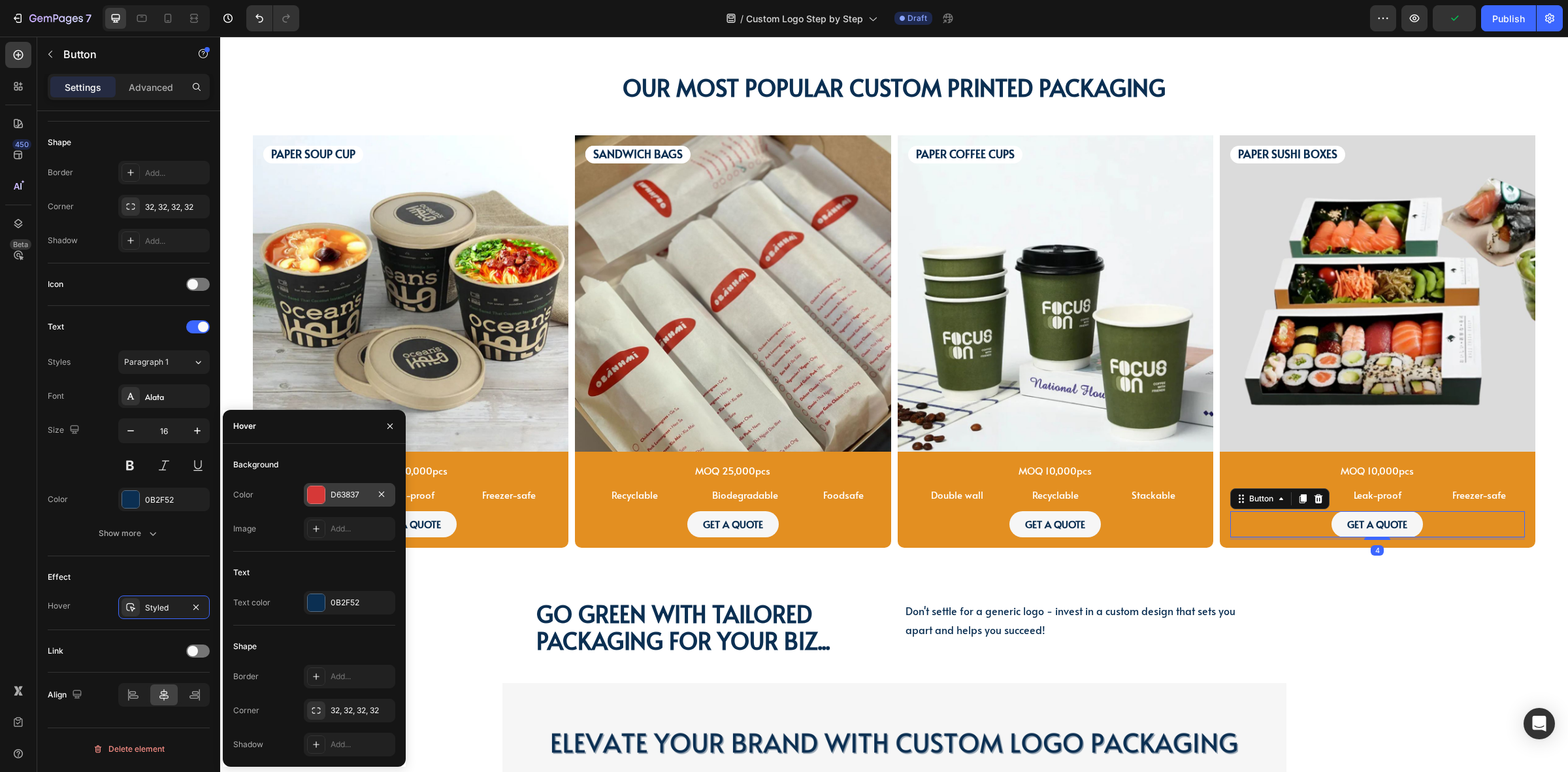
click at [331, 494] on div "D63837" at bounding box center [349, 495] width 38 height 12
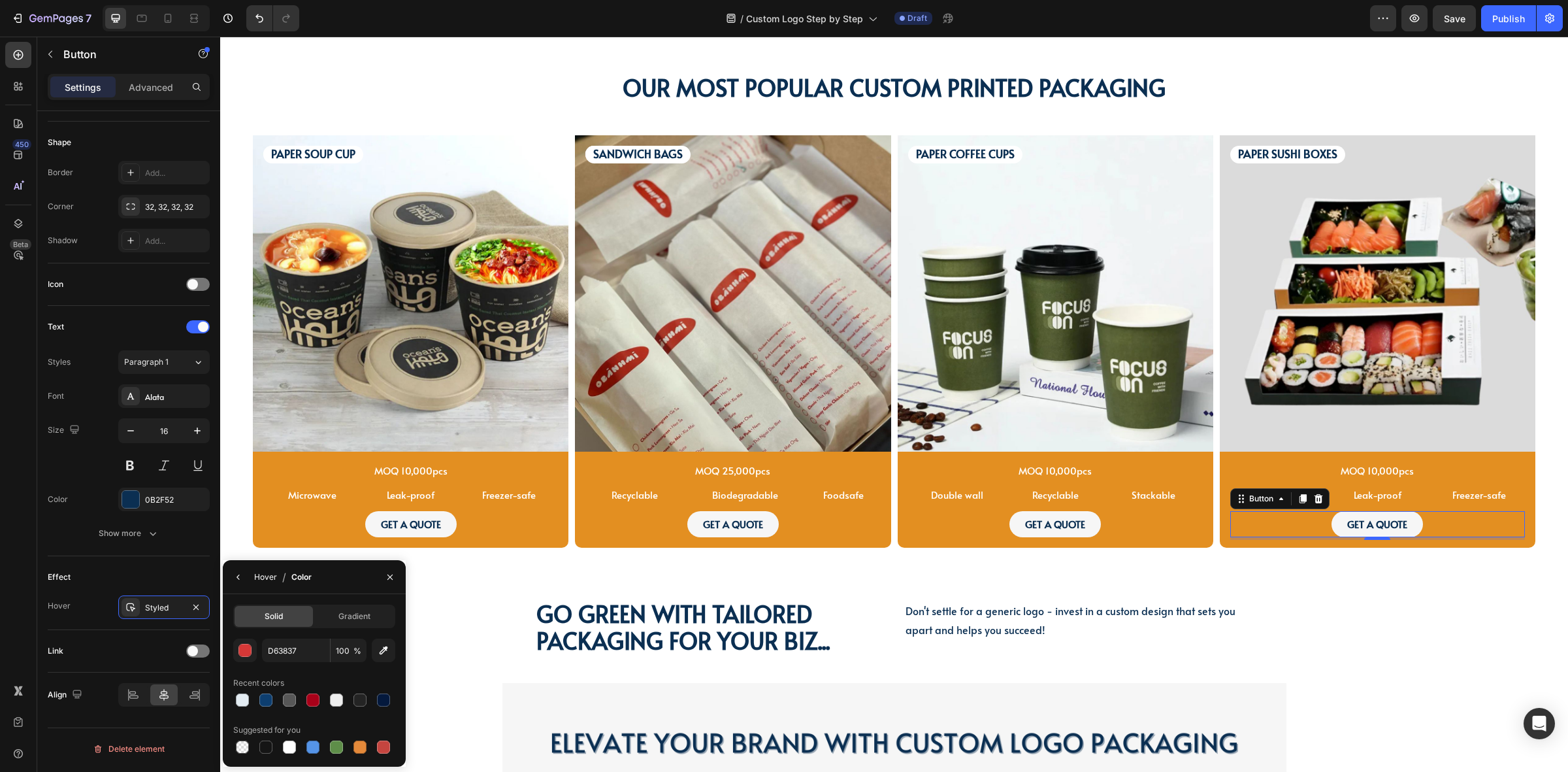
click at [266, 572] on div "Hover" at bounding box center [265, 577] width 23 height 12
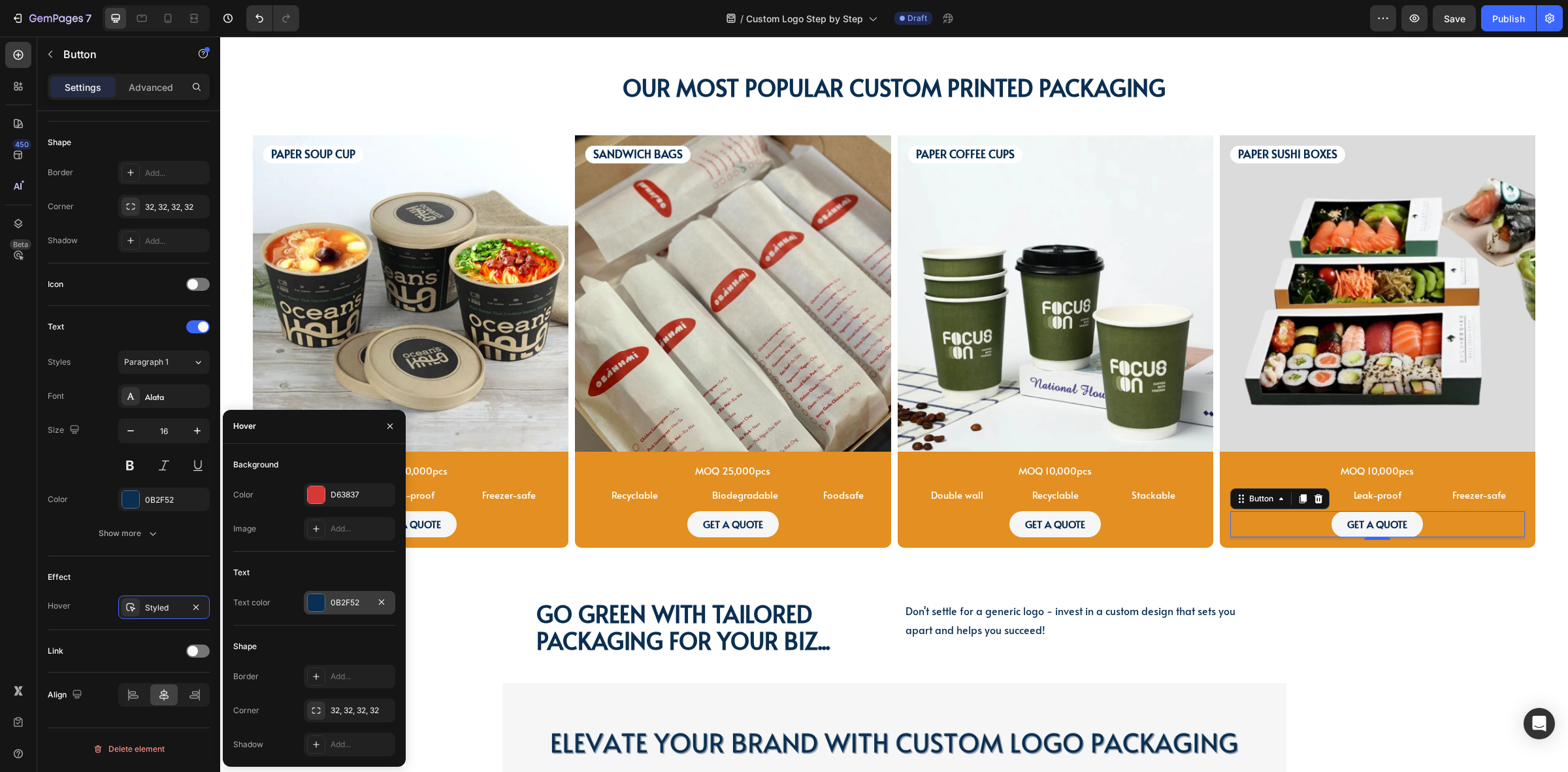
click at [331, 592] on div "0B2F52" at bounding box center [349, 602] width 92 height 23
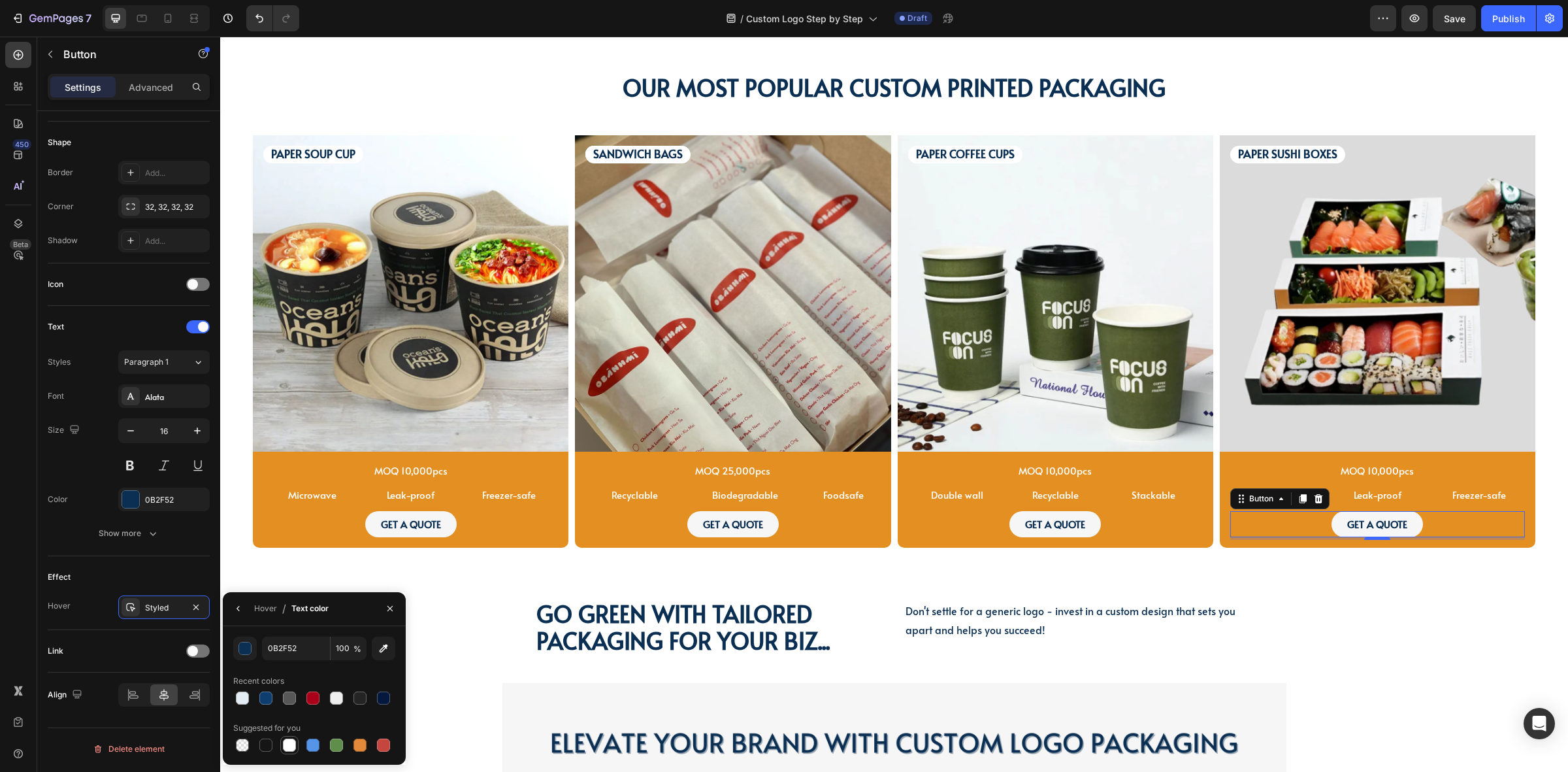
click at [295, 742] on div at bounding box center [289, 745] width 13 height 13
type input "FFFFFF"
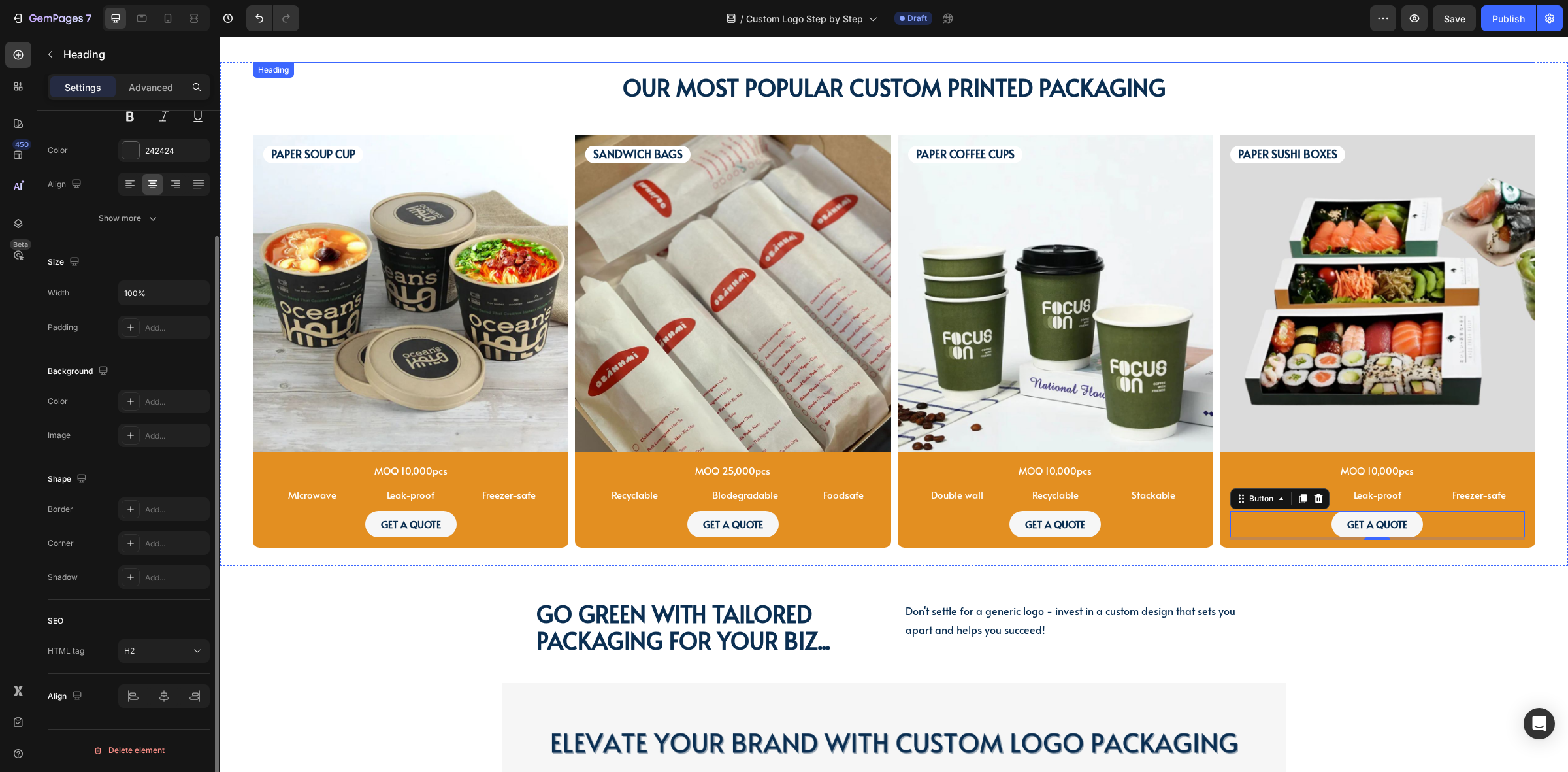
click at [1193, 102] on h2 "Our Most Popular Custom Printed Packaging" at bounding box center [895, 85] width 1283 height 47
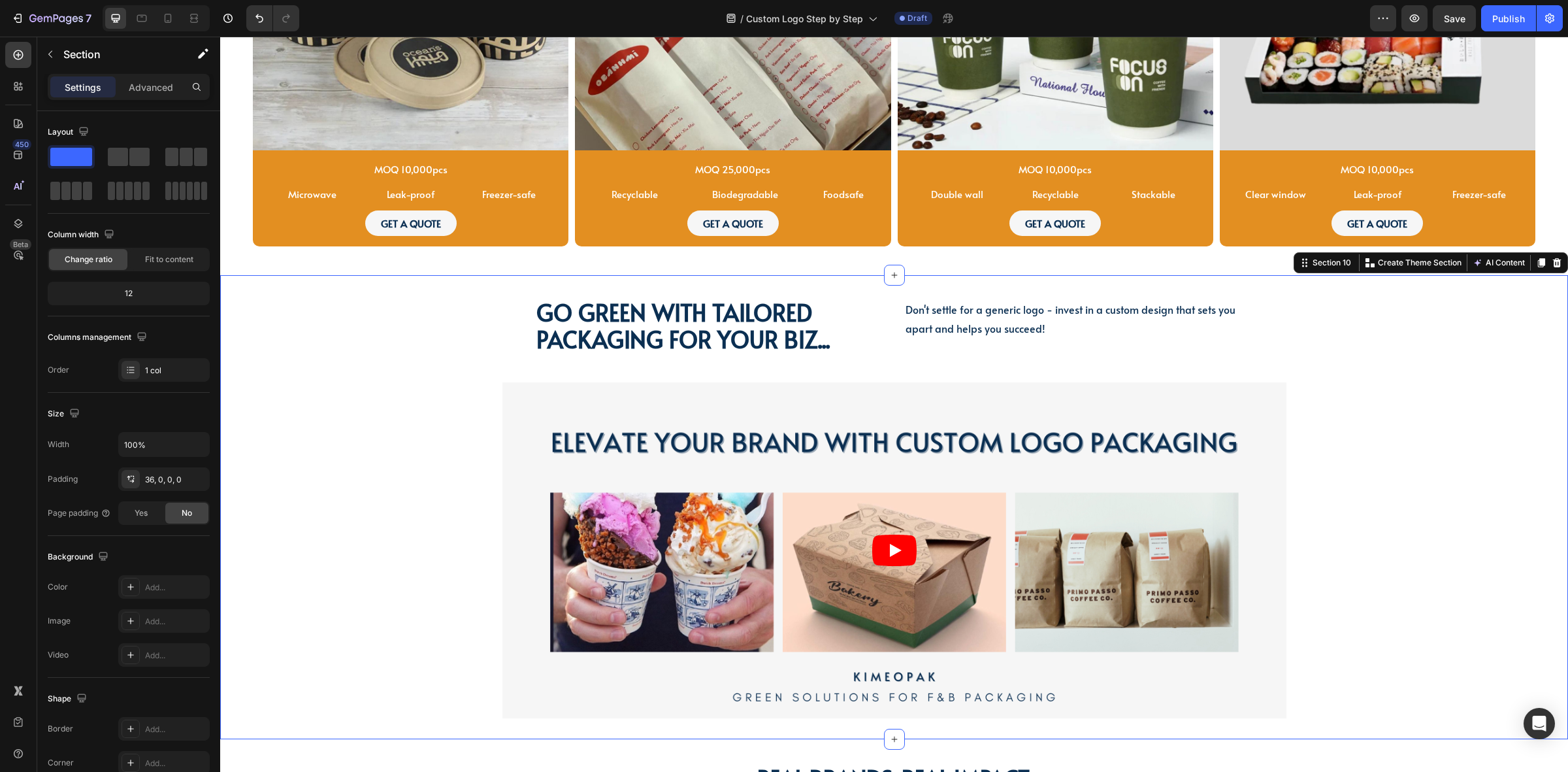
scroll to position [2369, 0]
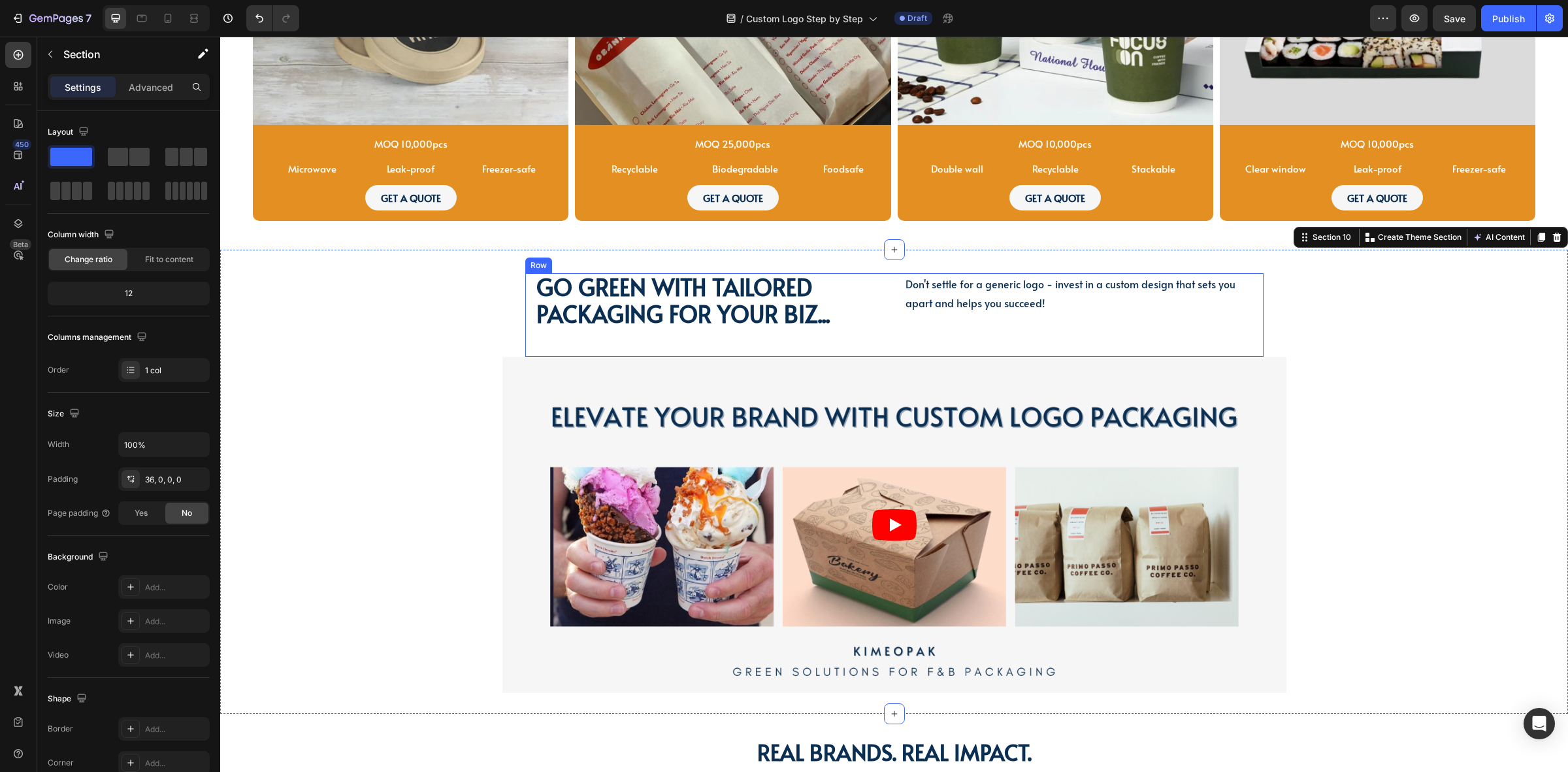
click at [929, 327] on div "Don't settle for a generic logo - invest in a custom design that sets you apart…" at bounding box center [1079, 314] width 349 height 83
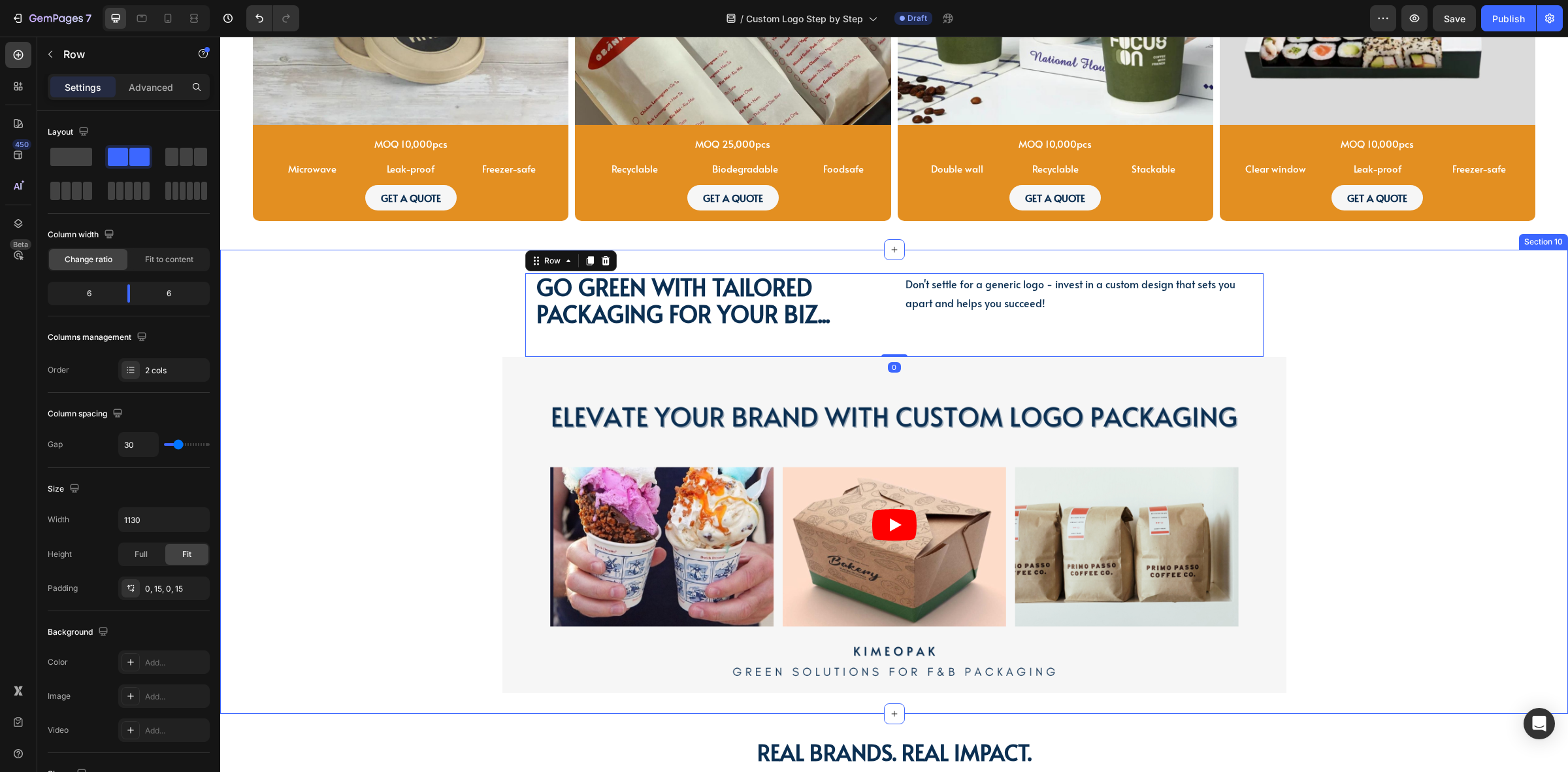
click at [399, 314] on div "Go green with tailored packaging for your biz... Heading Go green with tailored…" at bounding box center [894, 493] width 1348 height 441
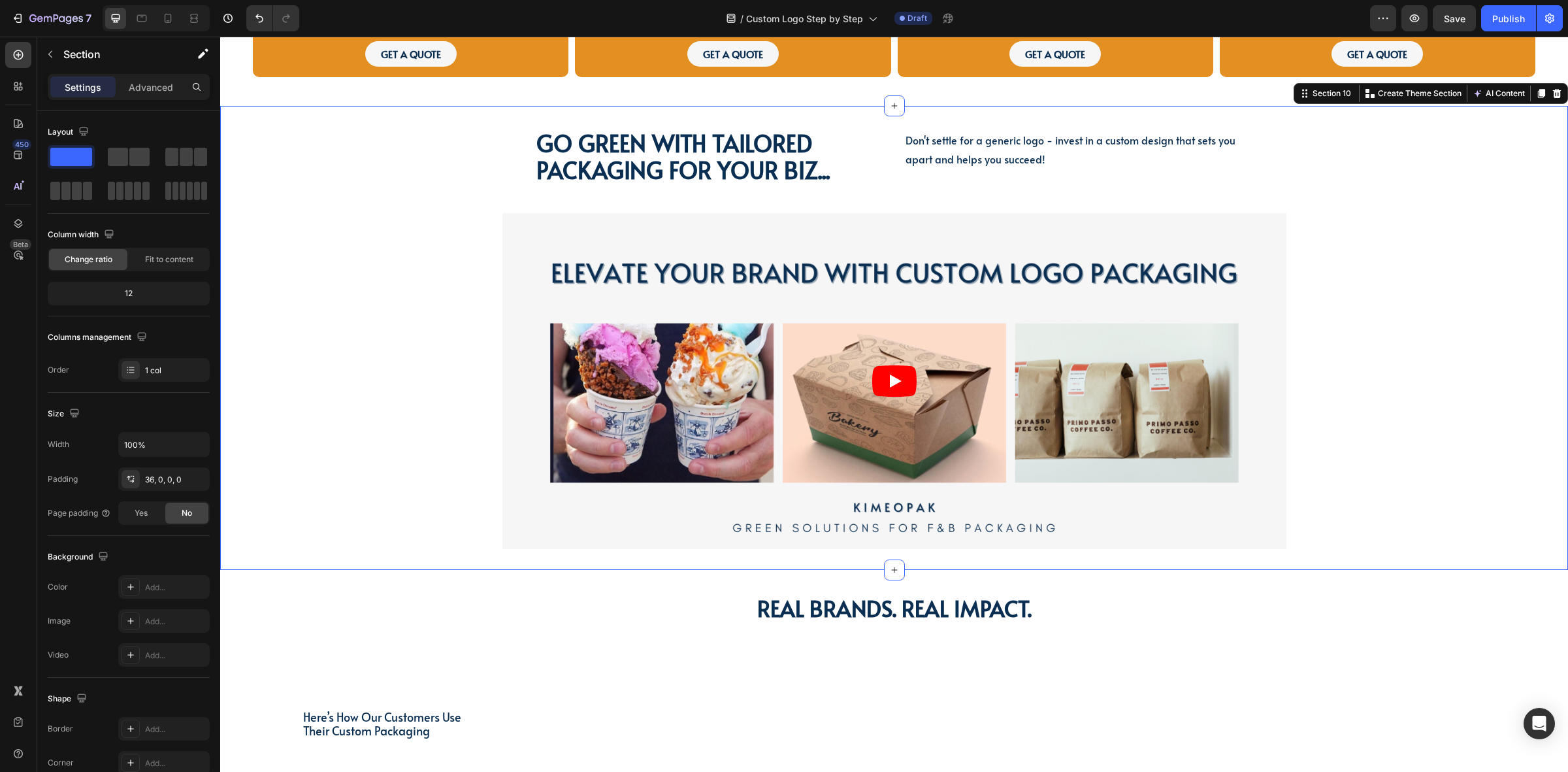
scroll to position [2532, 0]
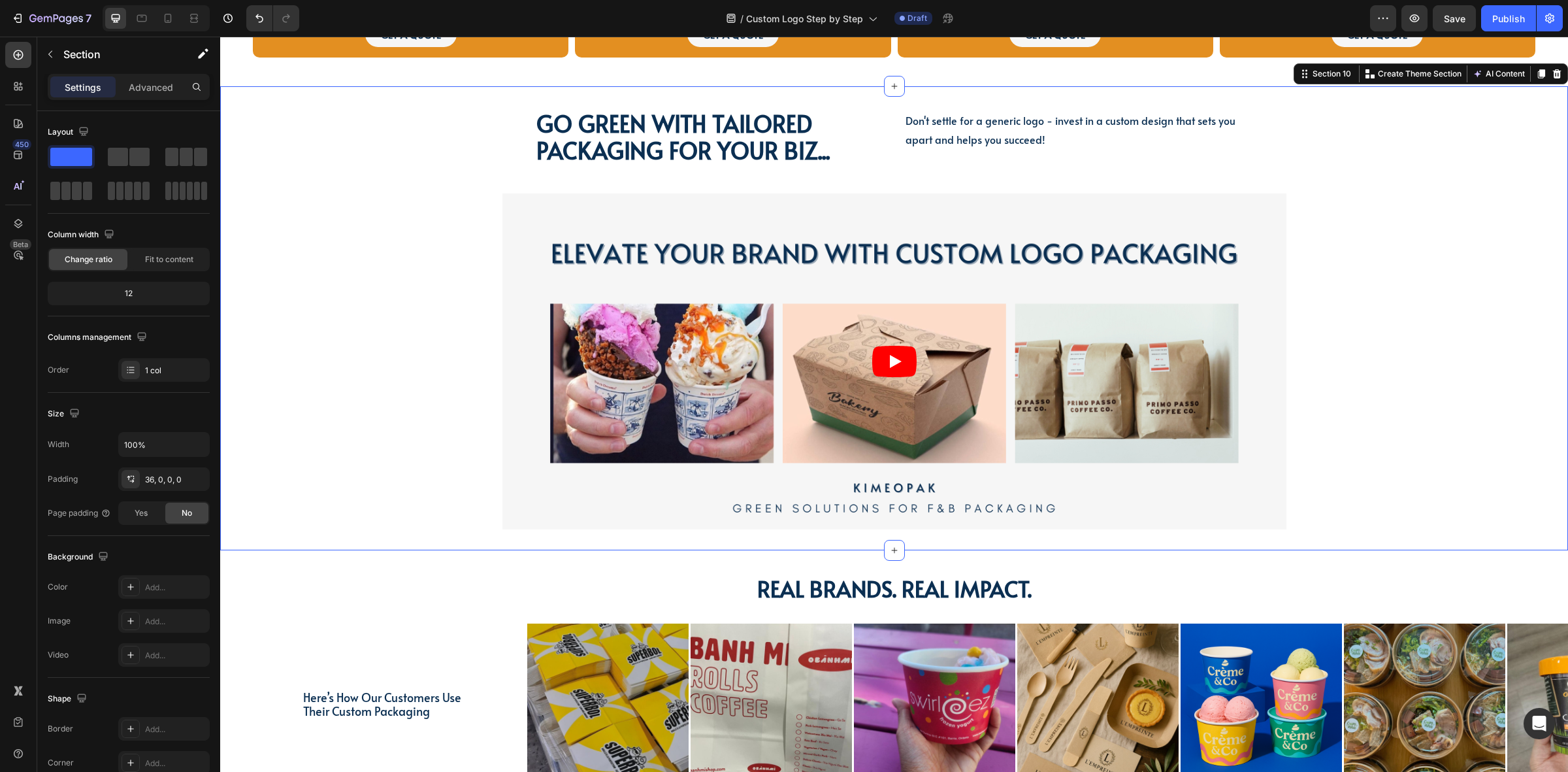
click at [390, 333] on div "Go green with tailored packaging for your biz... Heading Go green with tailored…" at bounding box center [894, 330] width 1348 height 441
click at [161, 583] on div "Add..." at bounding box center [176, 587] width 62 height 12
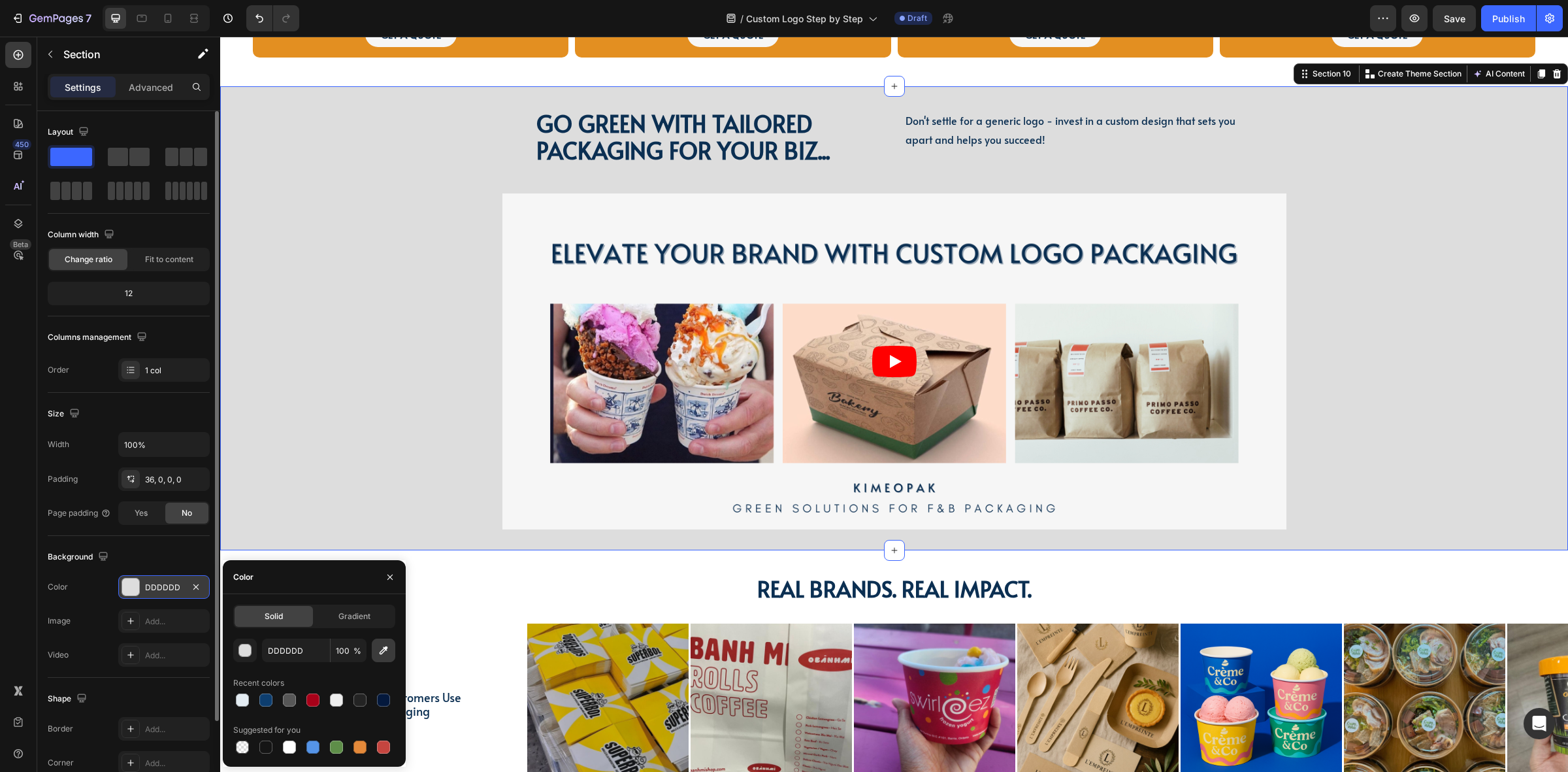
click at [384, 652] on icon "button" at bounding box center [383, 650] width 13 height 13
type input "F6F6F6"
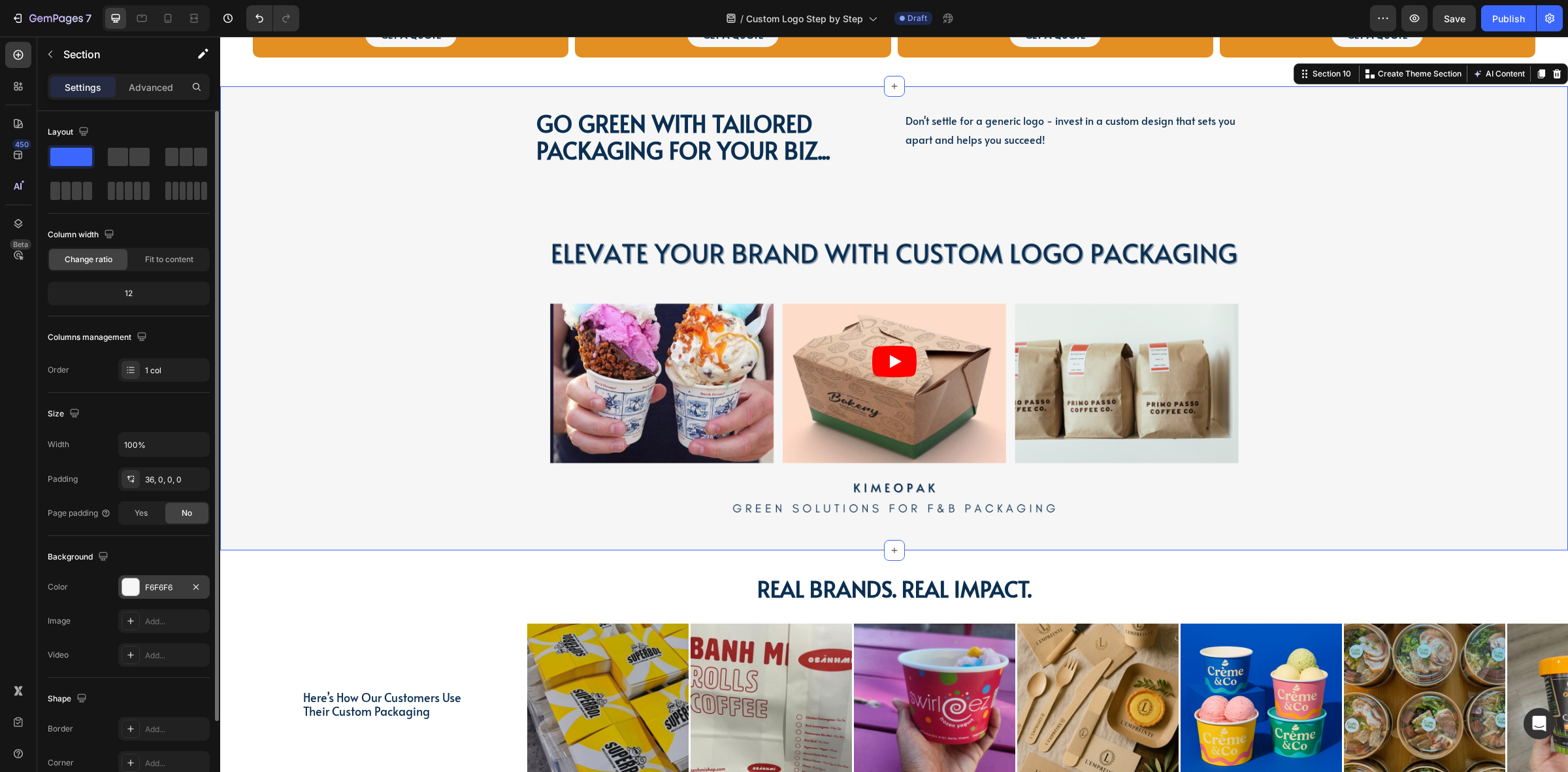
click at [428, 490] on div "Go green with tailored packaging for your biz... Heading Go green with tailored…" at bounding box center [894, 330] width 1348 height 441
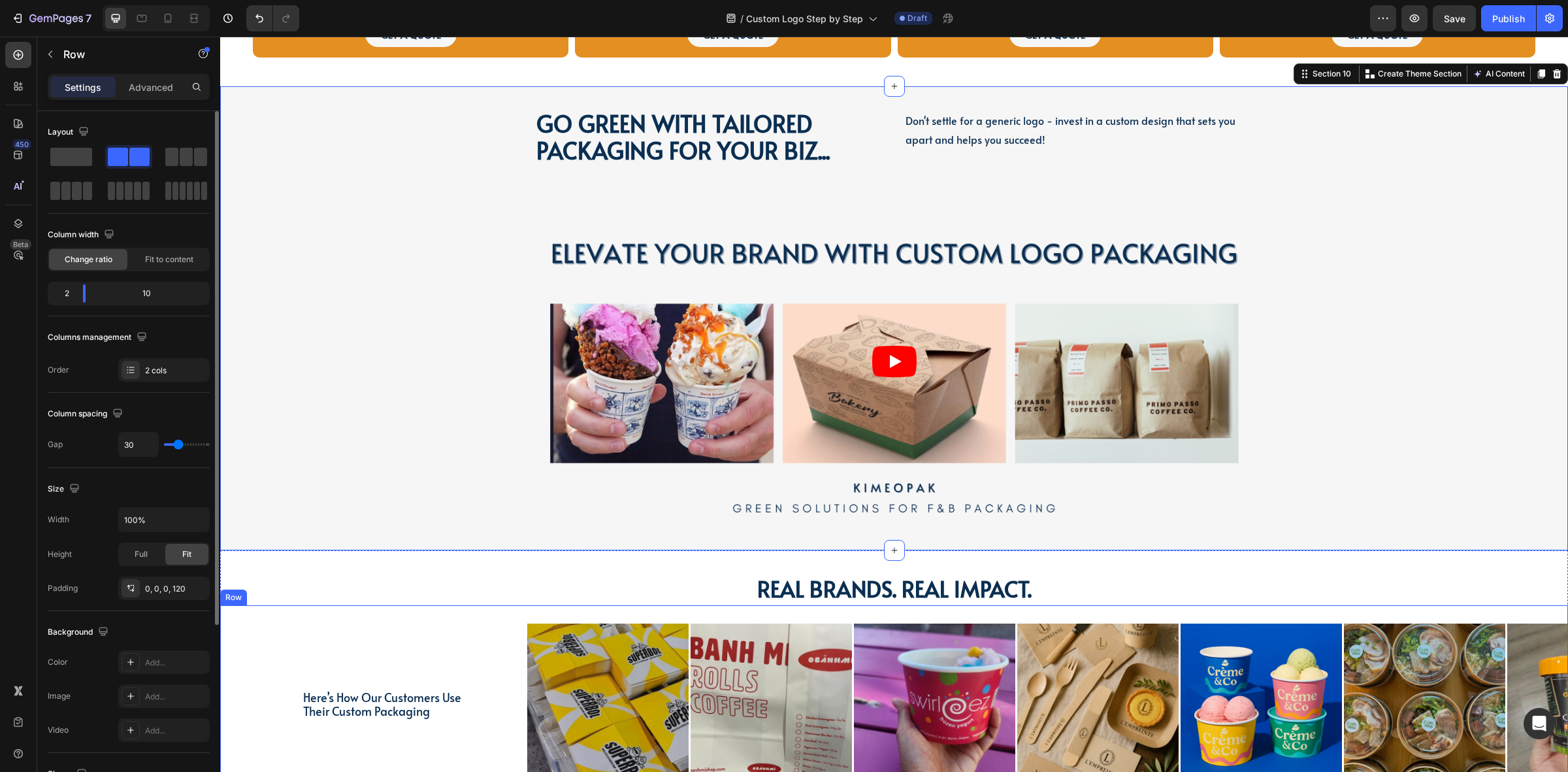
click at [365, 595] on div "Real Brands. Real Impact. Heading Real Brands. Real Impact. Heading Here’s How …" at bounding box center [894, 688] width 1348 height 229
click at [1456, 425] on div "Go green with tailored packaging for your biz... Heading Go green with tailored…" at bounding box center [894, 330] width 1348 height 441
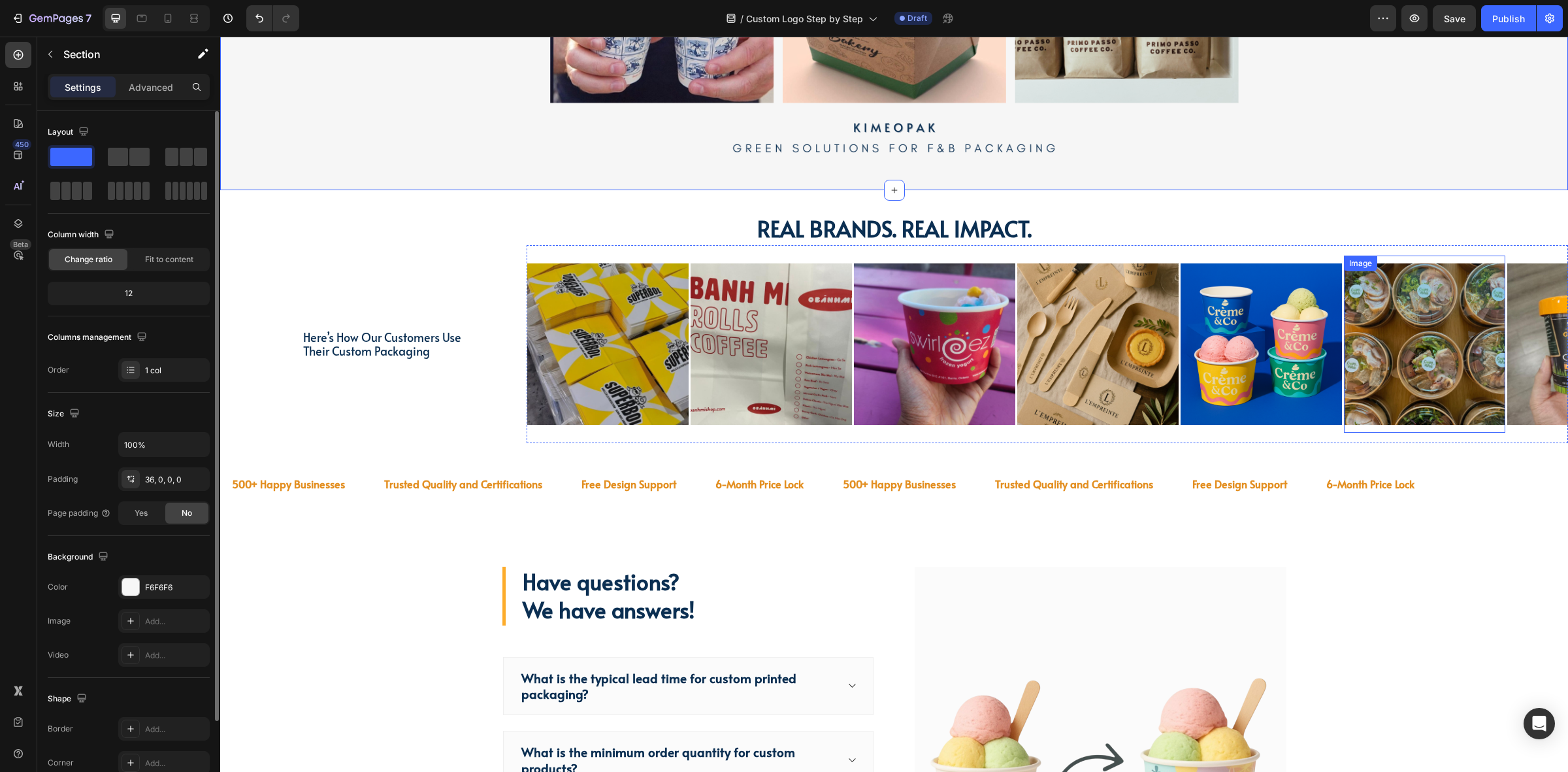
scroll to position [3023, 0]
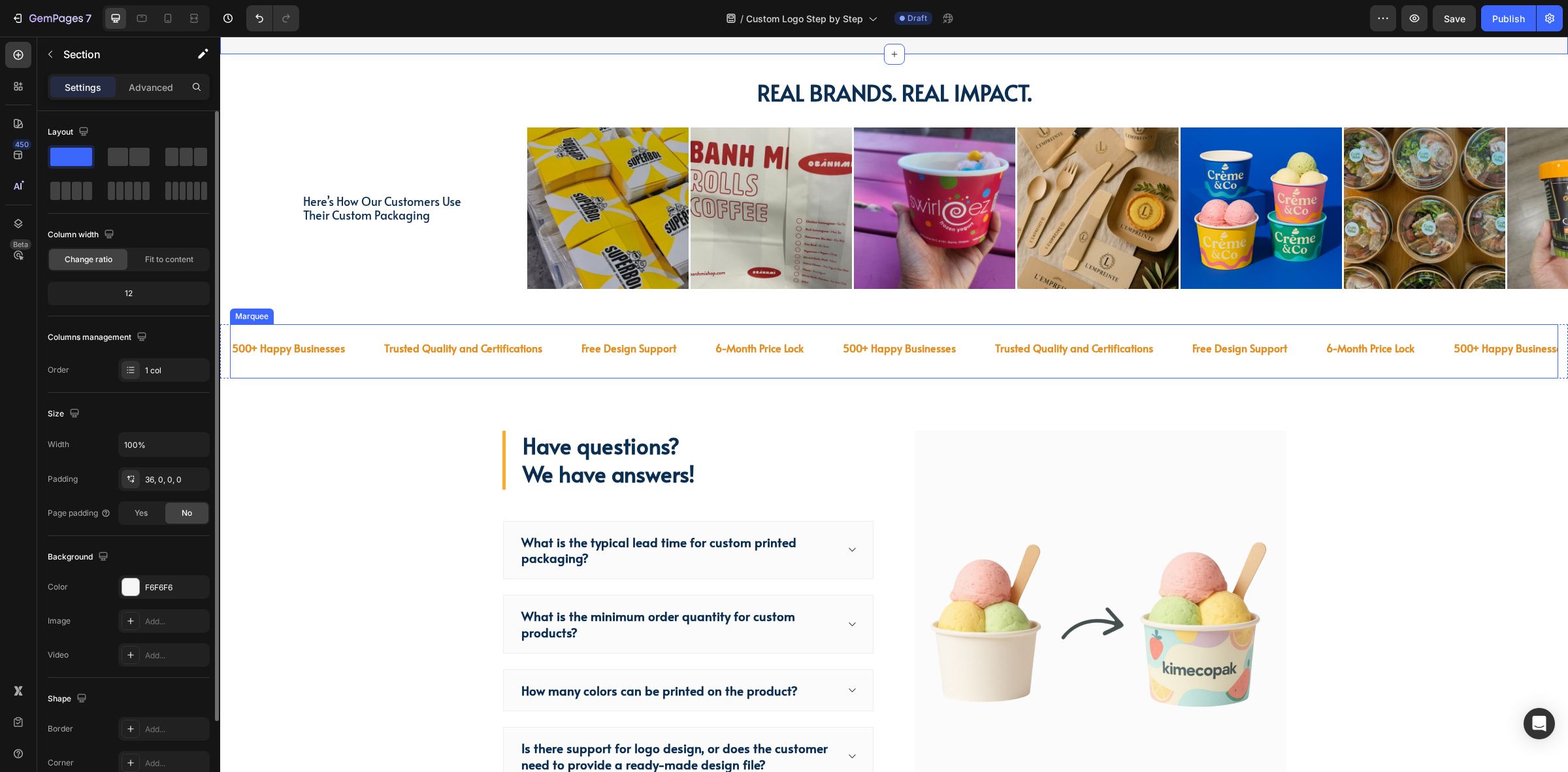
click at [482, 368] on div "500+ Happy Businesses Text Trusted Quality and Certifications Text Free Design …" at bounding box center [894, 350] width 1328 height 54
click at [228, 367] on div "500+ Happy Businesses Text Trusted Quality and Certifications Text Free Design …" at bounding box center [894, 350] width 1348 height 54
click at [135, 589] on div at bounding box center [131, 587] width 17 height 17
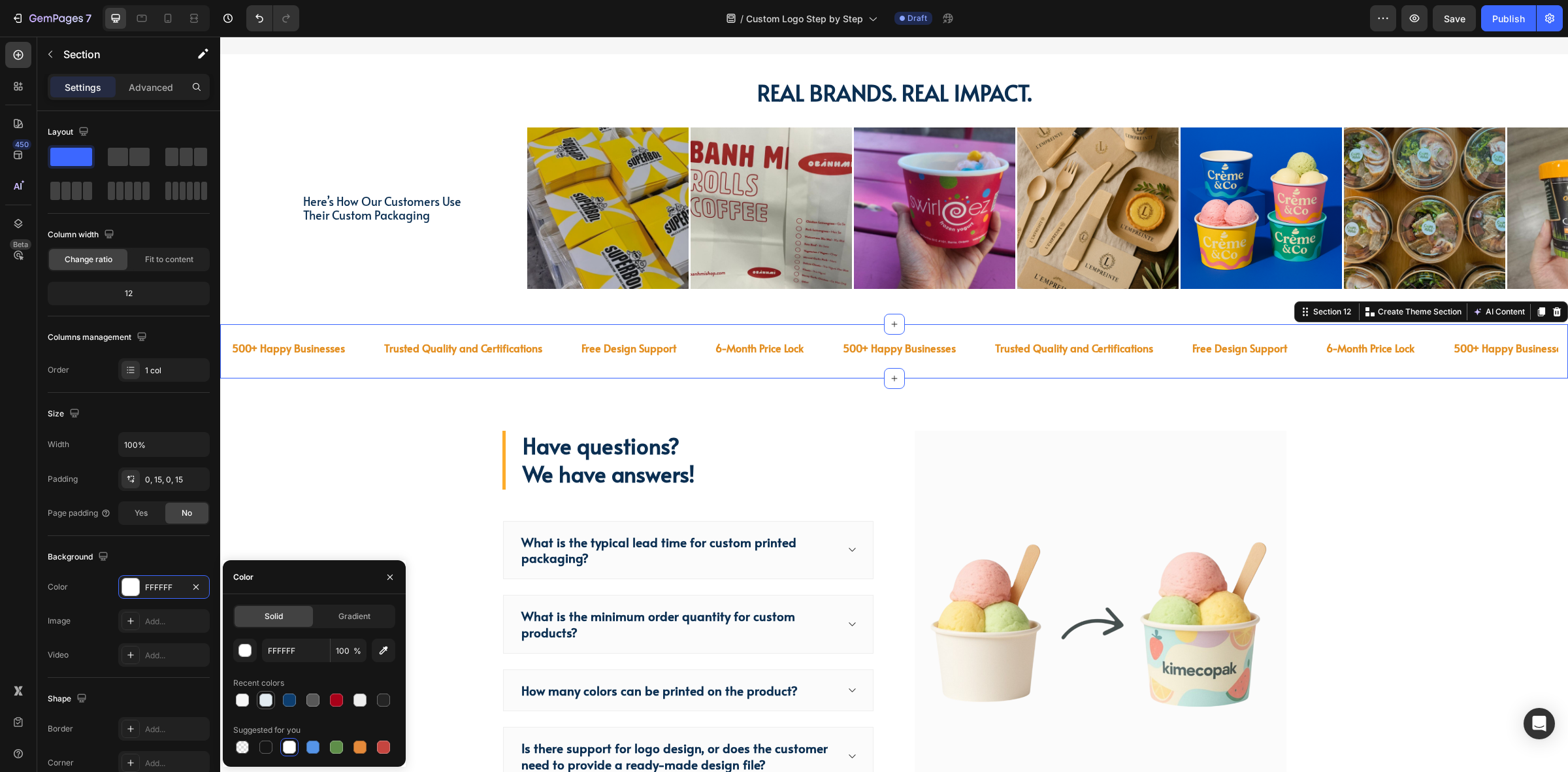
click at [257, 702] on div at bounding box center [265, 699] width 18 height 18
type input "E3ECF2"
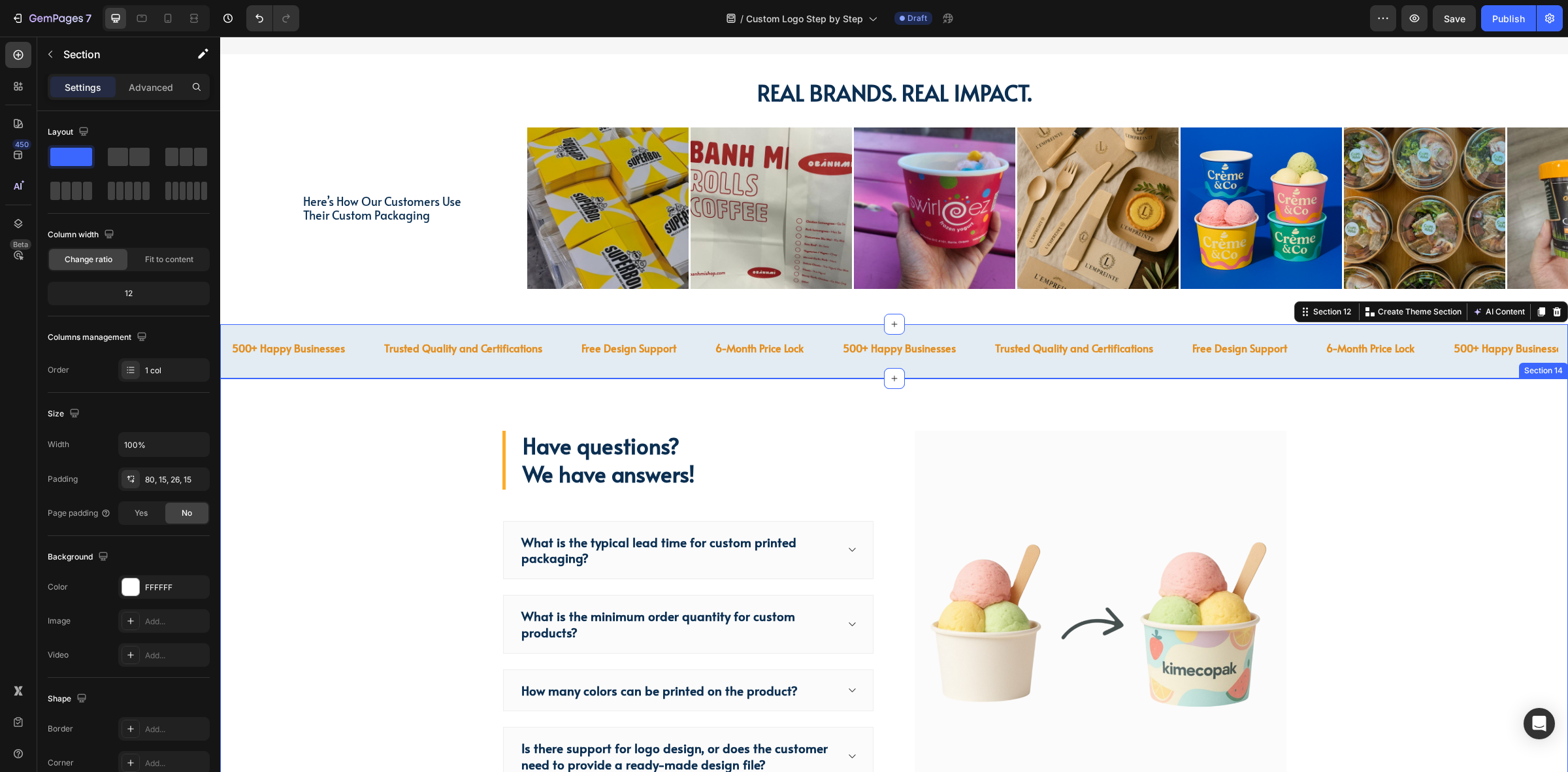
click at [312, 462] on div "Have questions? We have answers! Heading What is the typical lead time for cust…" at bounding box center [894, 624] width 1328 height 386
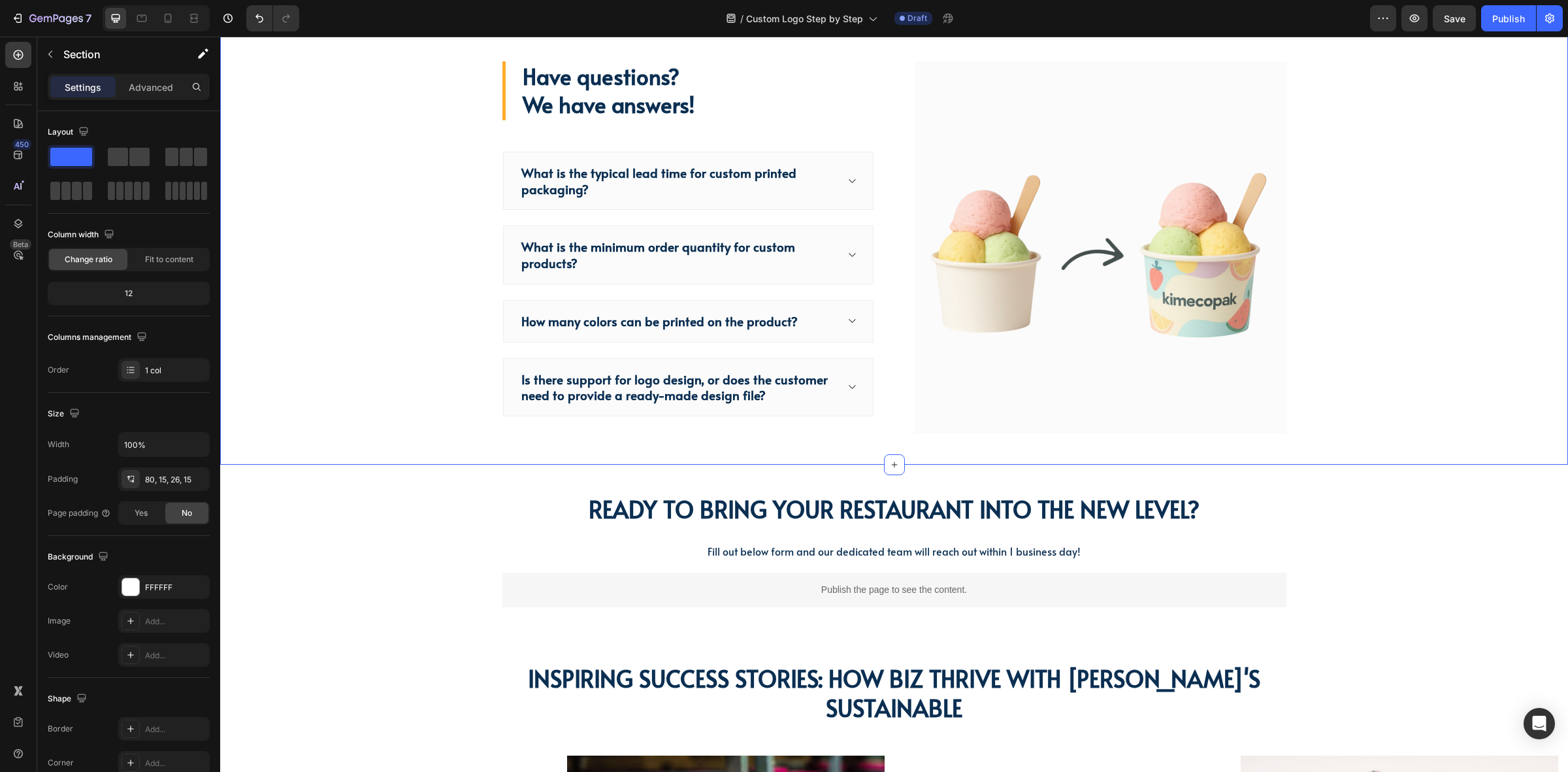
scroll to position [3349, 0]
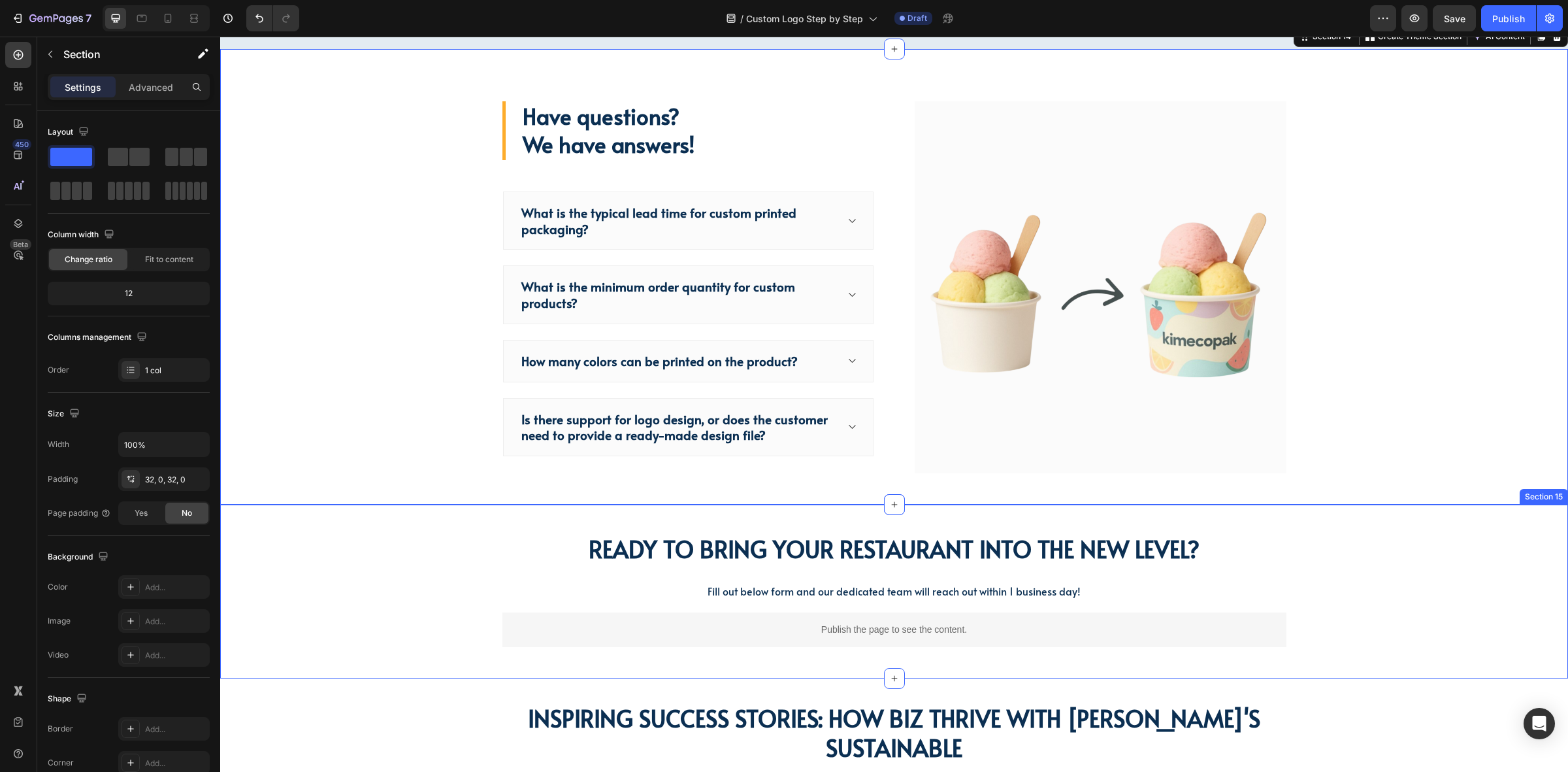
click at [434, 554] on div "Ready To Bring Your Restaurant Into The New Level? Heading Ready To Bring Your …" at bounding box center [894, 592] width 1348 height 132
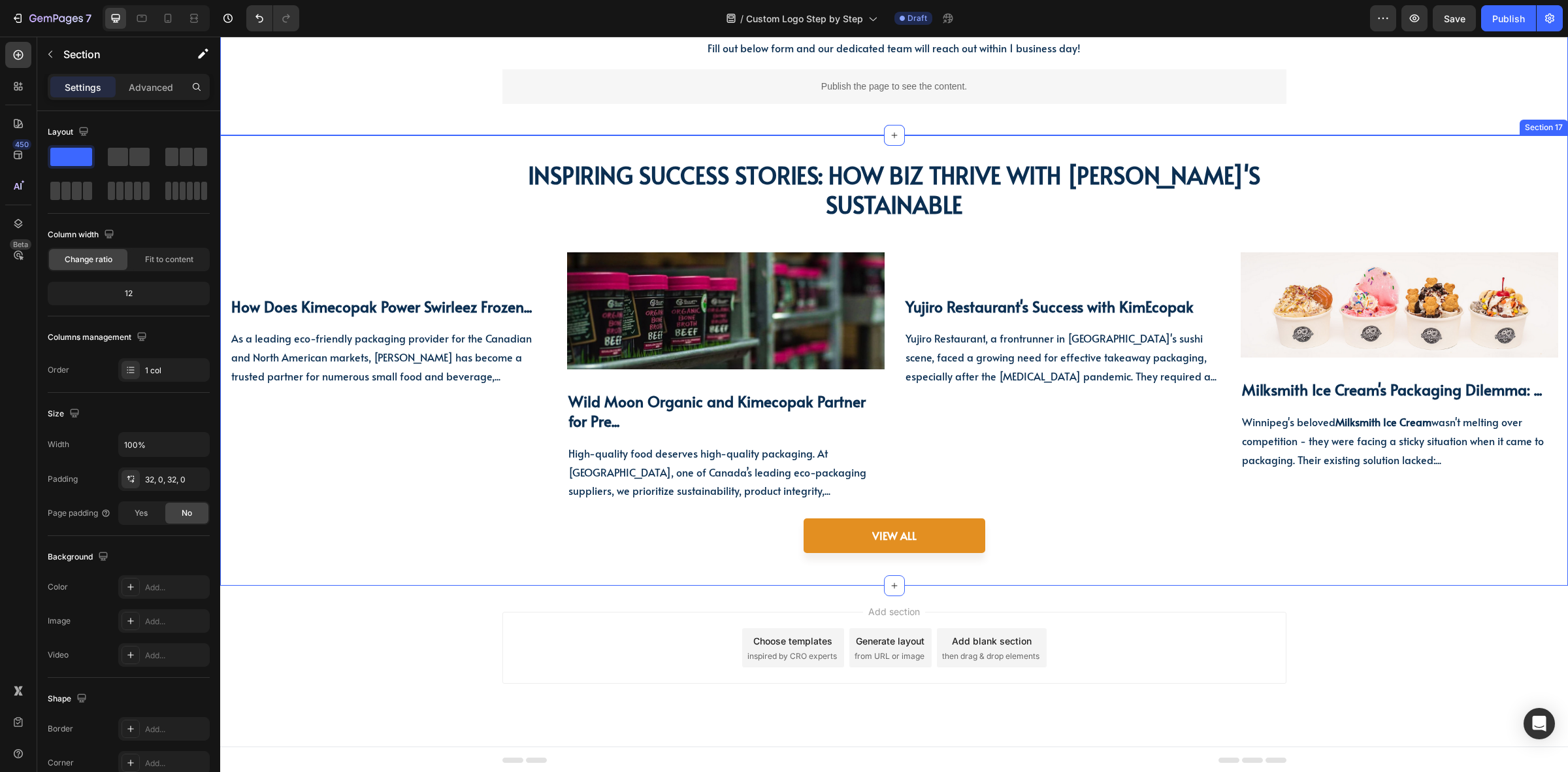
scroll to position [3899, 0]
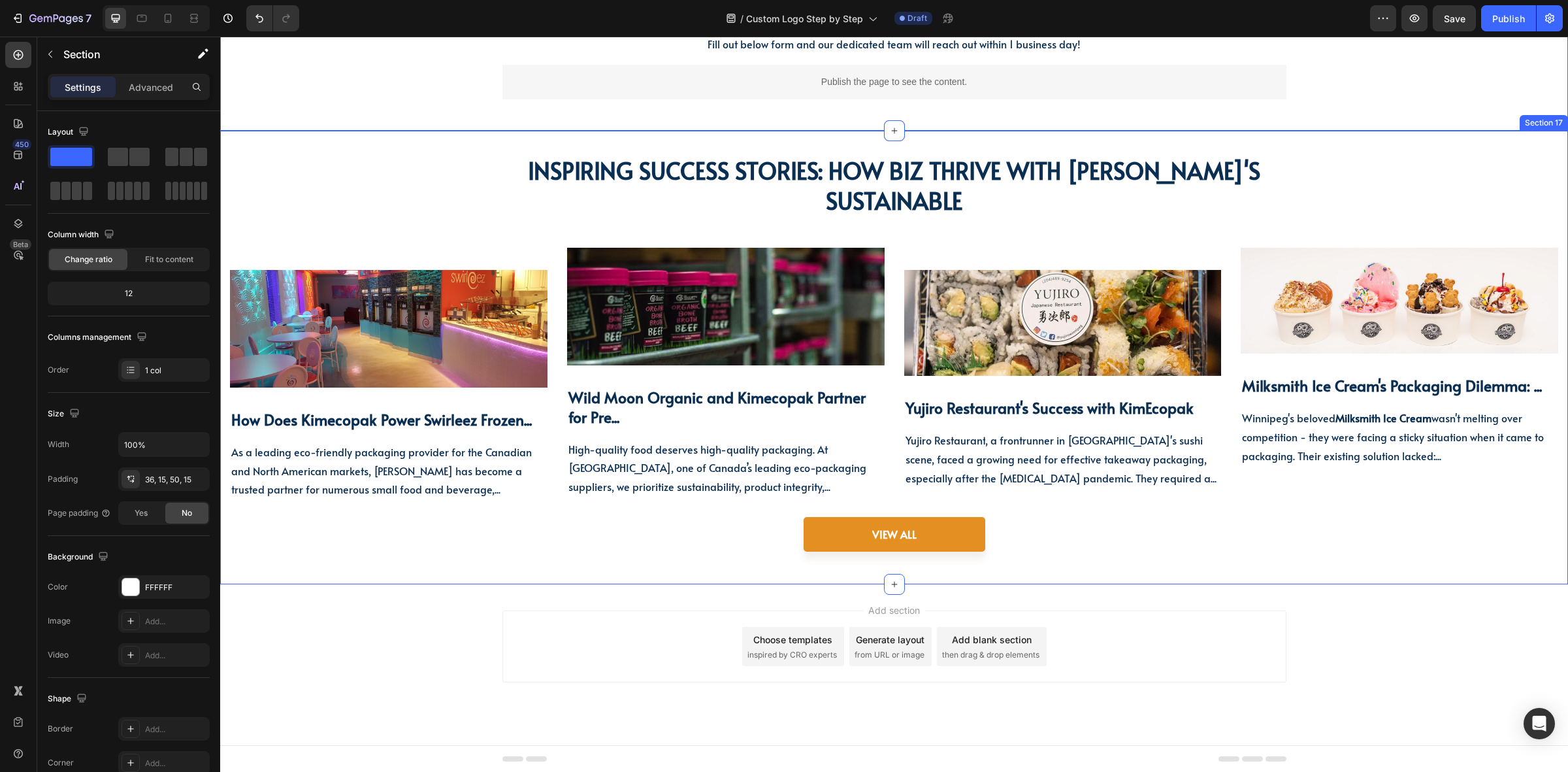
click at [508, 562] on div "inspiring success stories: How Biz Thrive With KimEcopak's Sustainable Heading …" at bounding box center [894, 357] width 1348 height 453
click at [884, 578] on div at bounding box center [895, 584] width 21 height 21
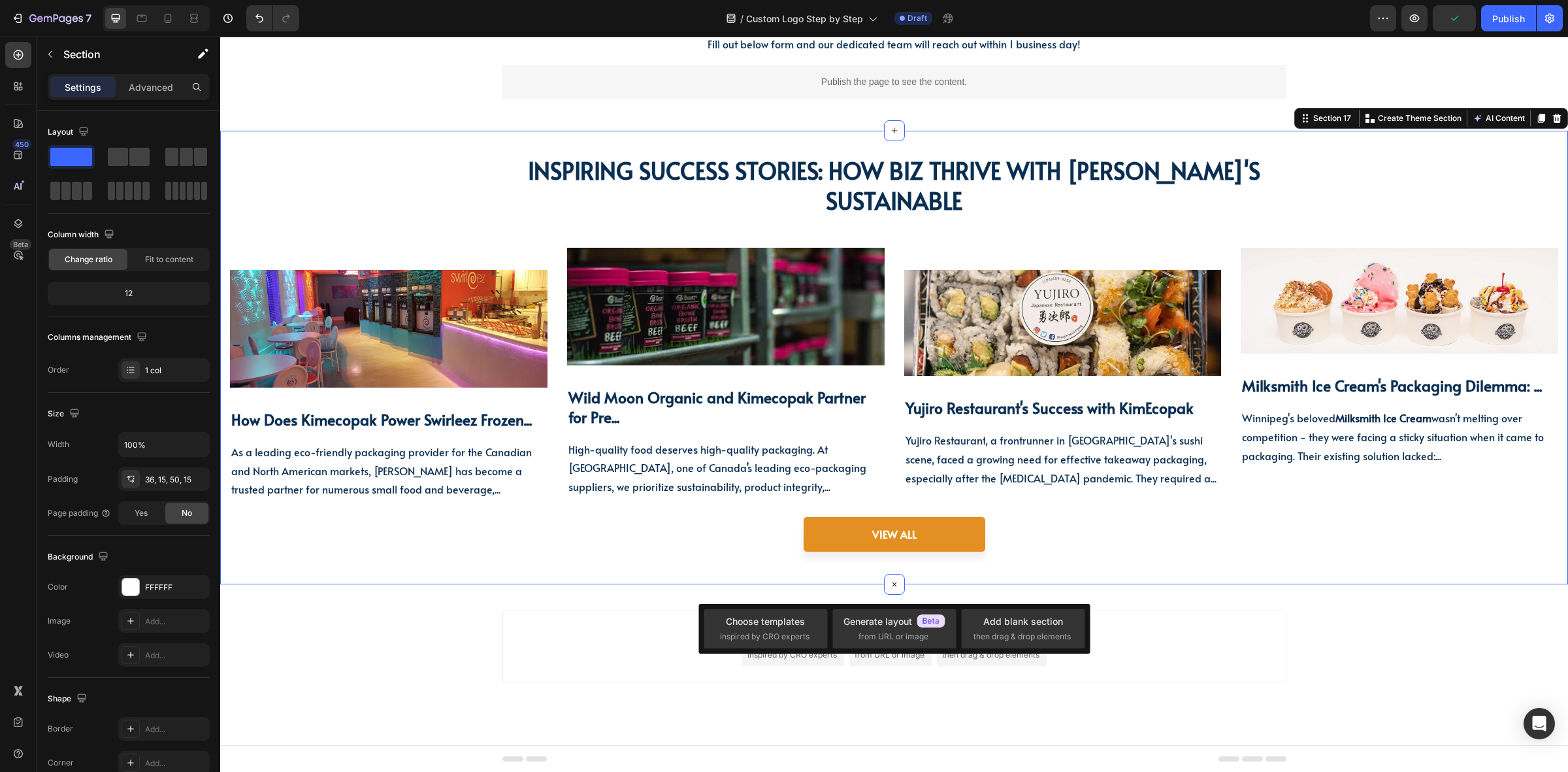
click at [380, 575] on div "inspiring success stories: How Biz Thrive With KimEcopak's Sustainable Heading …" at bounding box center [894, 357] width 1348 height 453
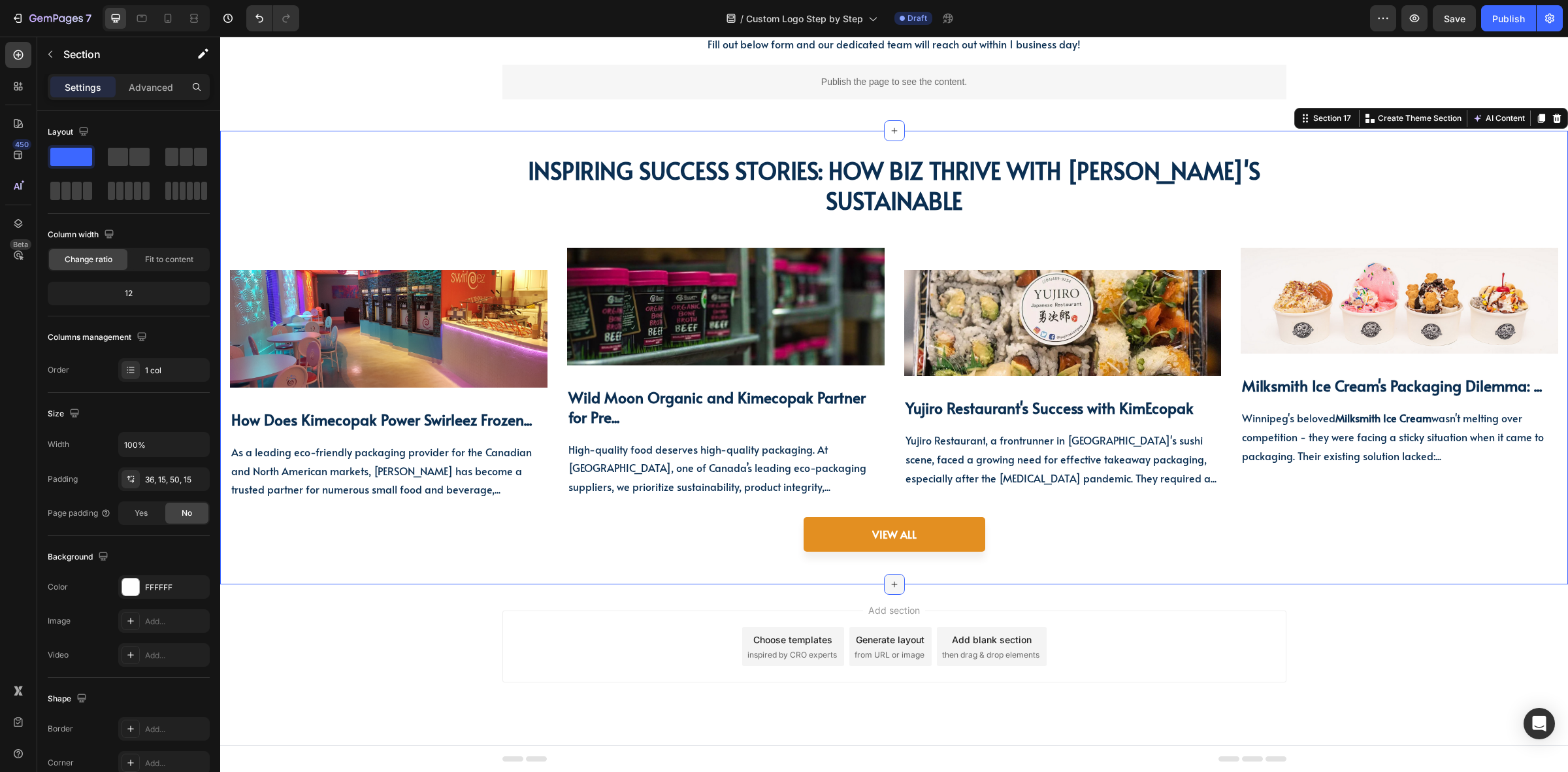
click at [894, 586] on div at bounding box center [895, 584] width 21 height 21
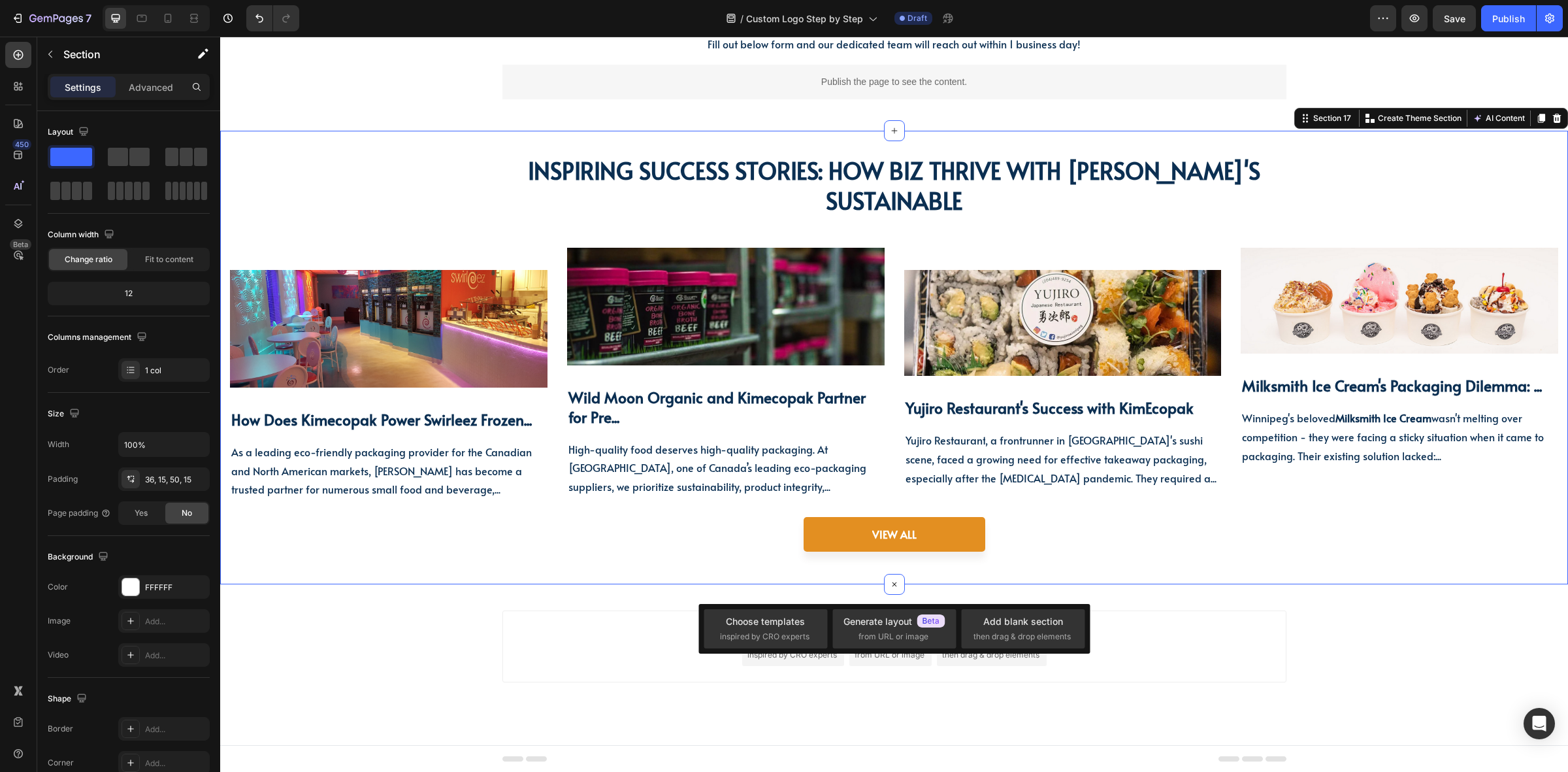
click at [461, 635] on div "Add section Choose templates inspired by CRO experts Generate layout from URL o…" at bounding box center [894, 664] width 1348 height 161
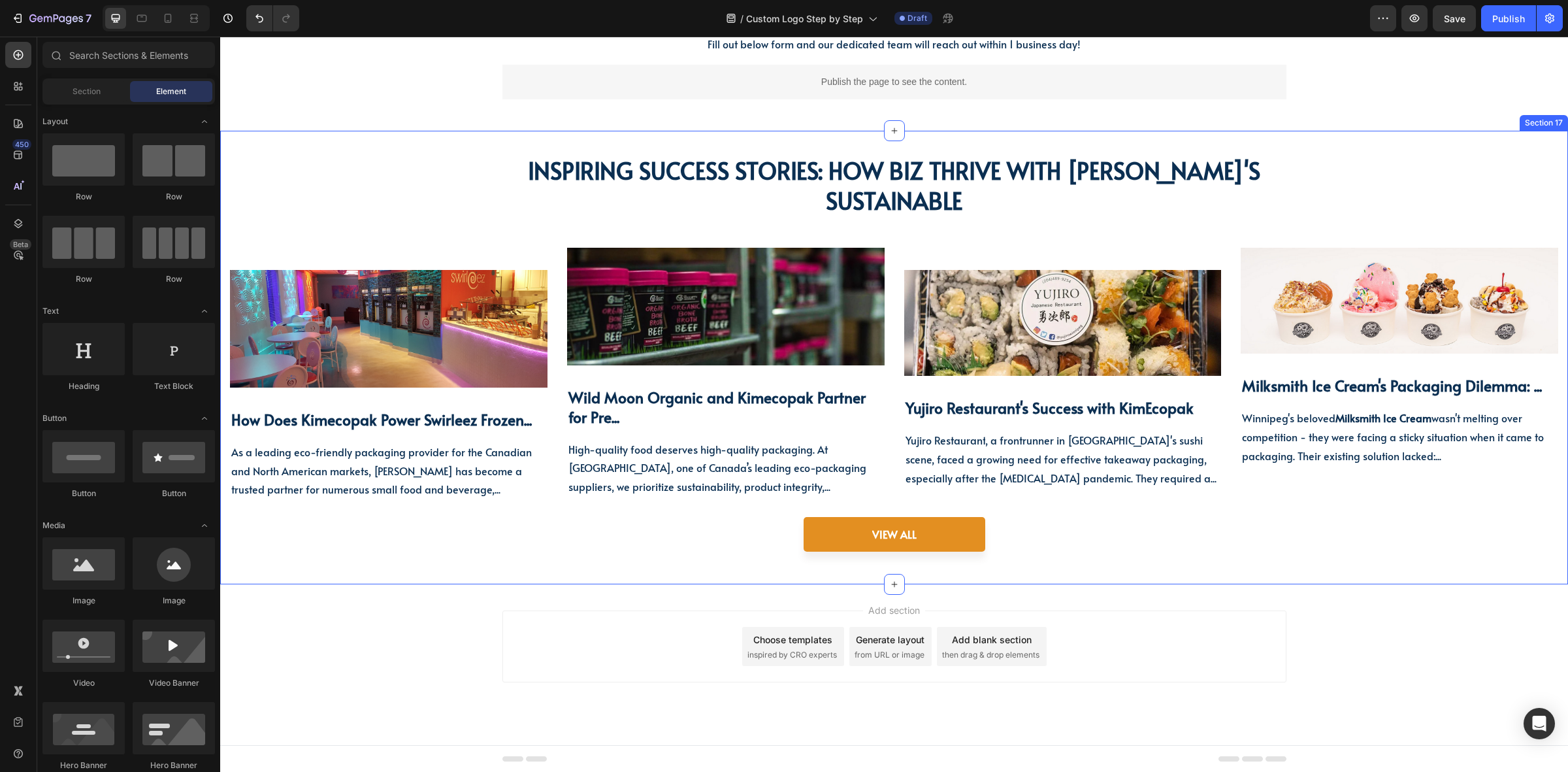
click at [910, 580] on div "inspiring success stories: How Biz Thrive With KimEcopak's Sustainable Heading …" at bounding box center [894, 357] width 1348 height 453
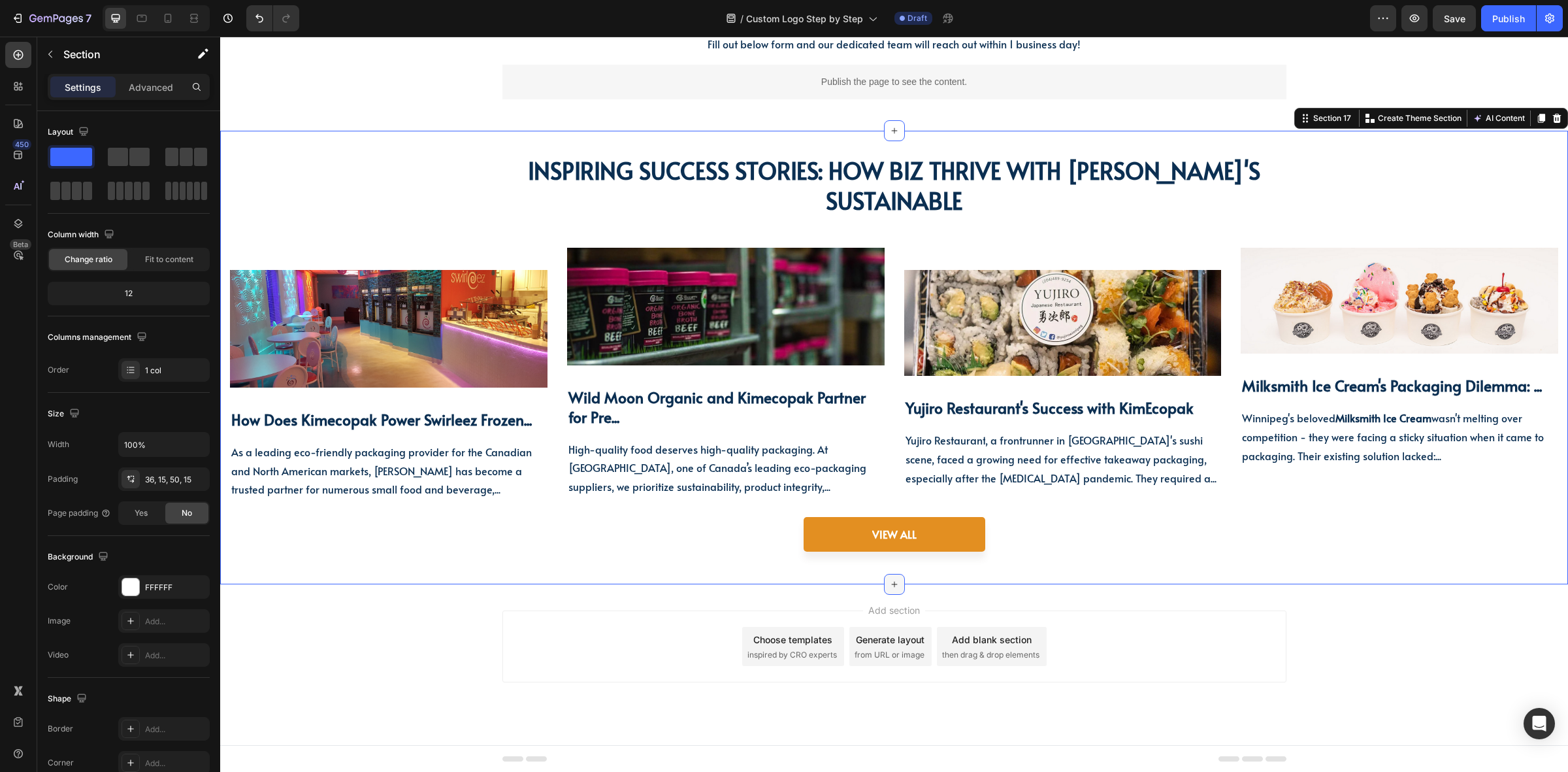
click at [884, 589] on div at bounding box center [895, 584] width 21 height 21
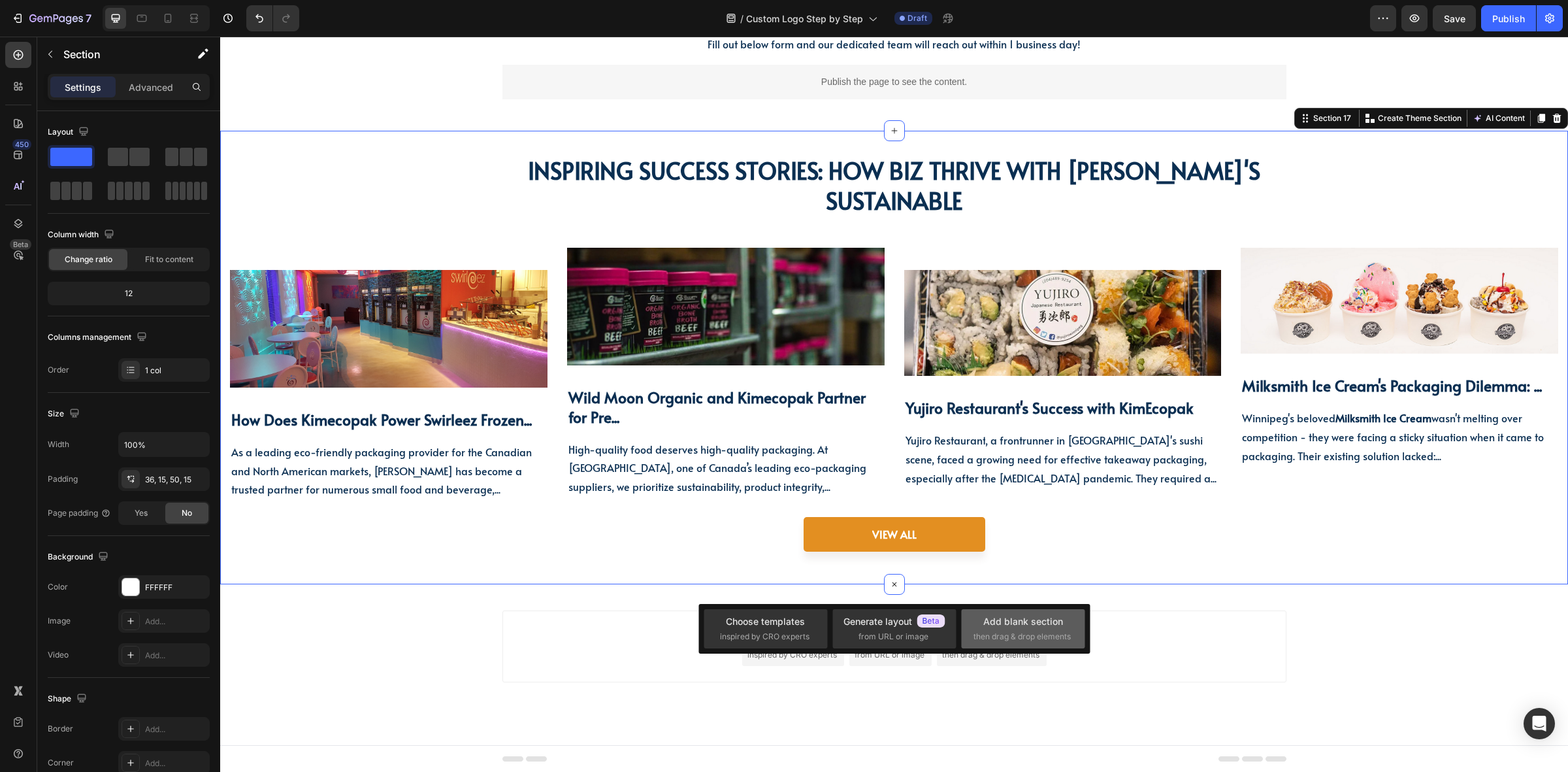
click at [1059, 623] on div "Add blank section" at bounding box center [1023, 621] width 80 height 14
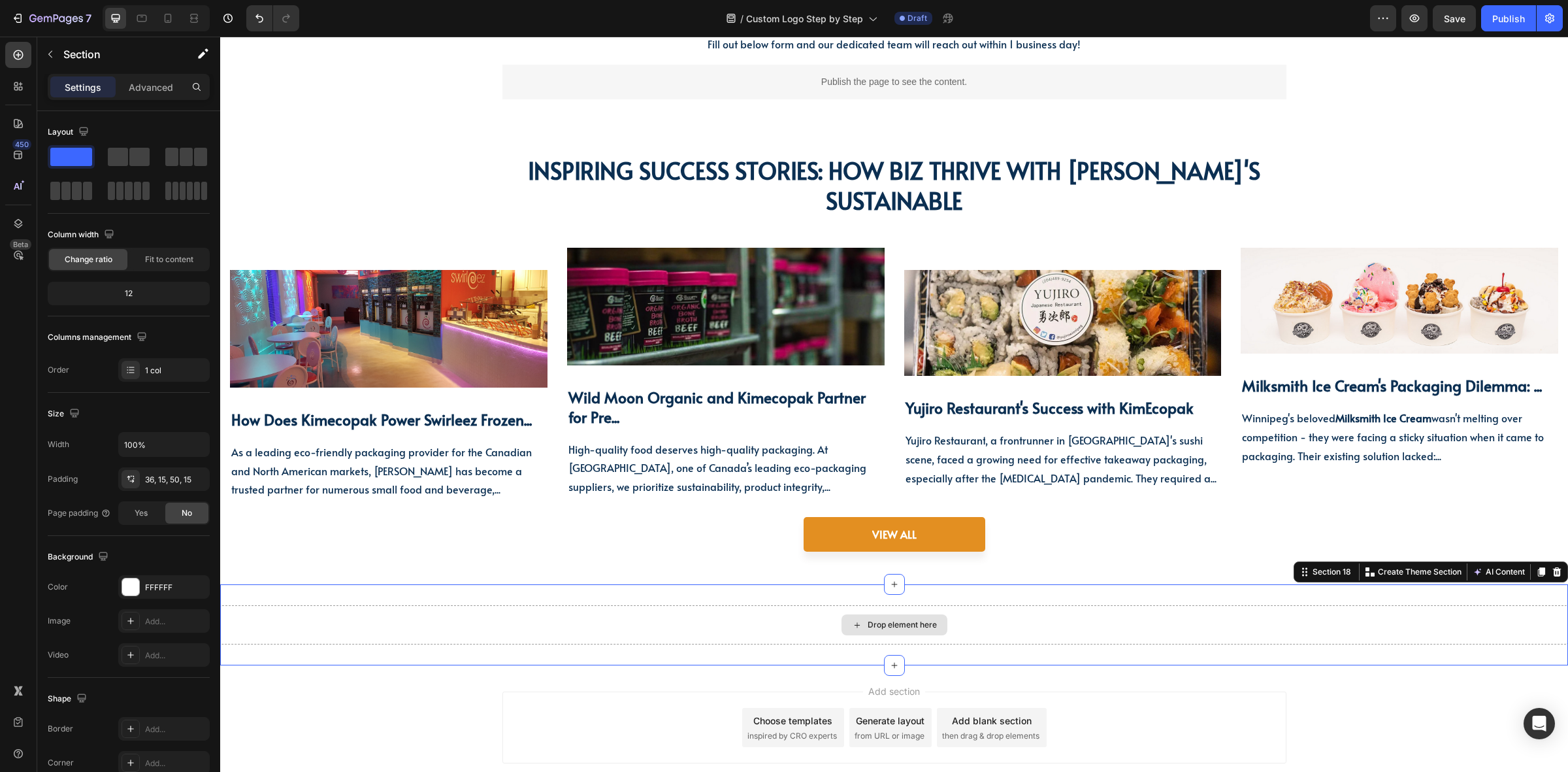
click at [664, 614] on div "Drop element here" at bounding box center [894, 625] width 1348 height 40
click at [57, 52] on button "button" at bounding box center [50, 54] width 21 height 21
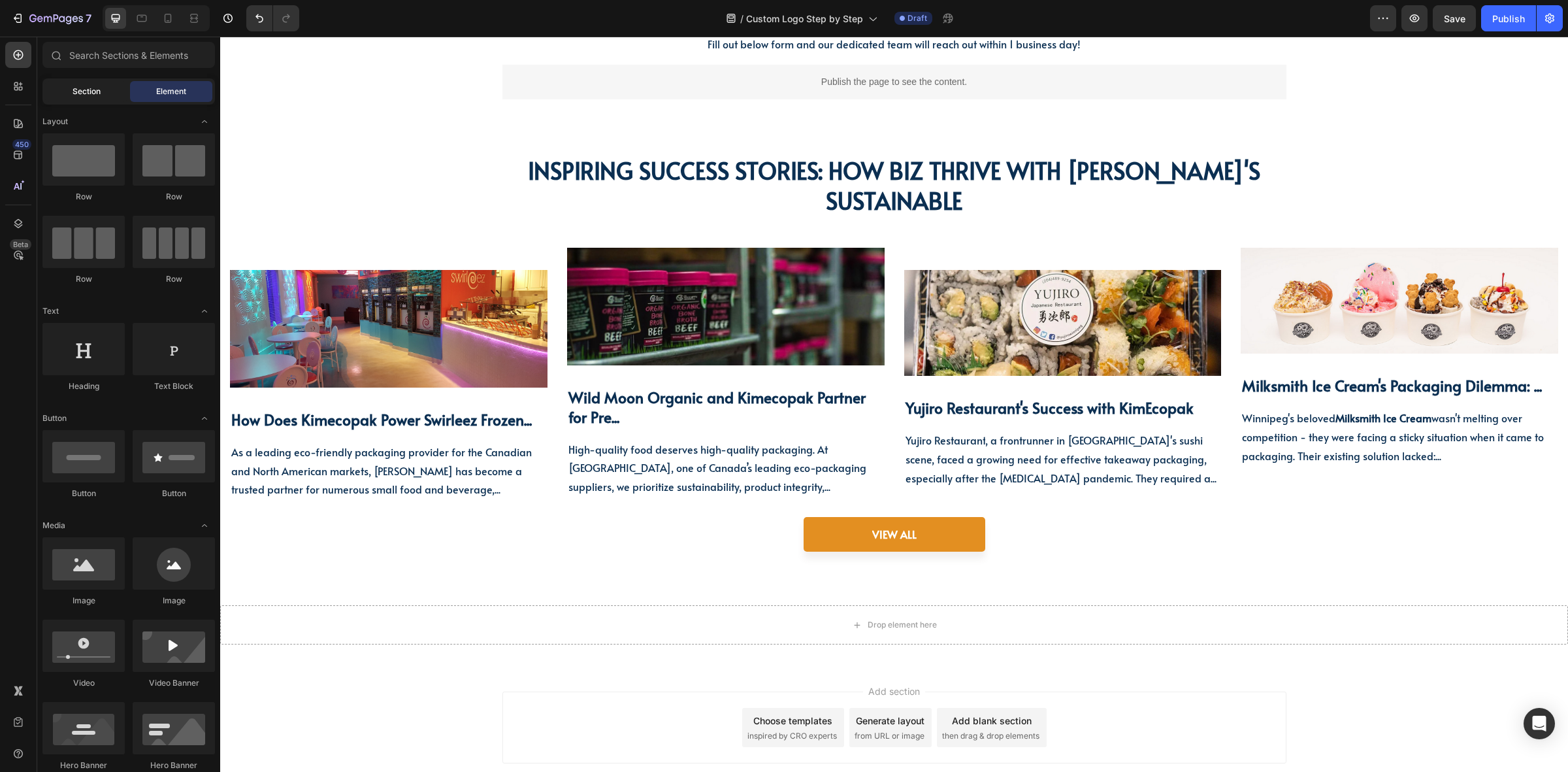
click at [103, 88] on div "Section" at bounding box center [87, 91] width 82 height 21
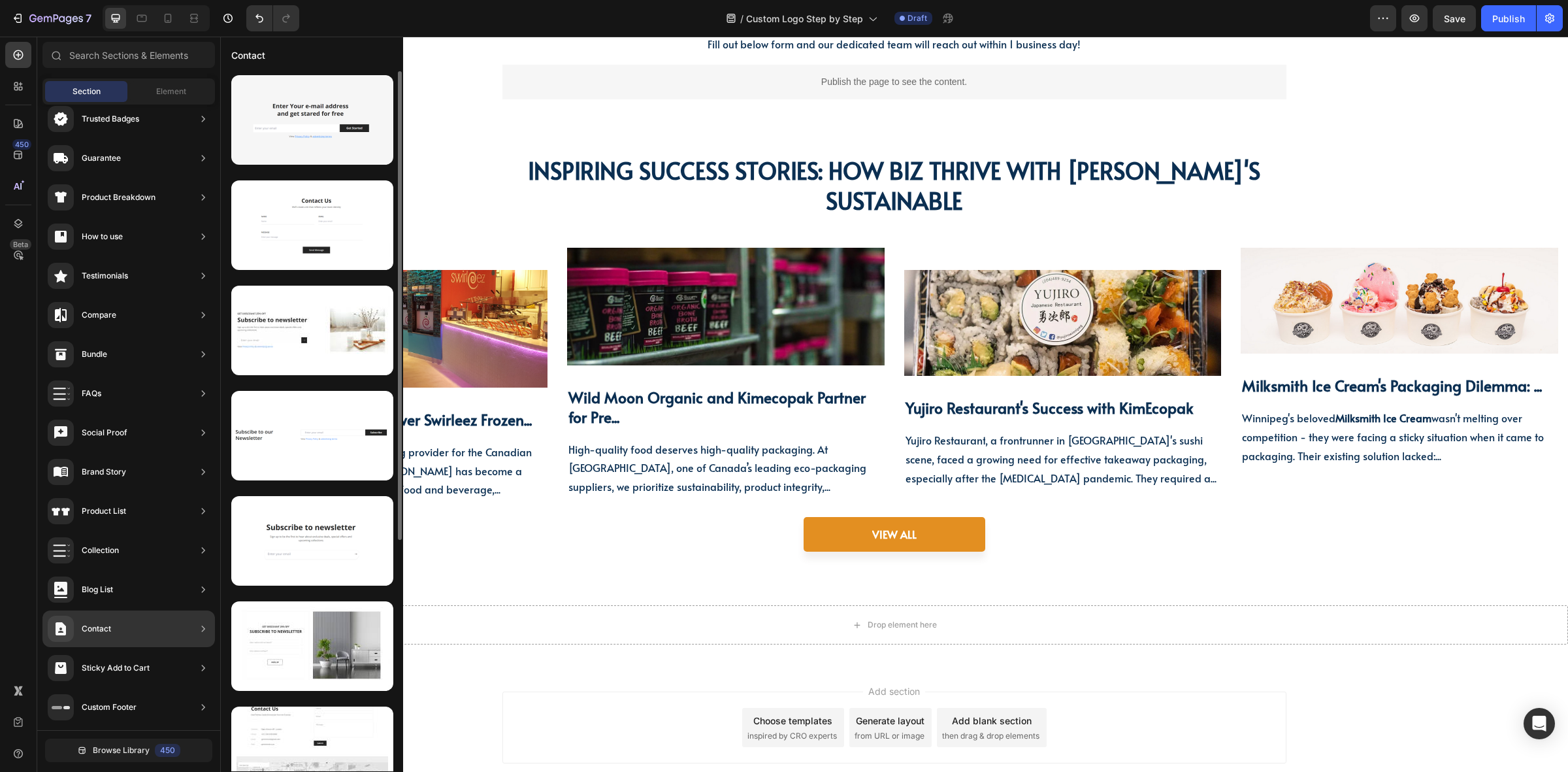
scroll to position [343, 0]
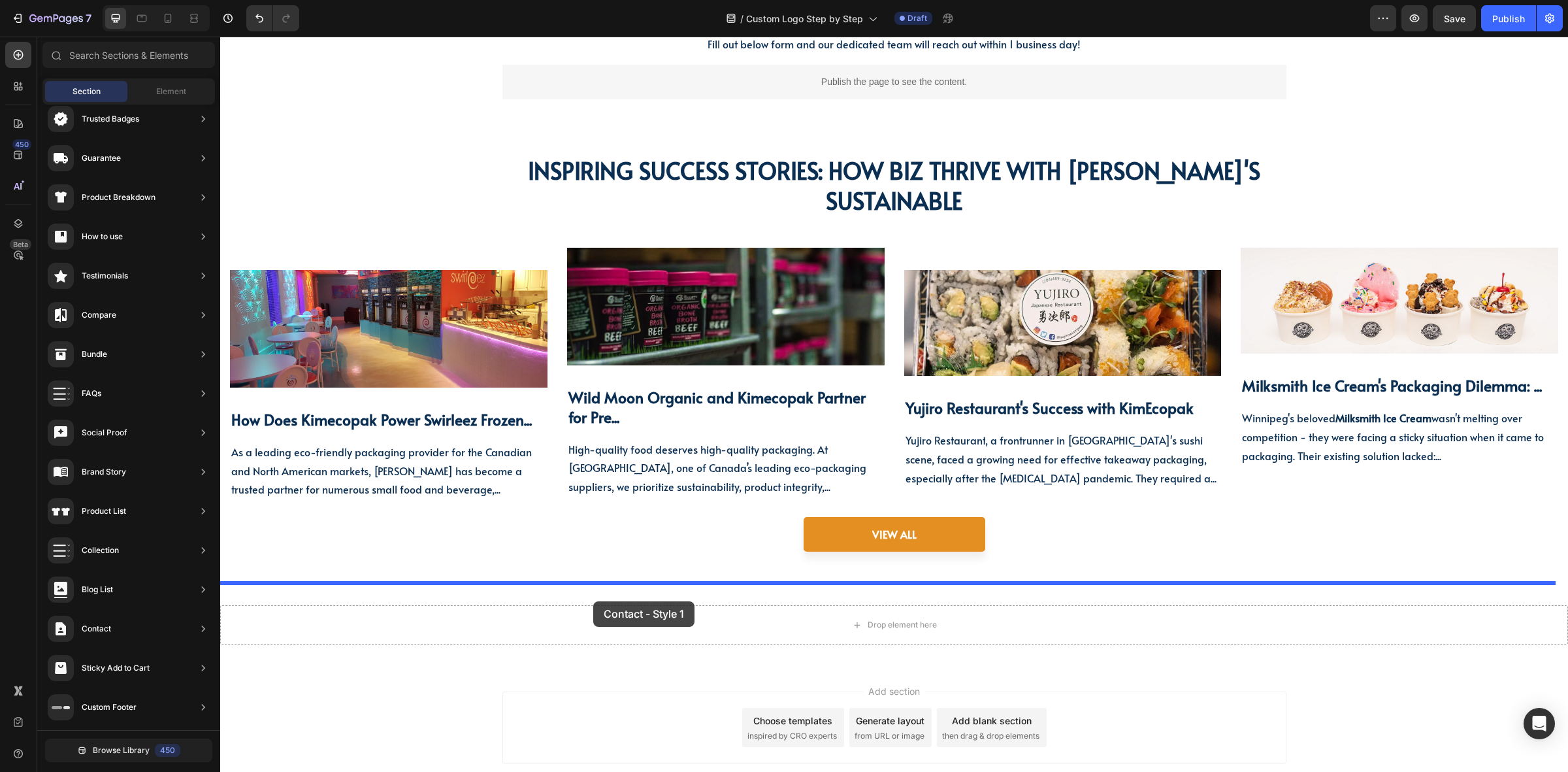
drag, startPoint x: 535, startPoint y: 462, endPoint x: 593, endPoint y: 602, distance: 151.5
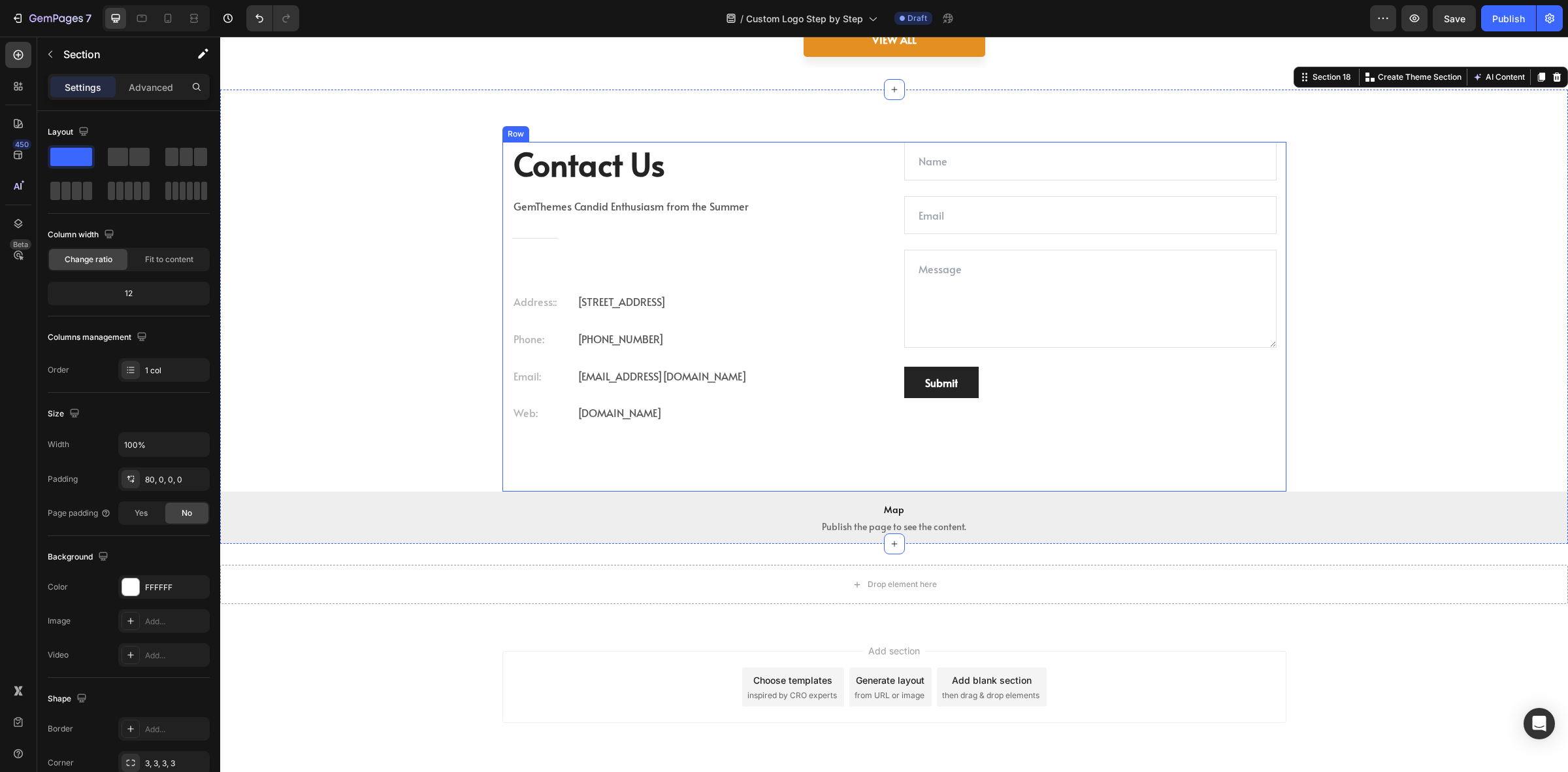
scroll to position [4434, 0]
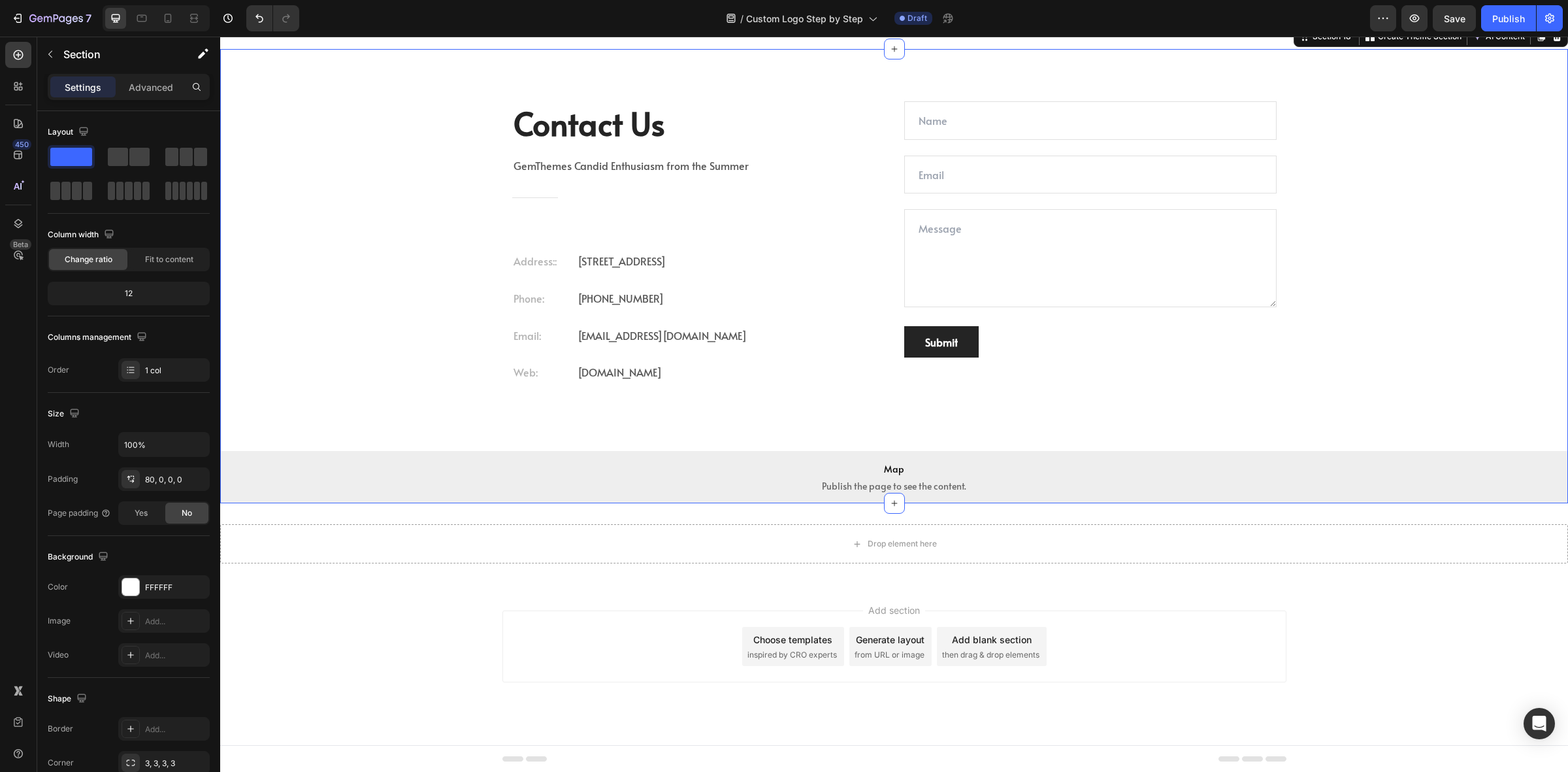
click at [413, 370] on div "Contact Us Heading GemThemes Candid Enthusiasm from the Summer Text block Title…" at bounding box center [894, 302] width 1348 height 402
click at [46, 51] on icon "button" at bounding box center [51, 54] width 10 height 10
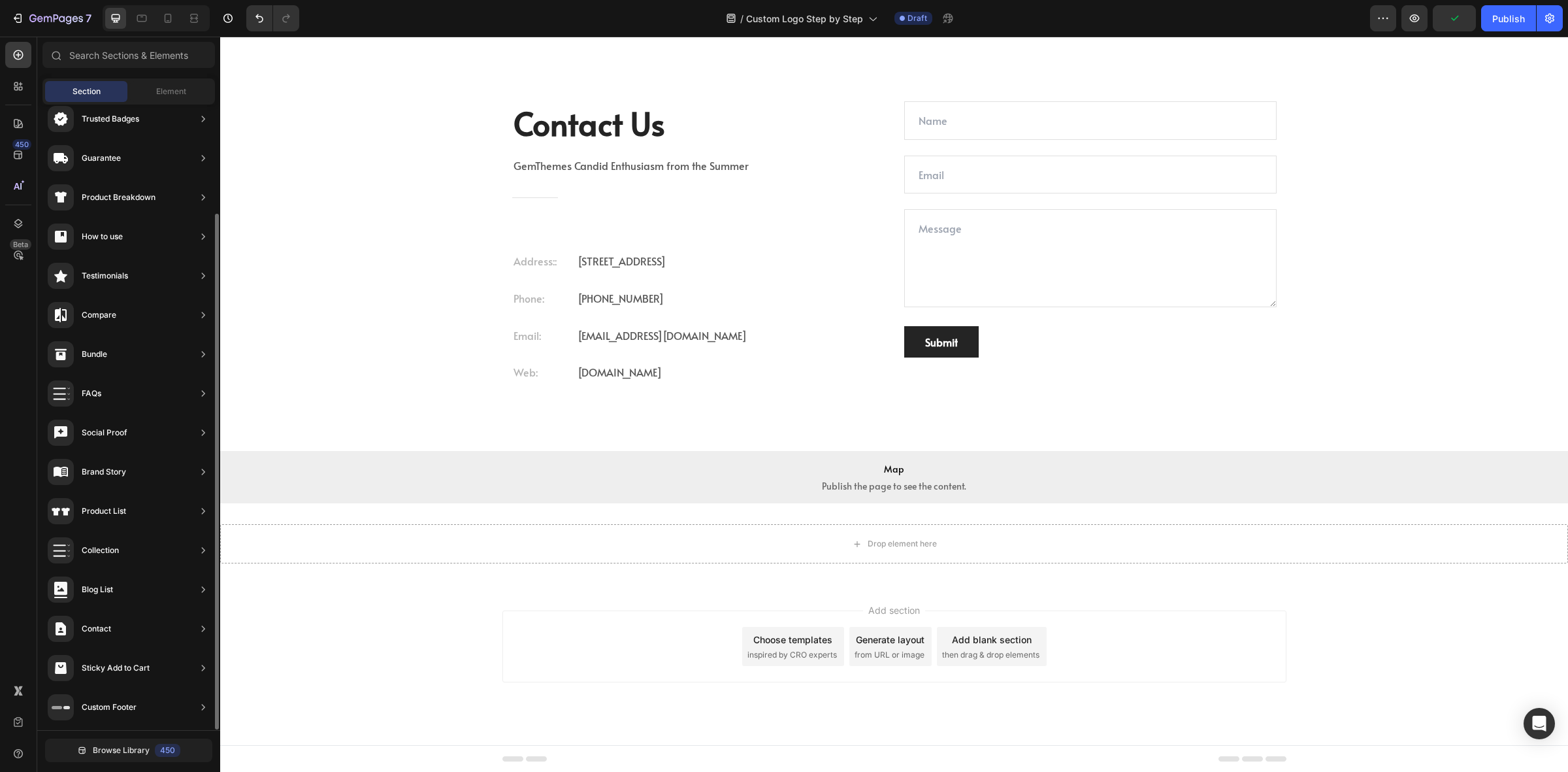
scroll to position [0, 0]
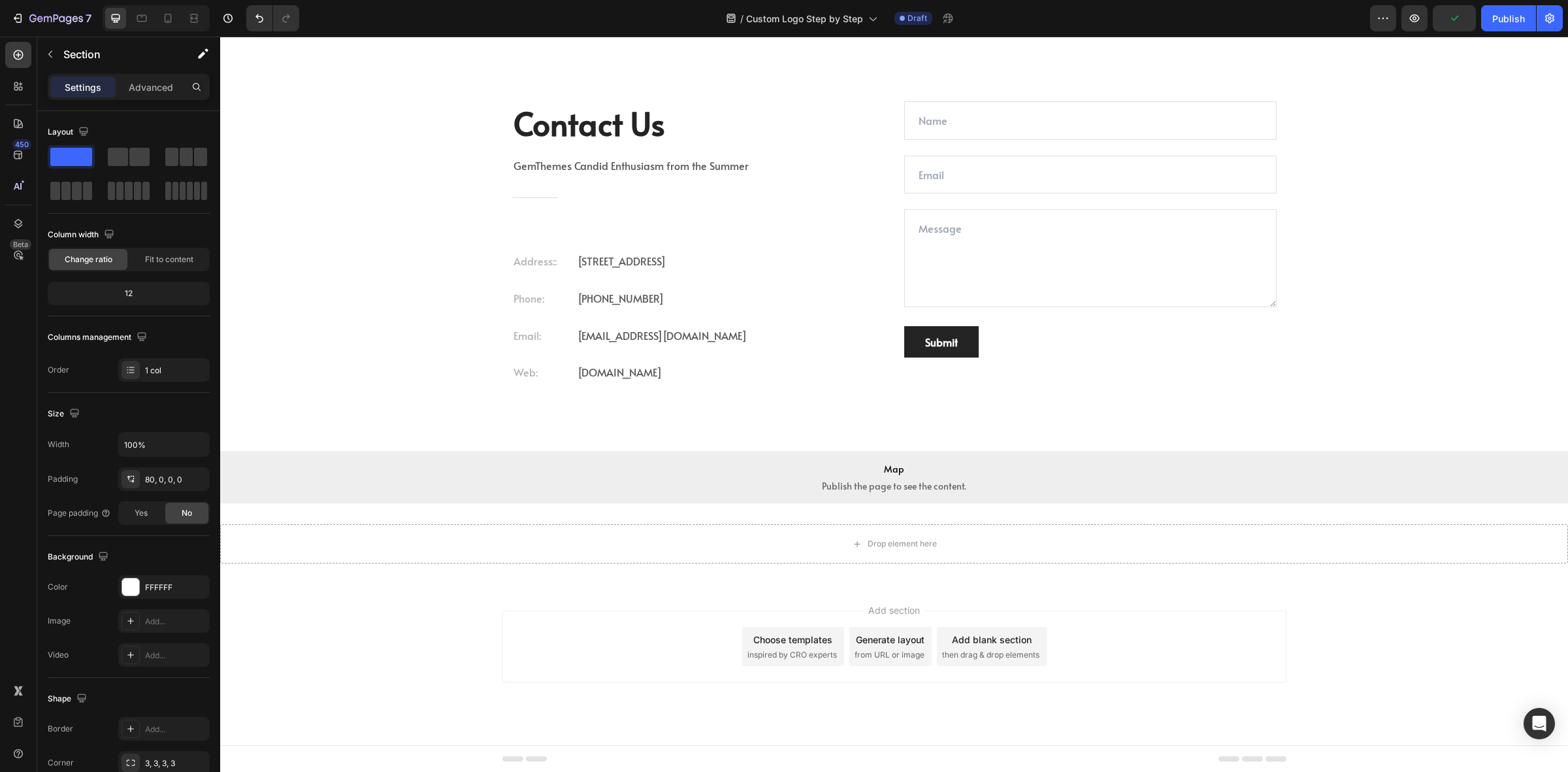
click at [488, 344] on div "Contact Us Heading GemThemes Candid Enthusiasm from the Summer Text block Title…" at bounding box center [894, 302] width 1348 height 402
click at [428, 350] on div "Contact Us Heading GemThemes Candid Enthusiasm from the Summer Text block Title…" at bounding box center [894, 302] width 1348 height 402
click at [1552, 62] on icon at bounding box center [1557, 62] width 10 height 10
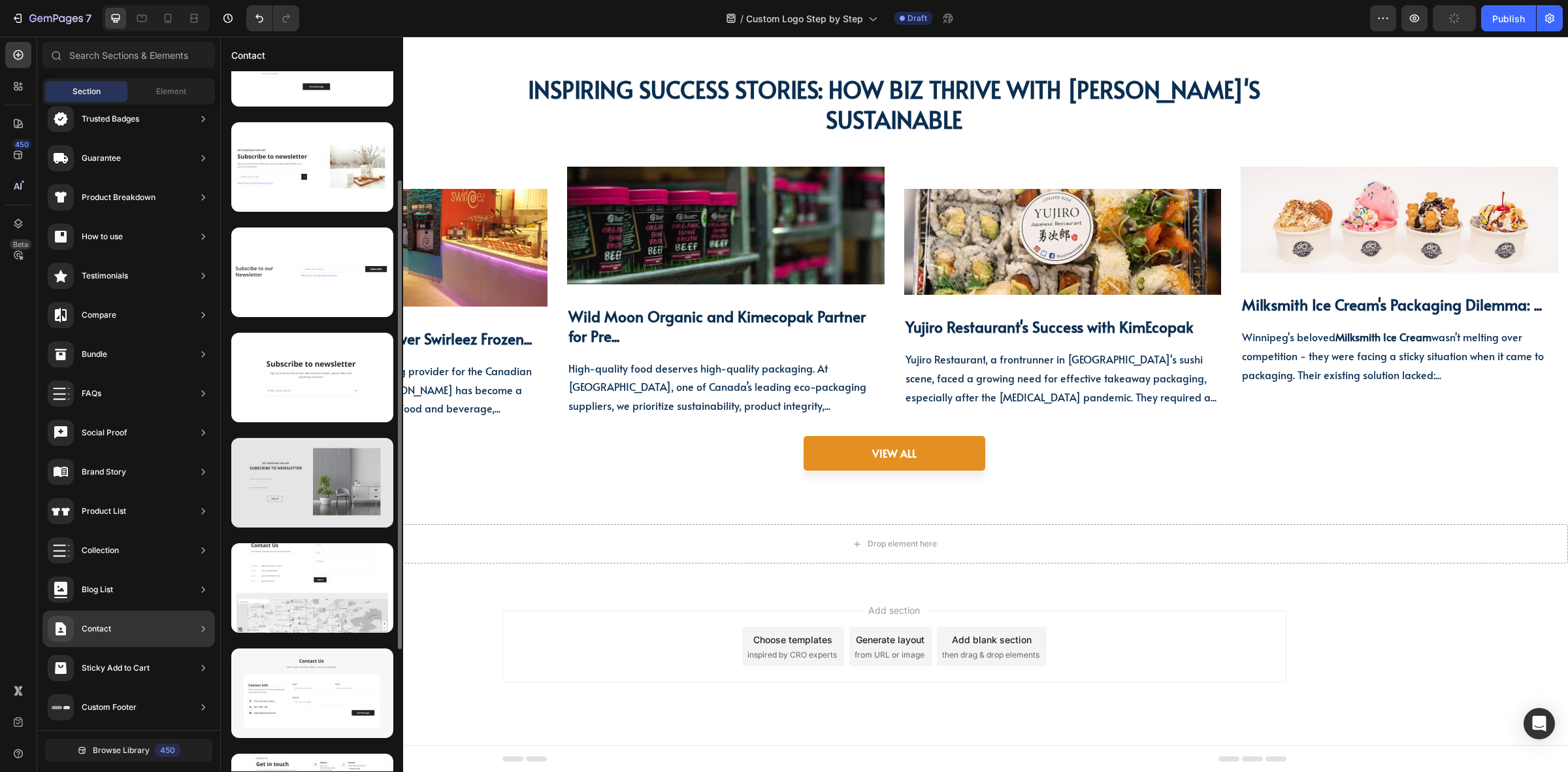
scroll to position [343, 0]
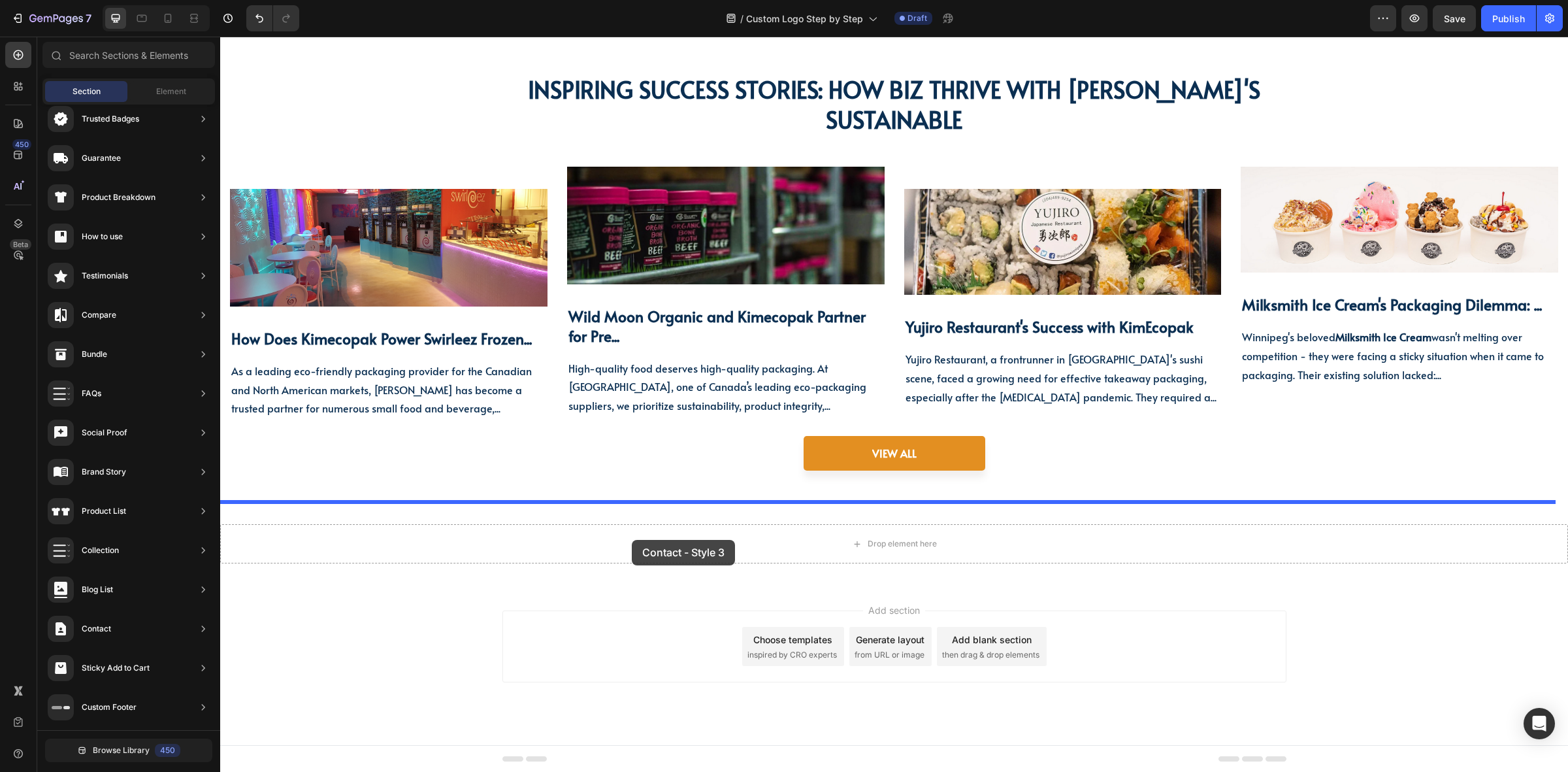
drag, startPoint x: 507, startPoint y: 653, endPoint x: 635, endPoint y: 538, distance: 172.1
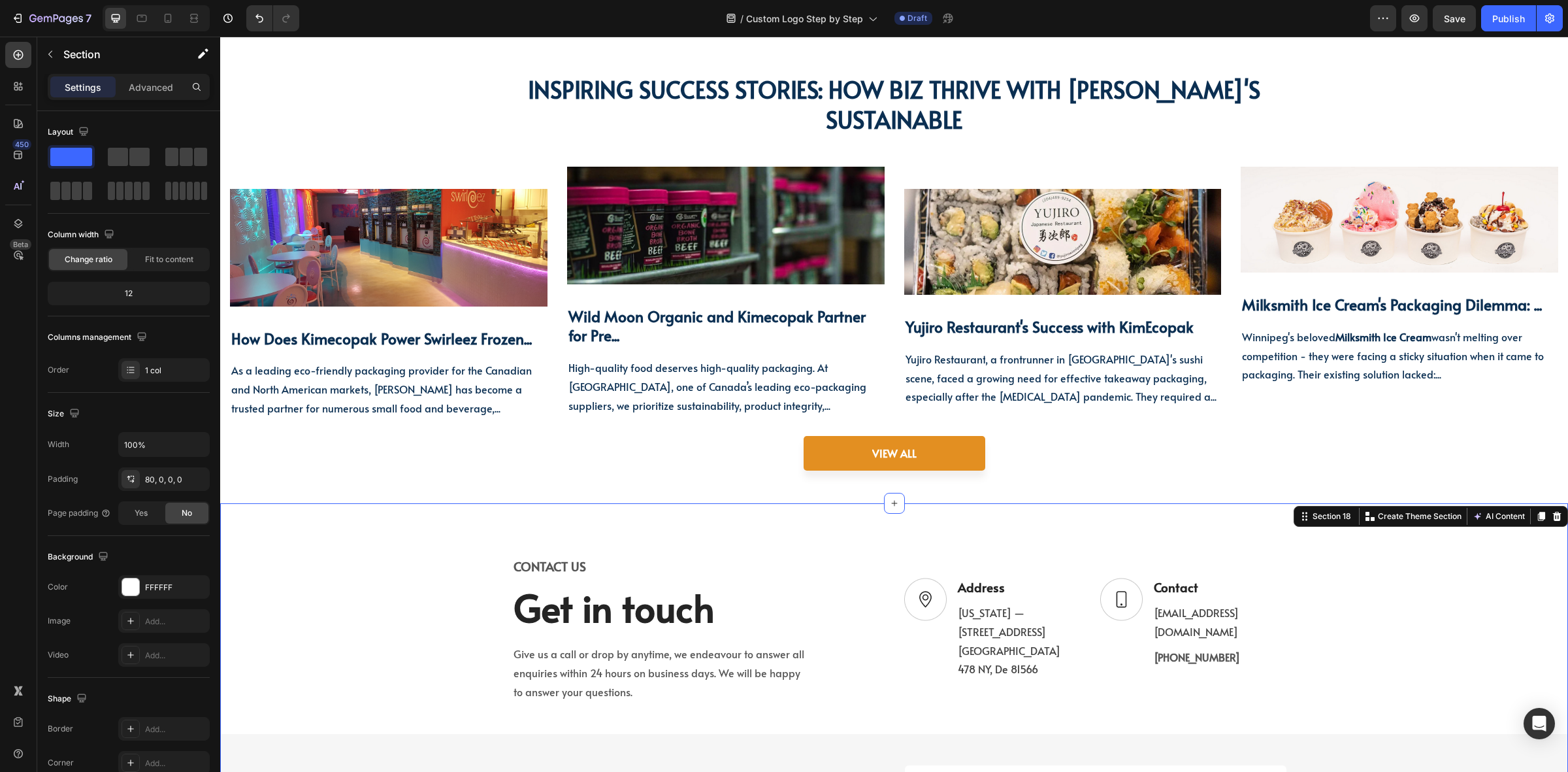
scroll to position [4434, 0]
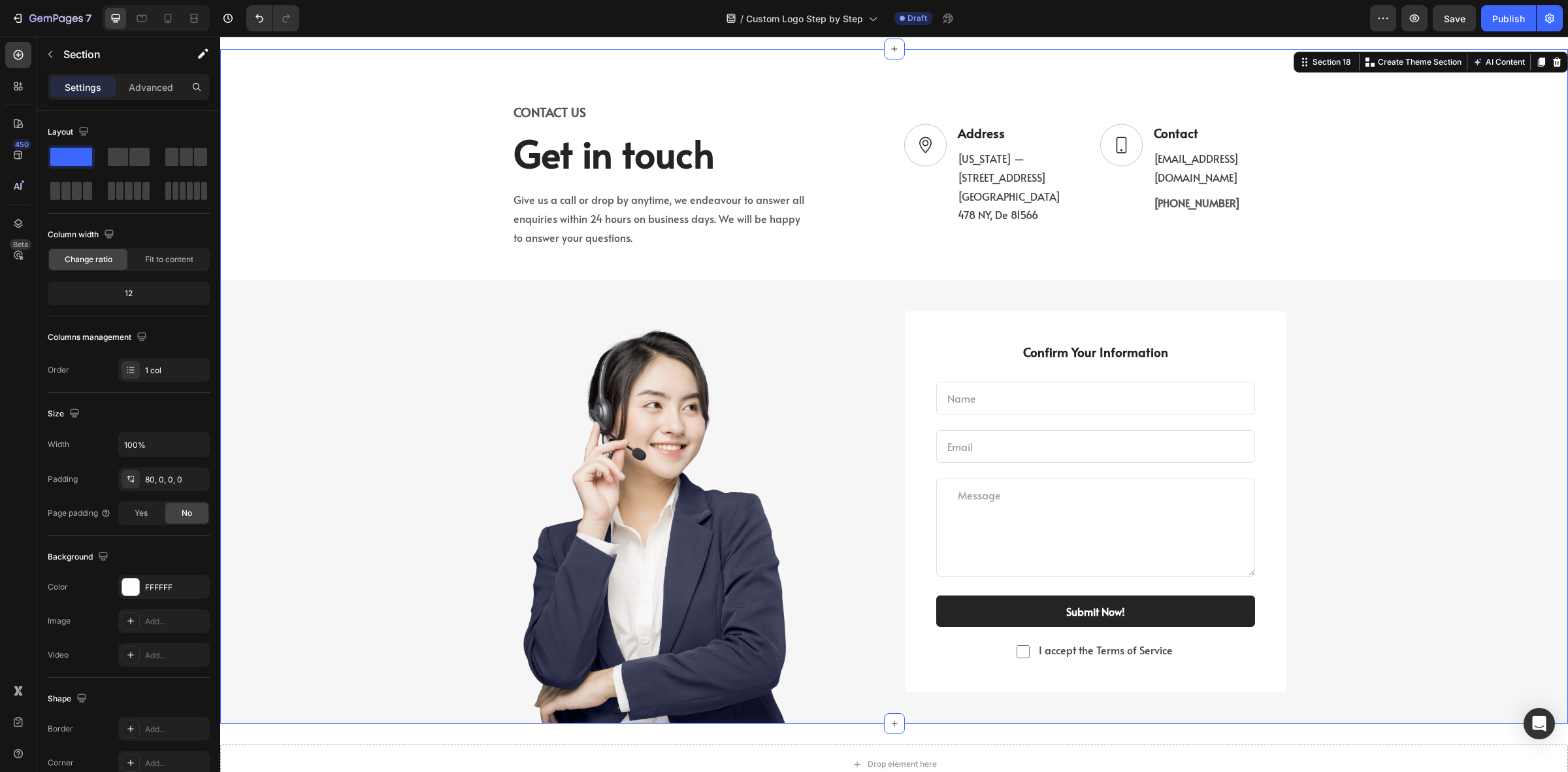
click at [321, 256] on div "CONTACT US Text block Get in touch Heading Give us a call or drop by anytime, w…" at bounding box center [894, 412] width 1348 height 622
click at [1552, 57] on icon at bounding box center [1557, 62] width 10 height 10
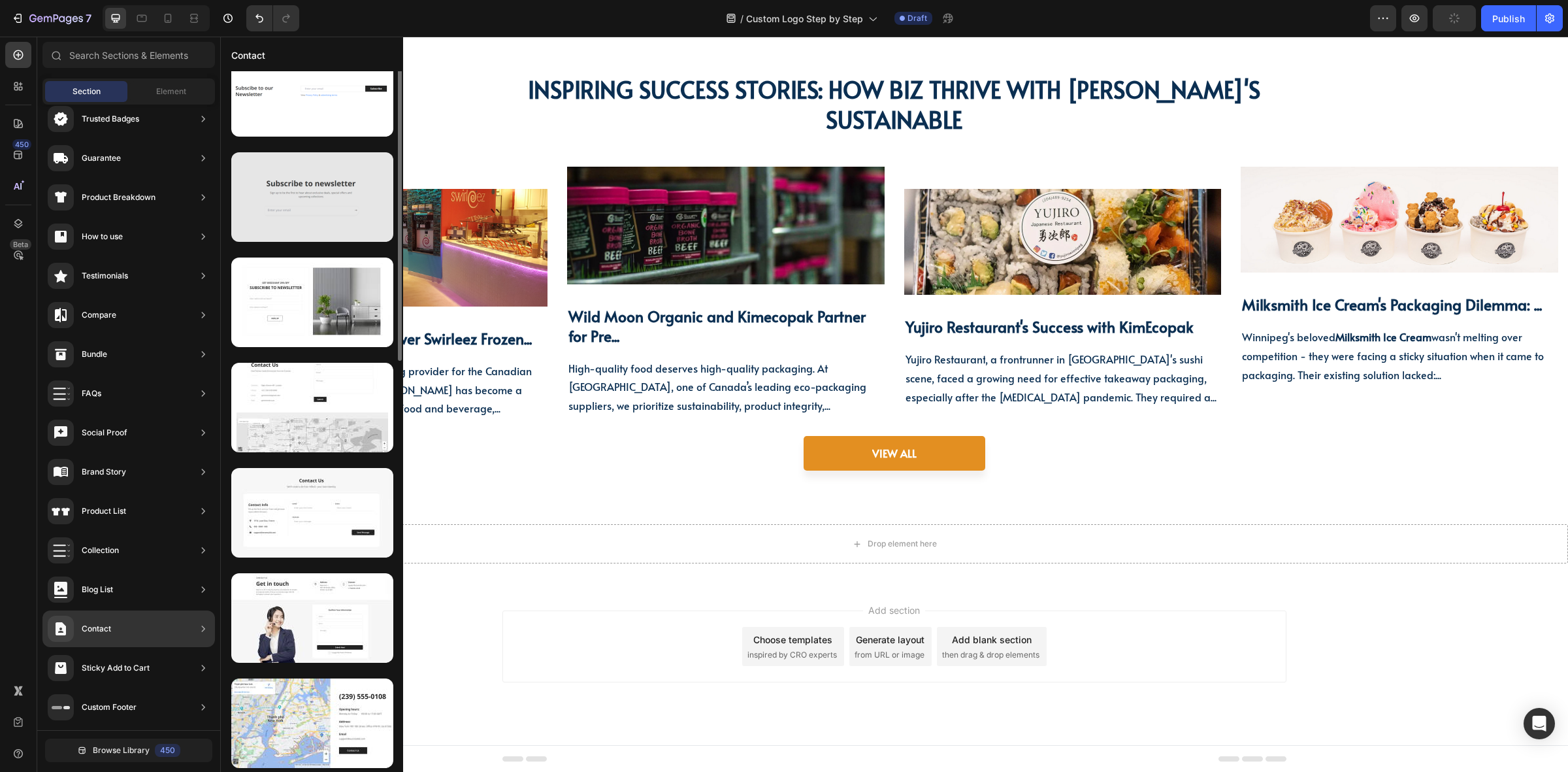
scroll to position [17, 0]
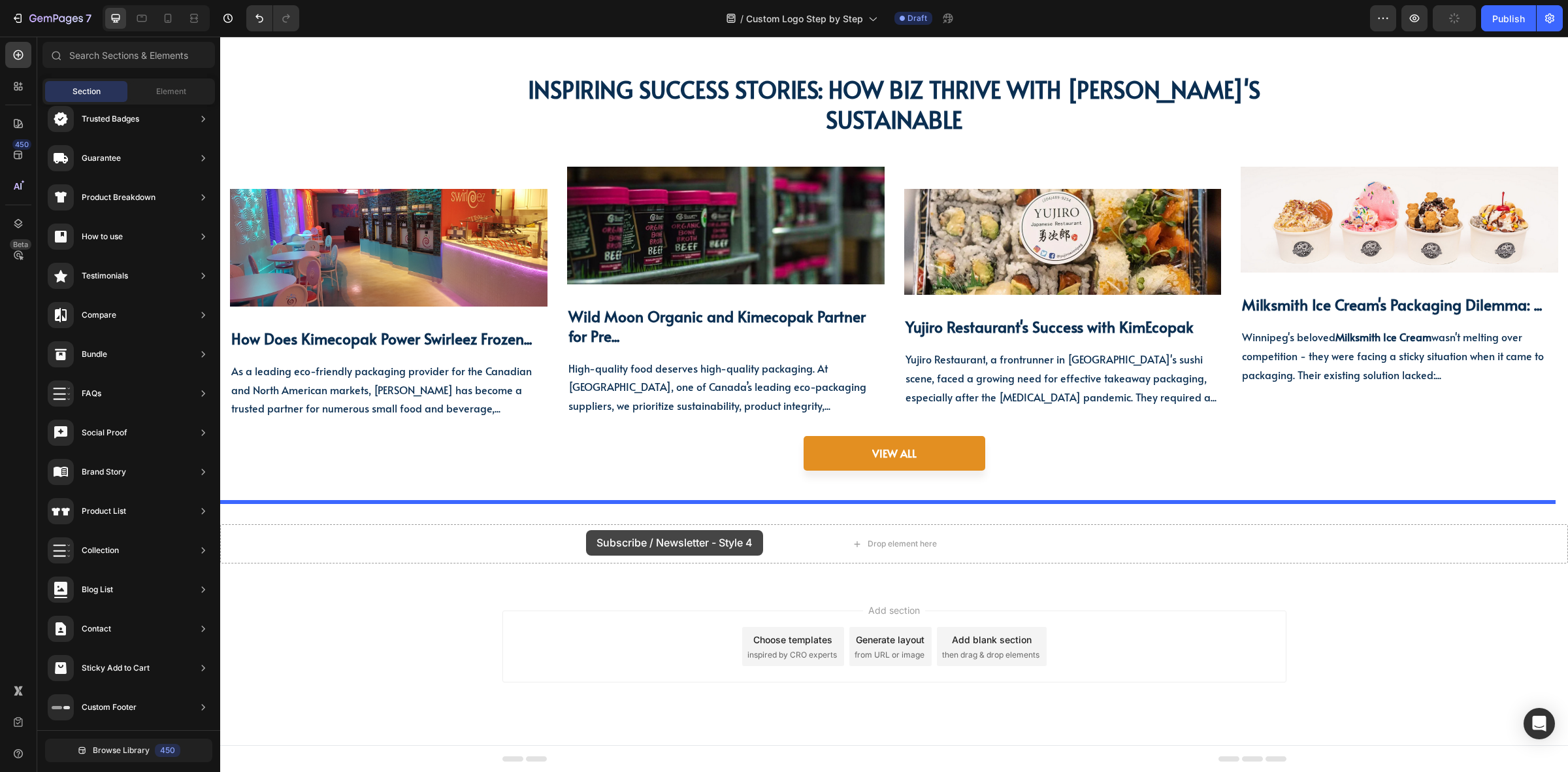
drag, startPoint x: 558, startPoint y: 570, endPoint x: 586, endPoint y: 530, distance: 48.8
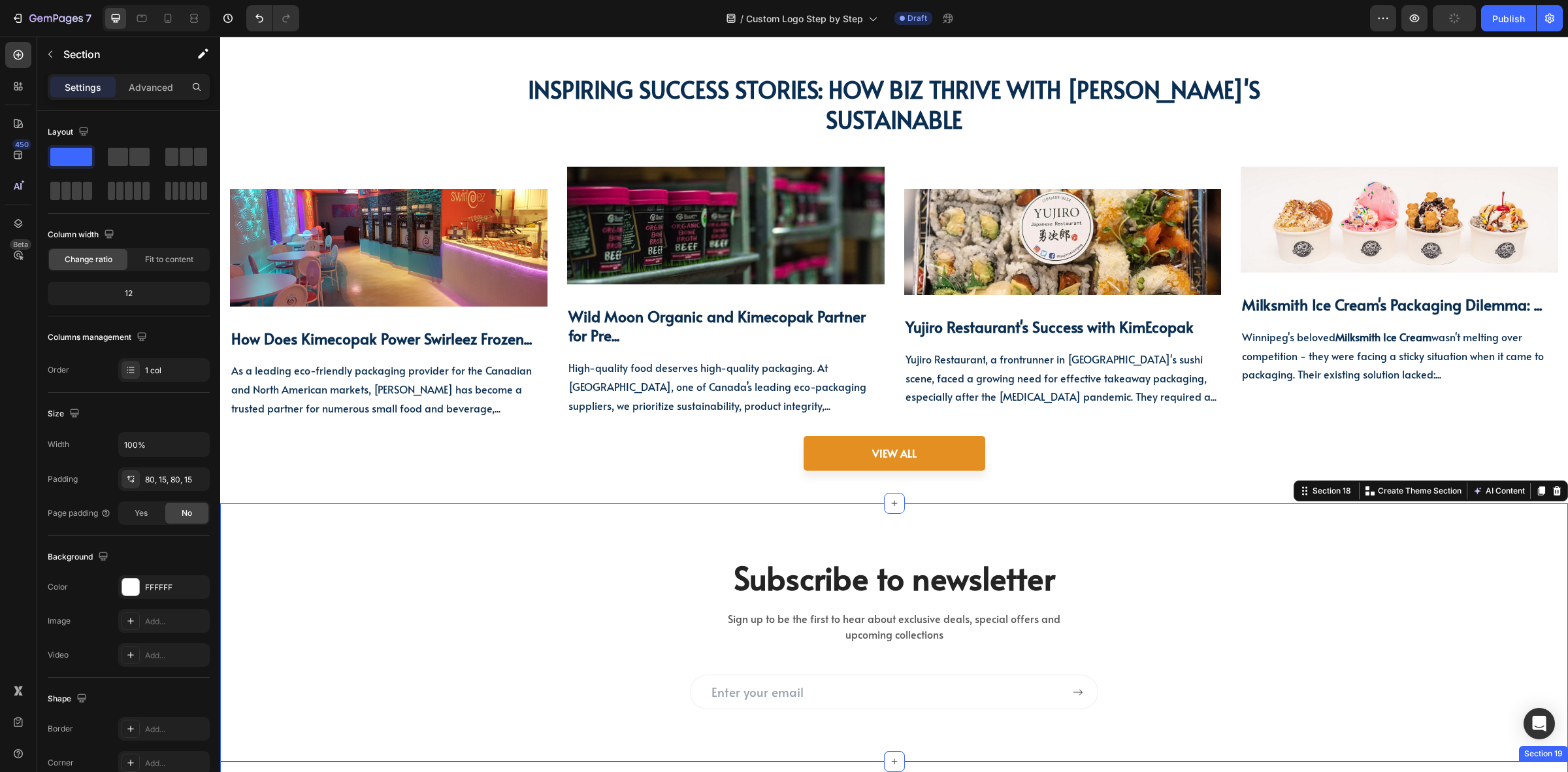
scroll to position [4238, 0]
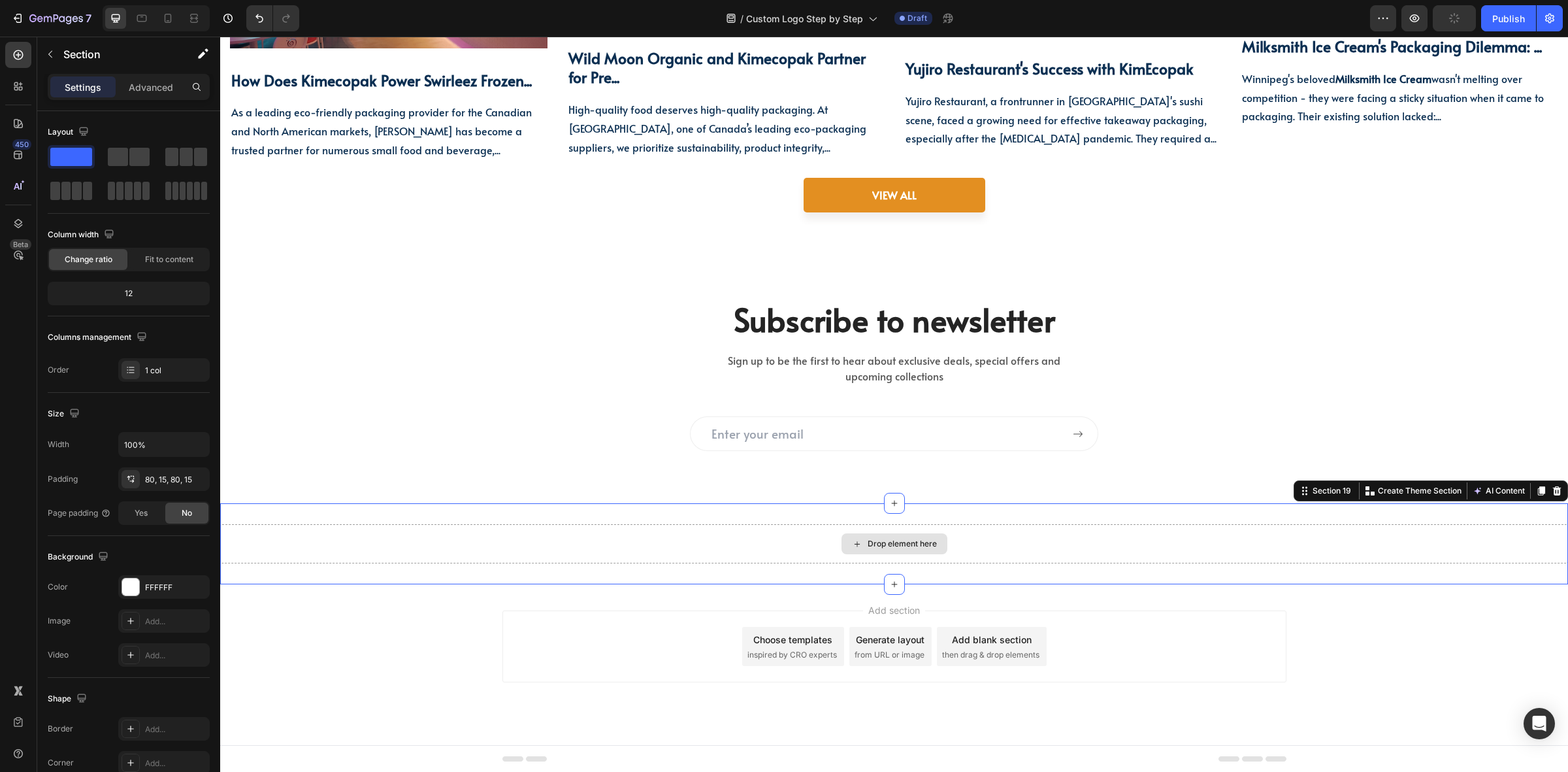
click at [439, 538] on div "Drop element here" at bounding box center [894, 544] width 1348 height 40
click at [1552, 485] on icon at bounding box center [1557, 490] width 10 height 10
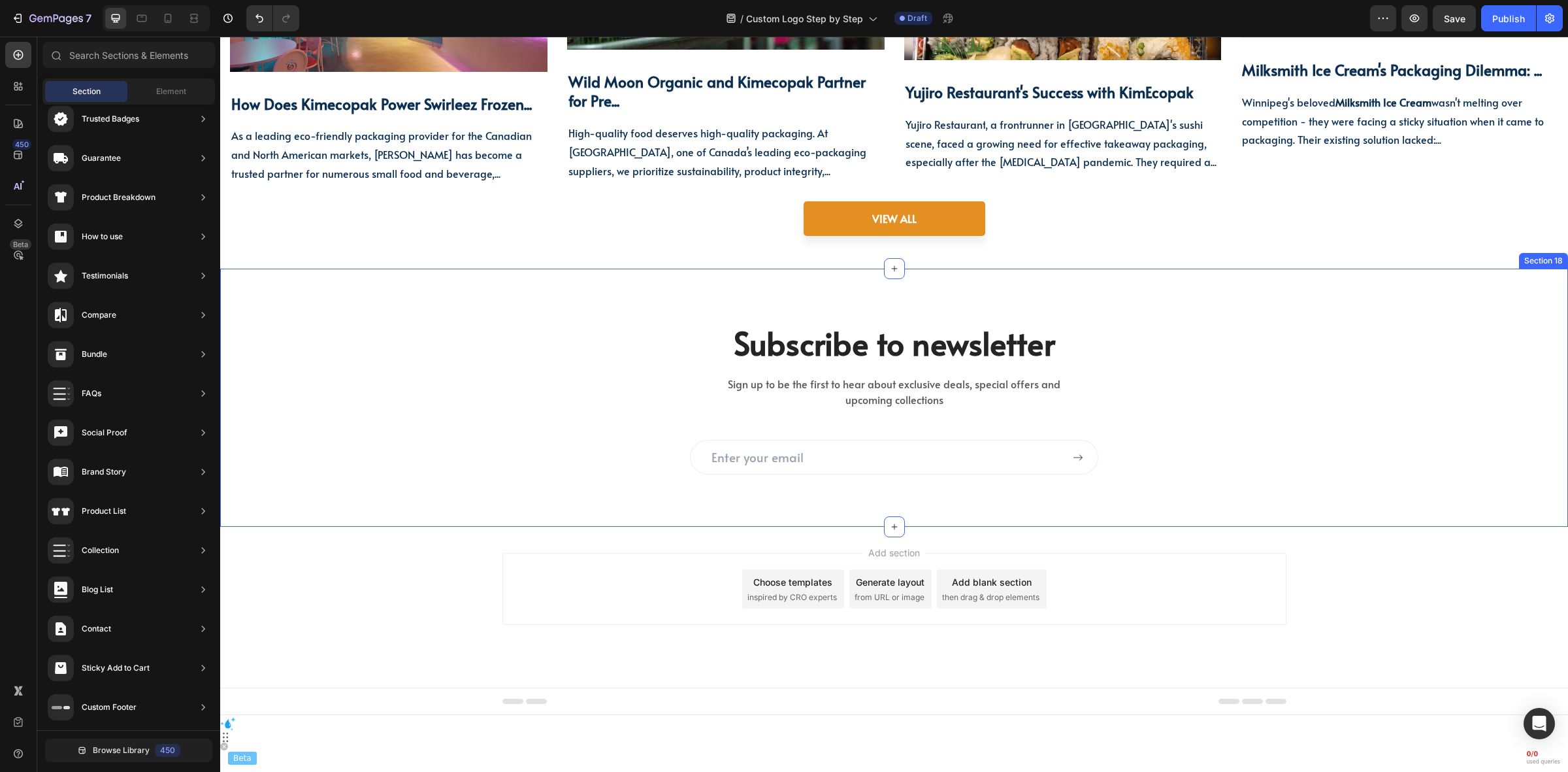
scroll to position [4157, 0]
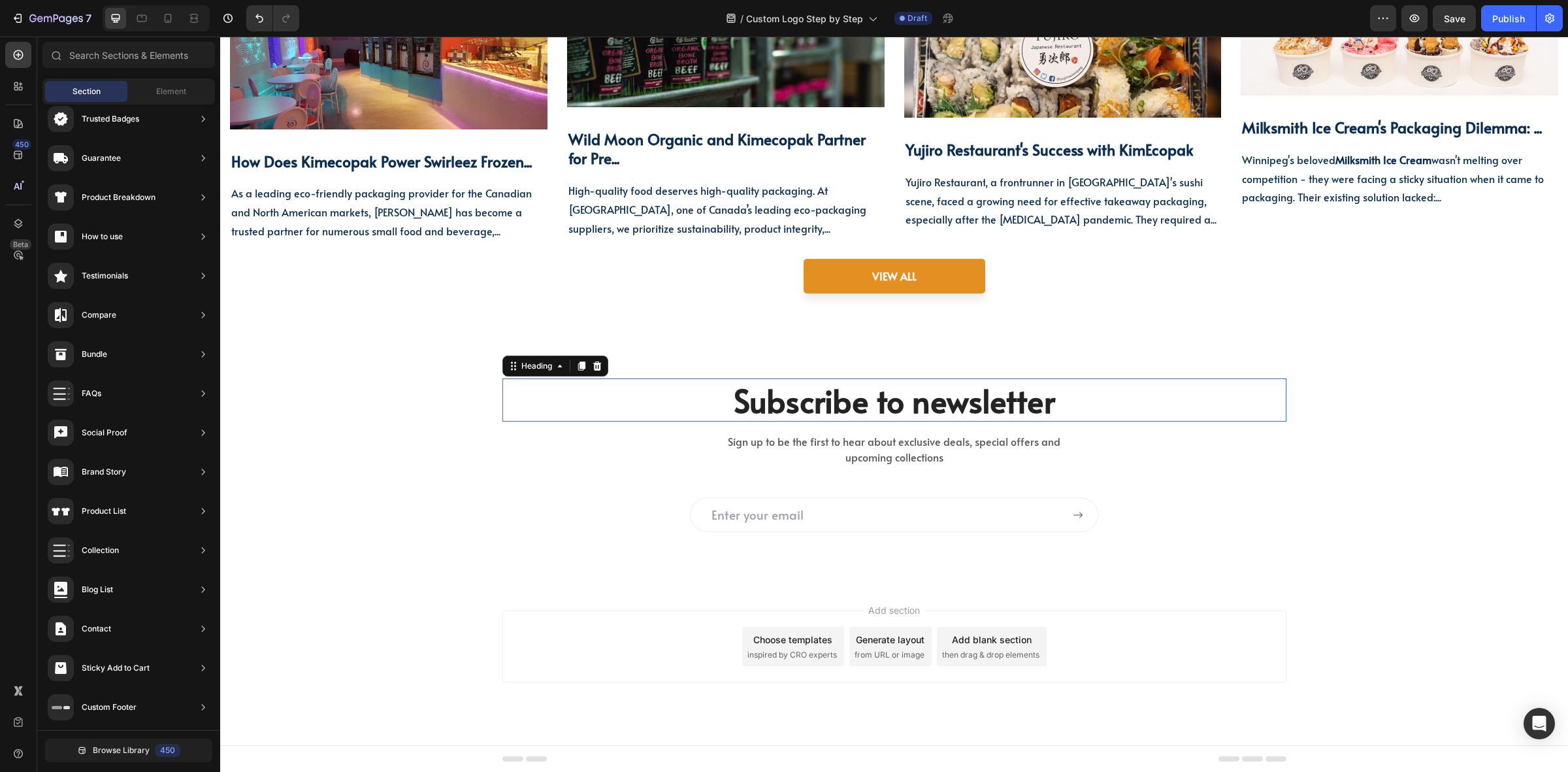
click at [633, 406] on p "Subscribe to newsletter" at bounding box center [895, 399] width 781 height 40
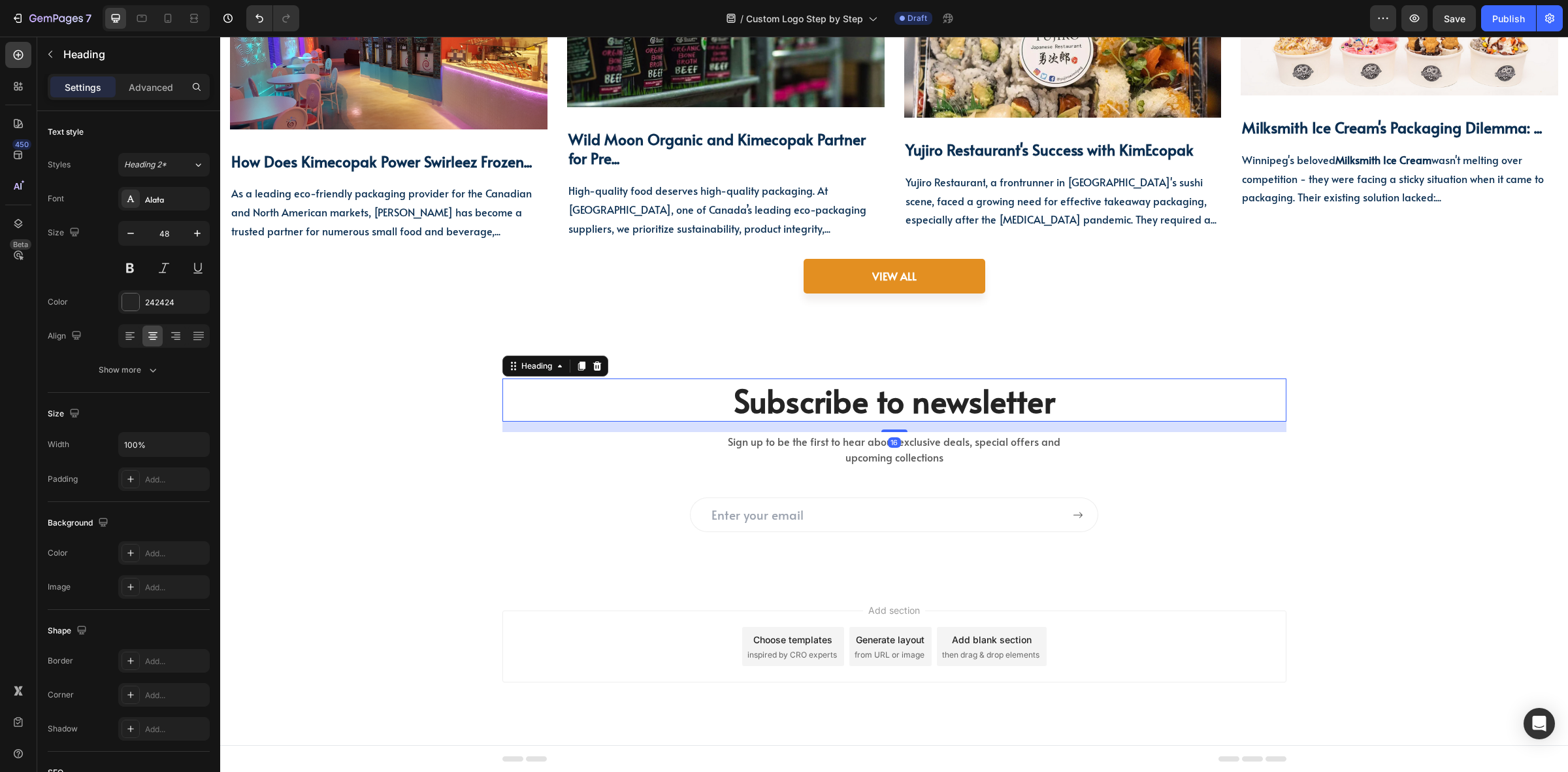
click at [384, 420] on div "Subscribe to newsletter Heading 16 Sign up to be the first to hear about exclus…" at bounding box center [894, 455] width 1328 height 154
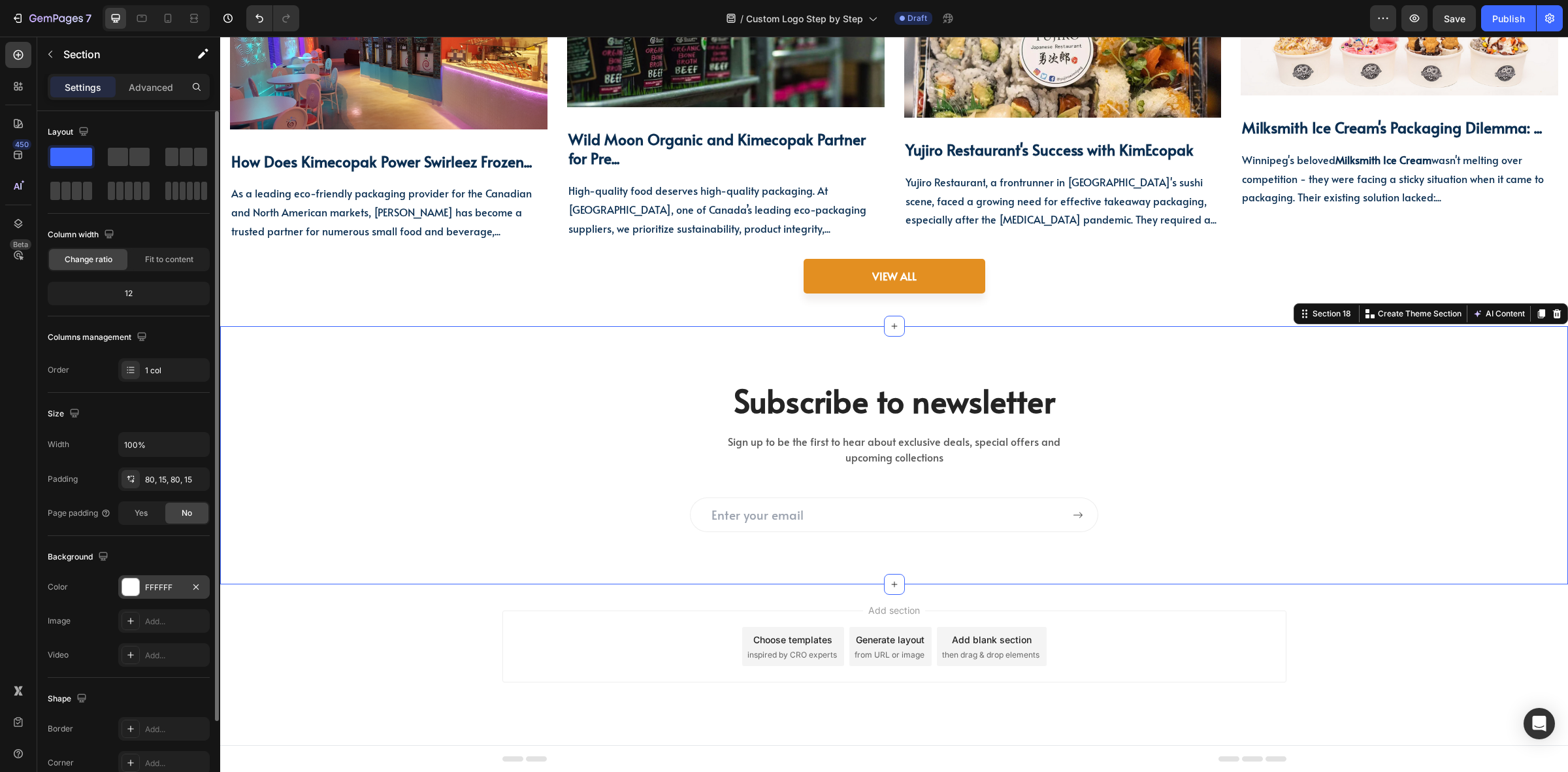
click at [145, 590] on div "FFFFFF" at bounding box center [164, 587] width 38 height 12
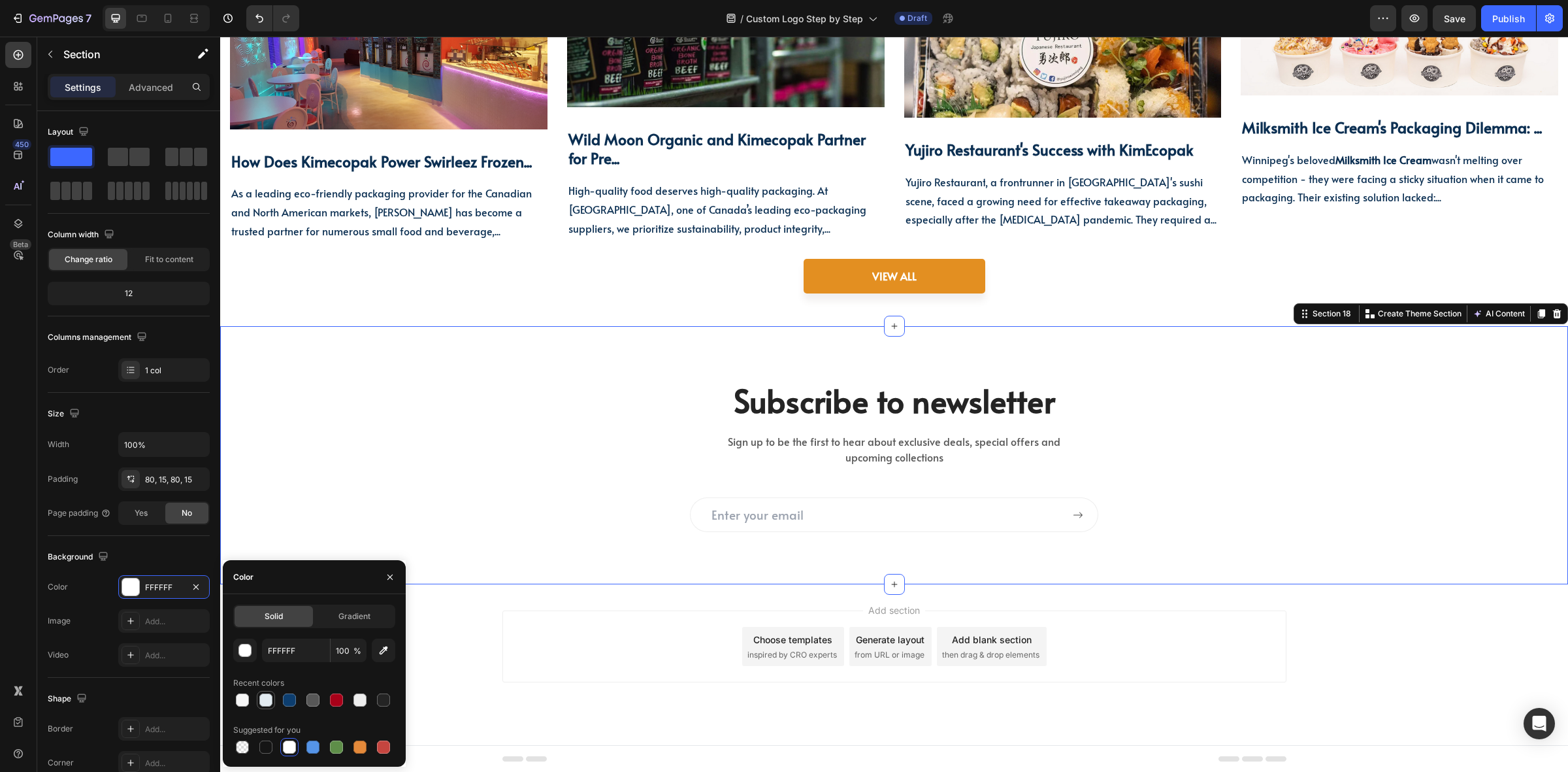
click at [258, 704] on div at bounding box center [266, 700] width 15 height 15
type input "E3ECF2"
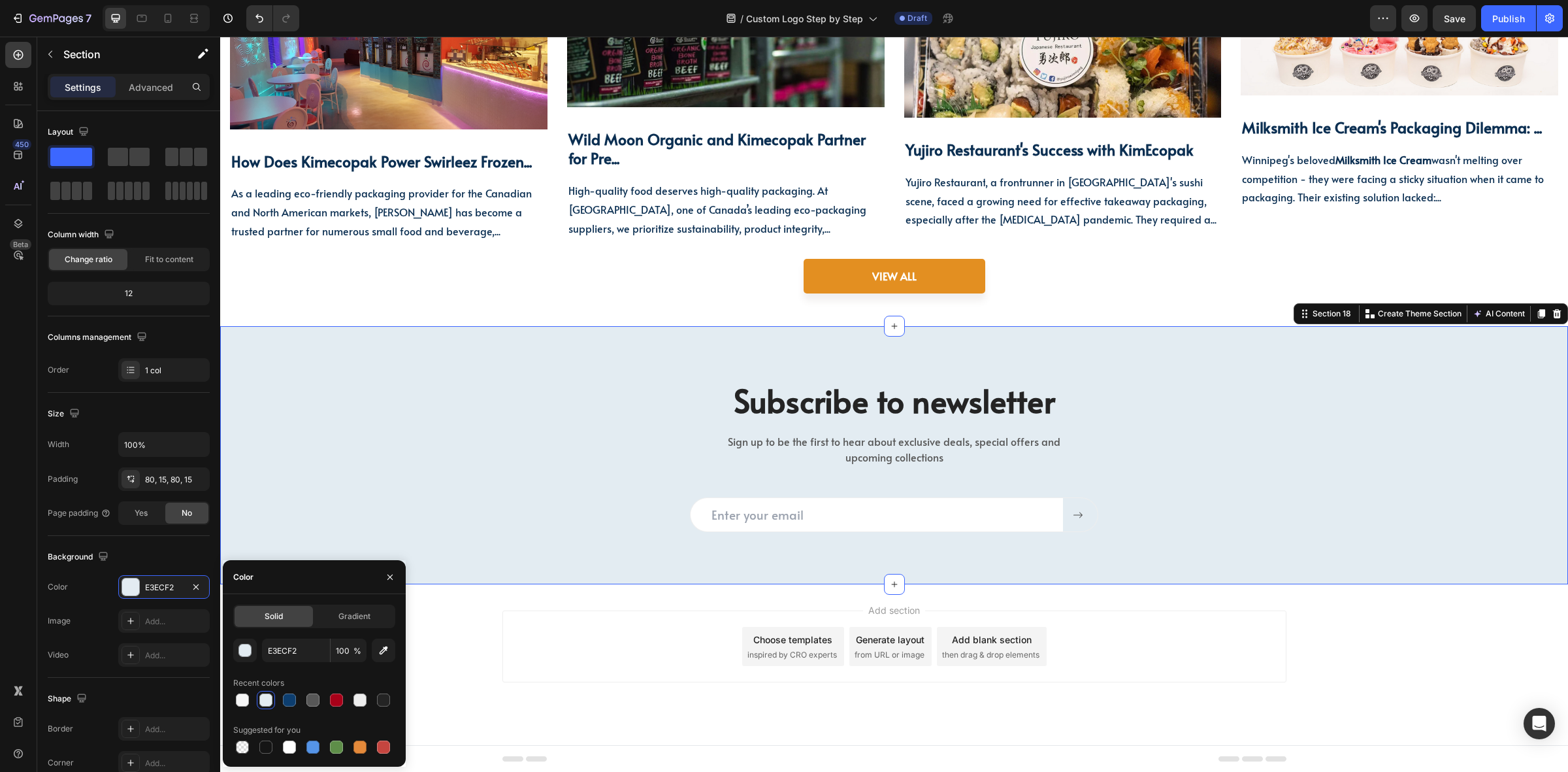
click at [485, 538] on div "Subscribe to newsletter Heading Sign up to be the first to hear about exclusive…" at bounding box center [894, 455] width 1348 height 258
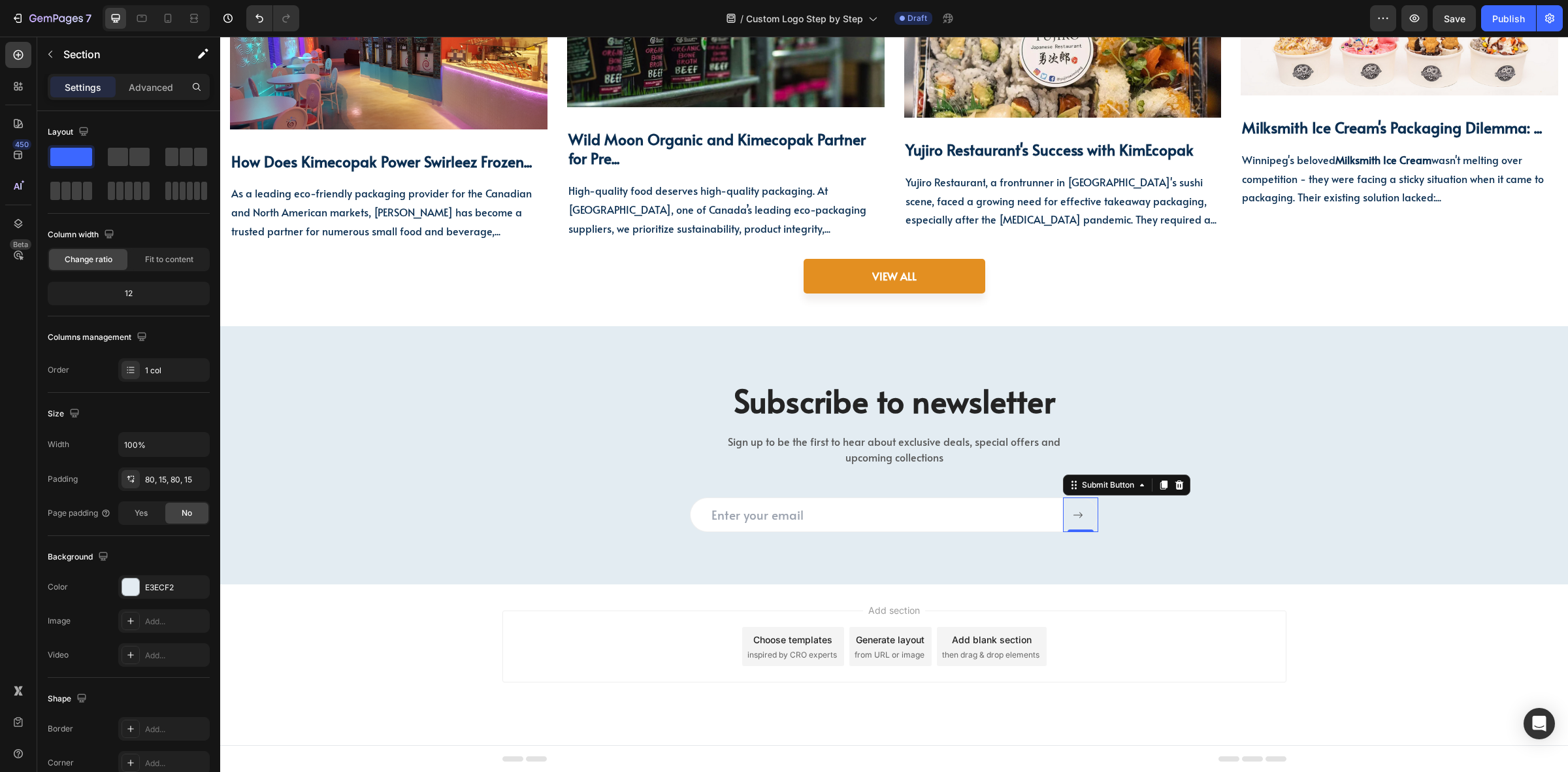
click at [1080, 510] on div at bounding box center [1081, 515] width 15 height 10
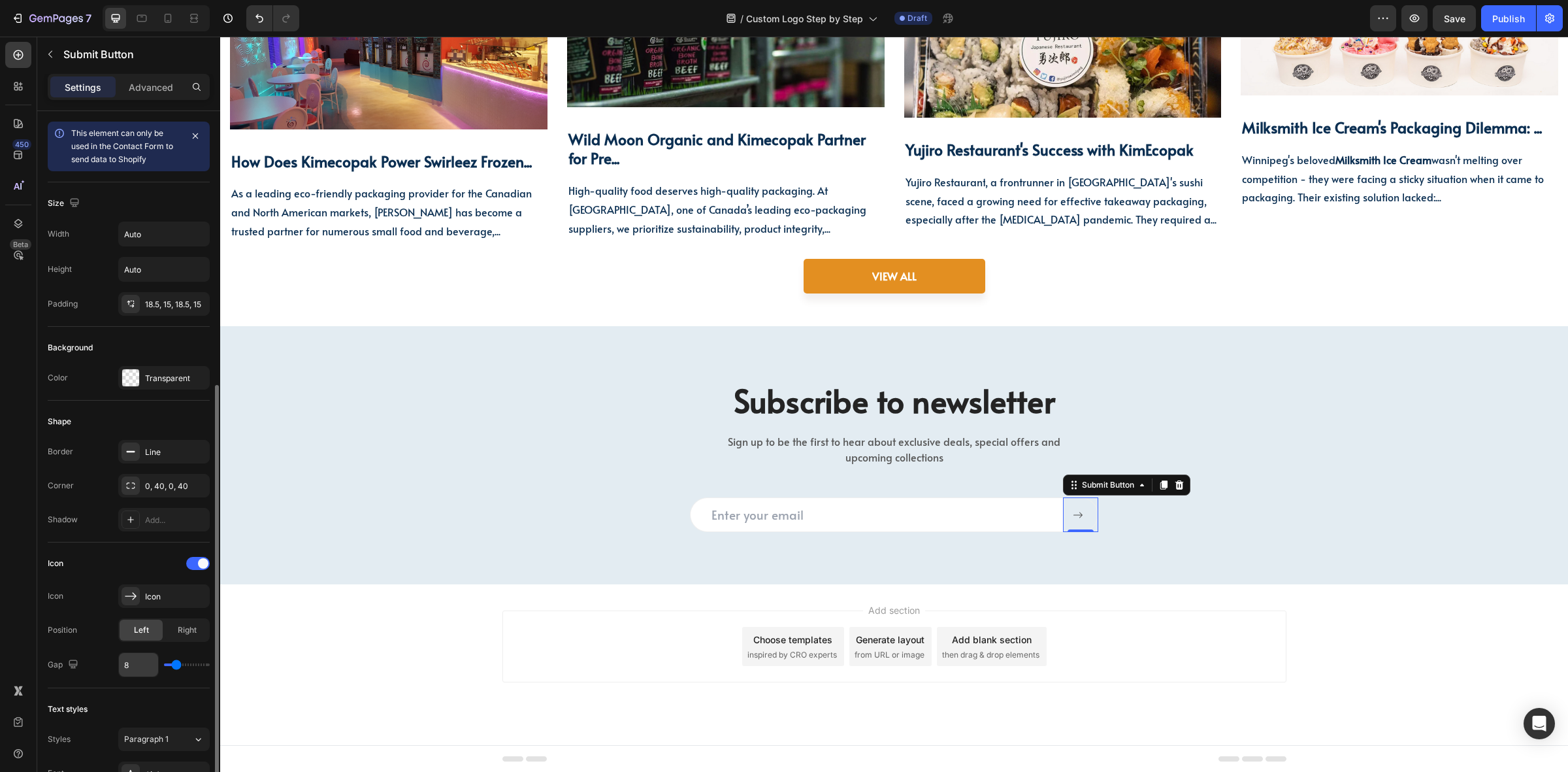
scroll to position [245, 0]
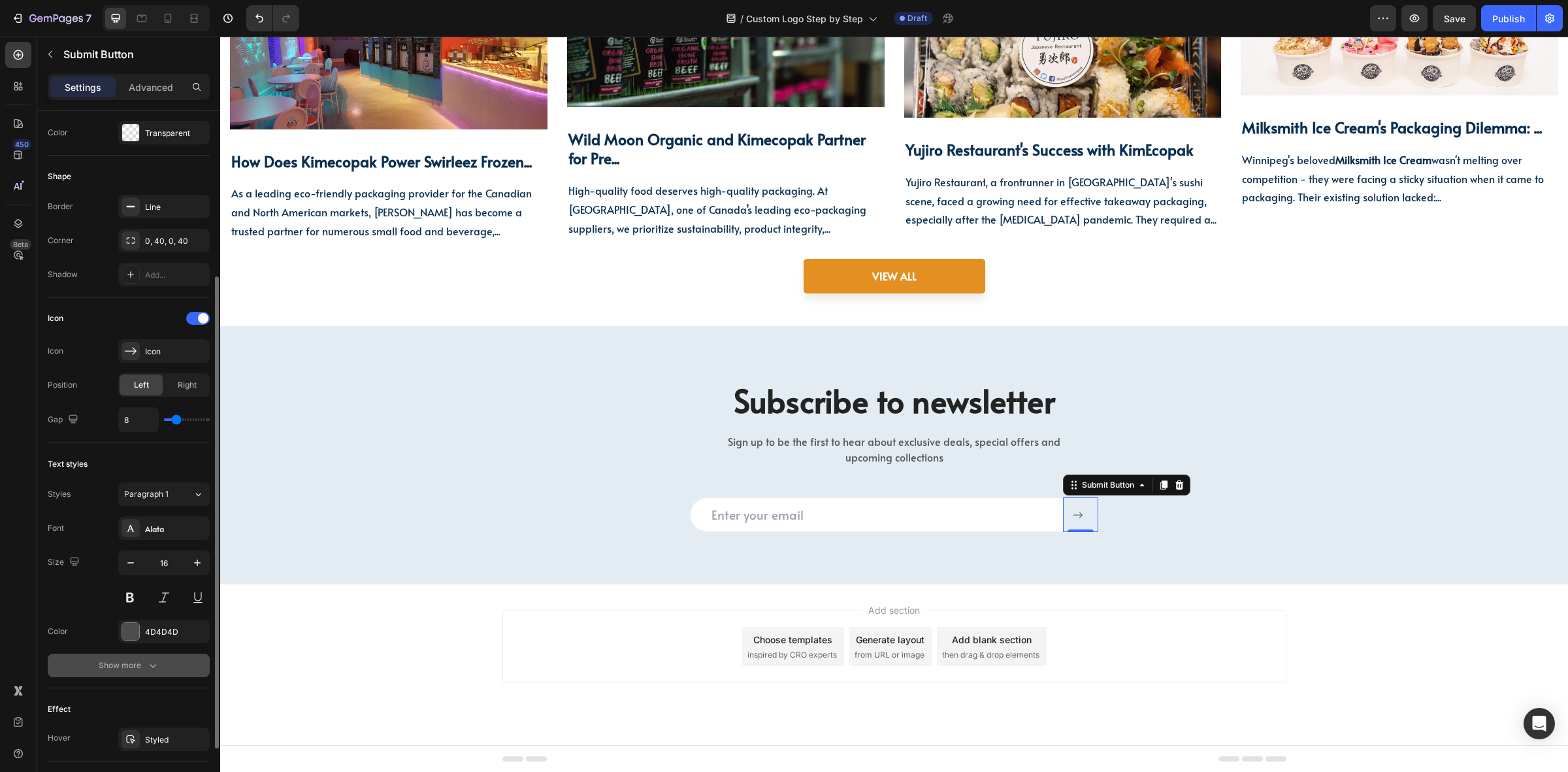
click at [125, 660] on div "Show more" at bounding box center [129, 665] width 61 height 13
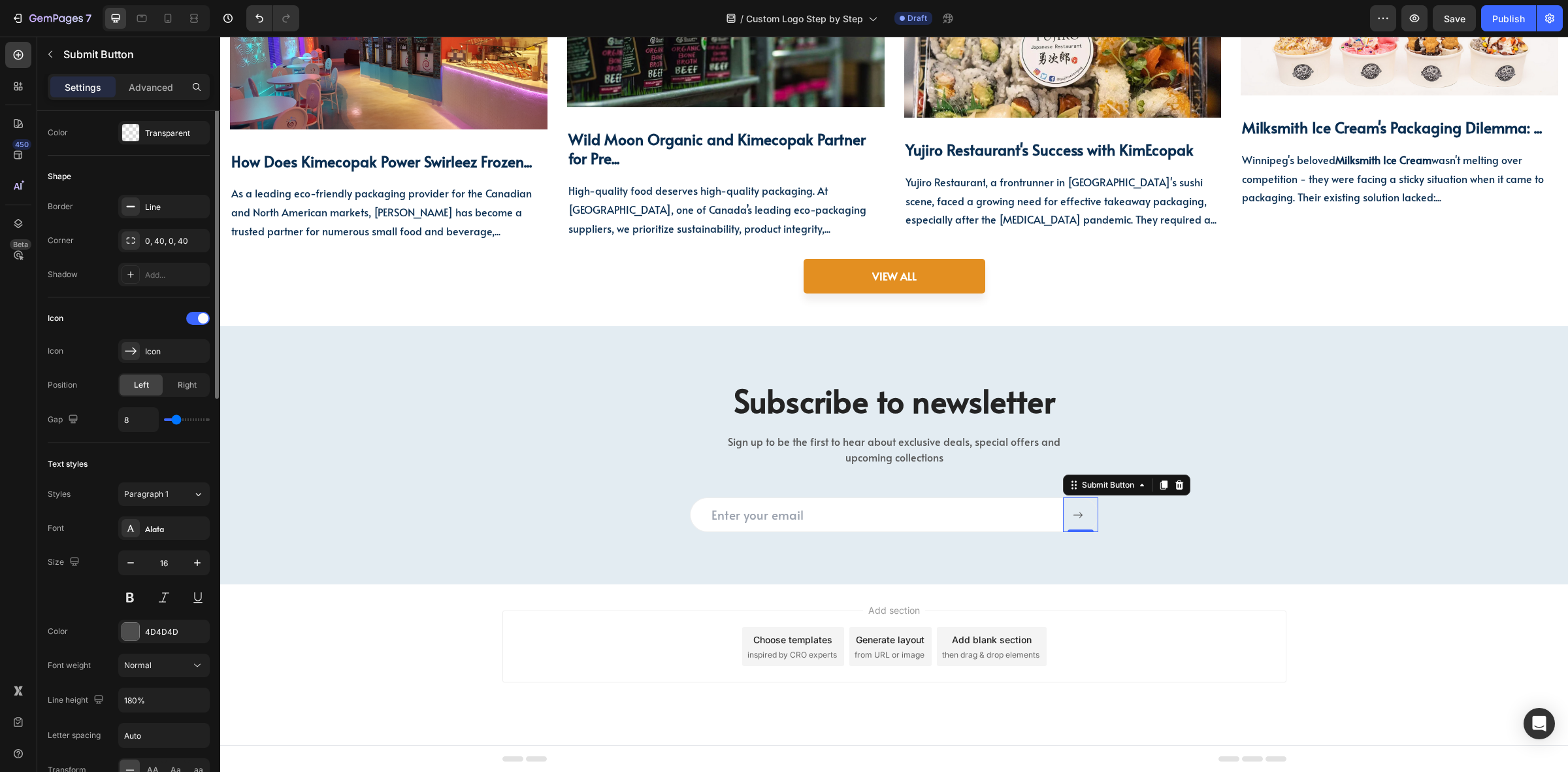
scroll to position [0, 0]
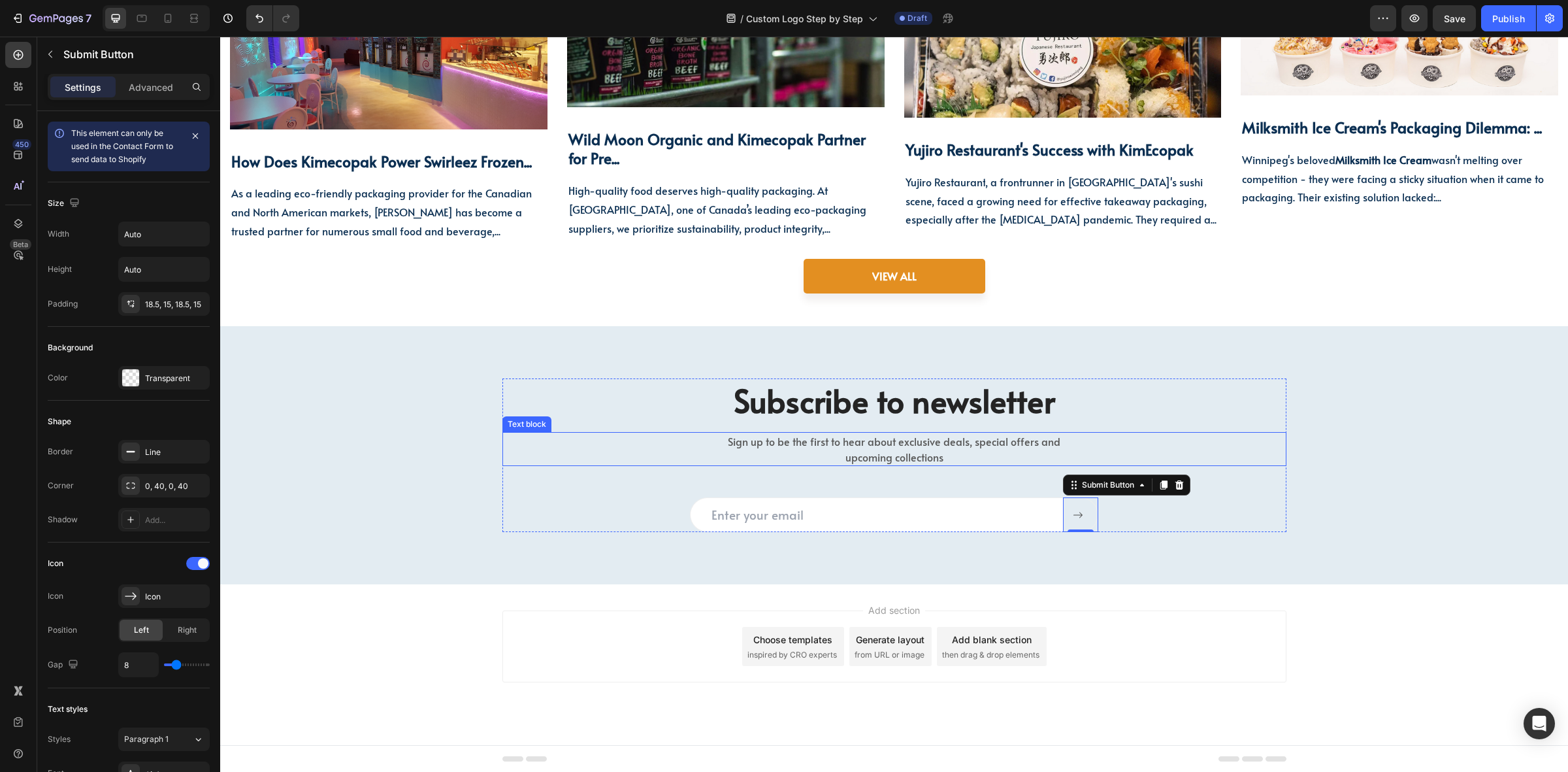
click at [821, 444] on p "Sign up to be the first to hear about exclusive deals, special offers and upcom…" at bounding box center [894, 449] width 363 height 32
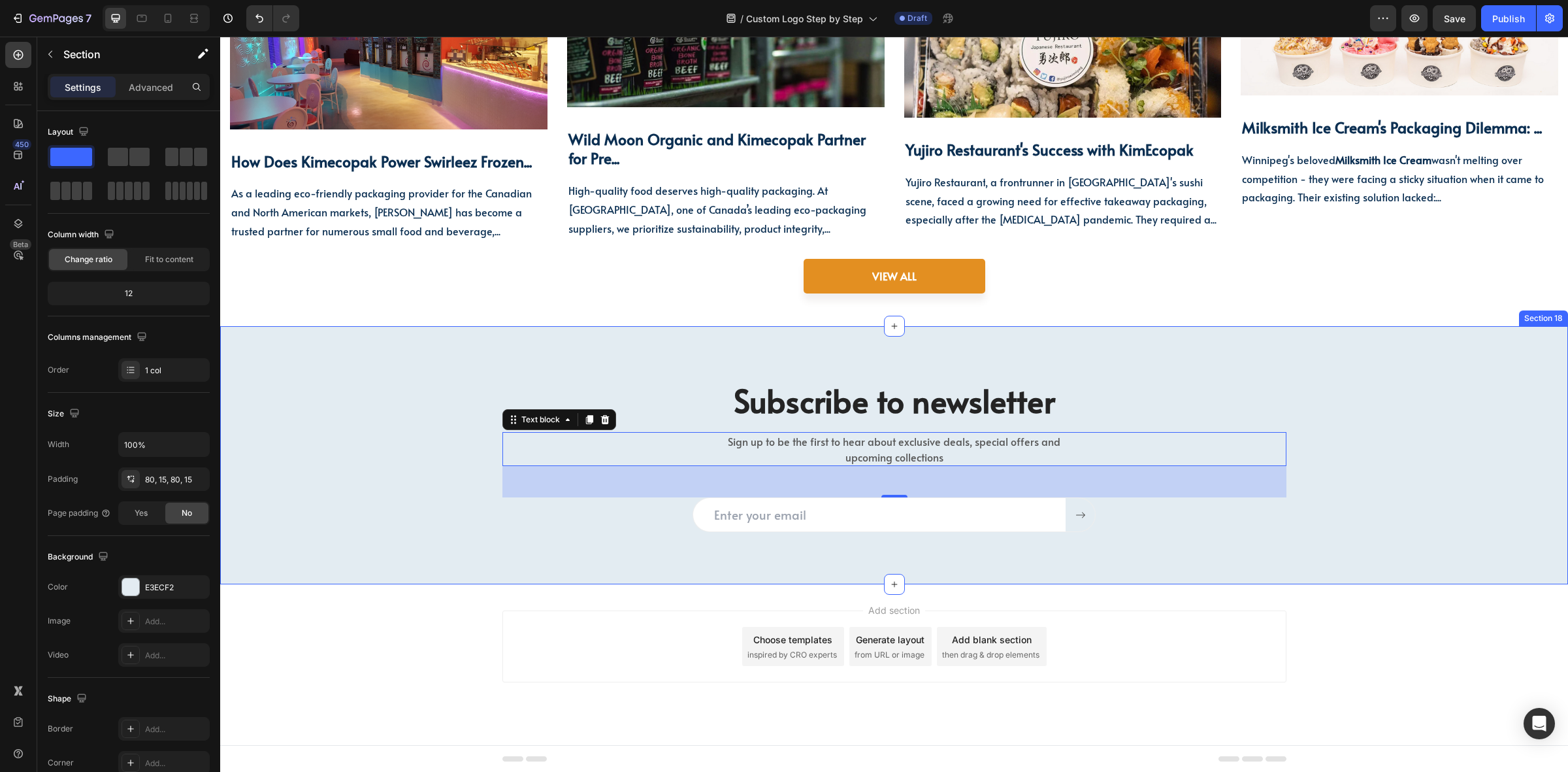
click at [422, 436] on div "Subscribe to newsletter Heading Sign up to be the first to hear about exclusive…" at bounding box center [894, 455] width 1328 height 154
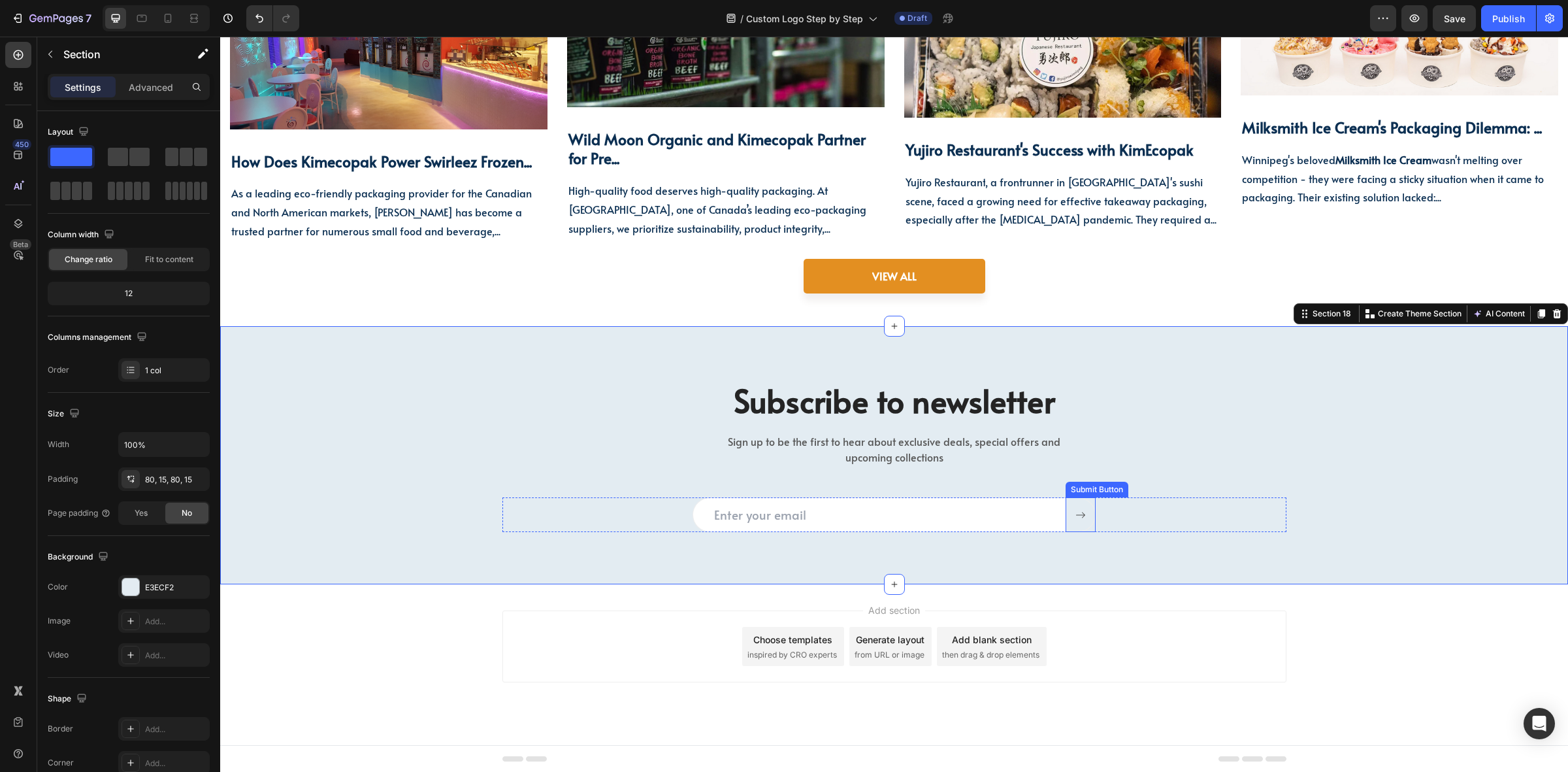
click at [1082, 518] on button at bounding box center [1080, 514] width 30 height 34
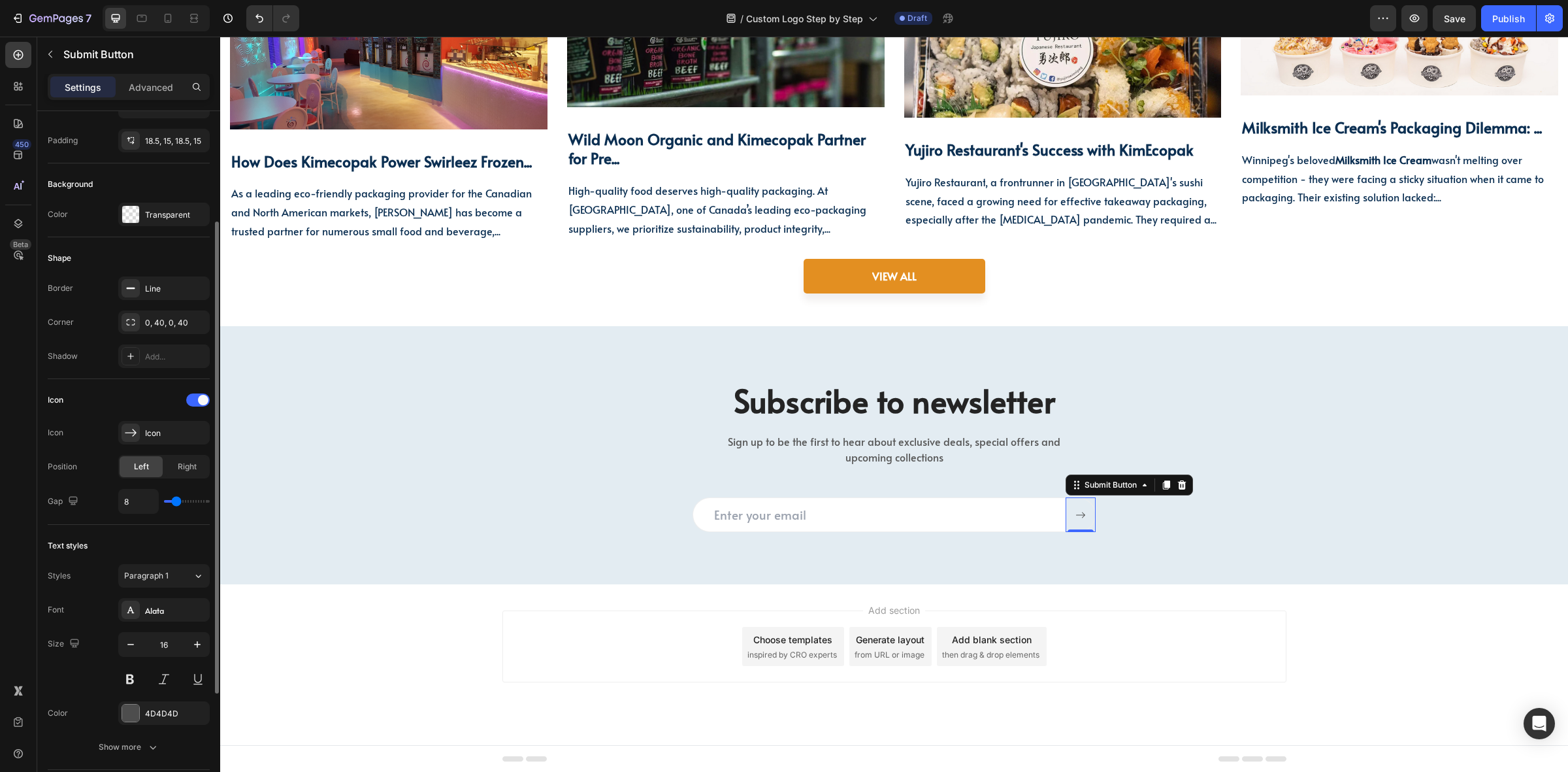
scroll to position [335, 0]
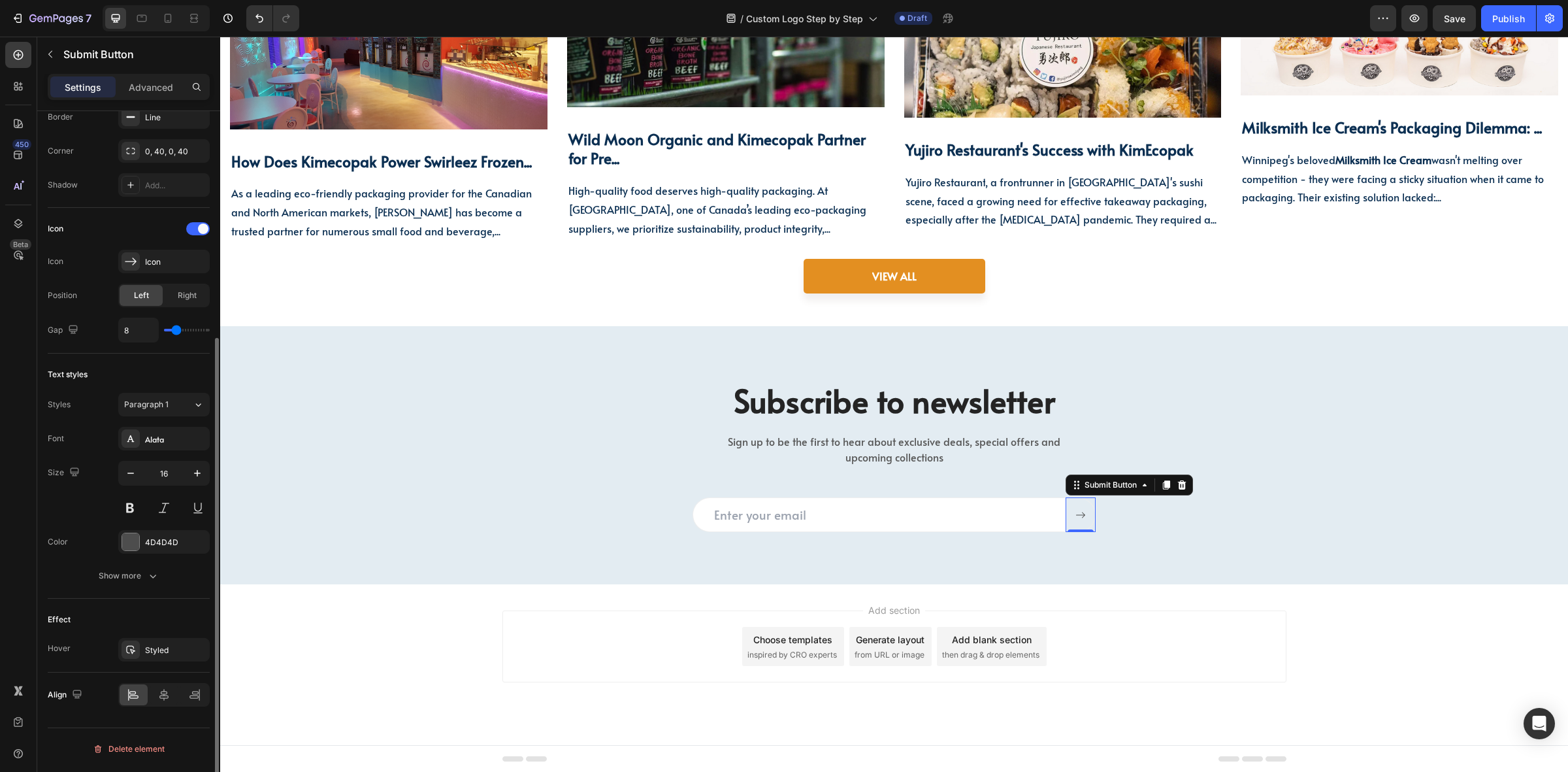
click at [111, 563] on div "Font Alata Size 16 Color 4D4D4D Show more" at bounding box center [129, 507] width 162 height 161
click at [155, 651] on div "Styled" at bounding box center [164, 650] width 38 height 12
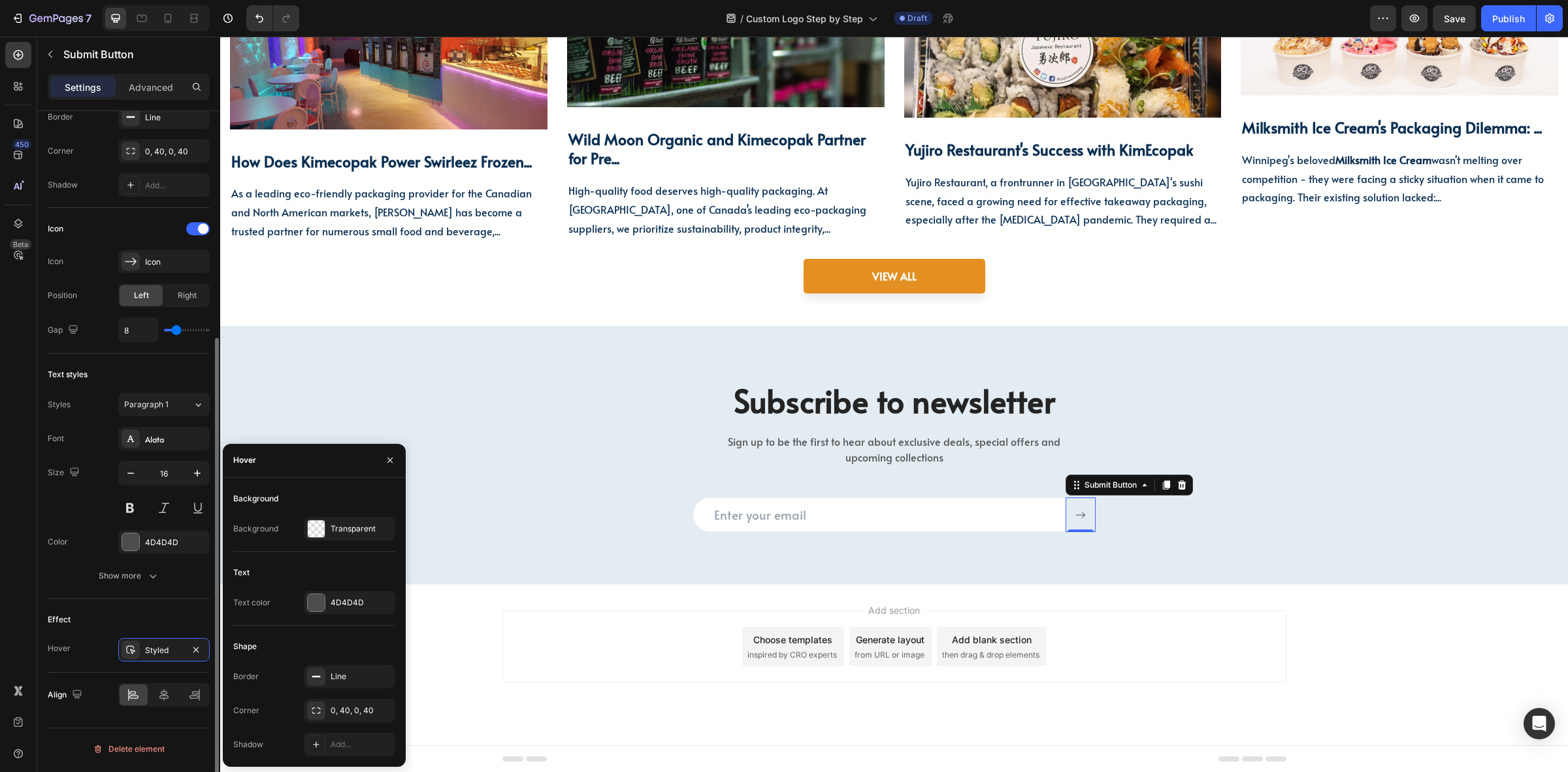
click at [136, 563] on div "Font Alata Size 16 Color 4D4D4D Show more" at bounding box center [129, 507] width 162 height 161
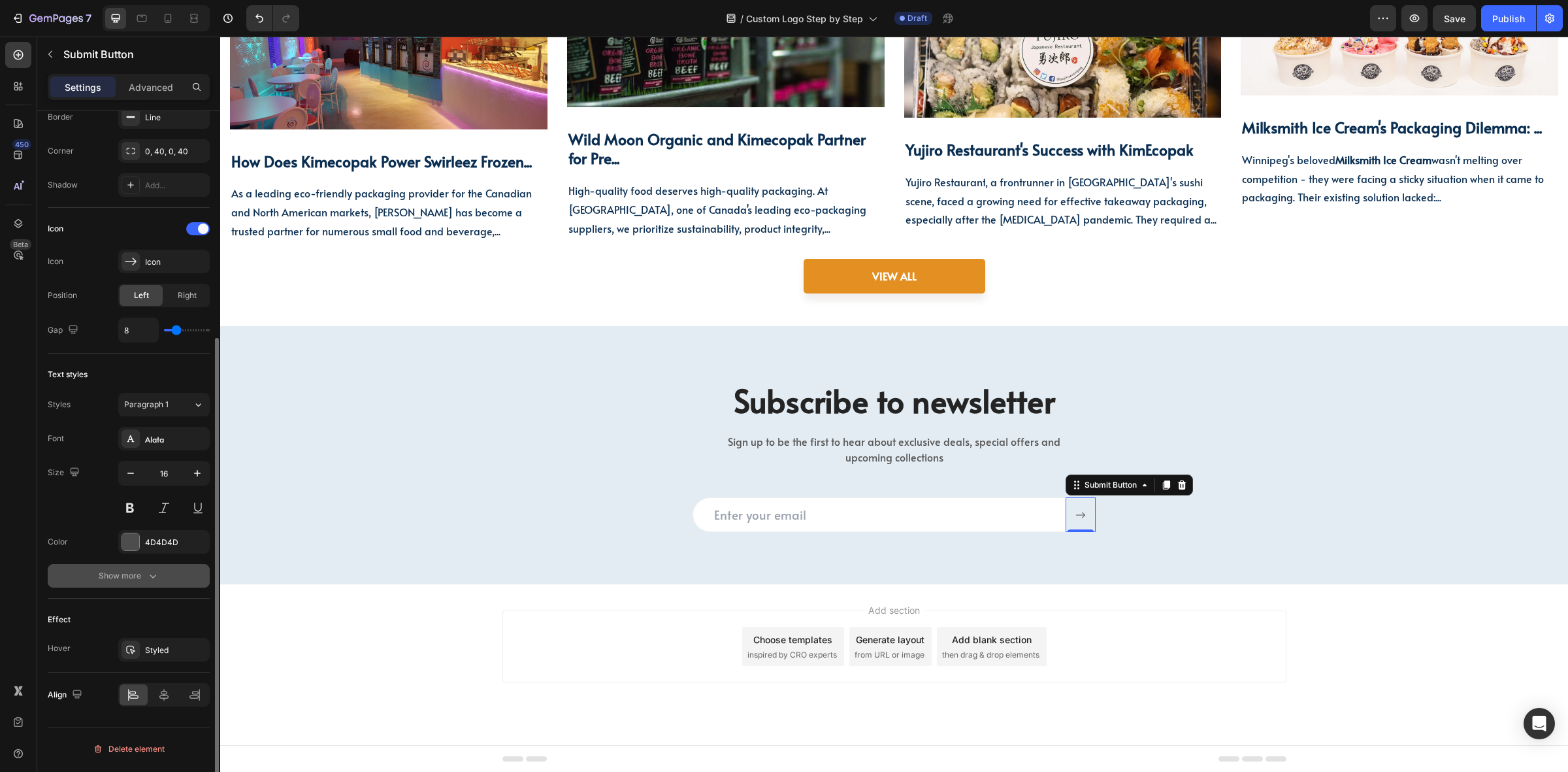
click at [125, 581] on div "Show more" at bounding box center [129, 575] width 61 height 13
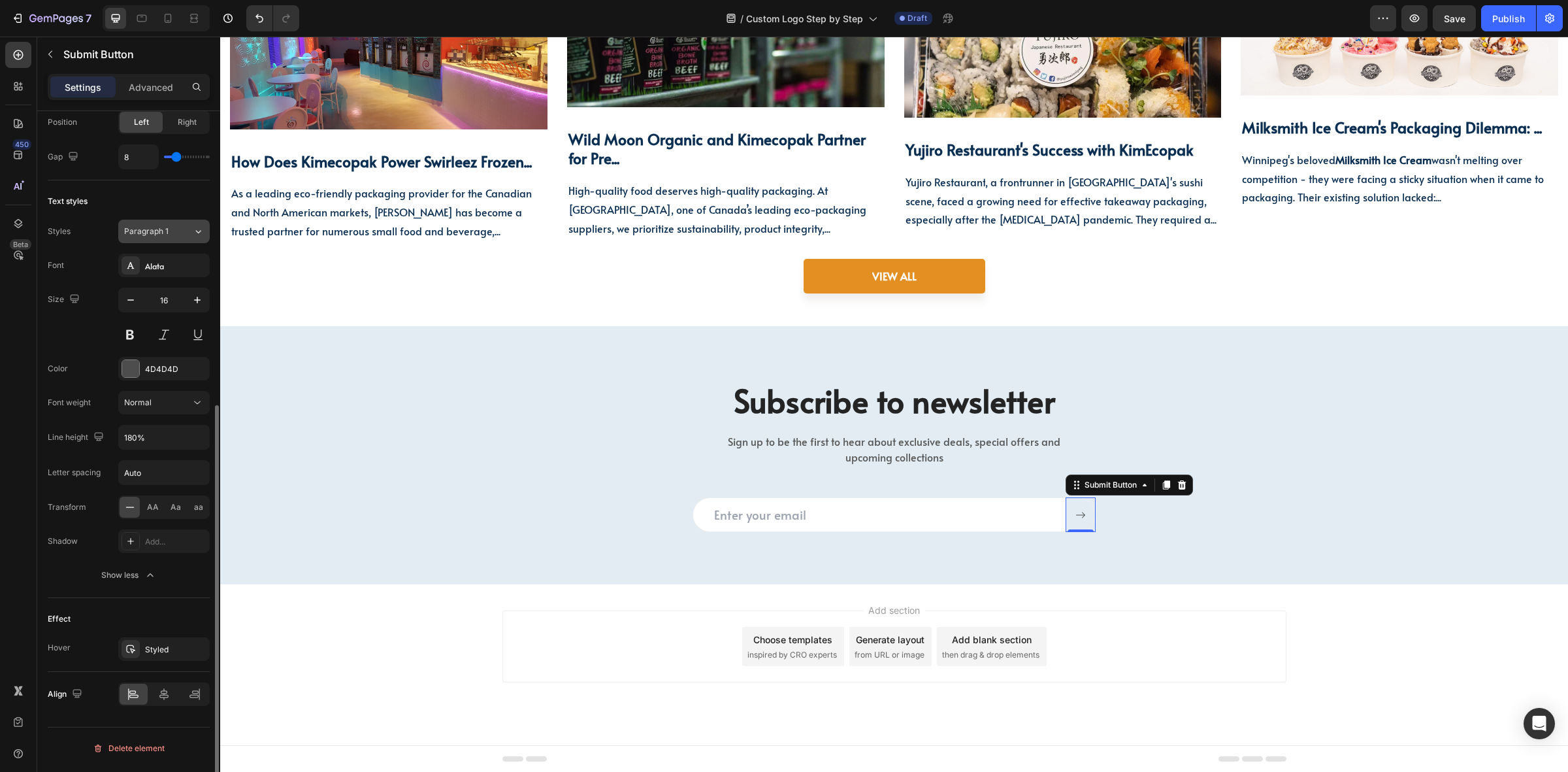
click at [143, 233] on span "Paragraph 1" at bounding box center [147, 232] width 45 height 12
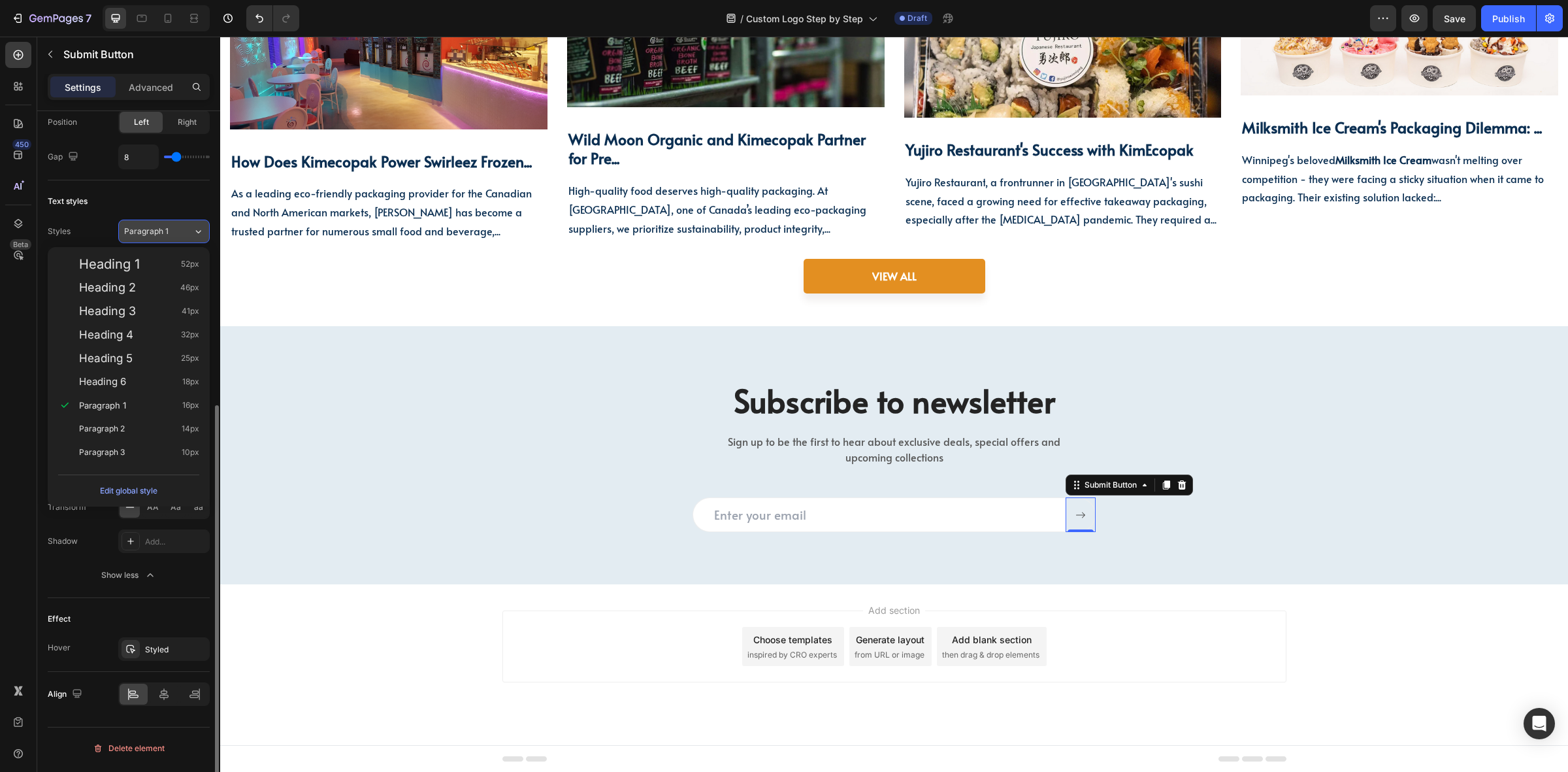
click at [148, 236] on span "Paragraph 1" at bounding box center [147, 232] width 45 height 12
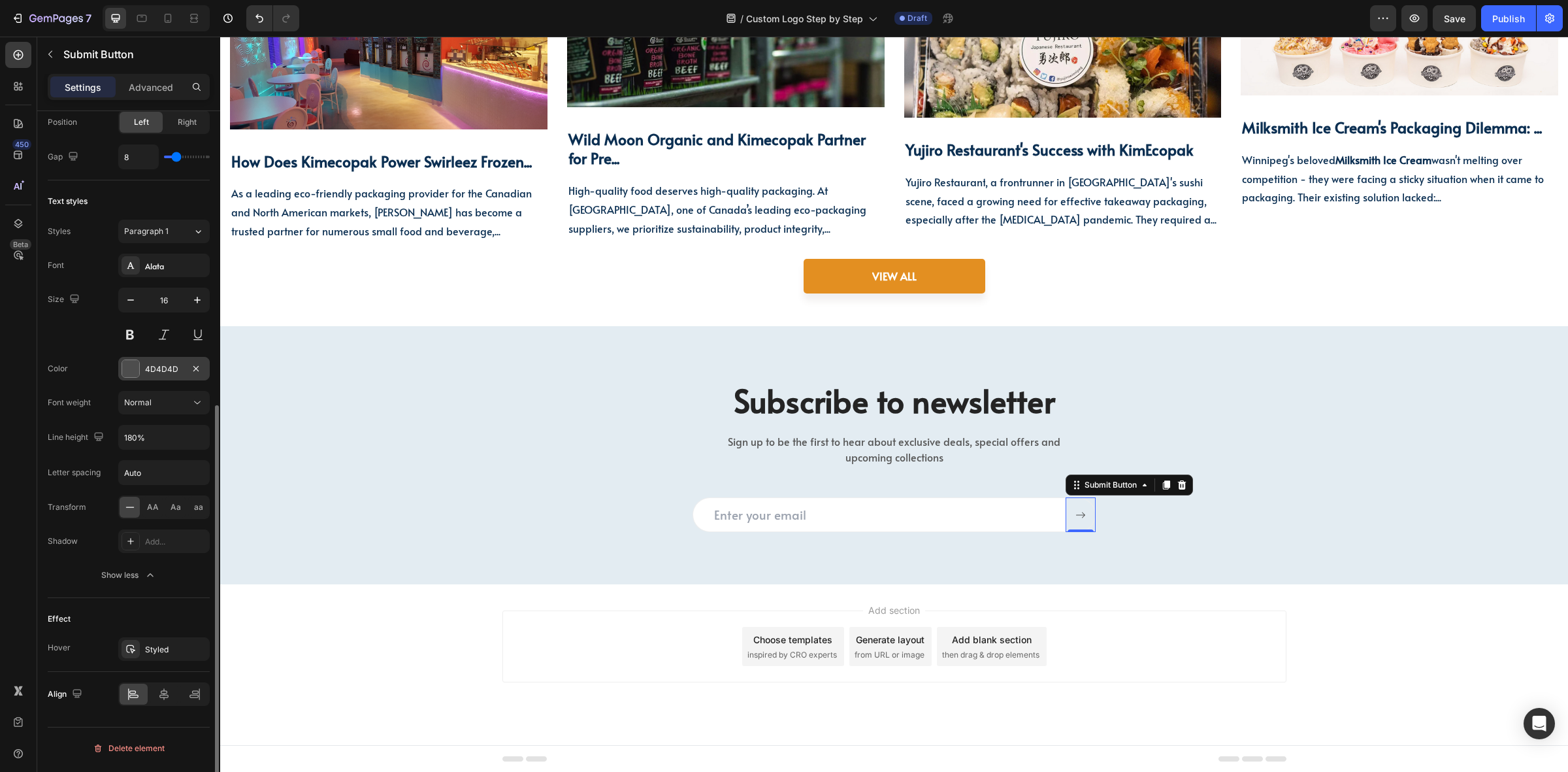
click at [149, 370] on div "4D4D4D" at bounding box center [164, 369] width 38 height 12
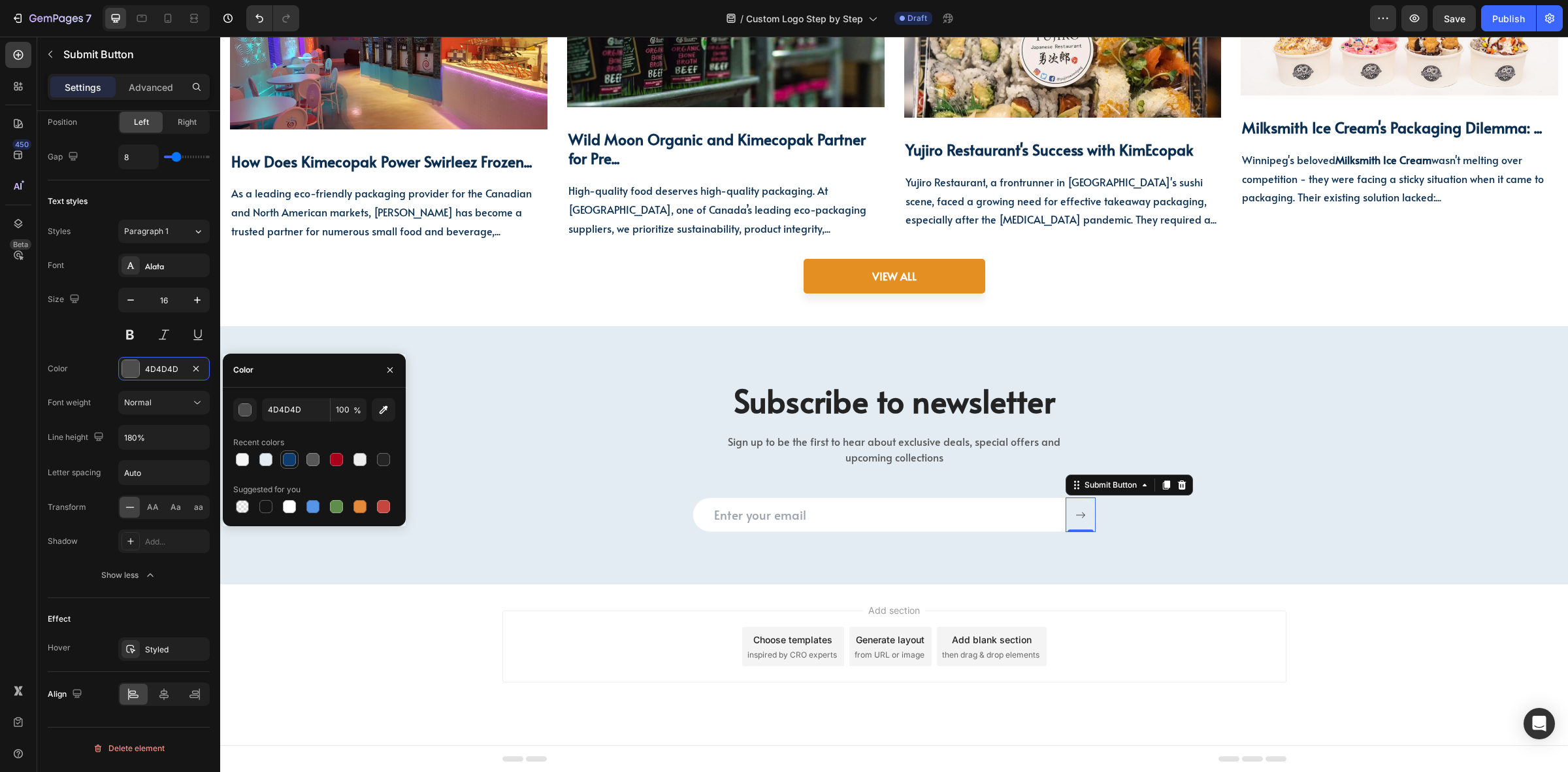
click at [293, 462] on div at bounding box center [289, 459] width 13 height 13
click at [314, 461] on div at bounding box center [313, 459] width 13 height 13
type input "575757"
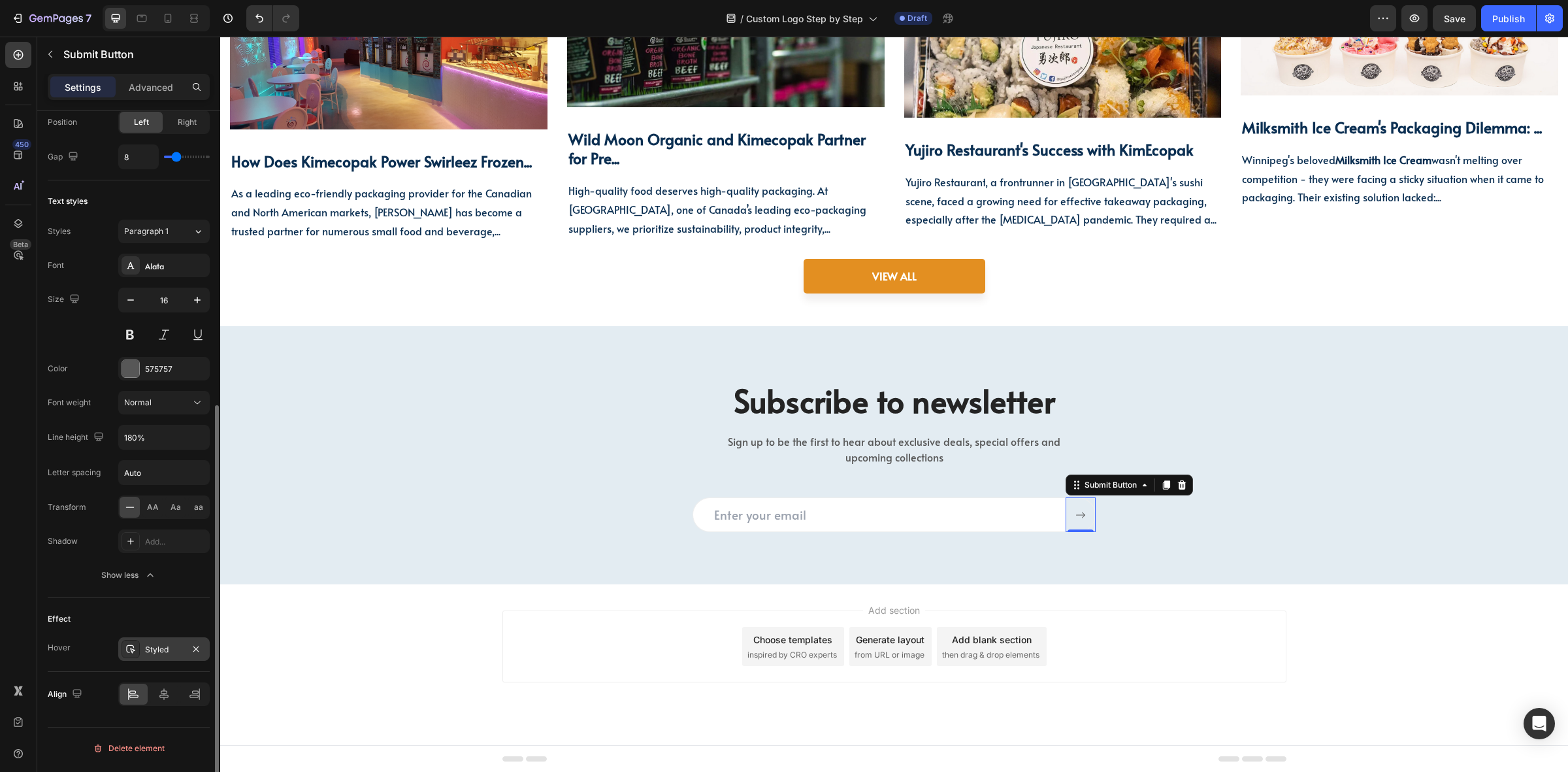
click at [143, 652] on div "Styled" at bounding box center [164, 648] width 92 height 23
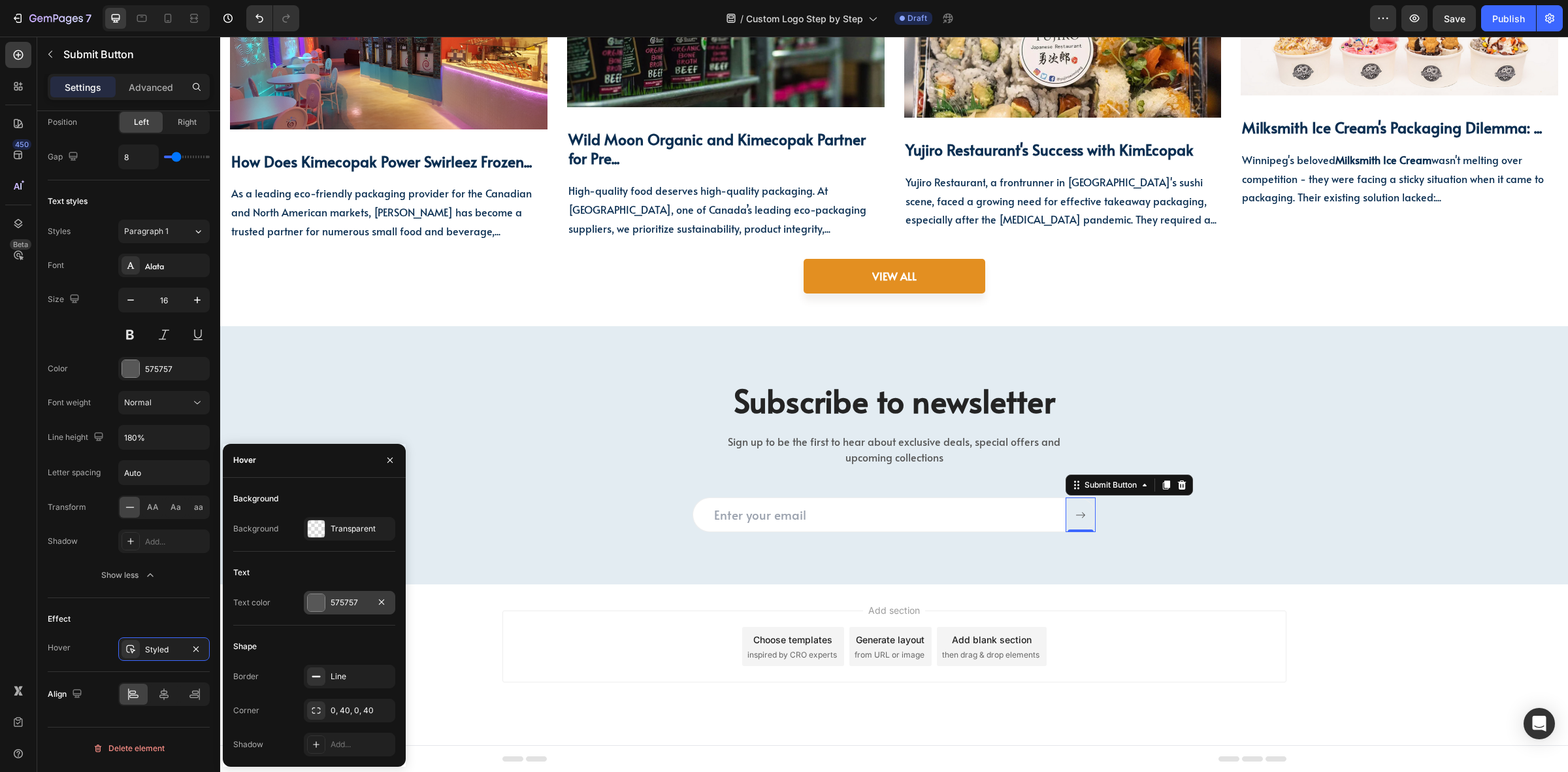
click at [325, 601] on div at bounding box center [316, 602] width 18 height 18
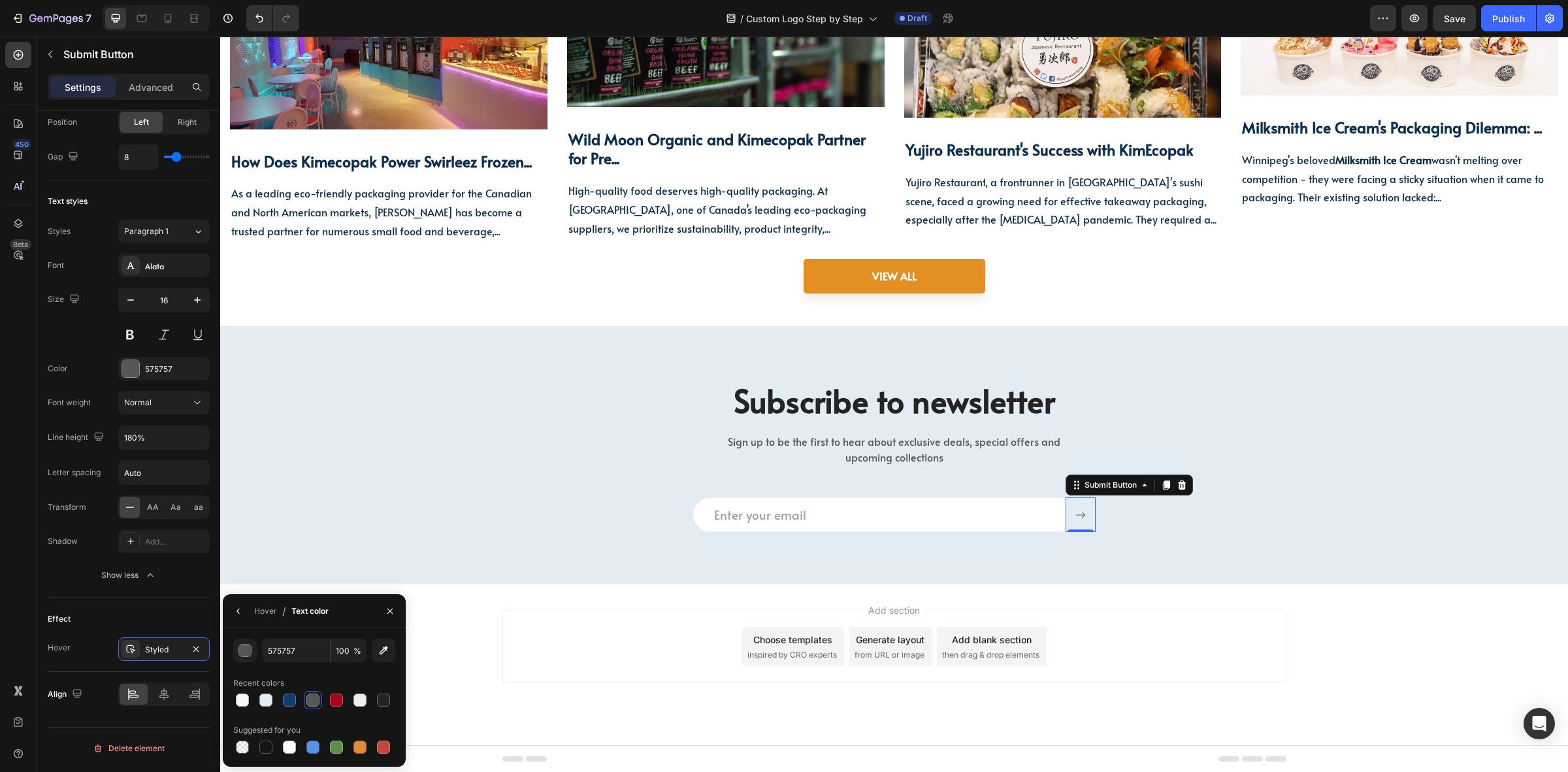
drag, startPoint x: 374, startPoint y: 750, endPoint x: 404, endPoint y: 737, distance: 32.7
click at [376, 748] on div at bounding box center [384, 747] width 15 height 15
type input "575757"
click at [1076, 524] on button at bounding box center [1080, 514] width 30 height 34
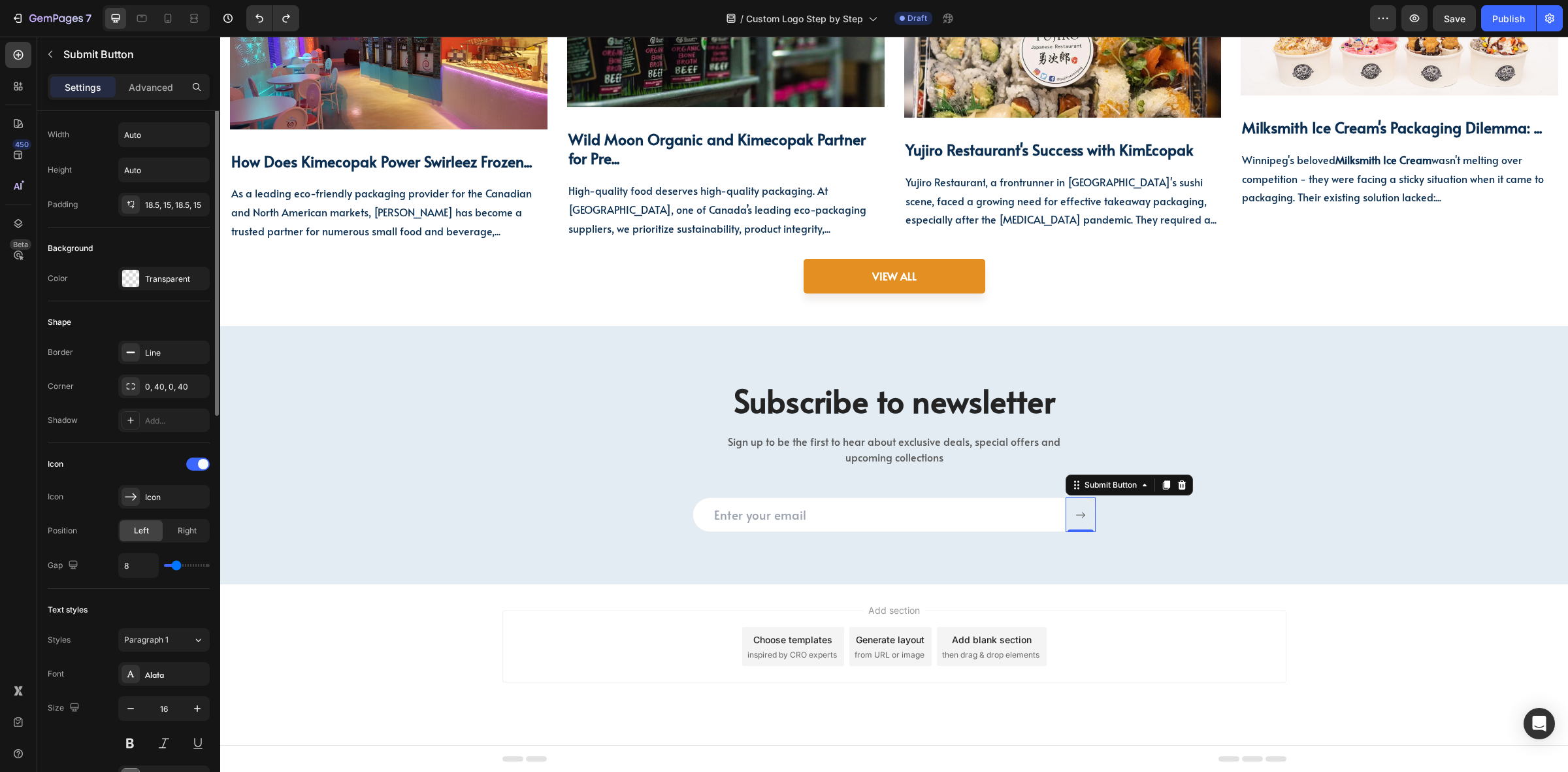
scroll to position [0, 0]
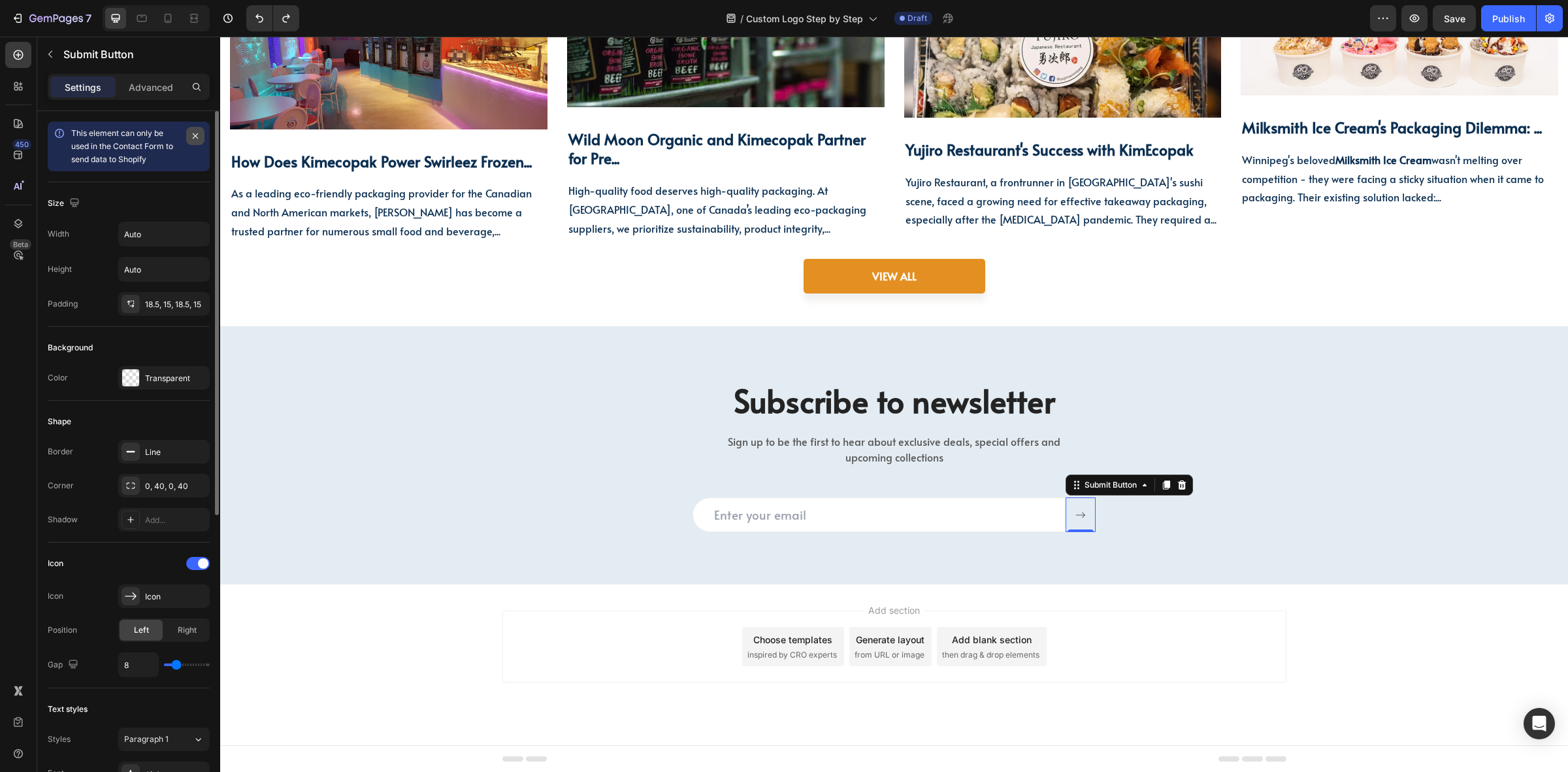
click at [190, 135] on icon "button" at bounding box center [195, 136] width 10 height 10
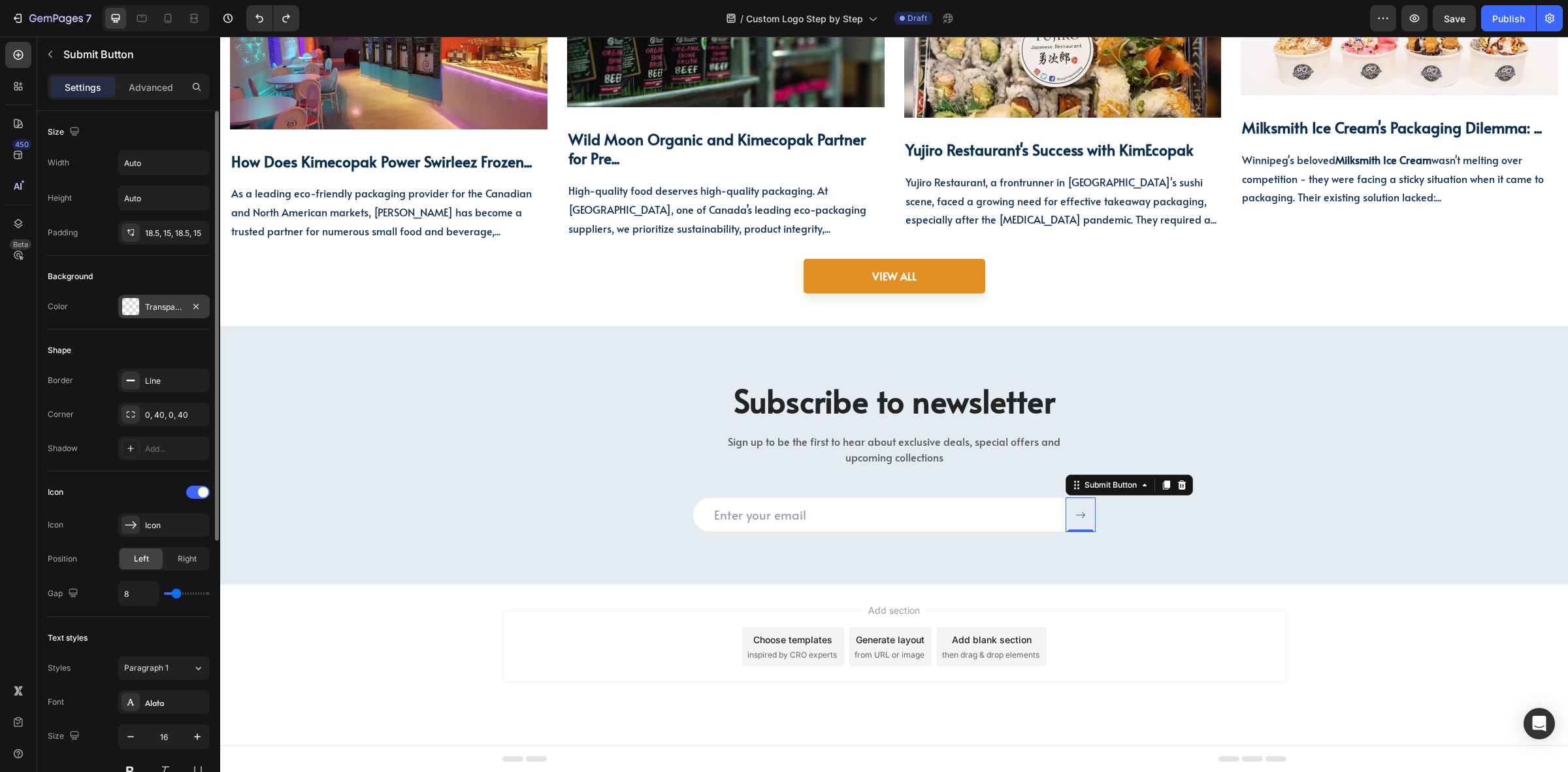
click at [146, 305] on div "Transparent" at bounding box center [164, 307] width 38 height 12
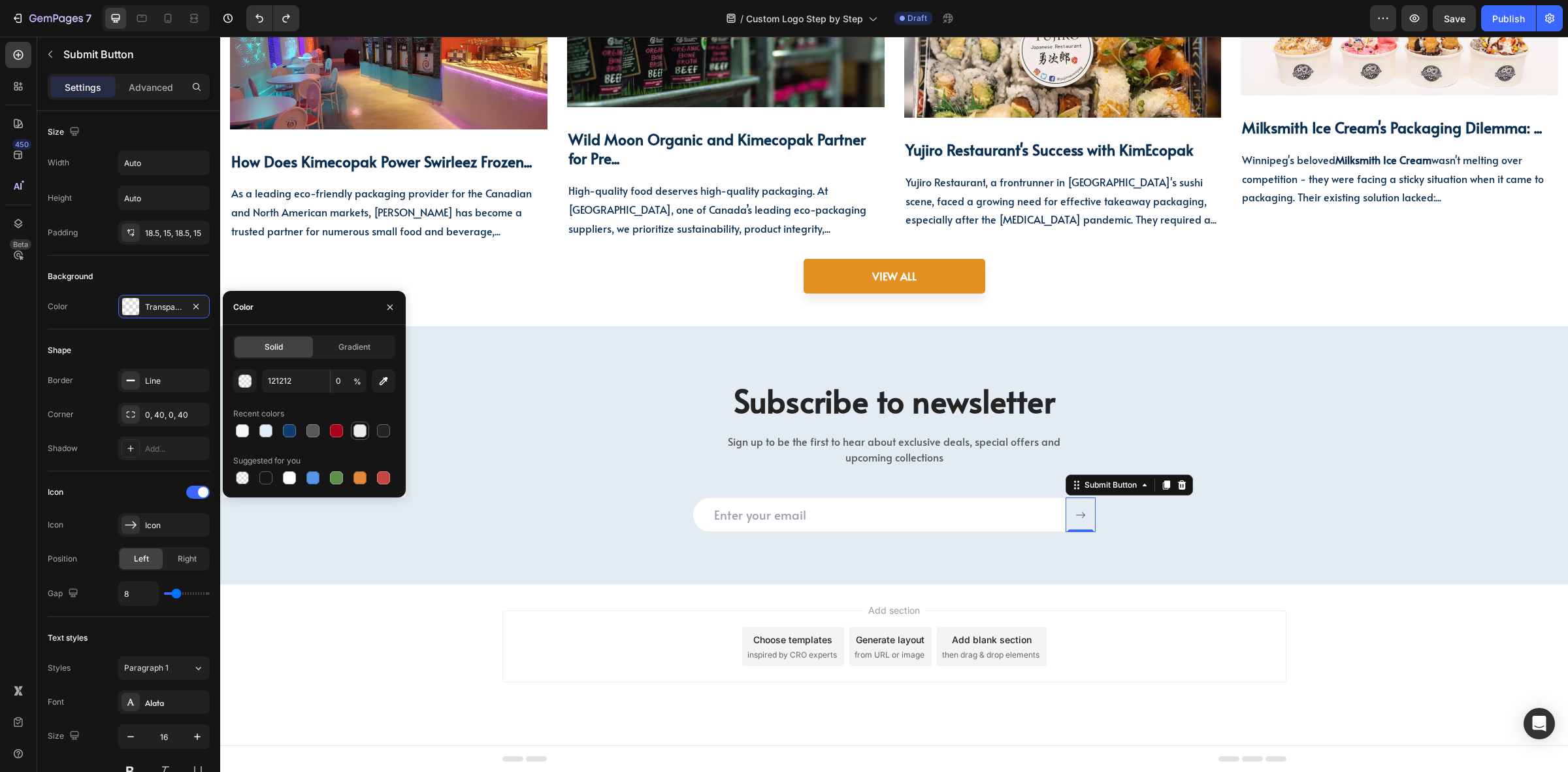
click at [354, 426] on div at bounding box center [360, 430] width 13 height 13
type input "EEEEEE"
type input "100"
click at [334, 427] on div at bounding box center [336, 430] width 13 height 13
click at [380, 482] on div at bounding box center [383, 477] width 13 height 13
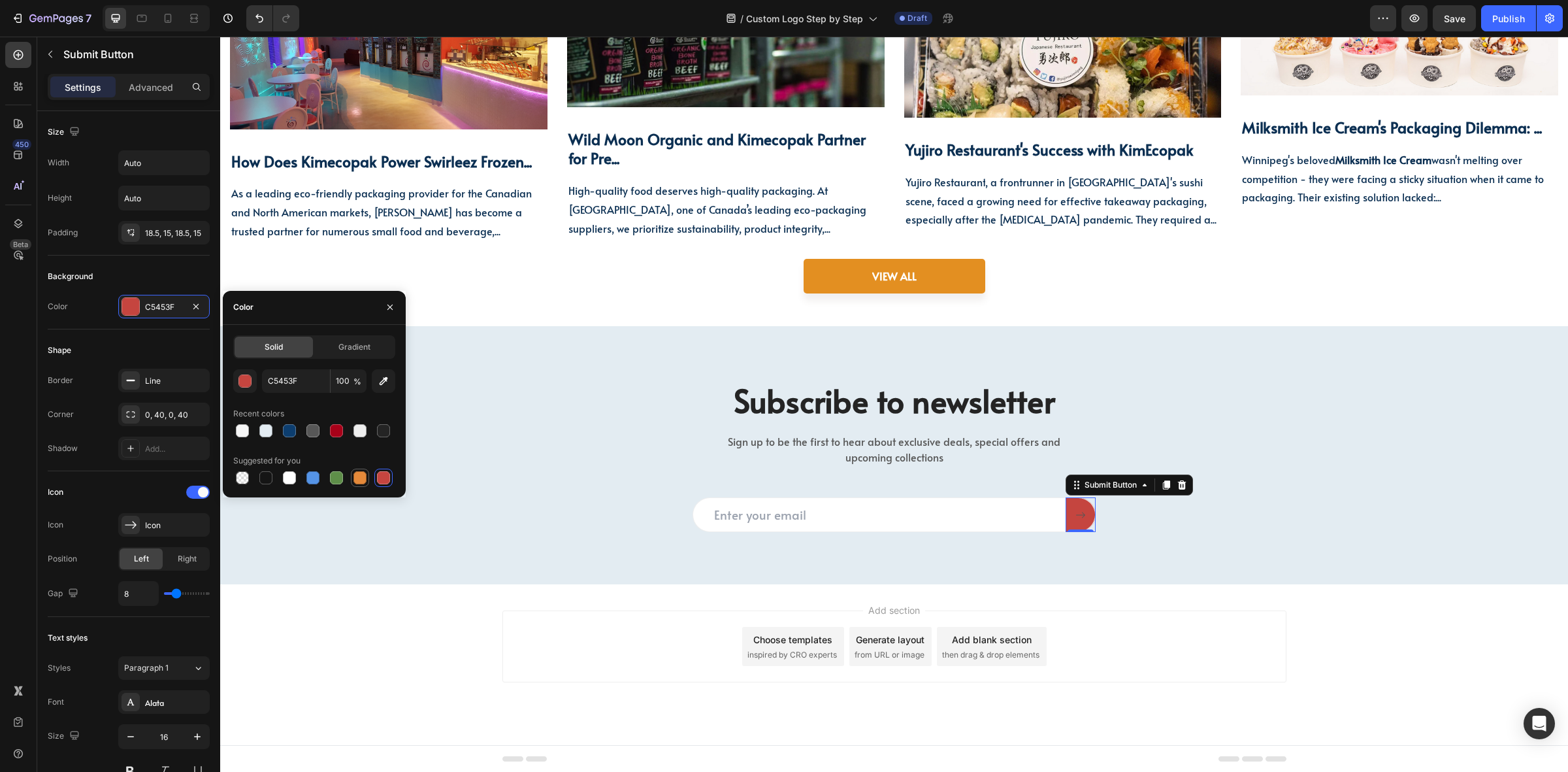
click at [357, 474] on div at bounding box center [360, 477] width 13 height 13
type input "E4893A"
click at [936, 576] on div "Subscribe to newsletter Heading Sign up to be the first to hear about exclusive…" at bounding box center [894, 455] width 1348 height 258
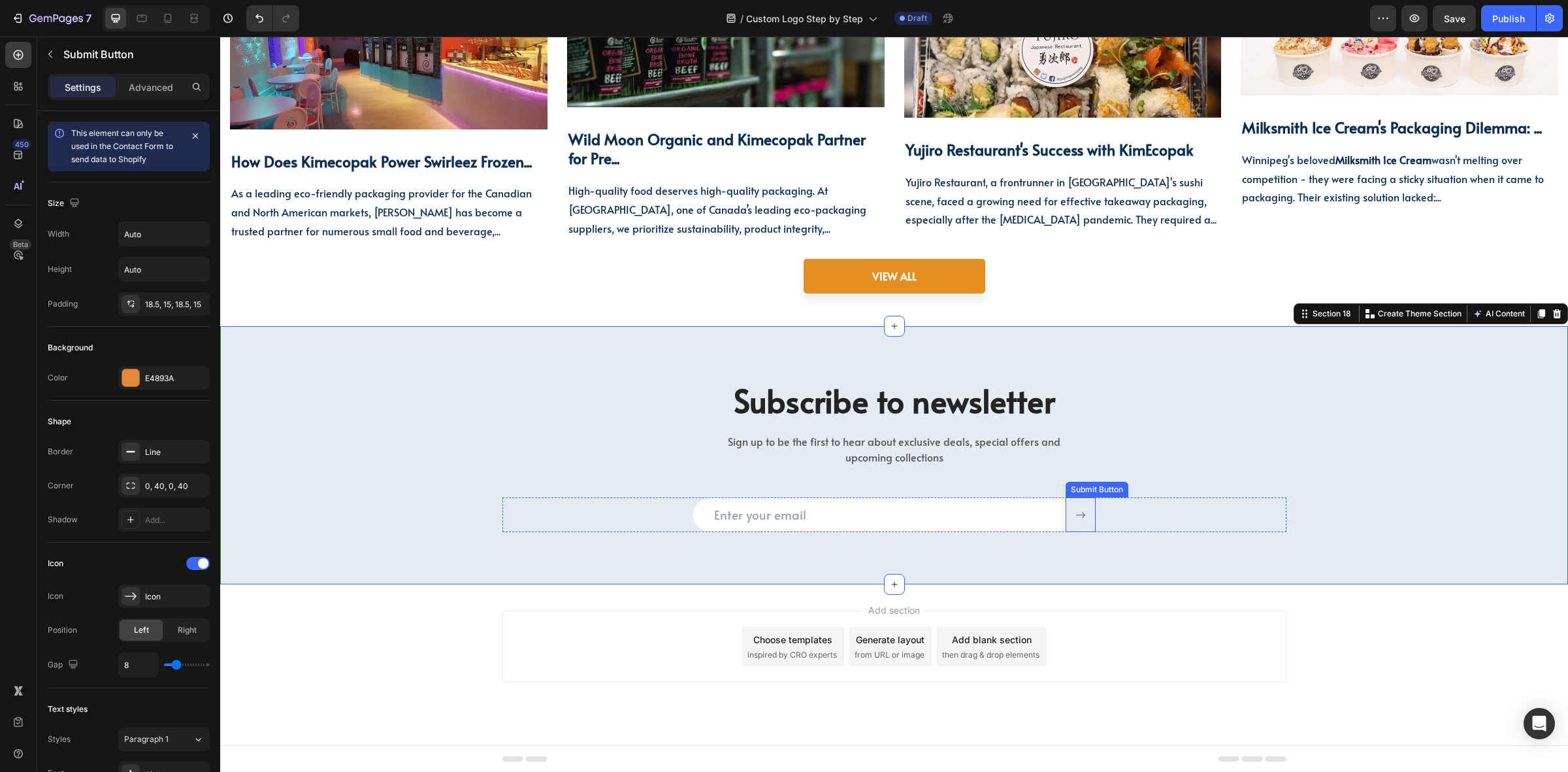
click at [1072, 529] on div "Submit Button" at bounding box center [1080, 514] width 30 height 34
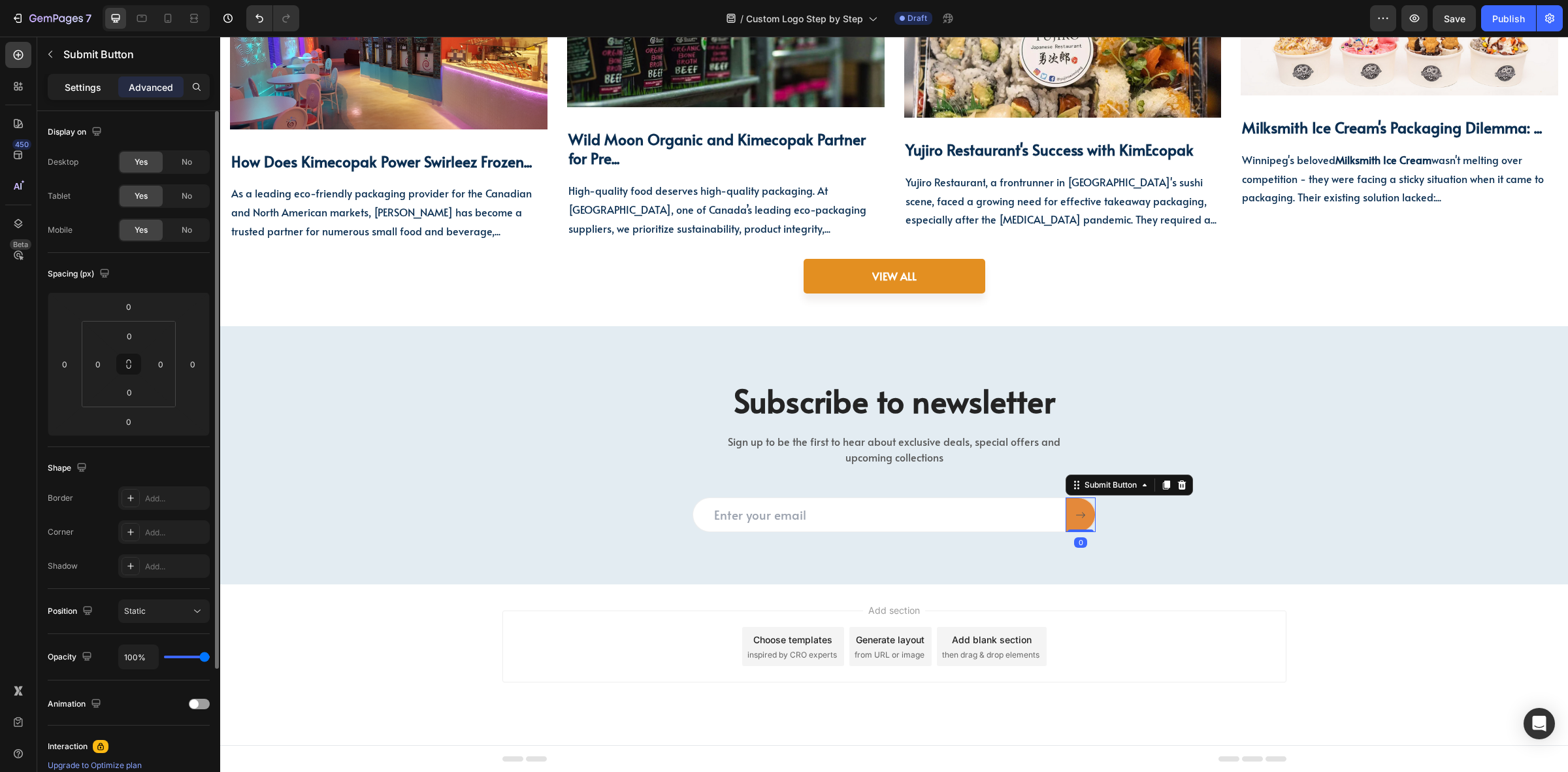
click at [83, 89] on p "Settings" at bounding box center [82, 88] width 37 height 14
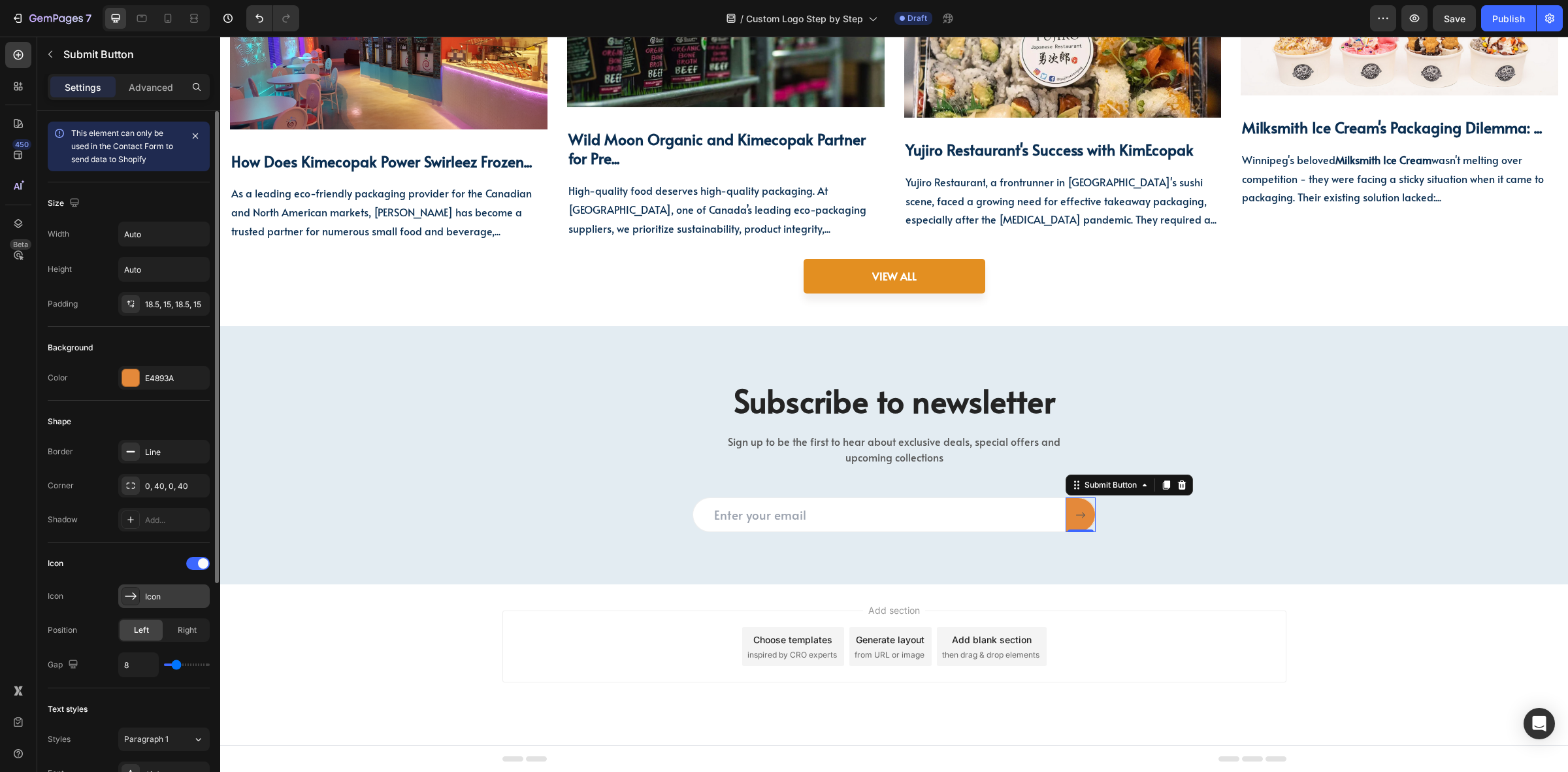
scroll to position [335, 0]
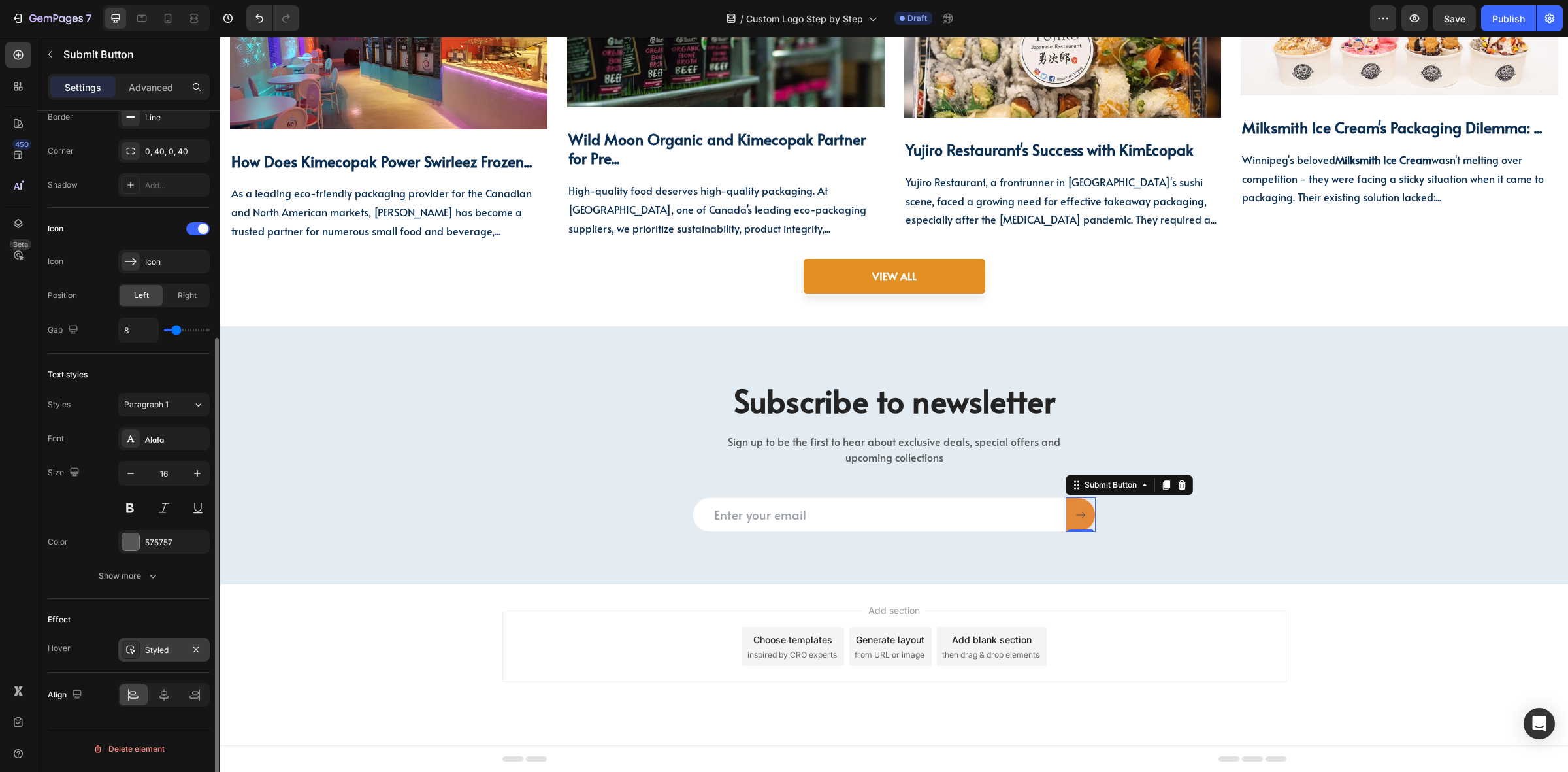
click at [155, 649] on div "Styled" at bounding box center [164, 650] width 38 height 12
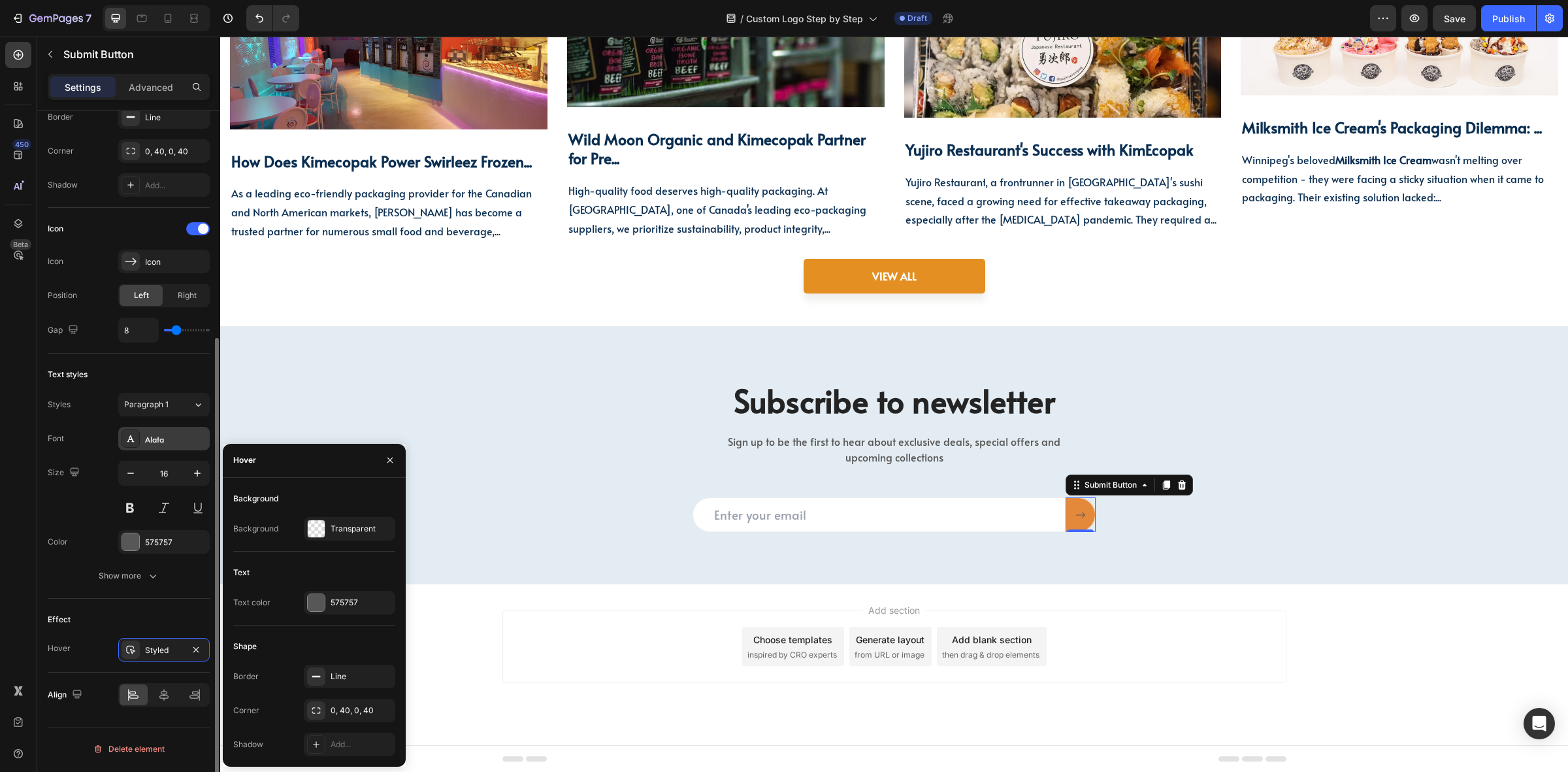
scroll to position [89, 0]
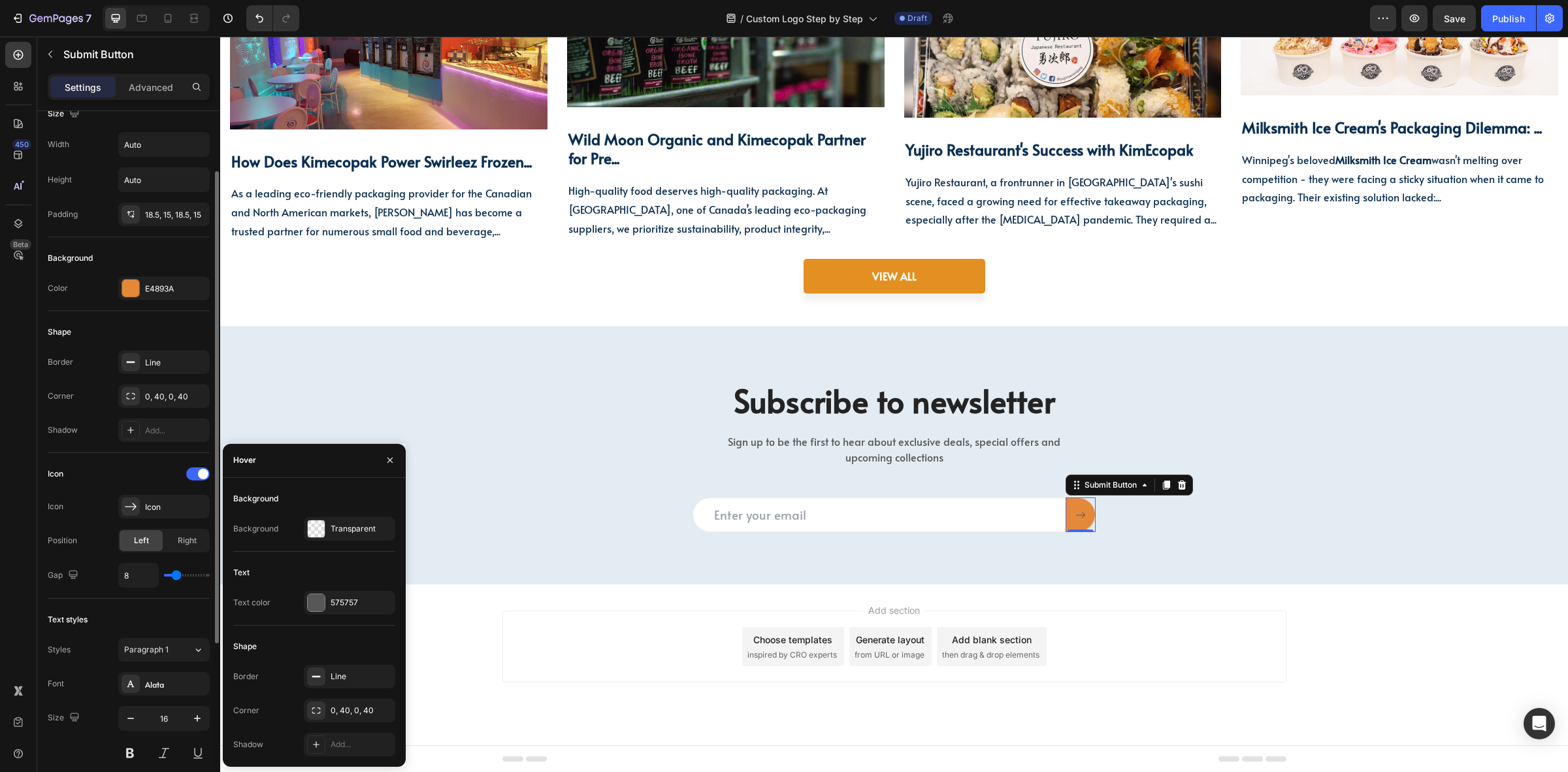
click at [322, 514] on div "Background Background Transparent" at bounding box center [314, 520] width 162 height 64
drag, startPoint x: 324, startPoint y: 523, endPoint x: 119, endPoint y: 513, distance: 205.2
click at [324, 523] on div at bounding box center [316, 529] width 17 height 17
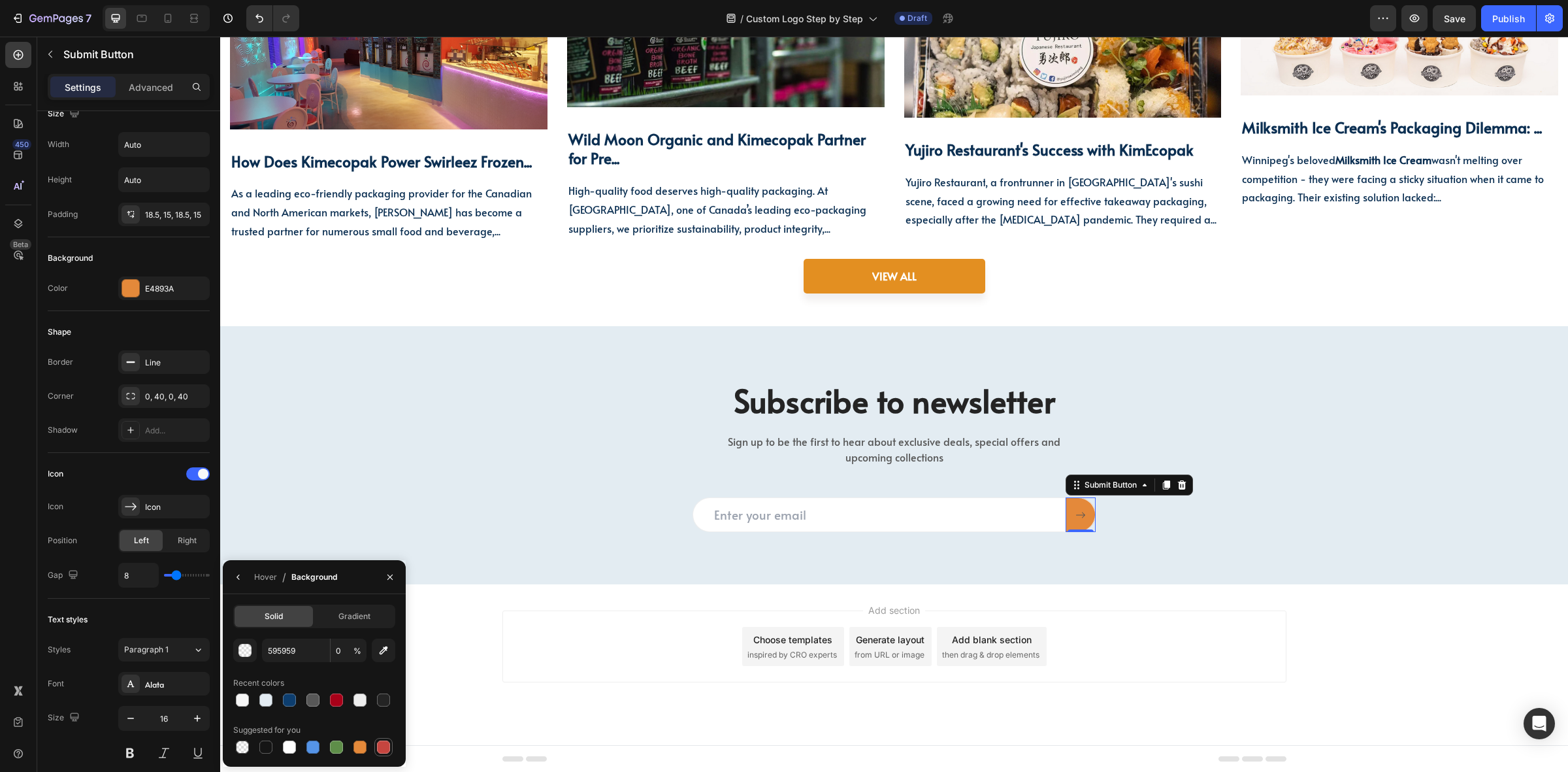
click at [379, 743] on div at bounding box center [383, 746] width 13 height 13
type input "C5453F"
type input "100"
click at [355, 753] on div at bounding box center [360, 747] width 15 height 15
type input "E4893A"
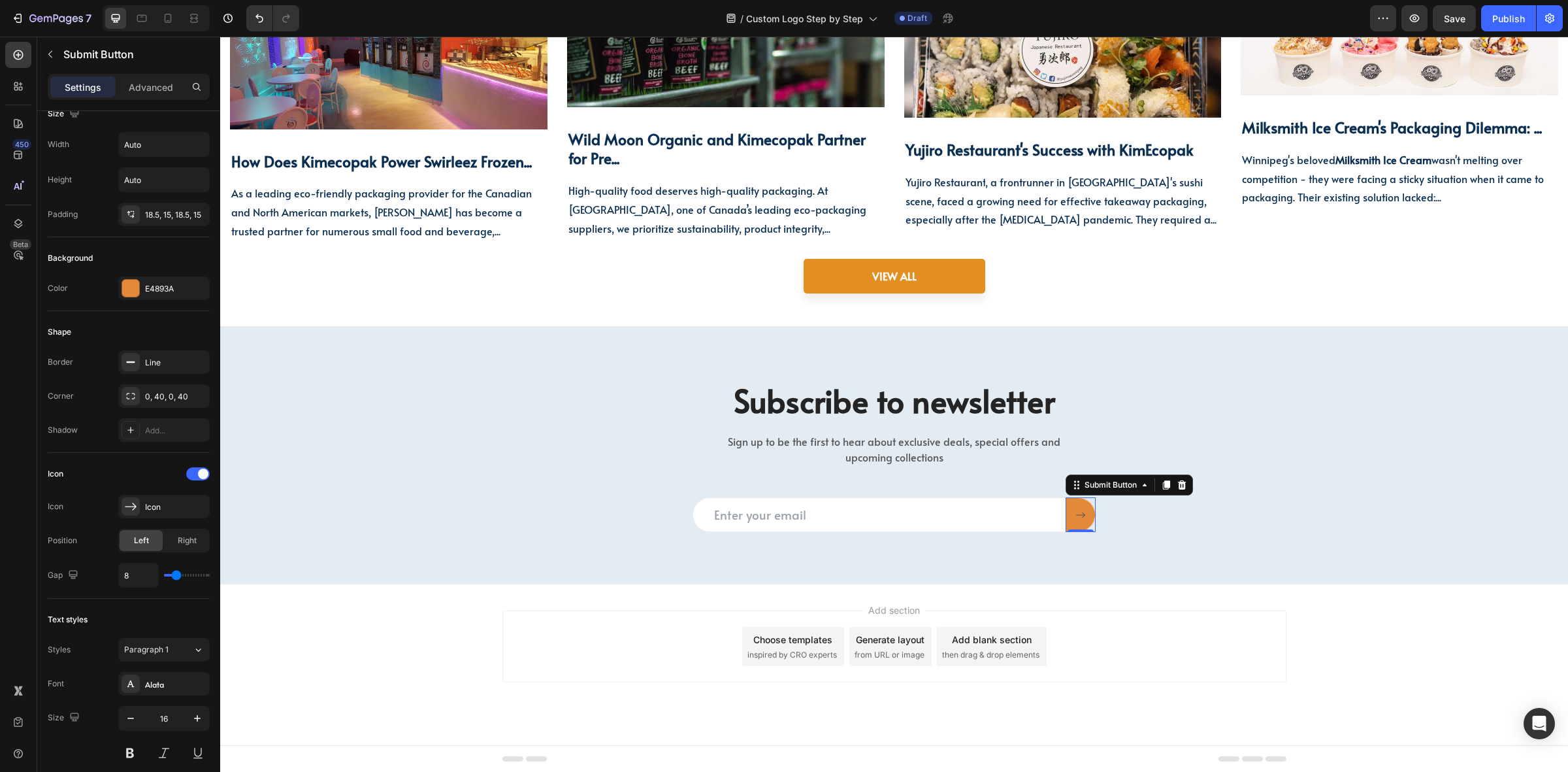
click at [1081, 516] on button at bounding box center [1080, 514] width 30 height 34
click at [1157, 515] on div "Email Field Submit Button Row 0" at bounding box center [894, 514] width 784 height 34
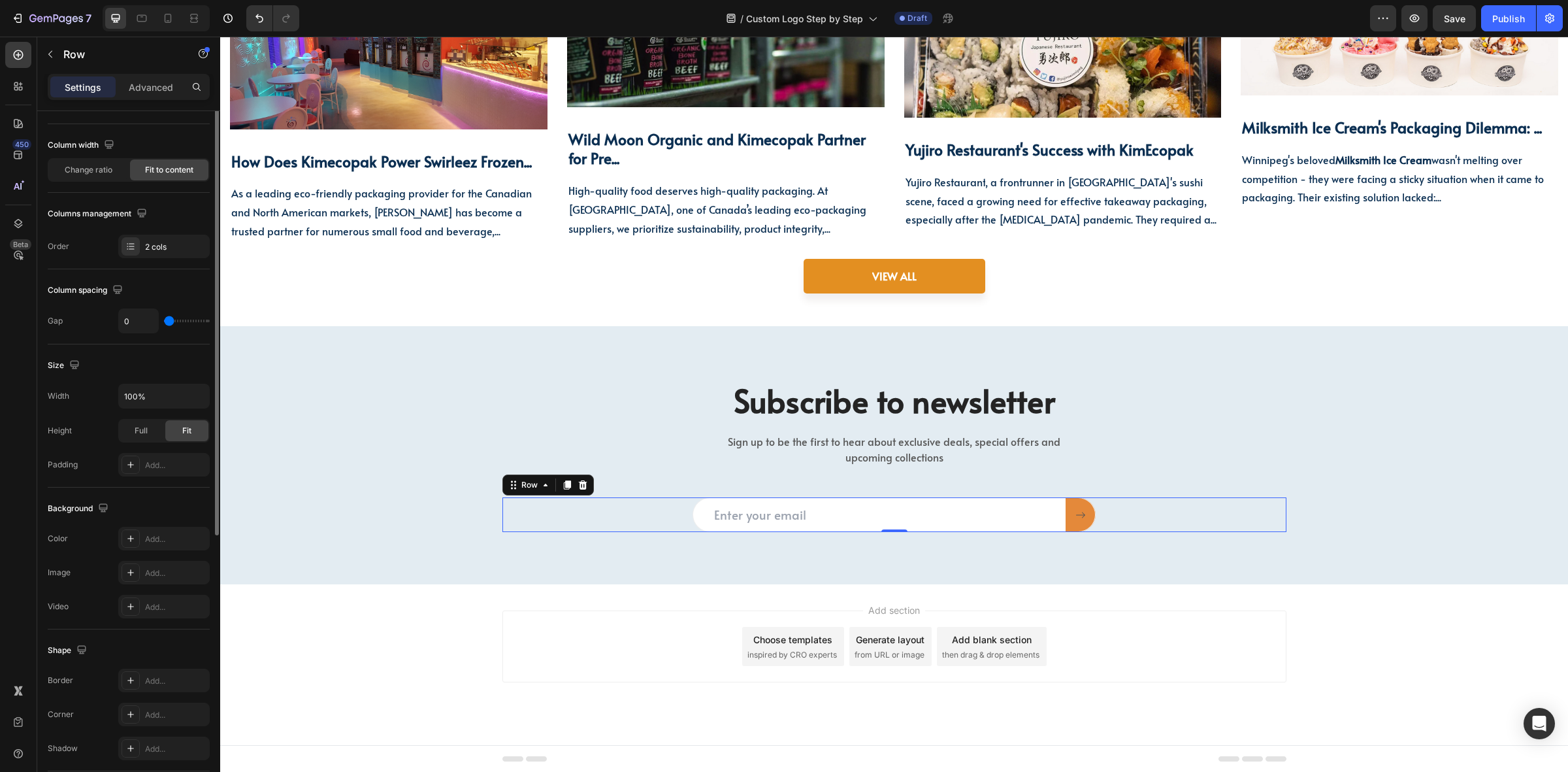
scroll to position [0, 0]
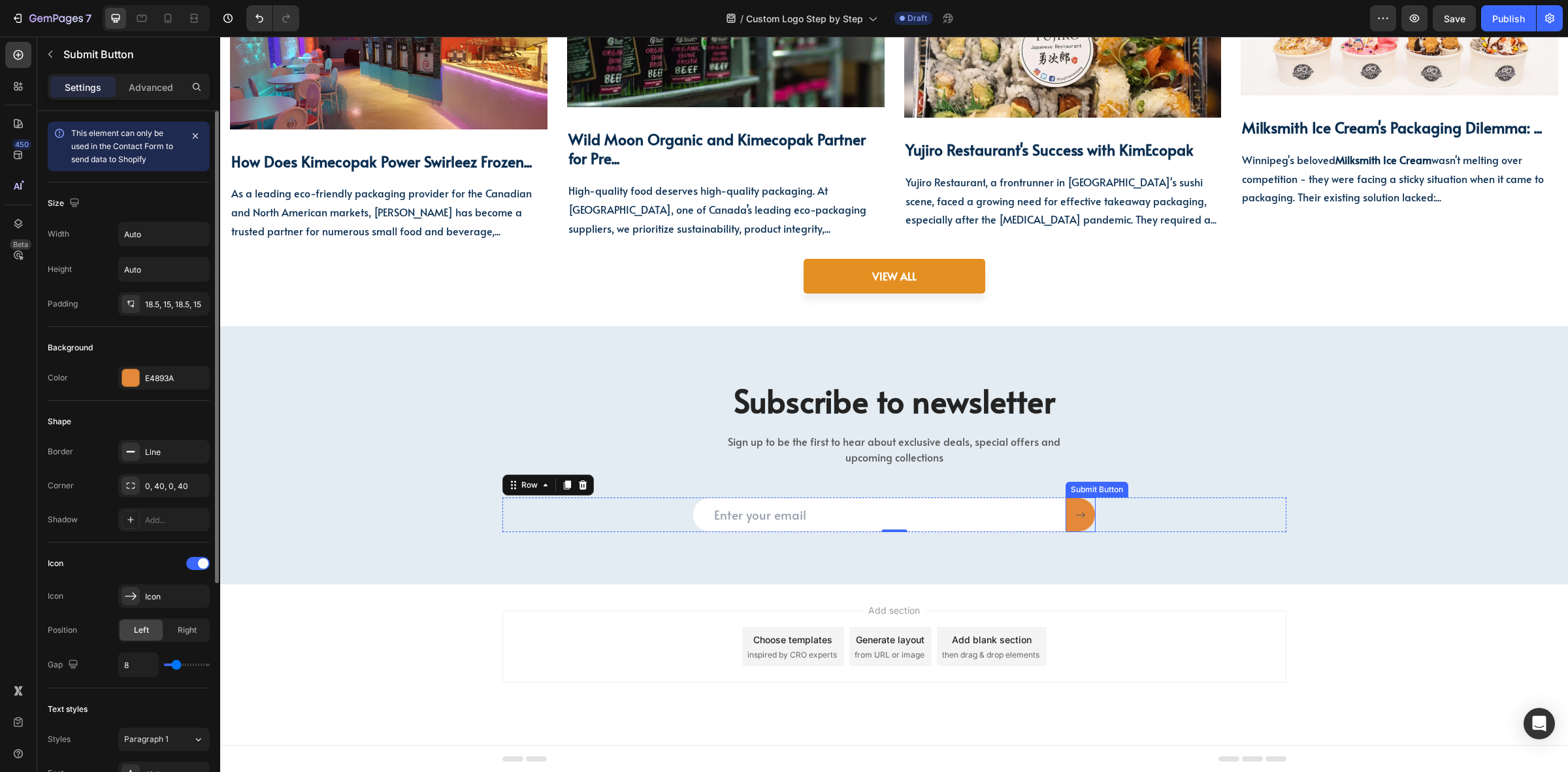
click at [1081, 518] on button at bounding box center [1080, 514] width 30 height 34
click at [127, 384] on div at bounding box center [131, 378] width 17 height 17
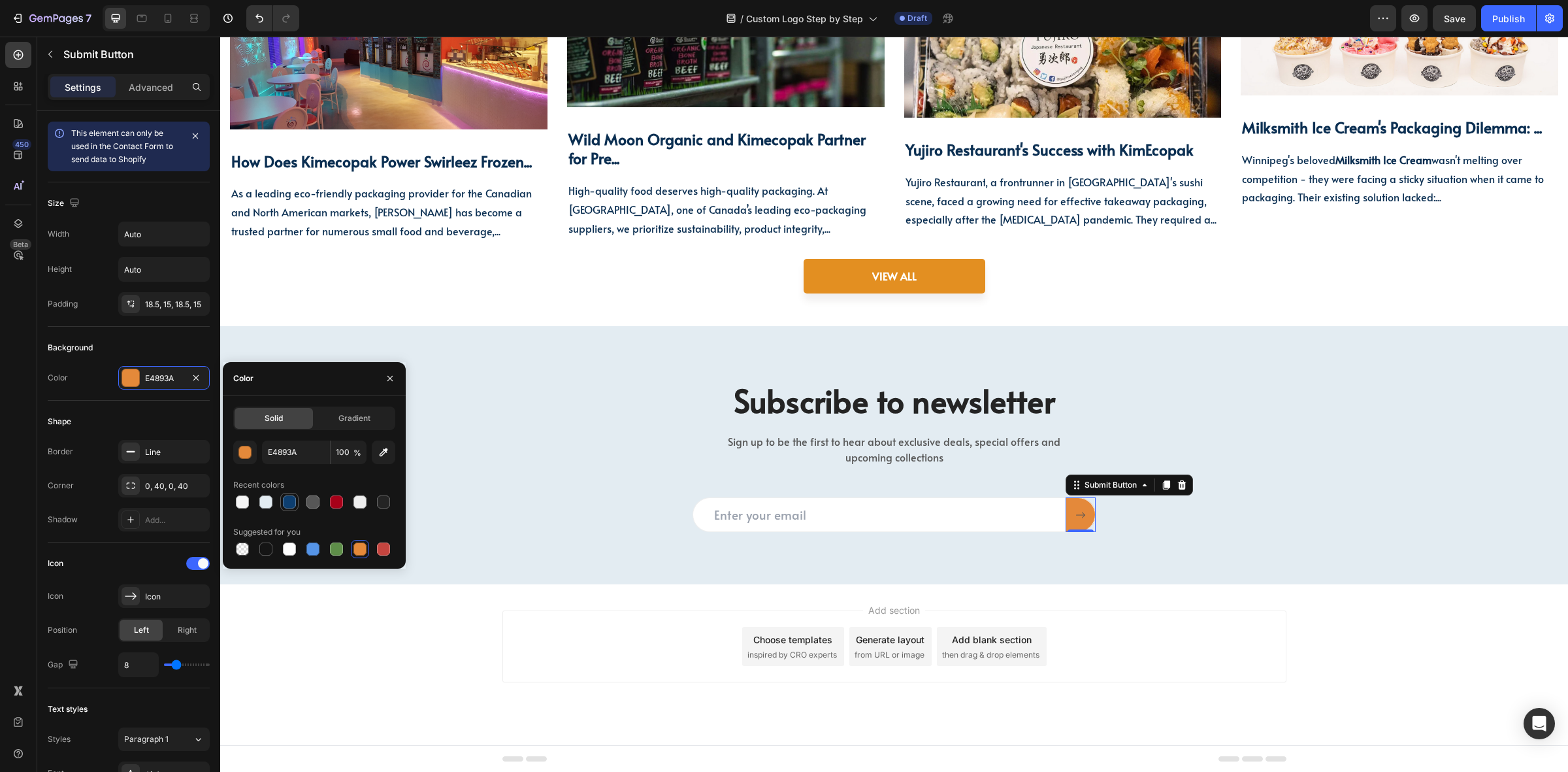
click at [292, 501] on div at bounding box center [289, 501] width 13 height 13
type input "0D3E6F"
click at [1175, 527] on div "Email Field Submit Button 0 Row" at bounding box center [894, 514] width 784 height 34
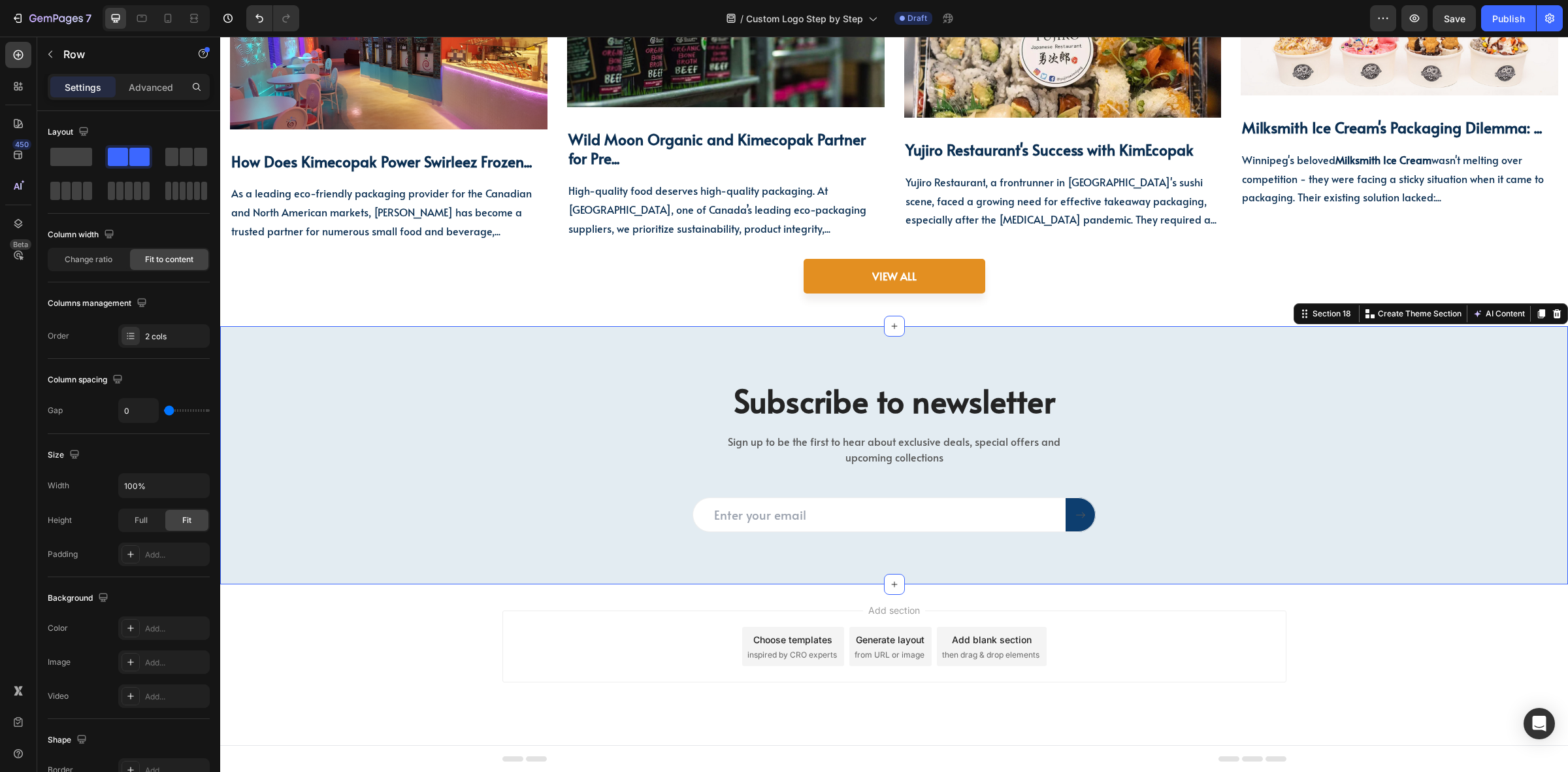
click at [504, 544] on div "Subscribe to newsletter Heading Sign up to be the first to hear about exclusive…" at bounding box center [894, 455] width 1348 height 258
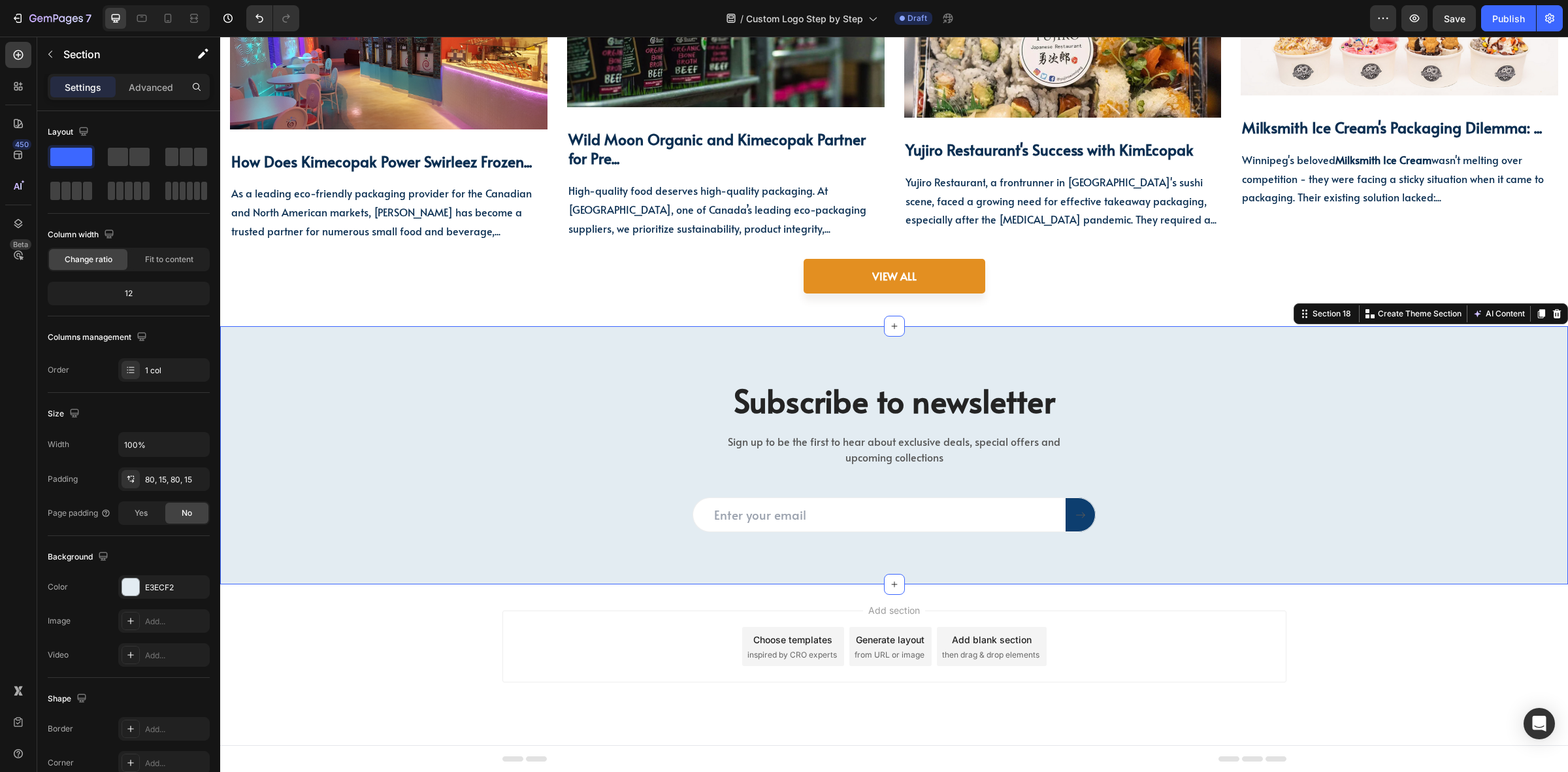
click at [458, 409] on div "Subscribe to newsletter Heading Sign up to be the first to hear about exclusive…" at bounding box center [894, 455] width 1328 height 154
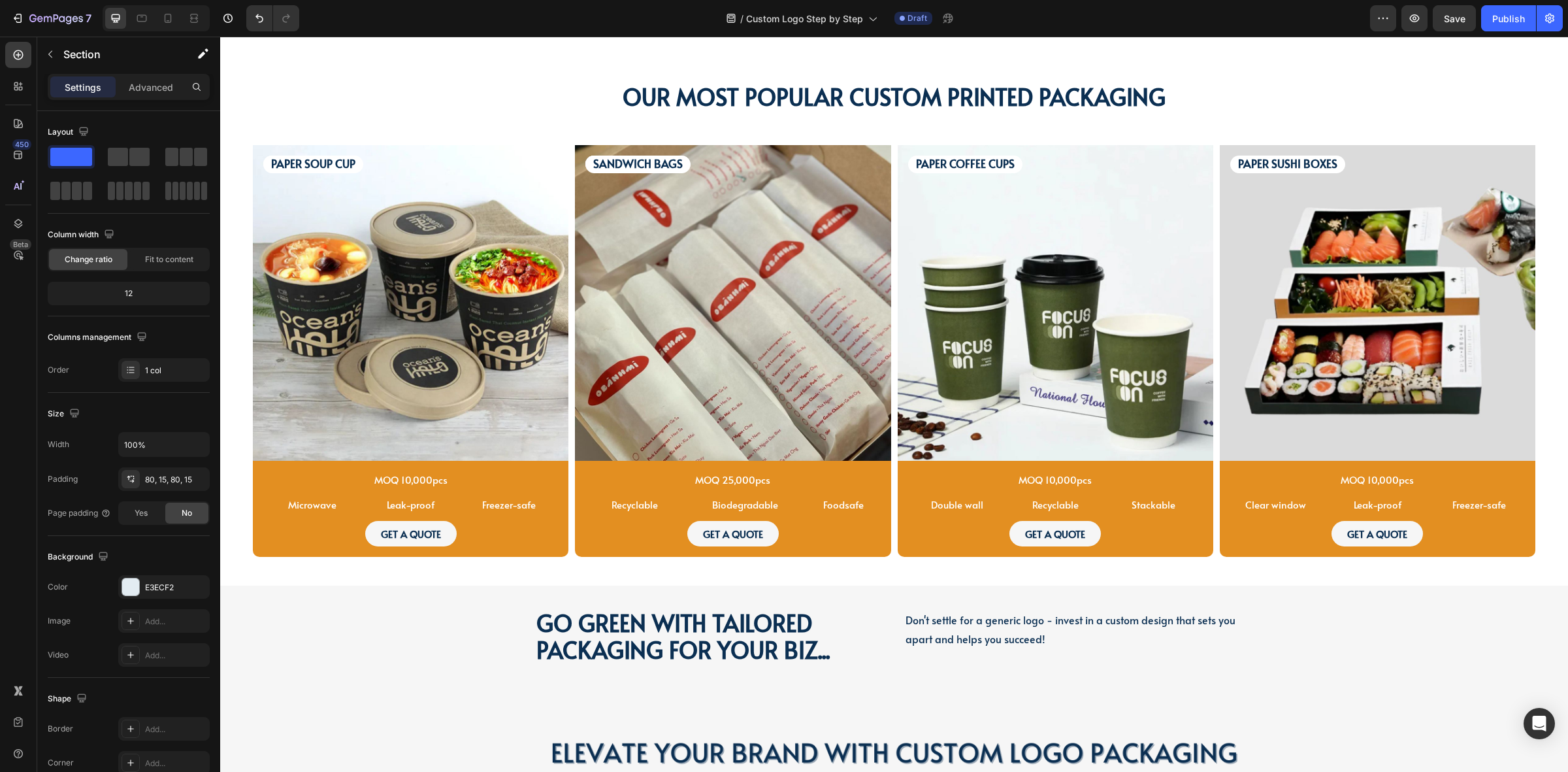
scroll to position [2441, 0]
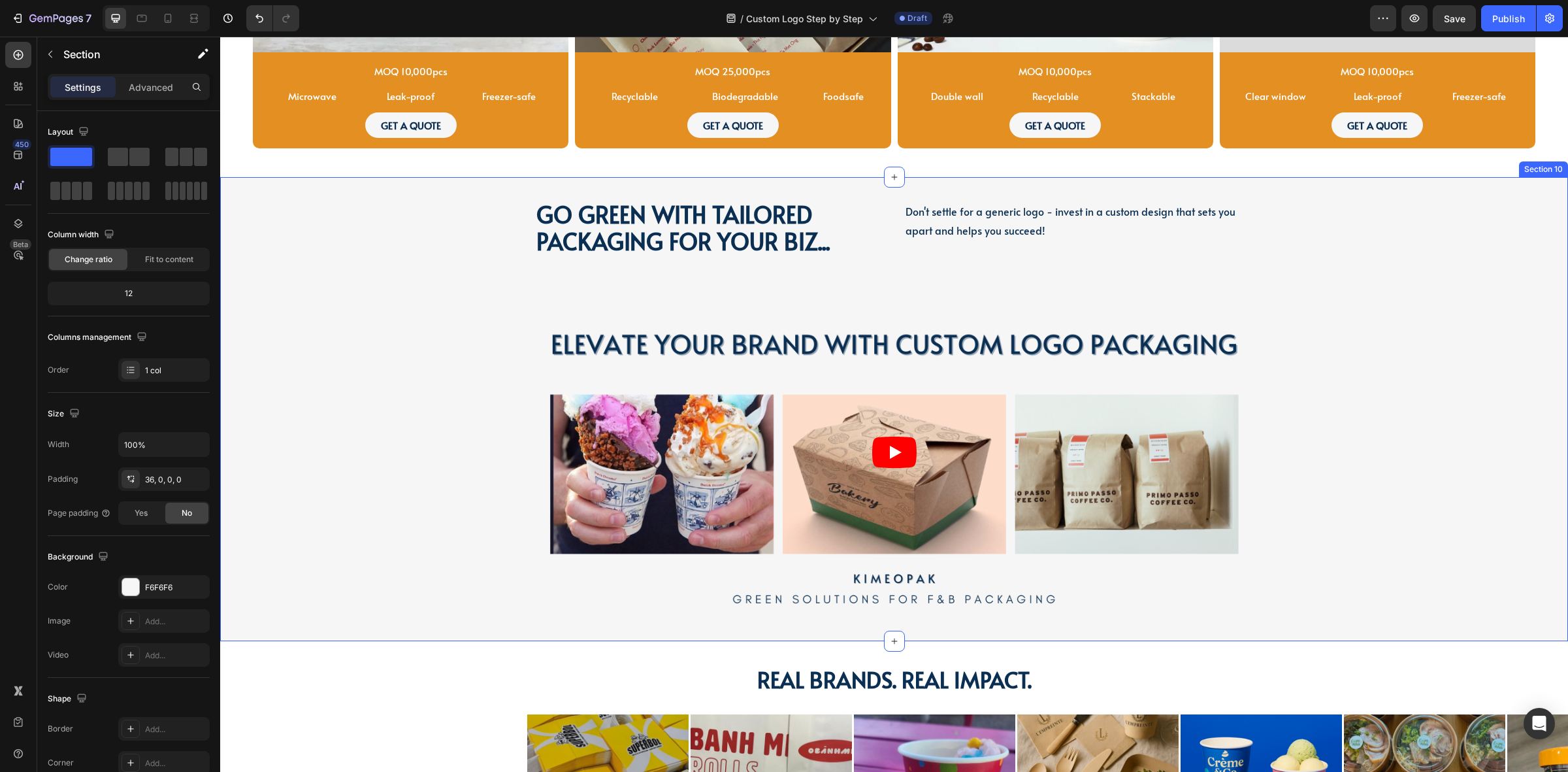
click at [374, 431] on div "Go green with tailored packaging for your biz... Heading Go green with tailored…" at bounding box center [894, 421] width 1348 height 441
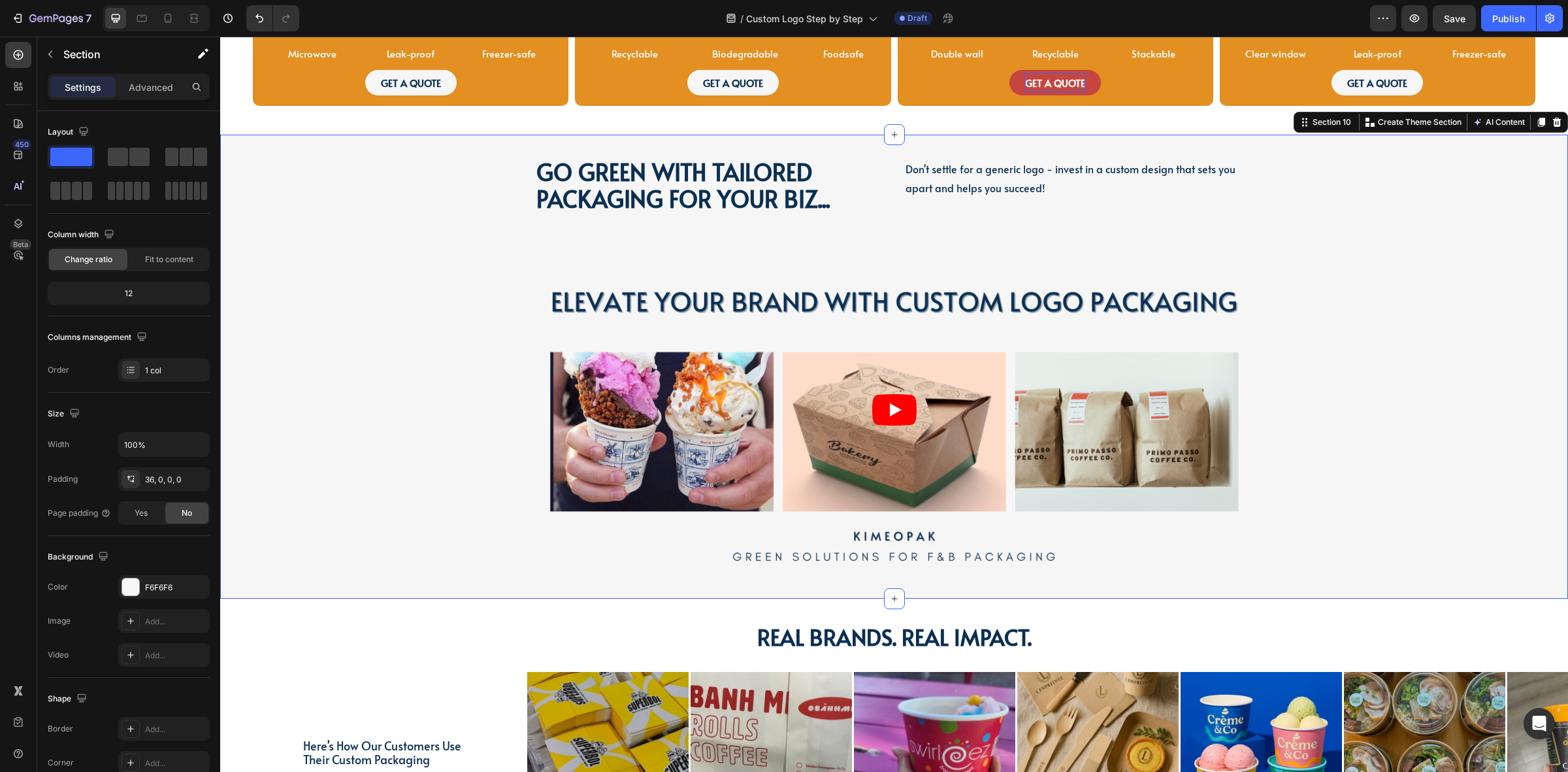
scroll to position [2360, 0]
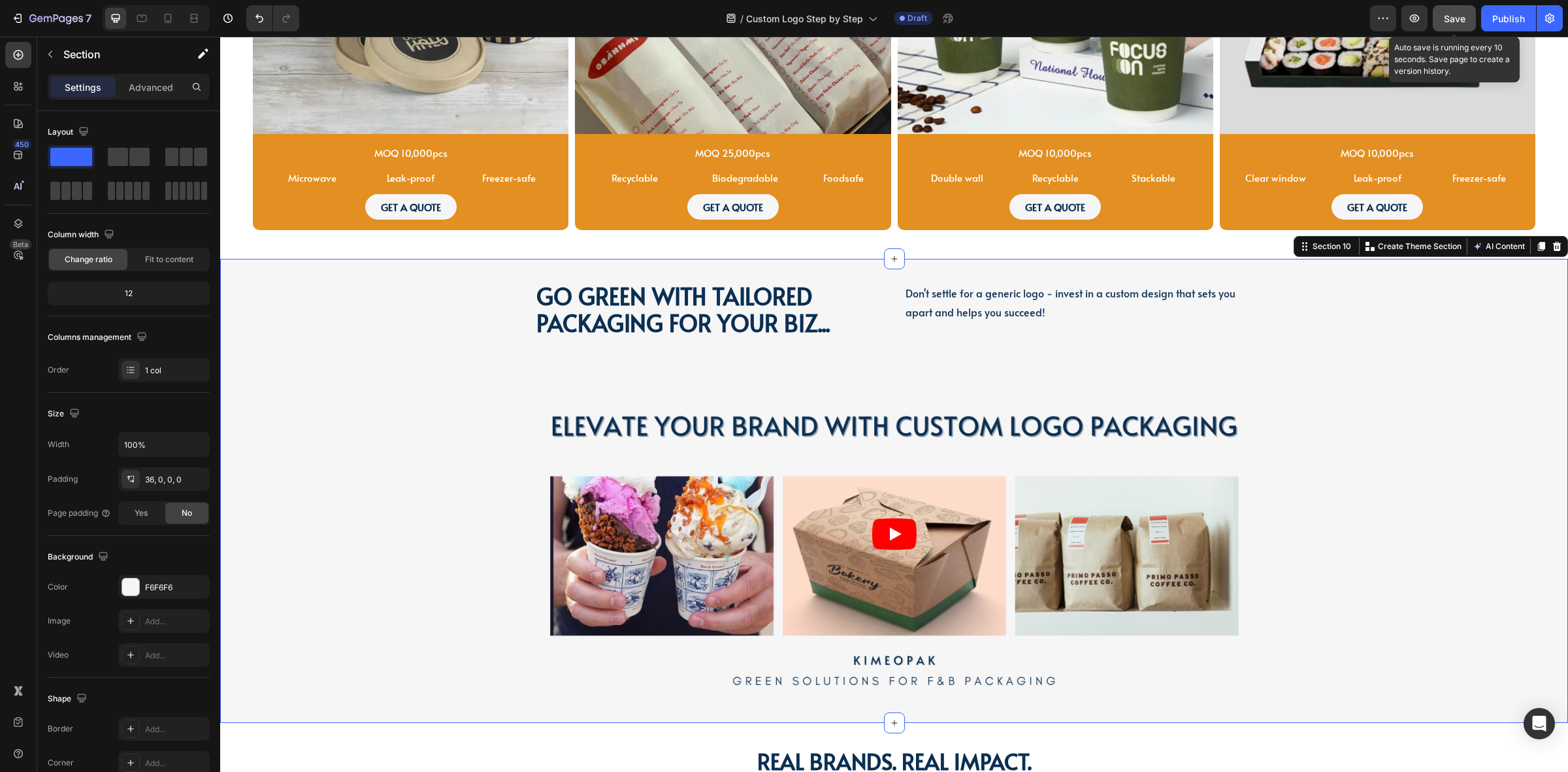
click at [1454, 16] on span "Save" at bounding box center [1455, 18] width 21 height 11
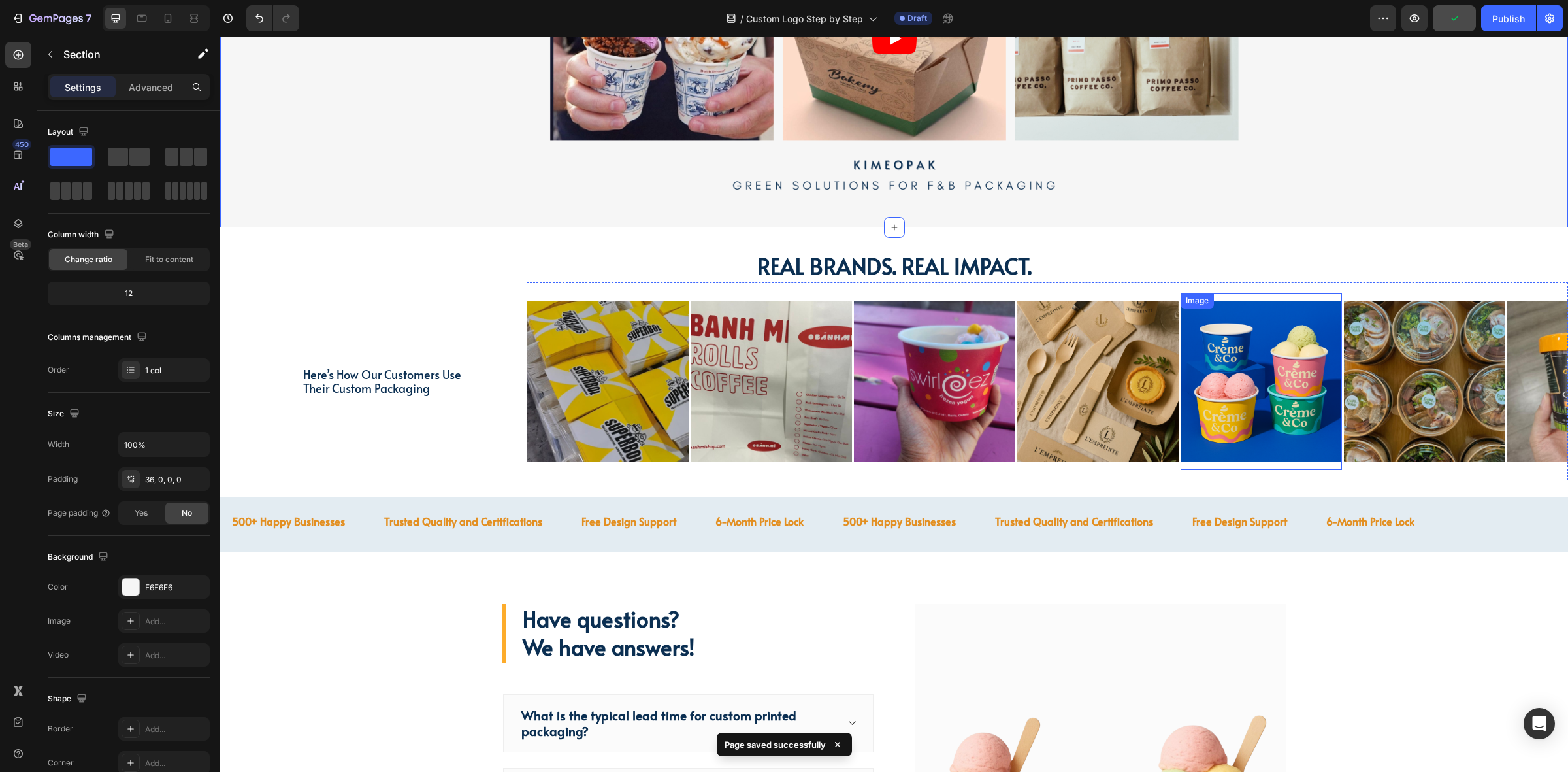
scroll to position [2850, 0]
click at [1416, 15] on icon "button" at bounding box center [1414, 18] width 13 height 13
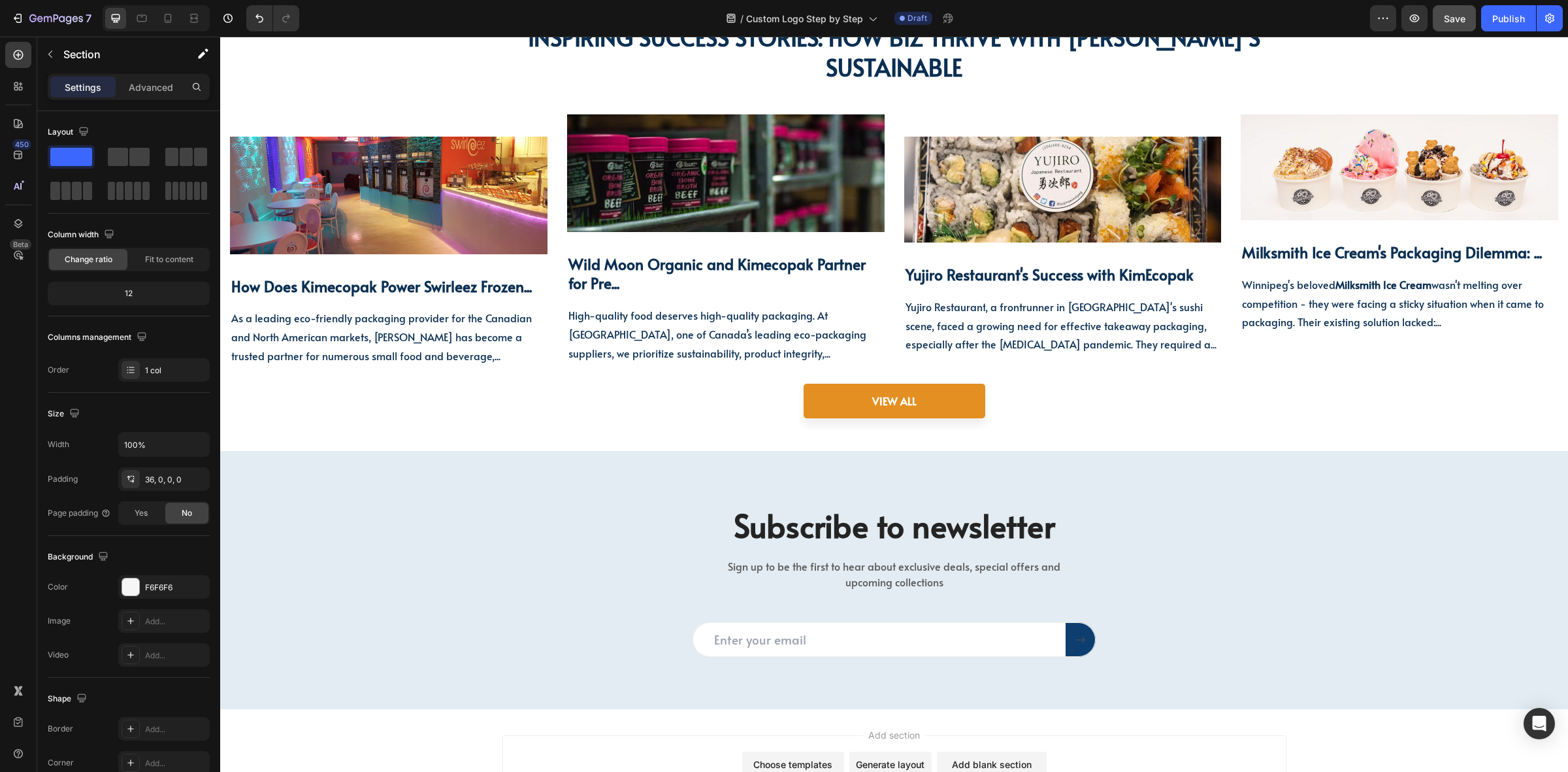
scroll to position [4157, 0]
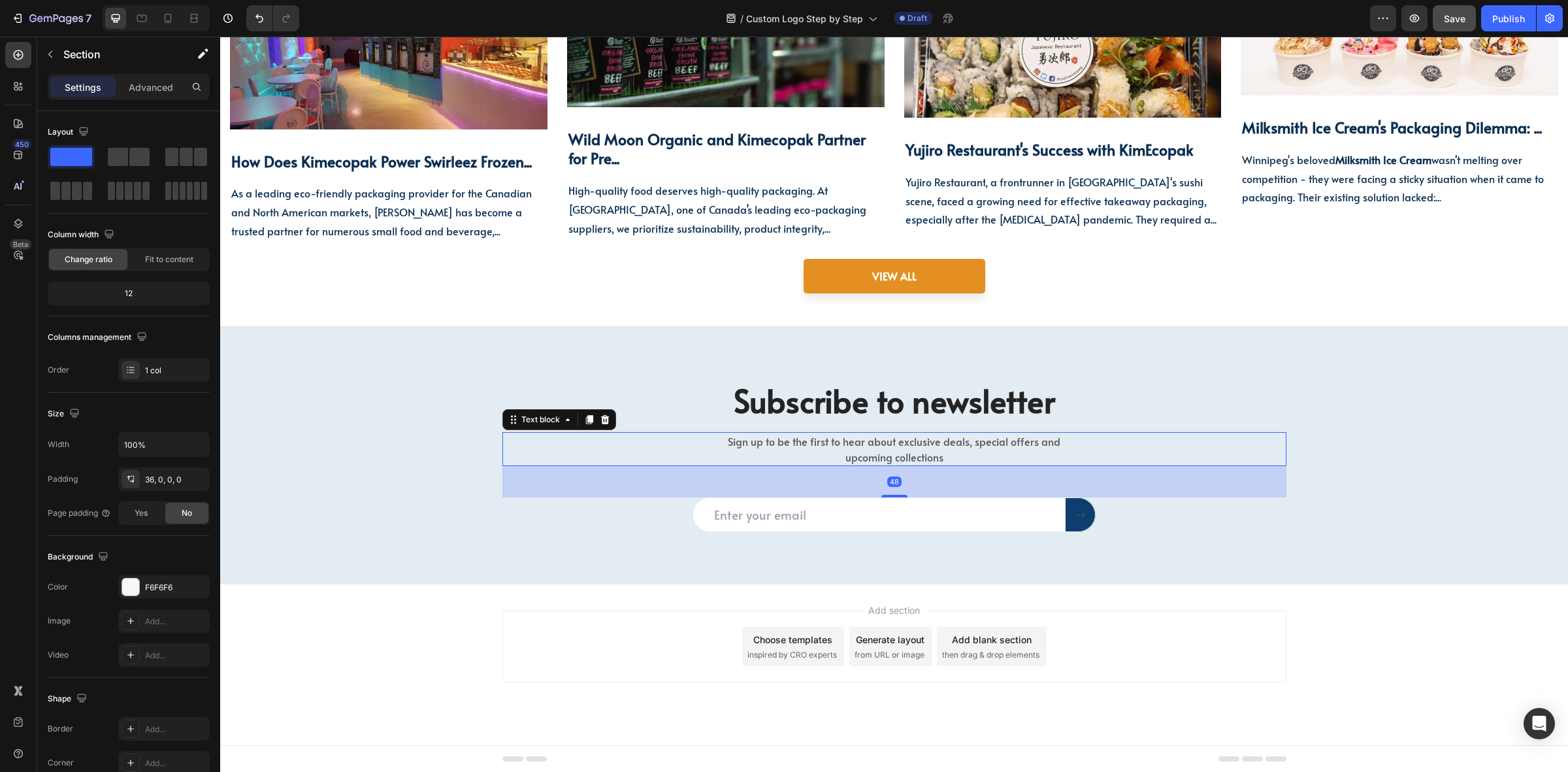
click at [842, 449] on p "Sign up to be the first to hear about exclusive deals, special offers and upcom…" at bounding box center [894, 449] width 363 height 32
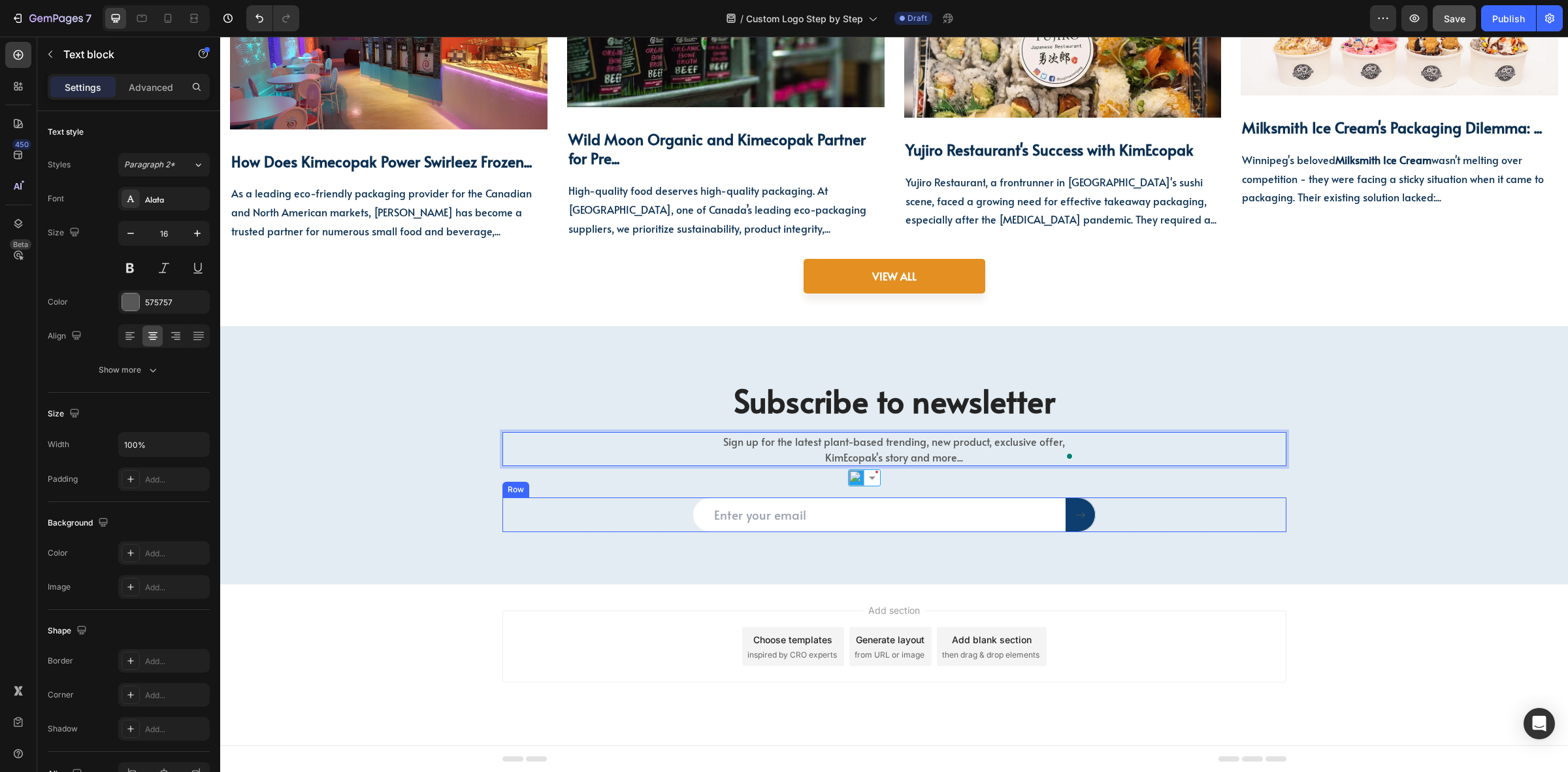
click at [1206, 501] on div "Email Field Submit Button Row" at bounding box center [894, 514] width 784 height 34
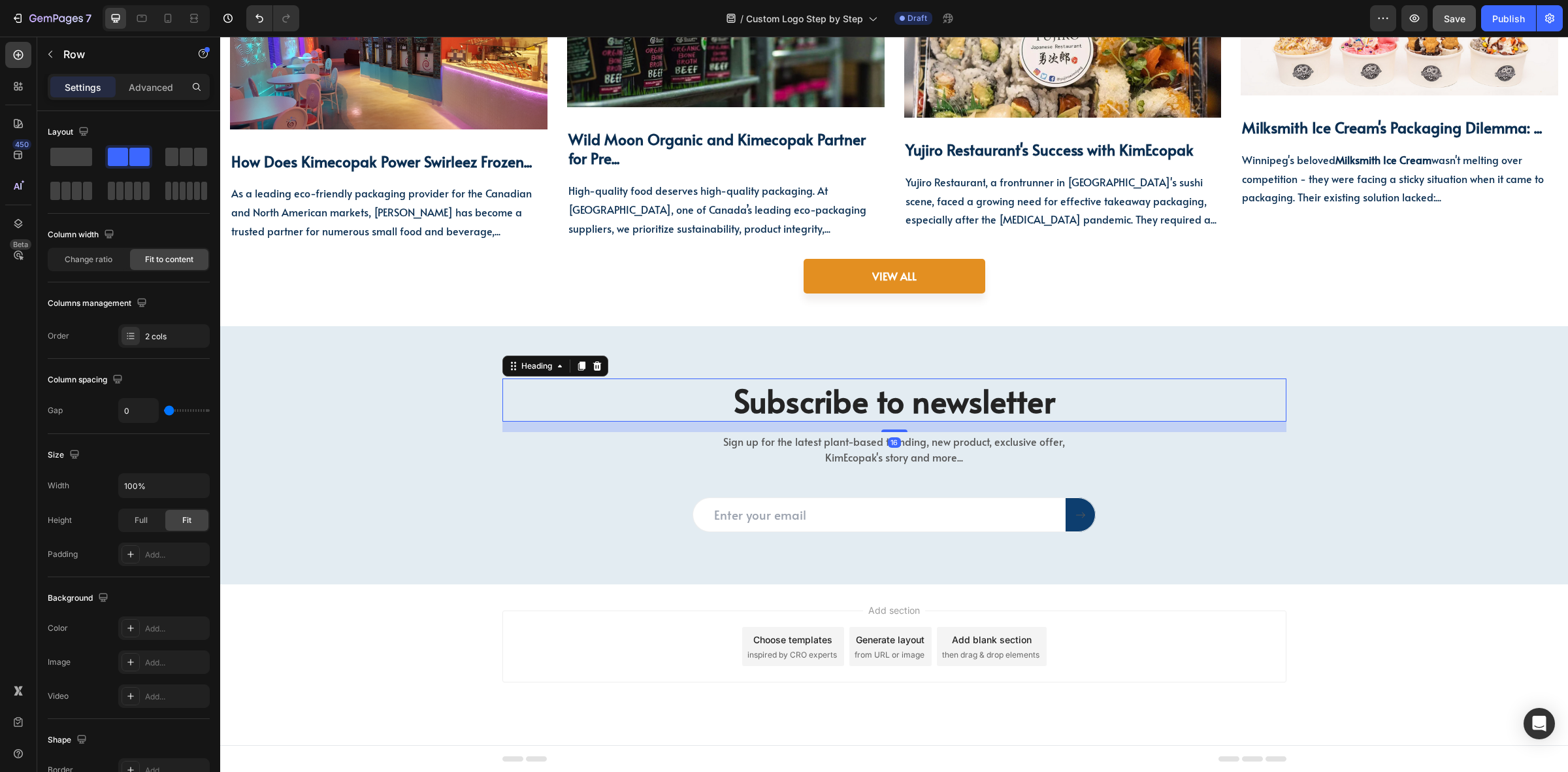
click at [906, 399] on p "Subscribe to newsletter" at bounding box center [895, 399] width 781 height 40
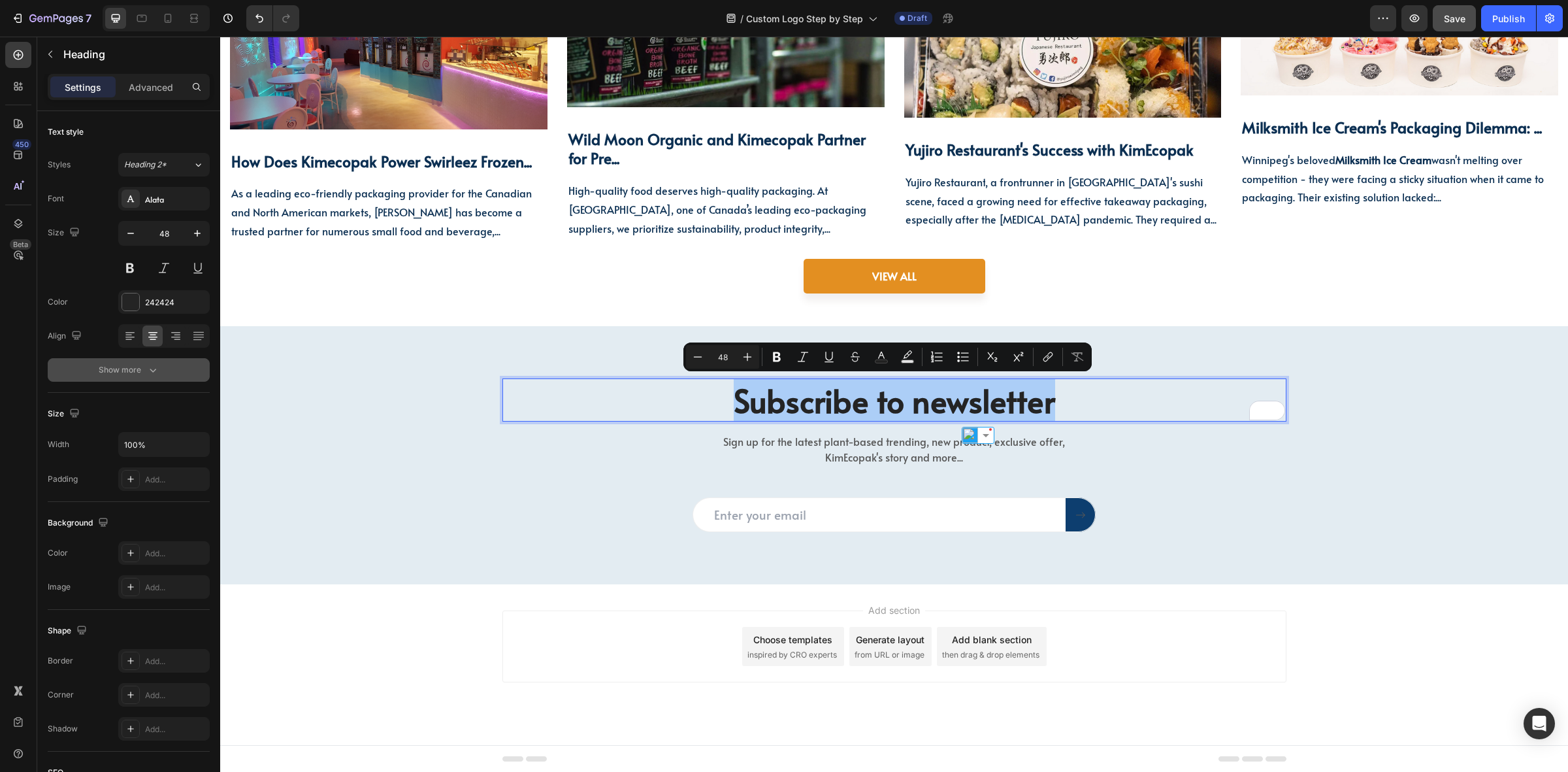
click at [155, 368] on icon "button" at bounding box center [152, 369] width 13 height 13
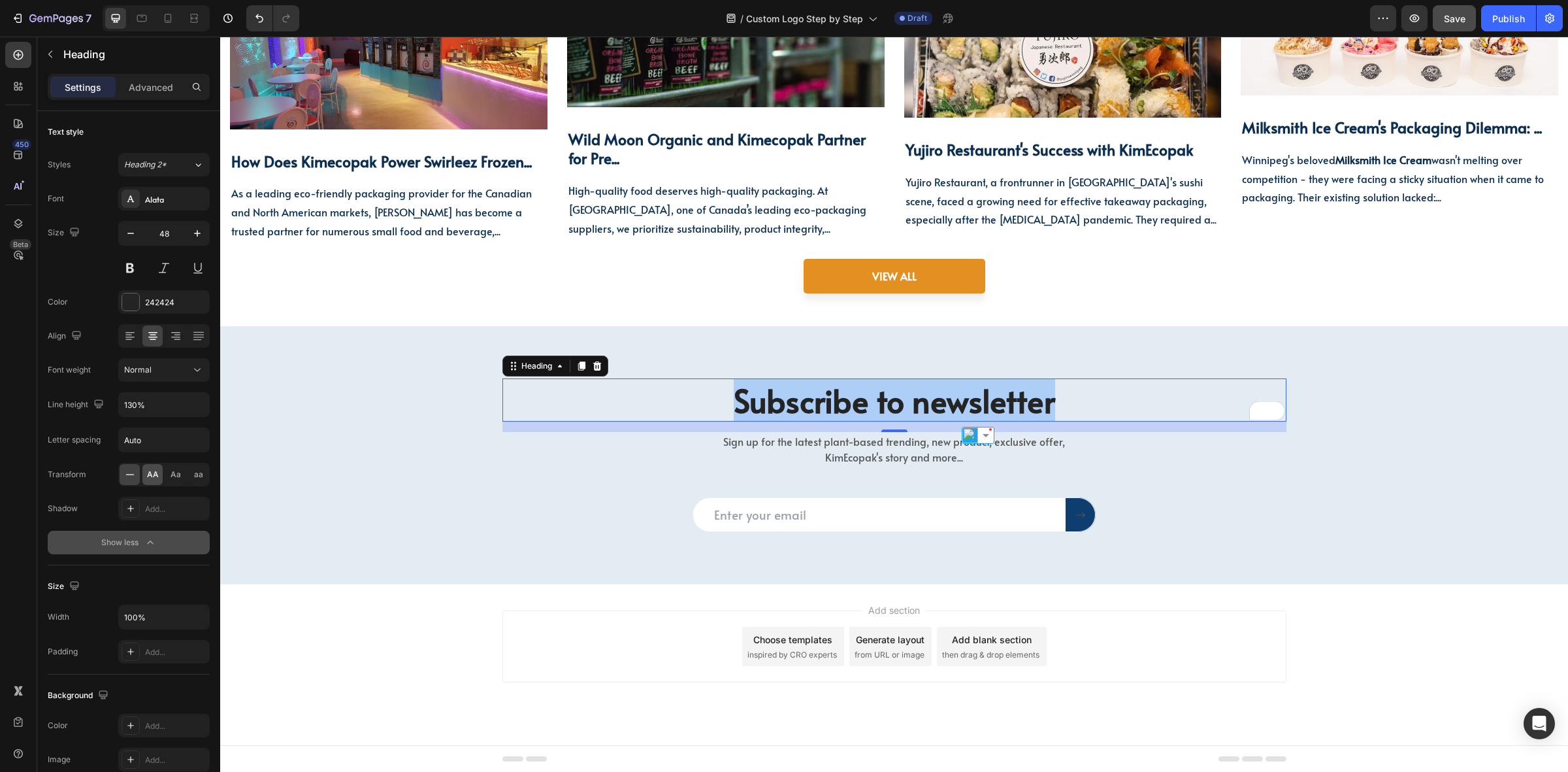
click at [155, 475] on span "AA" at bounding box center [153, 475] width 12 height 12
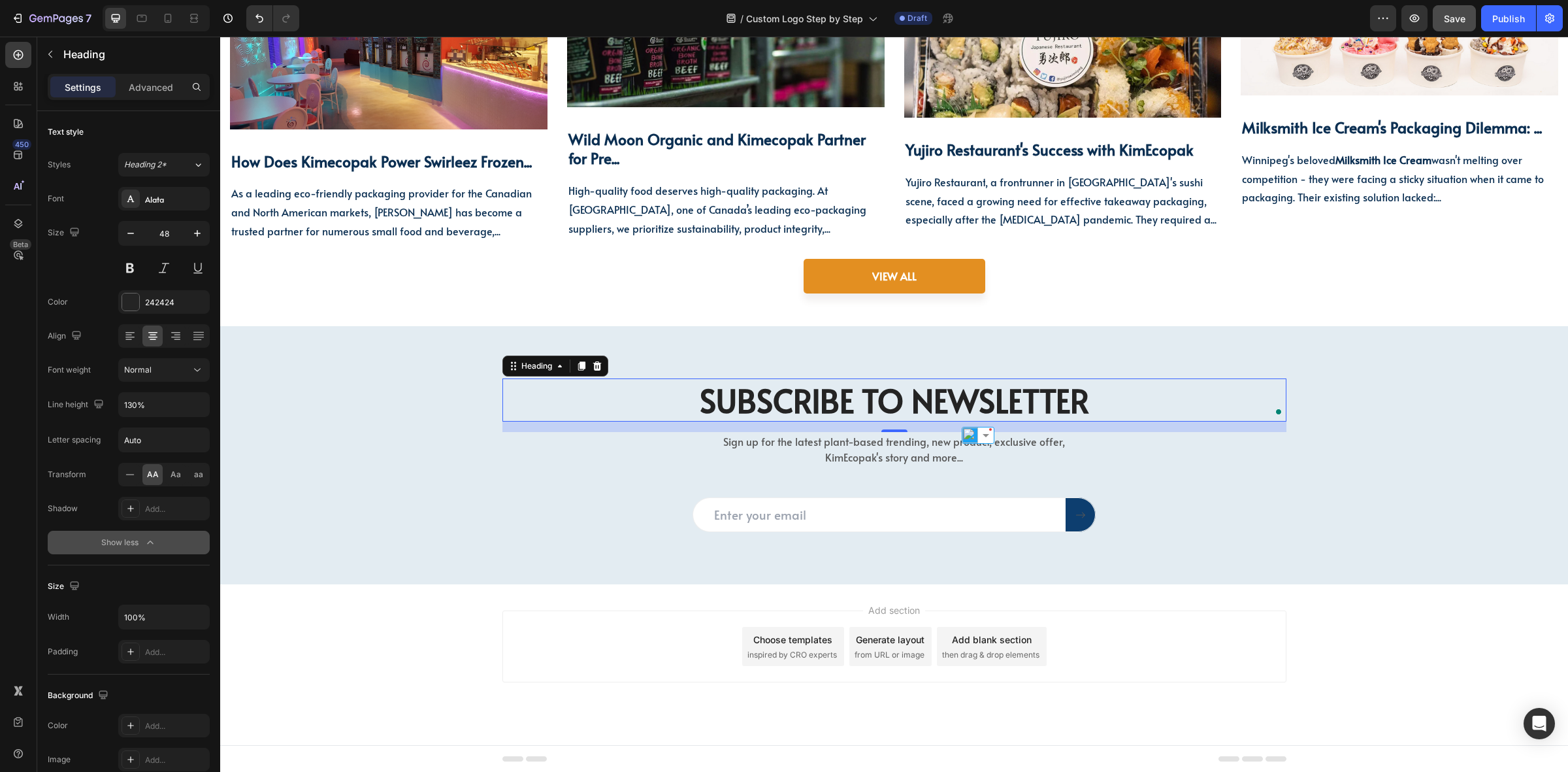
click at [786, 397] on p "Subscribe to newsletter" at bounding box center [895, 399] width 781 height 40
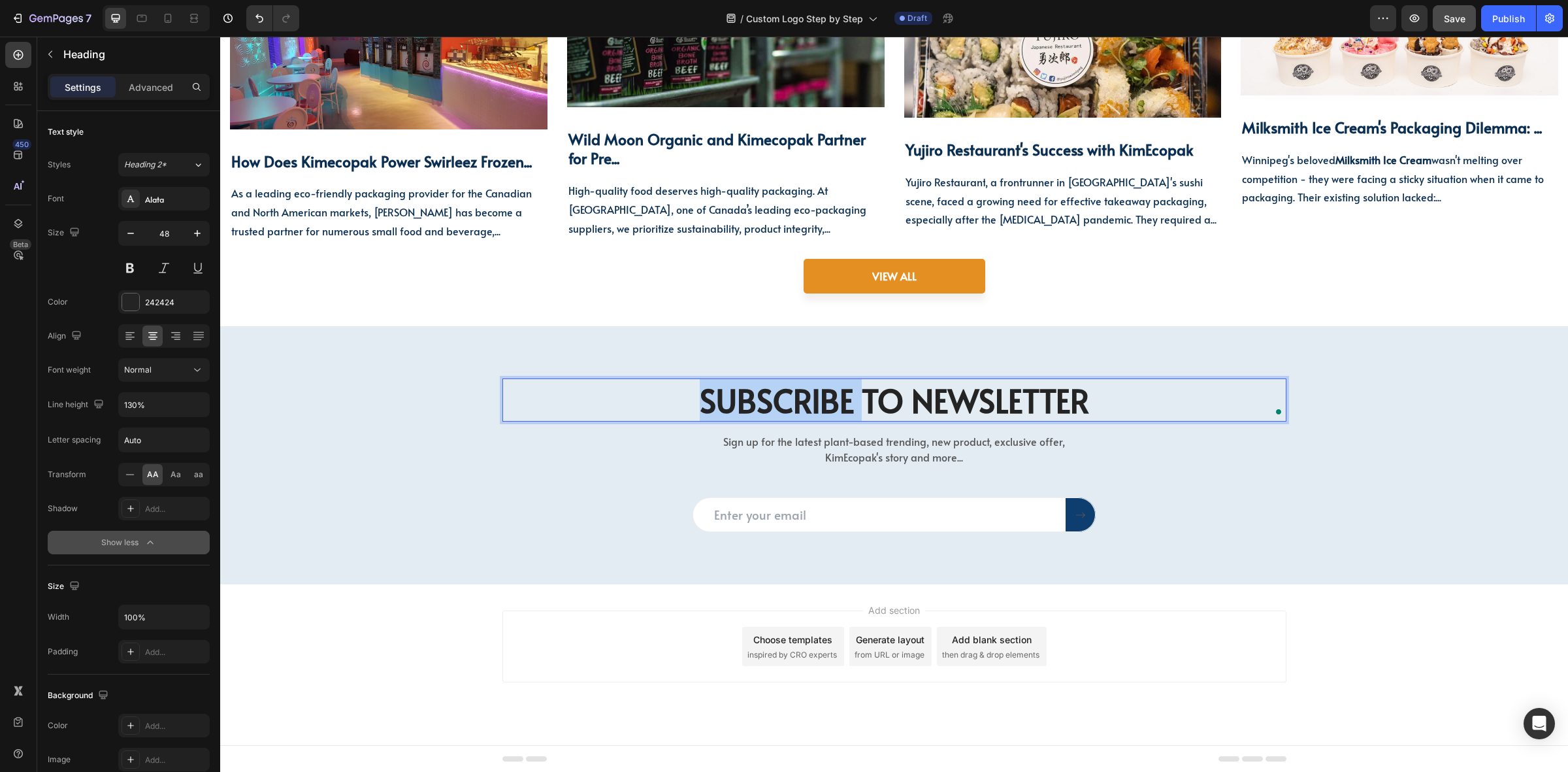
click at [786, 397] on p "Subscribe to newsletter" at bounding box center [895, 399] width 781 height 40
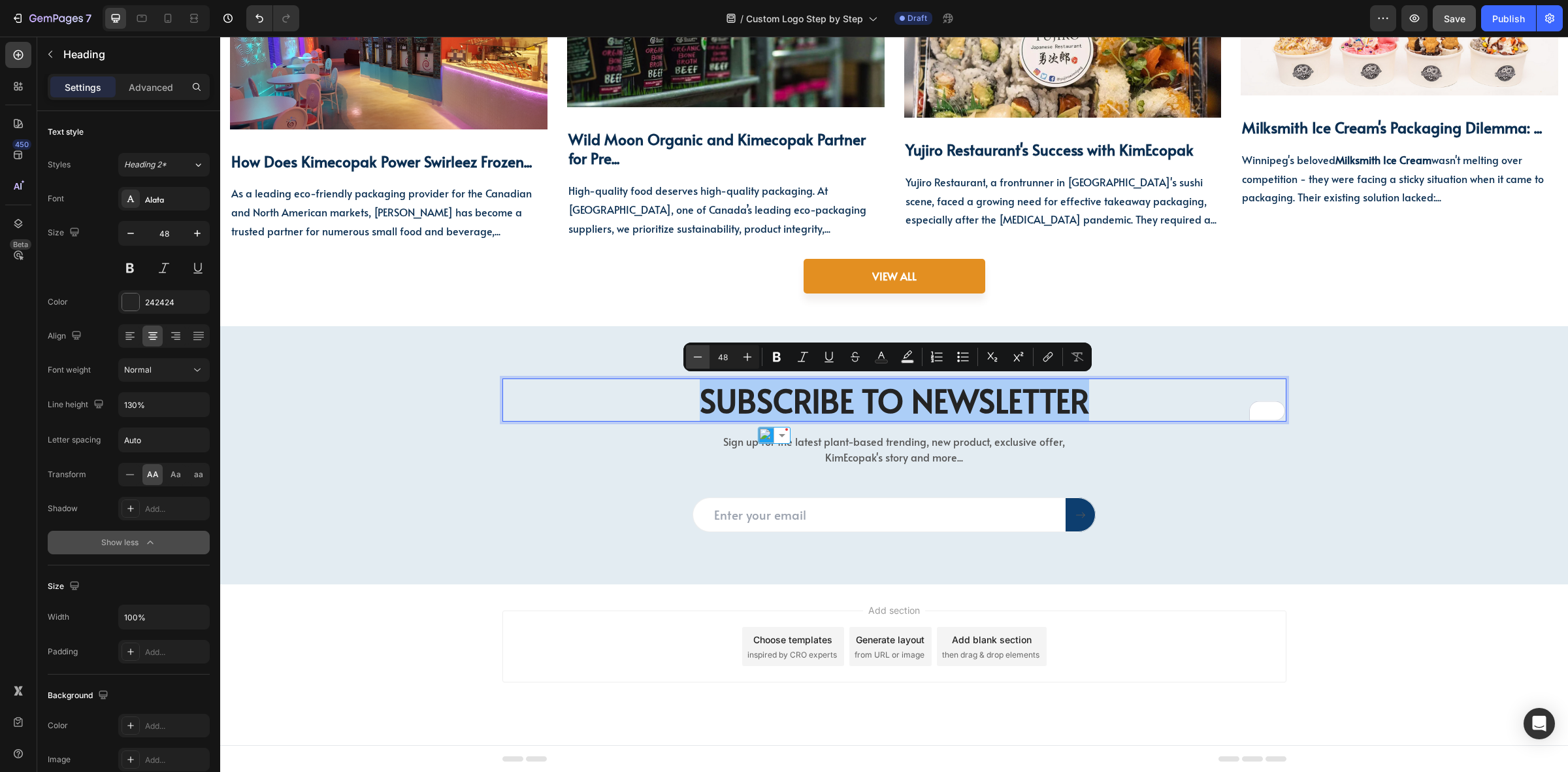
click at [693, 354] on icon "Editor contextual toolbar" at bounding box center [697, 356] width 13 height 13
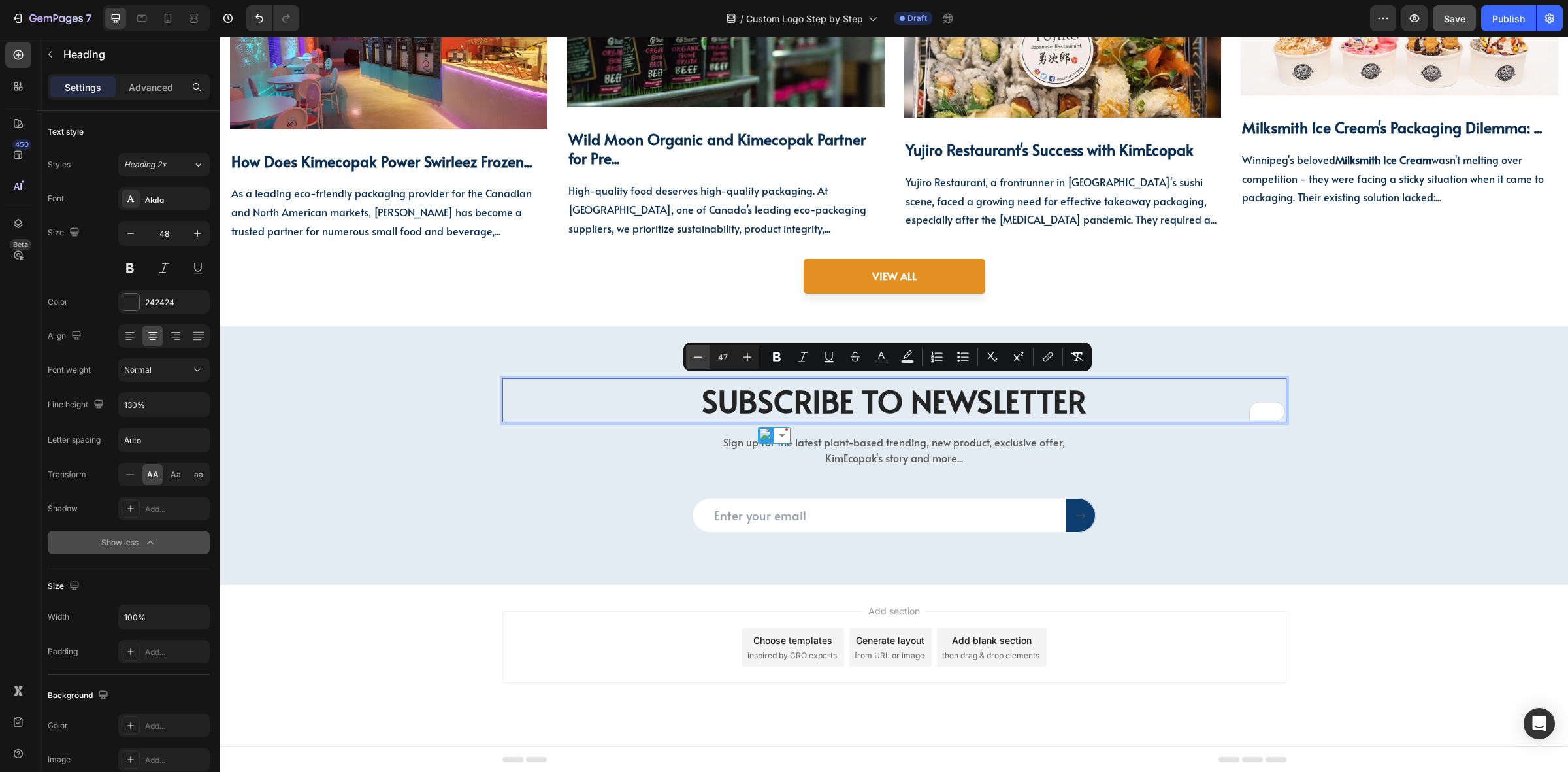
click at [704, 357] on button "Minus" at bounding box center [697, 356] width 23 height 23
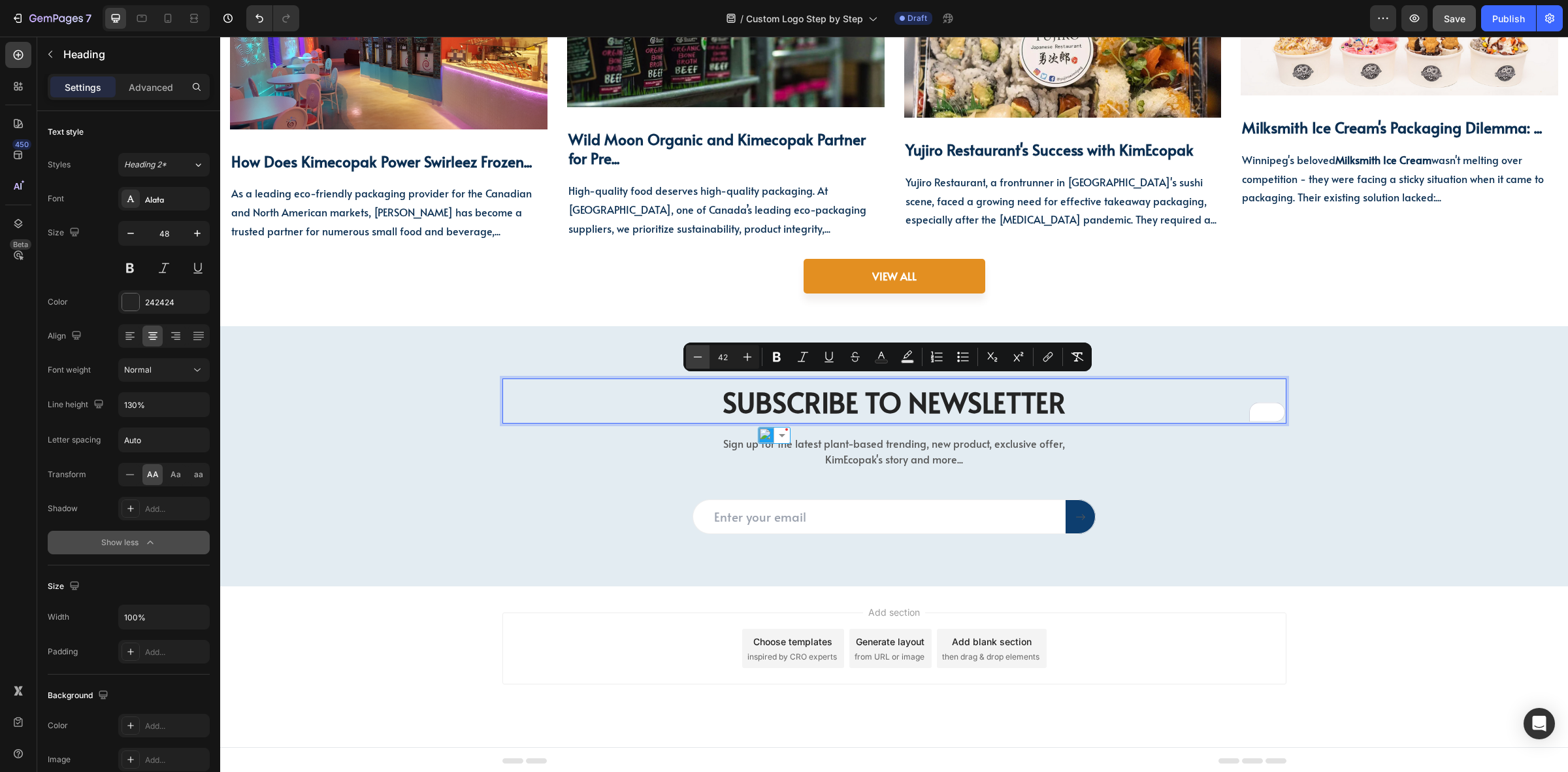
click at [704, 357] on button "Minus" at bounding box center [697, 356] width 23 height 23
type input "40"
click at [155, 305] on div "242424" at bounding box center [164, 302] width 38 height 12
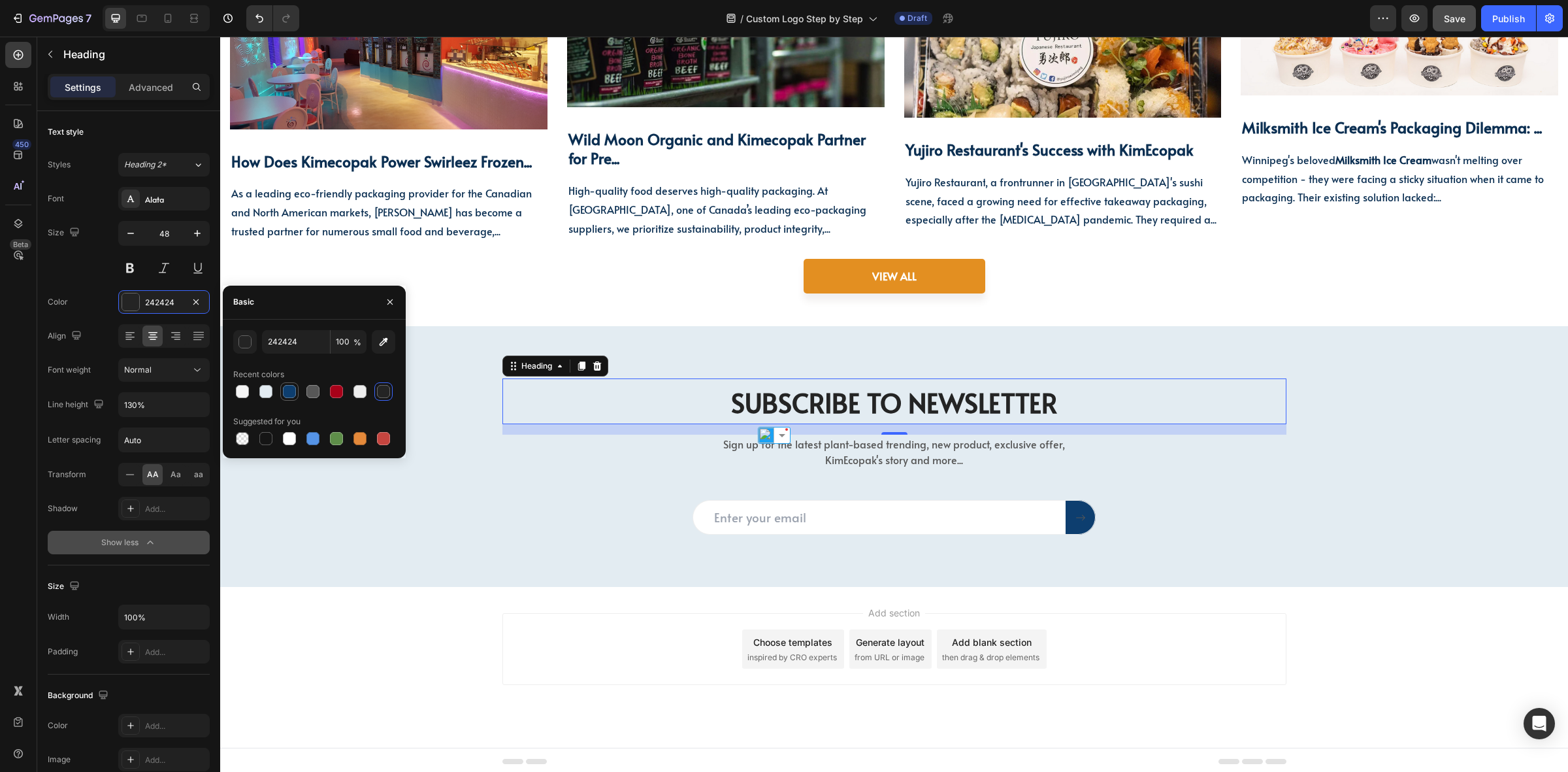
click at [286, 394] on div at bounding box center [289, 391] width 13 height 13
type input "0D3E6F"
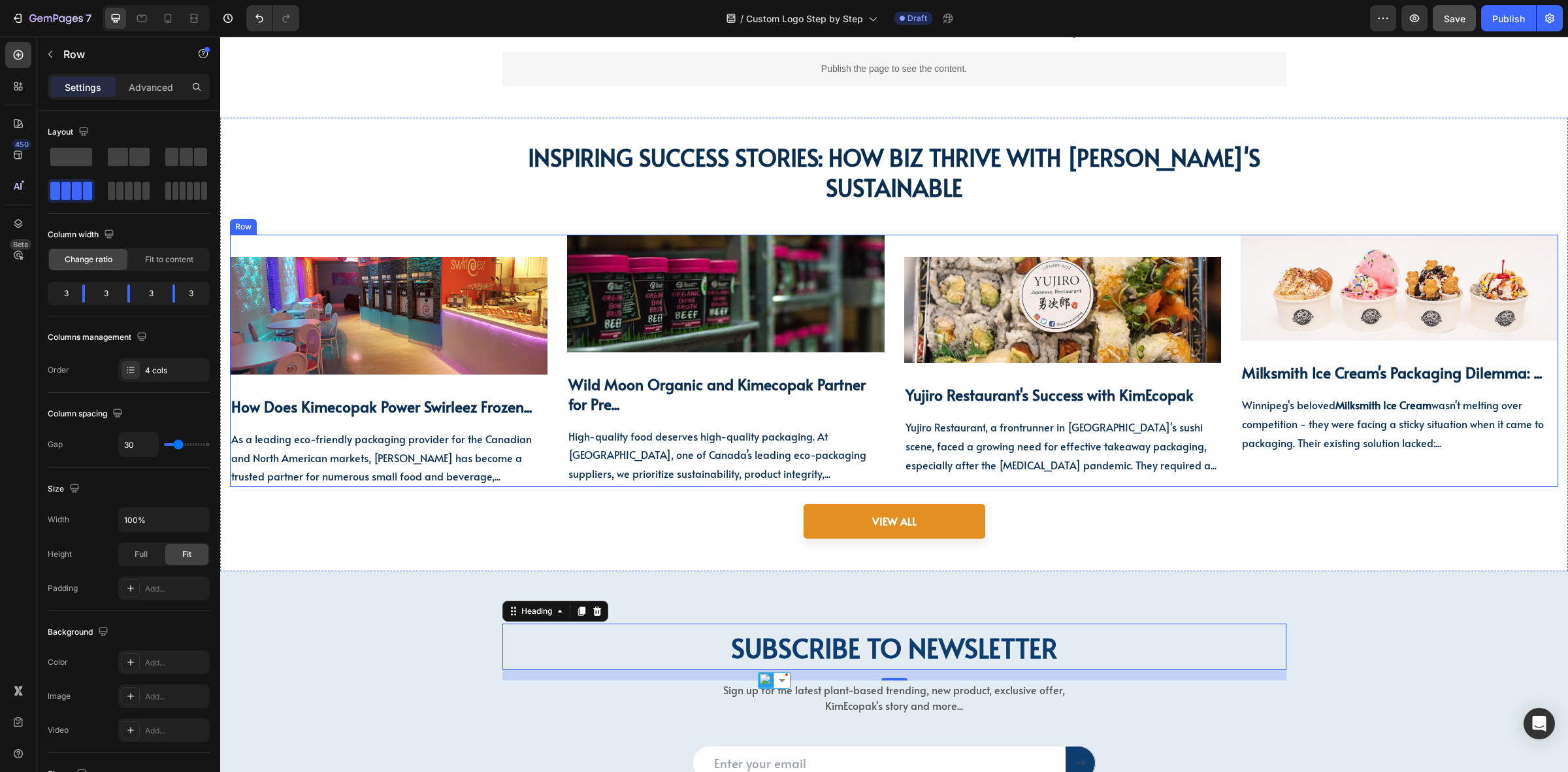
click at [894, 404] on div "Image How Does Kimecopak Power Swirleez Frozen... Heading As a leading eco-frie…" at bounding box center [894, 361] width 1328 height 252
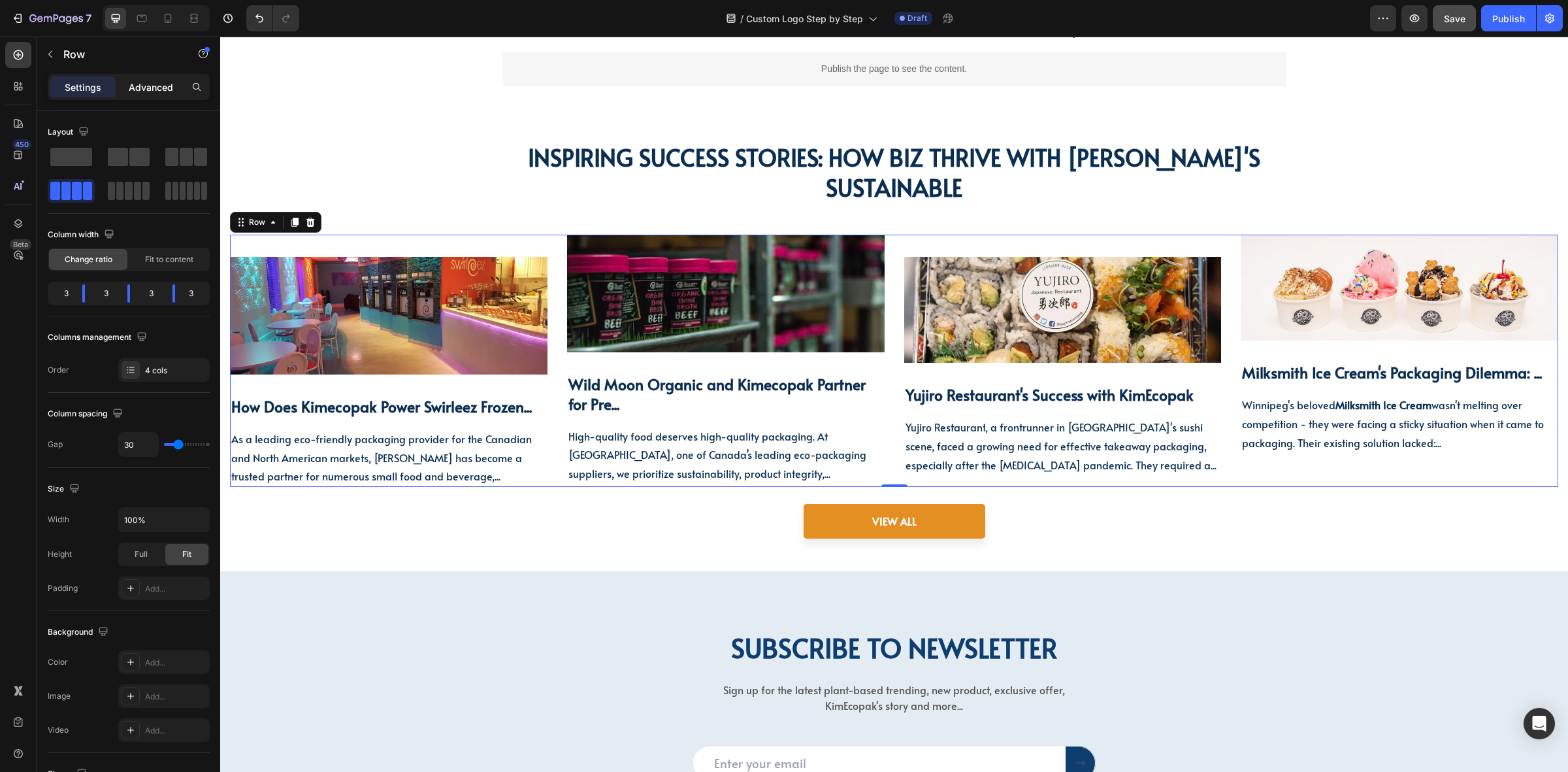
click at [138, 85] on p "Advanced" at bounding box center [151, 88] width 45 height 14
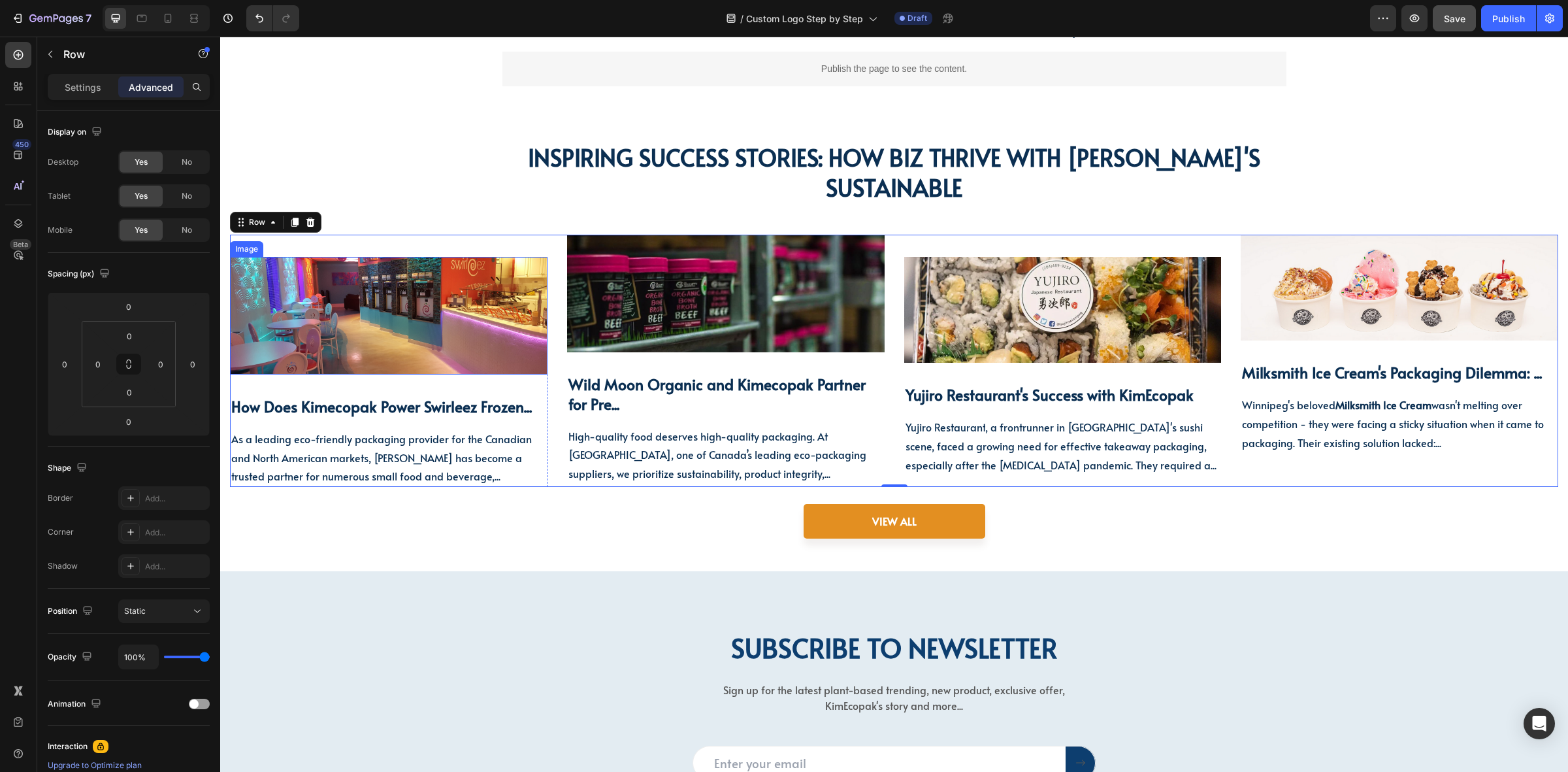
click at [479, 261] on img at bounding box center [389, 315] width 318 height 117
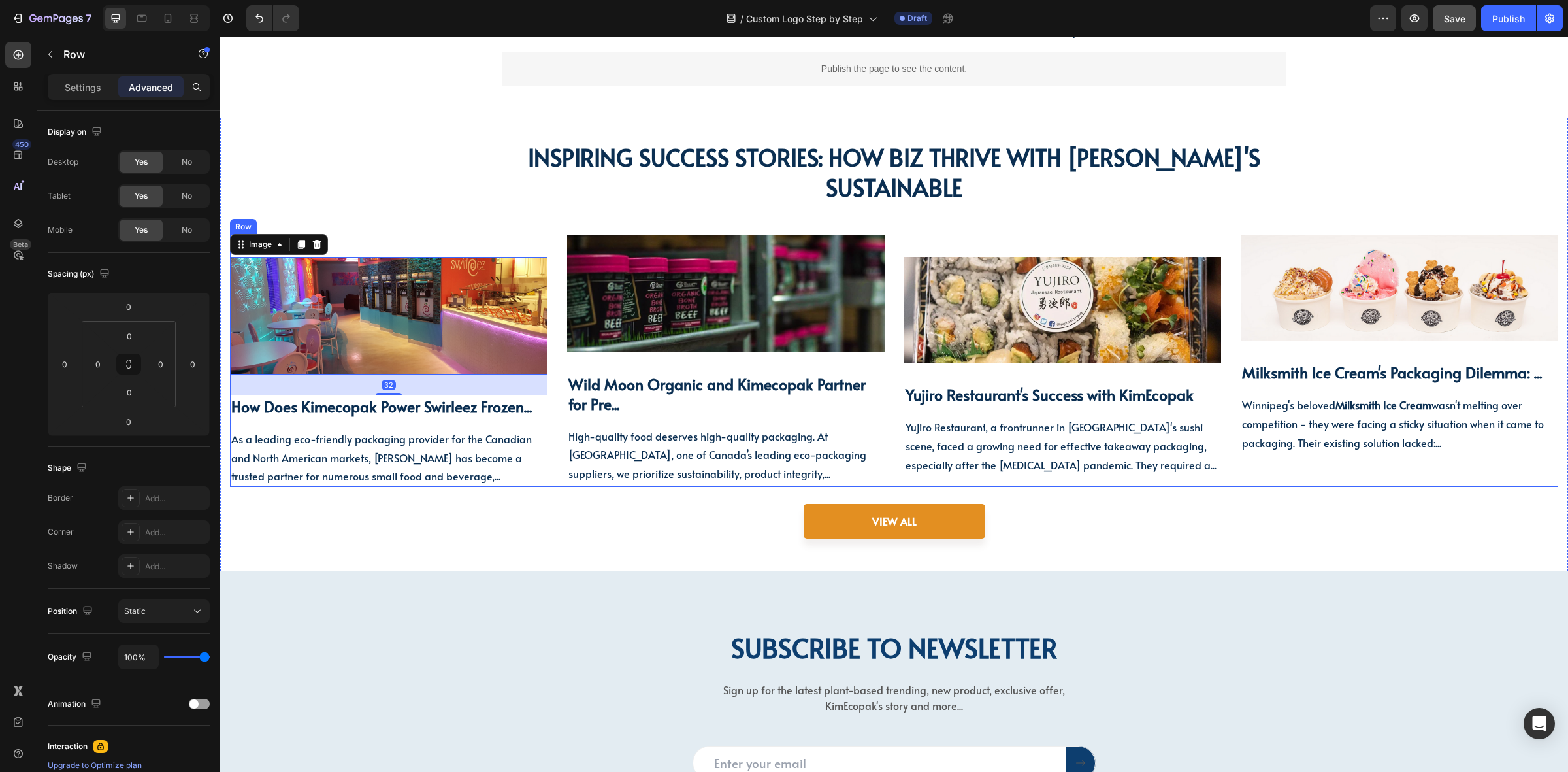
click at [508, 242] on div "Image 32 How Does Kimecopak Power Swirleez Frozen... Heading As a leading eco-f…" at bounding box center [389, 361] width 318 height 252
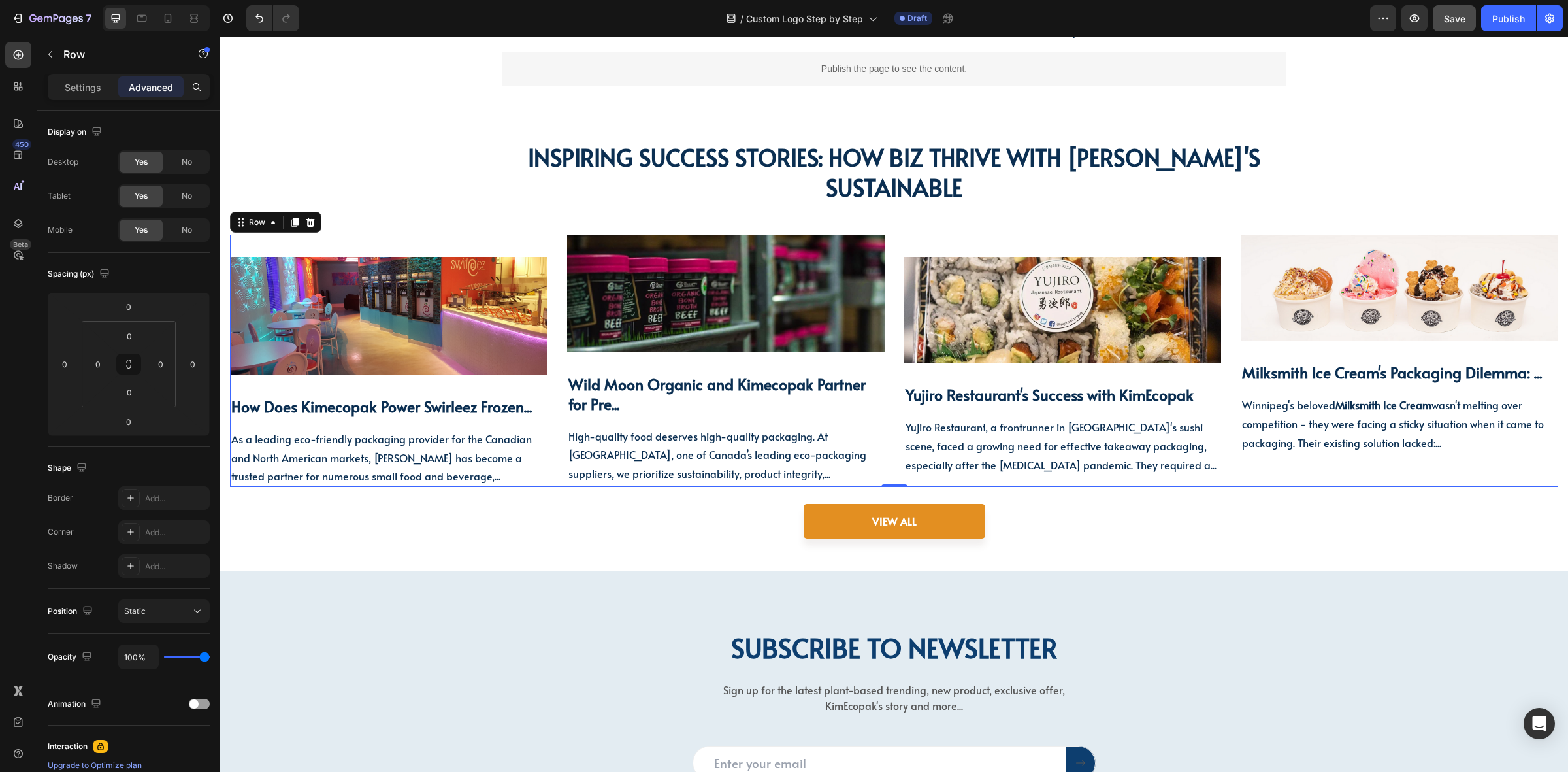
click at [560, 246] on div "Image How Does Kimecopak Power Swirleez Frozen... Heading As a leading eco-frie…" at bounding box center [894, 361] width 1328 height 252
click at [578, 356] on div "Image Wild Moon Organic and Kimecopak Partner for Pre... Heading High-quality f…" at bounding box center [726, 359] width 318 height 250
click at [540, 379] on div "Image How Does Kimecopak Power Swirleez Frozen... Heading As a leading eco-frie…" at bounding box center [389, 372] width 318 height 230
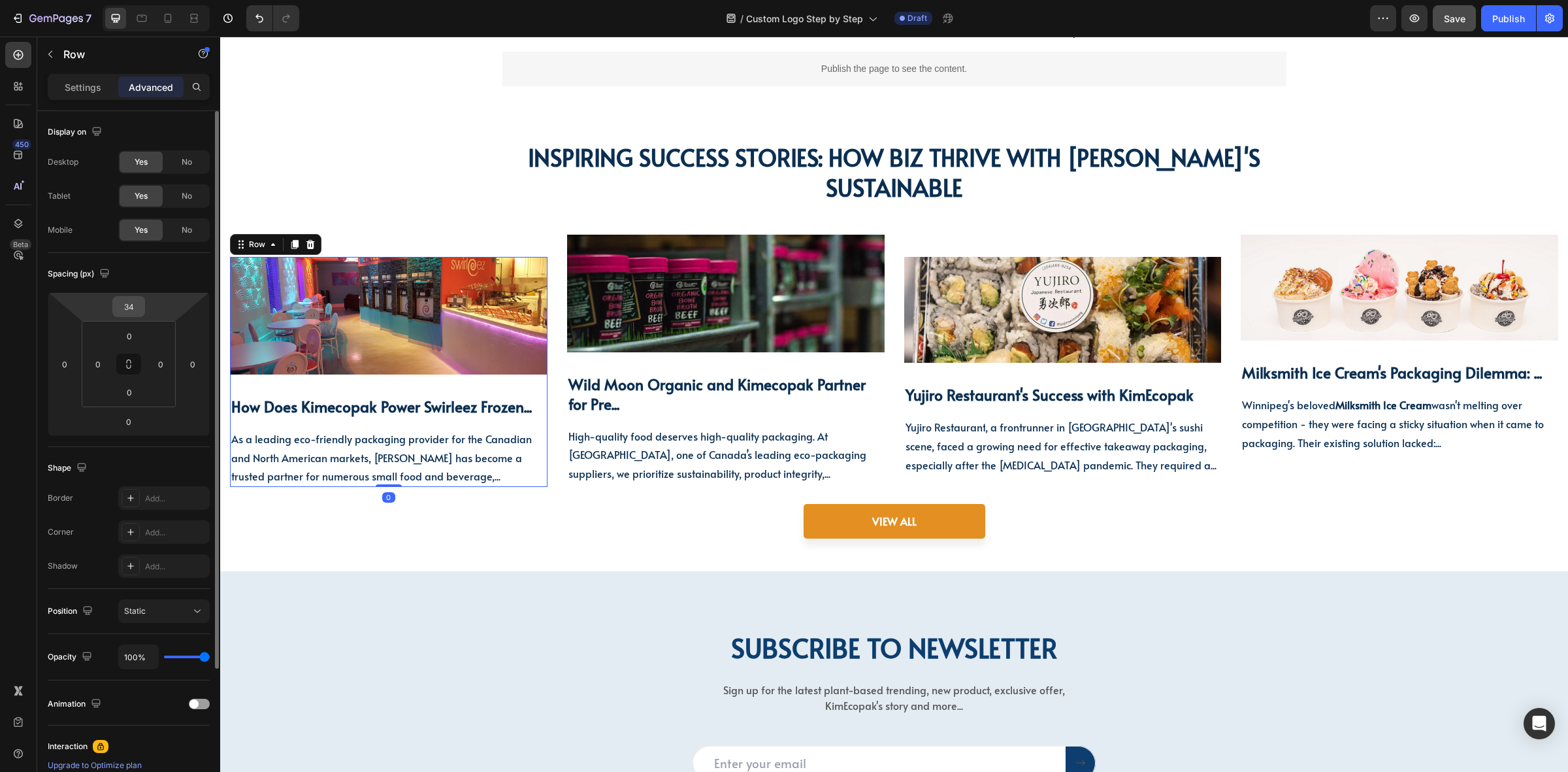
click at [139, 310] on input "34" at bounding box center [129, 306] width 26 height 20
type input "0"
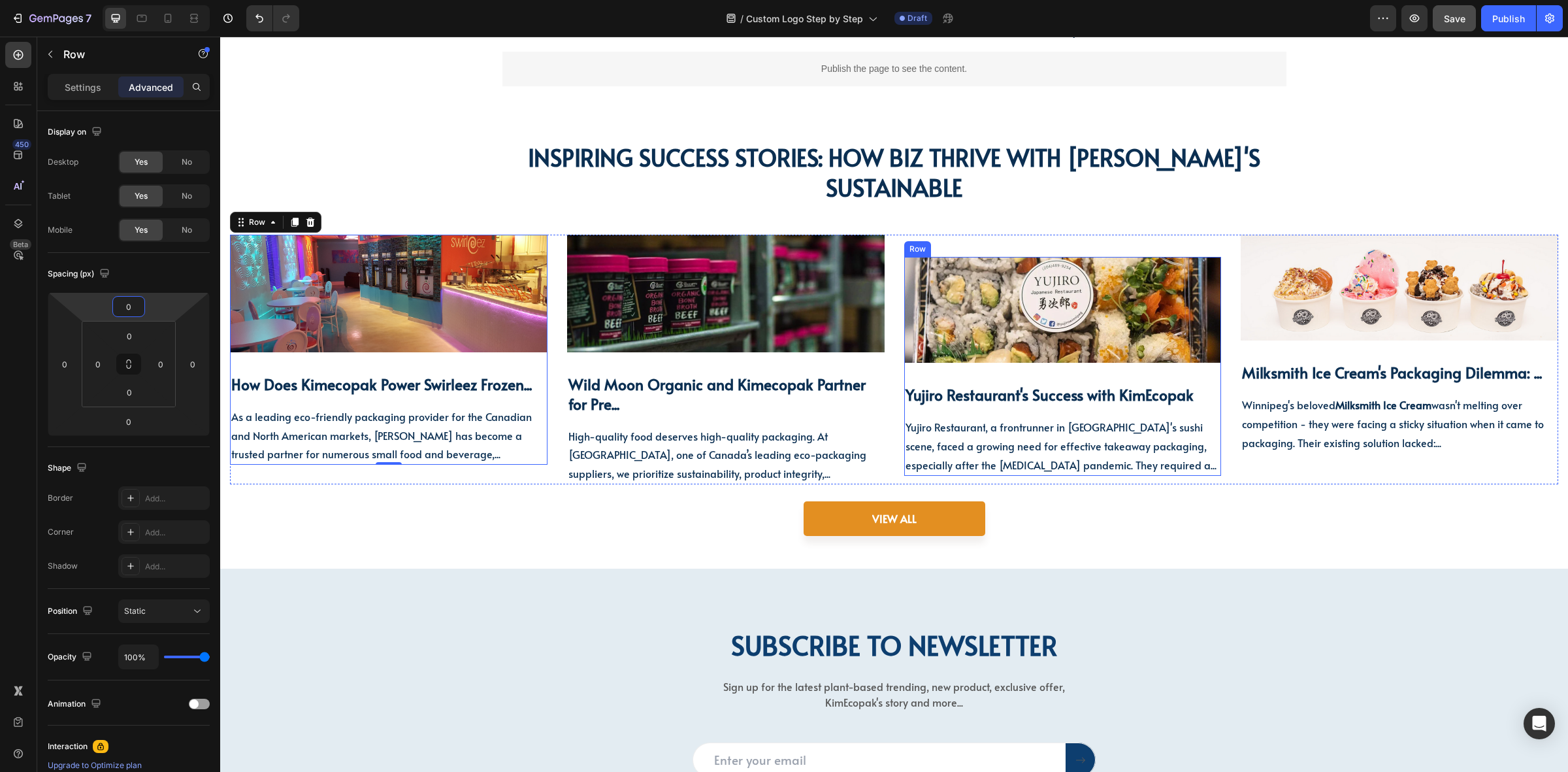
click at [961, 374] on div "Image Yujiro Restaurant's Success with KimEcopak Heading Yujiro Restaurant , a …" at bounding box center [1063, 366] width 318 height 218
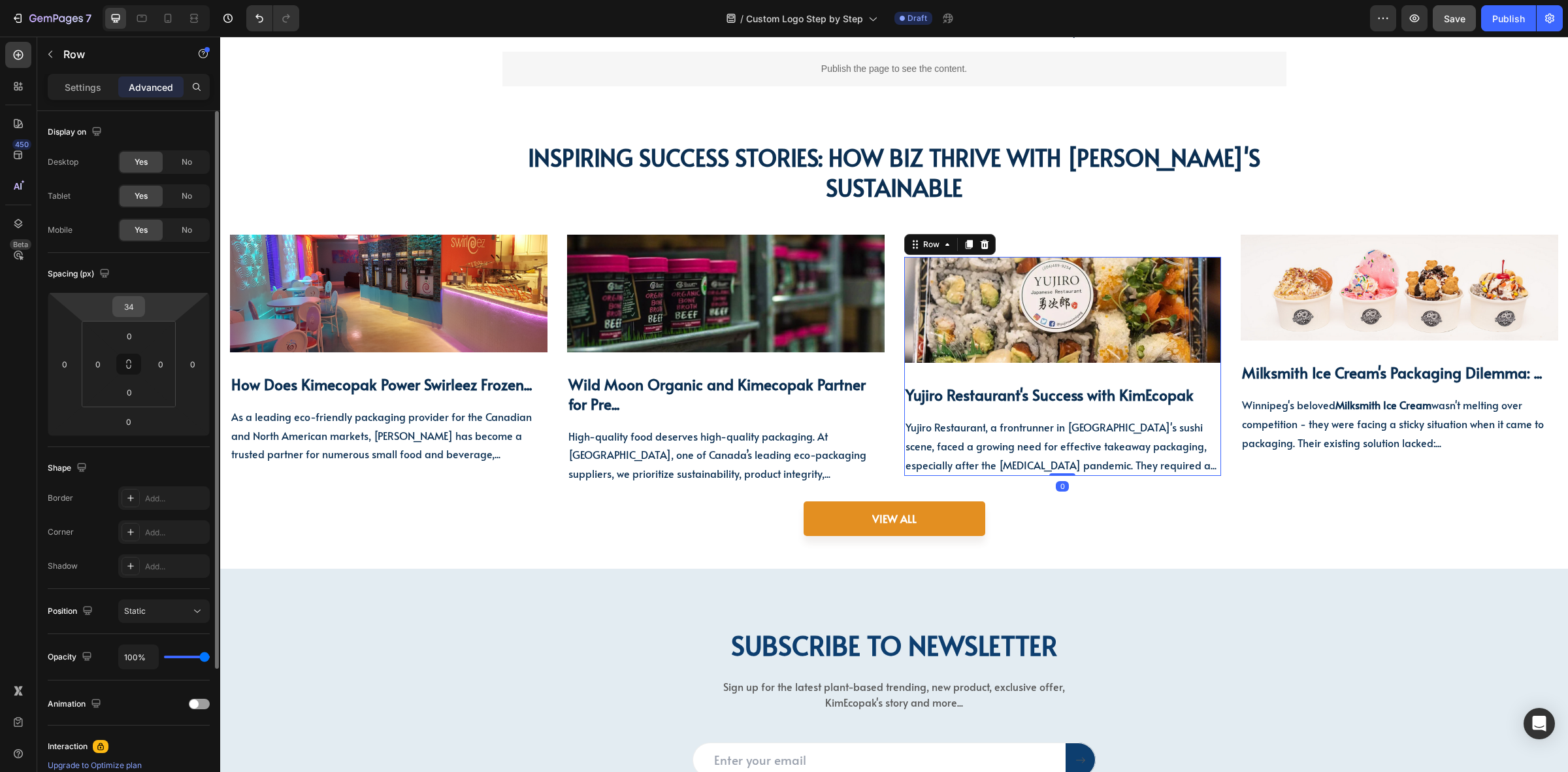
click at [136, 301] on input "34" at bounding box center [129, 306] width 26 height 20
type input "0"
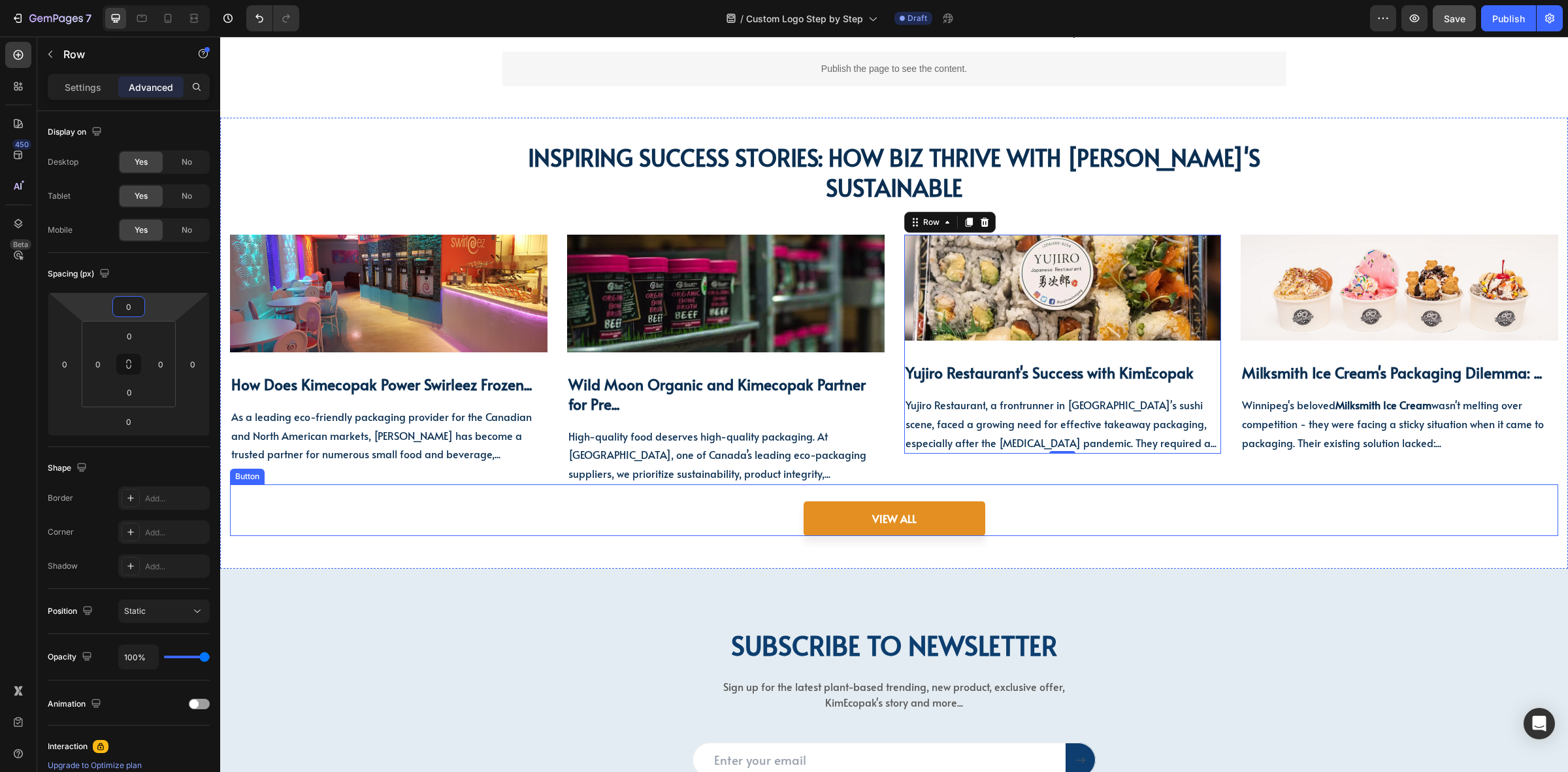
click at [1269, 508] on div "VIEW ALL Button" at bounding box center [894, 510] width 1328 height 52
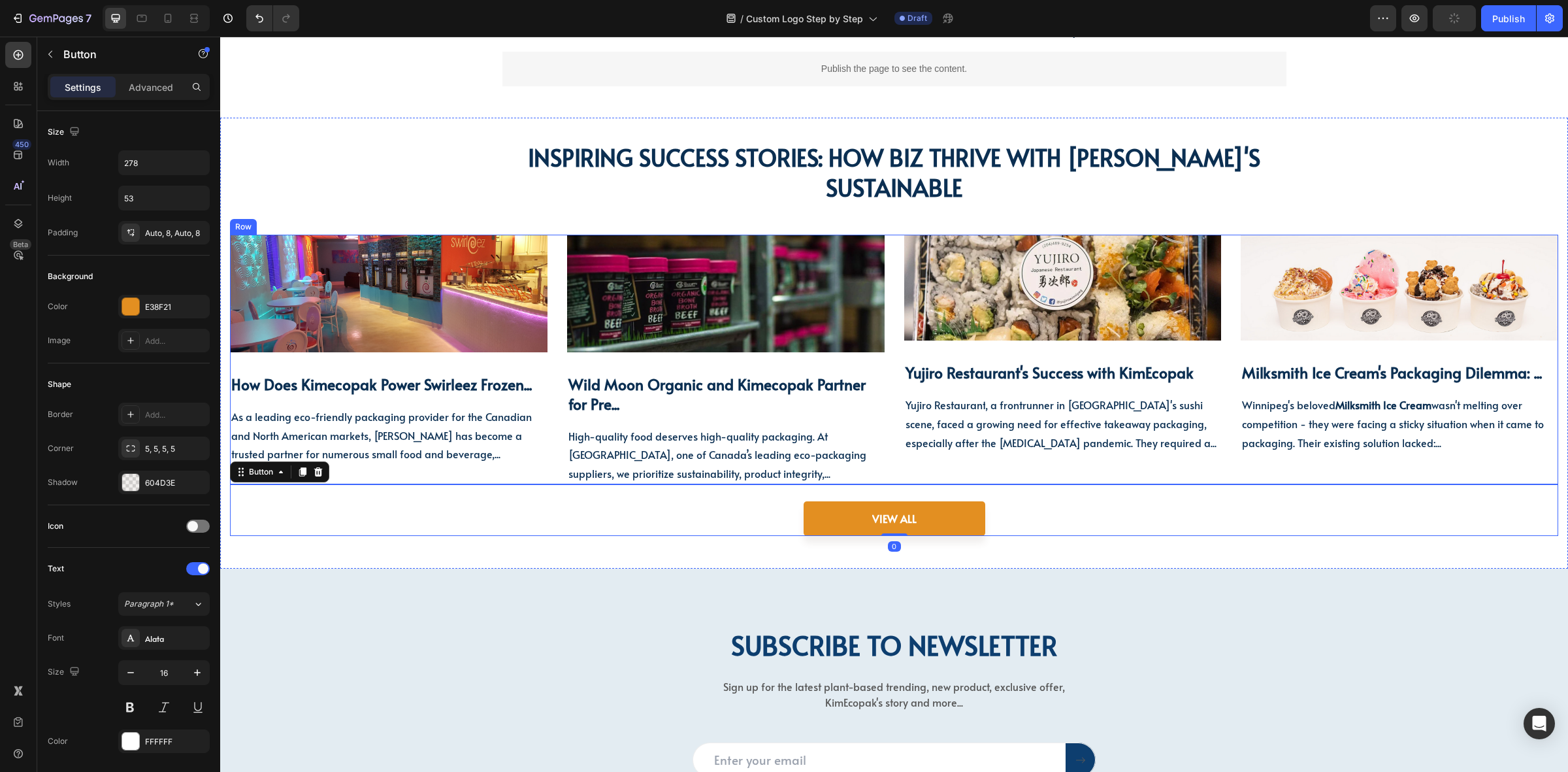
click at [1261, 469] on div "Image Milksmith Ice Cream's Packaging Dilemma: ... Heading Winnipeg's beloved M…" at bounding box center [1400, 359] width 318 height 250
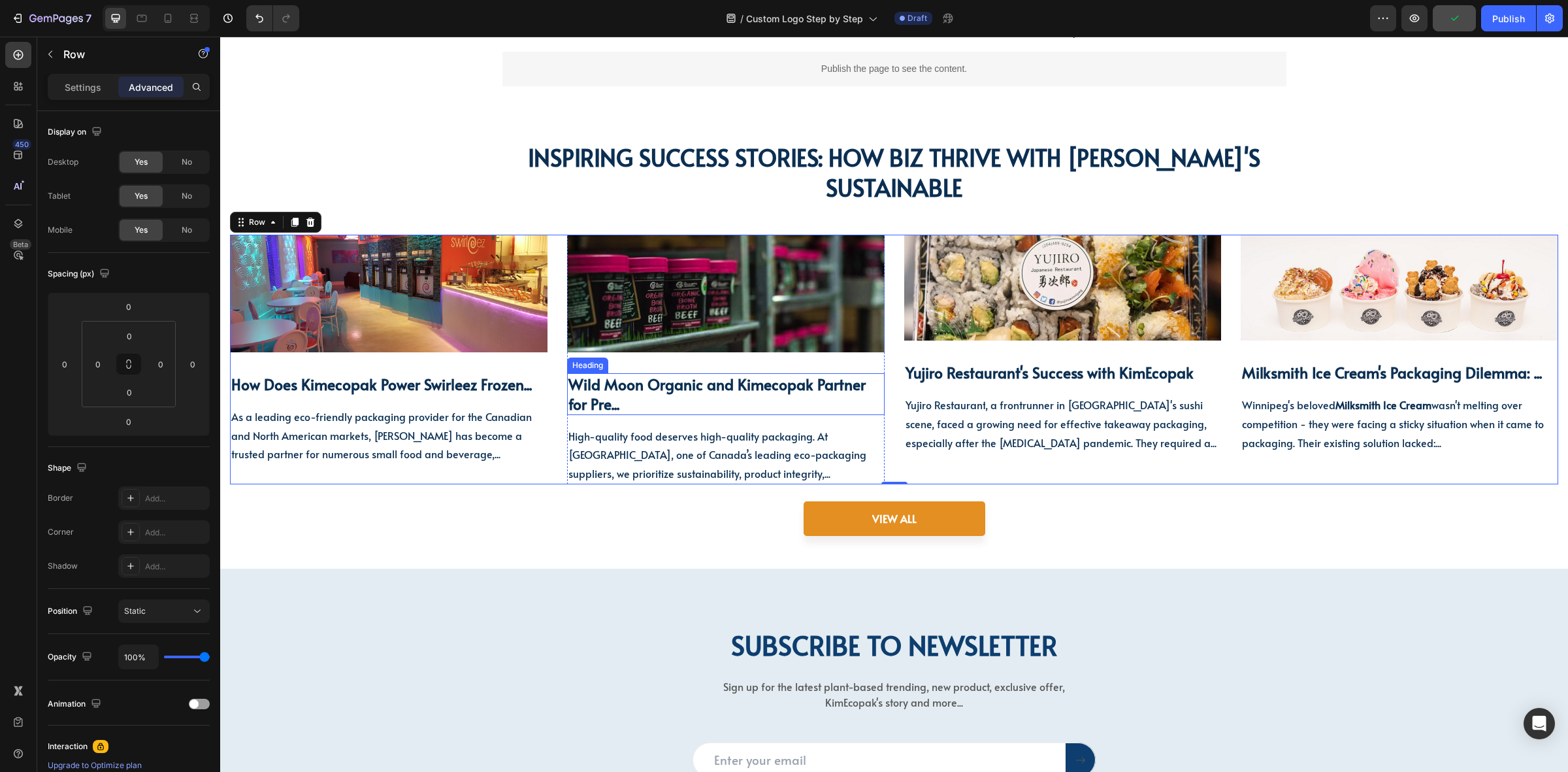
click at [857, 410] on h3 "Wild Moon Organic and Kimecopak Partner for Pre..." at bounding box center [726, 394] width 318 height 42
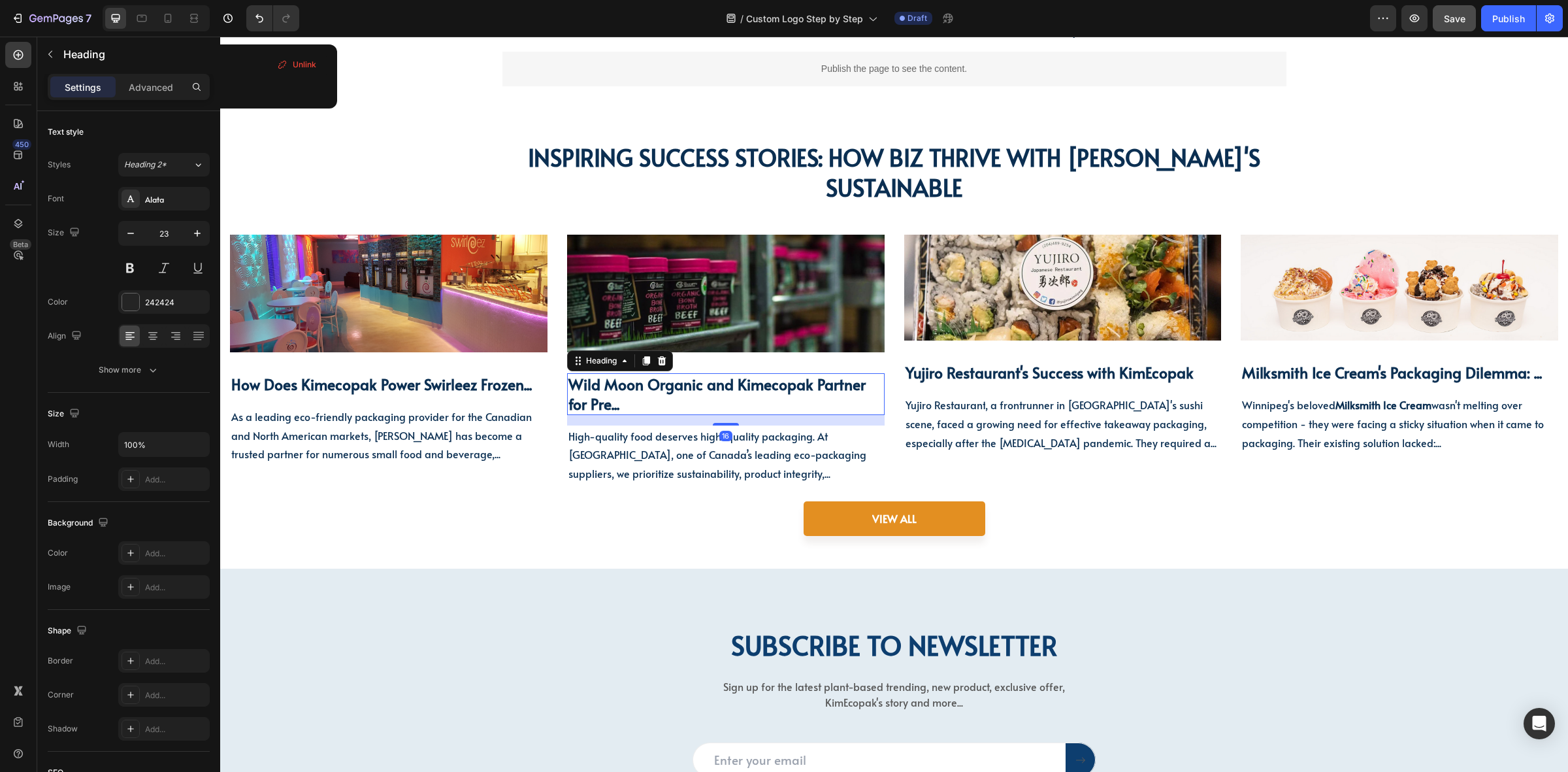
click at [726, 406] on h3 "Wild Moon Organic and Kimecopak Partner for Pre..." at bounding box center [726, 394] width 318 height 42
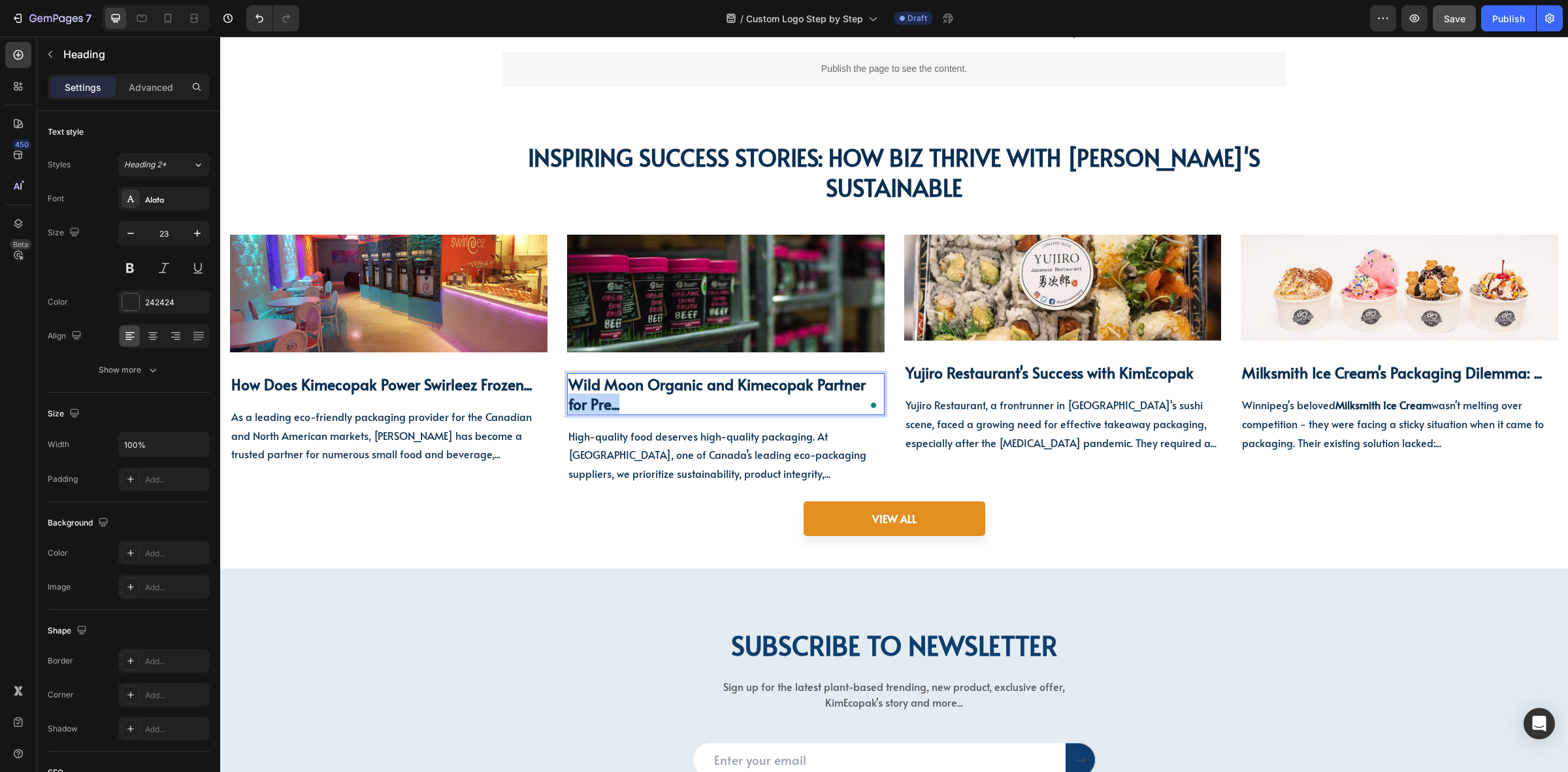
drag, startPoint x: 661, startPoint y: 403, endPoint x: 564, endPoint y: 398, distance: 97.1
click at [568, 398] on p "Wild Moon Organic and Kimecopak Partner for Pre..." at bounding box center [726, 394] width 315 height 40
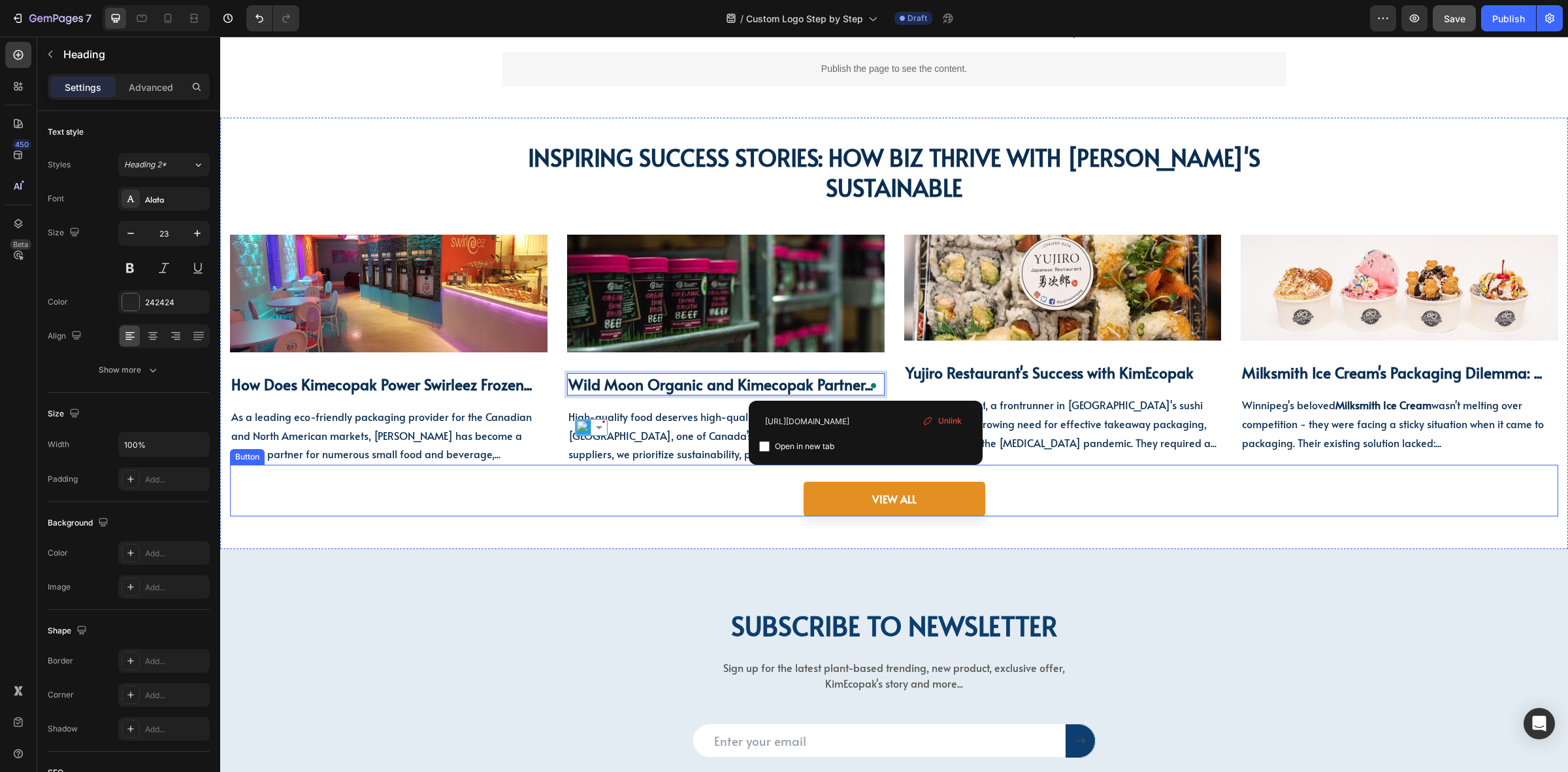
click at [672, 508] on div "VIEW ALL Button" at bounding box center [894, 490] width 1328 height 52
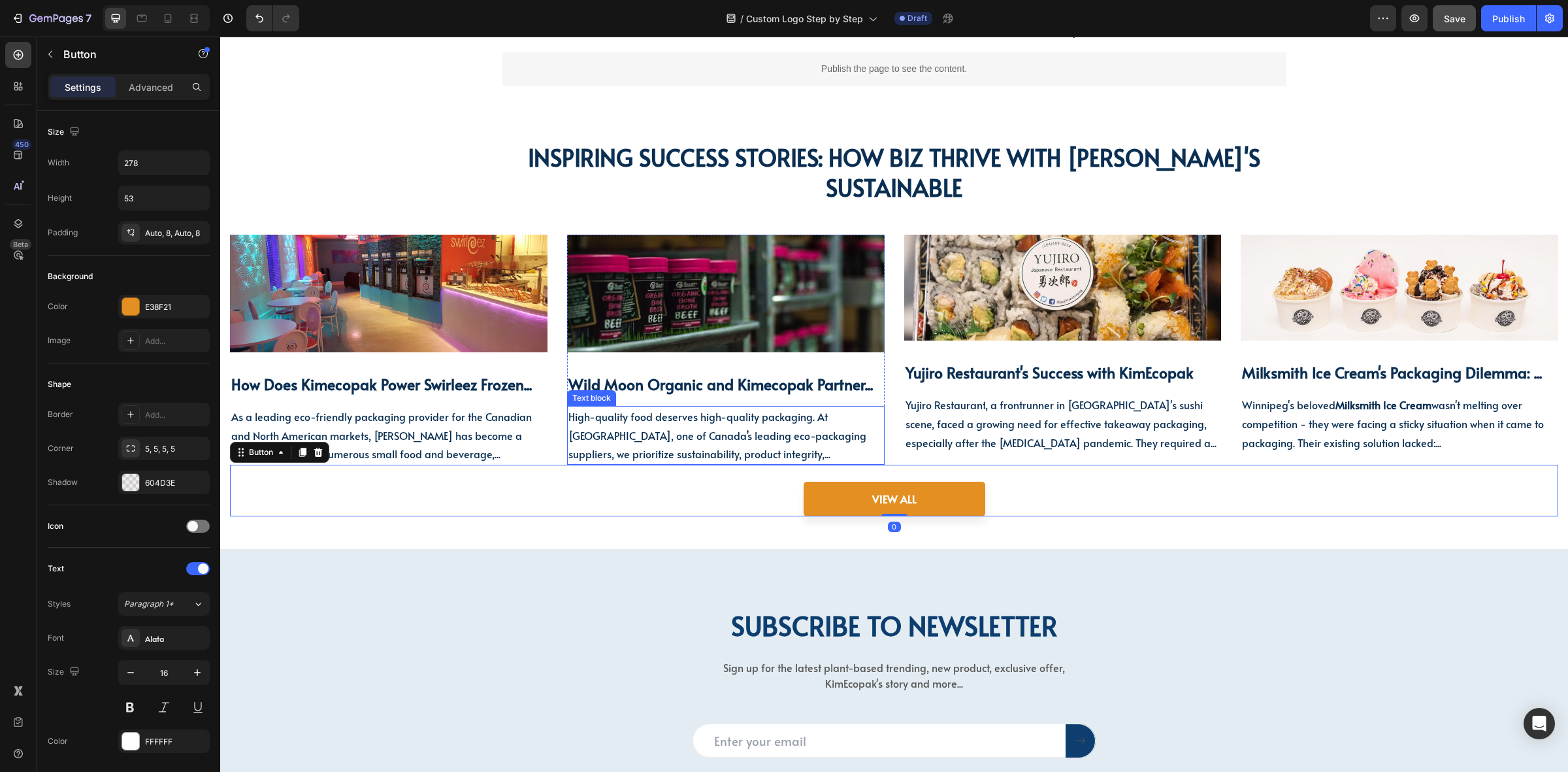
click at [706, 441] on p "High-quality food deserves high-quality packaging. At [GEOGRAPHIC_DATA], one of…" at bounding box center [726, 435] width 315 height 56
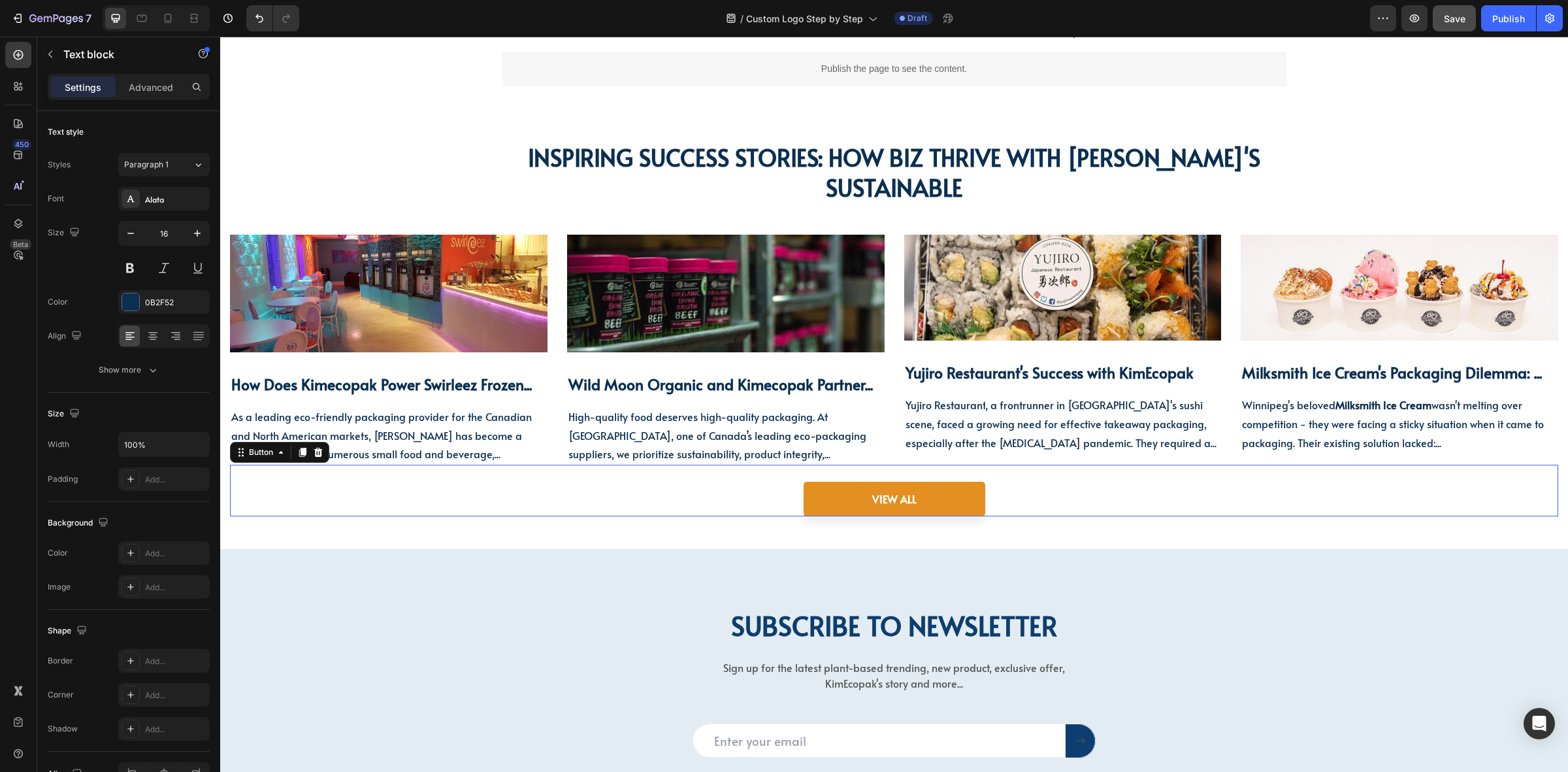
click at [668, 489] on div "VIEW ALL Button 0" at bounding box center [894, 490] width 1328 height 52
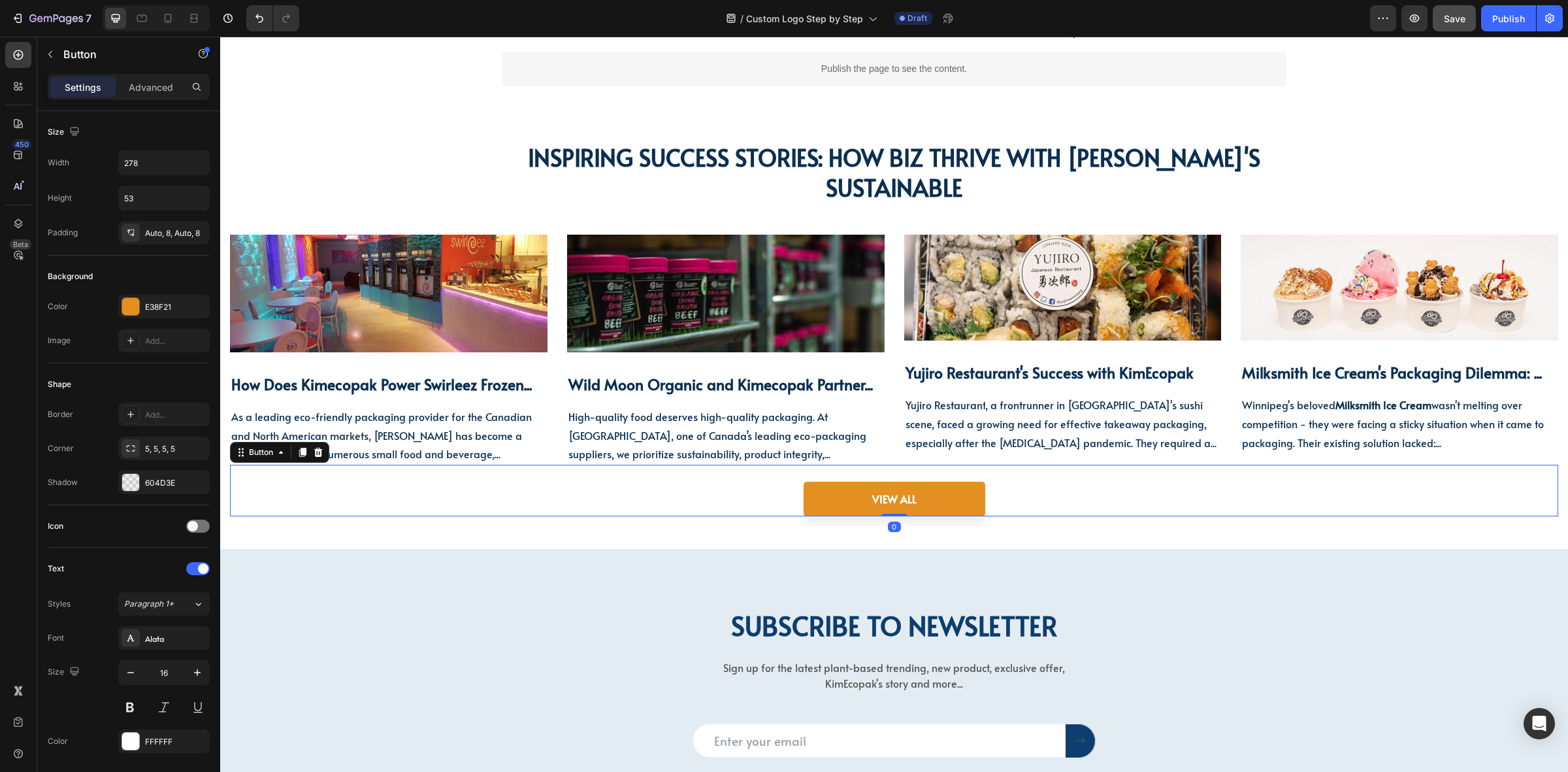
click at [1158, 501] on div "VIEW ALL Button 0" at bounding box center [894, 490] width 1328 height 52
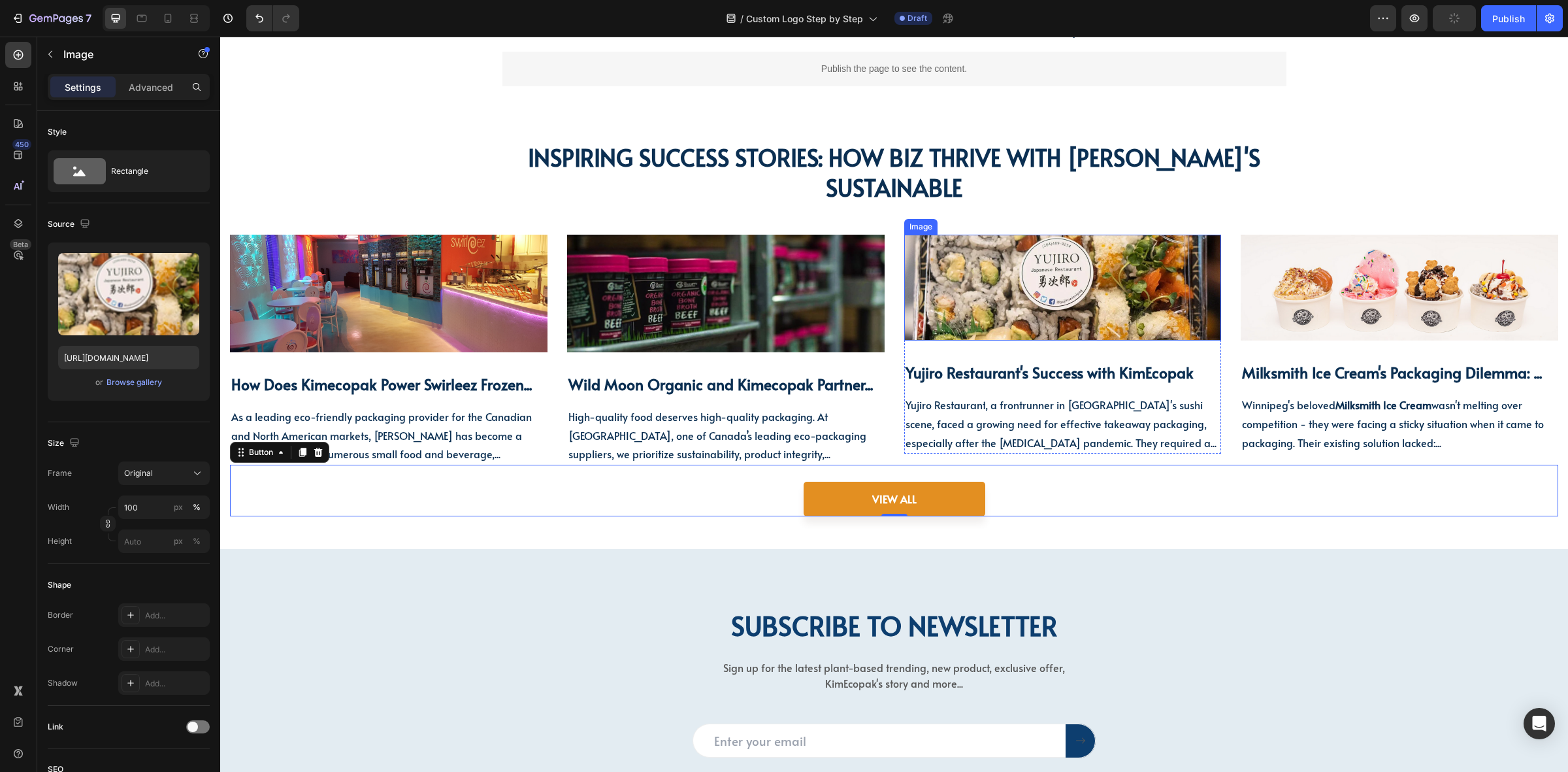
click at [1040, 327] on img at bounding box center [1063, 287] width 318 height 106
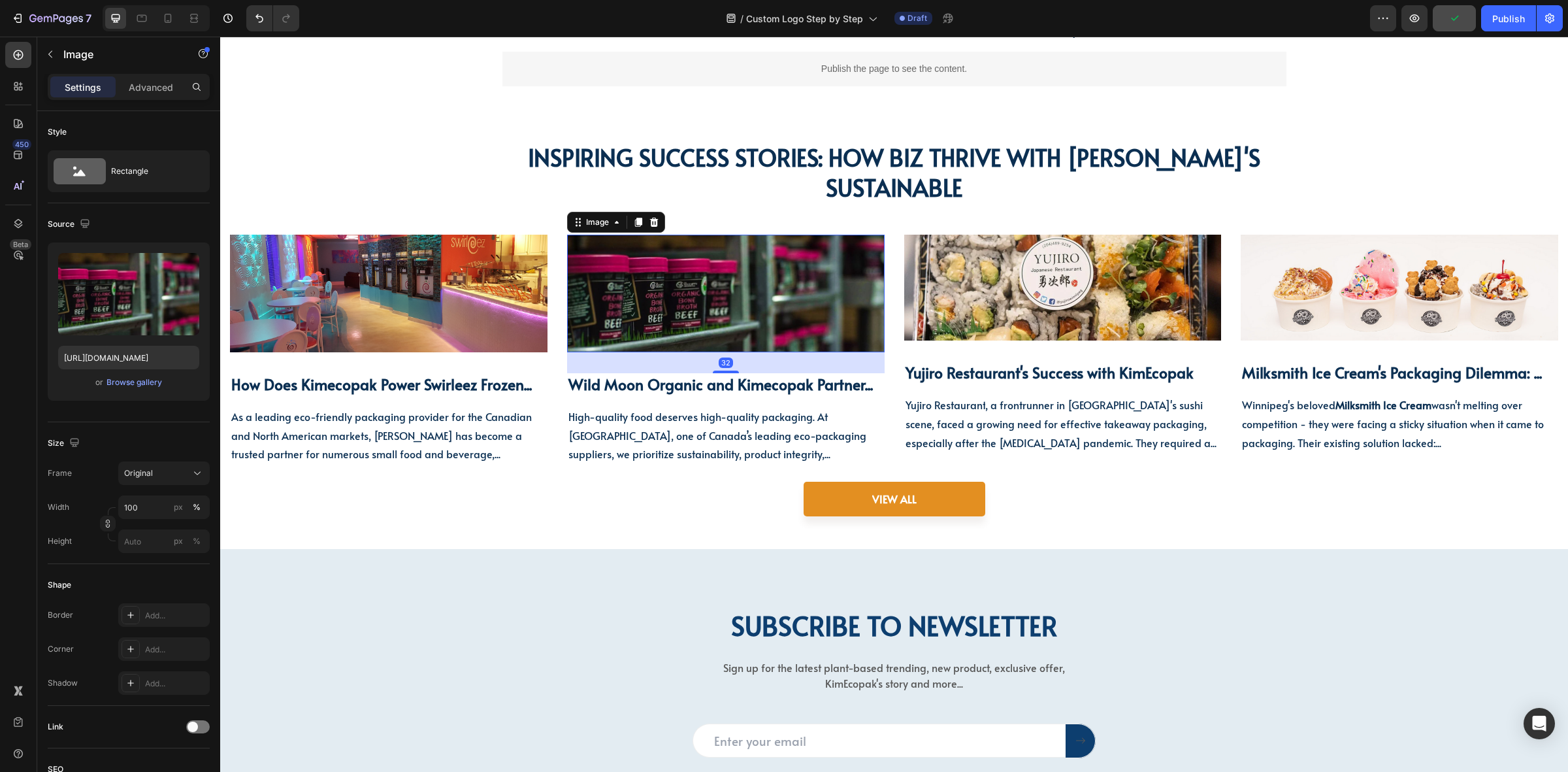
click at [711, 286] on img at bounding box center [726, 293] width 318 height 117
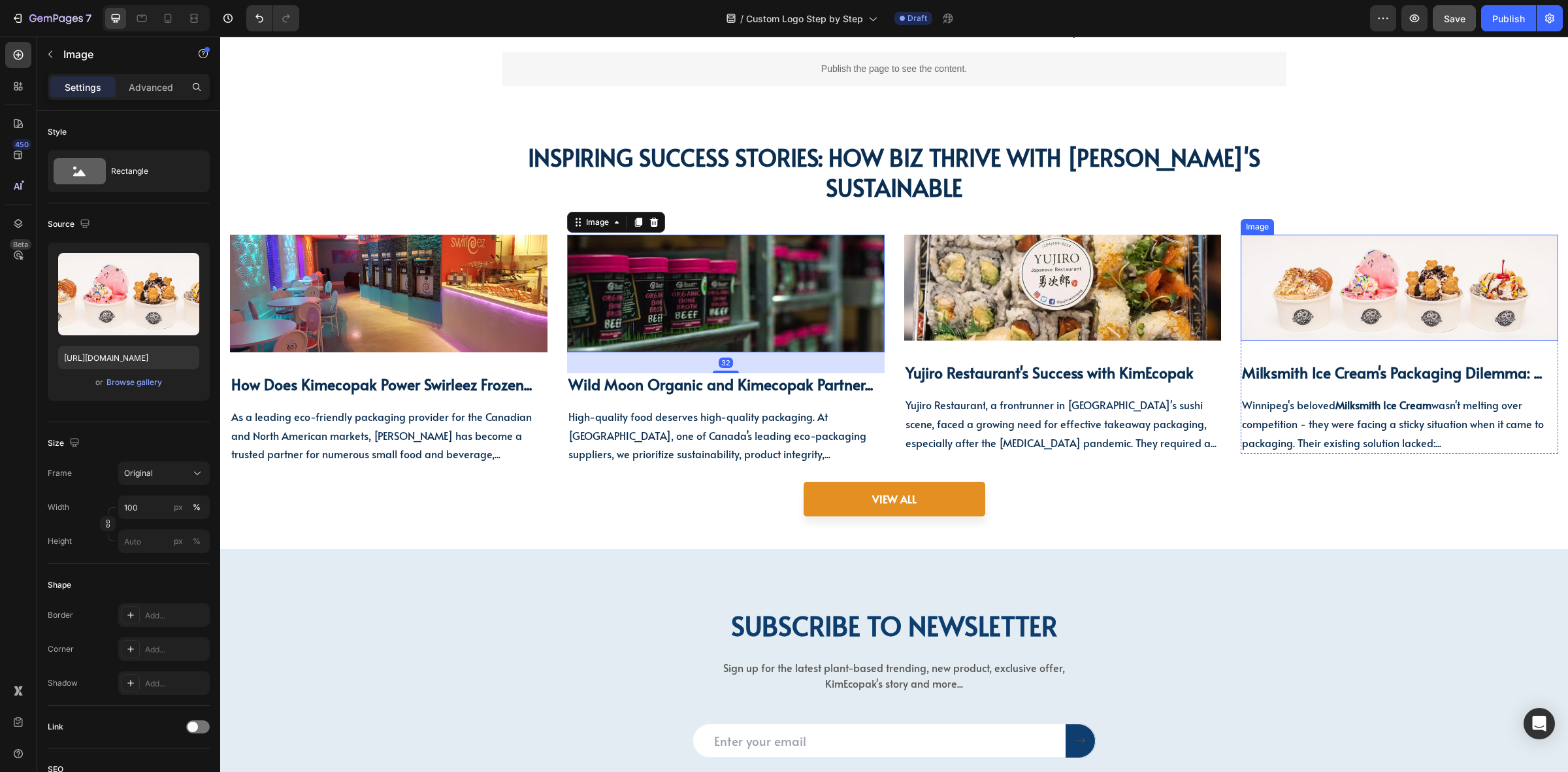
click at [1322, 327] on img at bounding box center [1400, 287] width 318 height 106
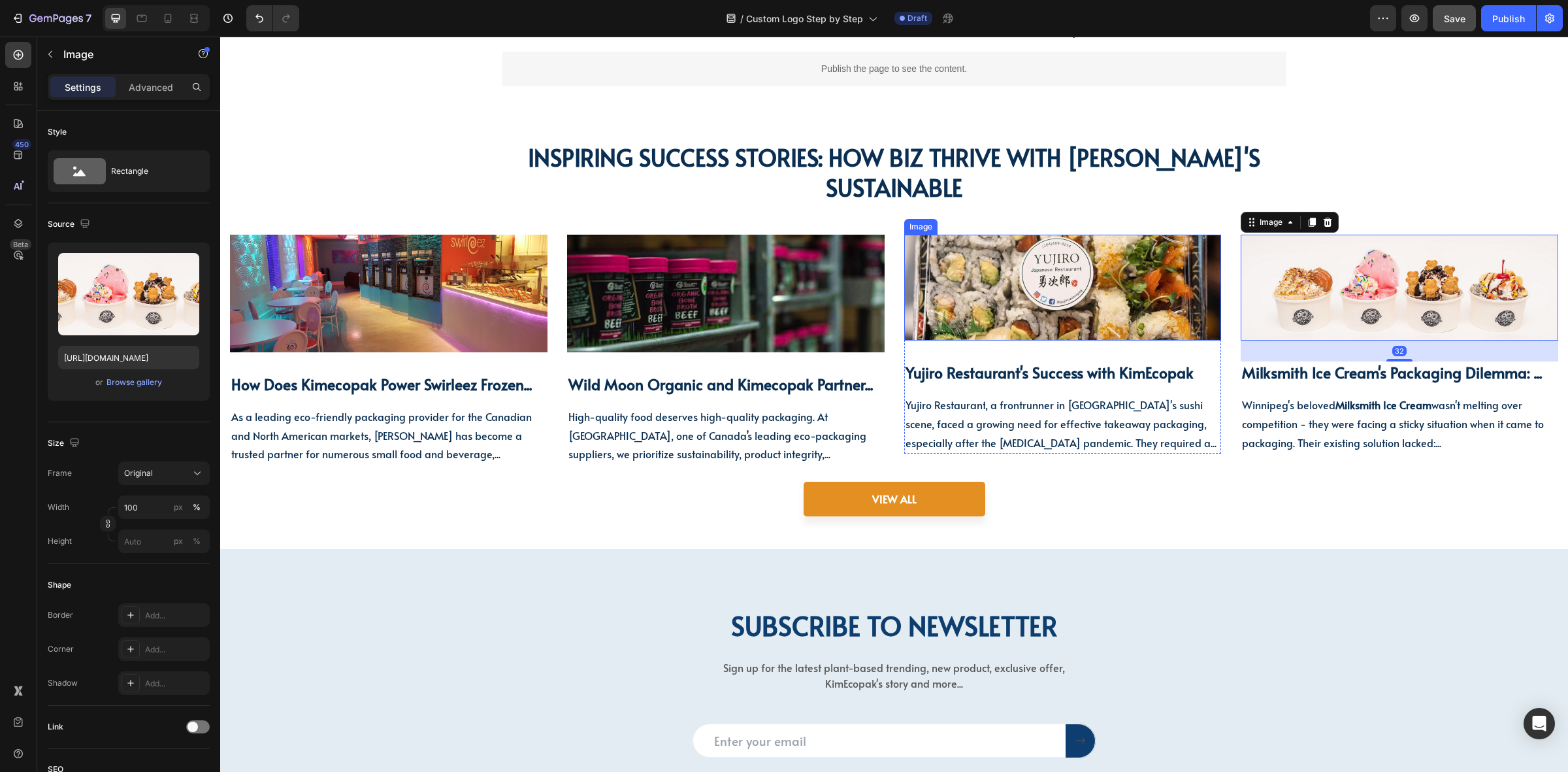
click at [1061, 302] on img at bounding box center [1063, 287] width 318 height 106
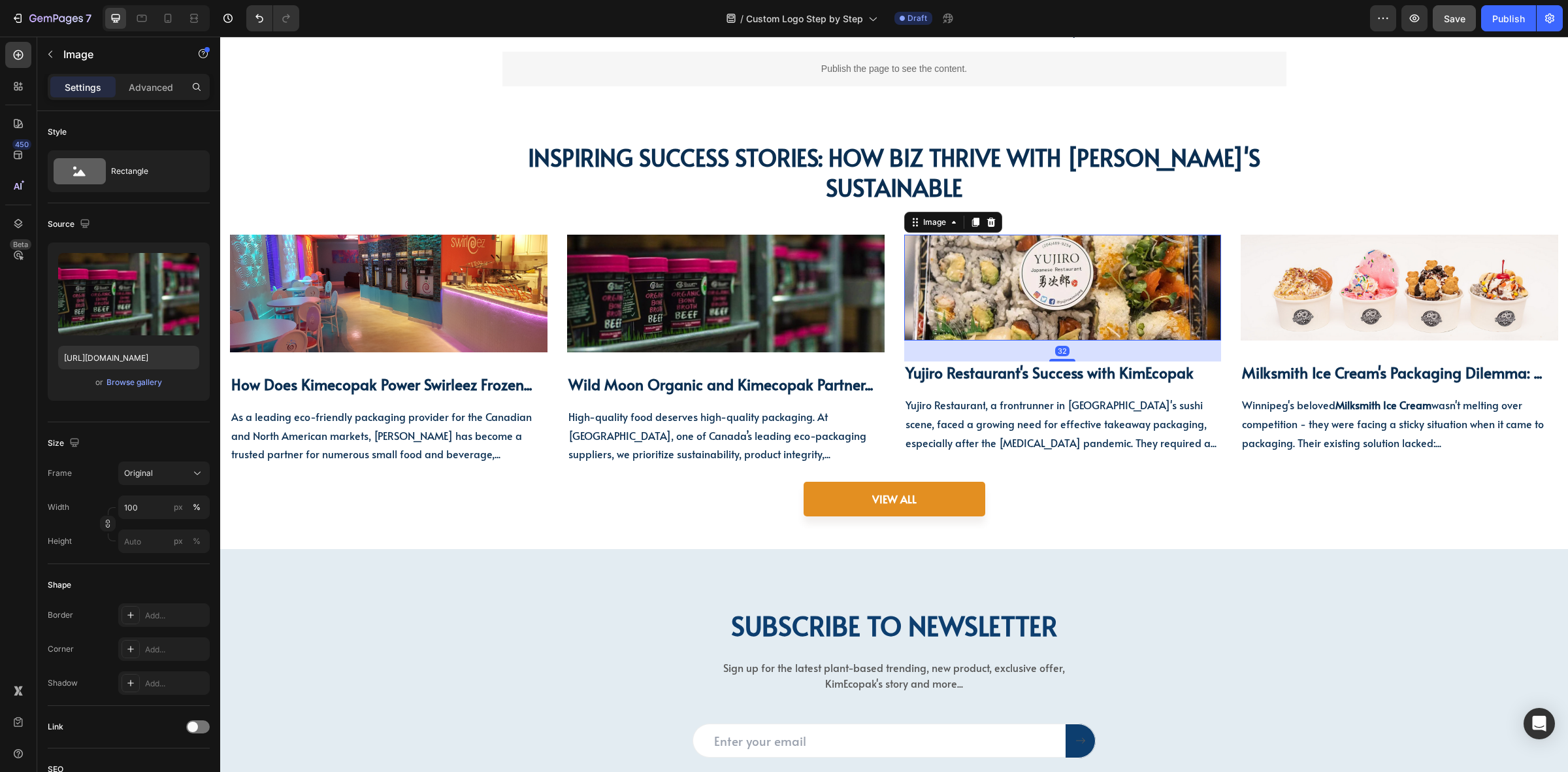
click at [758, 305] on img at bounding box center [726, 293] width 318 height 117
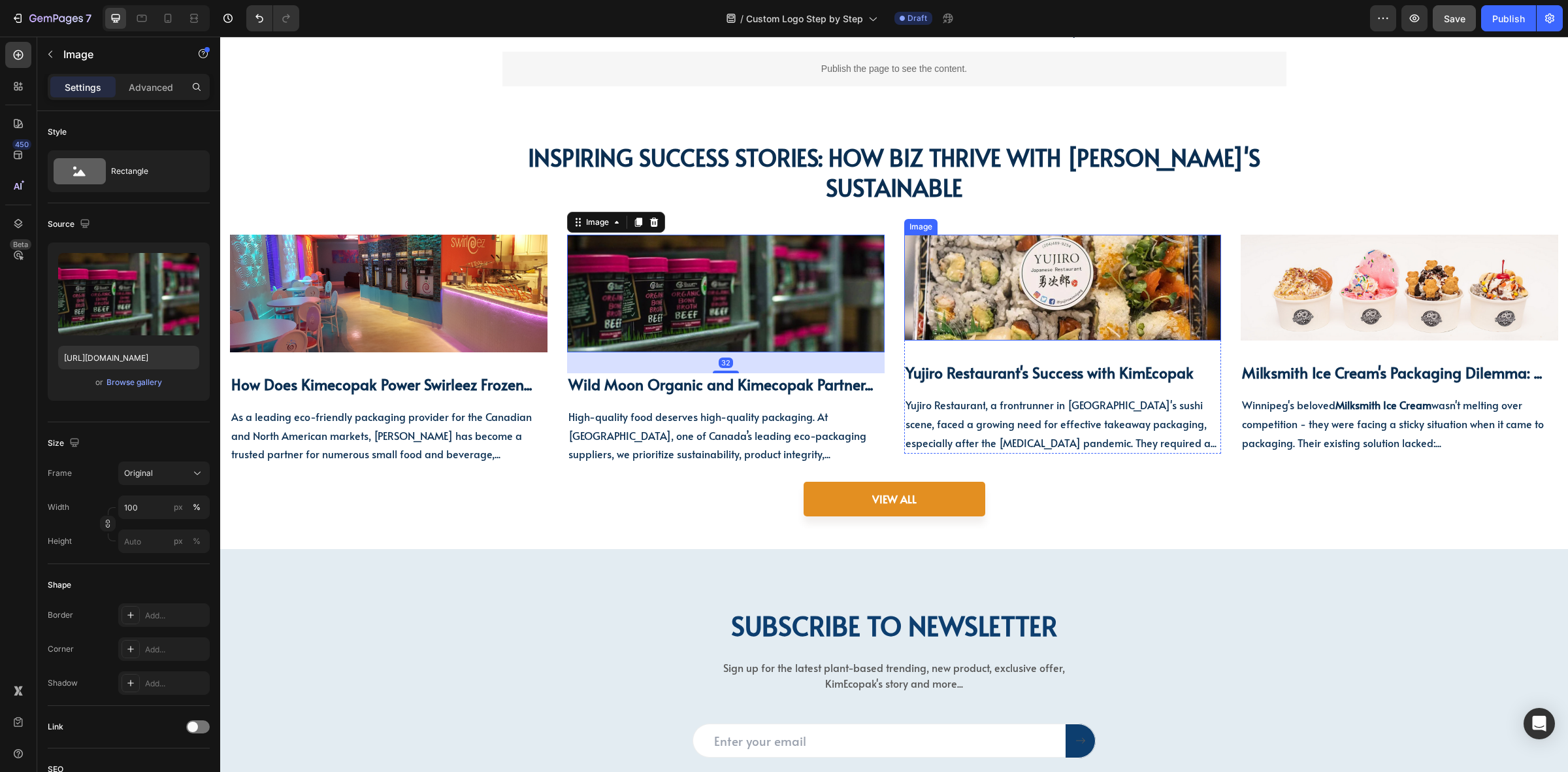
click at [1048, 297] on img at bounding box center [1063, 287] width 318 height 106
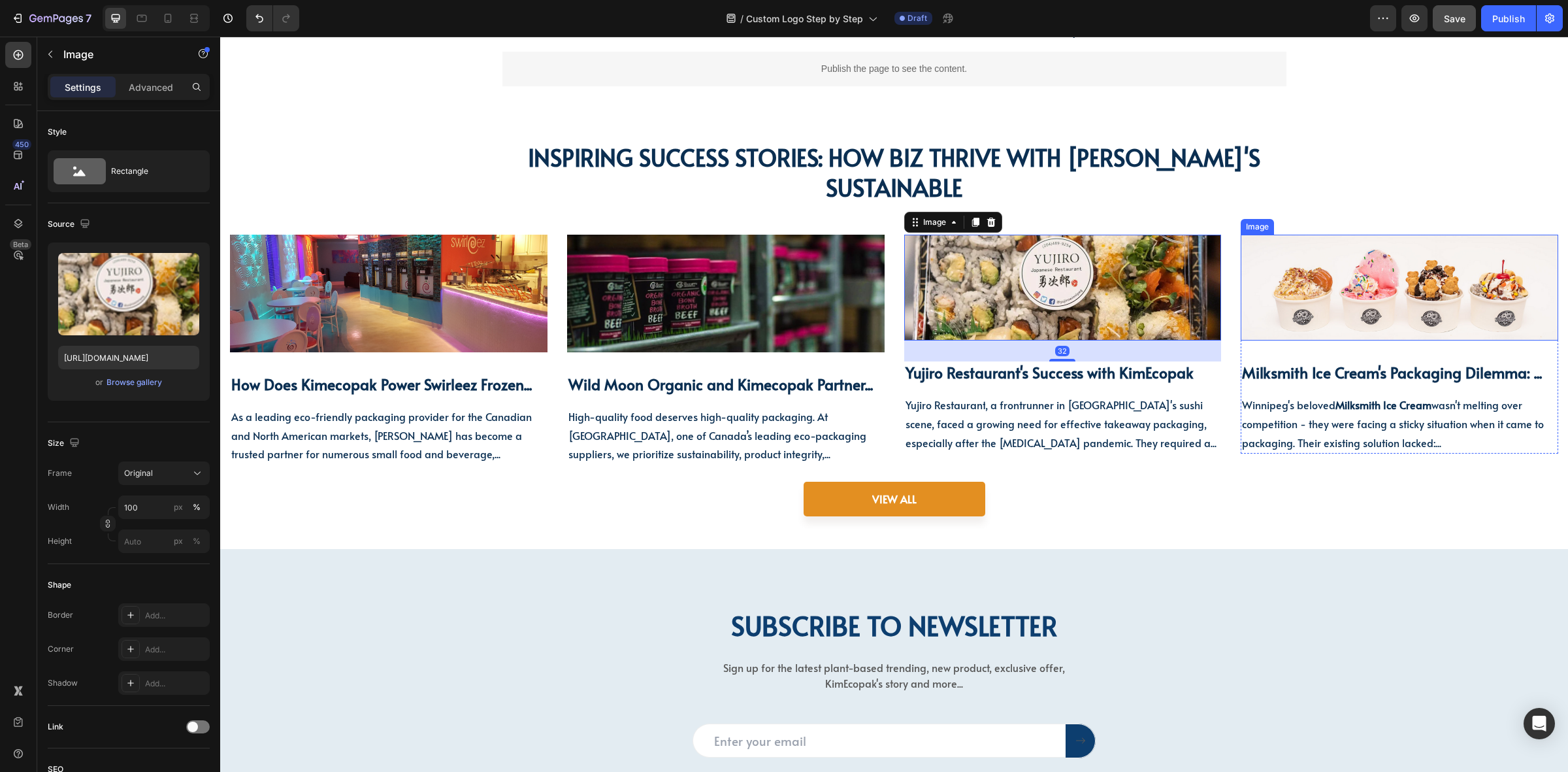
click at [1384, 284] on img at bounding box center [1400, 287] width 318 height 106
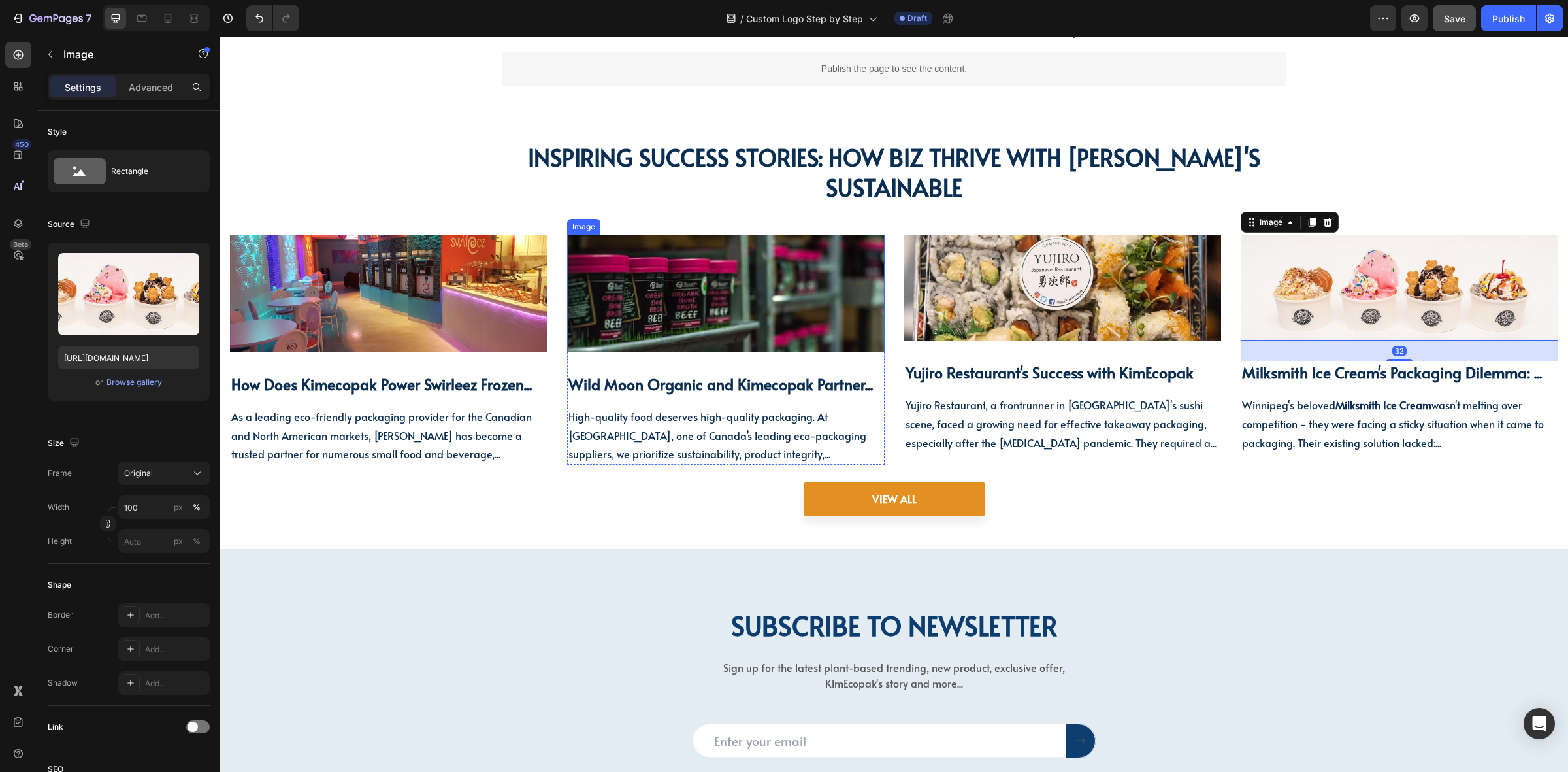
click at [748, 307] on img at bounding box center [726, 293] width 318 height 117
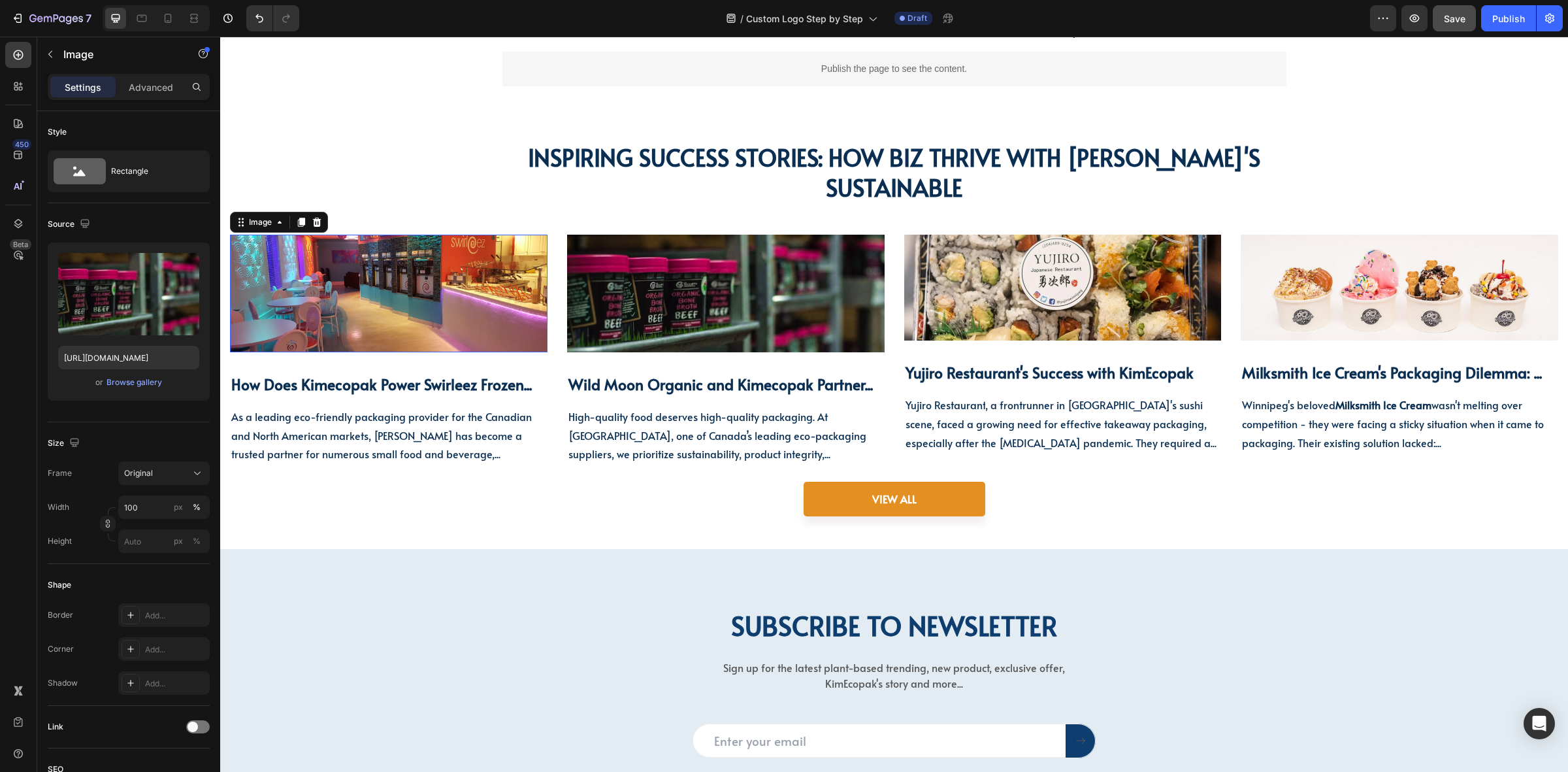
click at [512, 308] on img at bounding box center [389, 293] width 318 height 117
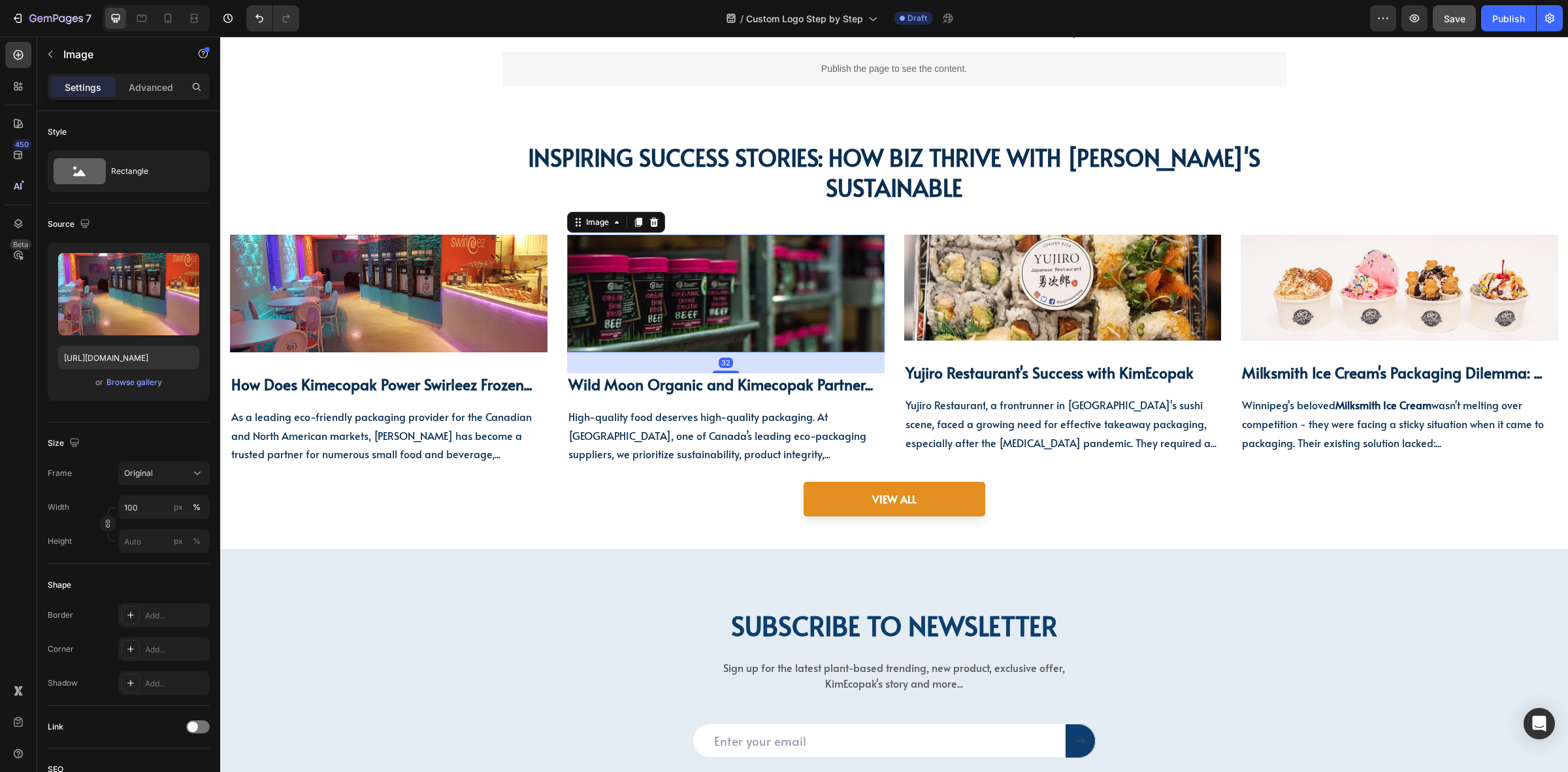
click at [638, 286] on img at bounding box center [726, 293] width 318 height 117
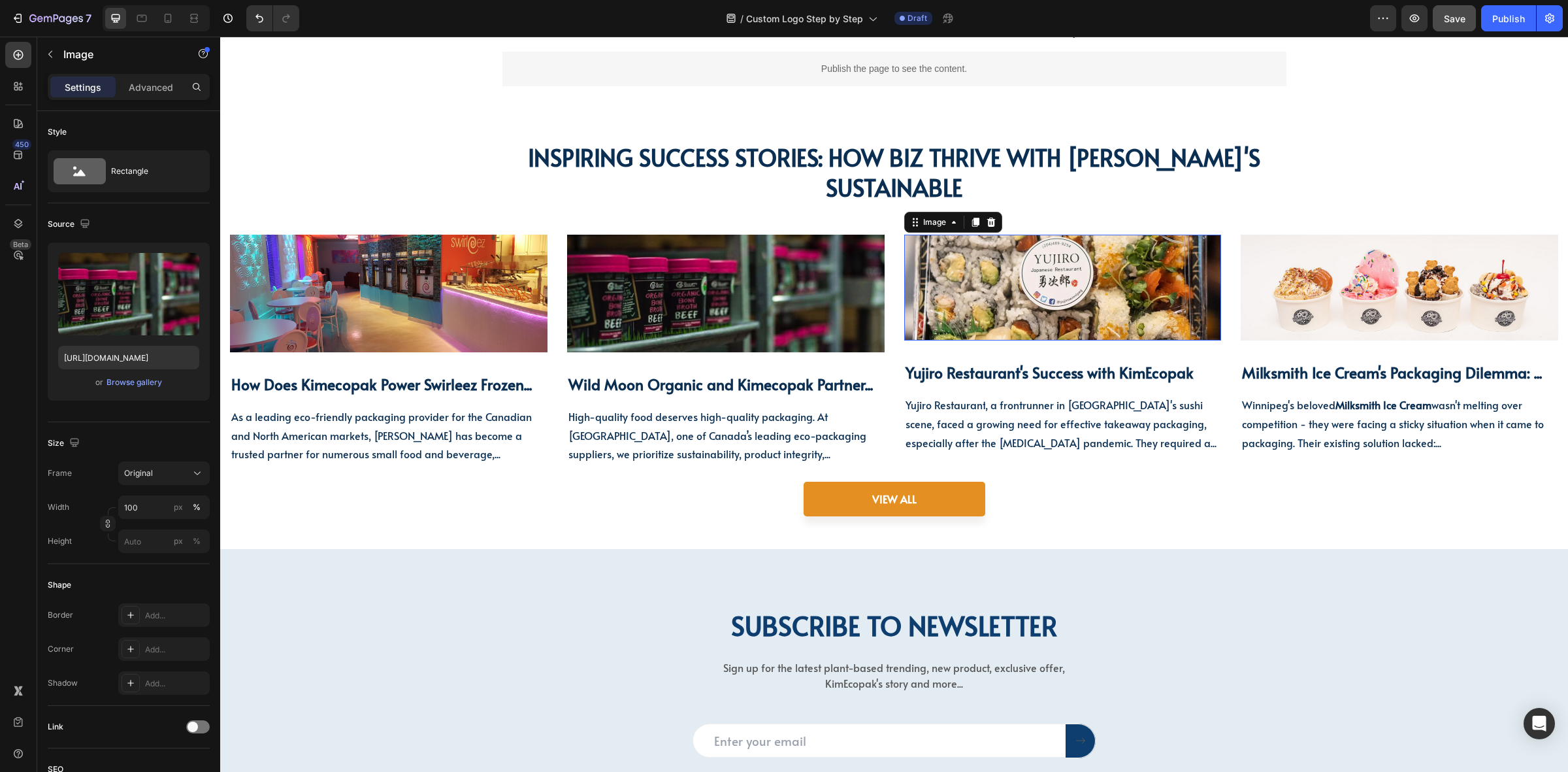
click at [986, 307] on img at bounding box center [1063, 287] width 318 height 106
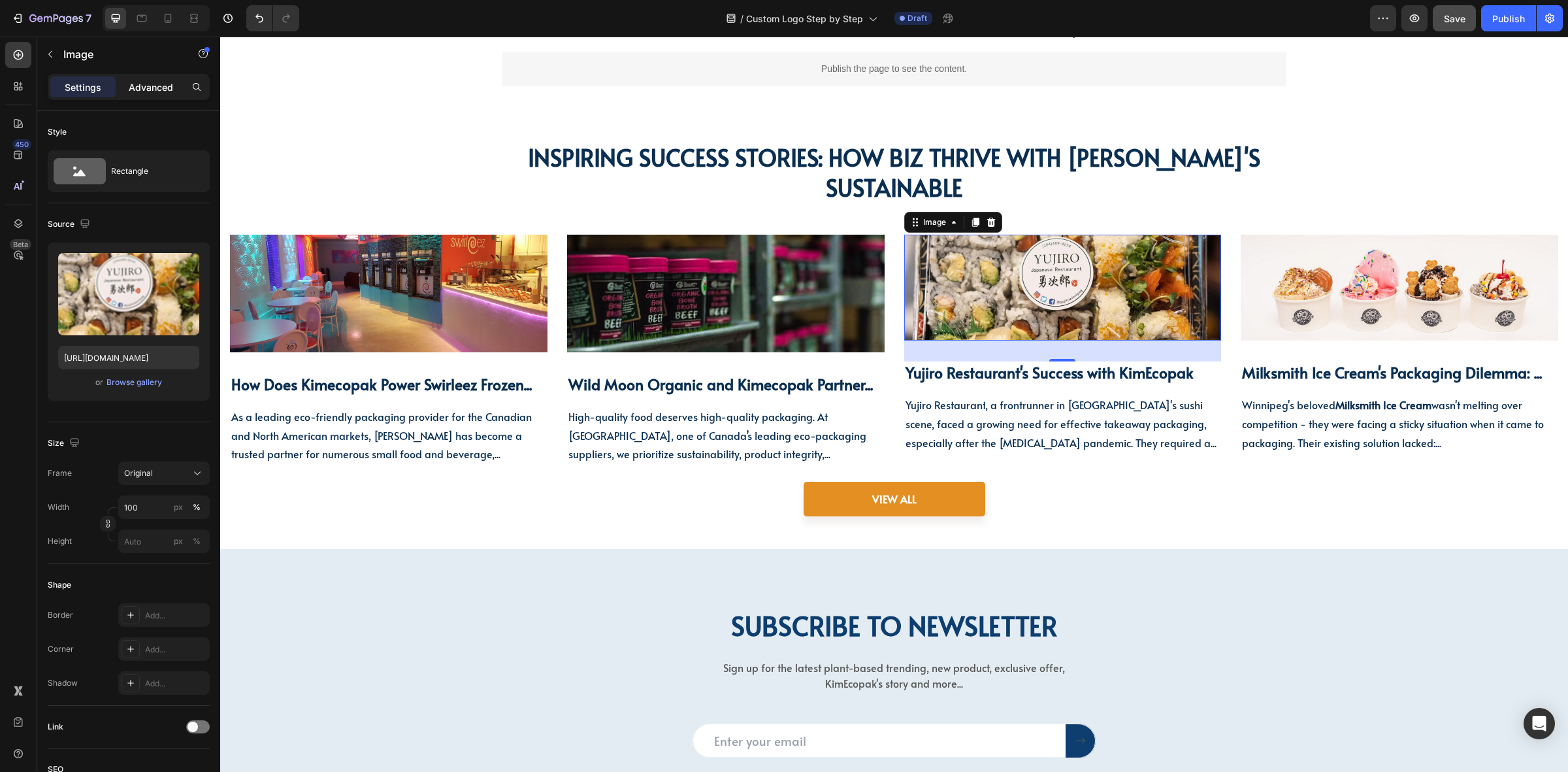
click at [137, 89] on p "Advanced" at bounding box center [151, 88] width 45 height 14
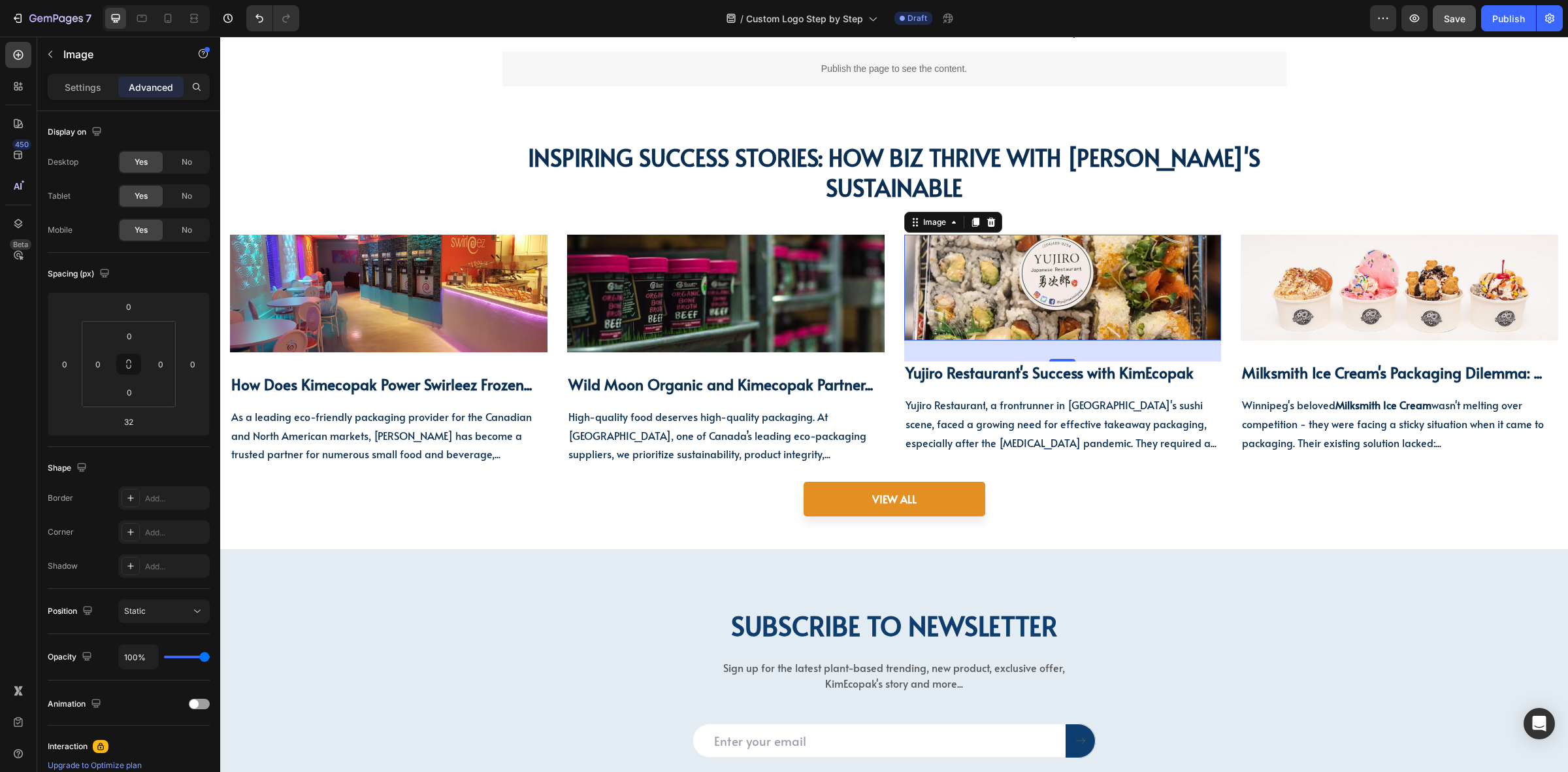
click at [92, 100] on div "Settings Advanced" at bounding box center [129, 87] width 162 height 26
click at [789, 293] on img at bounding box center [726, 293] width 318 height 117
click at [1055, 295] on img at bounding box center [1063, 287] width 318 height 106
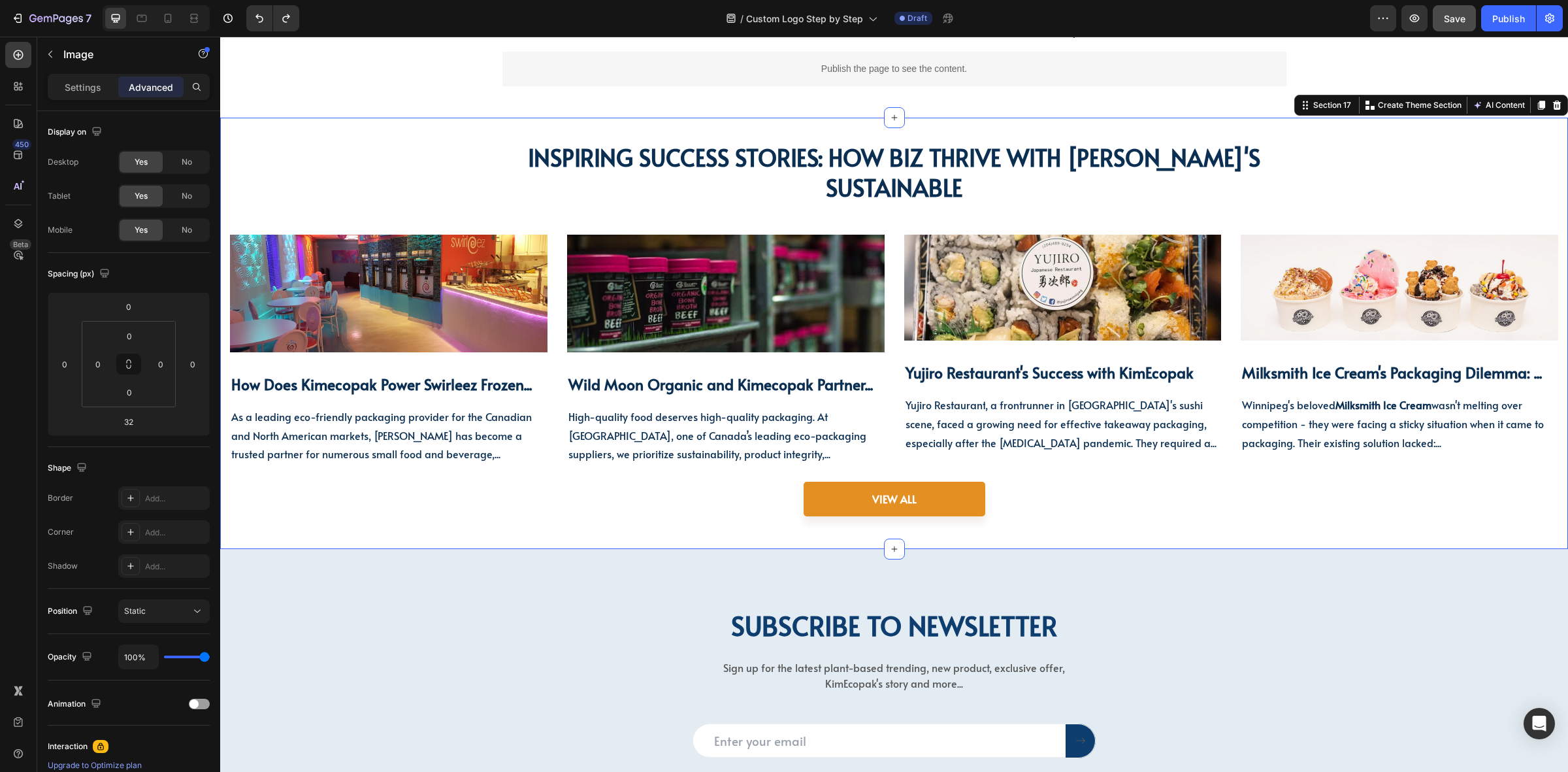
click at [834, 217] on div "inspiring success stories: How Biz Thrive With KimEcopak's Sustainable Heading …" at bounding box center [894, 328] width 1328 height 375
click at [1213, 458] on div "Image How Does Kimecopak Power Swirleez Frozen... Heading As a leading eco-frie…" at bounding box center [894, 350] width 1328 height 230
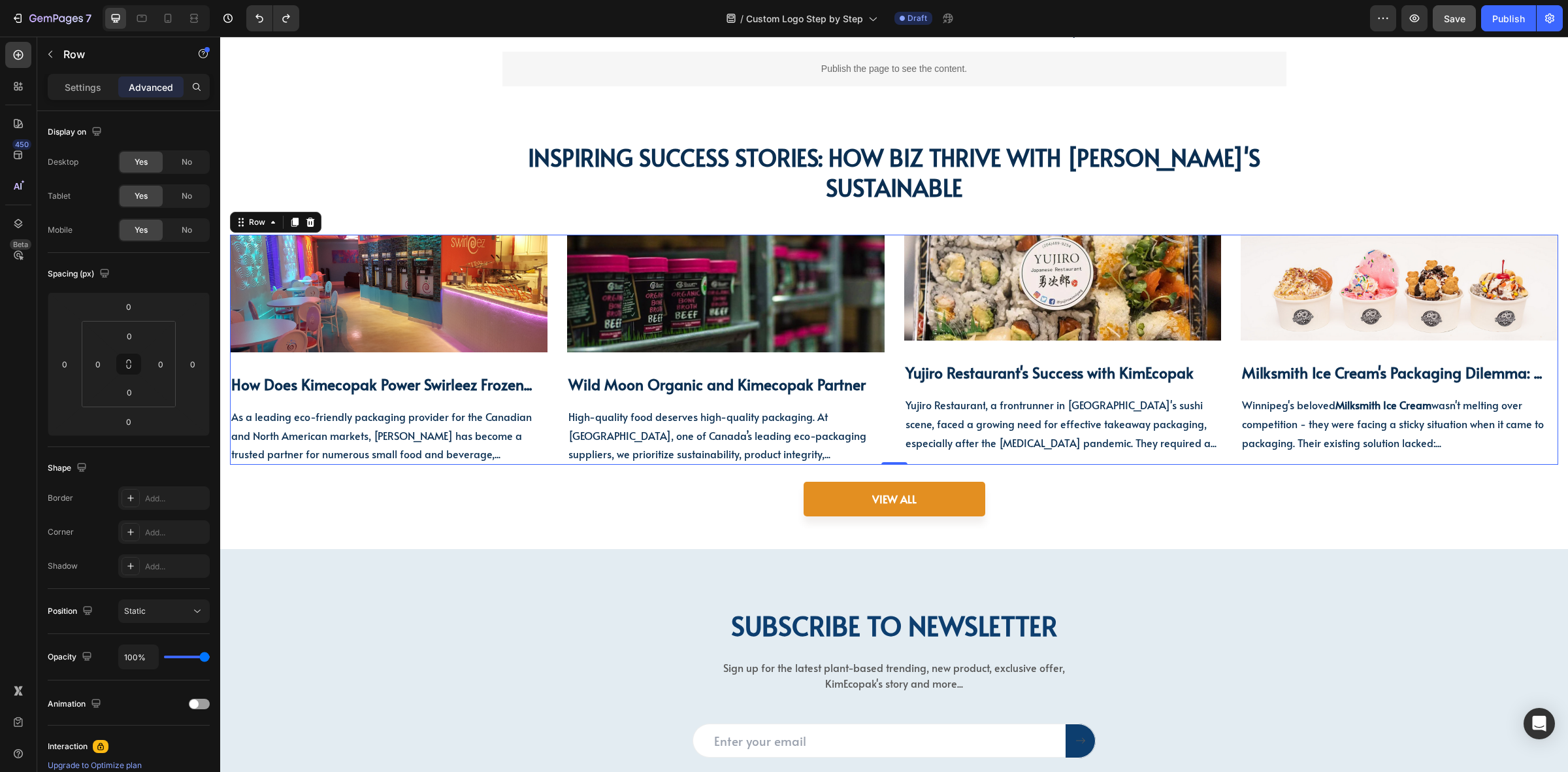
click at [1148, 455] on div "Image Yujiro Restaurant's Success with KimEcopak Heading Yujiro Restaurant , a …" at bounding box center [1063, 350] width 318 height 230
click at [1150, 348] on div "Image Yujiro Restaurant's Success with KimEcopak Heading Yujiro Restaurant , a …" at bounding box center [1063, 343] width 318 height 218
click at [1090, 308] on img at bounding box center [1063, 287] width 318 height 106
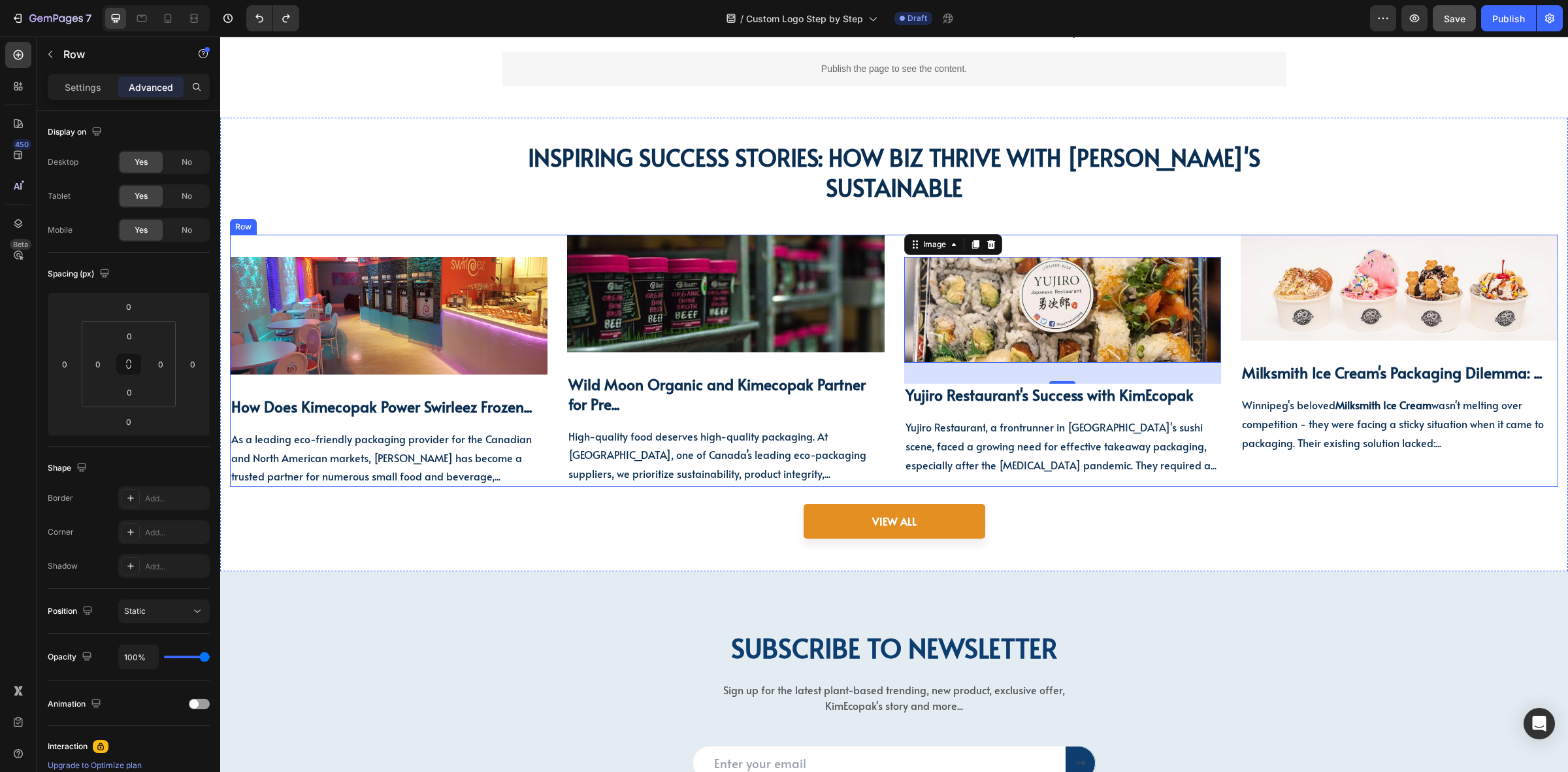
click at [1170, 477] on div "Image 32 Yujiro Restaurant's Success with KimEcopak Heading Yujiro Restaurant ,…" at bounding box center [1063, 361] width 318 height 252
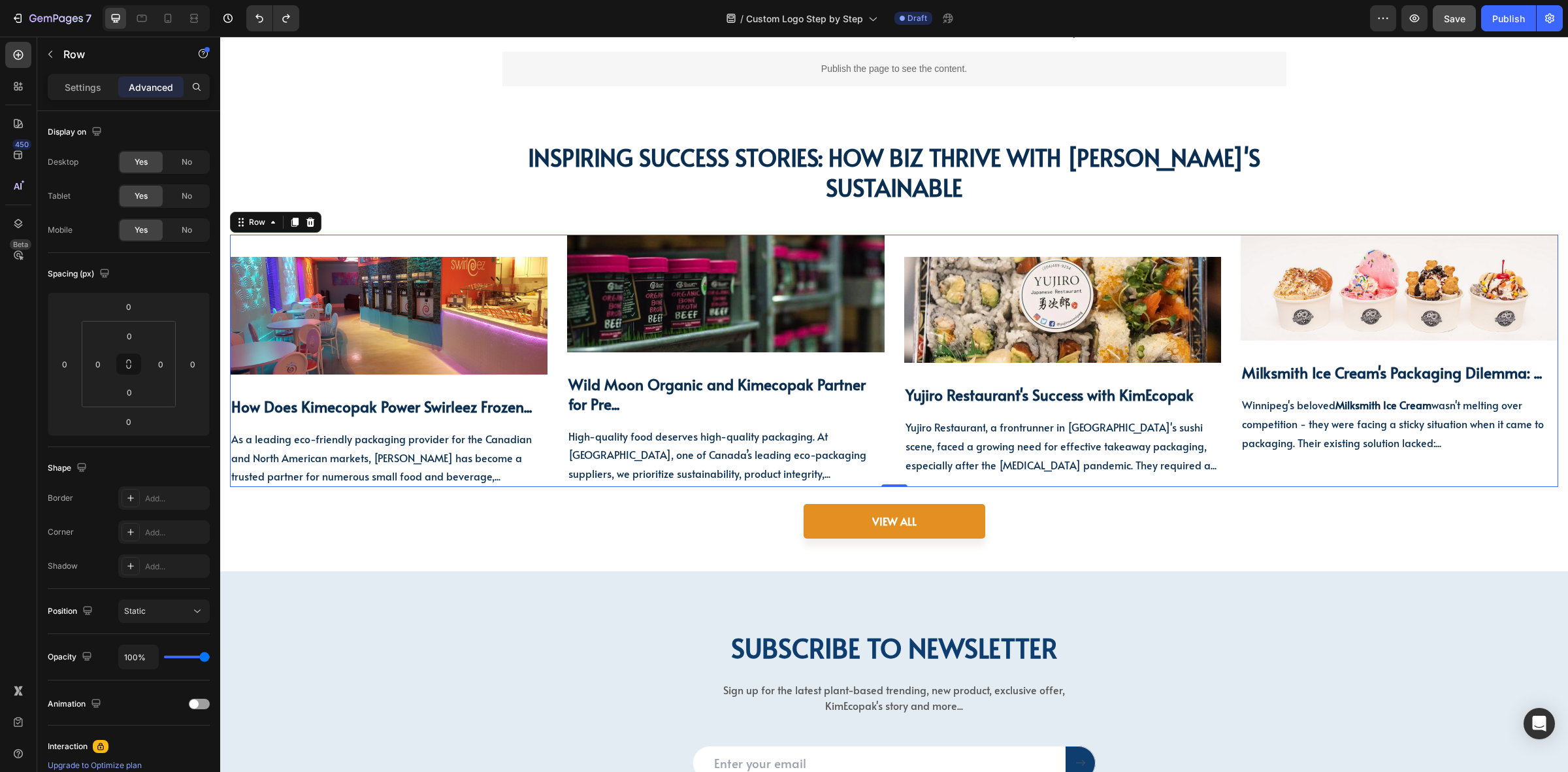
scroll to position [4157, 0]
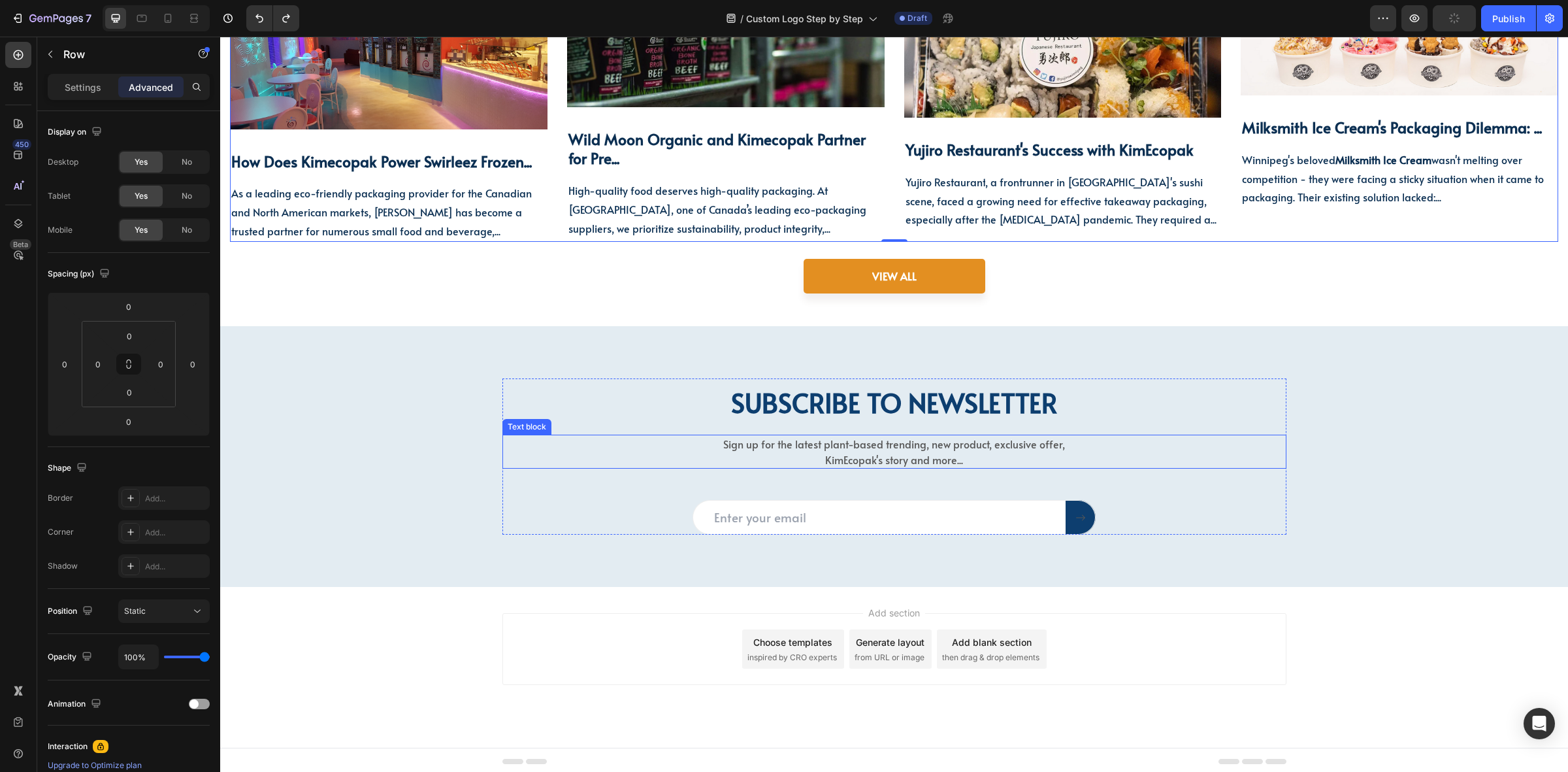
click at [964, 458] on p "Sign up for the latest plant-based trending, new product, exclusive offer, KimE…" at bounding box center [894, 452] width 363 height 32
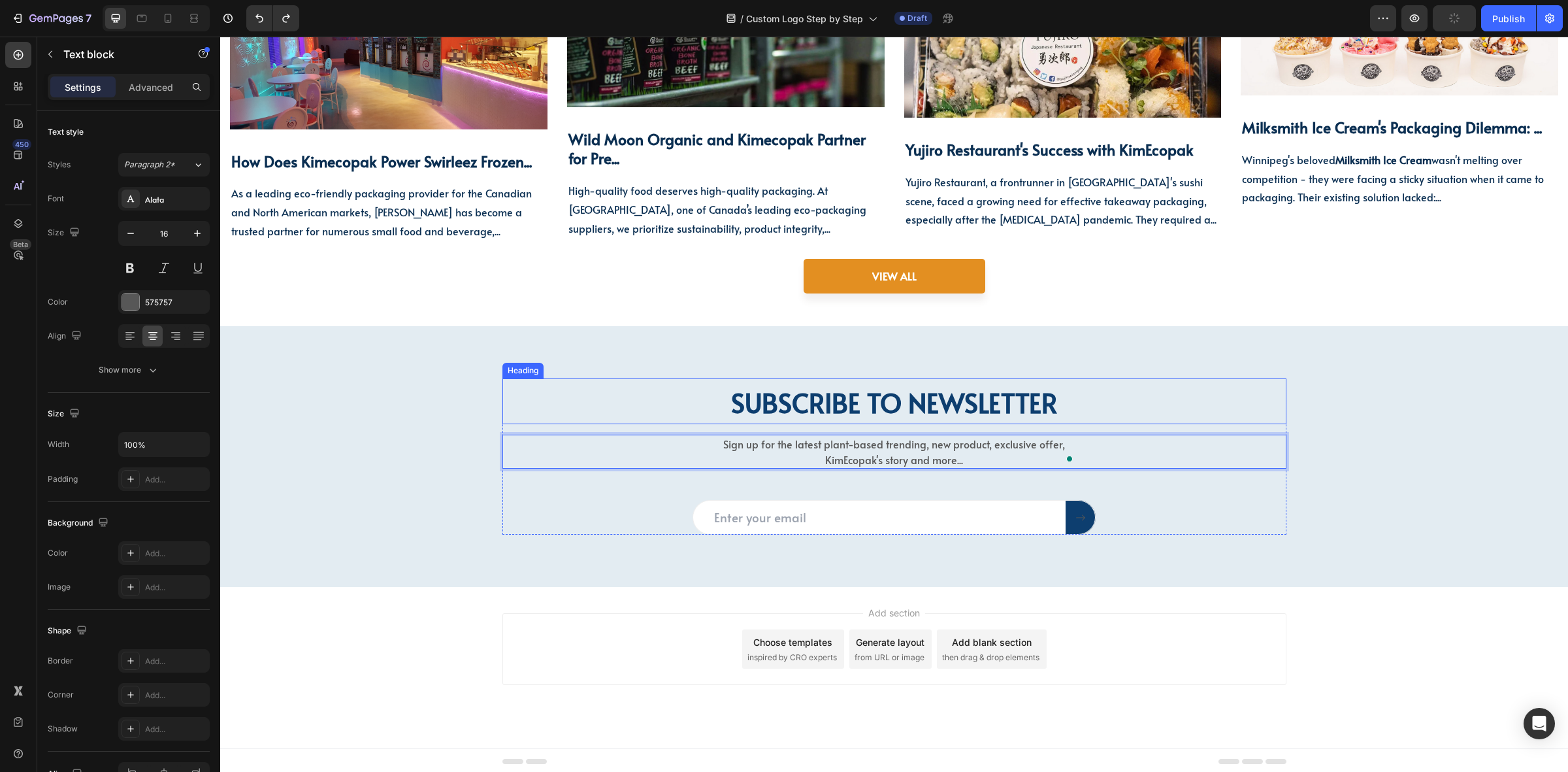
click at [1133, 390] on p "⁠⁠⁠⁠⁠⁠⁠ Subscribe to newsletter" at bounding box center [895, 401] width 781 height 43
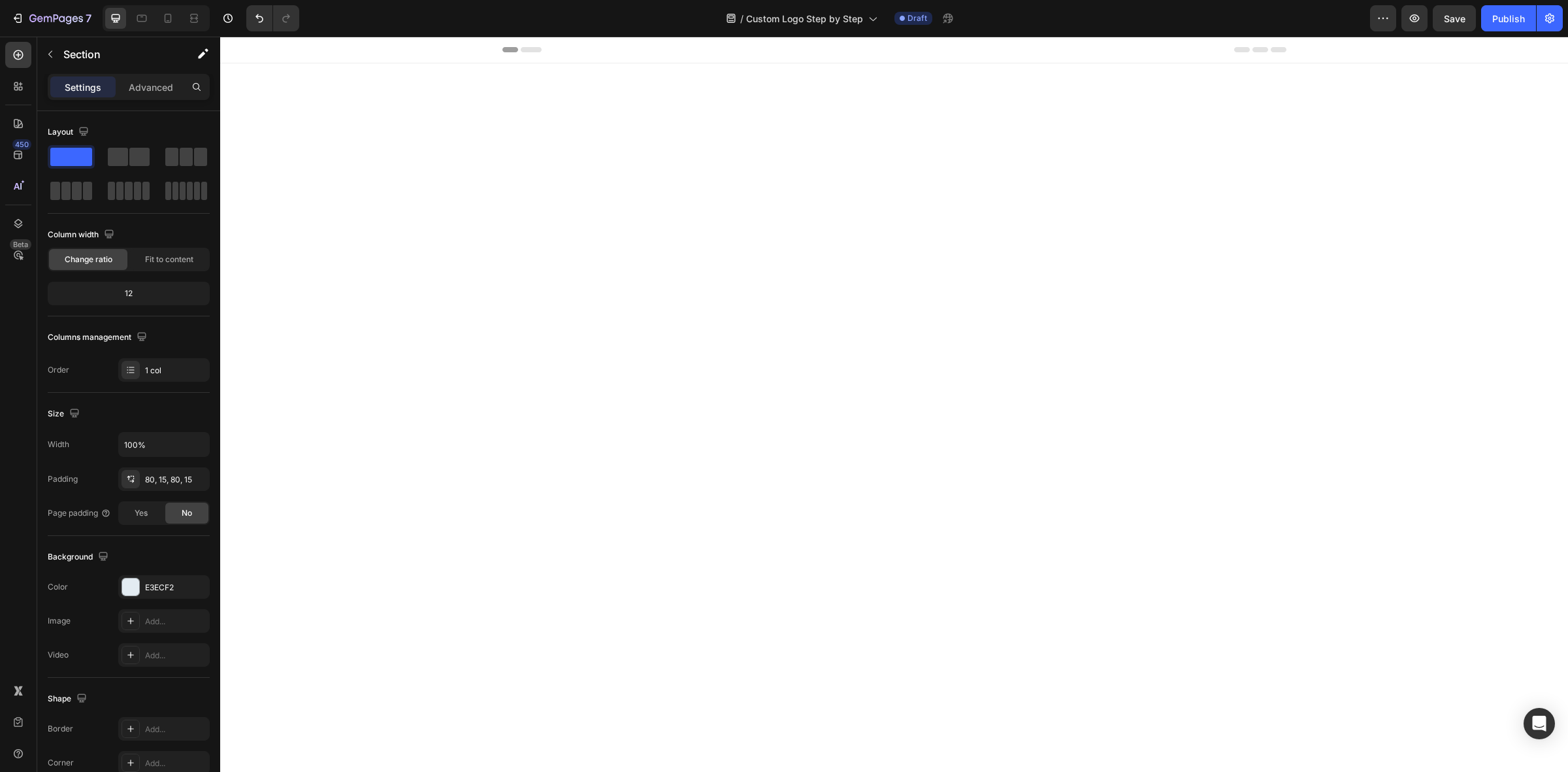
scroll to position [4157, 0]
